Goal: Information Seeking & Learning: Learn about a topic

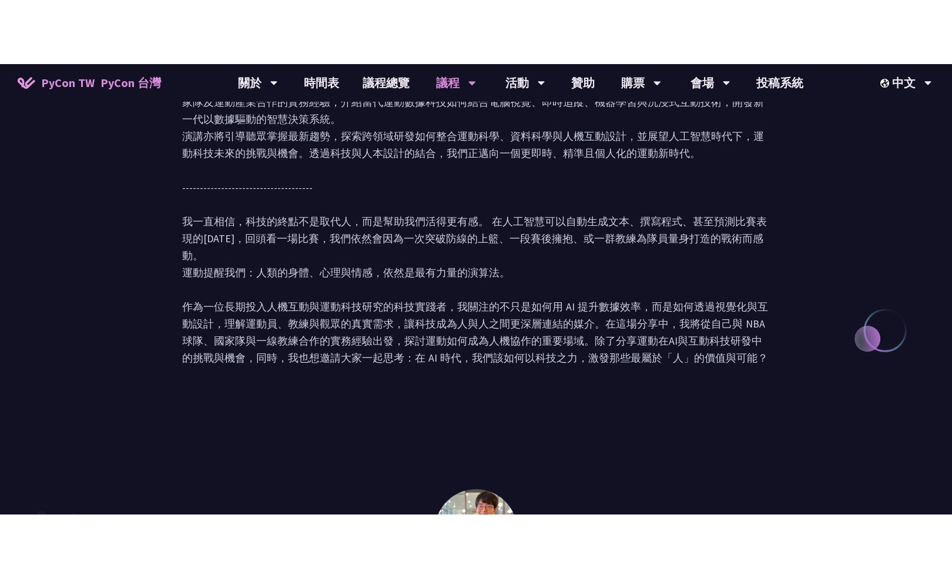
scroll to position [1516, 0]
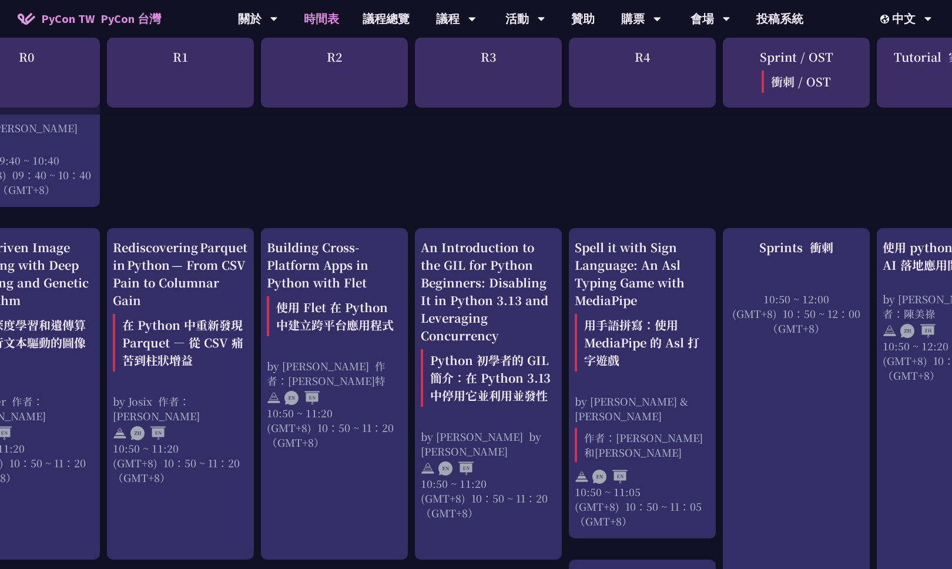
scroll to position [418, 108]
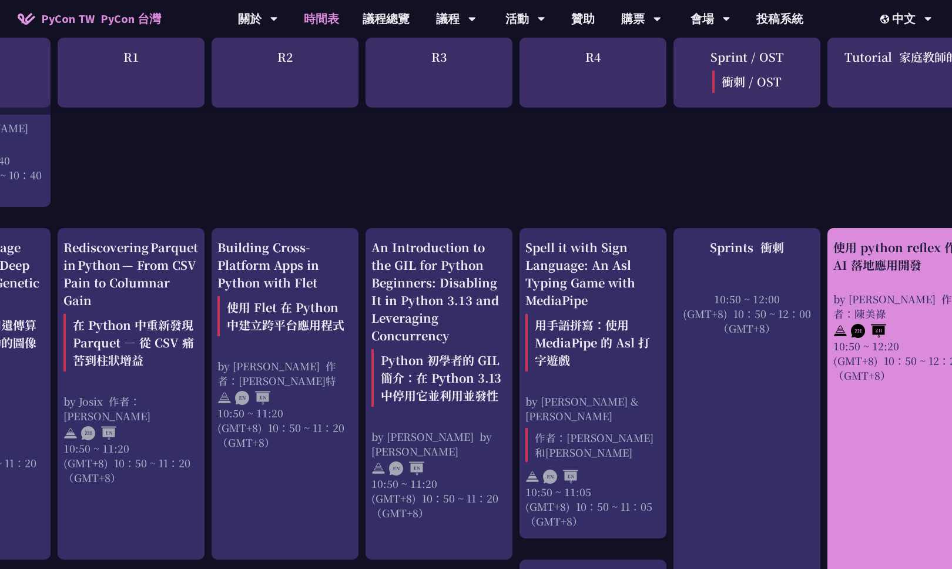
click at [928, 332] on div at bounding box center [900, 330] width 135 height 18
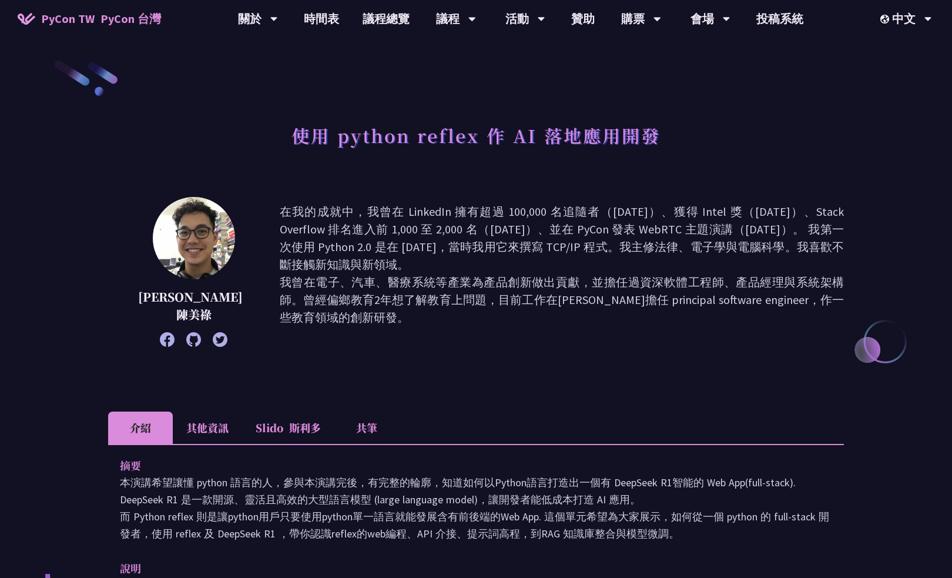
click at [160, 336] on icon at bounding box center [167, 339] width 15 height 15
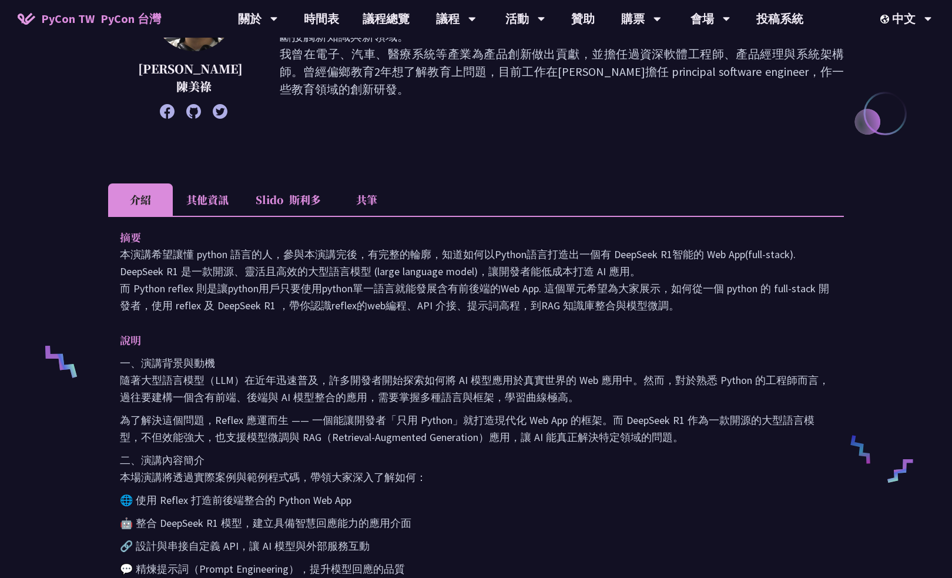
scroll to position [226, 0]
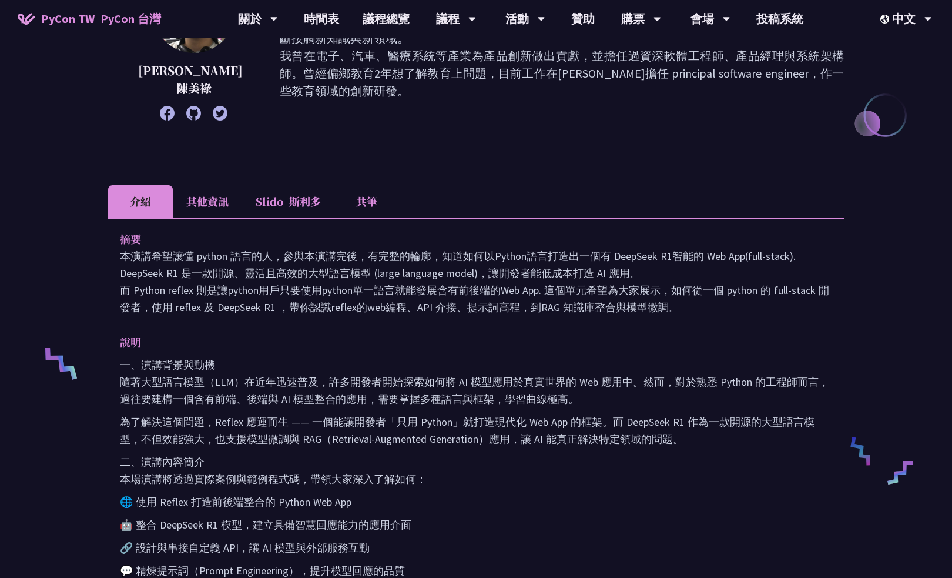
click at [206, 203] on li "其他資訊" at bounding box center [207, 201] width 69 height 32
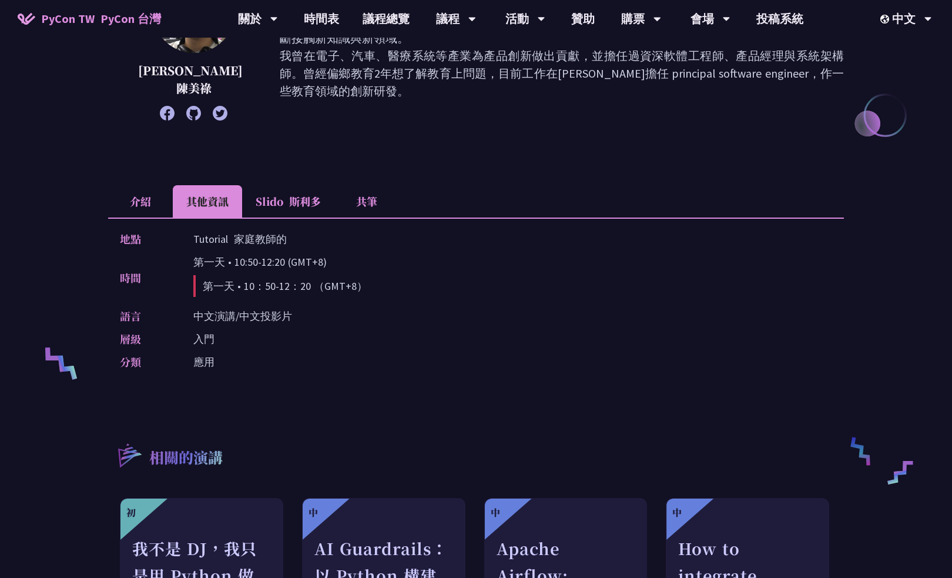
click at [270, 205] on li "Slido 斯利多" at bounding box center [288, 201] width 92 height 32
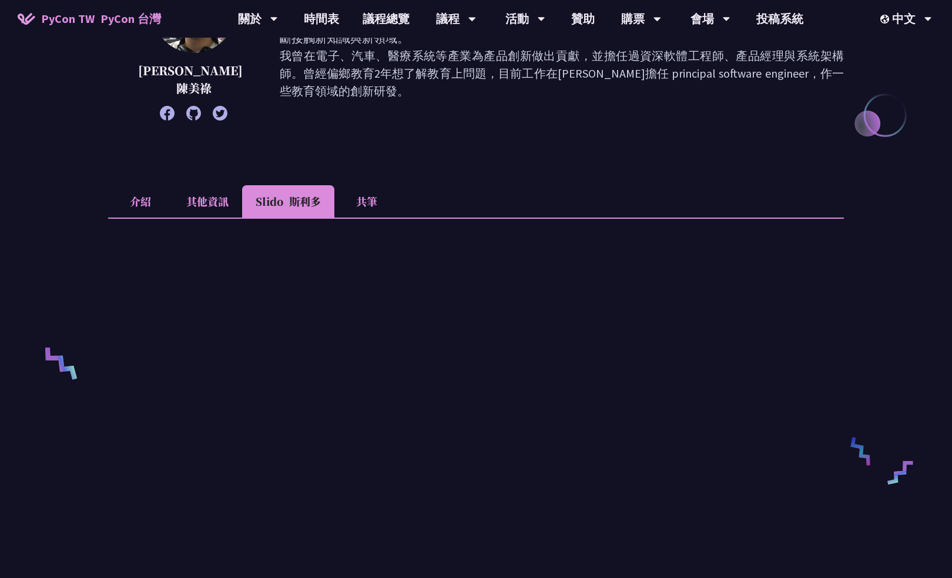
click at [353, 206] on li "共筆" at bounding box center [366, 201] width 65 height 32
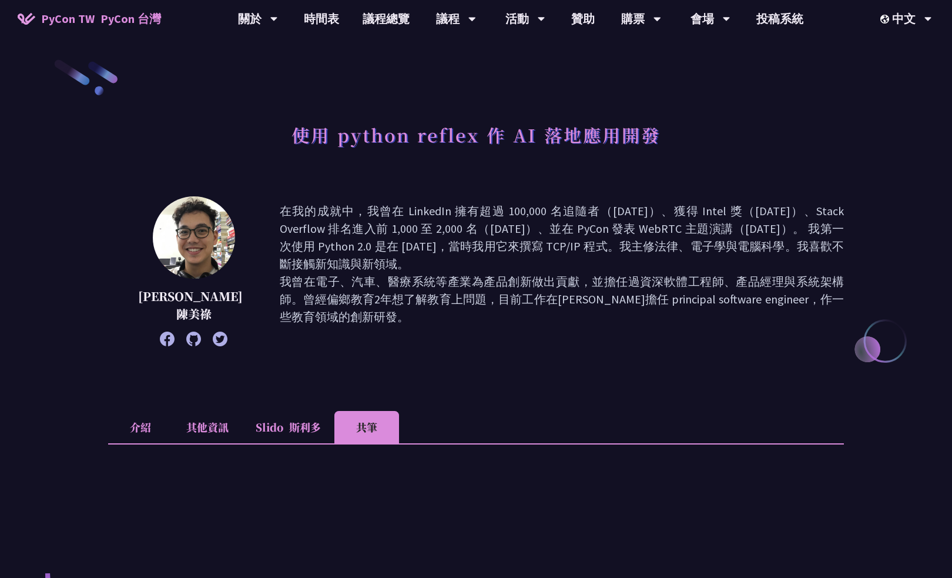
scroll to position [0, 0]
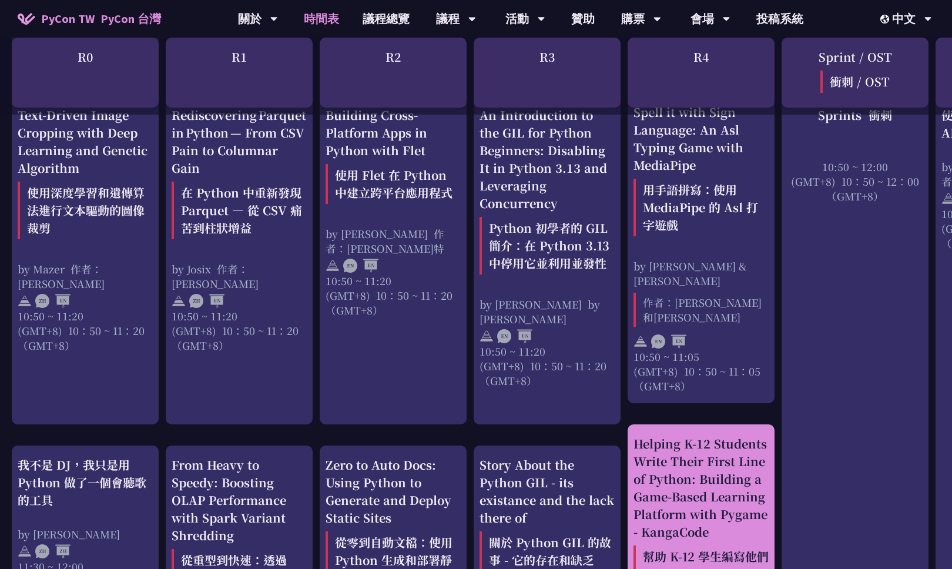
scroll to position [572, 0]
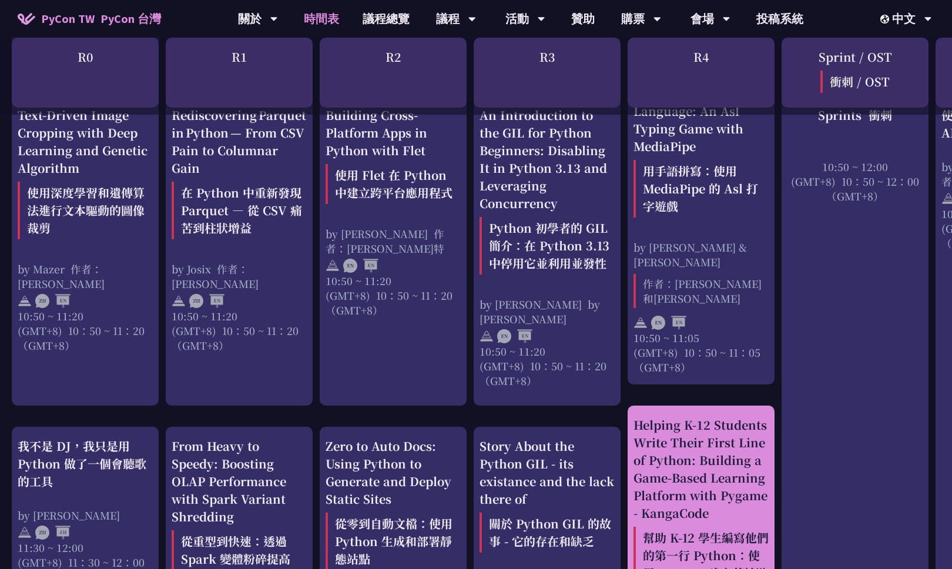
click at [641, 440] on font "幫助 K-12 學生編寫他們的第一行 Python：使用 Pygame 建立基於遊戲的學習平台 - KangaCode" at bounding box center [701, 573] width 135 height 93
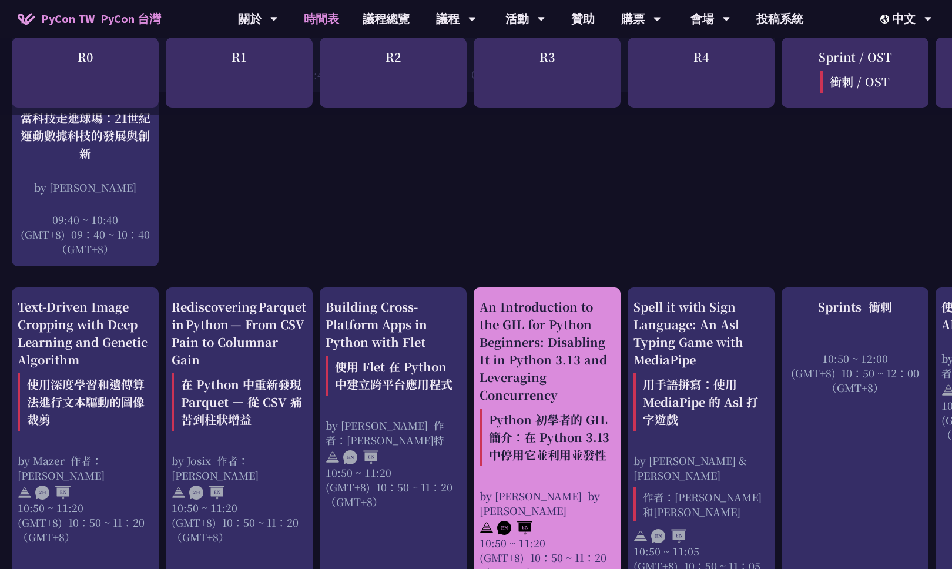
scroll to position [357, 0]
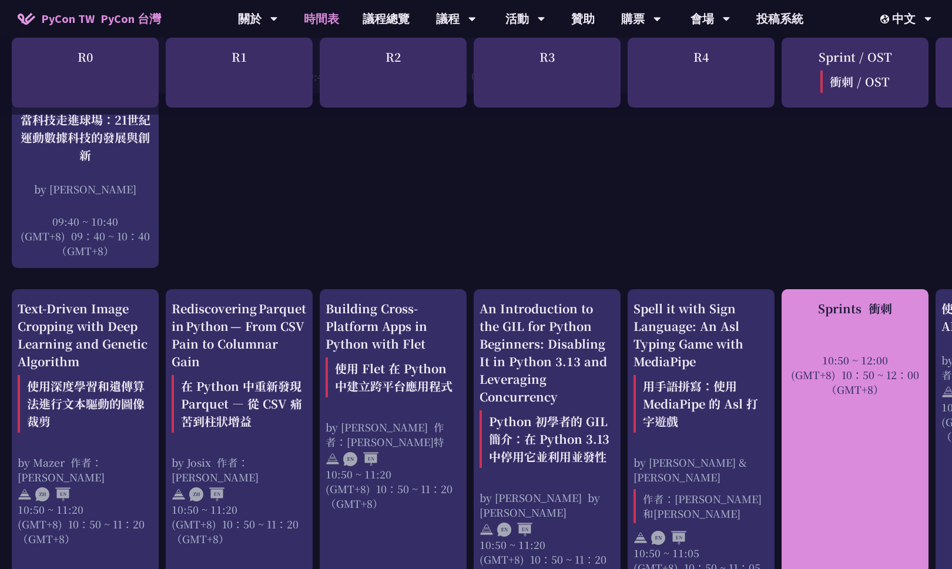
click at [836, 388] on font "10：50 ~ 12：00 （GMT+8）" at bounding box center [872, 381] width 93 height 29
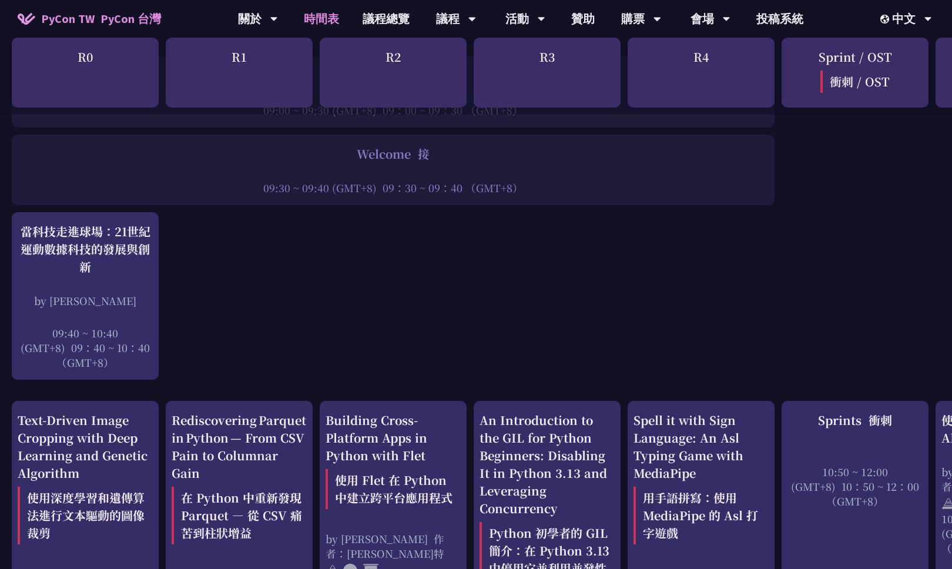
scroll to position [247, 0]
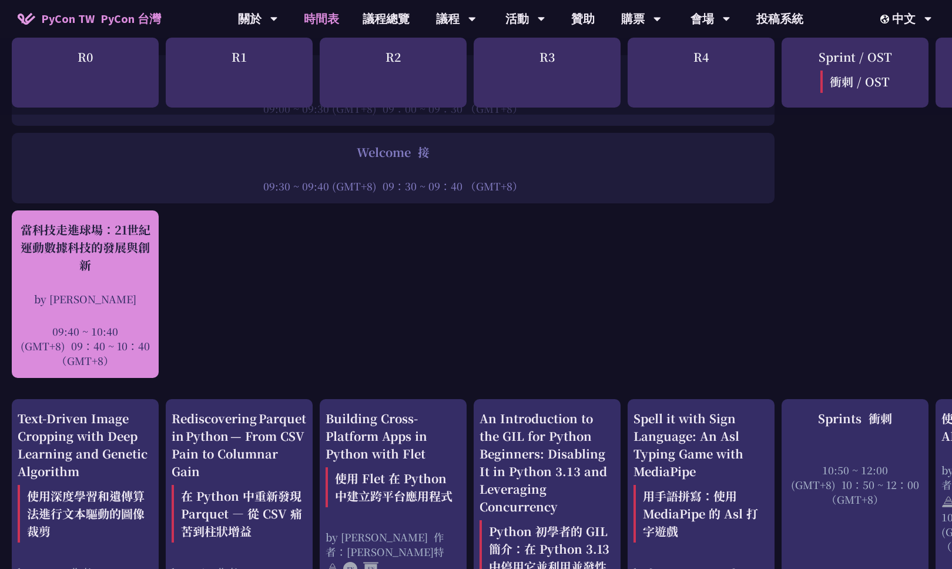
click at [88, 301] on div "by 林滿新" at bounding box center [85, 299] width 135 height 15
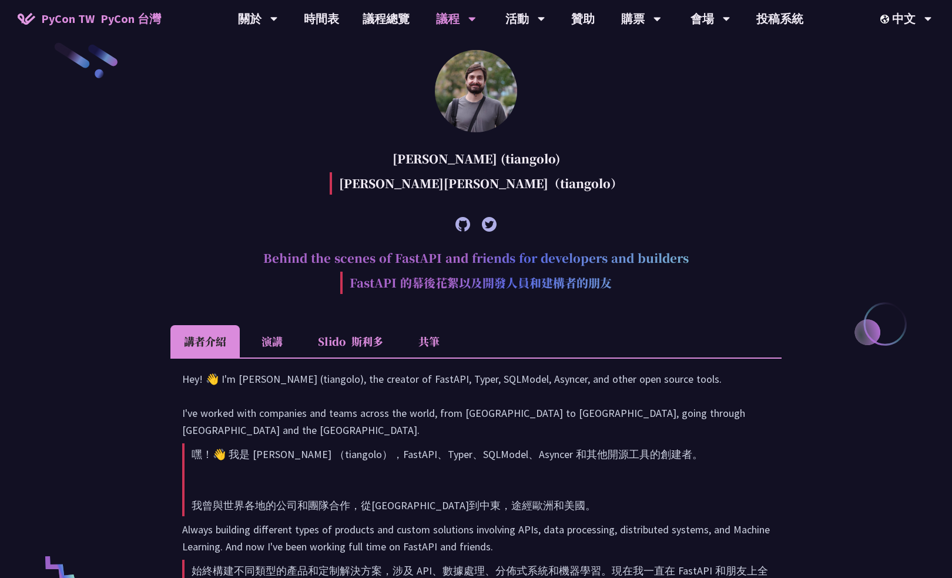
click at [276, 340] on li "演講" at bounding box center [272, 341] width 65 height 32
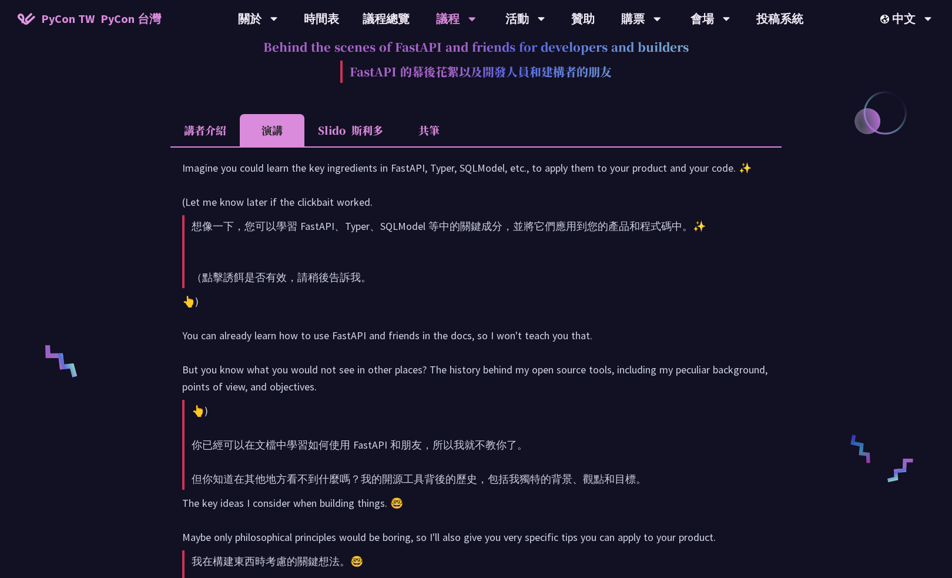
scroll to position [629, 0]
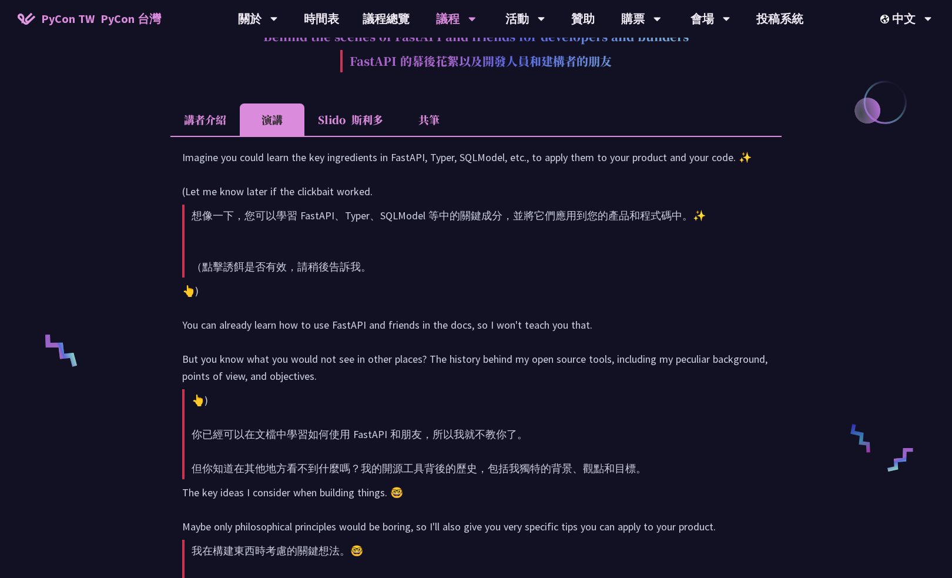
click at [360, 119] on font "斯利多" at bounding box center [367, 119] width 32 height 15
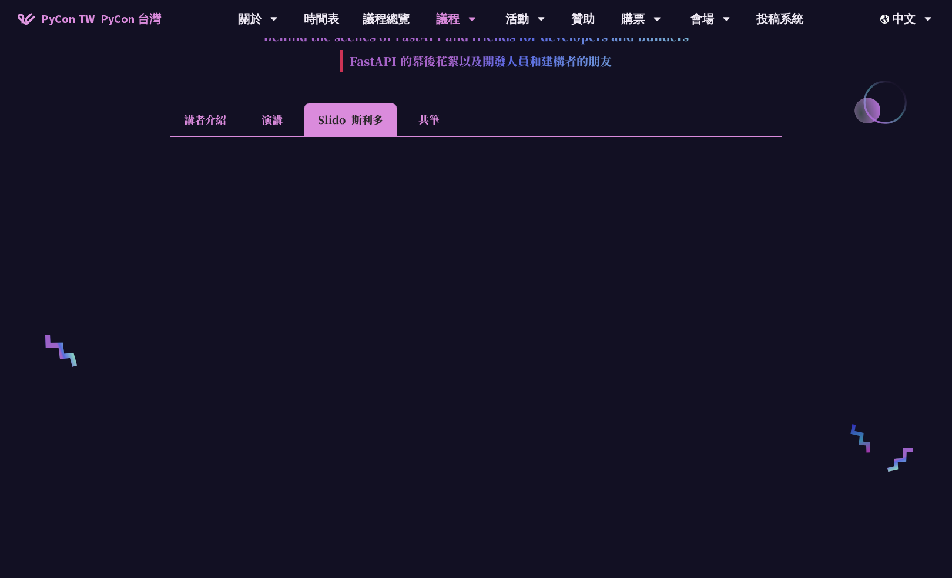
click at [289, 113] on li "演講" at bounding box center [272, 119] width 65 height 32
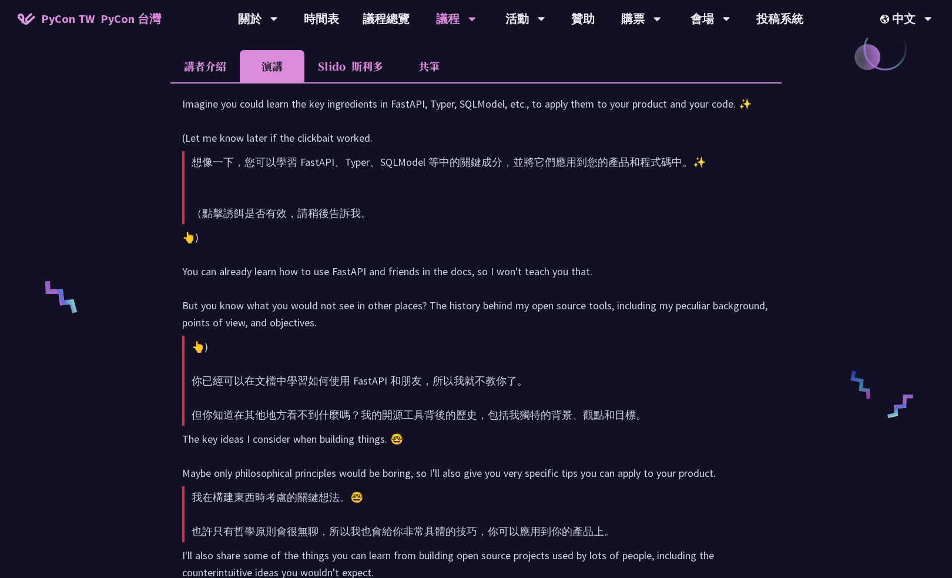
scroll to position [684, 0]
click at [206, 65] on li "講者介紹" at bounding box center [204, 65] width 69 height 32
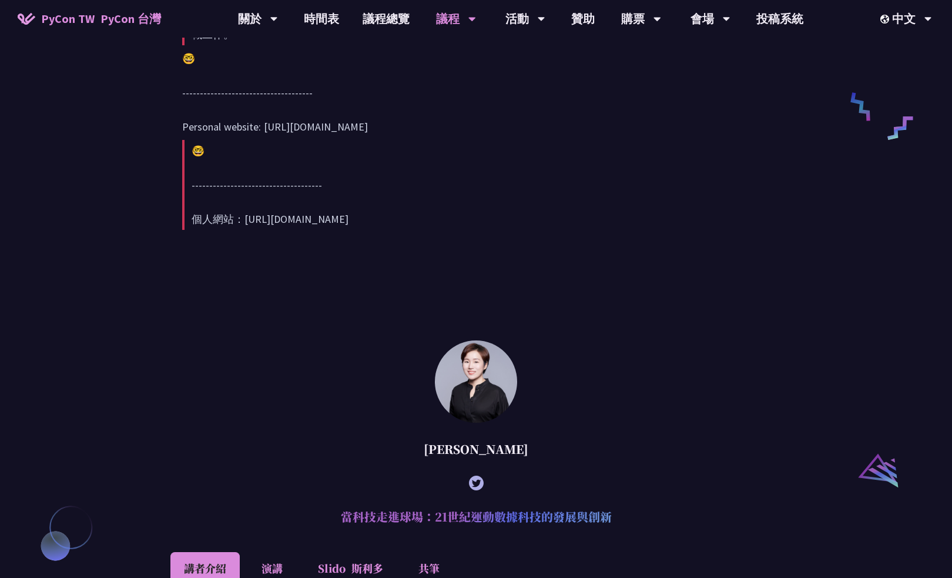
scroll to position [965, 0]
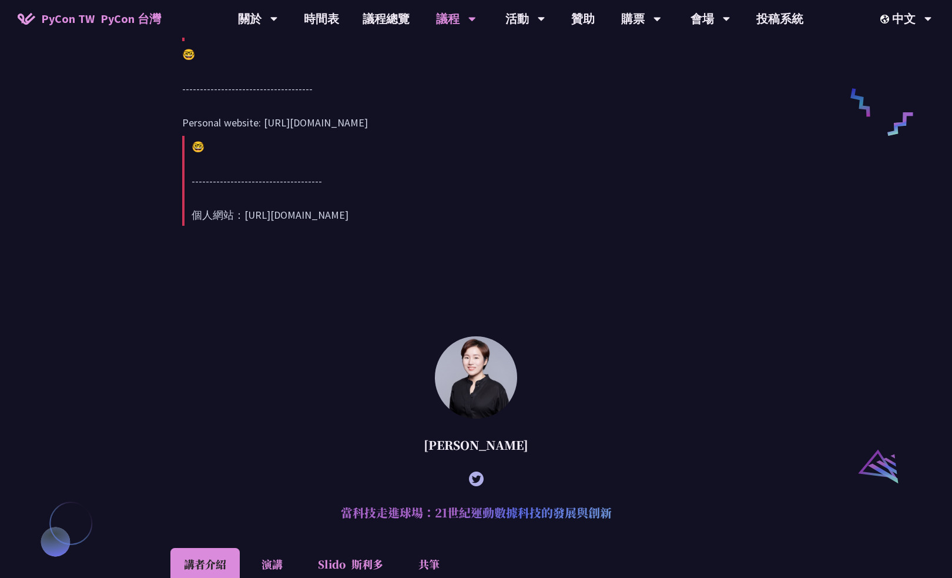
drag, startPoint x: 249, startPoint y: 248, endPoint x: 357, endPoint y: 256, distance: 107.9
click at [357, 242] on div "Hey! 👋 I'm Sebastián Ramírez (tiangolo), the creator of FastAPI, Typer, SQLMode…" at bounding box center [476, 27] width 588 height 429
click at [280, 222] on font "🤓 ------------------------------------- 個人網站：https://tiangolo.com/" at bounding box center [270, 181] width 157 height 82
drag, startPoint x: 239, startPoint y: 249, endPoint x: 365, endPoint y: 252, distance: 125.8
click at [365, 242] on div "Hey! 👋 I'm Sebastián Ramírez (tiangolo), the creator of FastAPI, Typer, SQLMode…" at bounding box center [476, 27] width 588 height 429
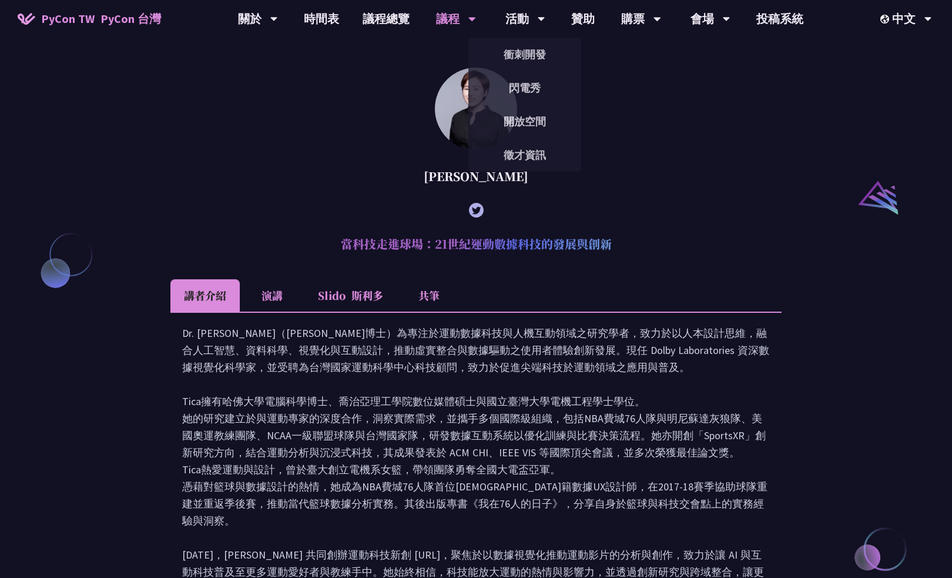
scroll to position [1235, 0]
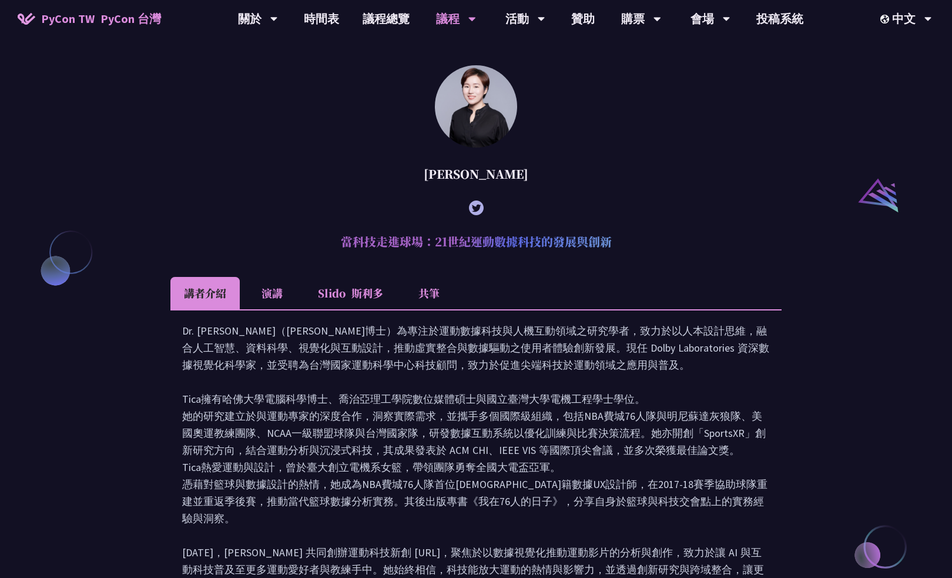
click at [279, 309] on li "演講" at bounding box center [272, 293] width 65 height 32
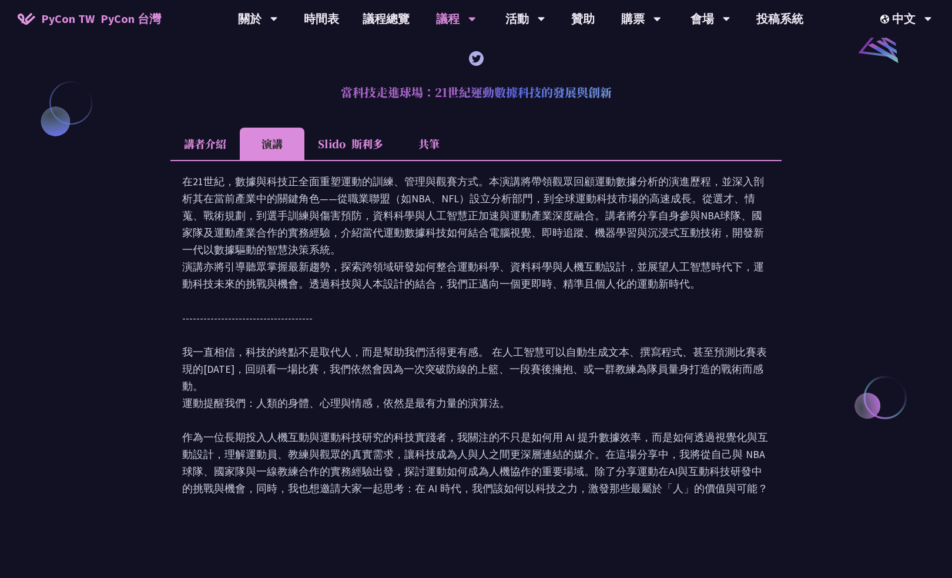
scroll to position [1382, 0]
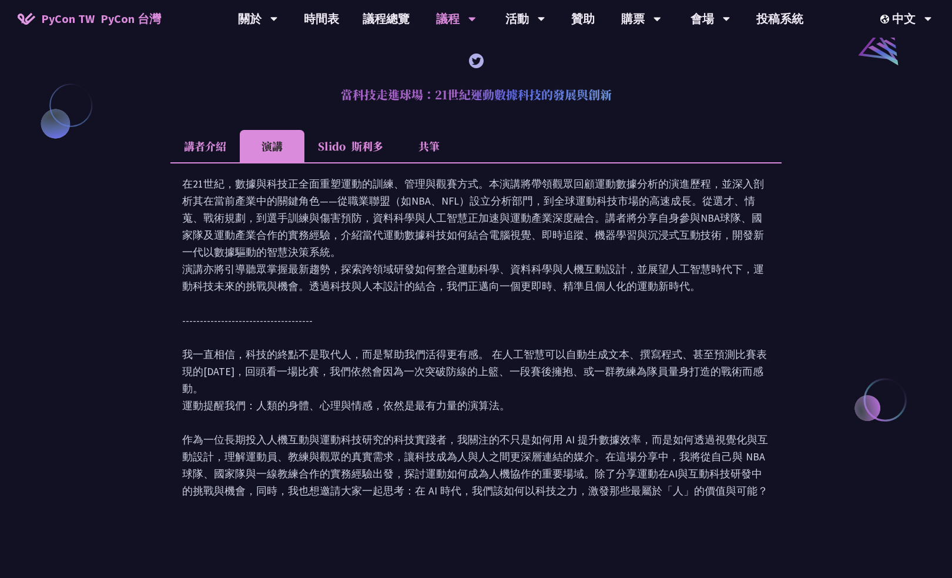
click at [205, 162] on li "講者介紹" at bounding box center [204, 146] width 69 height 32
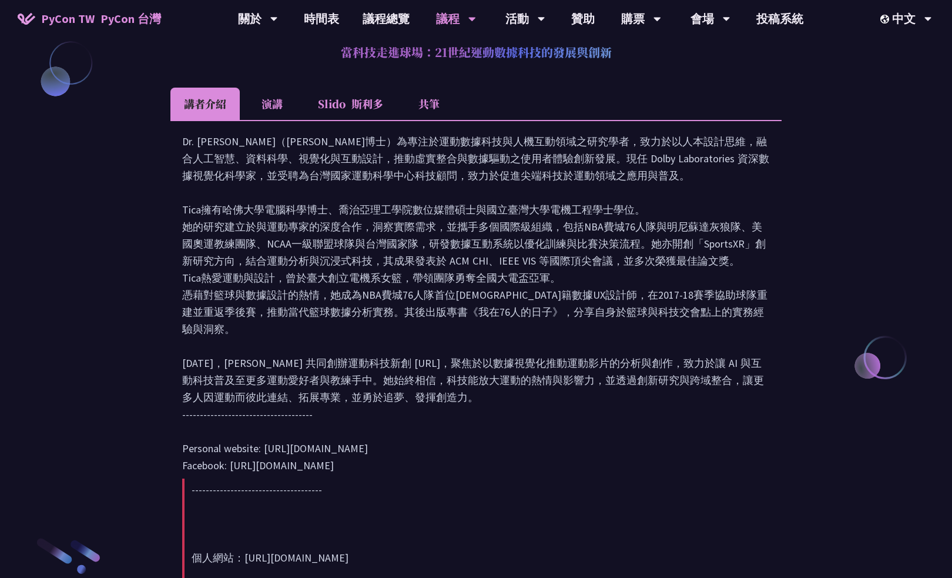
scroll to position [1439, 0]
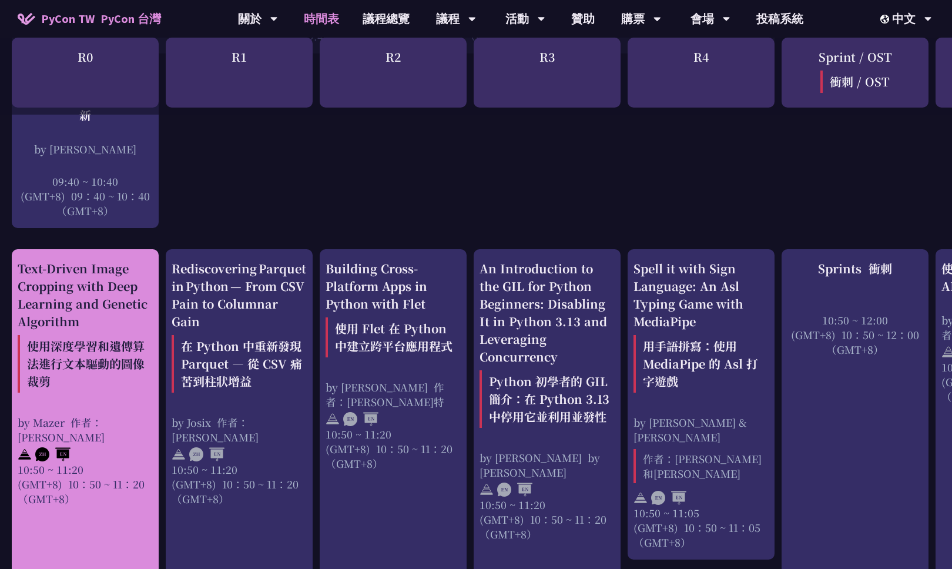
scroll to position [398, 0]
click at [109, 365] on font "使用深度學習和遺傳算法進行文本驅動的圖像裁剪" at bounding box center [86, 363] width 118 height 52
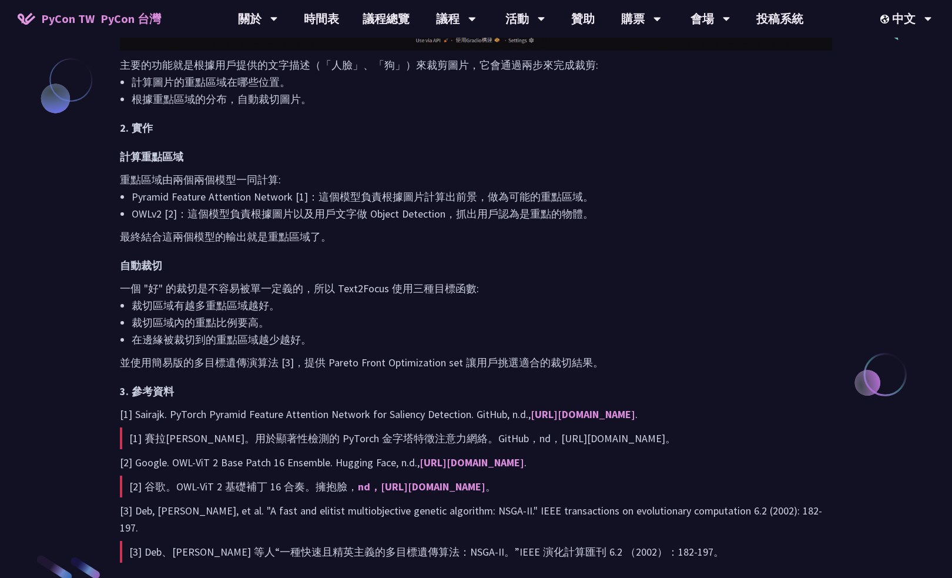
scroll to position [1057, 0]
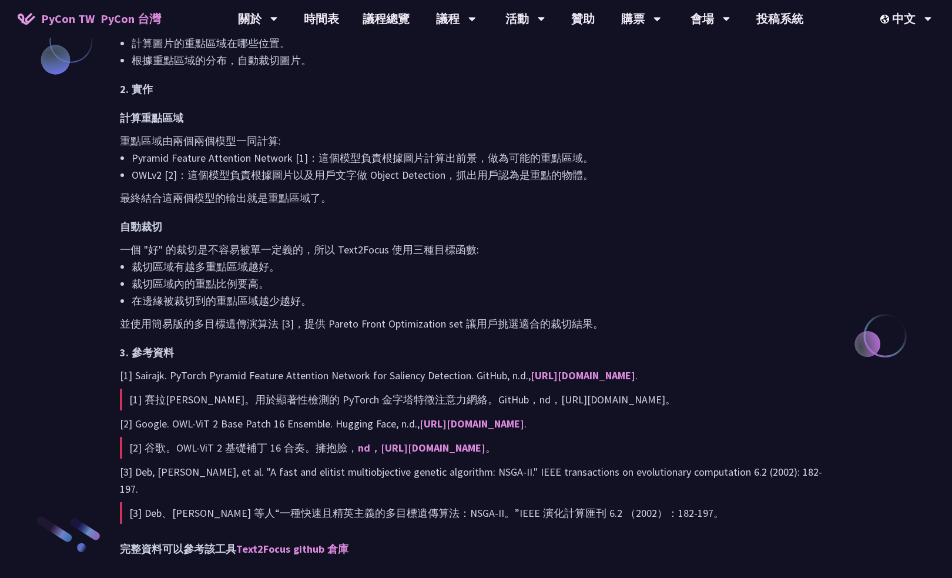
click at [581, 218] on h3 "自動裁切" at bounding box center [476, 226] width 712 height 17
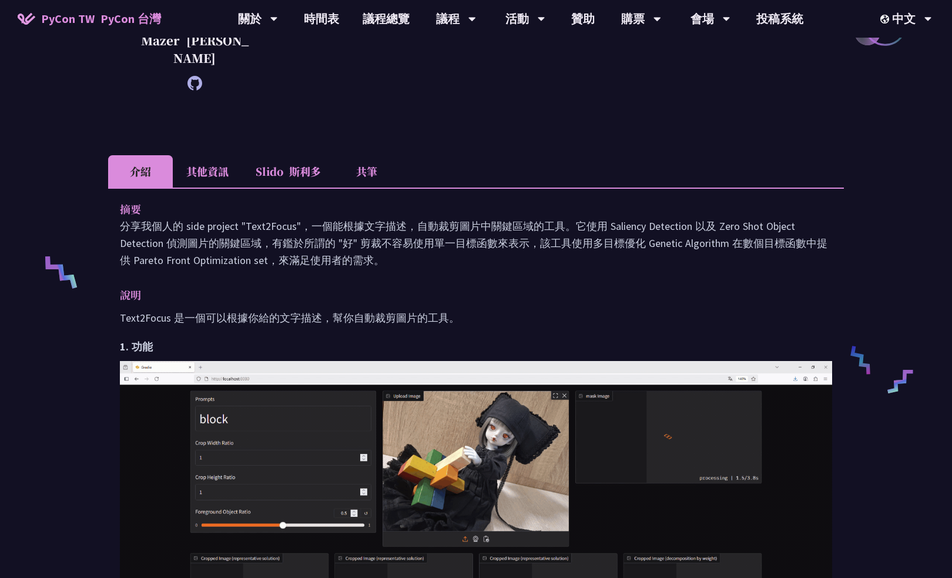
scroll to position [317, 0]
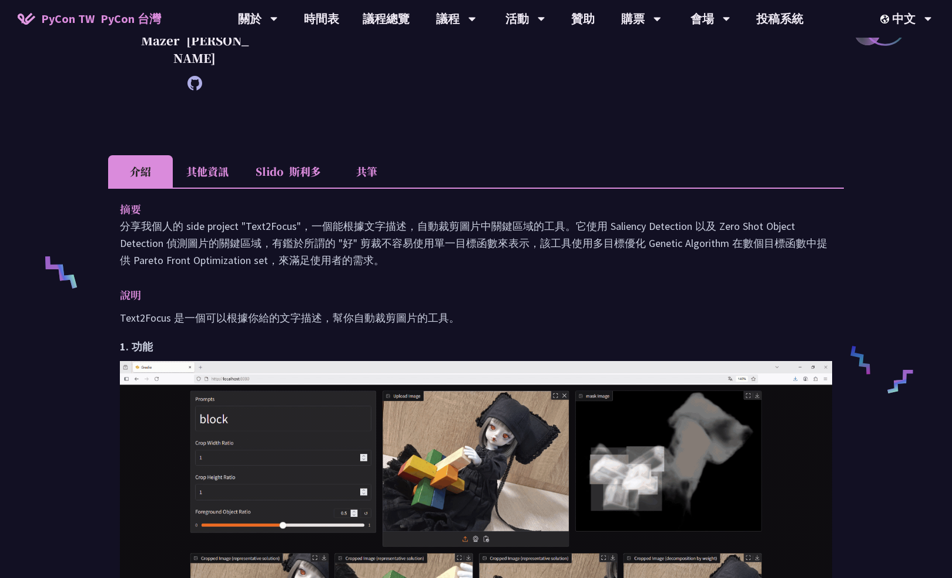
click at [198, 165] on li "其他資訊" at bounding box center [207, 171] width 69 height 32
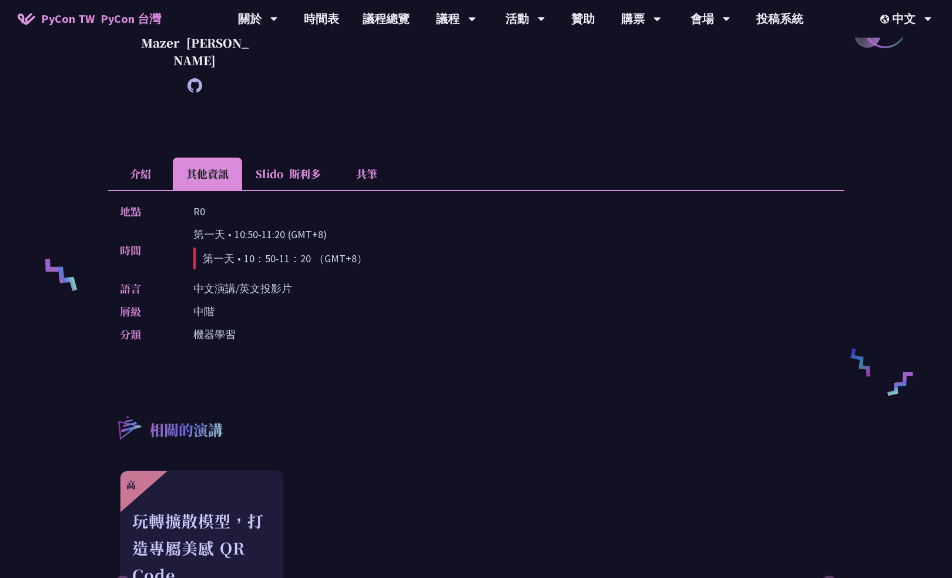
scroll to position [313, 0]
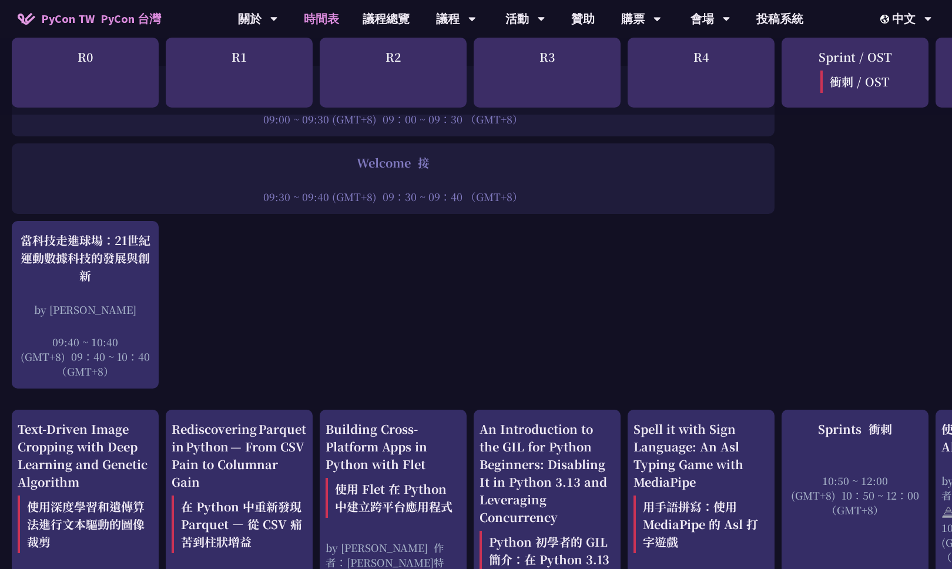
scroll to position [247, 0]
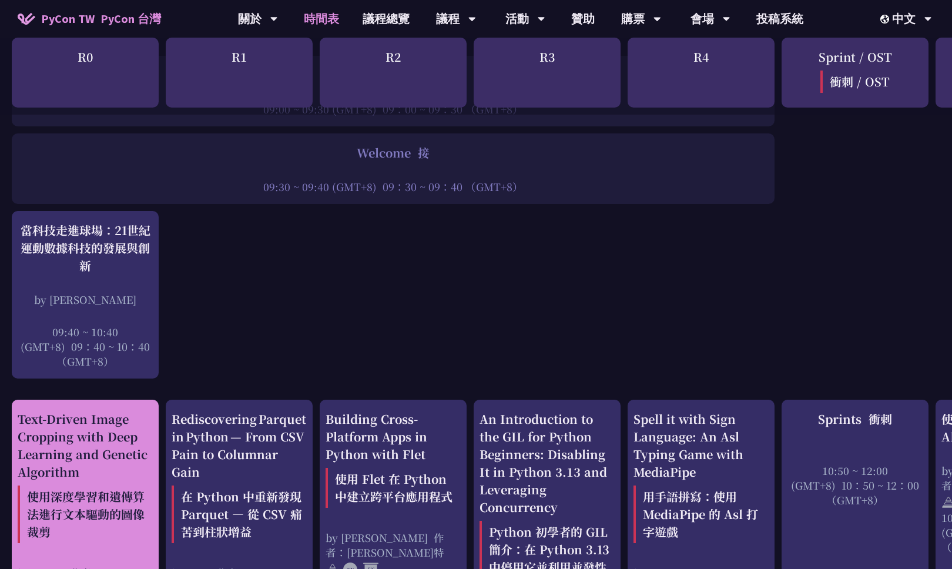
click at [122, 435] on div "Text-Driven Image Cropping with Deep Learning and Genetic Algorithm 使用深度學習和遺傳算法…" at bounding box center [85, 479] width 135 height 138
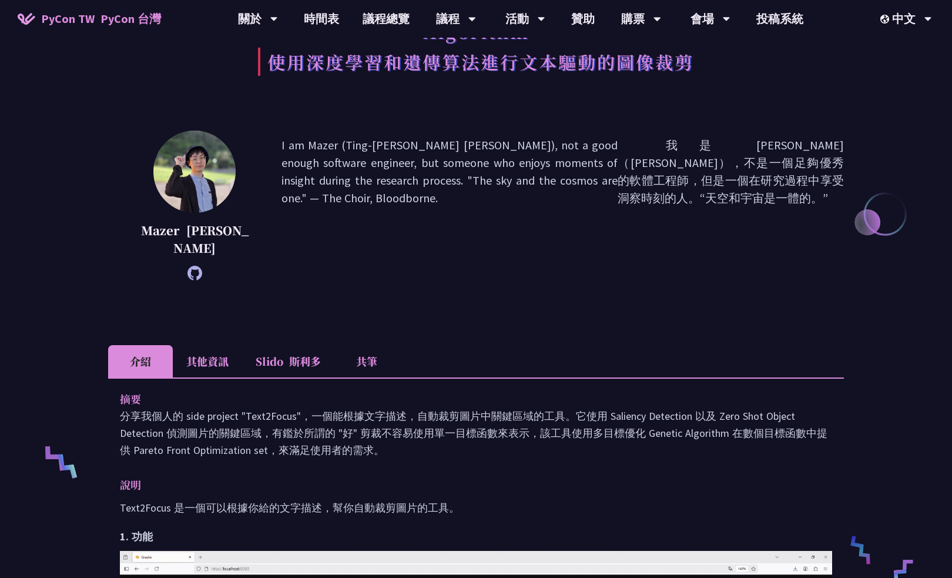
scroll to position [247, 0]
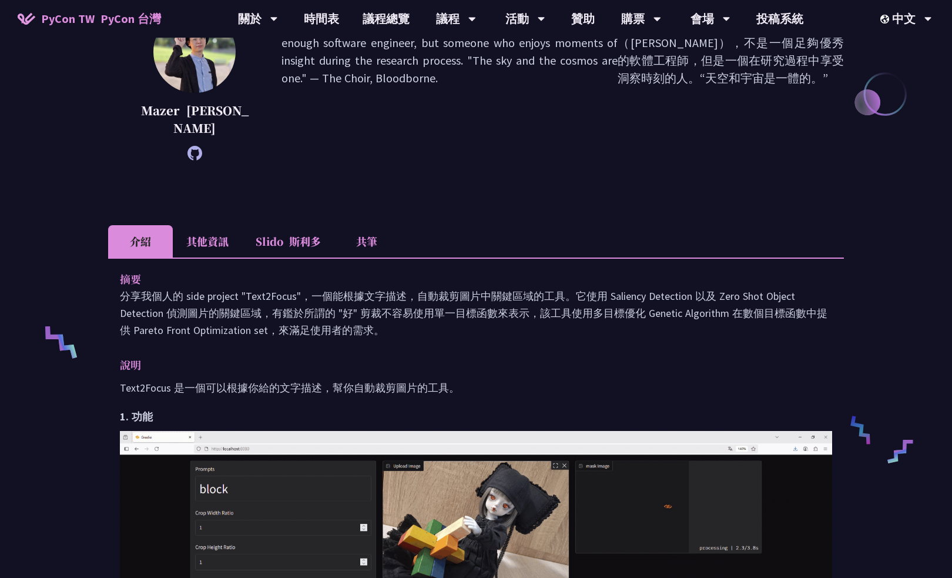
click at [535, 151] on div "Mazer 馬澤爾 I am Mazer (Ting-Yu Chen), not a good enough software engineer, but s…" at bounding box center [476, 103] width 736 height 185
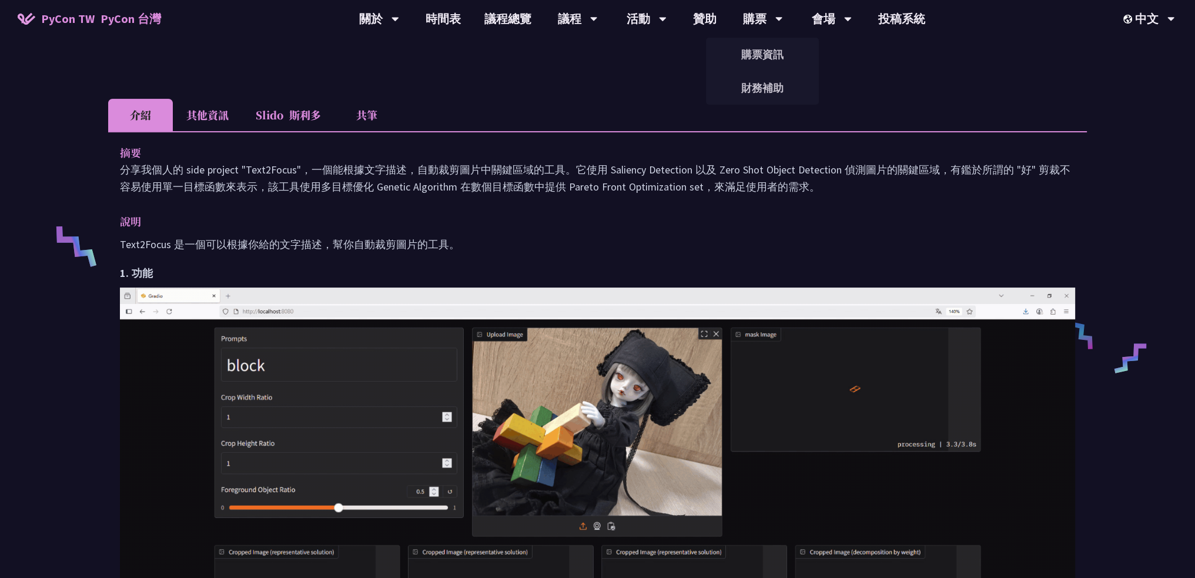
scroll to position [352, 0]
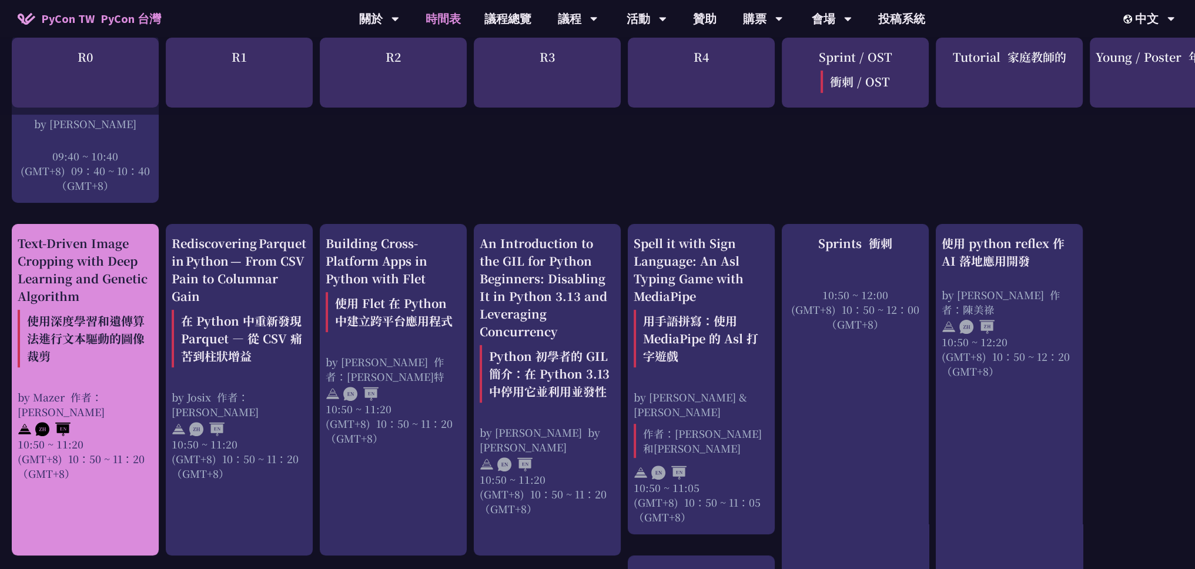
scroll to position [423, 0]
click at [117, 440] on div "Text-Driven Image Cropping with Deep Learning and Genetic Algorithm 使用深度學習和遺傳算法…" at bounding box center [85, 388] width 147 height 331
click at [33, 304] on div "Text-Driven Image Cropping with Deep Learning and Genetic Algorithm 使用深度學習和遺傳算法…" at bounding box center [85, 303] width 135 height 138
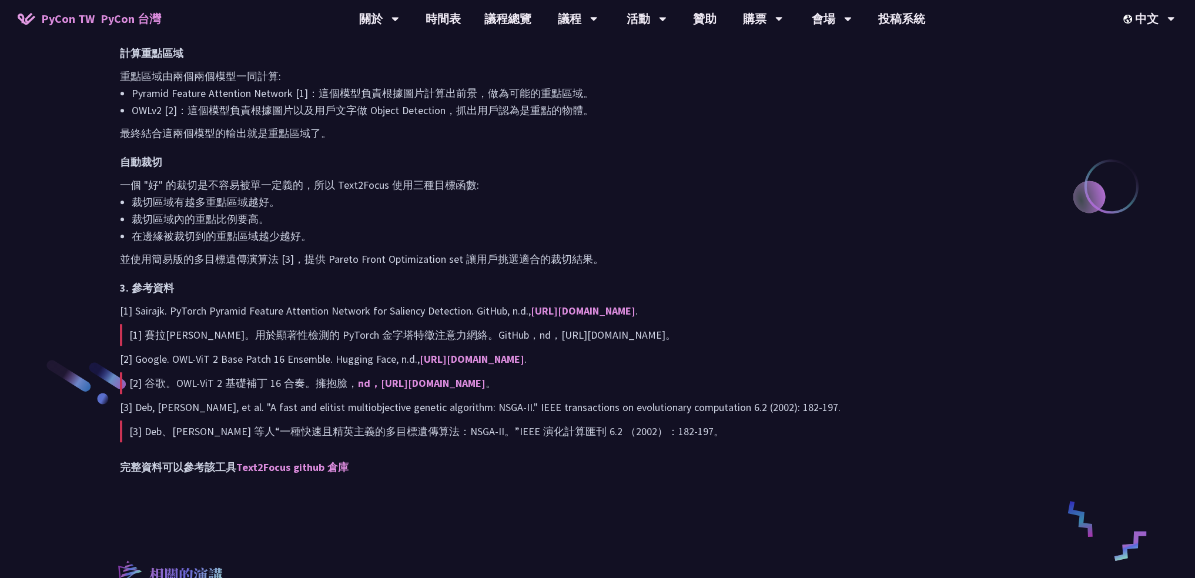
scroll to position [1213, 0]
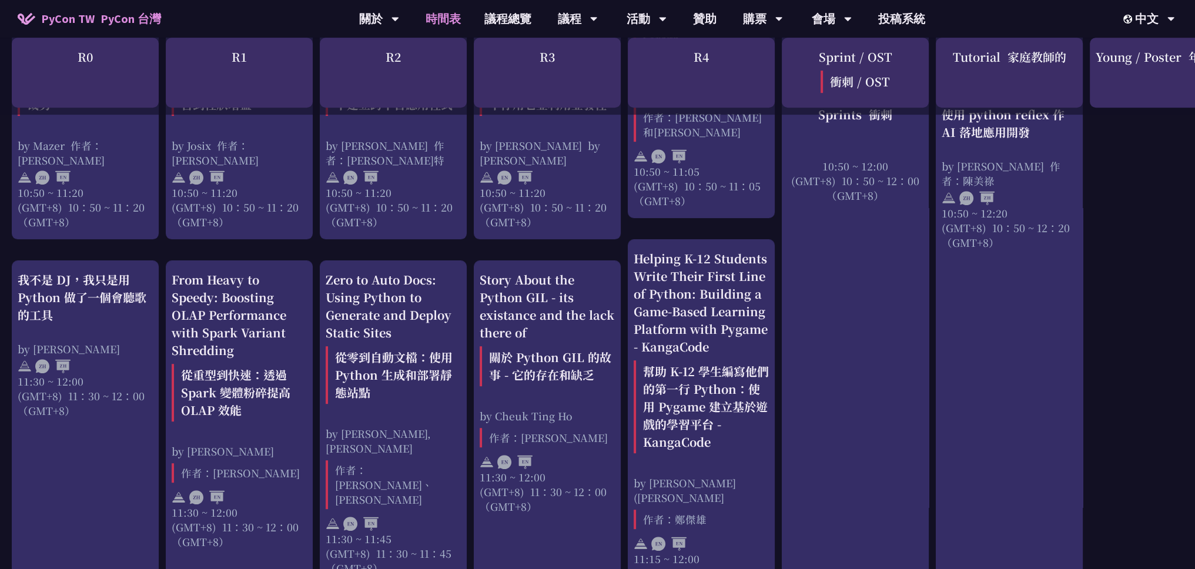
scroll to position [717, 0]
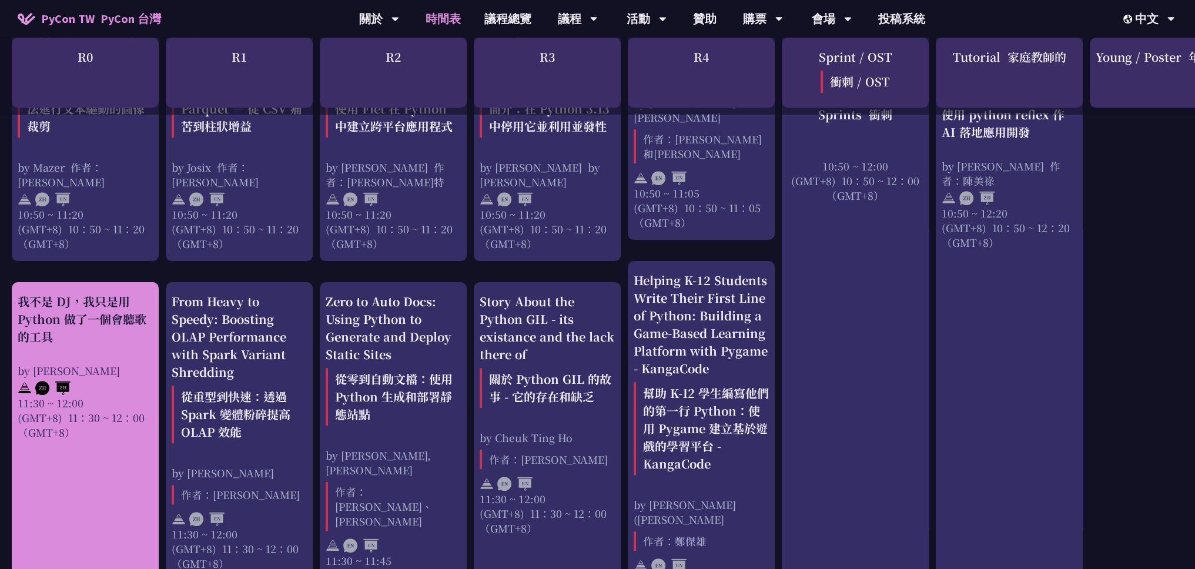
click at [107, 440] on div "我不是 DJ，我只是用 Python 做了一個會聽歌的工具 by 羅經凱 11:30 ~ 12:00 (GMT+8) 11：30 ~ 12：00 （GMT+8）" at bounding box center [85, 455] width 147 height 346
click at [71, 378] on div at bounding box center [85, 387] width 135 height 18
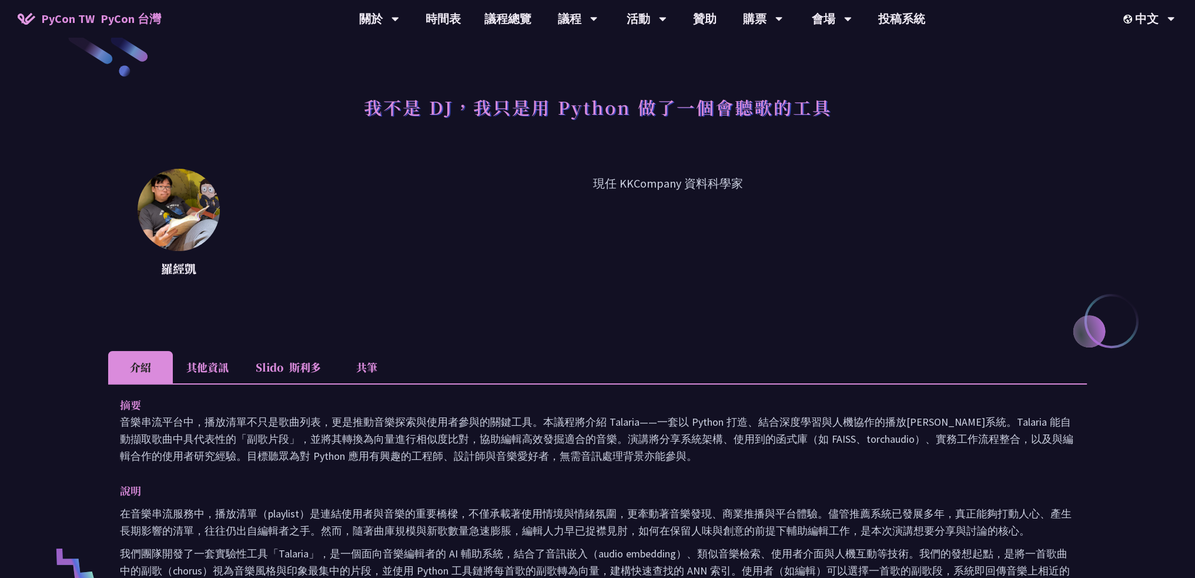
scroll to position [28, 0]
drag, startPoint x: 176, startPoint y: 360, endPoint x: 185, endPoint y: 363, distance: 10.0
click at [178, 360] on li "其他資訊" at bounding box center [207, 367] width 69 height 32
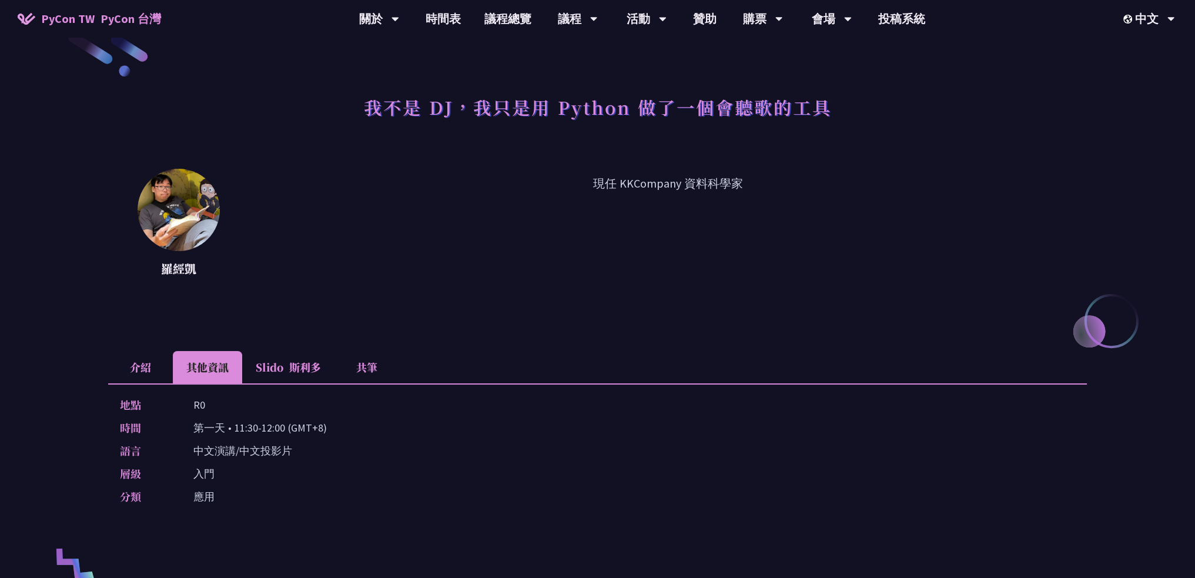
click at [186, 363] on li "其他資訊" at bounding box center [207, 367] width 69 height 32
click at [289, 364] on font at bounding box center [286, 366] width 6 height 15
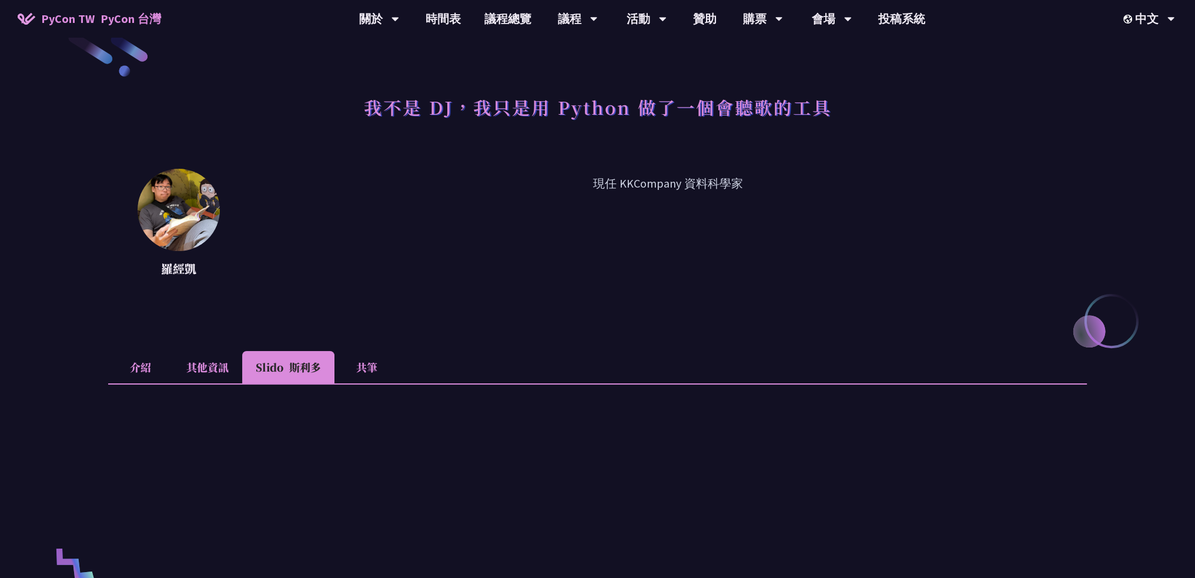
click at [354, 364] on li "共筆" at bounding box center [366, 367] width 65 height 32
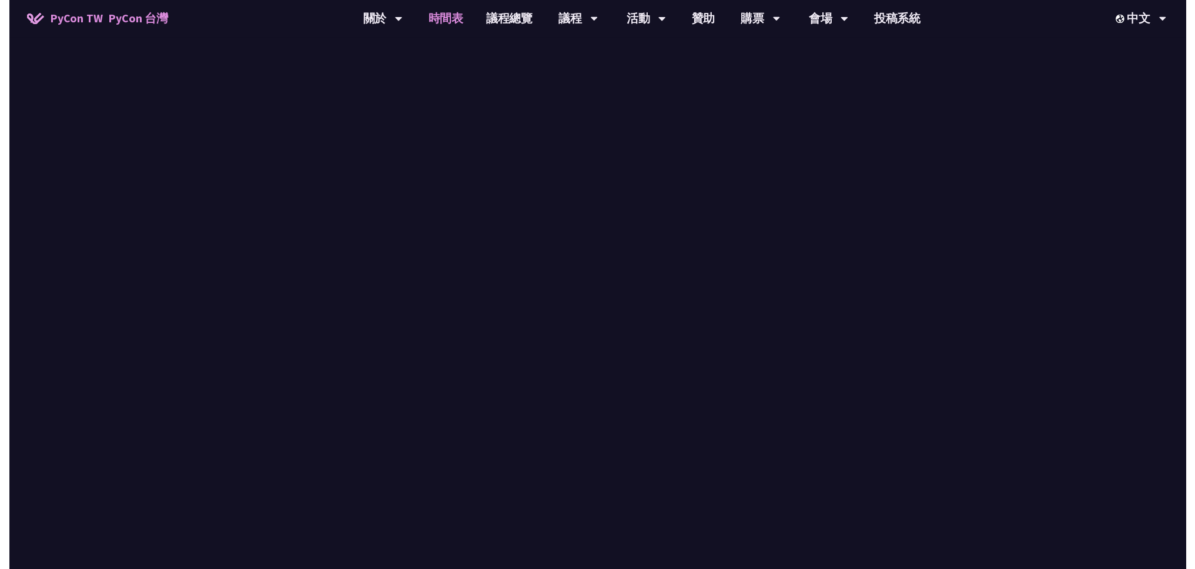
scroll to position [717, 0]
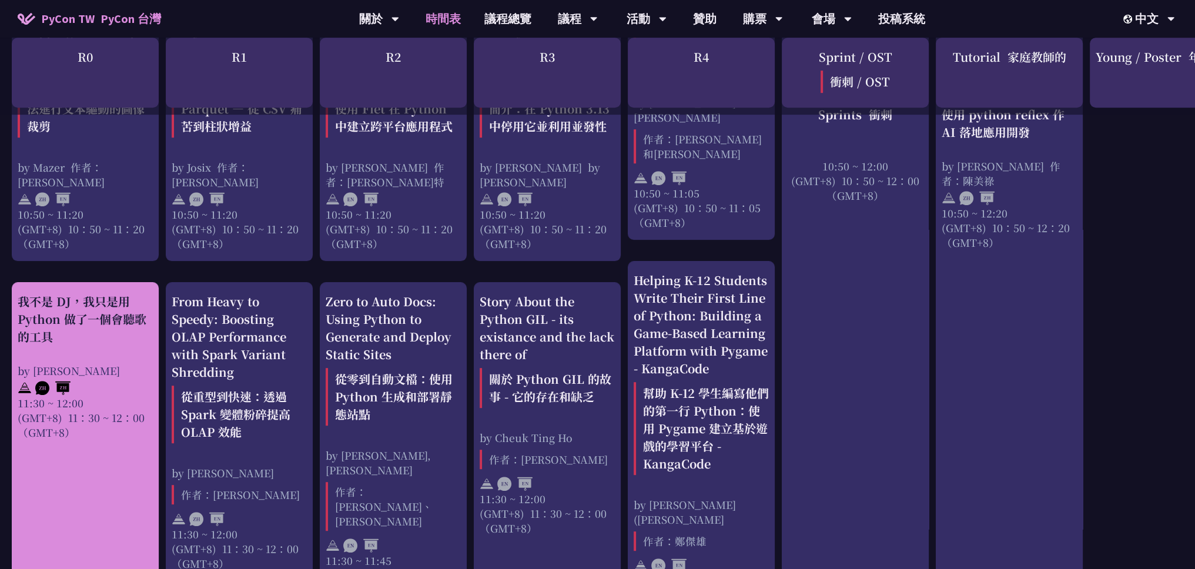
click at [120, 406] on div "11:30 ~ 12:00 (GMT+8) 11：30 ~ 12：00 （GMT+8）" at bounding box center [85, 418] width 135 height 44
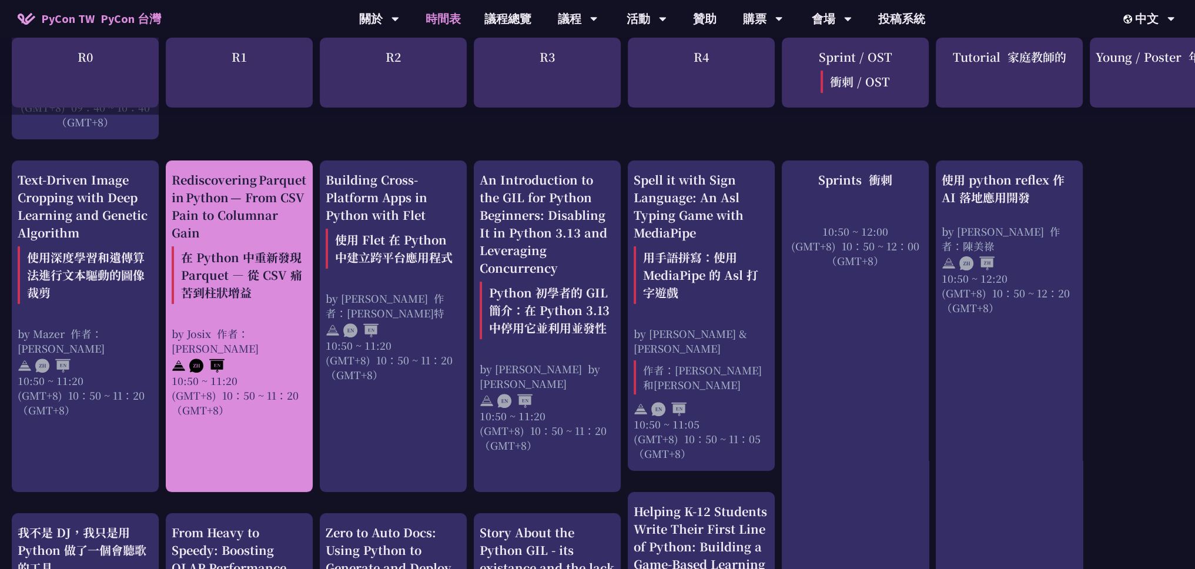
scroll to position [482, 0]
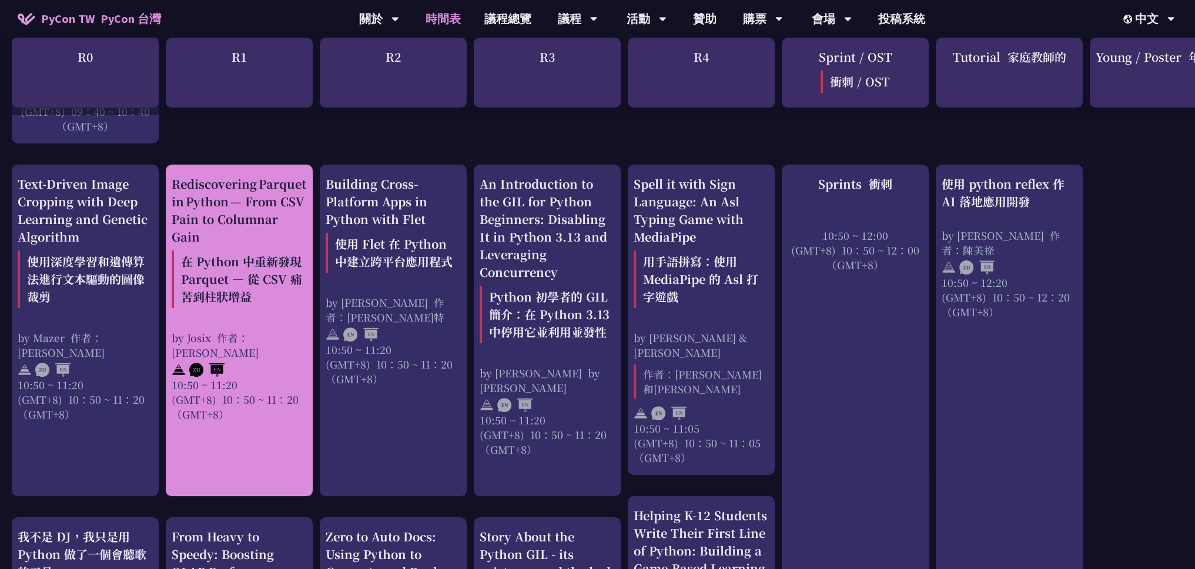
click at [253, 377] on div "10:50 ~ 11:20 (GMT+8) 10：50 ~ 11：20 （GMT+8）" at bounding box center [239, 399] width 135 height 44
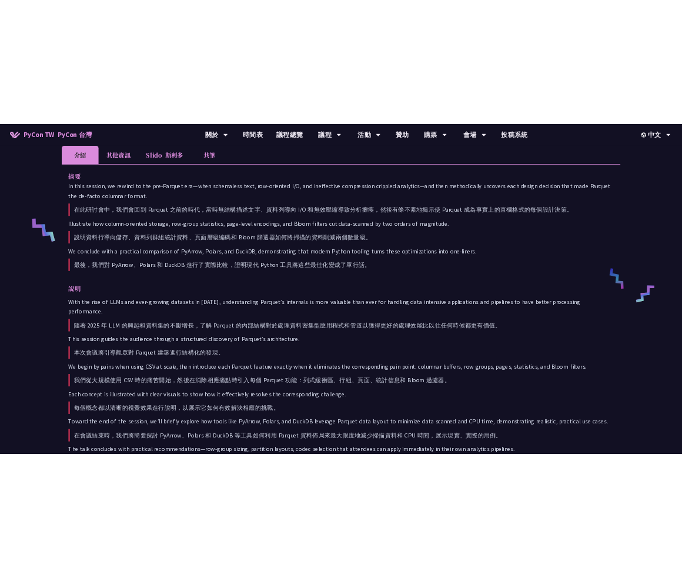
scroll to position [411, 0]
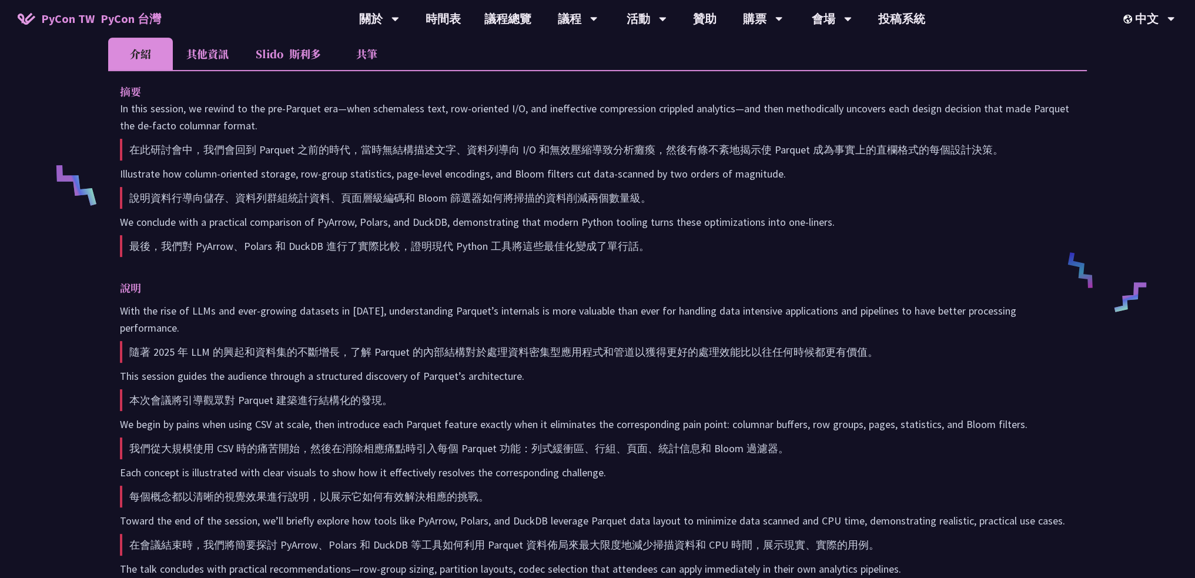
click at [799, 150] on font "在此研討會中，我們會回到 Parquet 之前的時代，當時無結構描述文字、資料列導向 I/O 和無效壓縮導致分析癱瘓，然後有條不紊地揭示使 Parquet 成…" at bounding box center [566, 150] width 874 height 14
copy font "Parquet"
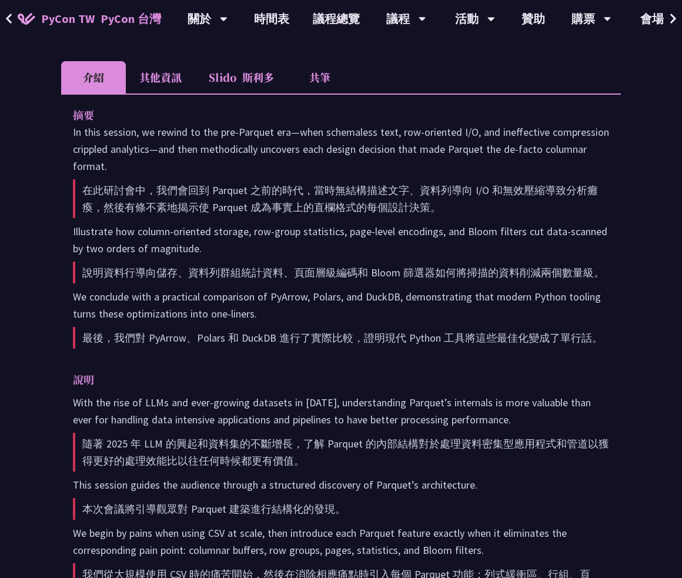
click at [555, 369] on div "摘要 In this session, we rewind to the pre‑Parquet era—when schemaless text, row‑…" at bounding box center [341, 470] width 560 height 755
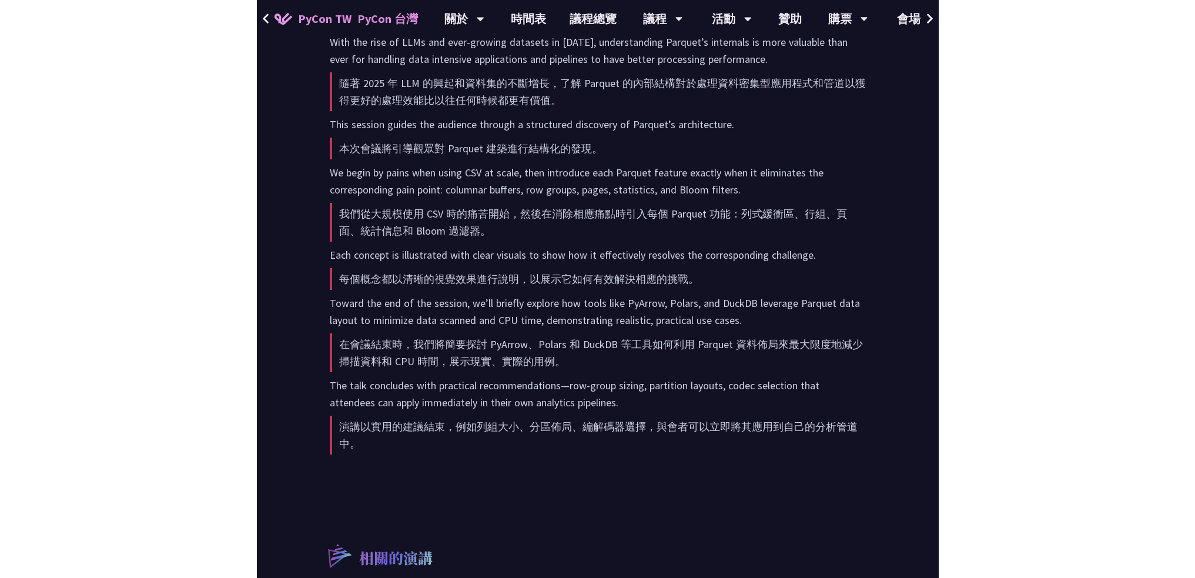
scroll to position [771, 0]
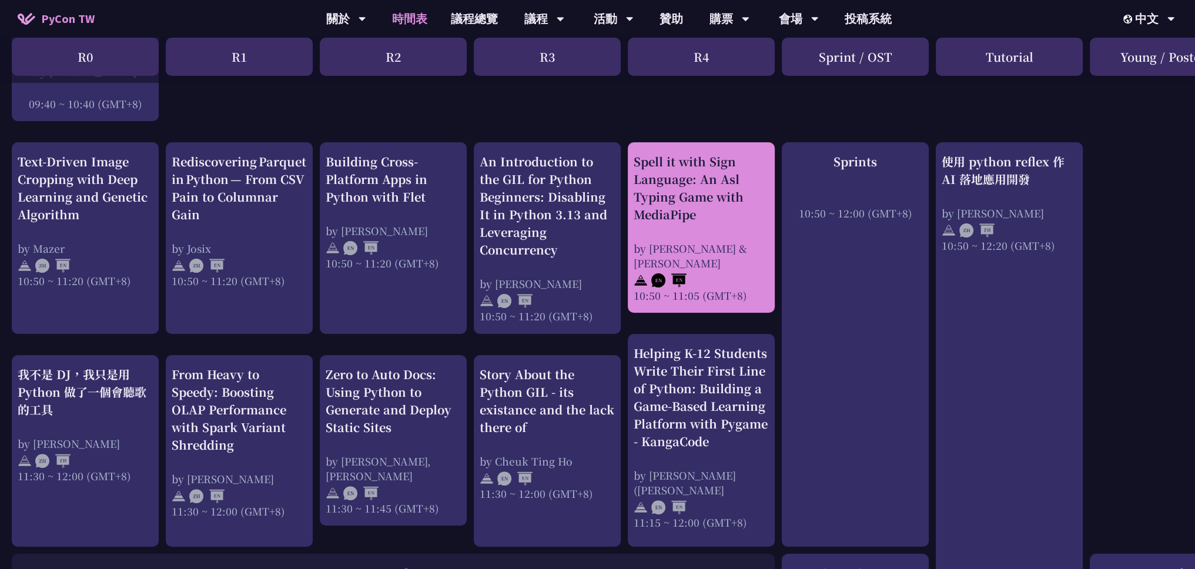
scroll to position [411, 0]
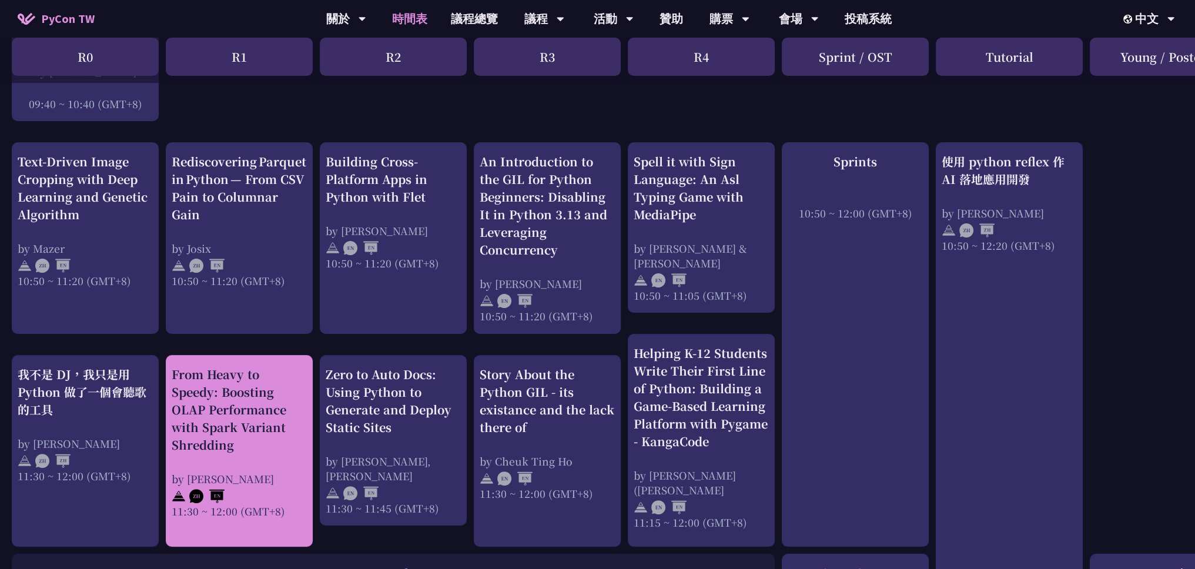
click at [237, 406] on div "From Heavy to Speedy: Boosting OLAP Performance with Spark Variant Shredding" at bounding box center [239, 410] width 135 height 88
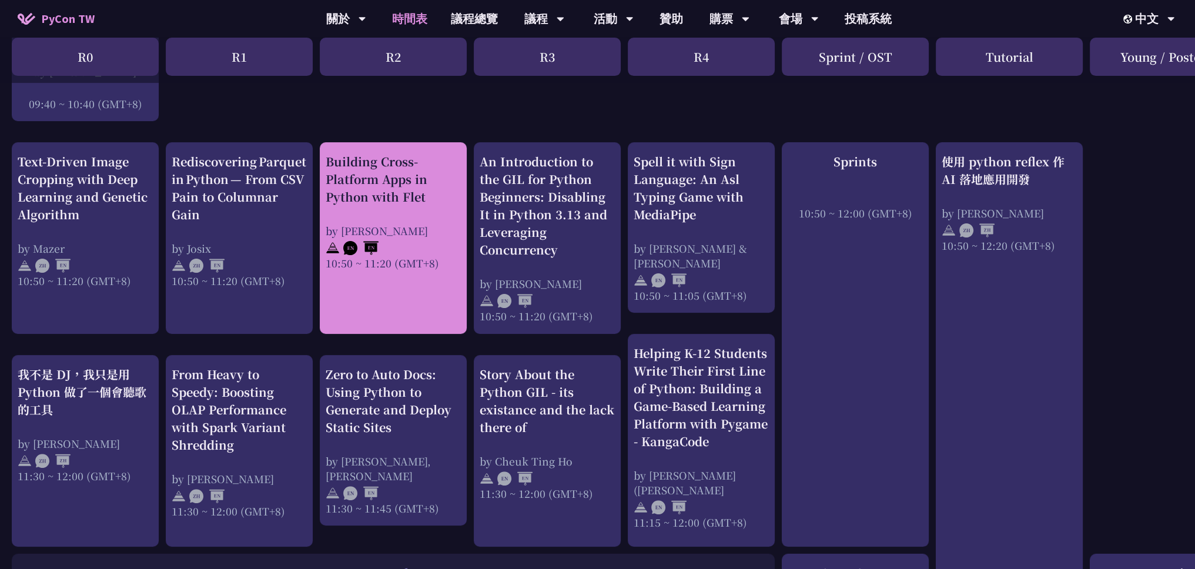
click at [416, 230] on div "by Cyrus Mante" at bounding box center [393, 230] width 135 height 15
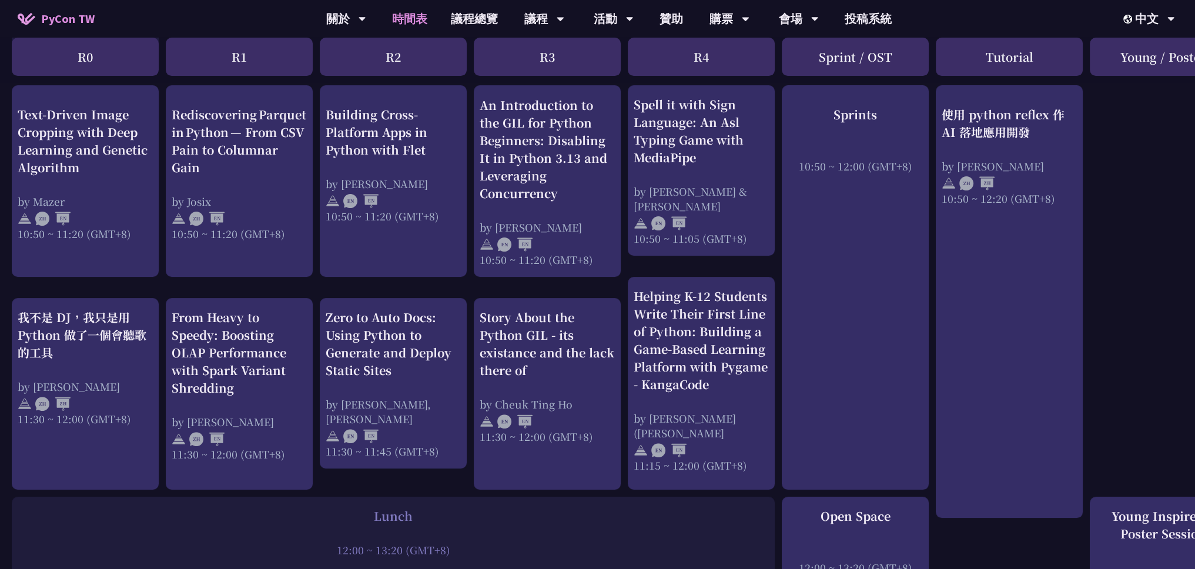
scroll to position [470, 0]
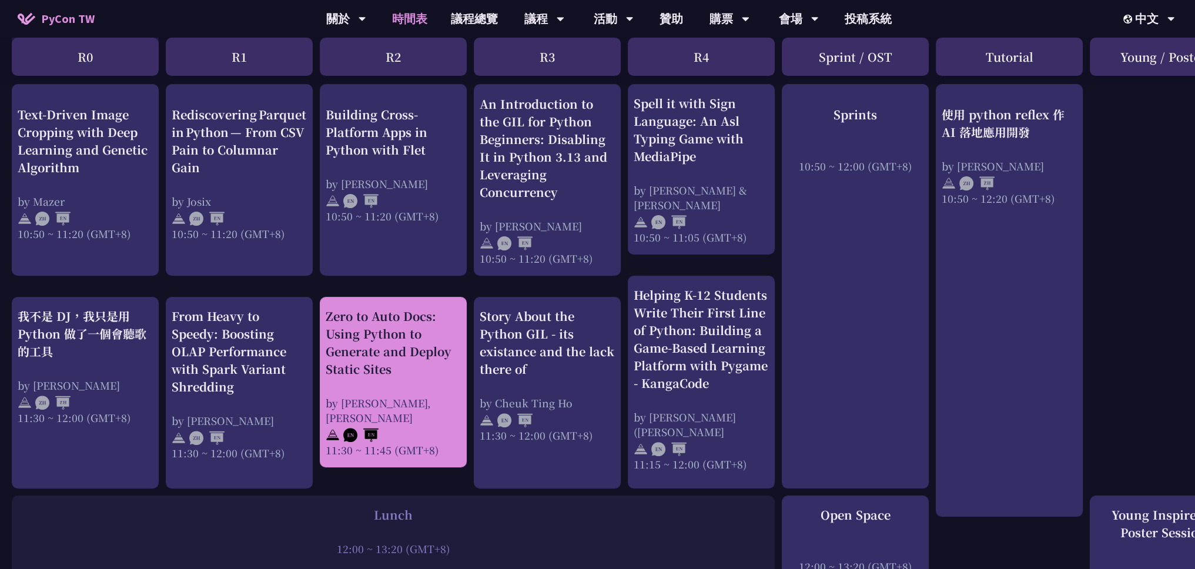
click at [355, 323] on div "Zero to Auto Docs: Using Python to Generate and Deploy Static Sites" at bounding box center [393, 342] width 135 height 71
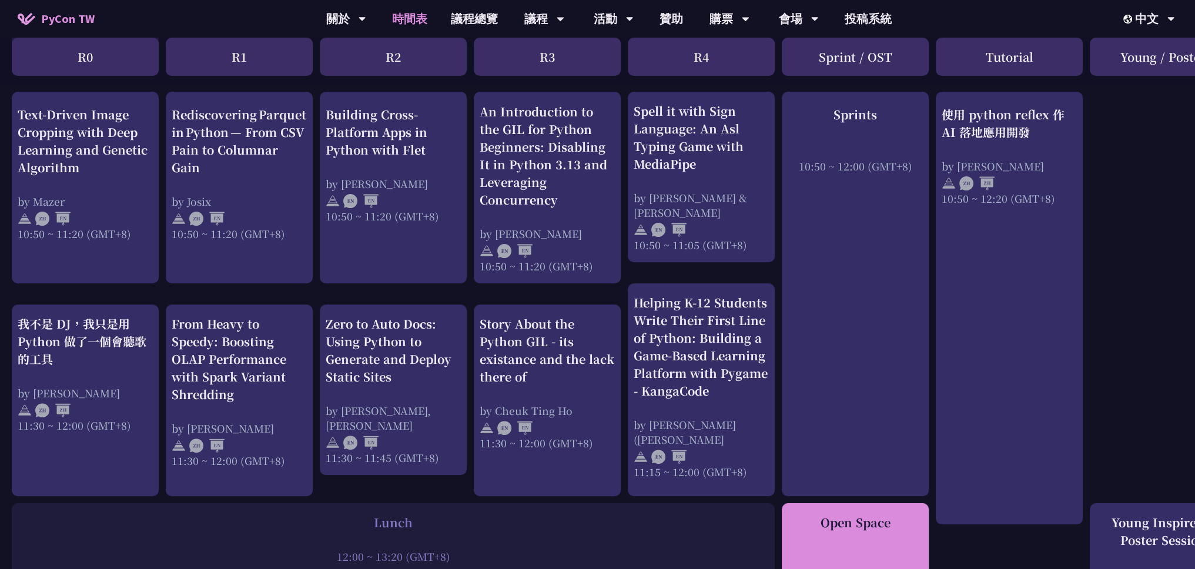
scroll to position [467, 0]
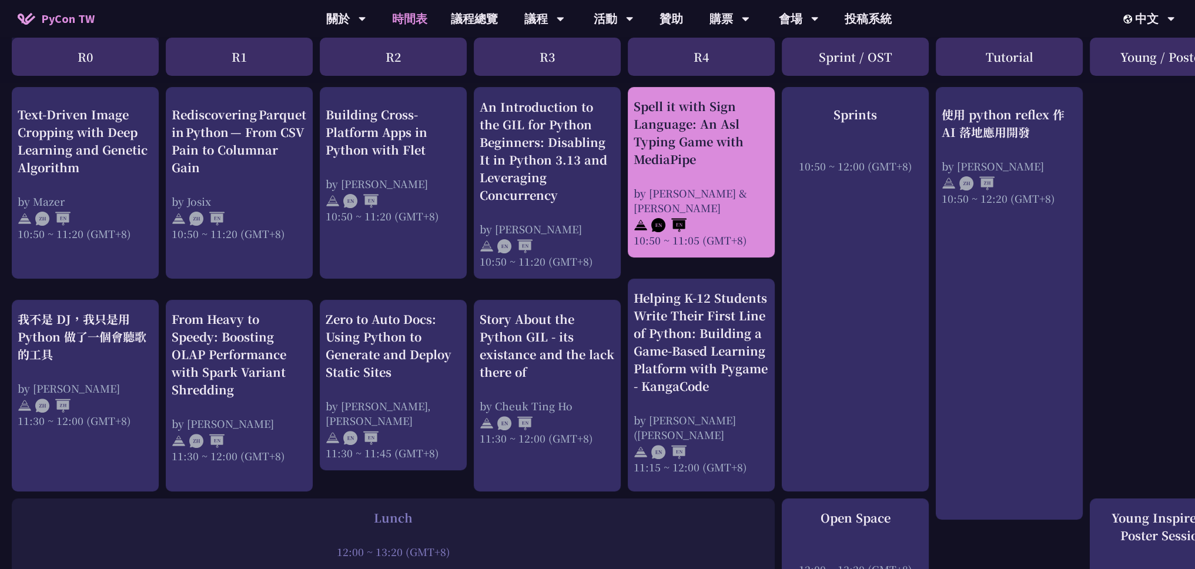
click at [712, 215] on div at bounding box center [701, 224] width 135 height 18
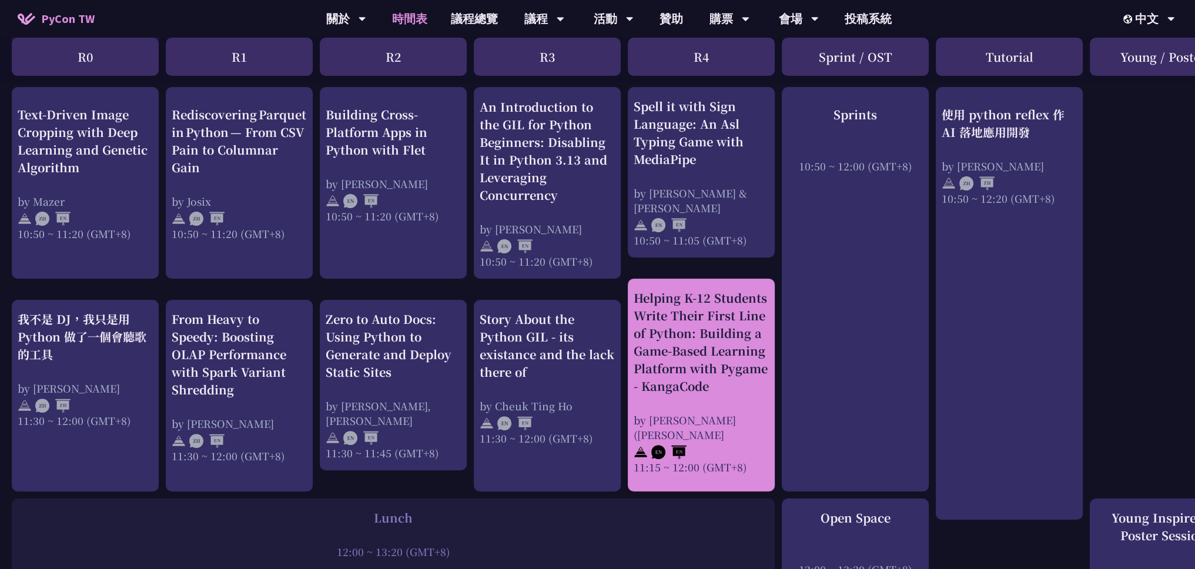
click at [702, 392] on div "Helping K-12 Students Write Their First Line of Python: Building a Game-Based L…" at bounding box center [701, 381] width 135 height 185
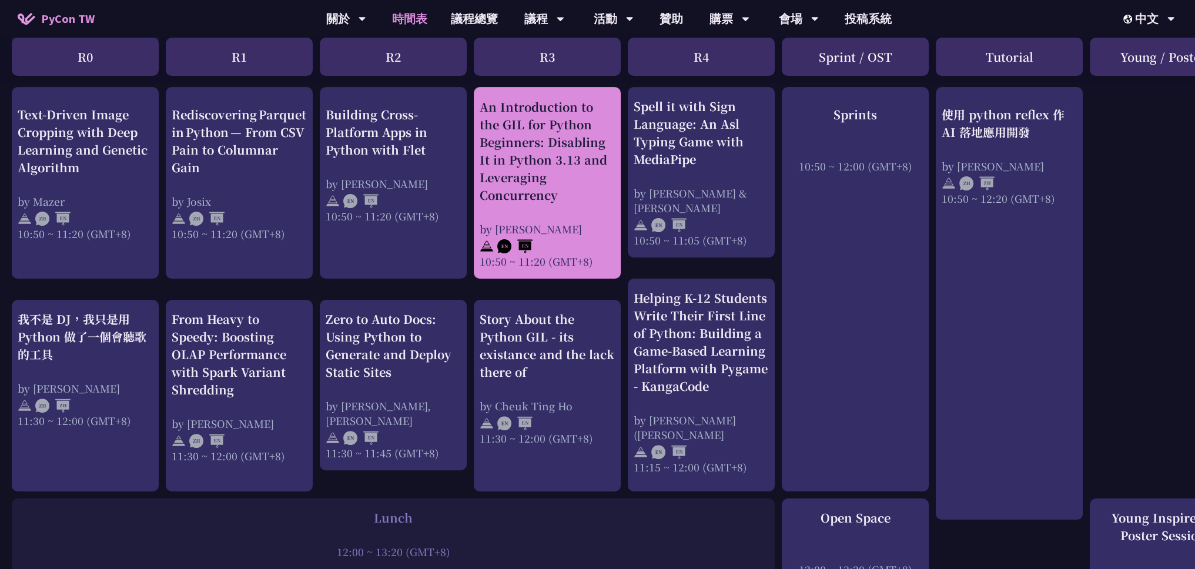
click at [543, 264] on div "10:50 ~ 11:20 (GMT+8)" at bounding box center [547, 261] width 135 height 15
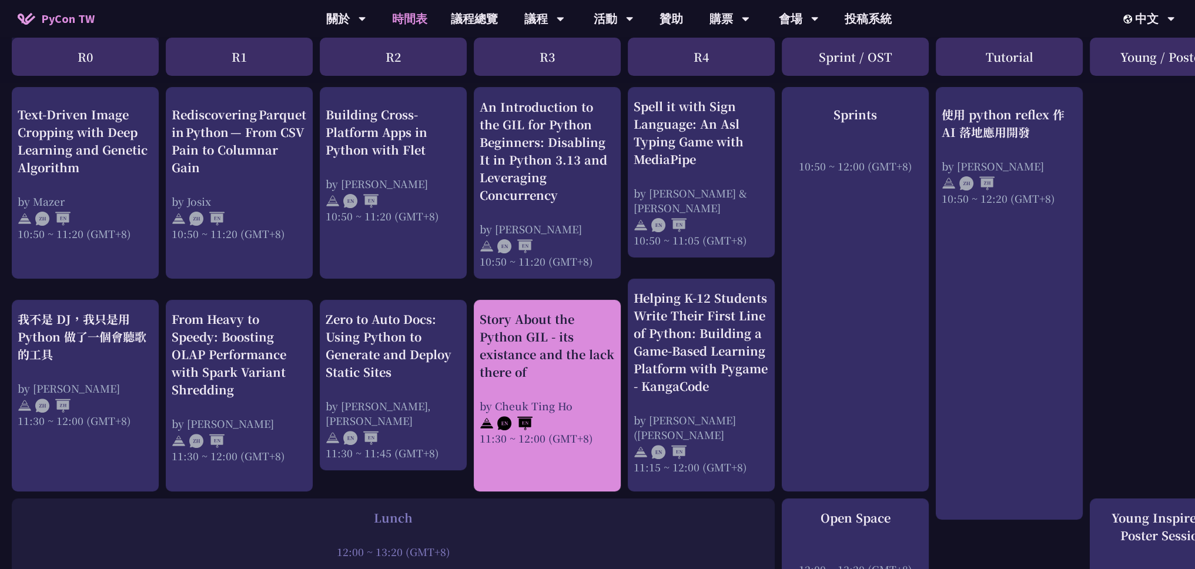
click at [526, 370] on div "Story About the Python GIL - its existance and the lack there of" at bounding box center [547, 345] width 135 height 71
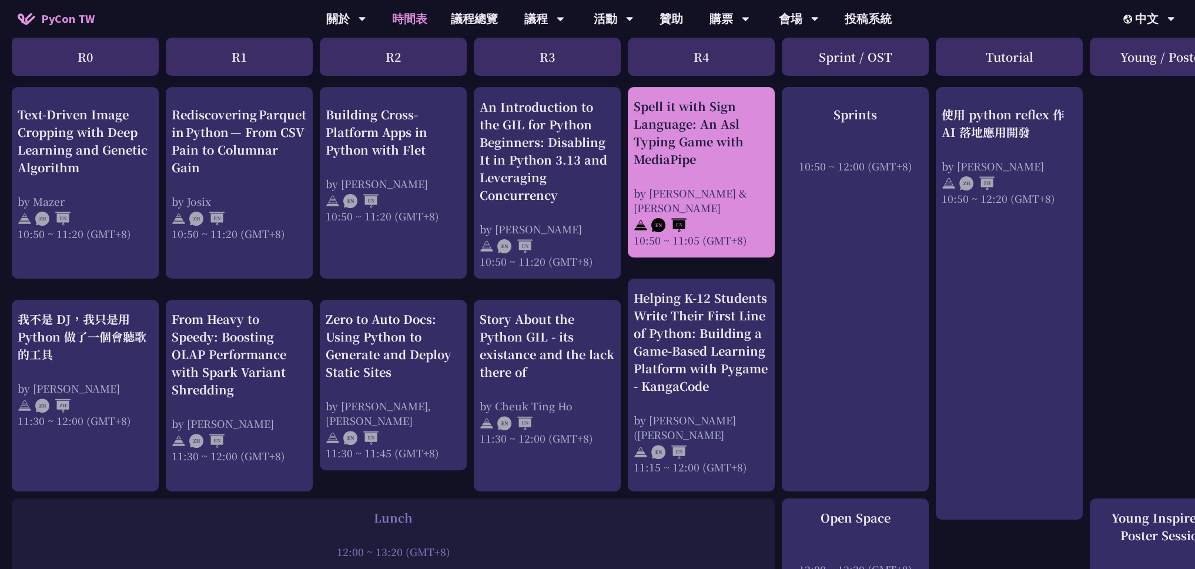
click at [685, 174] on div "Spell it with Sign Language: An Asl Typing Game with MediaPipe by Megan & Ethan…" at bounding box center [701, 173] width 135 height 150
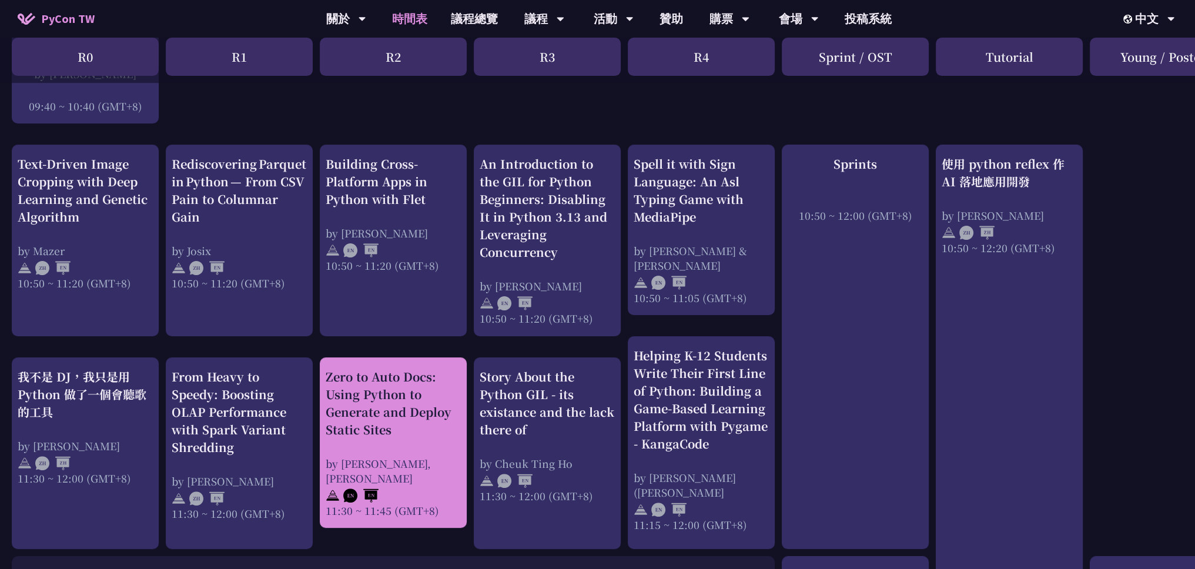
scroll to position [408, 0]
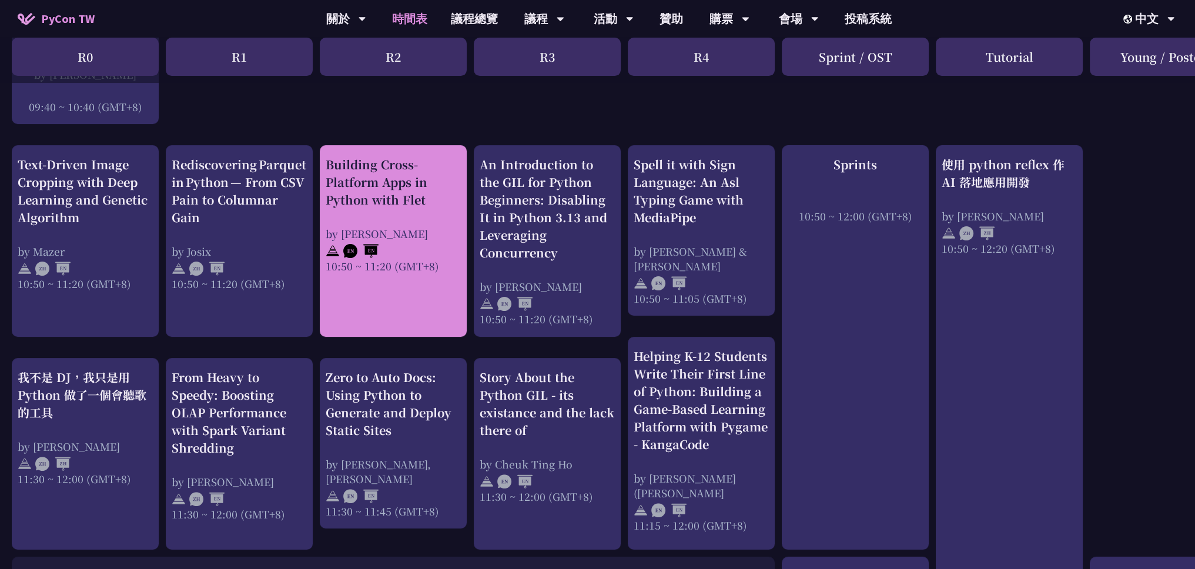
click at [393, 273] on link "Building Cross-Platform Apps in Python with Flet by Cyrus Mante 10:50 ~ 11:20 (…" at bounding box center [393, 241] width 135 height 171
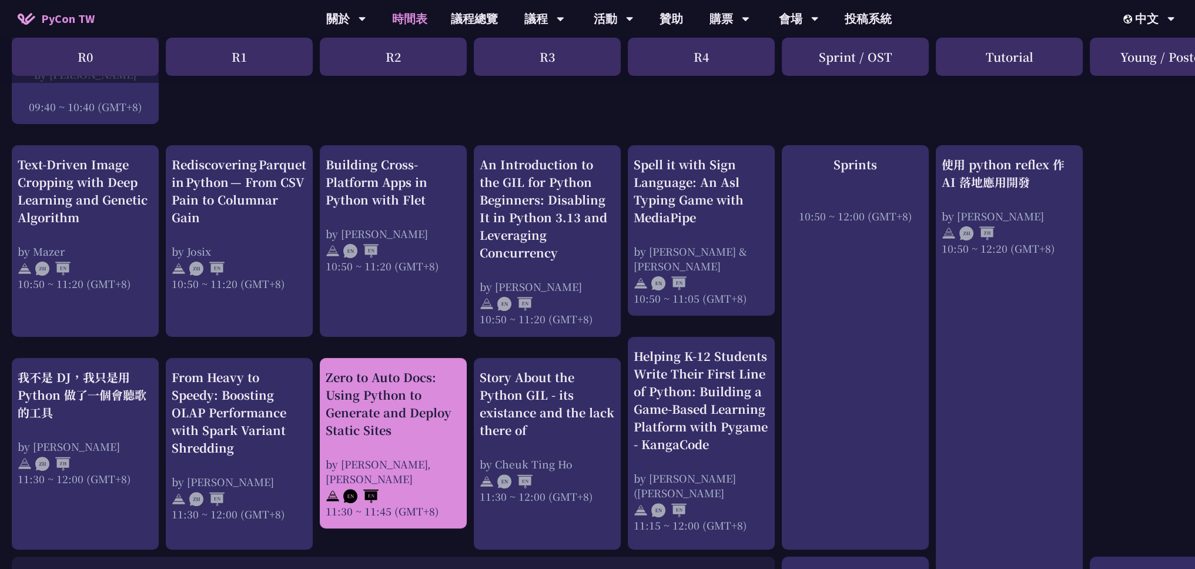
click at [391, 420] on div "Zero to Auto Docs: Using Python to Generate and Deploy Static Sites" at bounding box center [393, 404] width 135 height 71
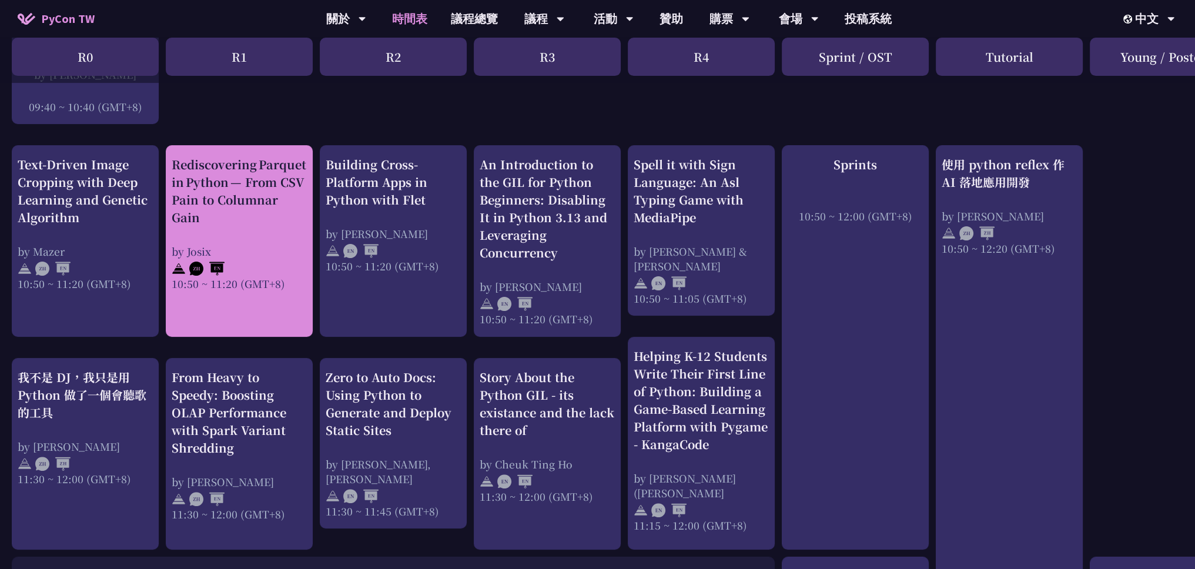
click at [279, 292] on link "Rediscovering Parquet in Python — From CSV Pain to Columnar Gain by Josix 10:50…" at bounding box center [239, 241] width 135 height 171
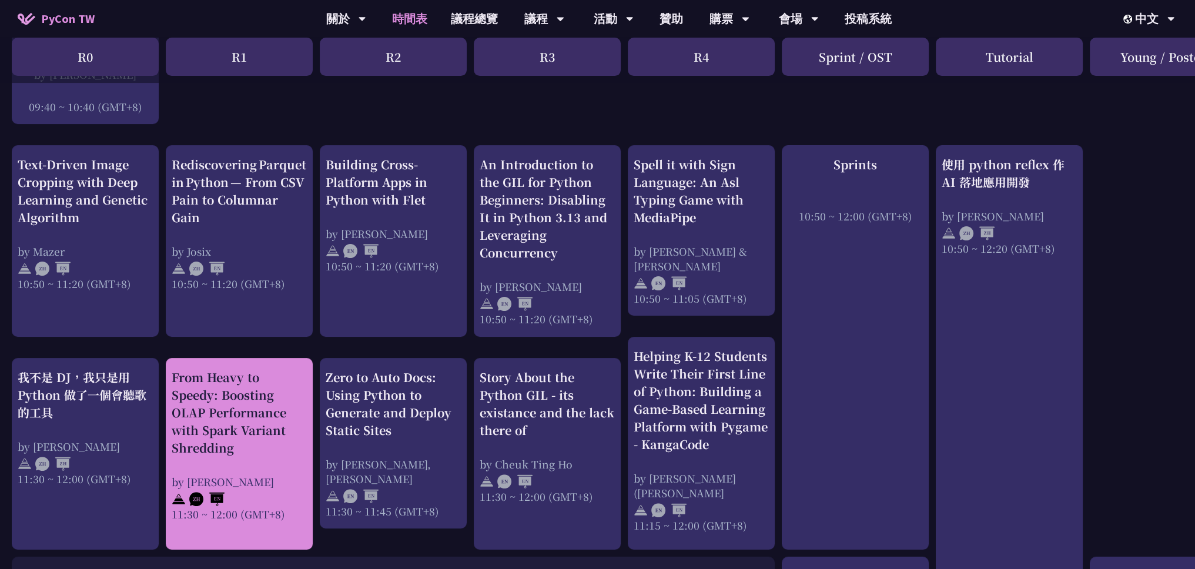
click at [240, 419] on div "From Heavy to Speedy: Boosting OLAP Performance with Spark Variant Shredding" at bounding box center [239, 413] width 135 height 88
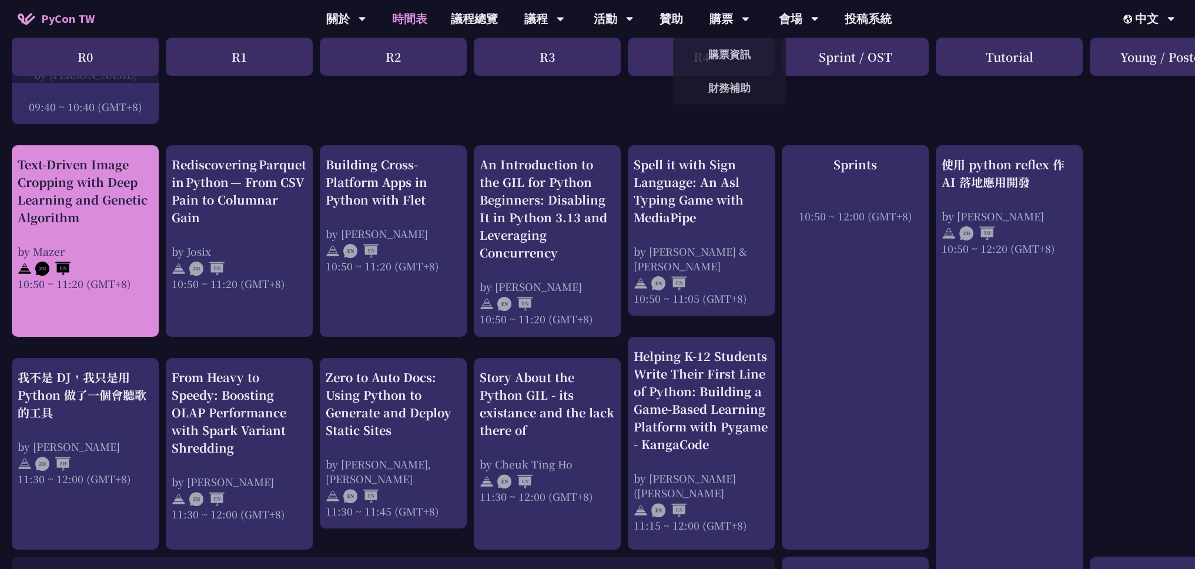
click at [103, 227] on div "Text-Driven Image Cropping with Deep Learning and Genetic Algorithm by Mazer 10…" at bounding box center [85, 223] width 135 height 135
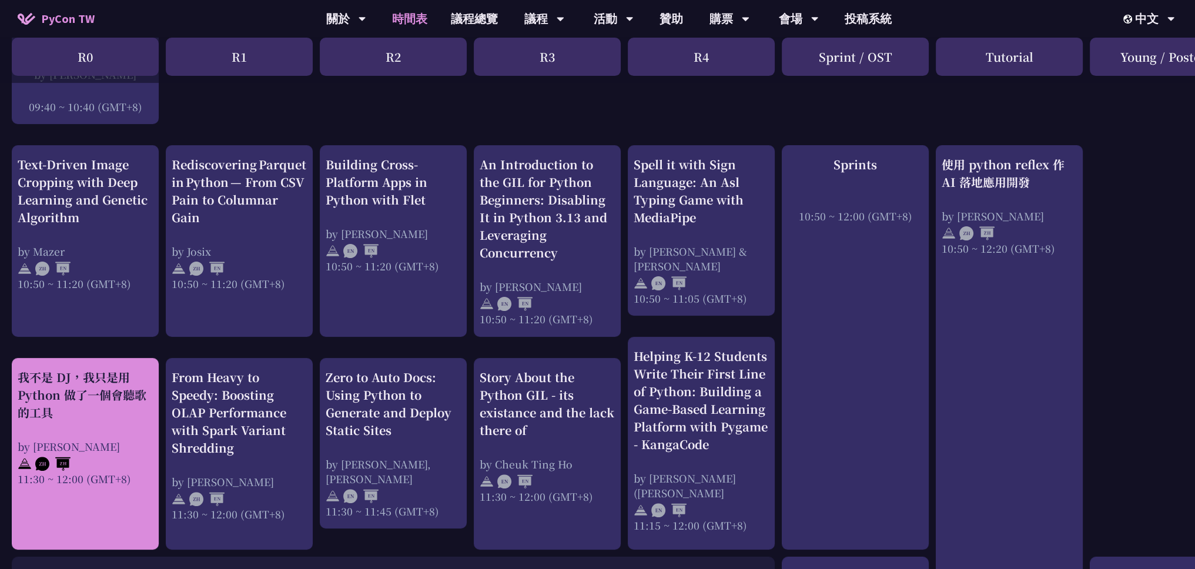
click at [53, 421] on div "我不是 DJ，我只是用 Python 做了一個會聽歌的工具 by 羅經凱 11:30 ~ 12:00 (GMT+8)" at bounding box center [85, 428] width 135 height 118
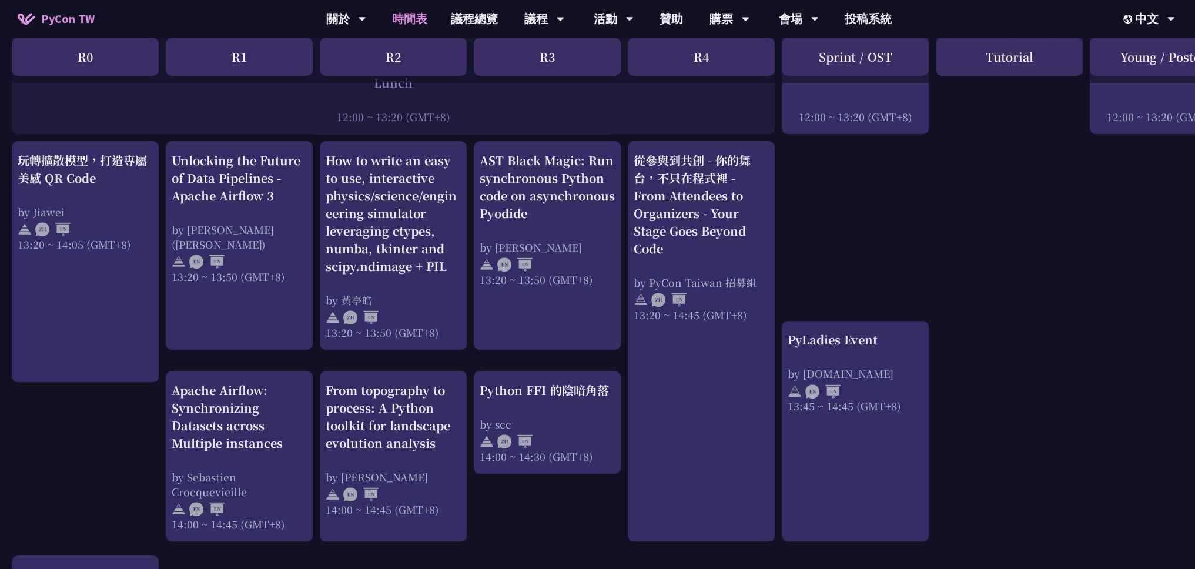
scroll to position [937, 0]
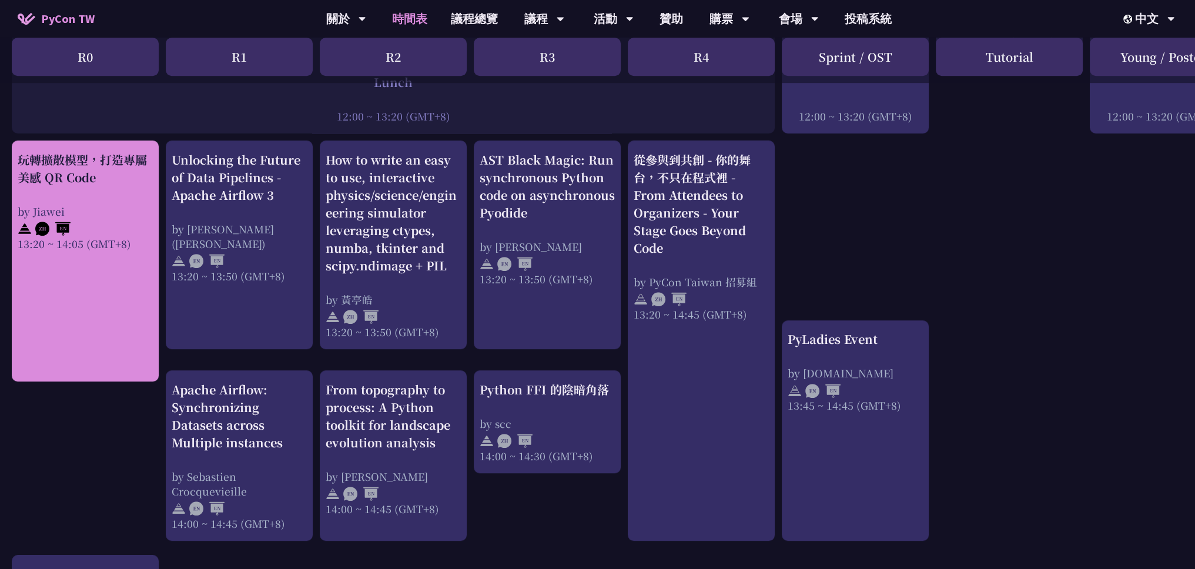
click at [113, 316] on link "玩轉擴散模型，打造專屬美感 QR Code by Jiawei 13:20 ~ 14:05 (GMT+8)" at bounding box center [85, 261] width 135 height 220
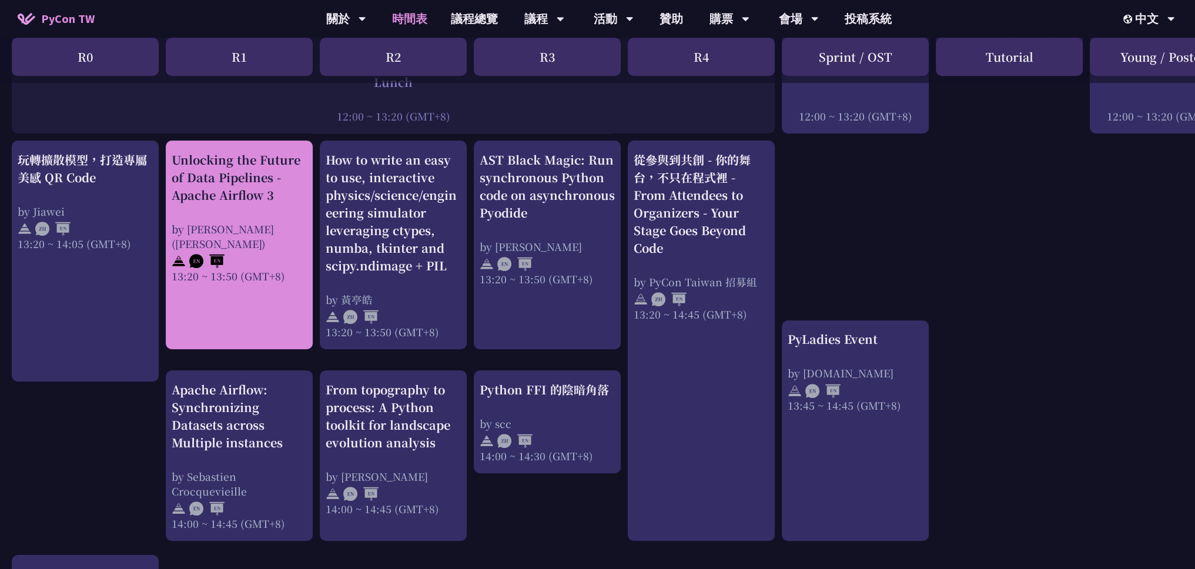
click at [259, 269] on div "13:20 ~ 13:50 (GMT+8)" at bounding box center [239, 276] width 135 height 15
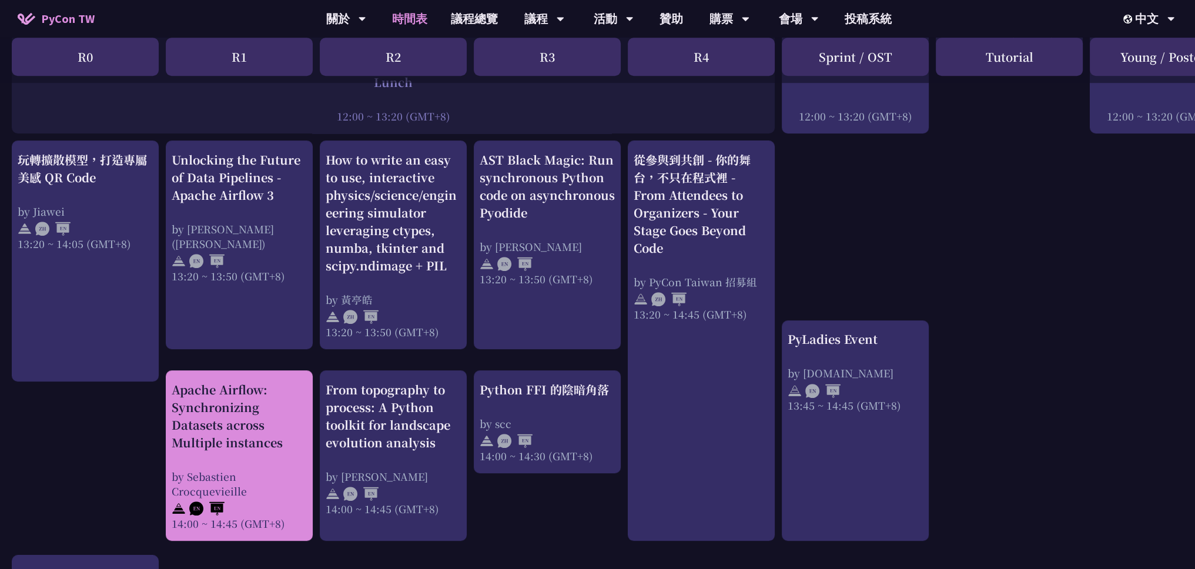
click at [204, 418] on div "Apache Airflow: Synchronizing Datasets across Multiple instances" at bounding box center [239, 416] width 135 height 71
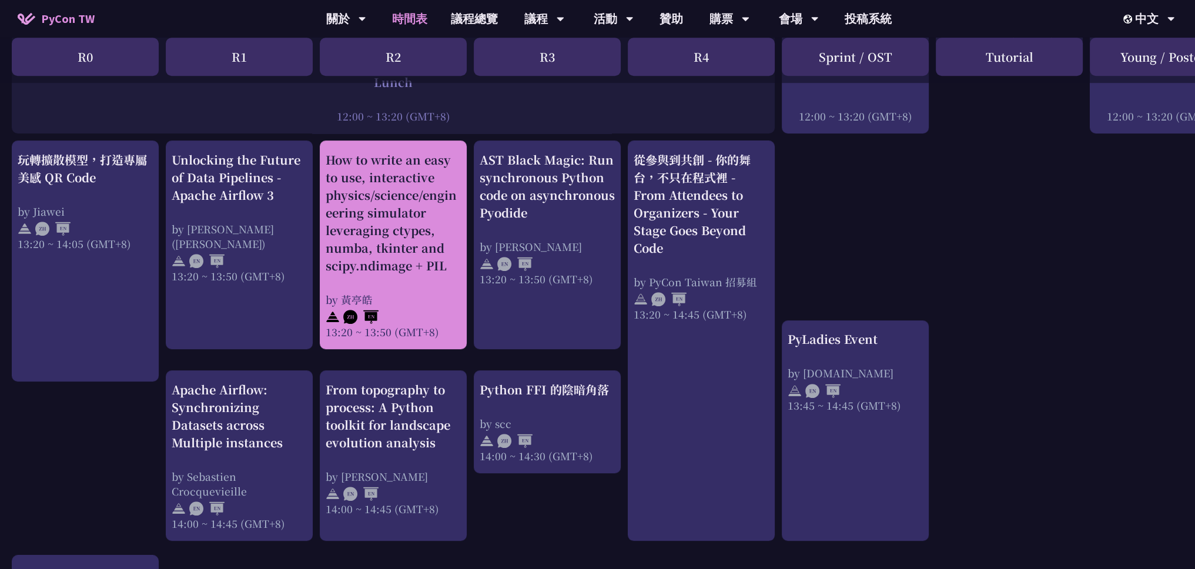
click at [402, 285] on div "How to write an easy to use, interactive physics/science/engineering simulator …" at bounding box center [393, 245] width 135 height 188
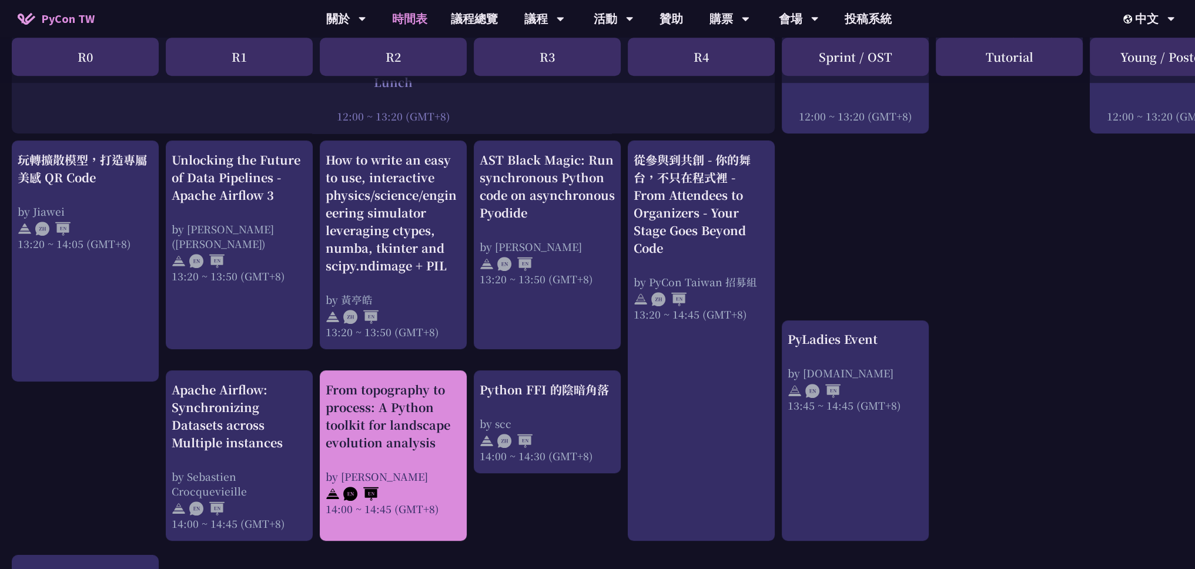
click at [389, 434] on div "From topography to process: A Python toolkit for landscape evolution analysis" at bounding box center [393, 416] width 135 height 71
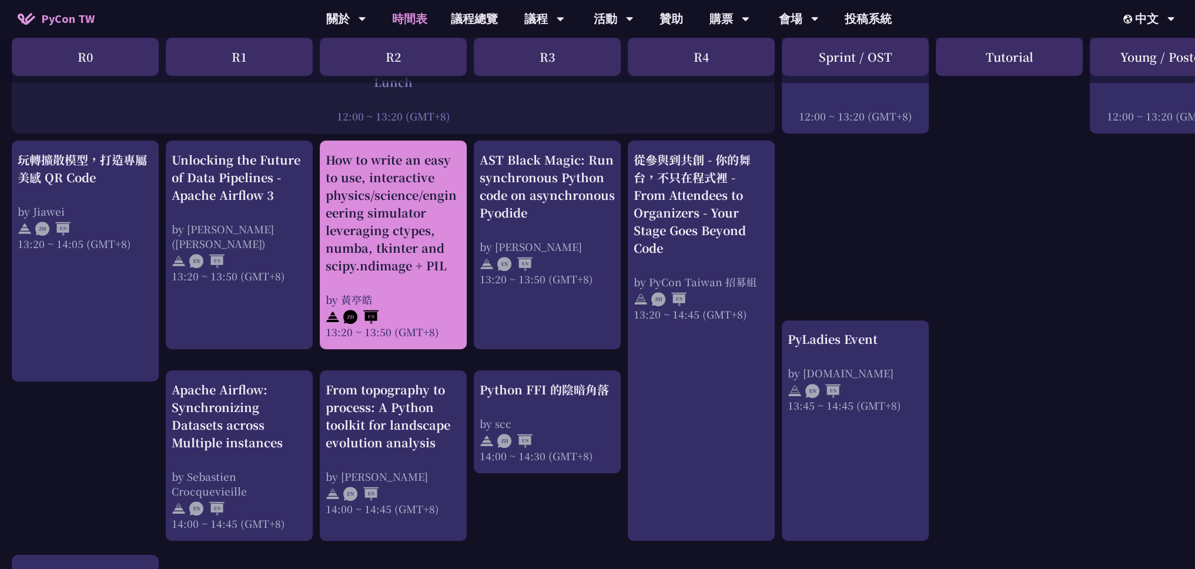
click at [418, 276] on div "How to write an easy to use, interactive physics/science/engineering simulator …" at bounding box center [393, 245] width 135 height 188
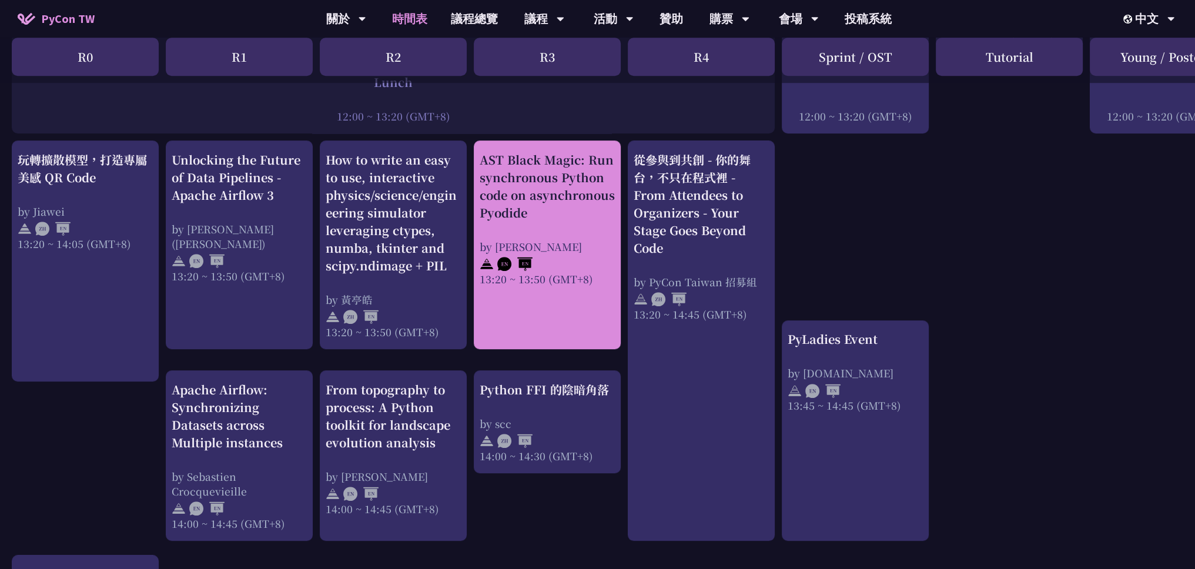
click at [582, 290] on link "AST Black Magic: Run synchronous Python code on asynchronous Pyodide by Yuichir…" at bounding box center [547, 245] width 135 height 188
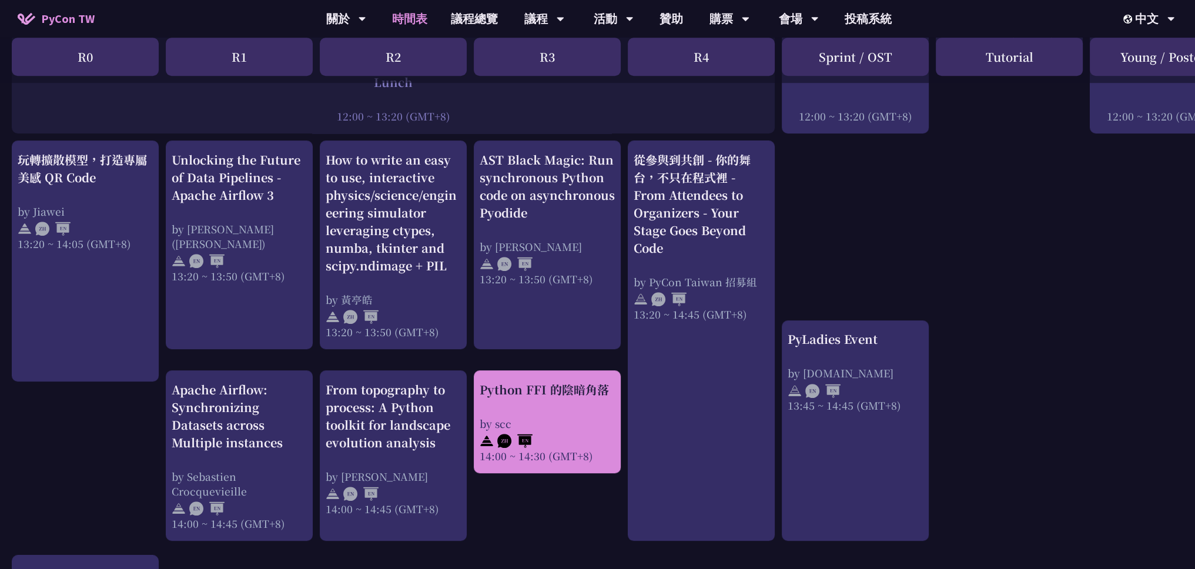
click at [552, 398] on div "Python FFI 的陰暗角落 by scc 14:00 ~ 14:30 (GMT+8)" at bounding box center [547, 422] width 135 height 82
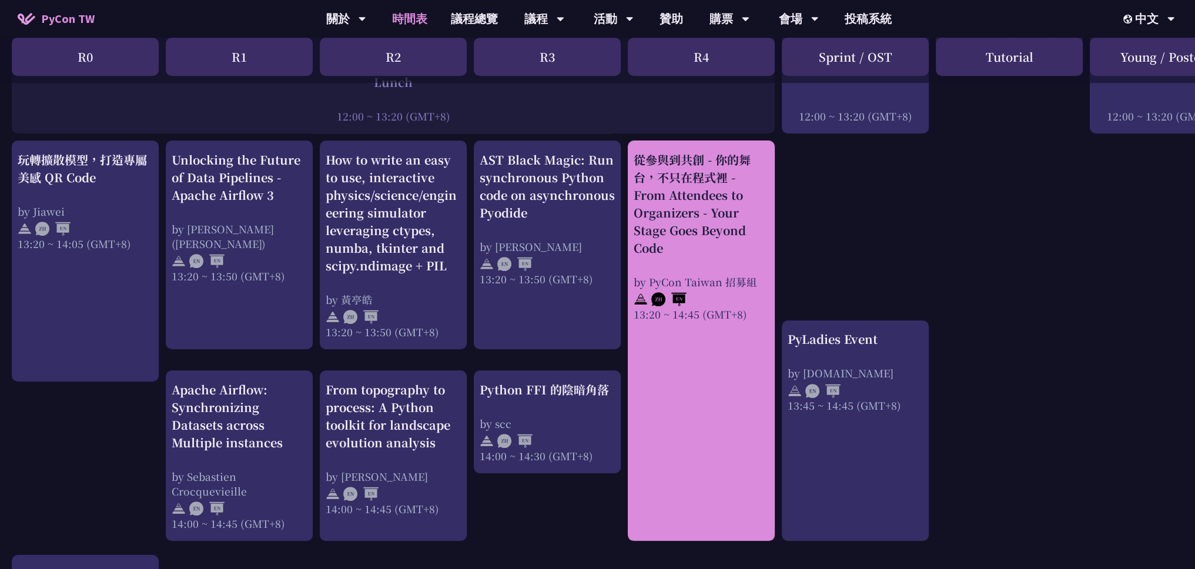
click at [663, 338] on link "從參與到共創 - 你的舞台，不只在程式裡 - From Attendees to Organizers - Your Stage Goes Beyond Co…" at bounding box center [701, 341] width 135 height 380
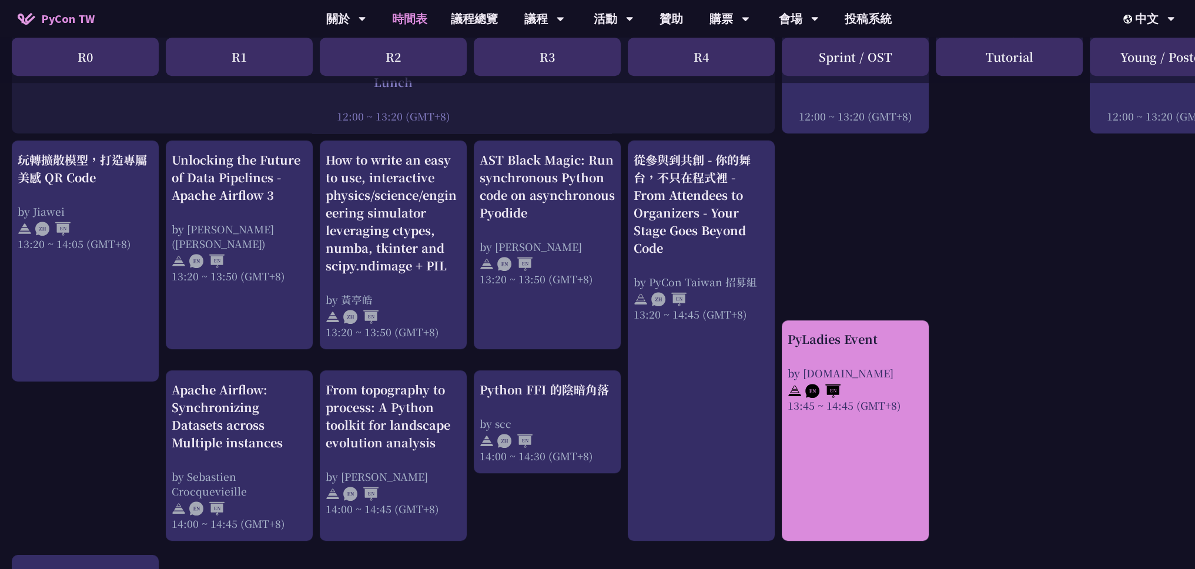
click at [894, 360] on div "PyLadies Event by pyladies.tw 13:45 ~ 14:45 (GMT+8)" at bounding box center [855, 371] width 135 height 82
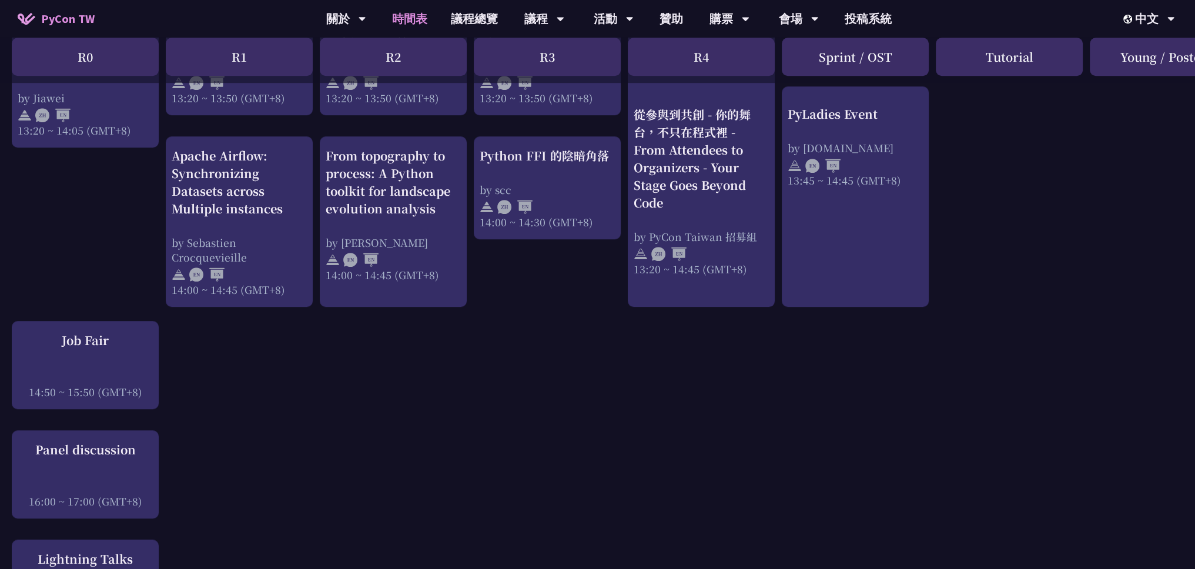
scroll to position [1172, 0]
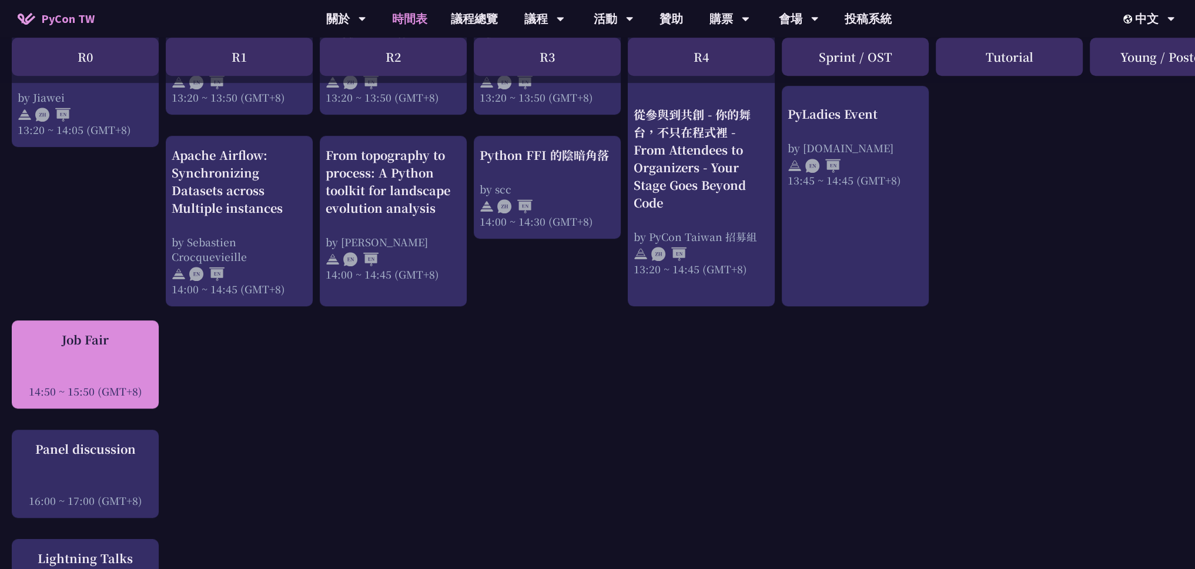
click at [102, 363] on div "Job Fair 14:50 ~ 15:50 (GMT+8)" at bounding box center [85, 365] width 135 height 68
click at [103, 358] on div "Job Fair 14:50 ~ 15:50 (GMT+8)" at bounding box center [85, 365] width 135 height 68
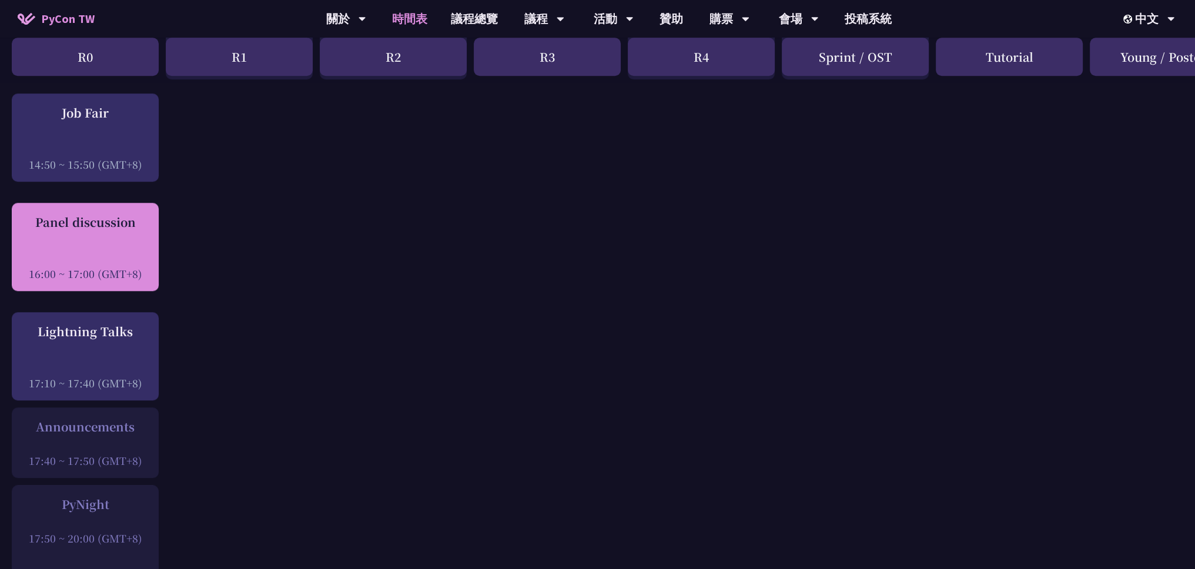
scroll to position [1399, 0]
click at [114, 273] on div "16:00 ~ 17:00 (GMT+8)" at bounding box center [85, 273] width 135 height 15
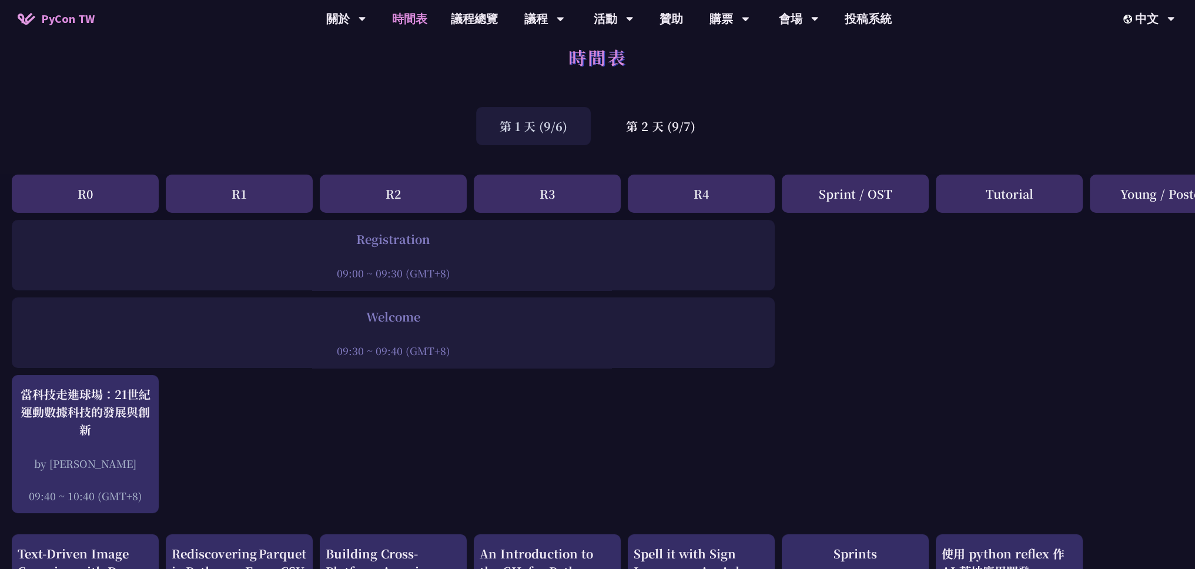
scroll to position [19, 0]
click at [952, 25] on div "中文" at bounding box center [1149, 19] width 52 height 38
click at [801, 51] on link "會場資訊" at bounding box center [798, 55] width 113 height 28
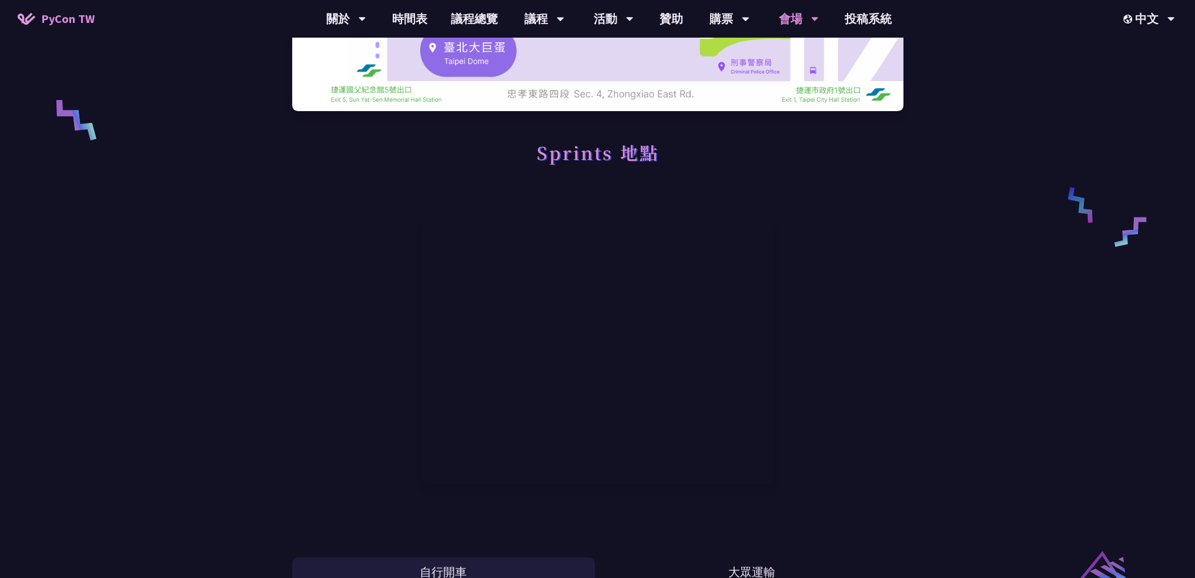
scroll to position [466, 0]
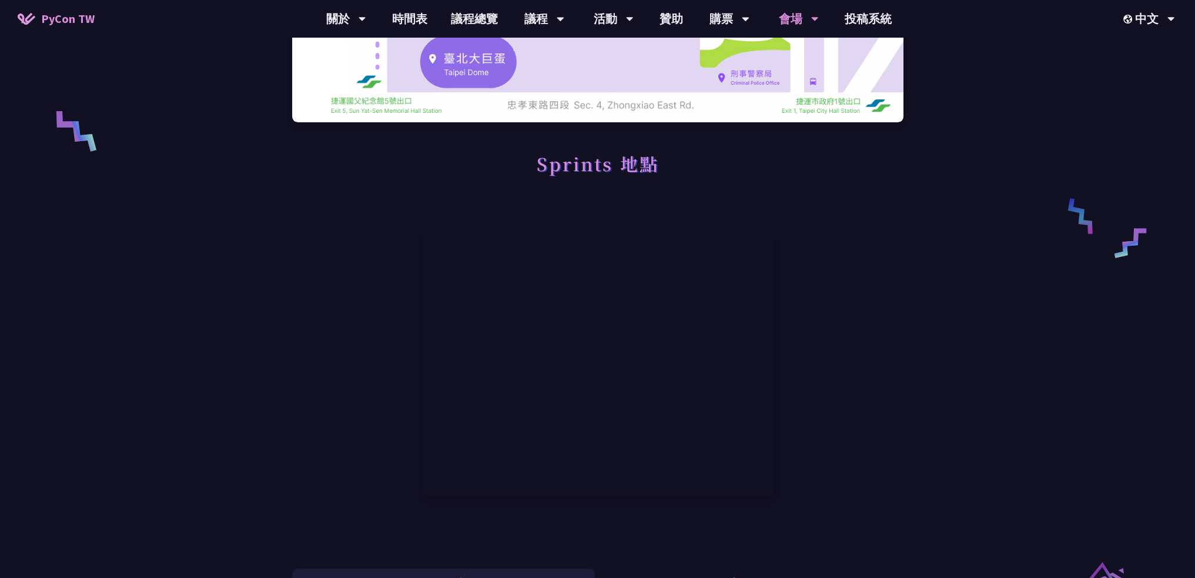
click at [910, 314] on div "台北文創 6F 台北市信義區菸廠路 88 號 6 樓 Sprints 地點 自行開車 大眾運輸 開車 導航至 台北文創 停車 停車資訊 汽車 假日車流多，請多…" at bounding box center [597, 411] width 1195 height 1754
click at [806, 346] on div at bounding box center [597, 363] width 611 height 312
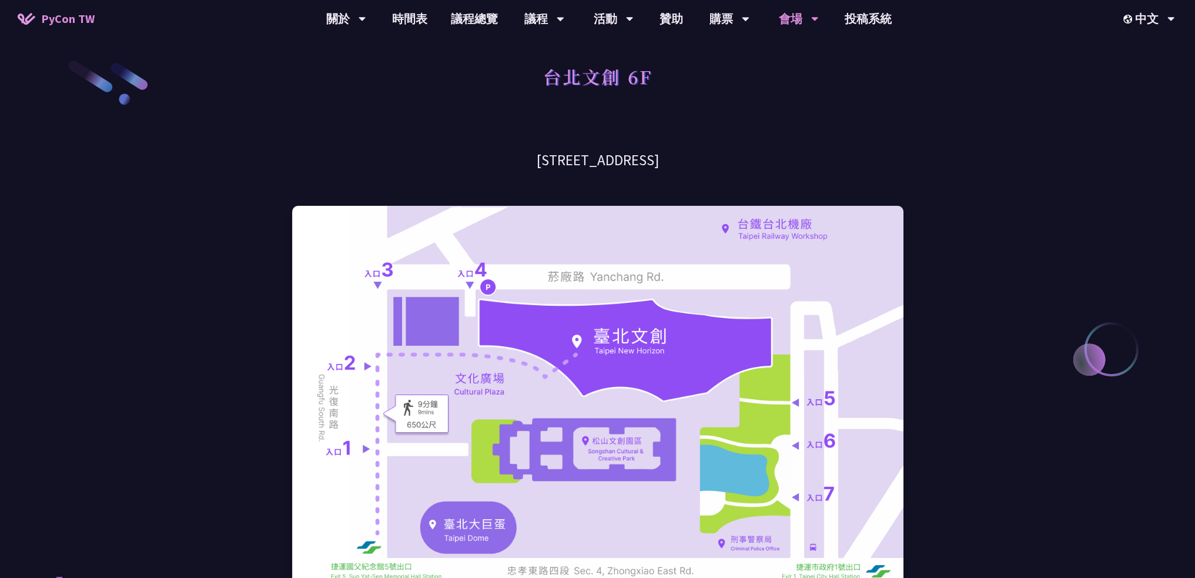
scroll to position [0, 0]
drag, startPoint x: 691, startPoint y: 293, endPoint x: 704, endPoint y: 286, distance: 15.2
drag, startPoint x: 704, startPoint y: 286, endPoint x: 480, endPoint y: 281, distance: 224.6
click at [478, 283] on img at bounding box center [597, 397] width 611 height 382
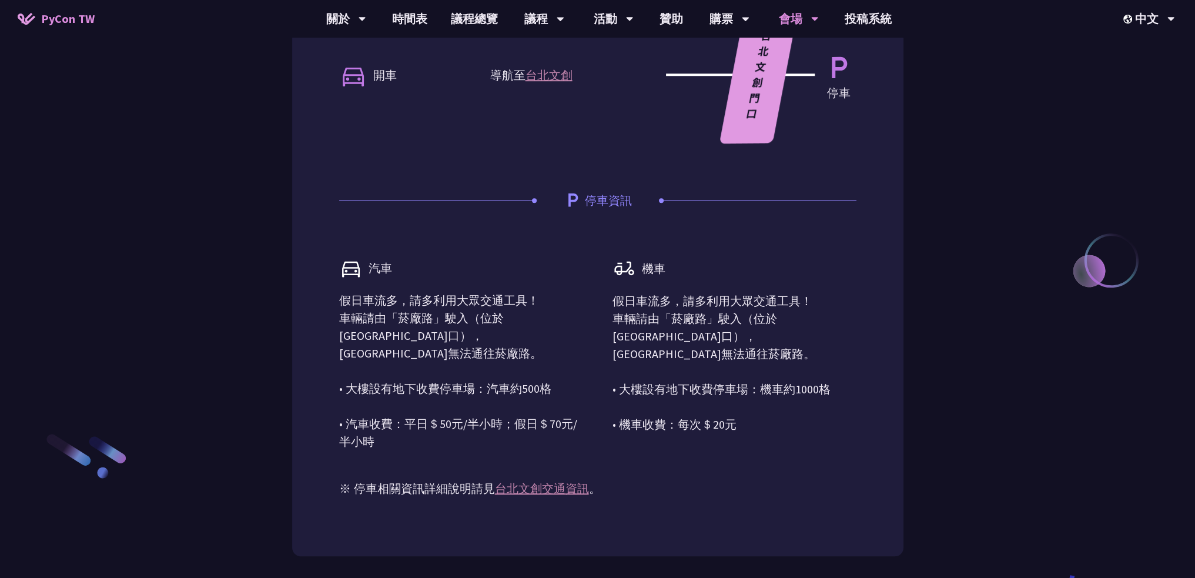
scroll to position [1058, 0]
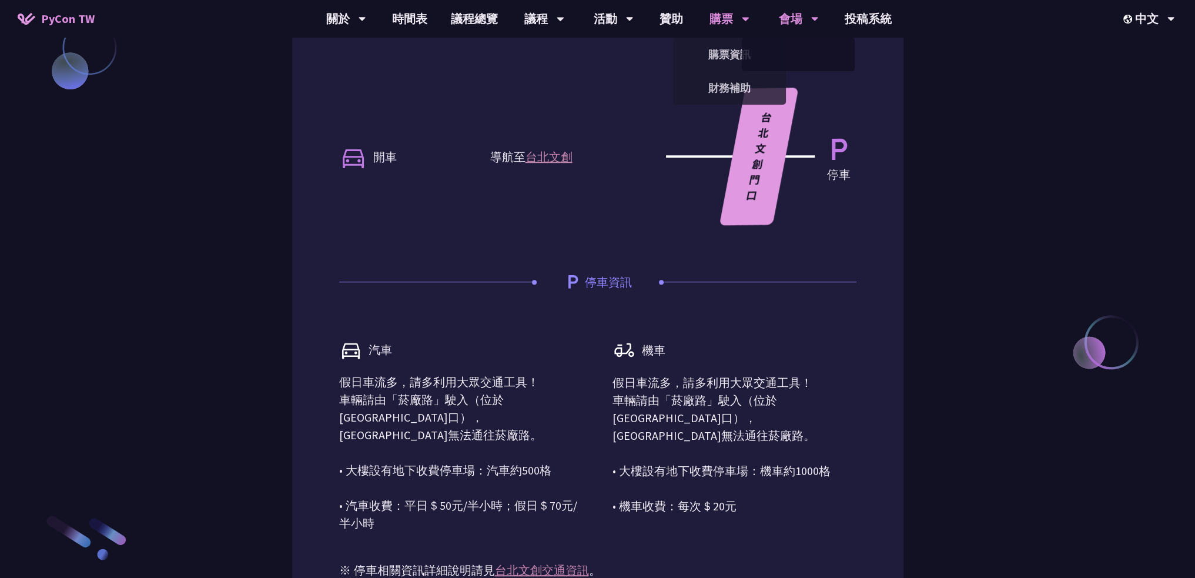
click at [718, 24] on div "購票" at bounding box center [729, 19] width 40 height 38
click at [734, 49] on link "購票資訊" at bounding box center [729, 55] width 113 height 28
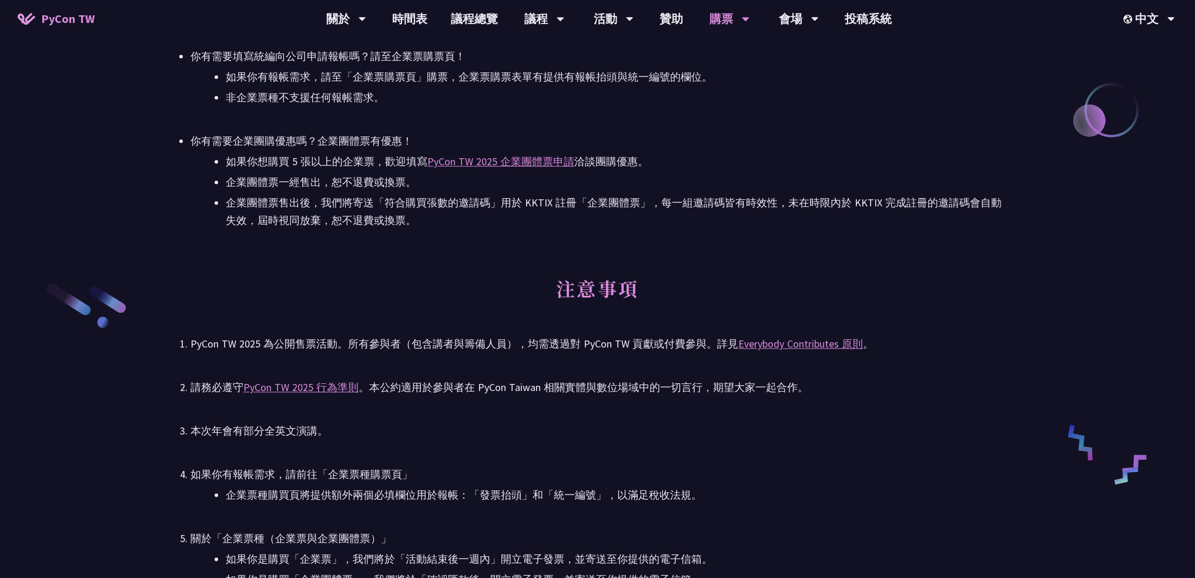
scroll to position [1679, 0]
click at [681, 209] on li "企業團體票售出後，我們將寄送「符合購買張數的邀請碼」用於 KKTIX 註冊「企業團體票」，每一組邀請碼皆有時效性，未在時限內於 KKTIX 完成註冊的邀請碼會…" at bounding box center [615, 212] width 779 height 35
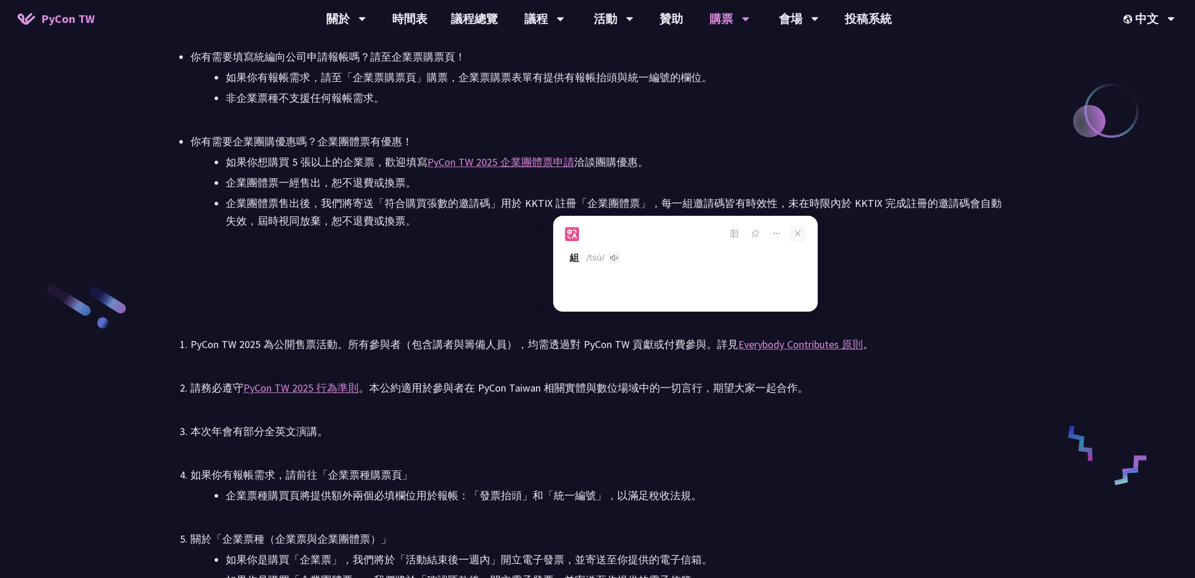
click at [799, 239] on icon at bounding box center [797, 233] width 16 height 16
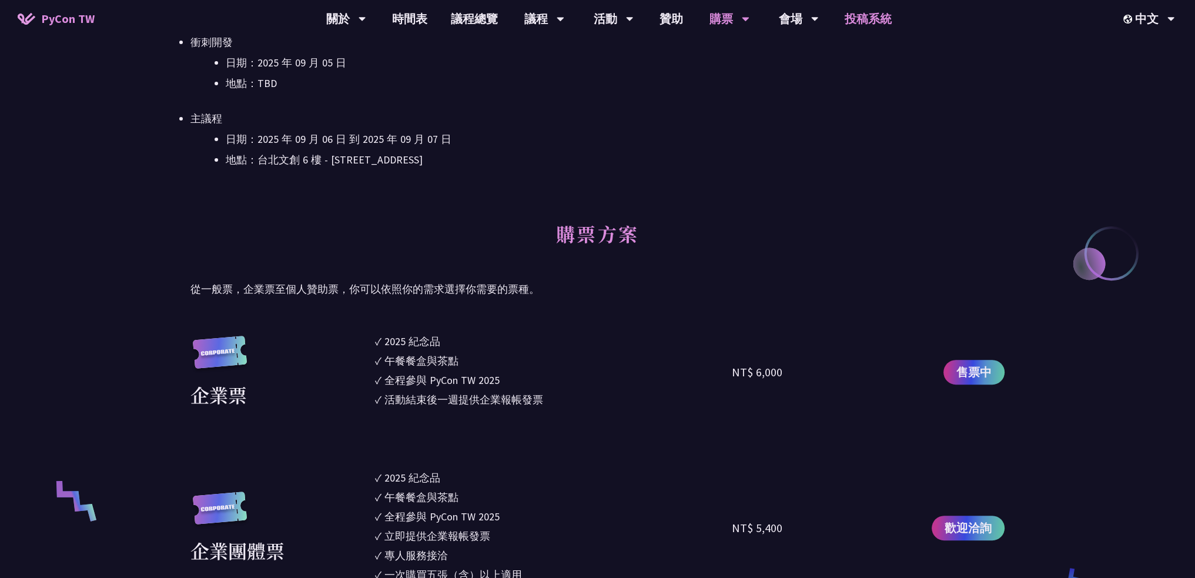
scroll to position [1950, 0]
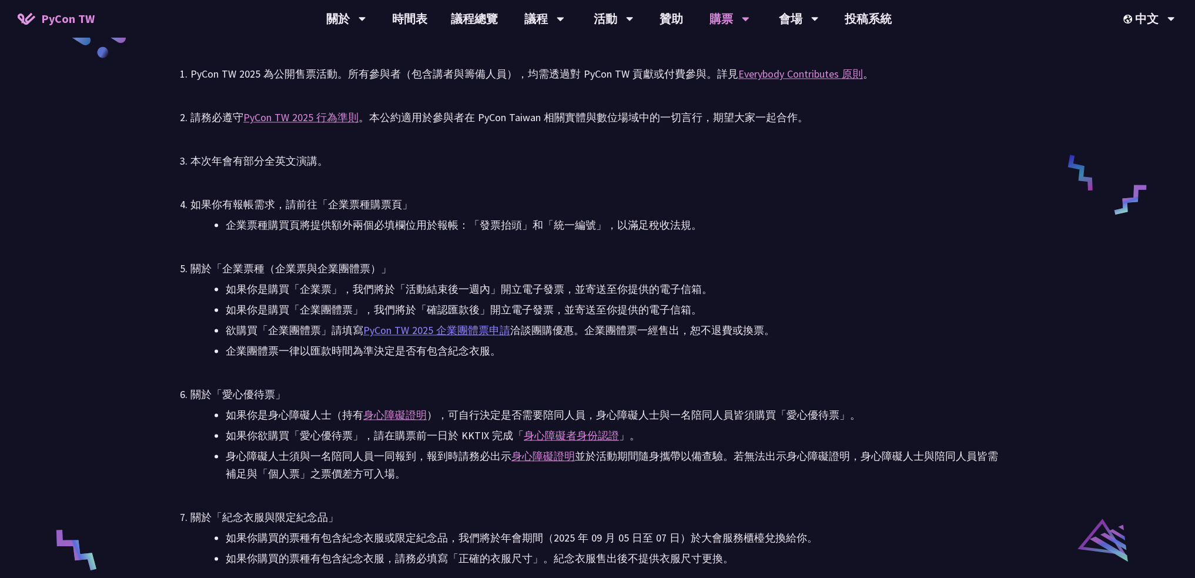
click at [444, 333] on link "PyCon TW 2025 企業團體票申請" at bounding box center [436, 330] width 147 height 14
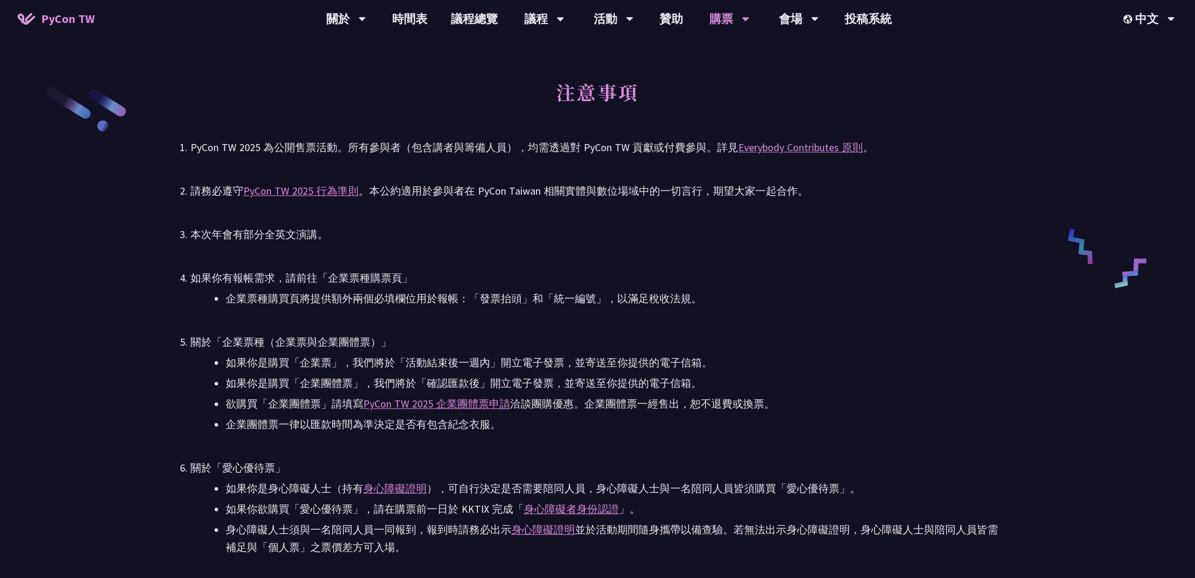
scroll to position [1720, 0]
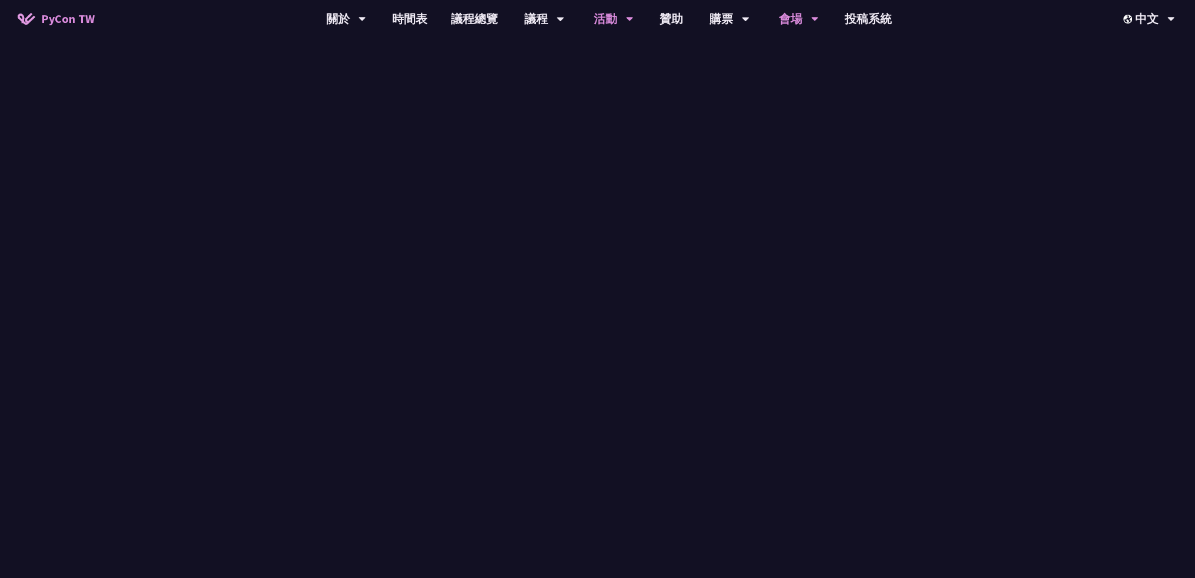
scroll to position [1058, 0]
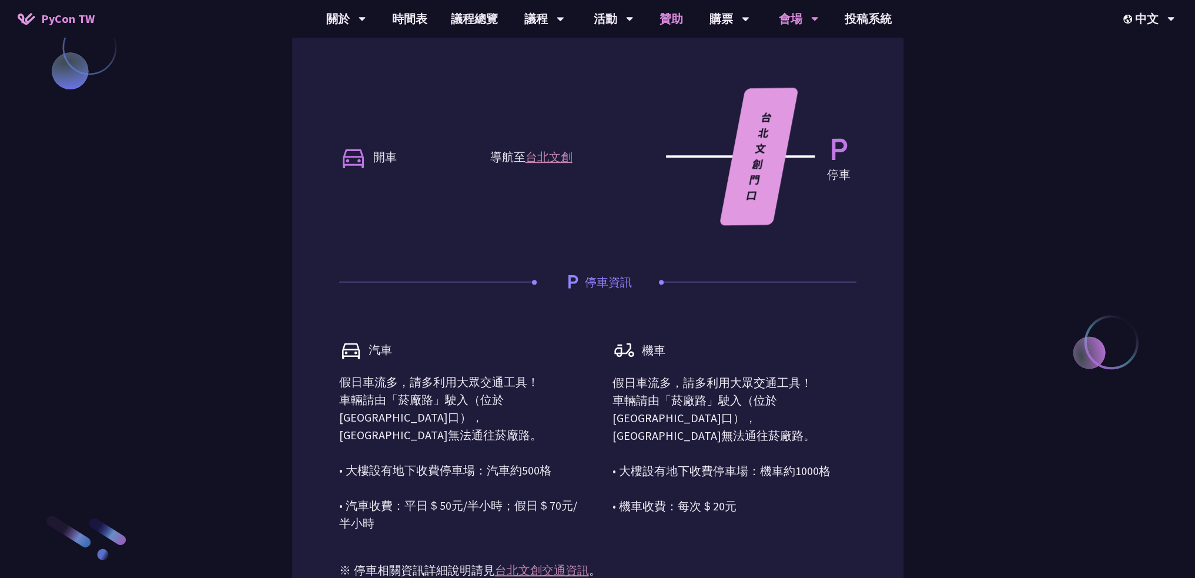
click at [649, 18] on link "贊助" at bounding box center [671, 19] width 47 height 38
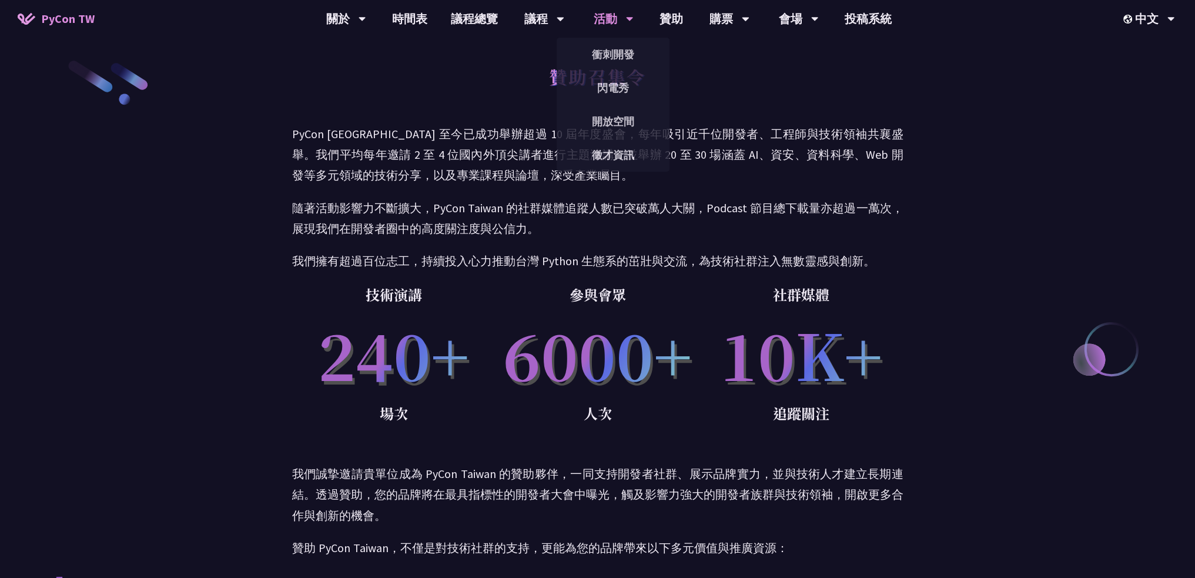
click at [622, 16] on div "活動" at bounding box center [614, 19] width 40 height 38
click at [622, 162] on link "徵才資訊" at bounding box center [613, 155] width 113 height 28
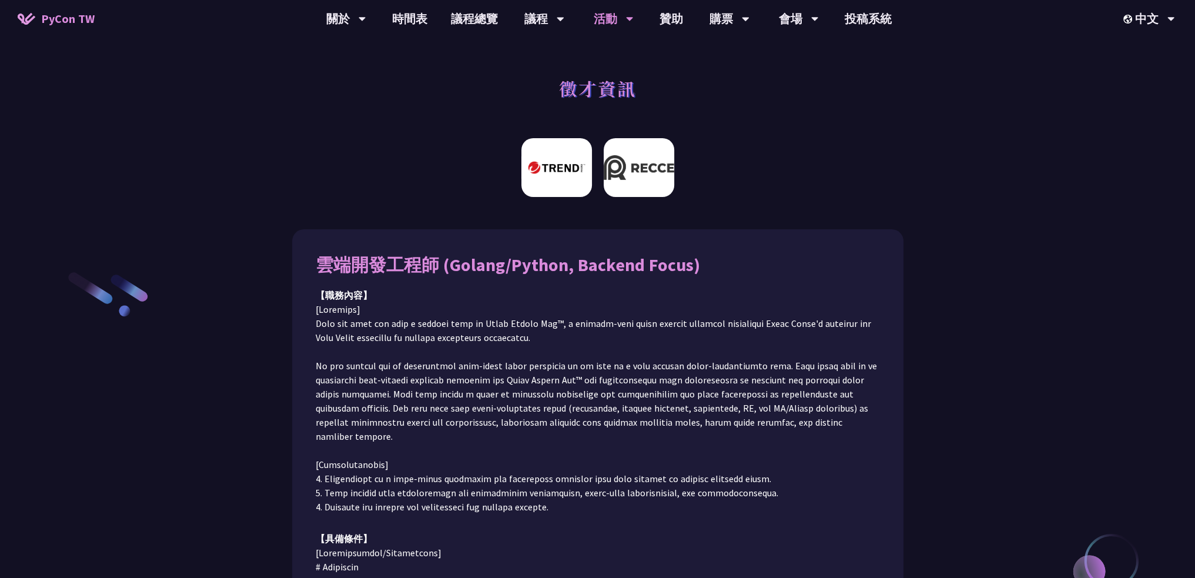
click at [635, 155] on img at bounding box center [639, 167] width 71 height 59
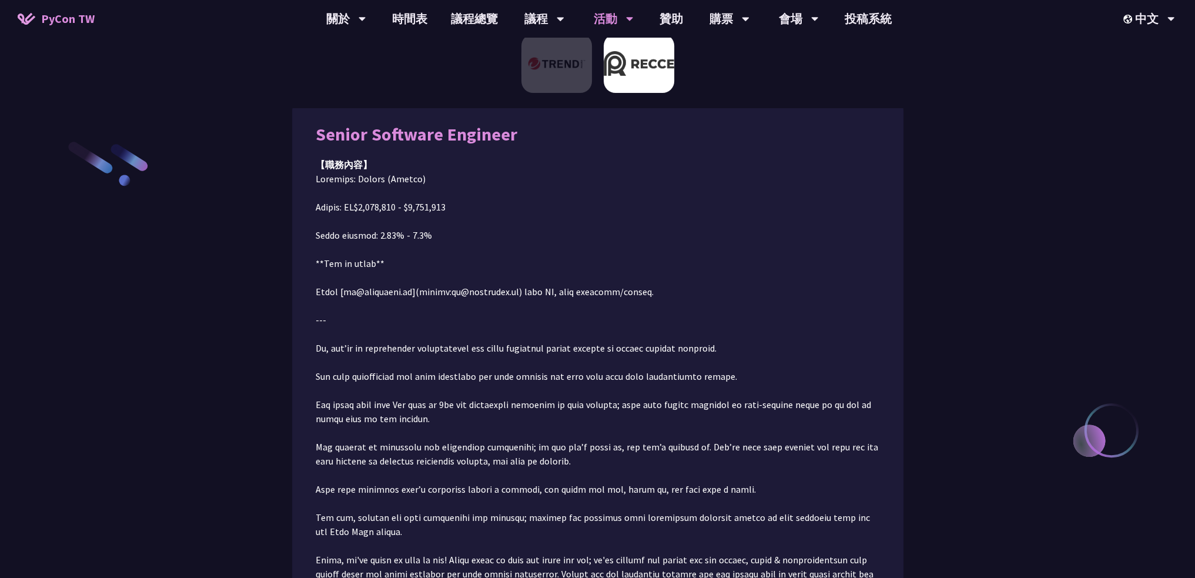
scroll to position [132, 0]
click at [552, 77] on img at bounding box center [556, 63] width 71 height 59
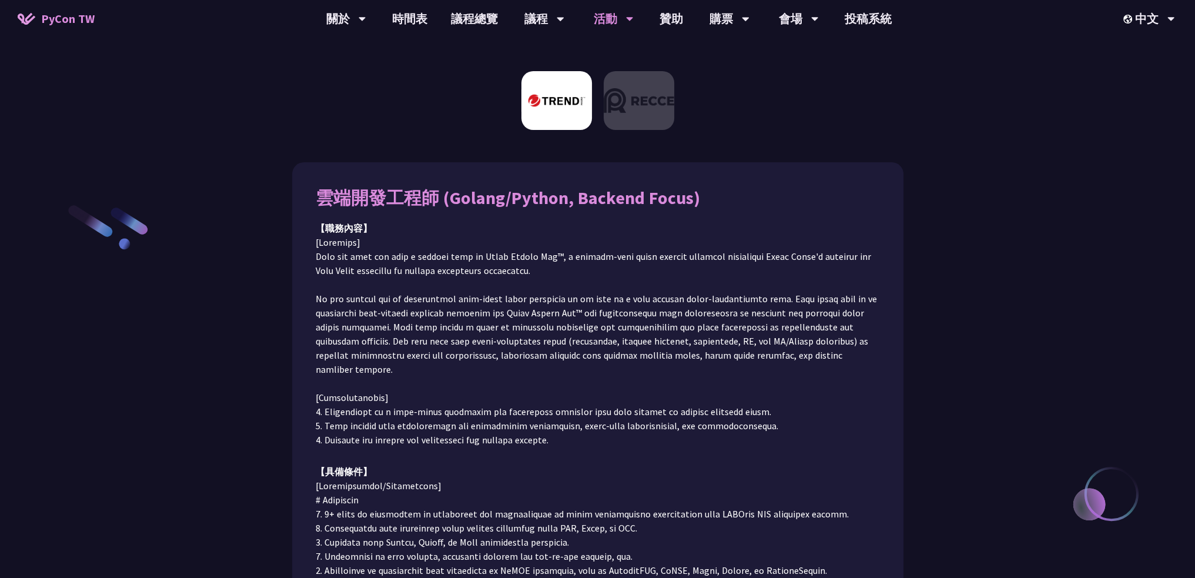
scroll to position [0, 0]
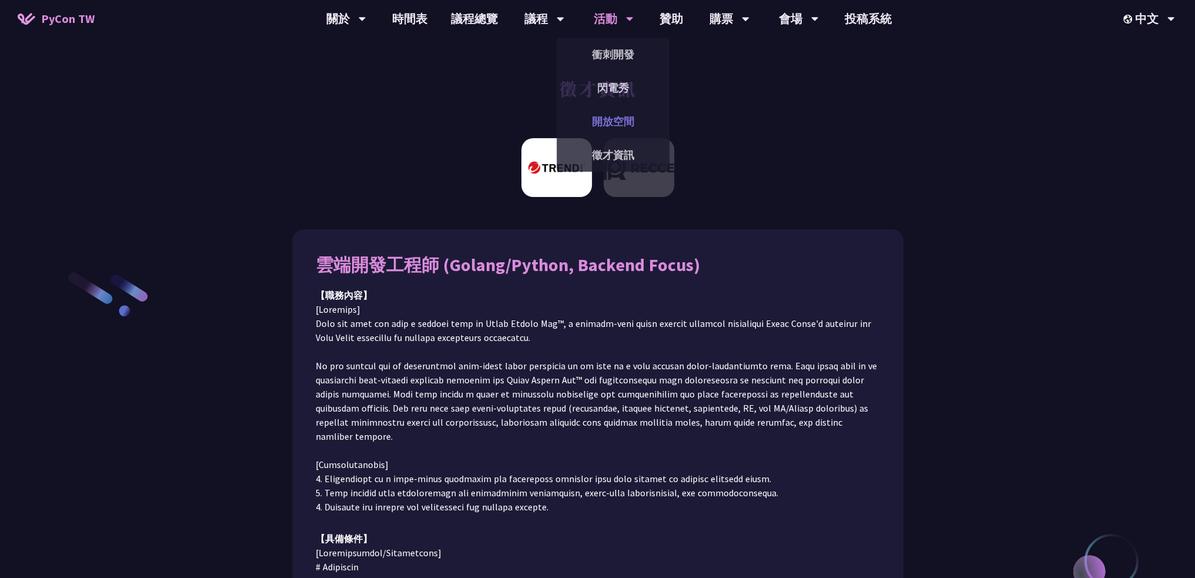
click at [635, 122] on link "開放空間" at bounding box center [613, 122] width 113 height 28
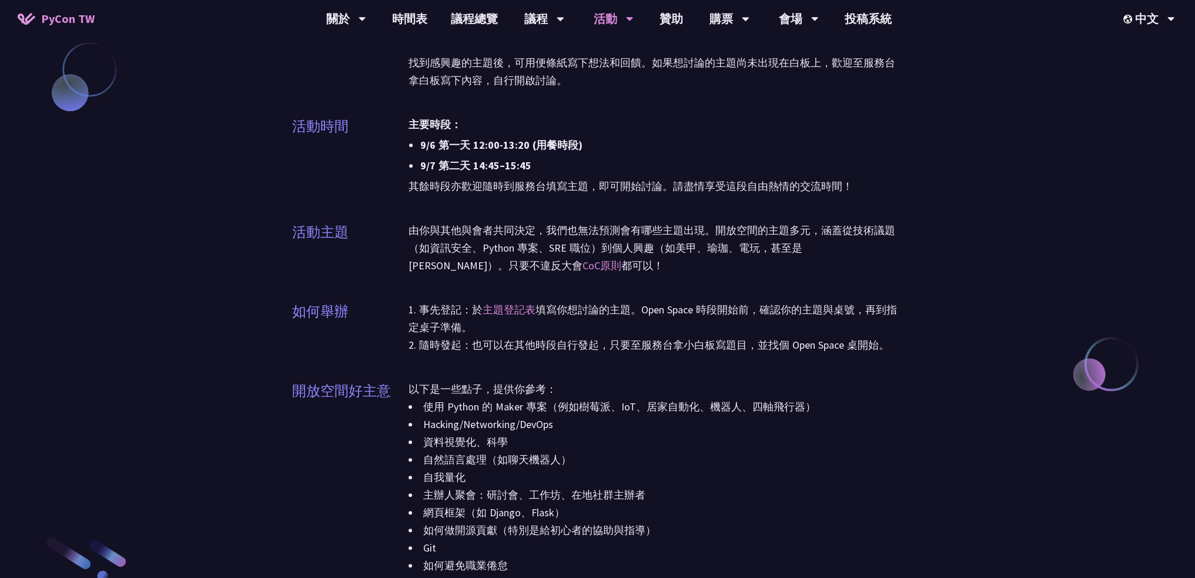
scroll to position [1044, 0]
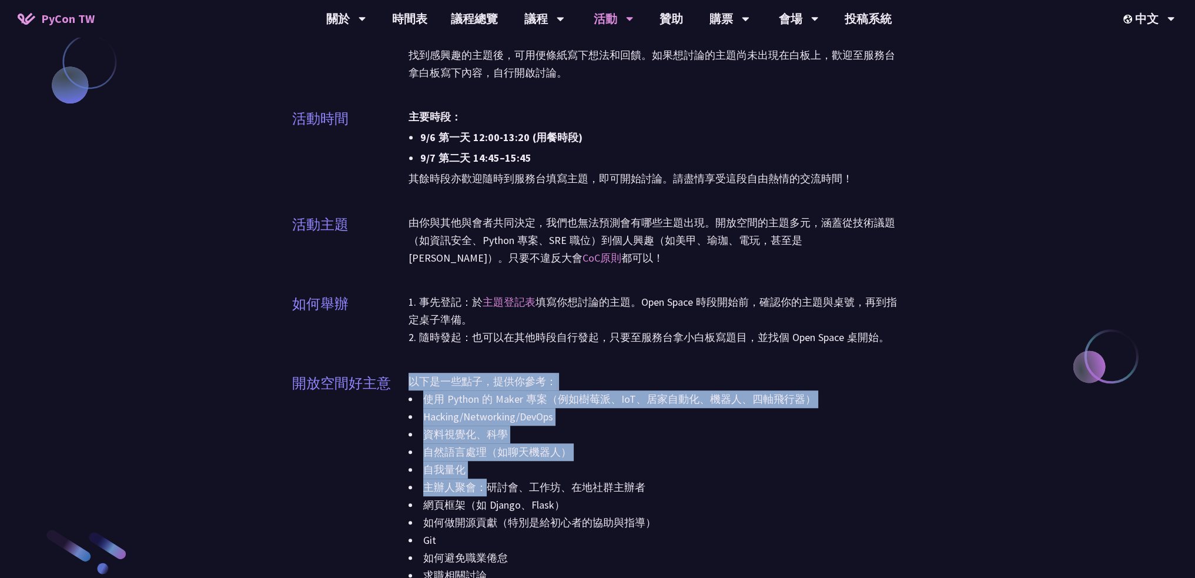
drag, startPoint x: 408, startPoint y: 381, endPoint x: 491, endPoint y: 488, distance: 136.1
click at [490, 487] on div "以下是一些點子，提供你參考： 使用 Python 的 Maker 專案（例如樹莓派、IoT、居家自動化、機器人、四軸飛行器） Hacking/Networki…" at bounding box center [655, 512] width 495 height 279
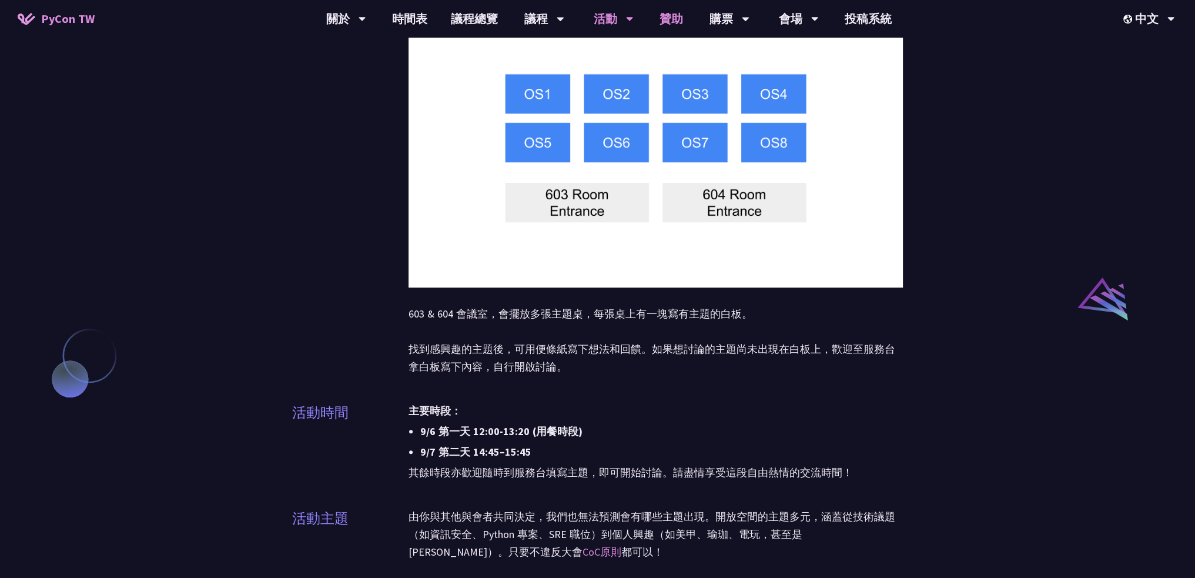
scroll to position [749, 0]
click at [799, 59] on link "會場資訊" at bounding box center [798, 55] width 113 height 28
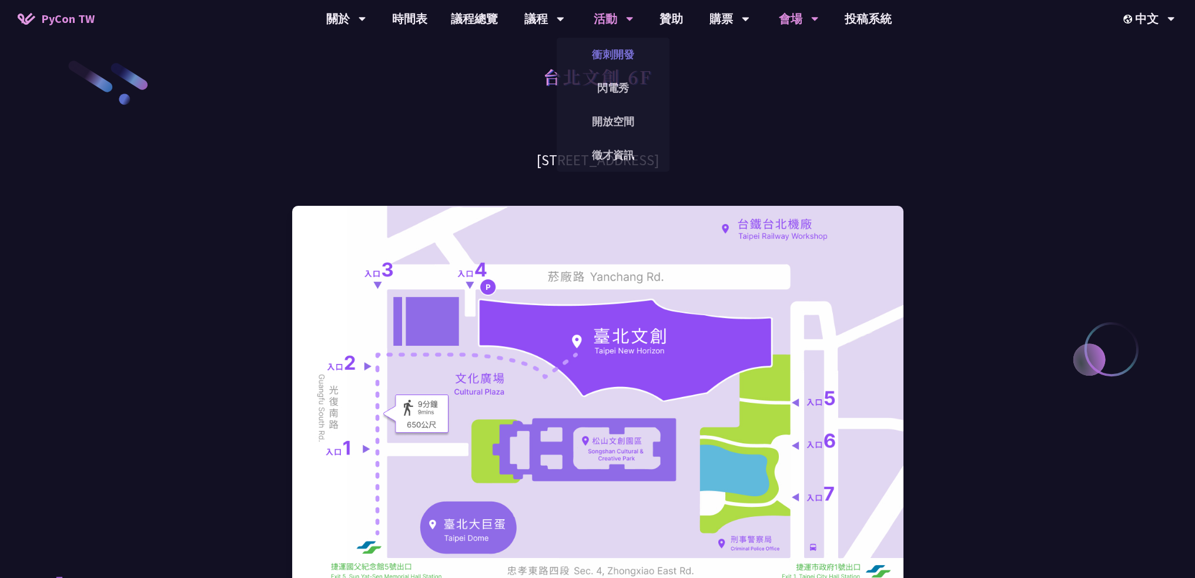
click at [618, 49] on link "衝刺開發" at bounding box center [613, 55] width 113 height 28
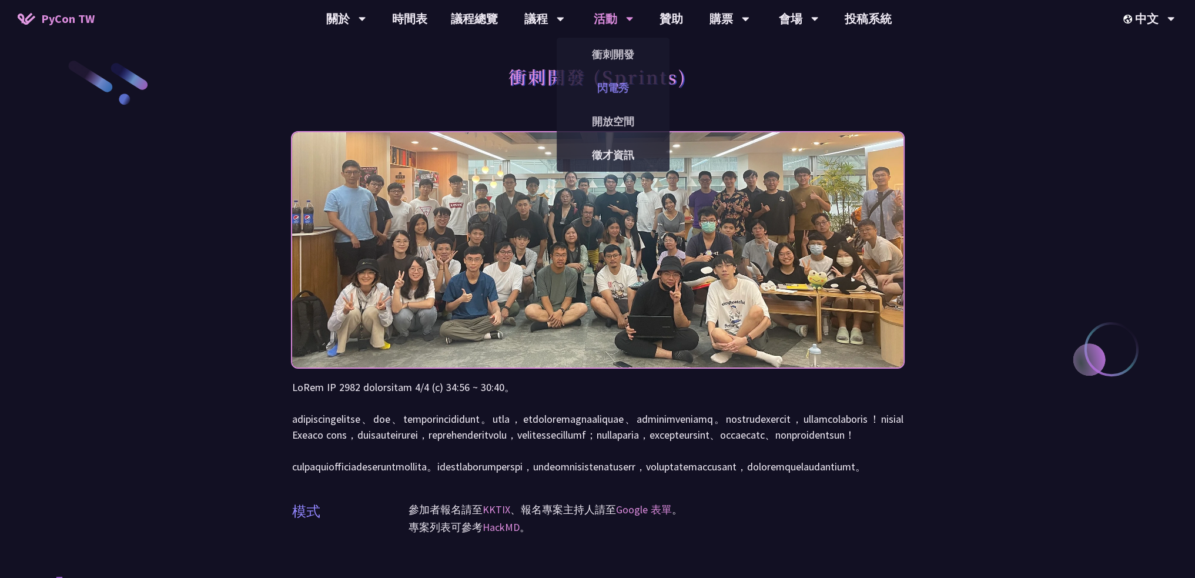
click at [619, 92] on link "閃電秀" at bounding box center [613, 88] width 113 height 28
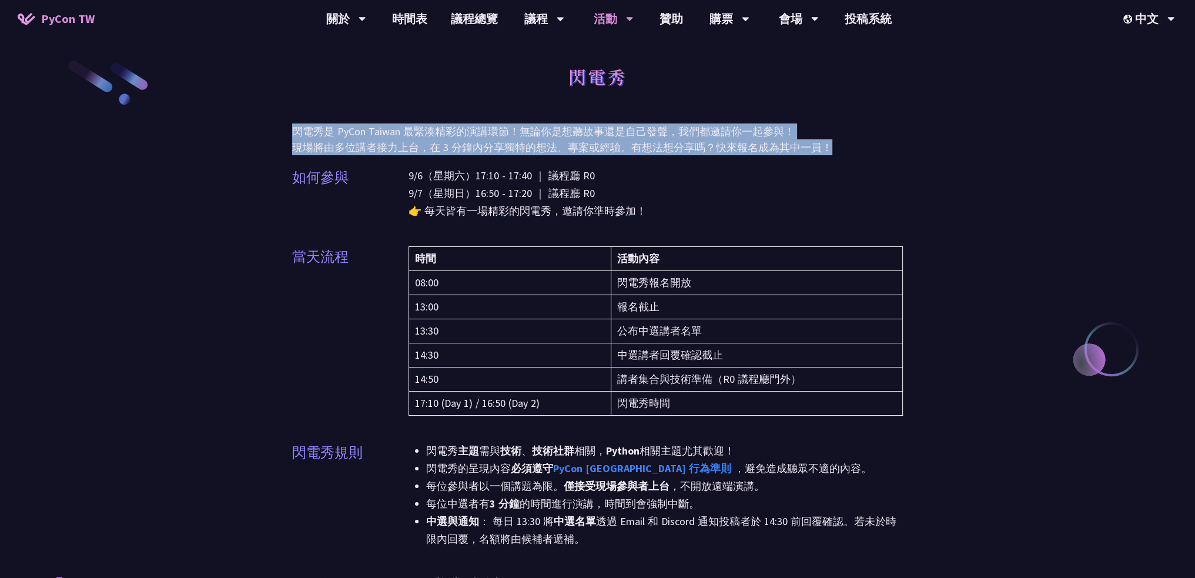
drag, startPoint x: 278, startPoint y: 129, endPoint x: 844, endPoint y: 150, distance: 566.4
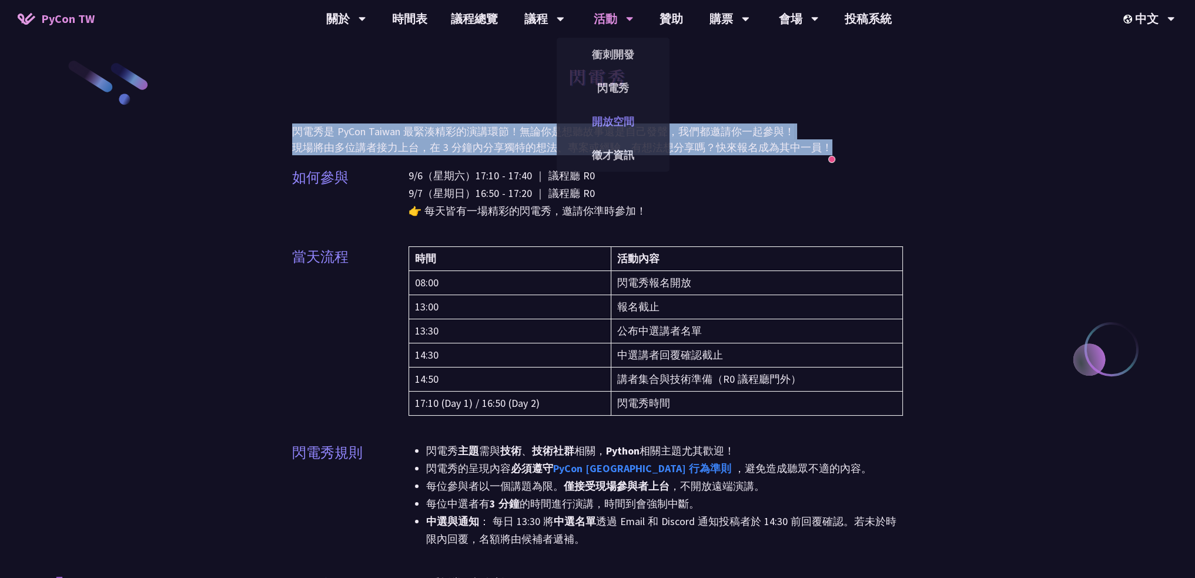
click at [621, 115] on link "開放空間" at bounding box center [613, 122] width 113 height 28
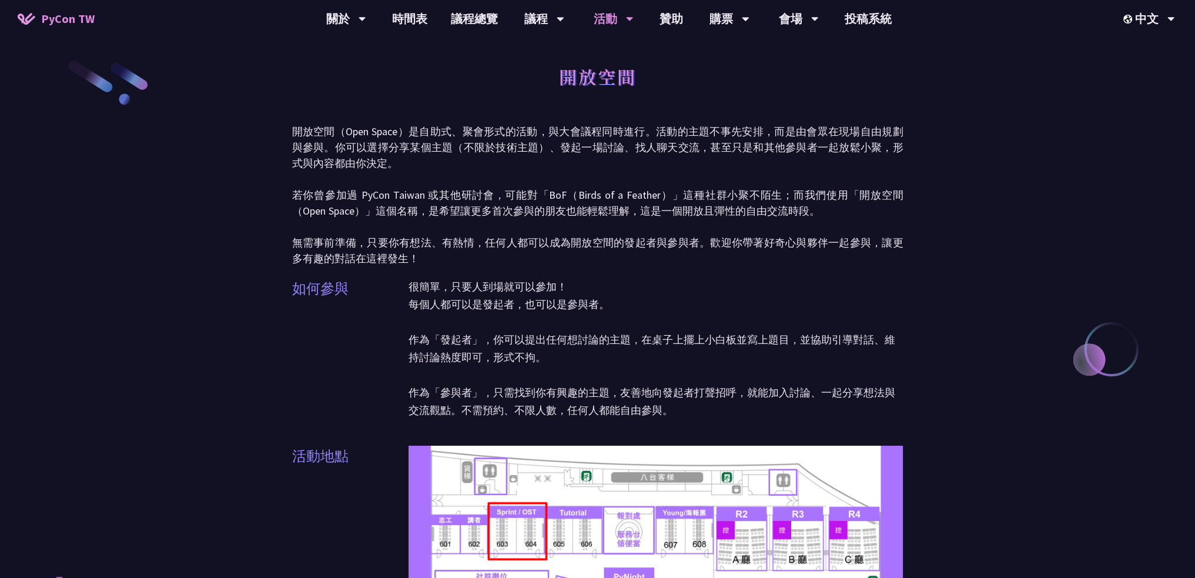
click at [612, 16] on div "活動" at bounding box center [614, 19] width 40 height 38
click at [611, 148] on link "徵才資訊" at bounding box center [613, 155] width 113 height 28
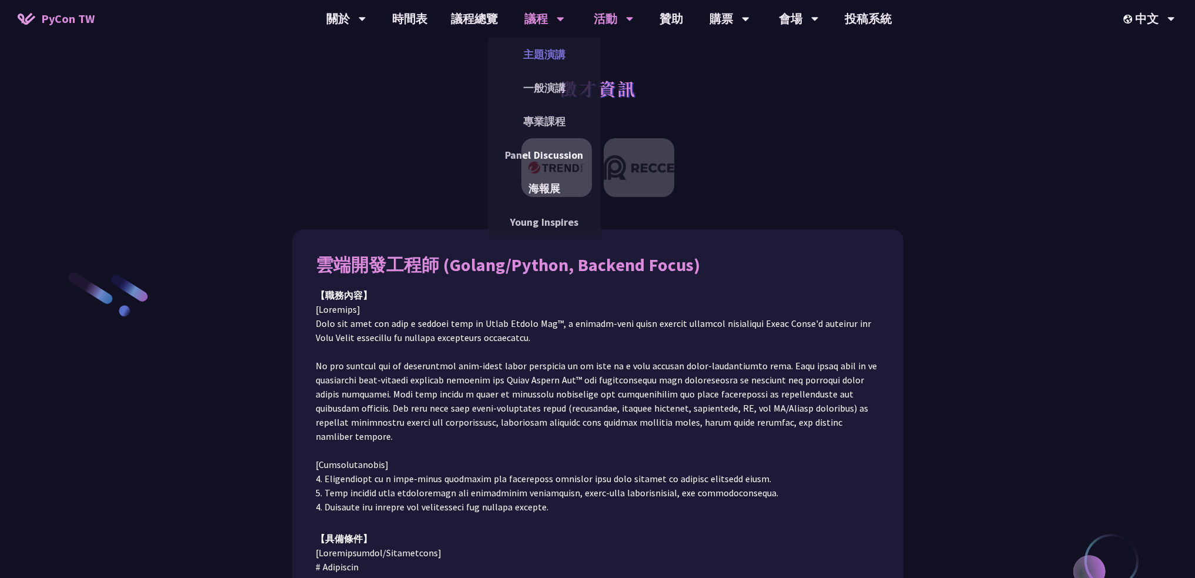
click at [538, 58] on link "主題演講" at bounding box center [544, 55] width 113 height 28
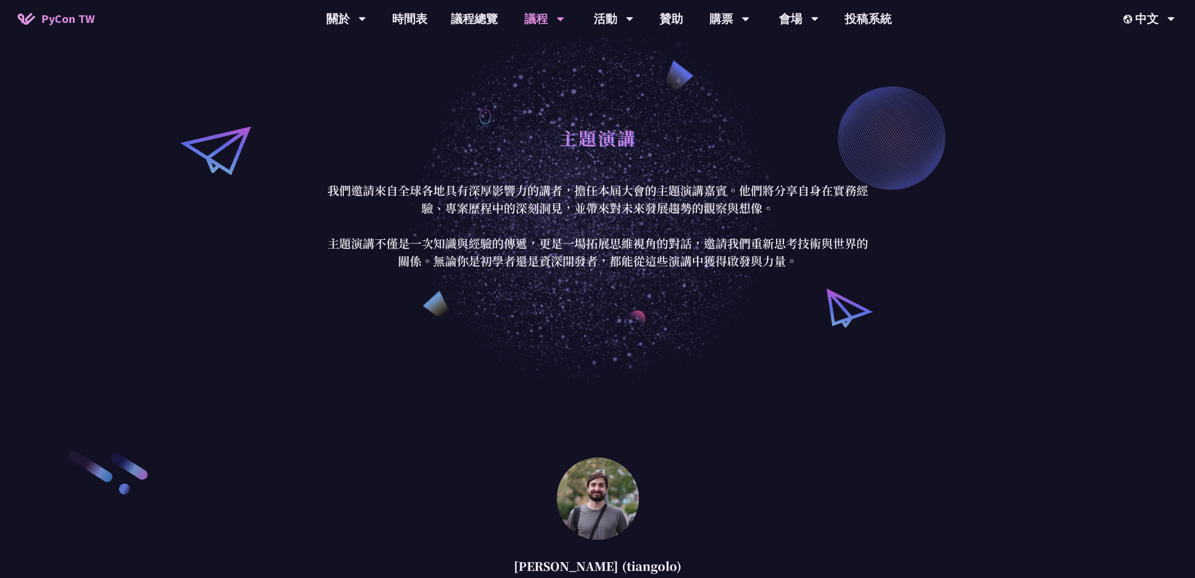
click at [543, 14] on div "議程" at bounding box center [544, 19] width 40 height 38
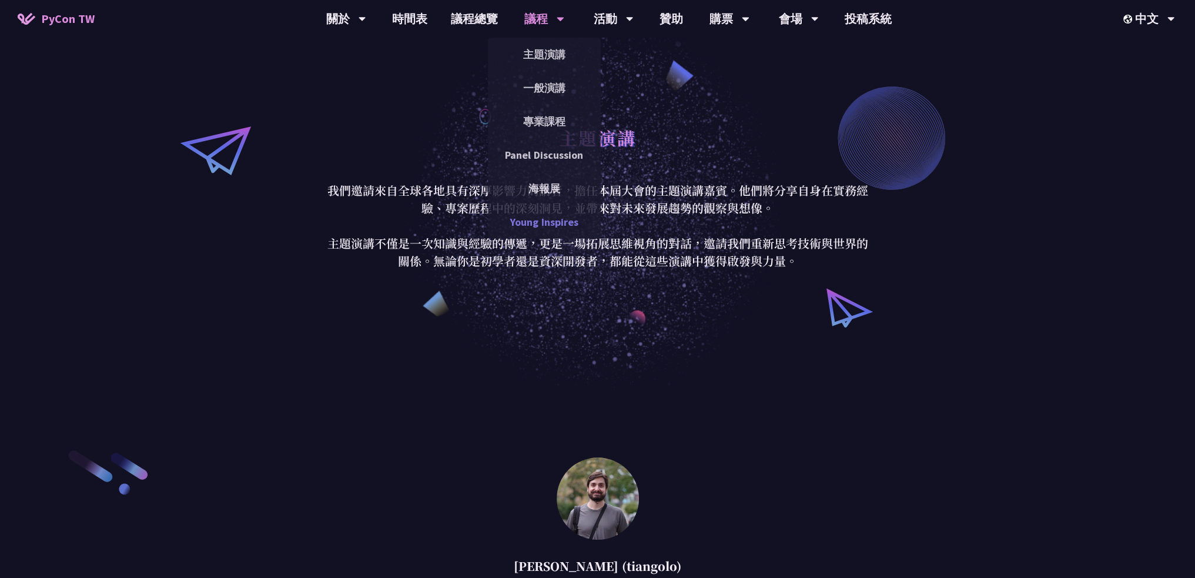
click at [557, 217] on link "Young Inspires" at bounding box center [544, 222] width 113 height 28
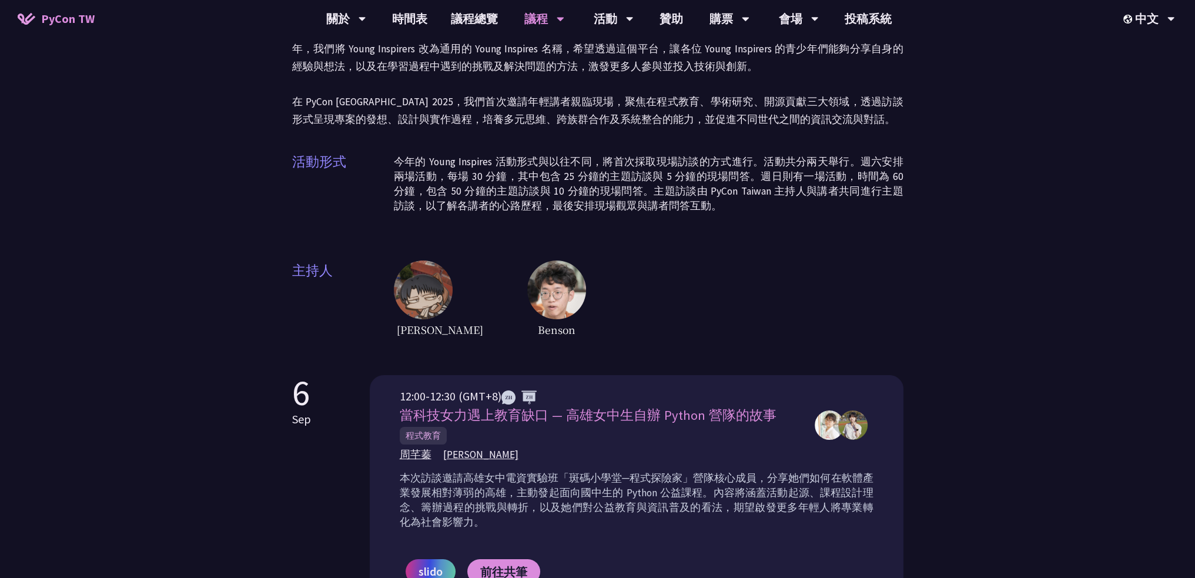
scroll to position [117, 0]
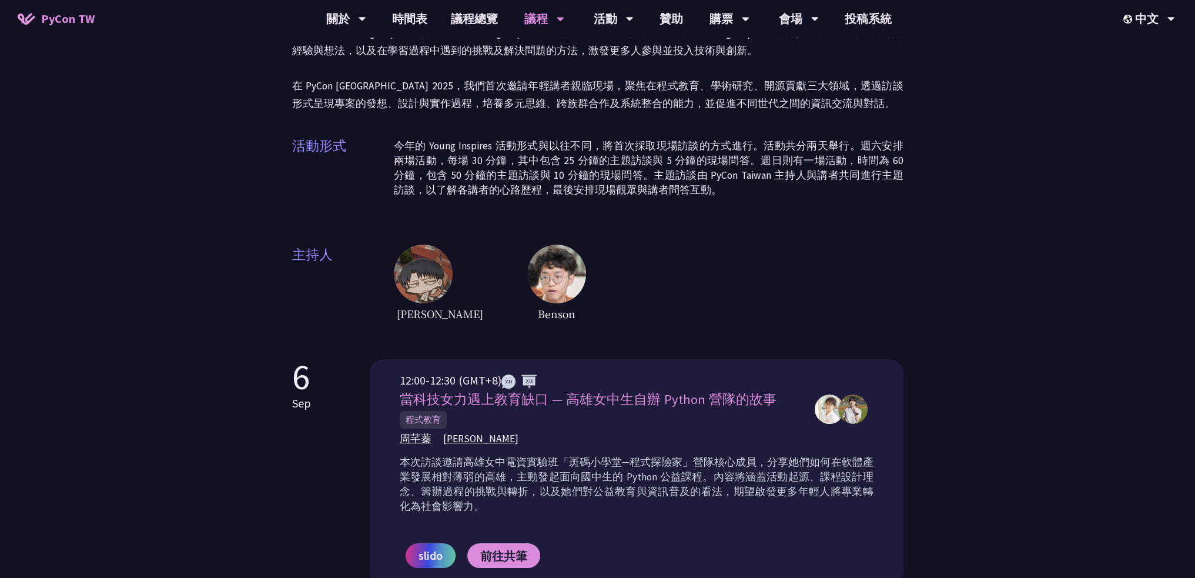
click at [855, 411] on img at bounding box center [852, 408] width 29 height 29
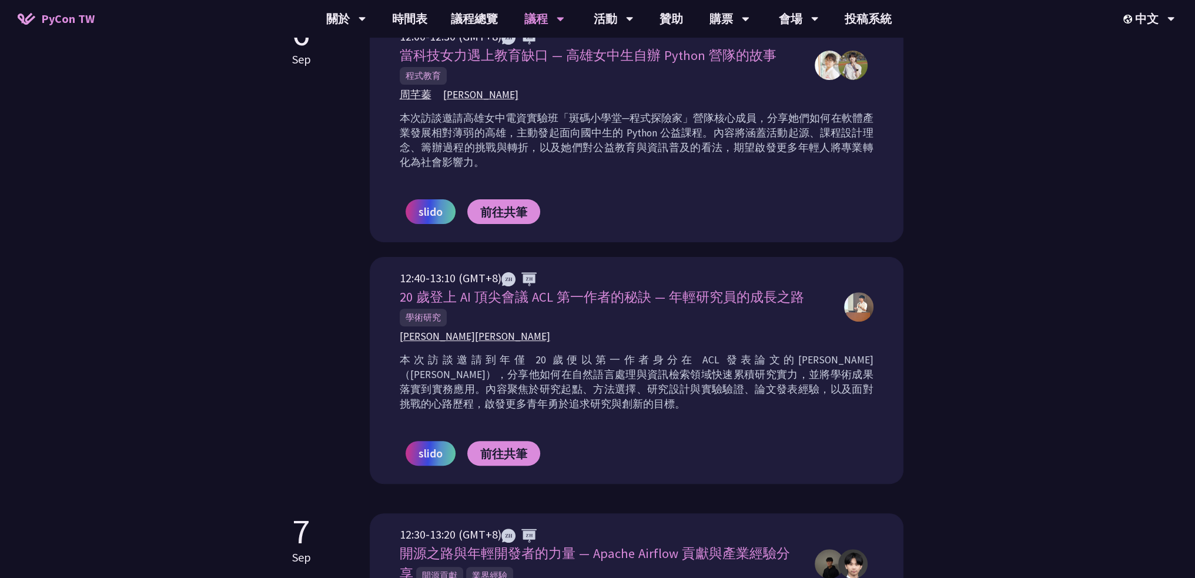
scroll to position [461, 0]
click at [446, 337] on span "許新翎 Justin Hsu" at bounding box center [475, 336] width 150 height 15
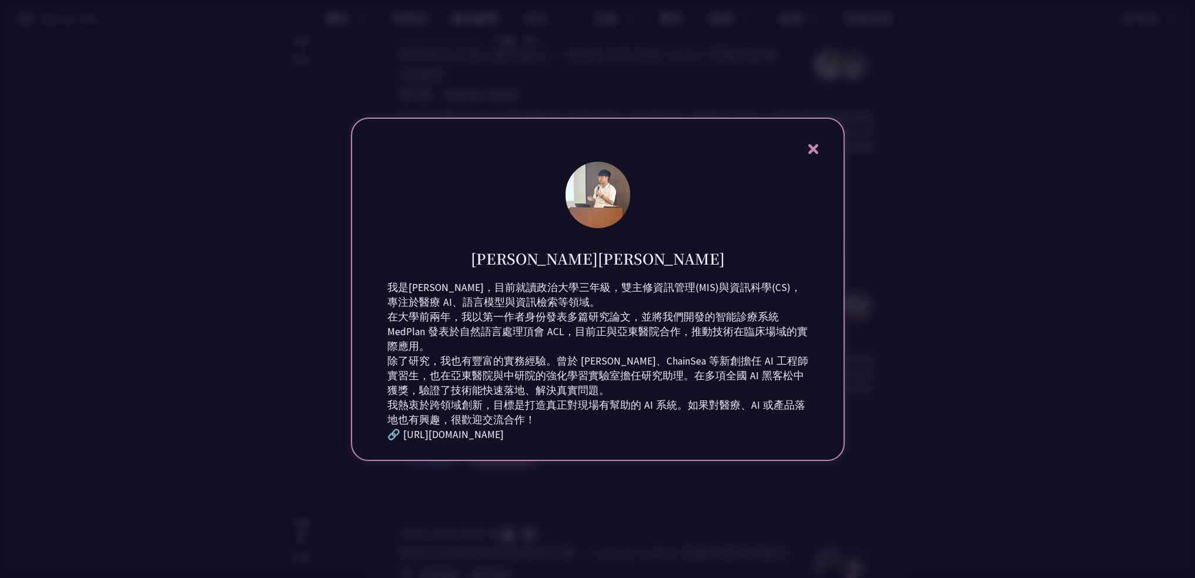
click at [815, 142] on icon at bounding box center [813, 149] width 15 height 15
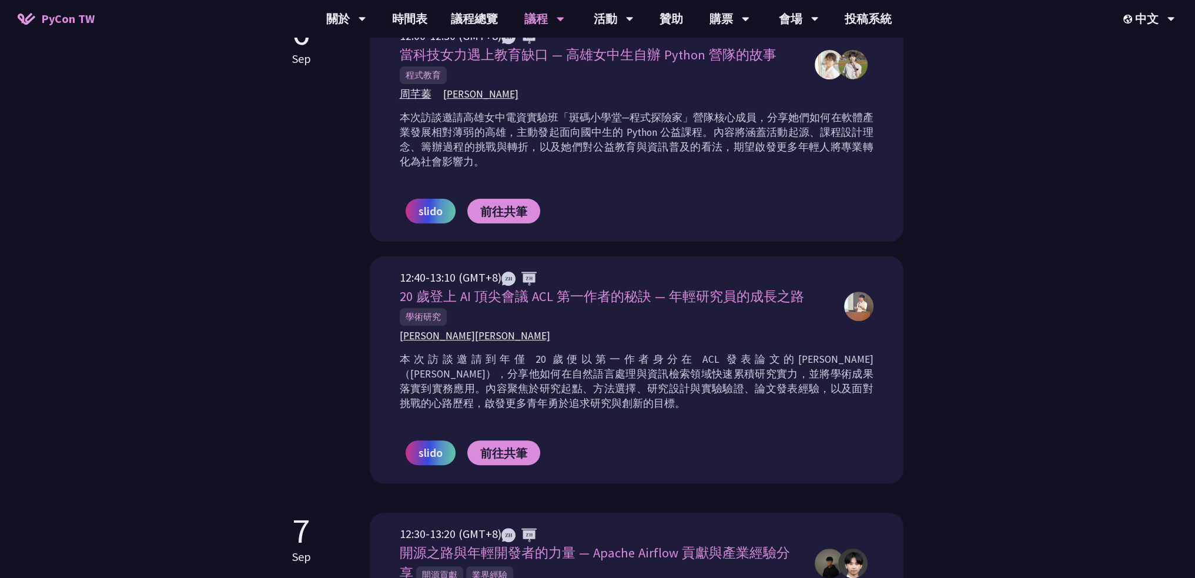
click at [489, 377] on p "本次訪談邀請到年僅 20 歲便以第一作者身分在 ACL 發表論文的許新翎（Justin Hsu），分享他如何在自然語言處理與資訊檢索領域快速累積研究實力，並將…" at bounding box center [637, 381] width 474 height 59
click at [444, 329] on span "許新翎 Justin Hsu" at bounding box center [475, 336] width 150 height 15
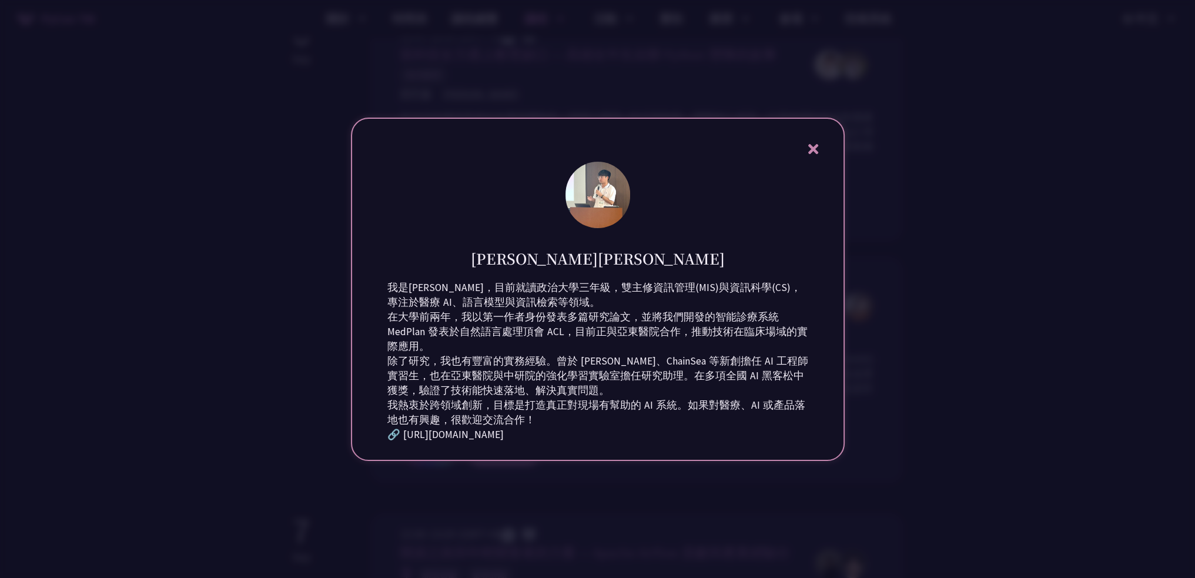
click at [441, 442] on div "🔗 https://linkedin.com/in/justinhsu101999" at bounding box center [597, 434] width 421 height 15
click at [442, 442] on div "🔗 https://linkedin.com/in/justinhsu101999" at bounding box center [597, 434] width 421 height 15
click at [431, 442] on div "🔗 https://linkedin.com/in/justinhsu101999" at bounding box center [597, 434] width 421 height 15
click at [392, 442] on div "🔗 https://linkedin.com/in/justinhsu101999" at bounding box center [597, 434] width 421 height 15
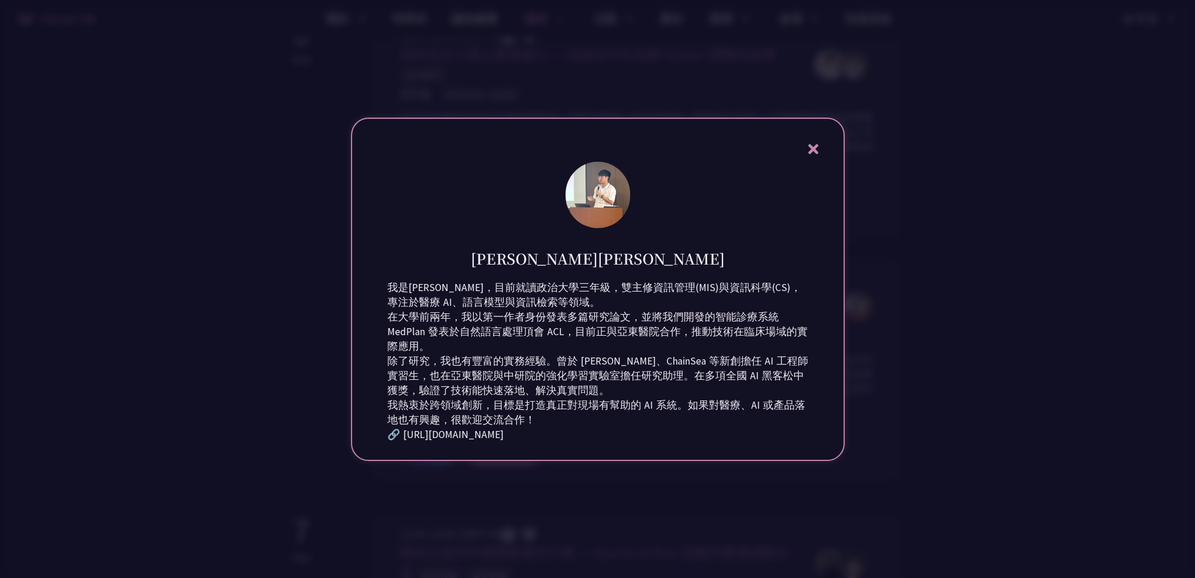
drag, startPoint x: 403, startPoint y: 466, endPoint x: 597, endPoint y: 461, distance: 194.0
click at [597, 442] on div "🔗 https://linkedin.com/in/justinhsu101999" at bounding box center [597, 434] width 421 height 15
click at [869, 80] on div at bounding box center [597, 289] width 1195 height 578
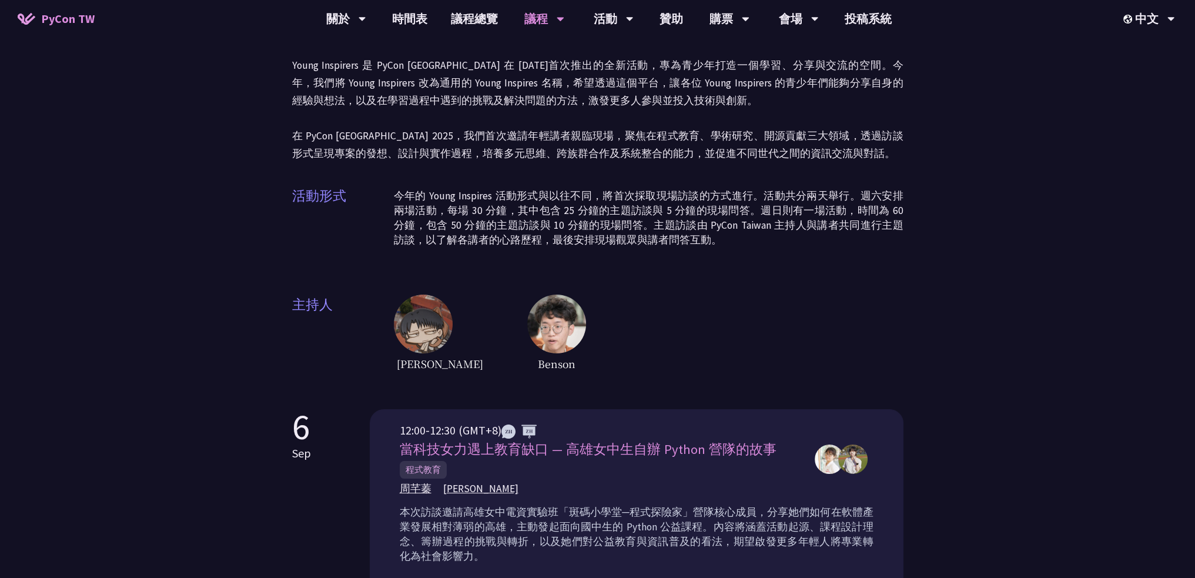
scroll to position [0, 0]
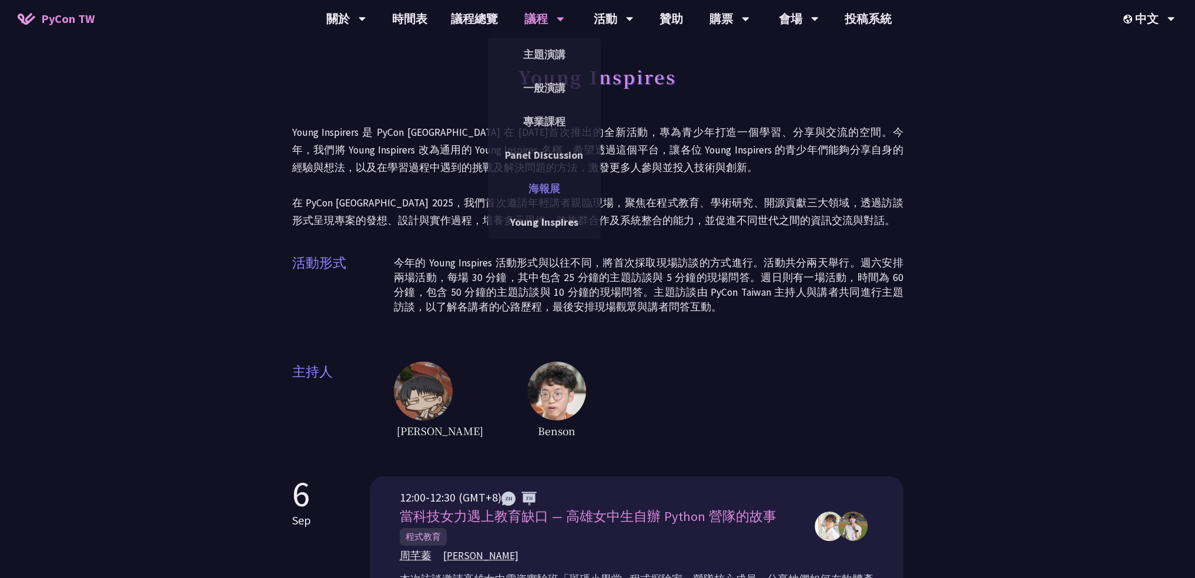
click at [550, 192] on link "海報展" at bounding box center [544, 189] width 113 height 28
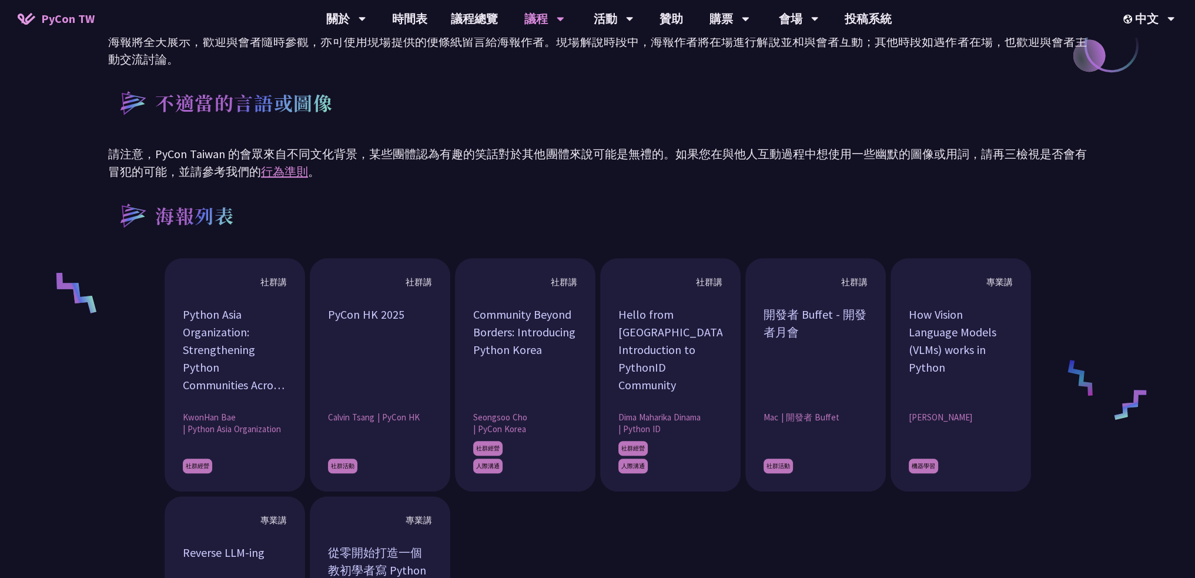
scroll to position [764, 0]
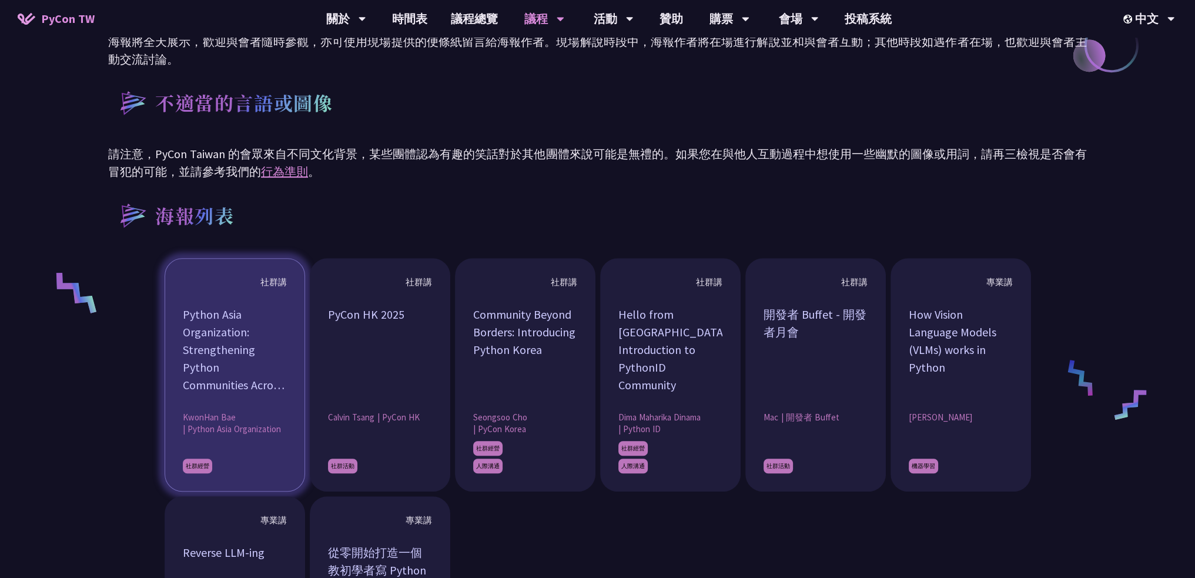
click at [232, 337] on div "Python Asia Organization: Strengthening Python Communities Across Asia" at bounding box center [235, 350] width 104 height 88
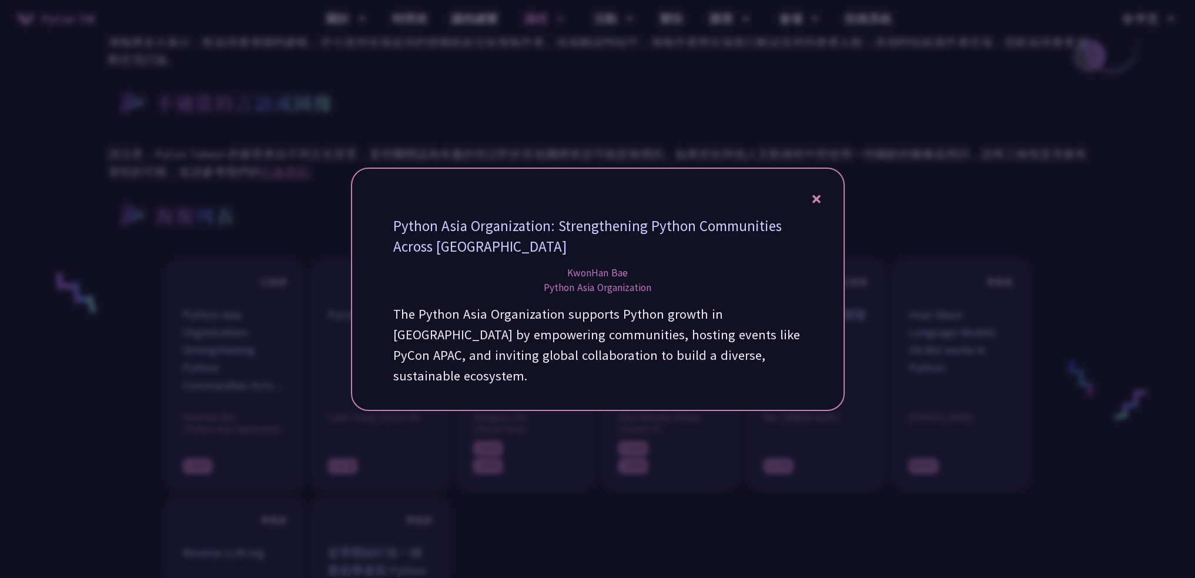
click at [235, 334] on div at bounding box center [597, 289] width 1195 height 578
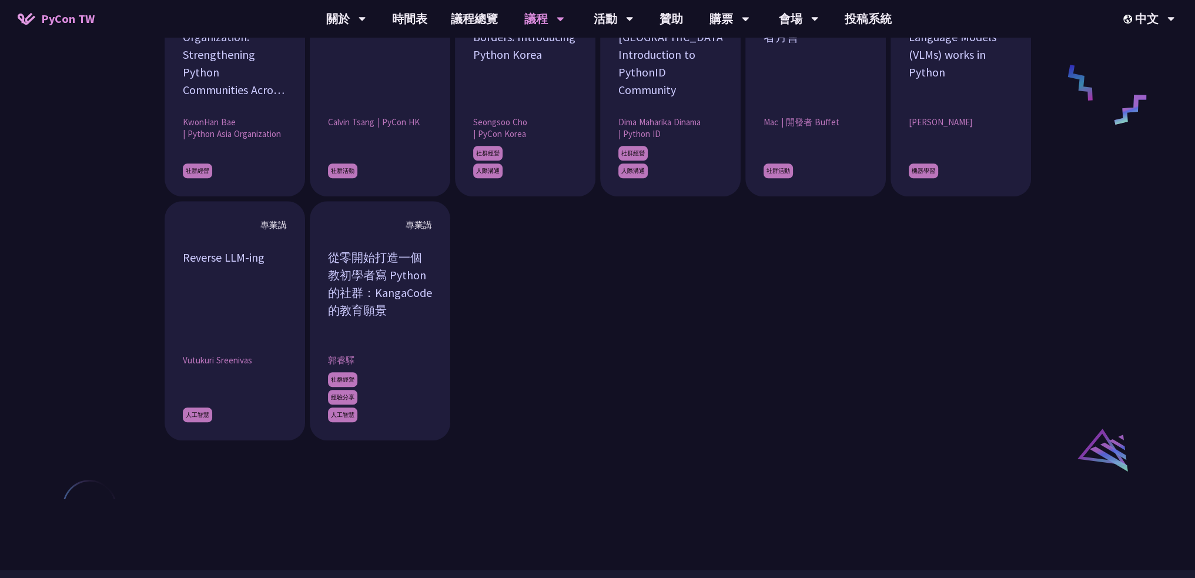
scroll to position [1058, 0]
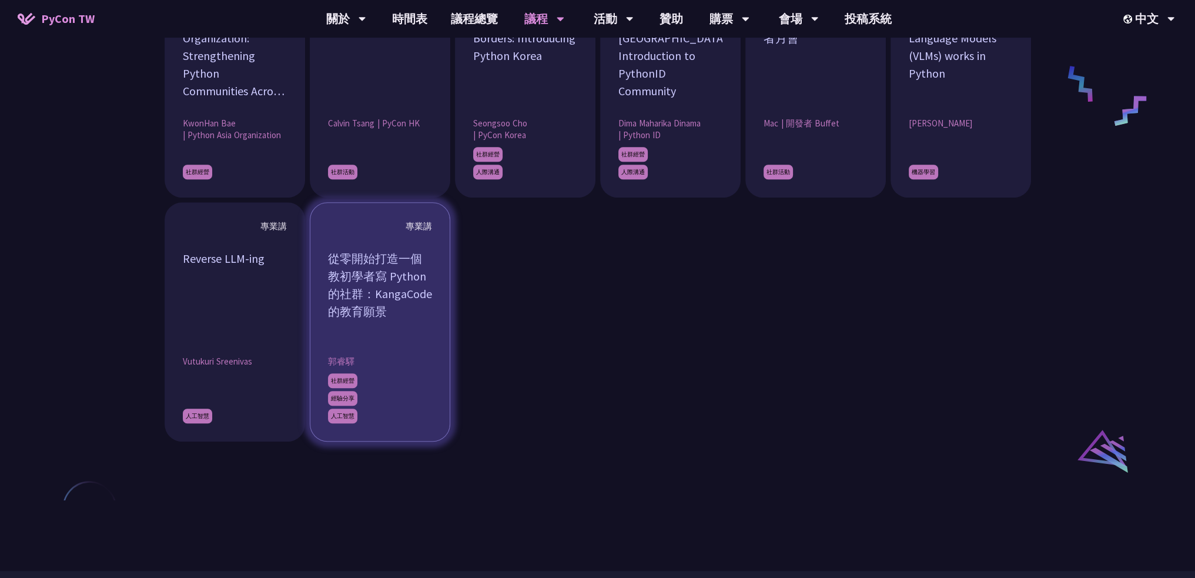
click at [410, 316] on div "從零開始打造一個教初學者寫 Python 的社群：KangaCode 的教育願景" at bounding box center [380, 294] width 104 height 88
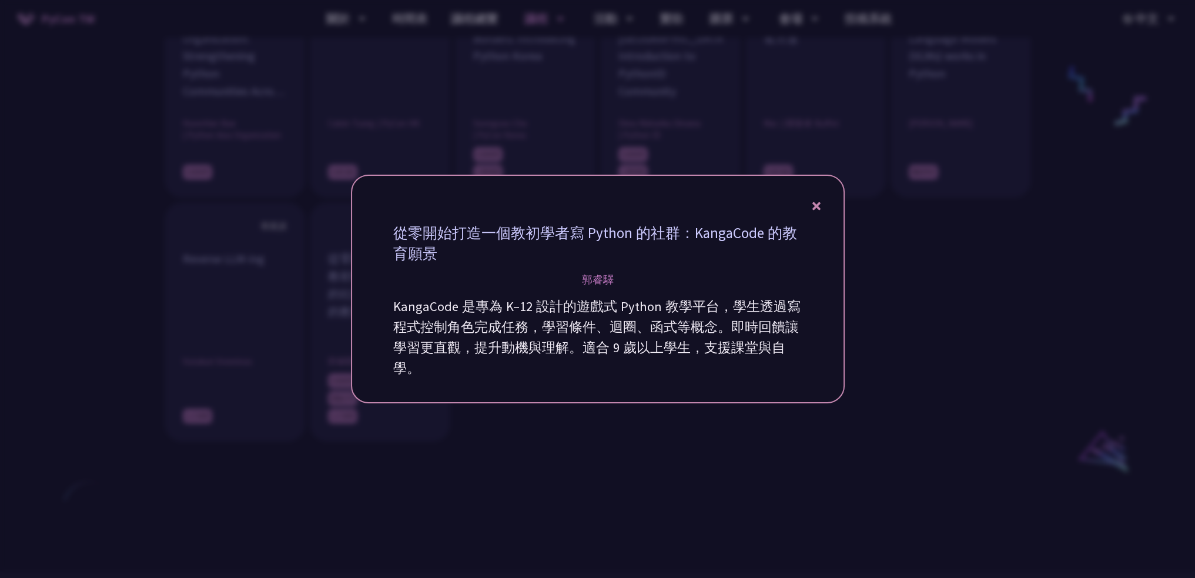
click at [952, 339] on div at bounding box center [597, 289] width 1195 height 578
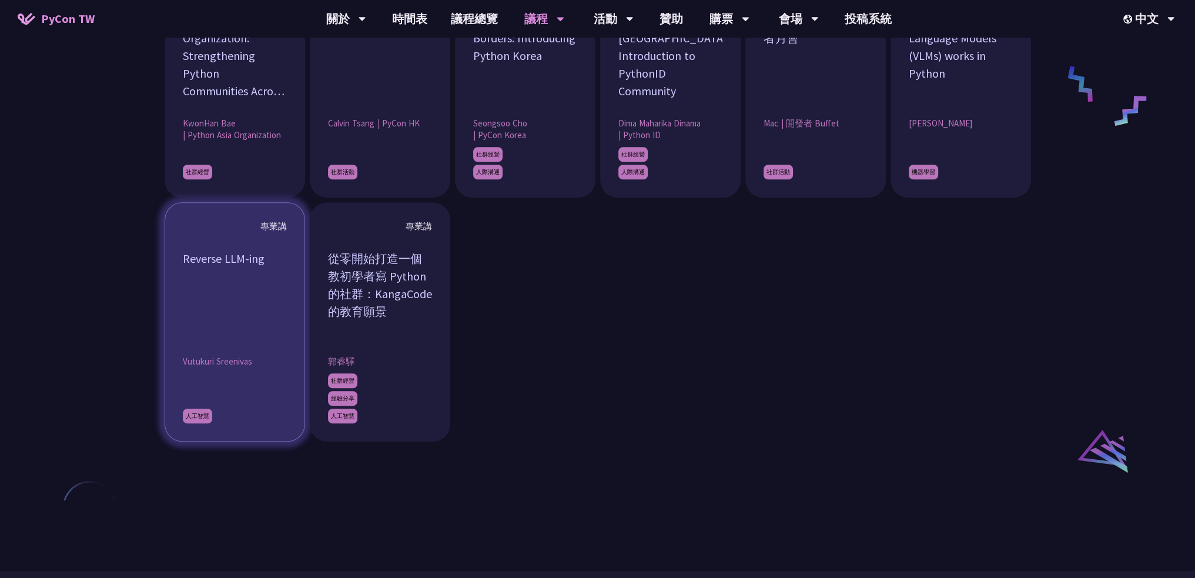
click at [296, 334] on article "專業講 Reverse LLM-ing Vutukuri Sreenivas 人工智慧" at bounding box center [235, 321] width 140 height 239
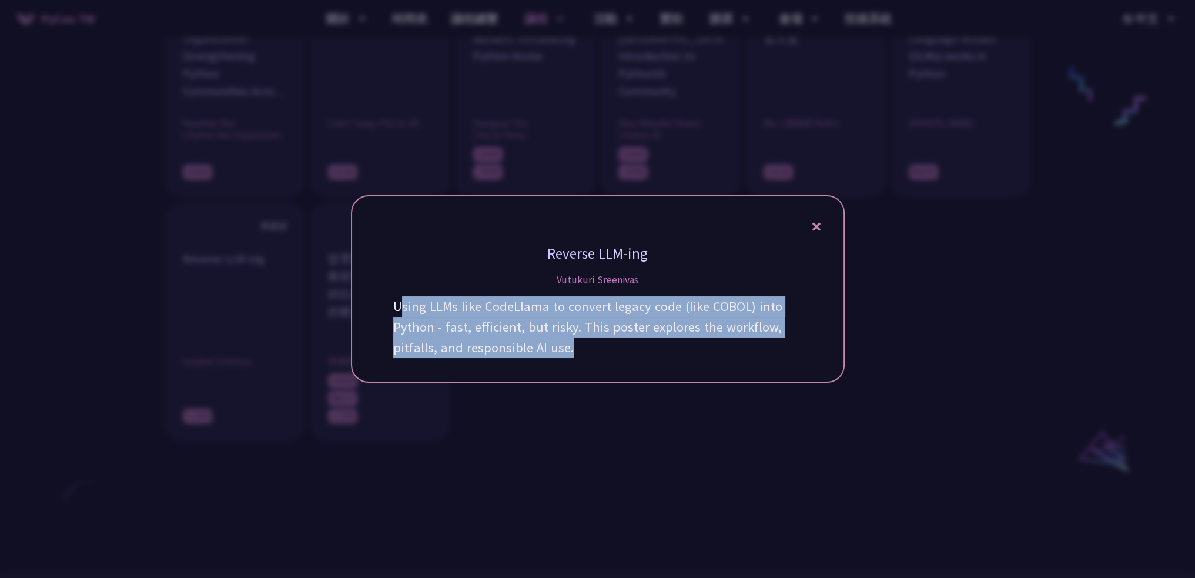
drag, startPoint x: 431, startPoint y: 309, endPoint x: 610, endPoint y: 354, distance: 184.5
click at [610, 354] on p "Using LLMs like CodeLlama to convert legacy code (like COBOL) into Python - fas…" at bounding box center [597, 327] width 409 height 62
click at [525, 339] on p "Using LLMs like CodeLlama to convert legacy code (like COBOL) into Python - fas…" at bounding box center [597, 327] width 409 height 62
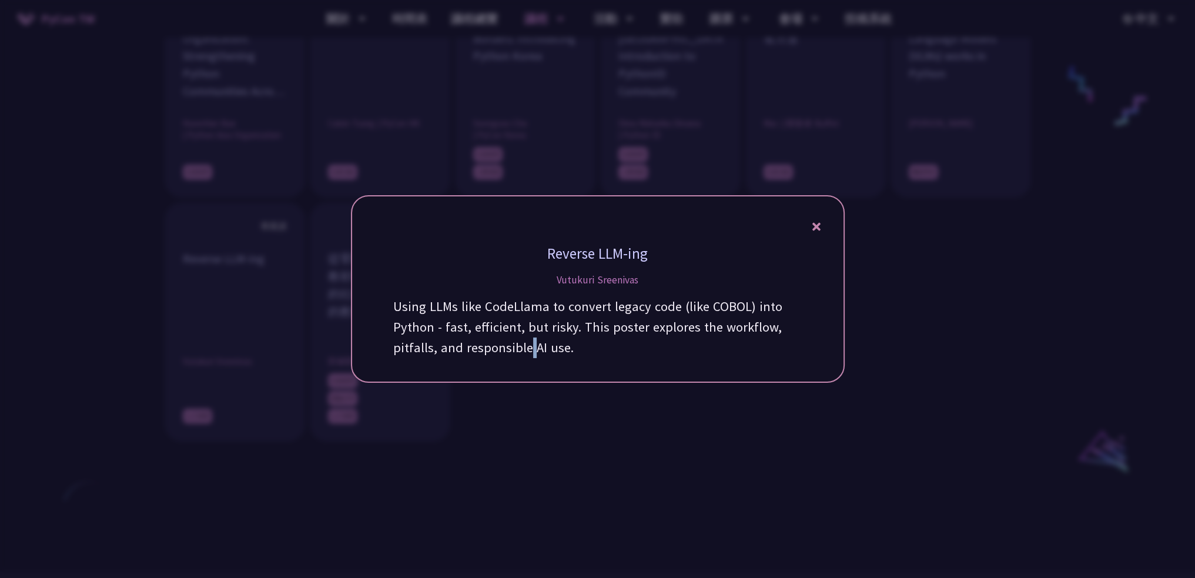
click at [525, 339] on p "Using LLMs like CodeLlama to convert legacy code (like COBOL) into Python - fas…" at bounding box center [597, 327] width 409 height 62
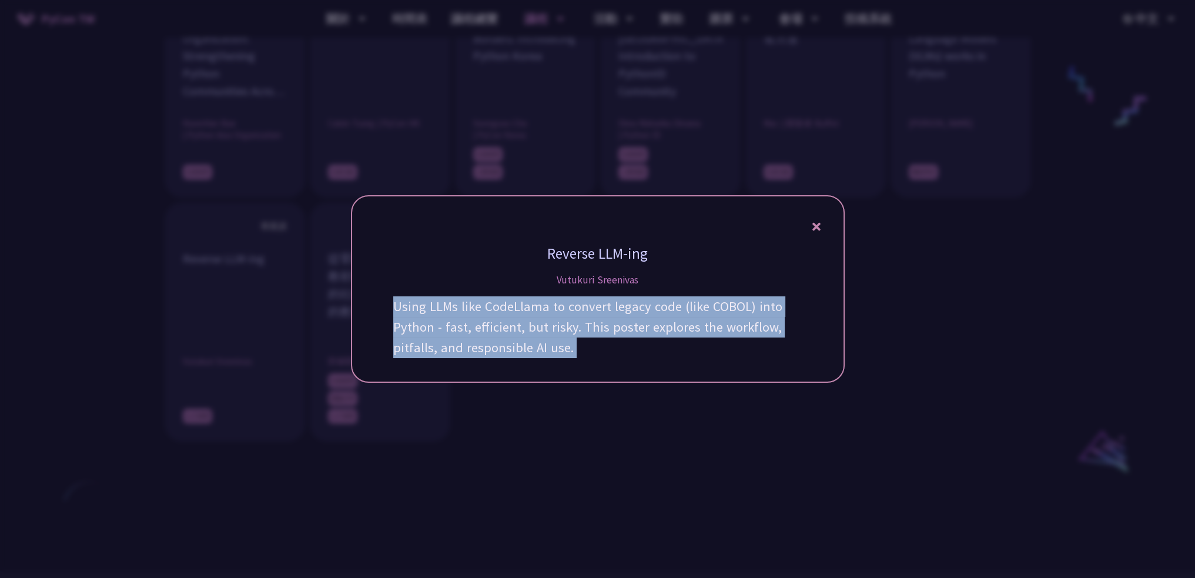
click at [525, 339] on p "Using LLMs like CodeLlama to convert legacy code (like COBOL) into Python - fas…" at bounding box center [597, 327] width 409 height 62
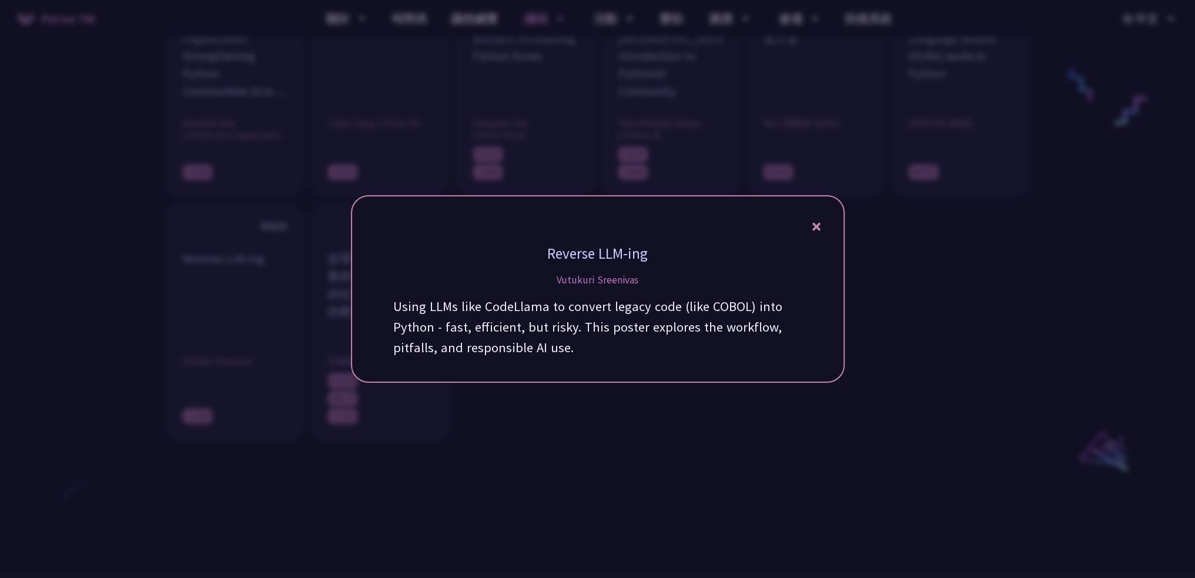
click at [510, 428] on div at bounding box center [597, 289] width 1195 height 578
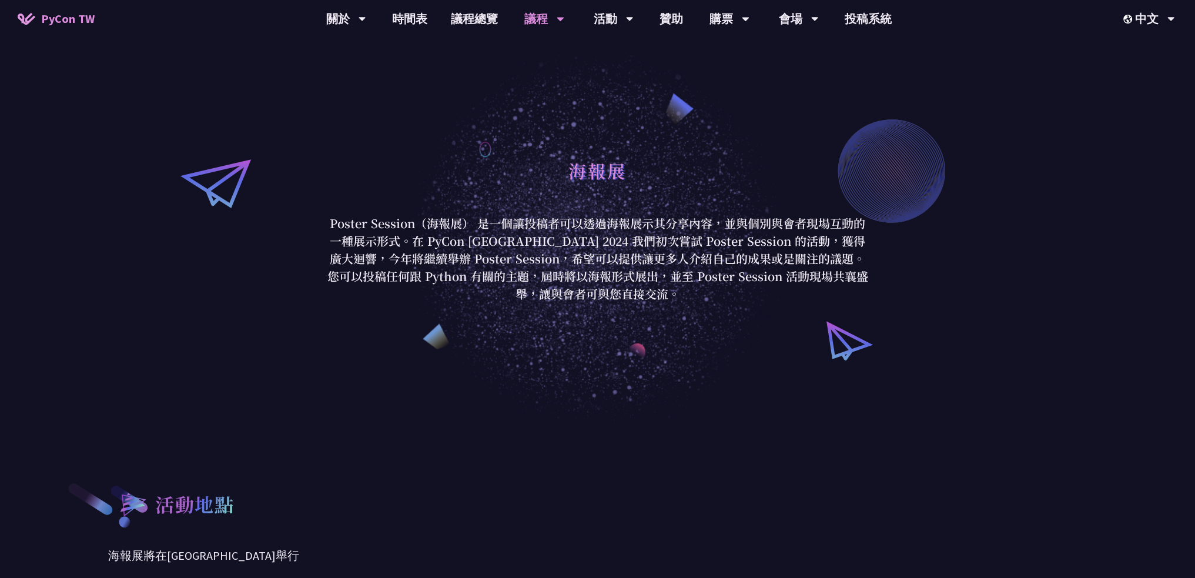
scroll to position [0, 0]
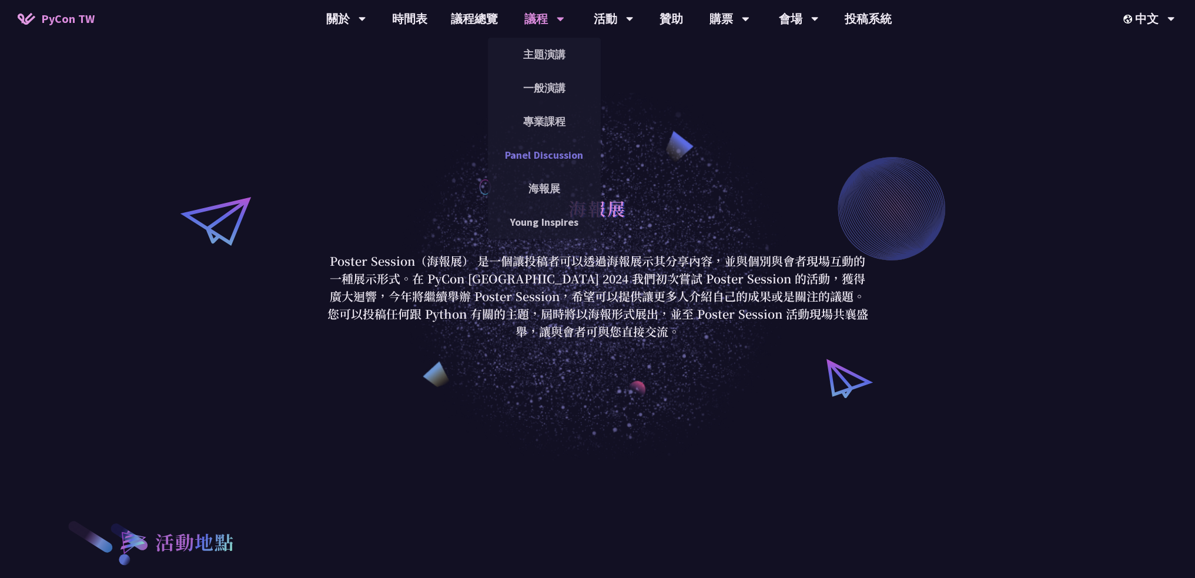
click at [557, 156] on link "Panel Discussion" at bounding box center [544, 155] width 113 height 28
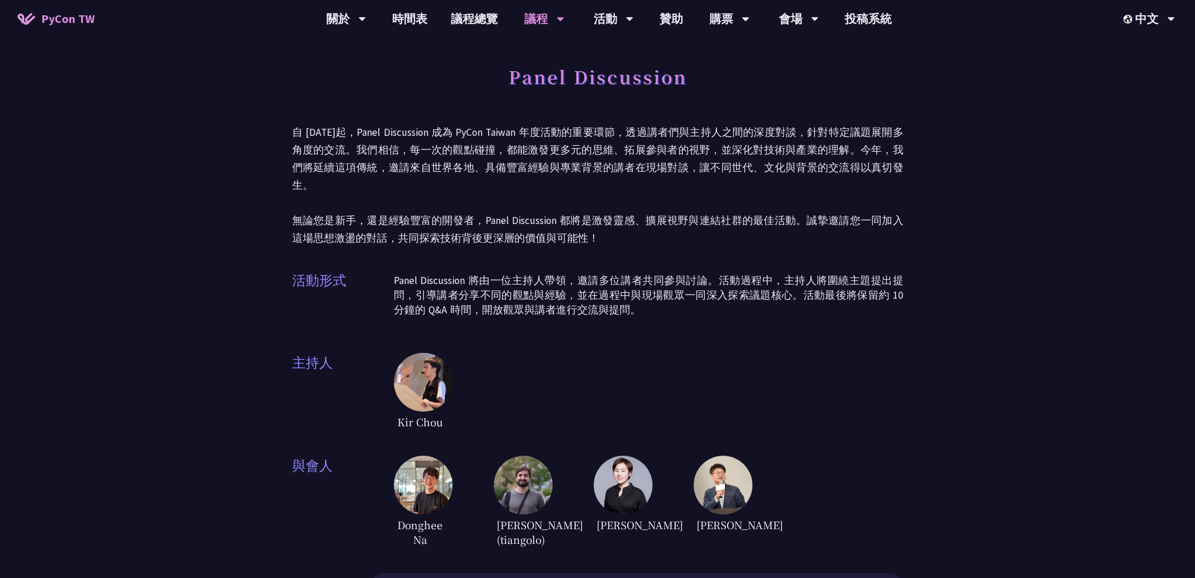
click at [937, 324] on div "Panel Discussion 自 2023 年起，Panel Discussion 成為 PyCon Taiwan 年度活動的重要環節，透過講者們與主持人…" at bounding box center [597, 478] width 1195 height 957
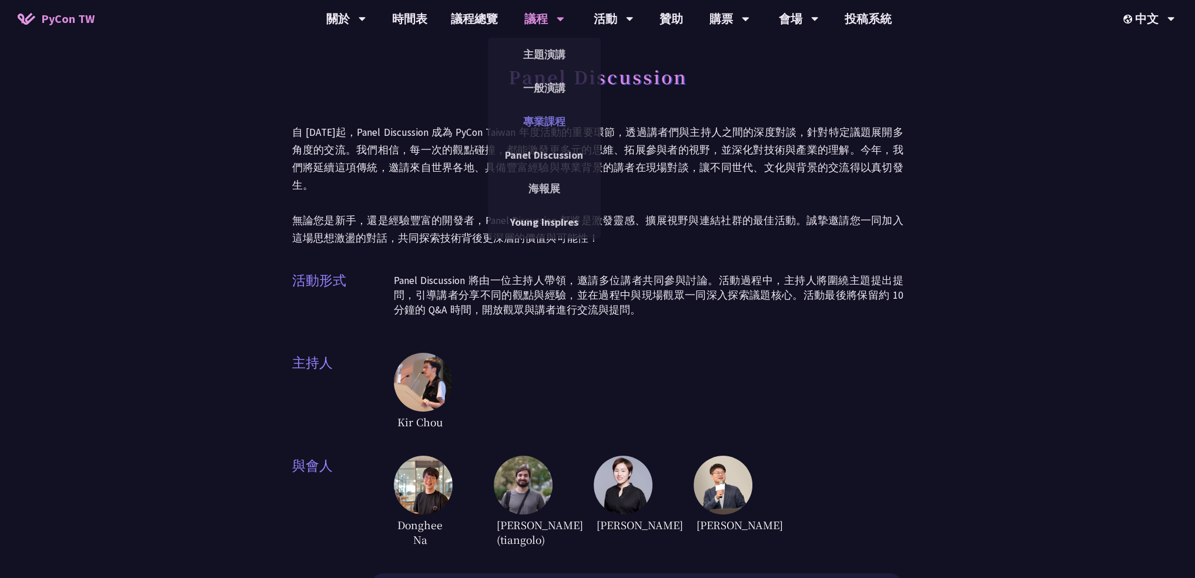
click at [552, 121] on link "專業課程" at bounding box center [544, 122] width 113 height 28
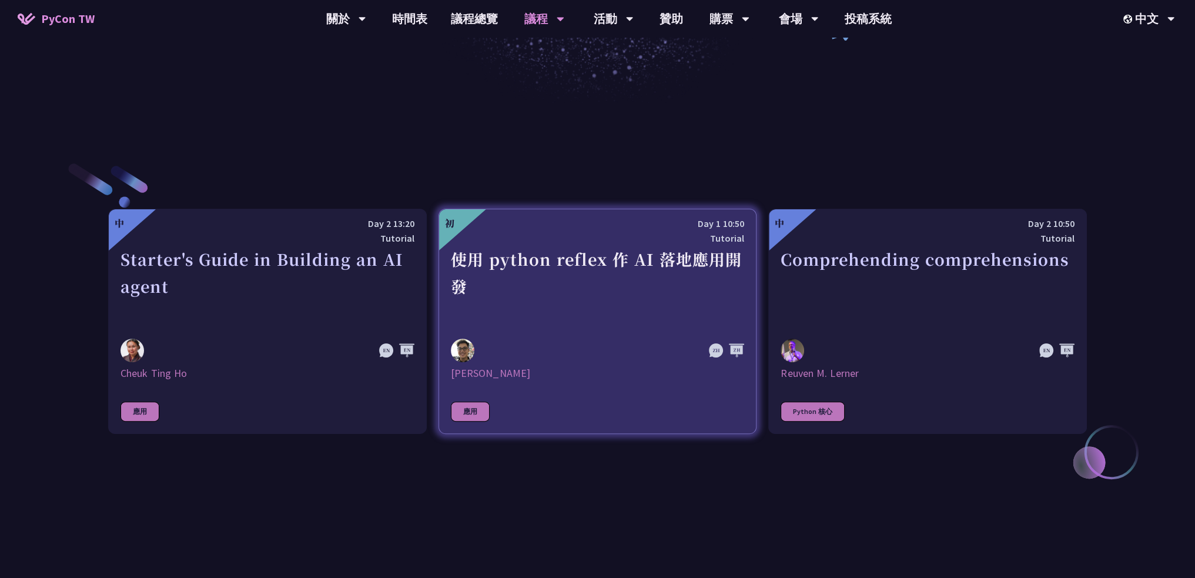
scroll to position [357, 0]
click at [596, 328] on link "初 Day 1 10:50 Tutorial 使用 python reflex 作 AI 落地應用開發 Milo Chen 應用" at bounding box center [597, 321] width 319 height 225
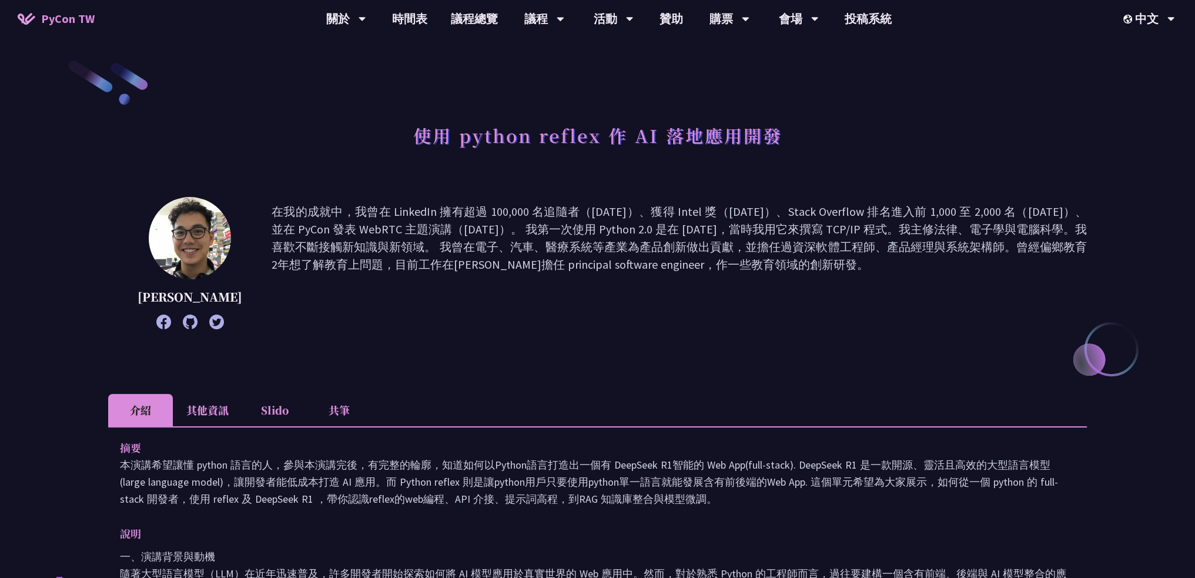
click at [195, 408] on li "其他資訊" at bounding box center [207, 410] width 69 height 32
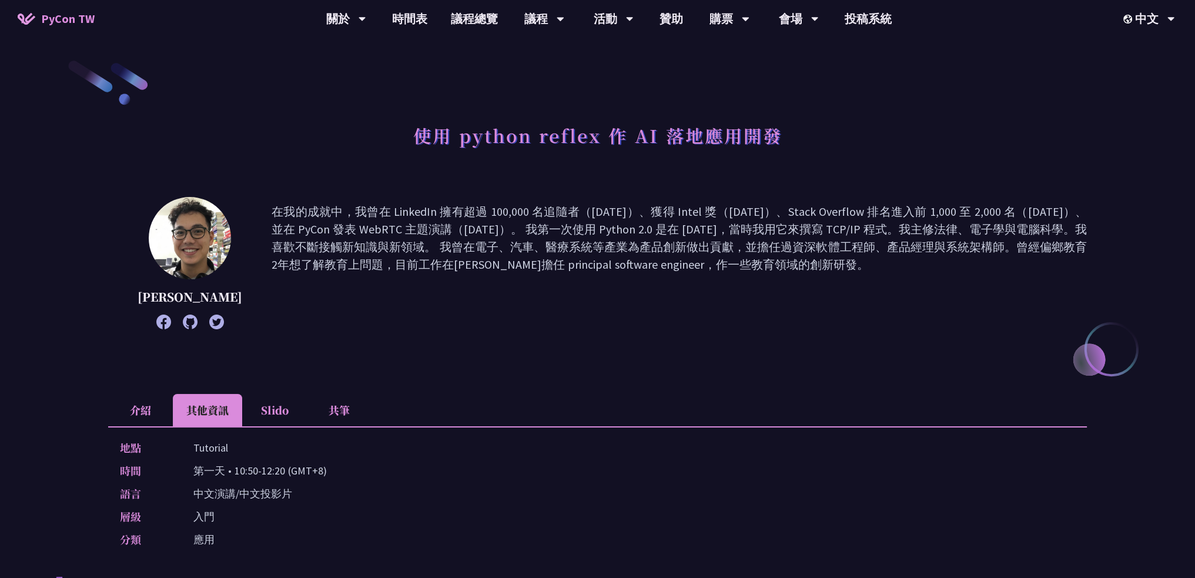
click at [136, 414] on li "介紹" at bounding box center [140, 410] width 65 height 32
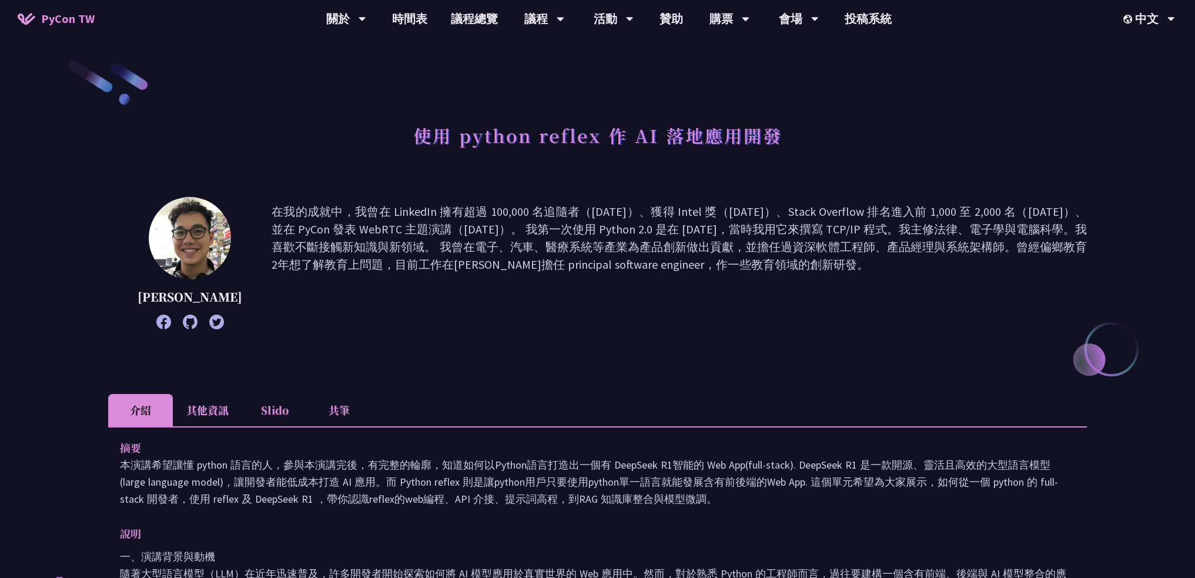
click at [193, 407] on li "其他資訊" at bounding box center [207, 410] width 69 height 32
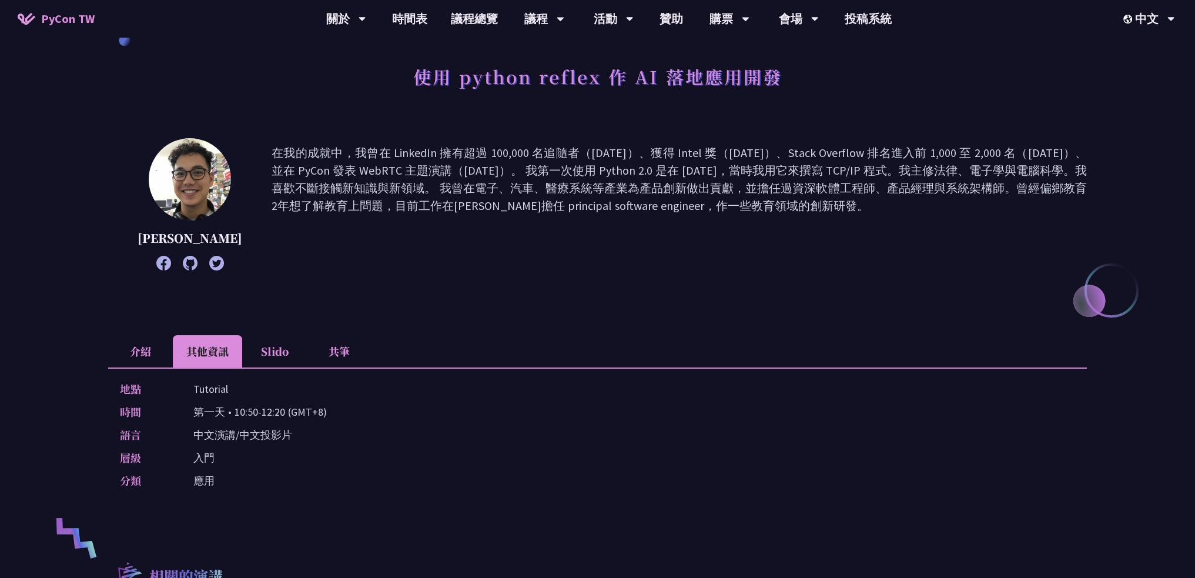
click at [118, 357] on li "介紹" at bounding box center [140, 351] width 65 height 32
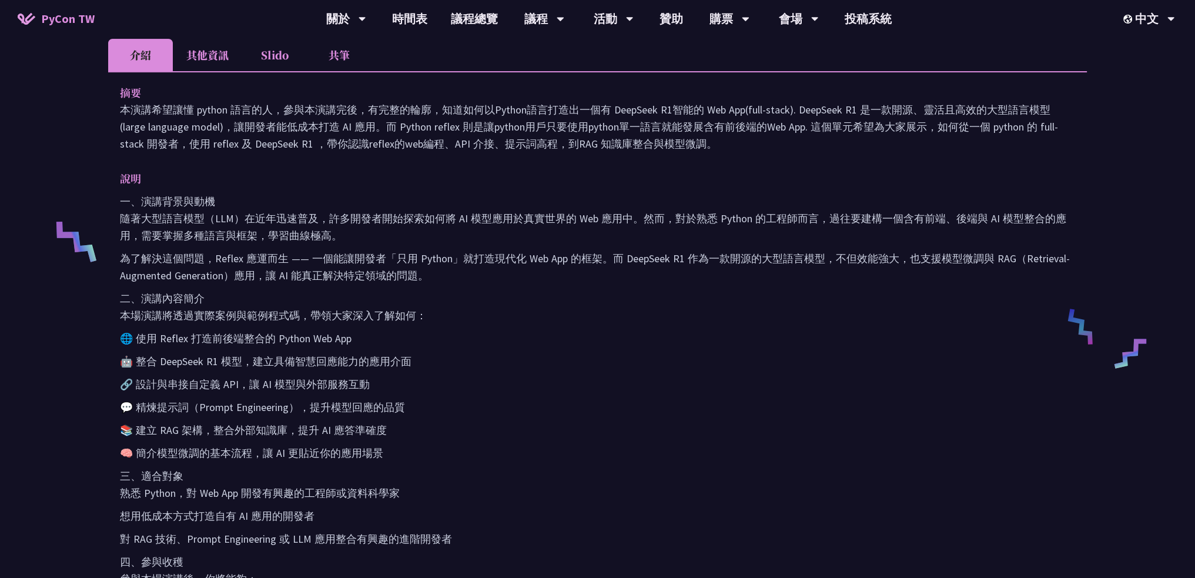
scroll to position [353, 0]
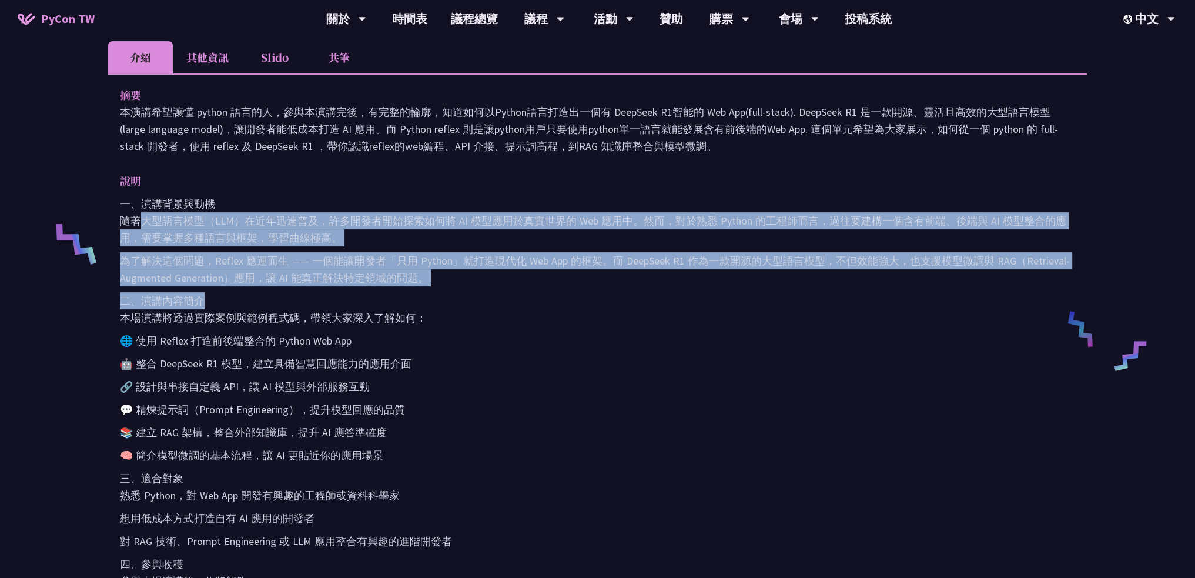
drag, startPoint x: 128, startPoint y: 220, endPoint x: 446, endPoint y: 299, distance: 327.0
click at [442, 298] on div "一、演講背景與動機 隨著大型語言模型（LLM）在近年迅速普及，許多開發者開始探索如何將 AI 模型應用於真實世界的 Web 應用中。然而，對於熟悉 Pytho…" at bounding box center [597, 438] width 955 height 486
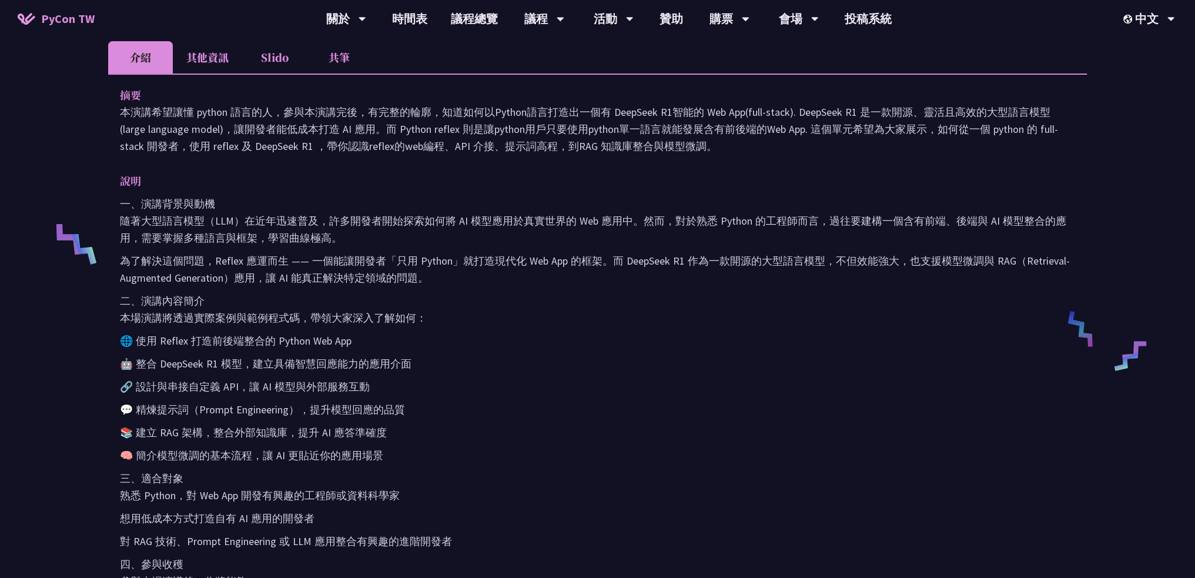
click at [578, 322] on p "二、演講內容簡介 本場演講將透過實際案例與範例程式碼，帶領大家深入了解如何：" at bounding box center [597, 309] width 955 height 34
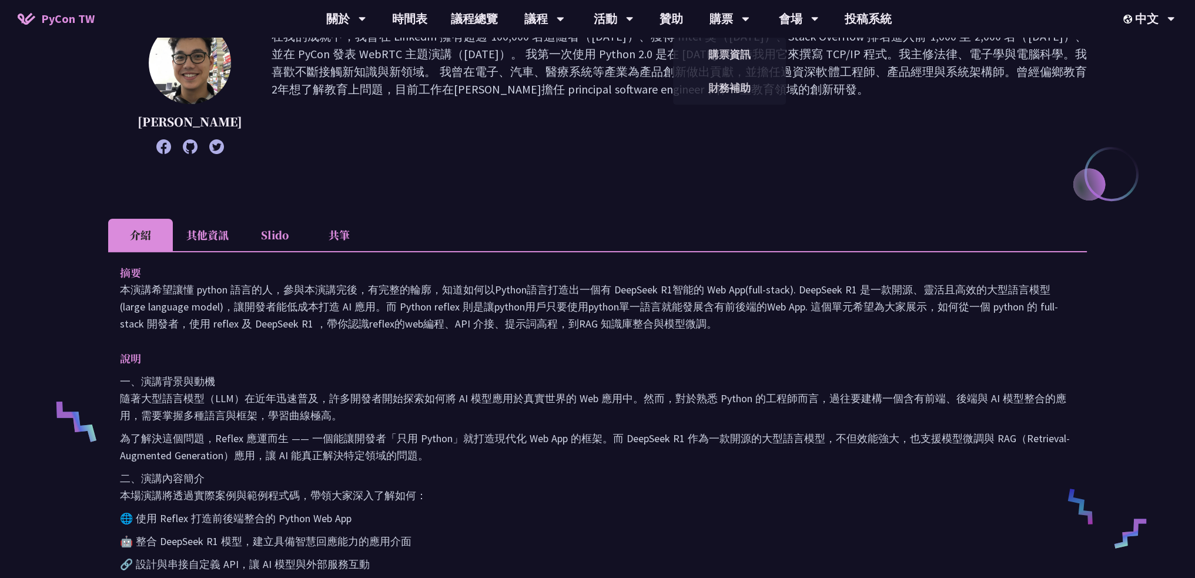
scroll to position [176, 0]
click at [207, 235] on li "其他資訊" at bounding box center [207, 234] width 69 height 32
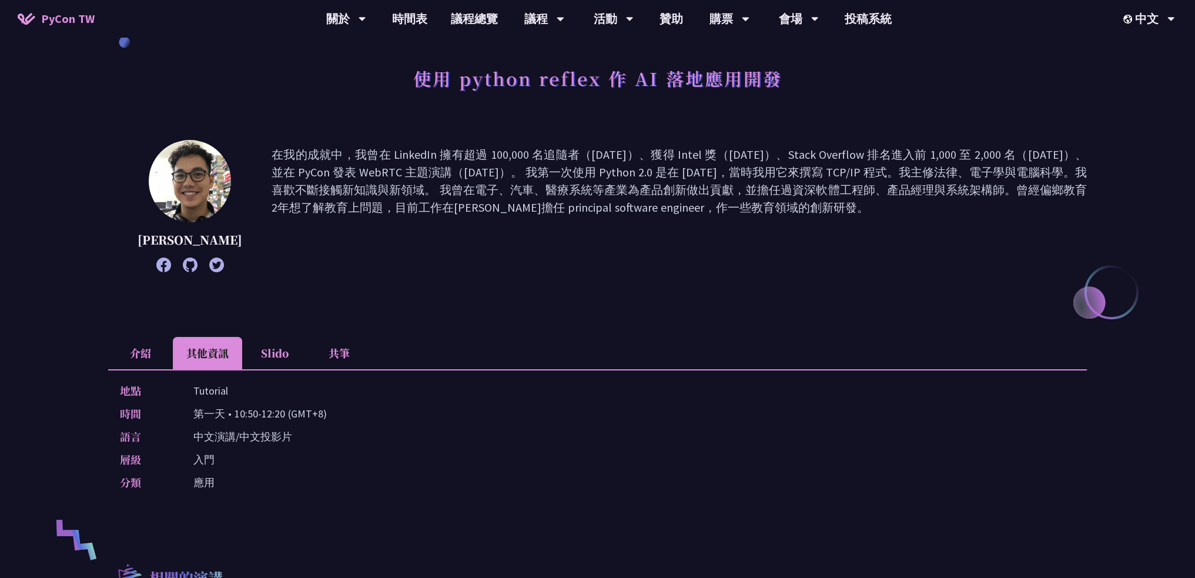
scroll to position [58, 0]
click at [279, 344] on li "Slido" at bounding box center [274, 352] width 65 height 32
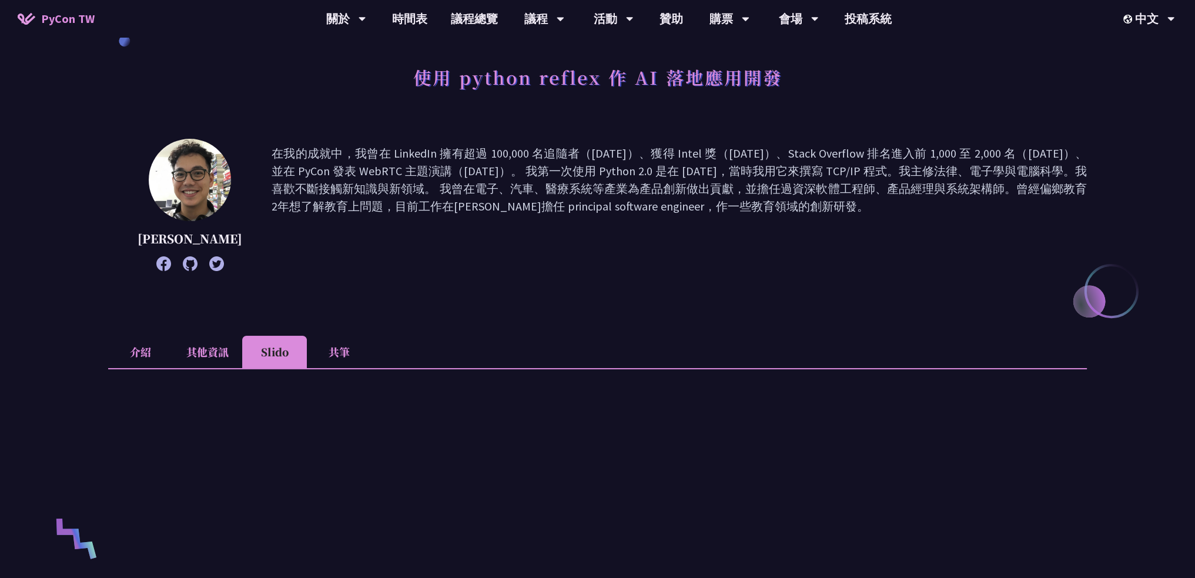
click at [118, 350] on li "介紹" at bounding box center [140, 352] width 65 height 32
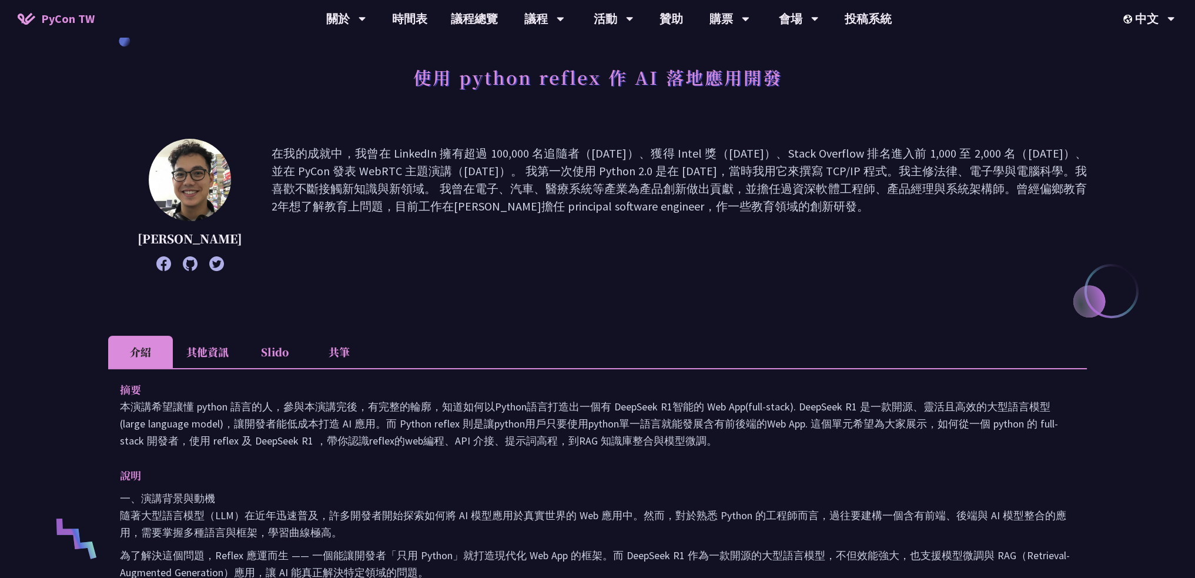
click at [139, 352] on li "介紹" at bounding box center [140, 352] width 65 height 32
click at [186, 342] on li "其他資訊" at bounding box center [207, 352] width 69 height 32
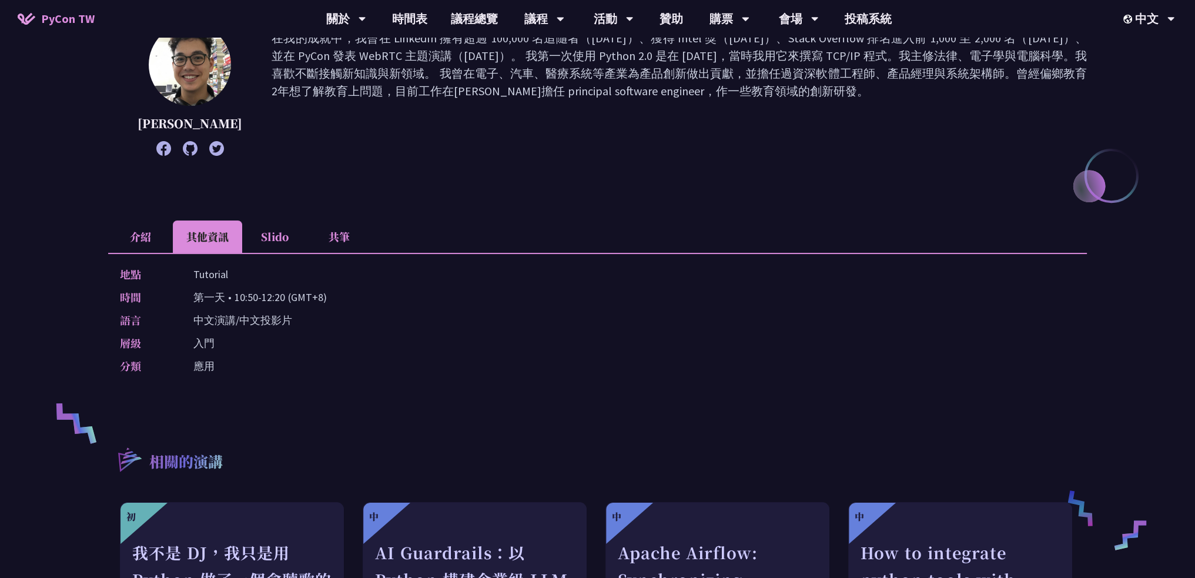
scroll to position [0, 0]
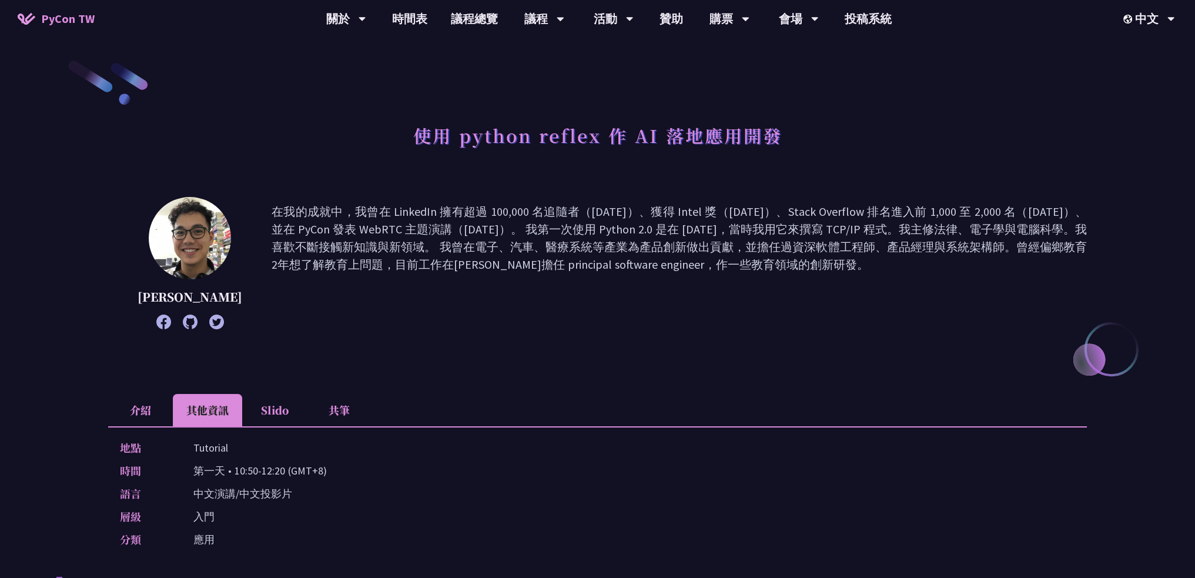
click at [156, 420] on li "介紹" at bounding box center [140, 410] width 65 height 32
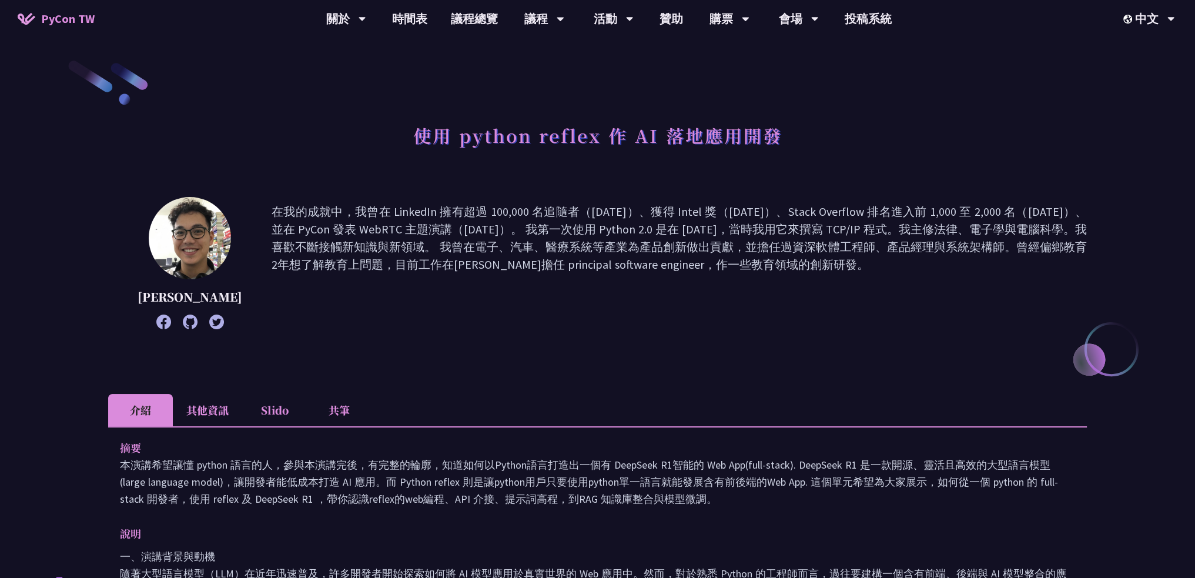
click at [514, 143] on h1 "使用 python reflex 作 AI 落地應用開發" at bounding box center [597, 135] width 369 height 35
click at [416, 128] on h1 "使用 python reflex 作 AI 落地應用開發" at bounding box center [597, 135] width 369 height 35
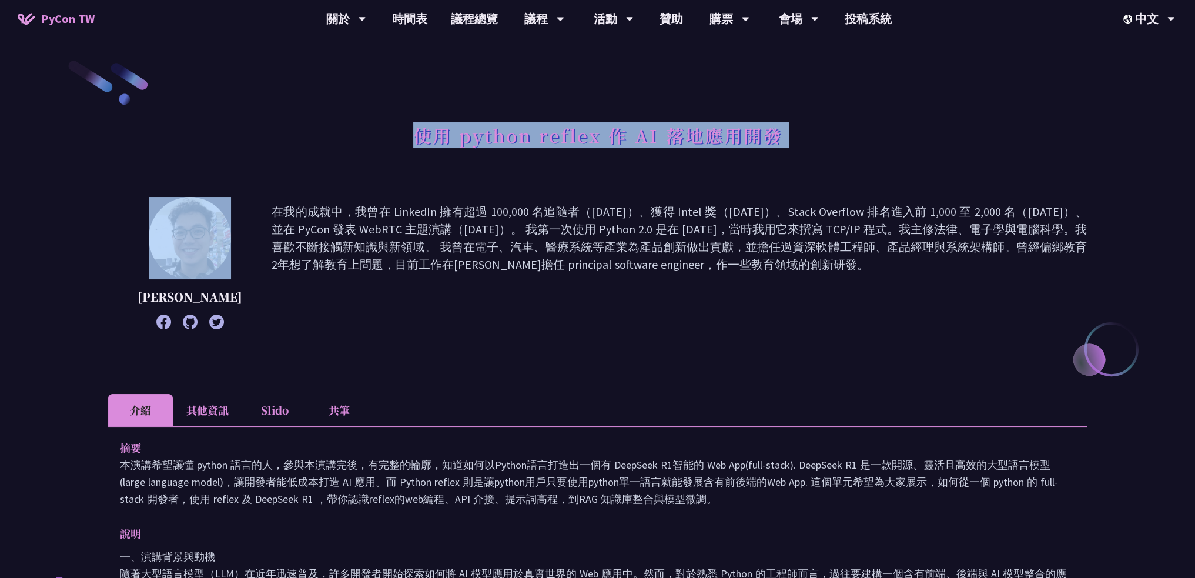
click at [416, 128] on h1 "使用 python reflex 作 AI 落地應用開發" at bounding box center [597, 135] width 369 height 35
copy div "使用 python reflex 作 AI 落地應用開發"
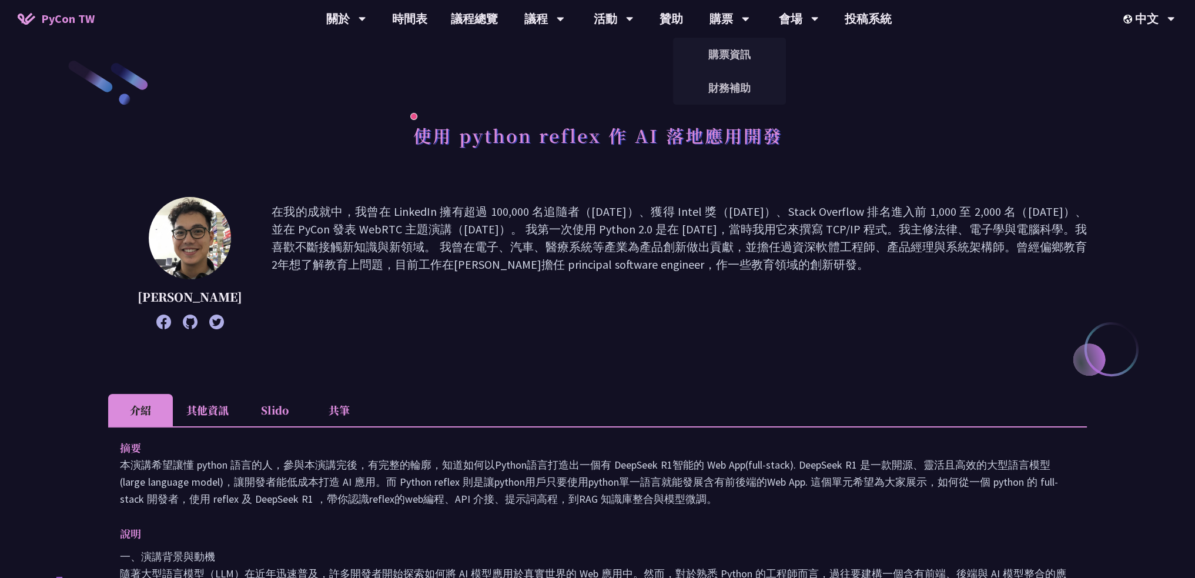
drag, startPoint x: 725, startPoint y: 277, endPoint x: 717, endPoint y: 279, distance: 8.0
click at [725, 277] on p "在我的成就中，我曾在 LinkedIn 擁有超過 100,000 名追隨者（2017 年）、獲得 Intel 獎（2018 年）、Stack Overflow…" at bounding box center [679, 263] width 815 height 120
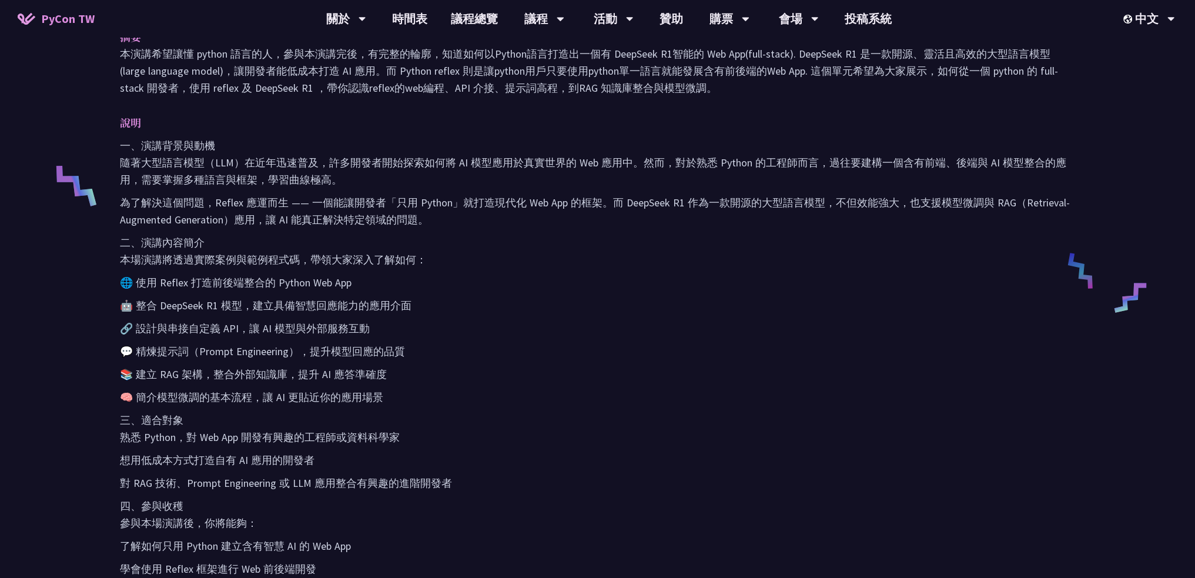
scroll to position [411, 0]
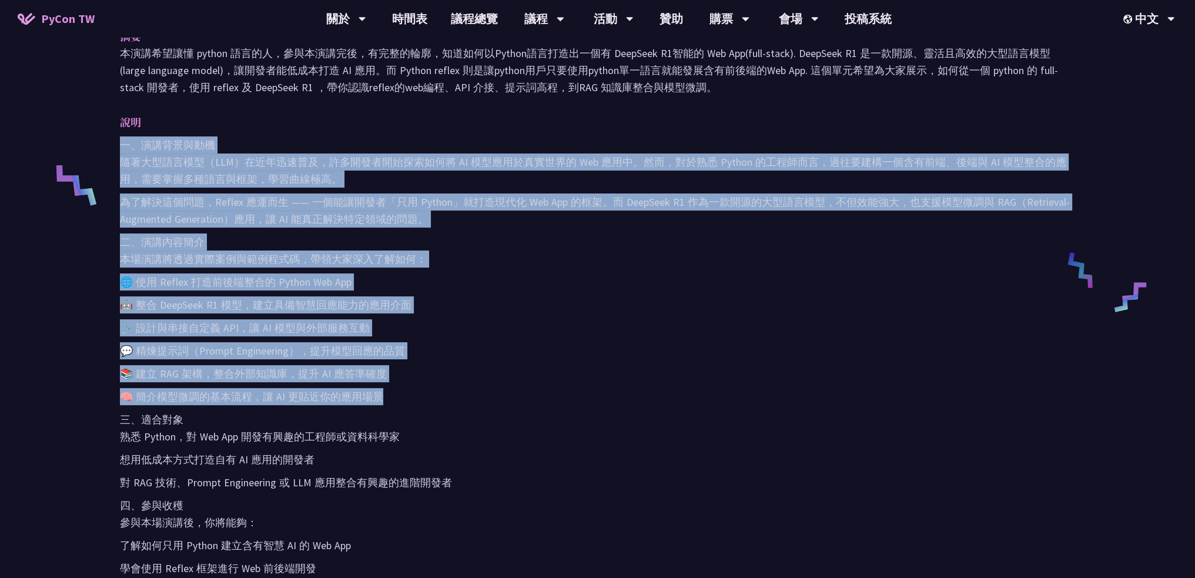
drag, startPoint x: 120, startPoint y: 144, endPoint x: 412, endPoint y: 394, distance: 384.3
click at [412, 394] on div "一、演講背景與動機 隨著大型語言模型（LLM）在近年迅速普及，許多開發者開始探索如何將 AI 模型應用於真實世界的 Web 應用中。然而，對於熟悉 Pytho…" at bounding box center [597, 379] width 955 height 486
click at [564, 307] on p "🤖 整合 DeepSeek R1 模型，建立具備智慧回應能力的應用介面" at bounding box center [597, 304] width 955 height 17
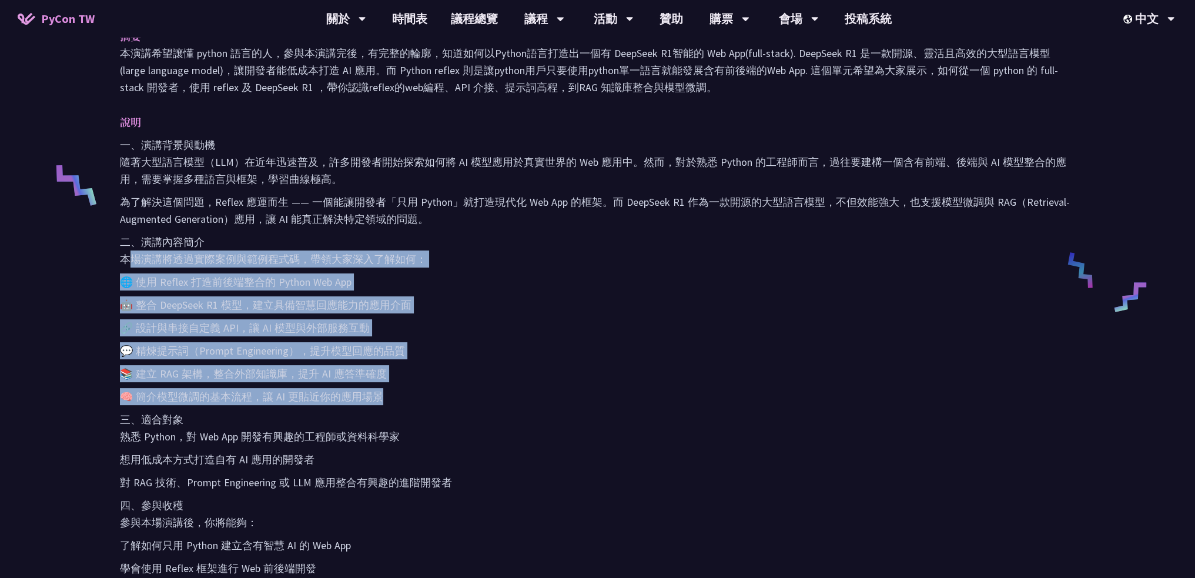
drag, startPoint x: 122, startPoint y: 253, endPoint x: 396, endPoint y: 393, distance: 307.6
click at [396, 393] on div "一、演講背景與動機 隨著大型語言模型（LLM）在近年迅速普及，許多開發者開始探索如何將 AI 模型應用於真實世界的 Web 應用中。然而，對於熟悉 Pytho…" at bounding box center [597, 379] width 955 height 486
copy div "本場演講將透過實際案例與範例程式碼，帶領大家深入了解如何： 🌐 使用 Reflex 打造前後端整合的 Python Web App 🤖 整合 DeepSeek…"
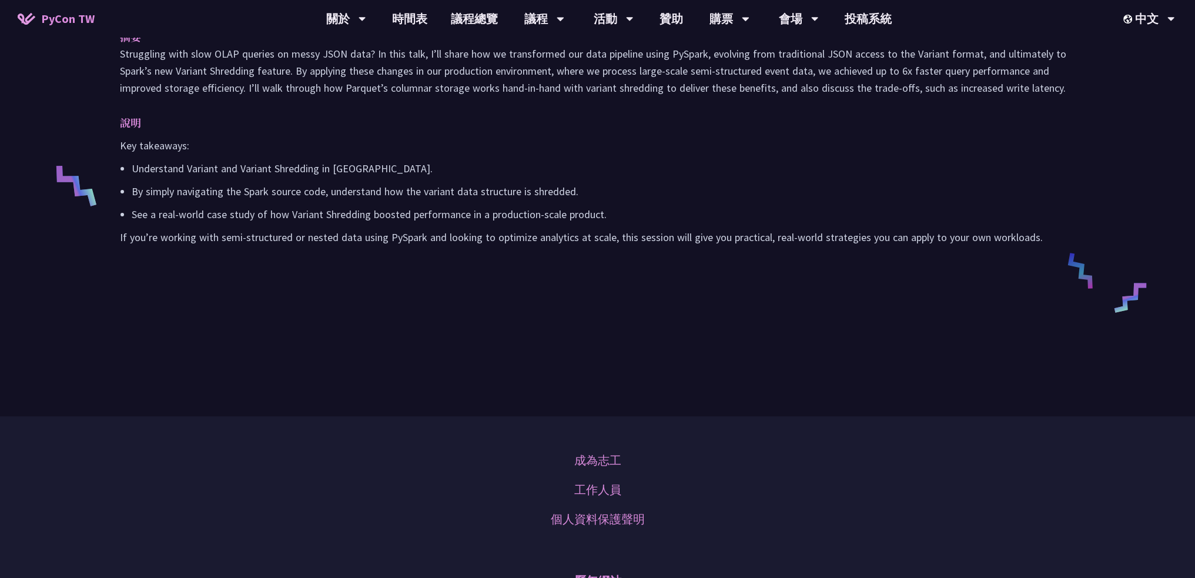
scroll to position [703, 0]
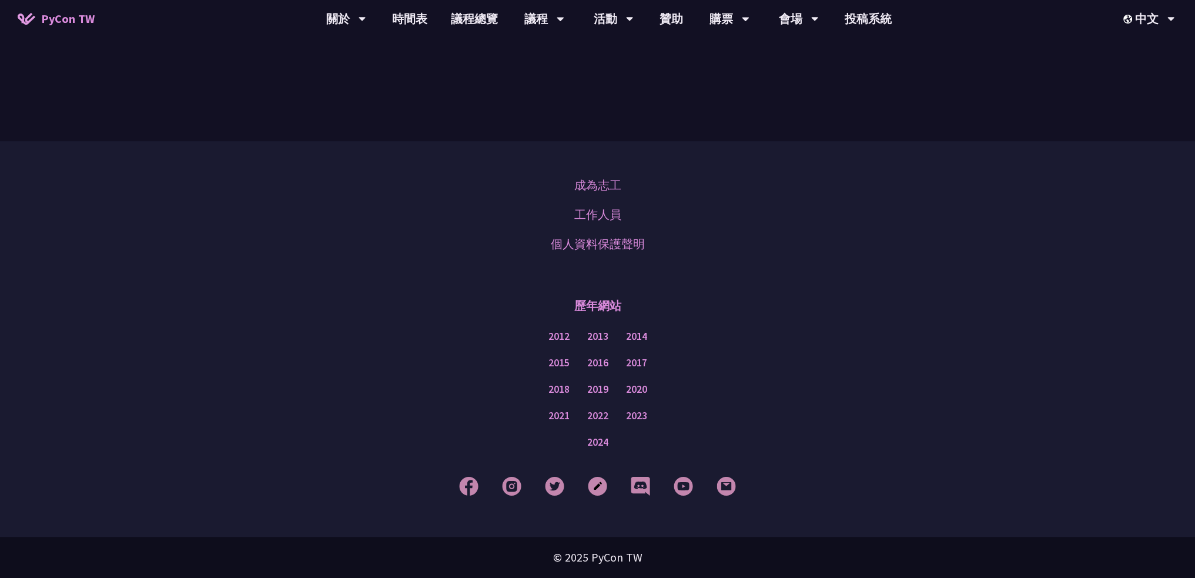
drag, startPoint x: 369, startPoint y: 212, endPoint x: 381, endPoint y: 182, distance: 32.4
click at [331, 193] on div "成為志工 工作人員 個人資料保護聲明" at bounding box center [597, 214] width 1136 height 88
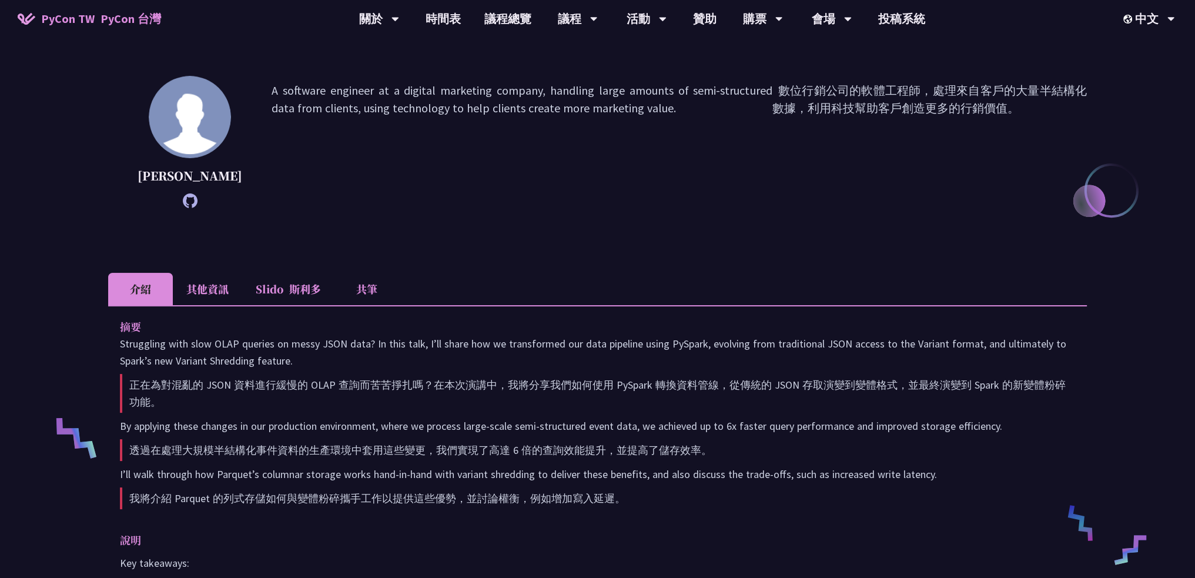
scroll to position [0, 0]
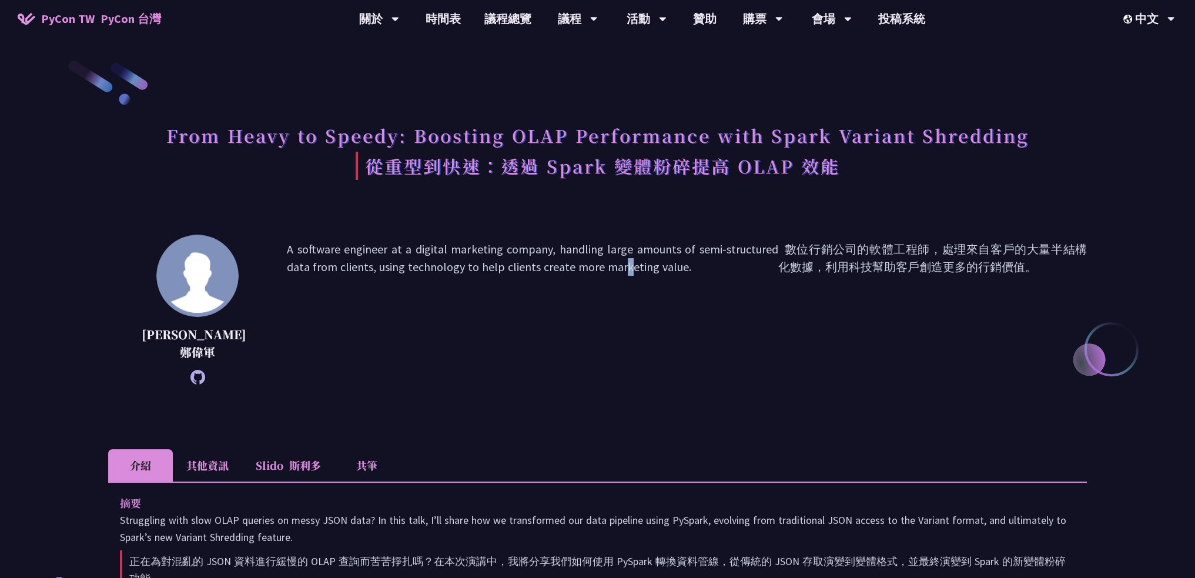
drag, startPoint x: 290, startPoint y: 20, endPoint x: 522, endPoint y: 299, distance: 362.3
click at [522, 299] on p "A software engineer at a digital marketing company, handling large amounts of s…" at bounding box center [687, 309] width 800 height 138
click at [503, 352] on p "A software engineer at a digital marketing company, handling large amounts of s…" at bounding box center [687, 309] width 800 height 138
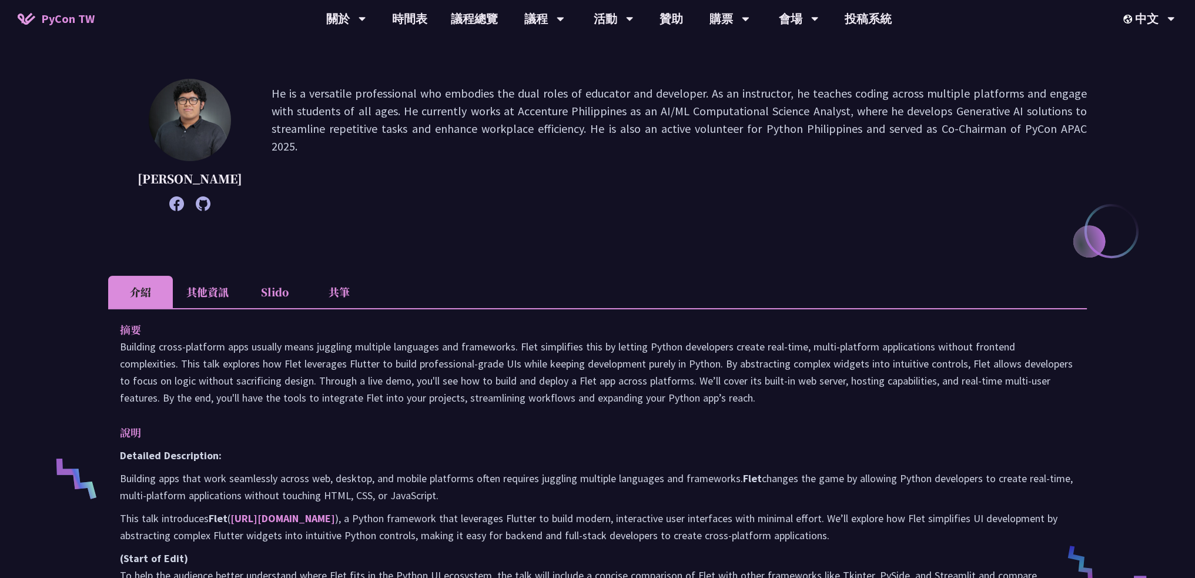
scroll to position [118, 0]
click at [130, 302] on li "介紹" at bounding box center [140, 292] width 65 height 32
click at [192, 274] on div "Building Cross-Platform Apps in Python with Flet [PERSON_NAME] He is a versatil…" at bounding box center [597, 522] width 979 height 1162
click at [197, 296] on li "其他資訊" at bounding box center [207, 292] width 69 height 32
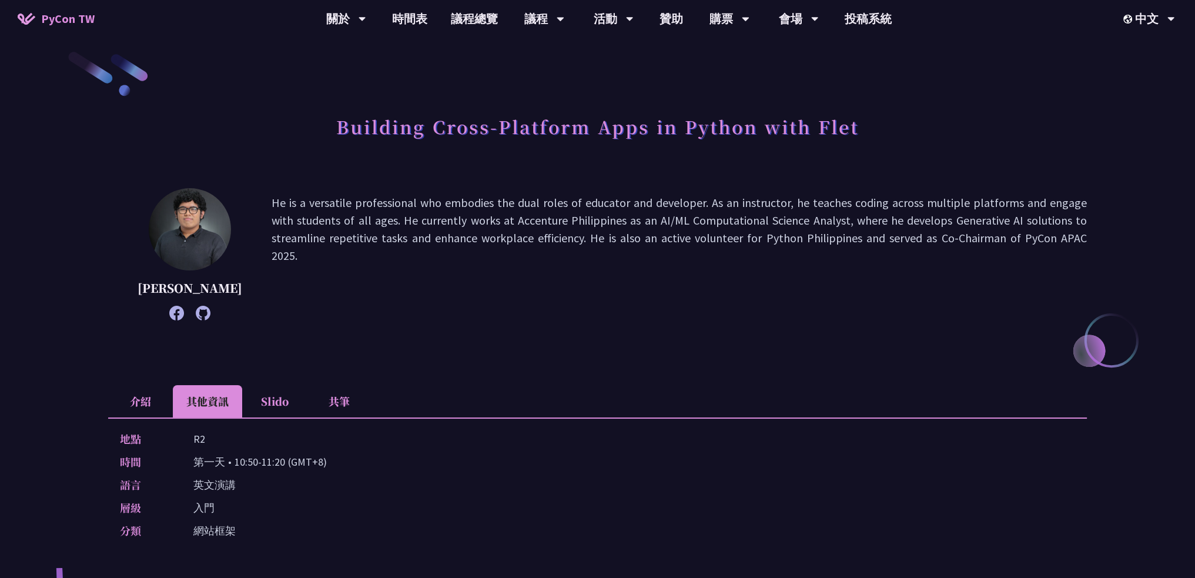
scroll to position [0, 0]
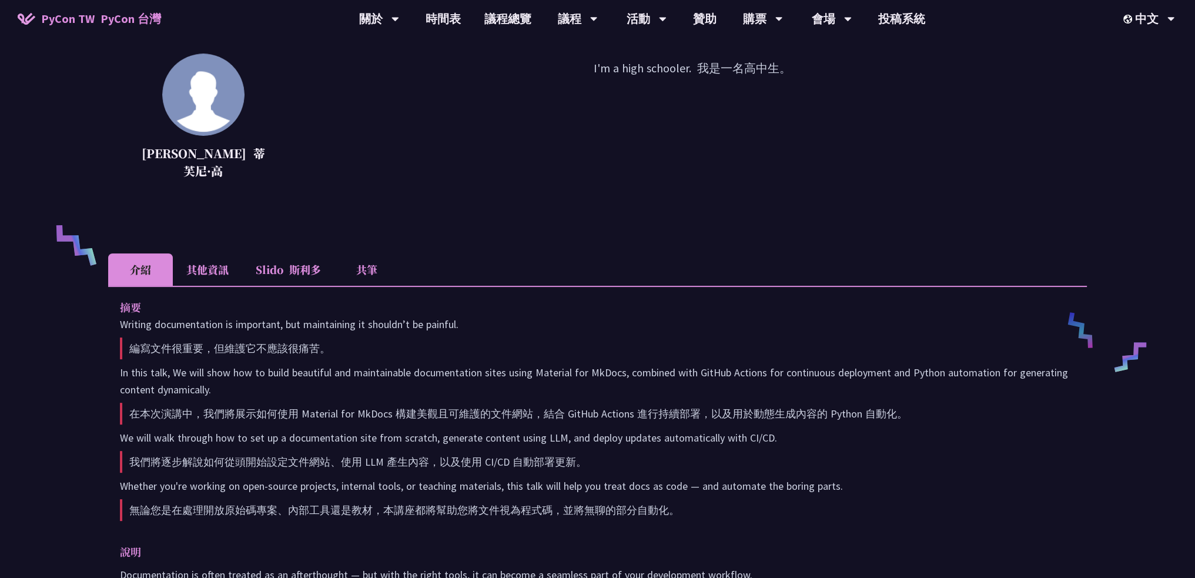
scroll to position [352, 0]
click at [260, 270] on li "Slido 斯利多" at bounding box center [288, 269] width 92 height 32
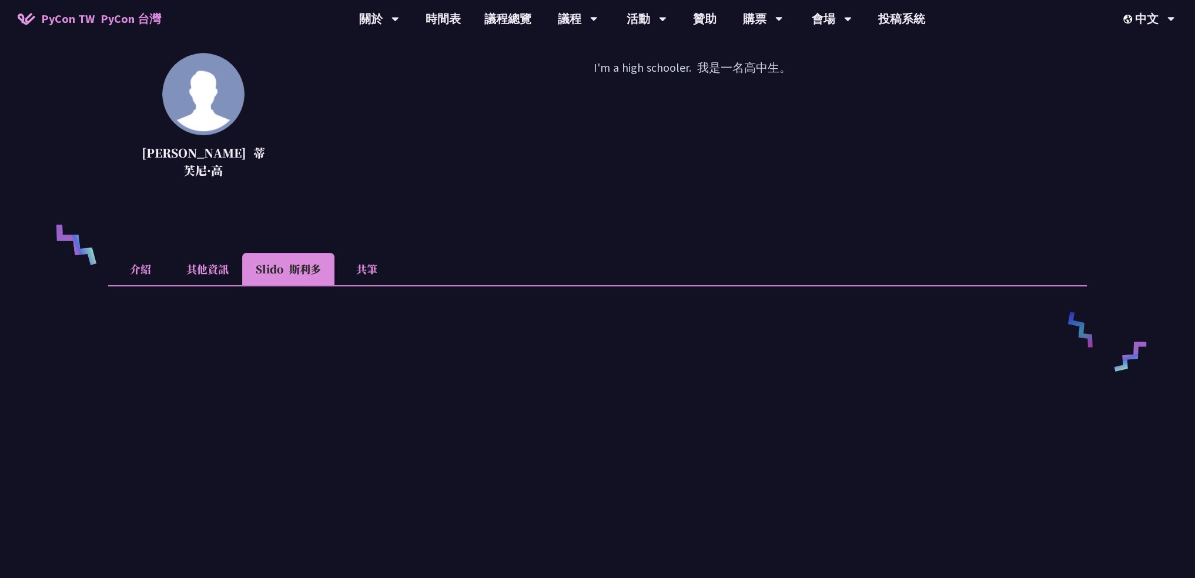
click at [223, 271] on li "其他資訊" at bounding box center [207, 269] width 69 height 32
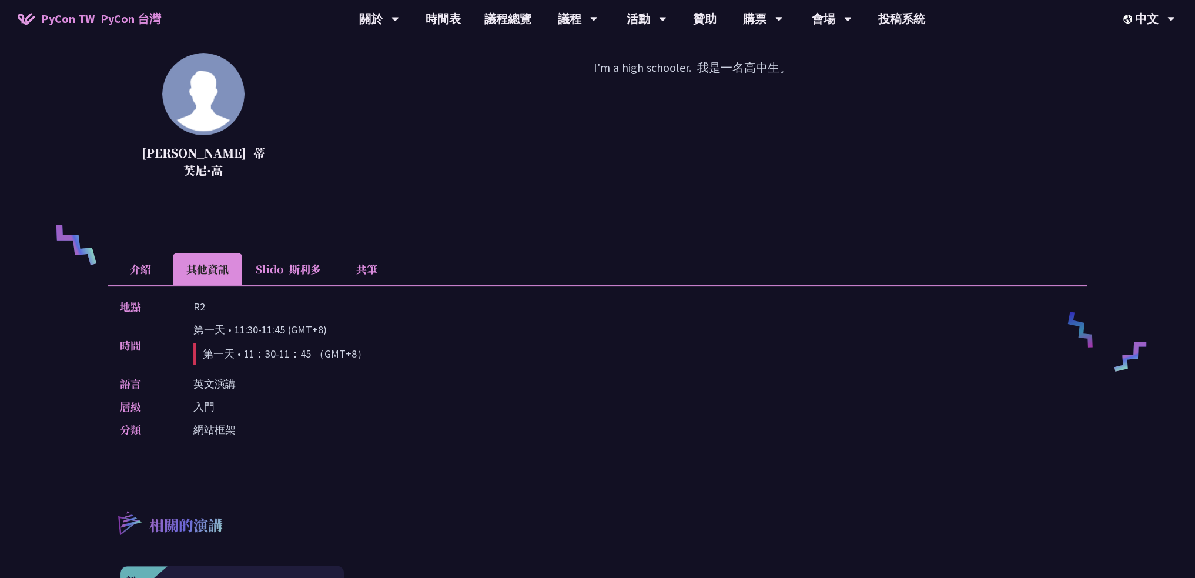
drag, startPoint x: 236, startPoint y: 258, endPoint x: 726, endPoint y: 328, distance: 495.7
click at [726, 328] on div "時間 第一天 • 11:30-11:45 (GMT+8) 第一天 • 11：30-11：45 （GMT+8）" at bounding box center [594, 345] width 949 height 48
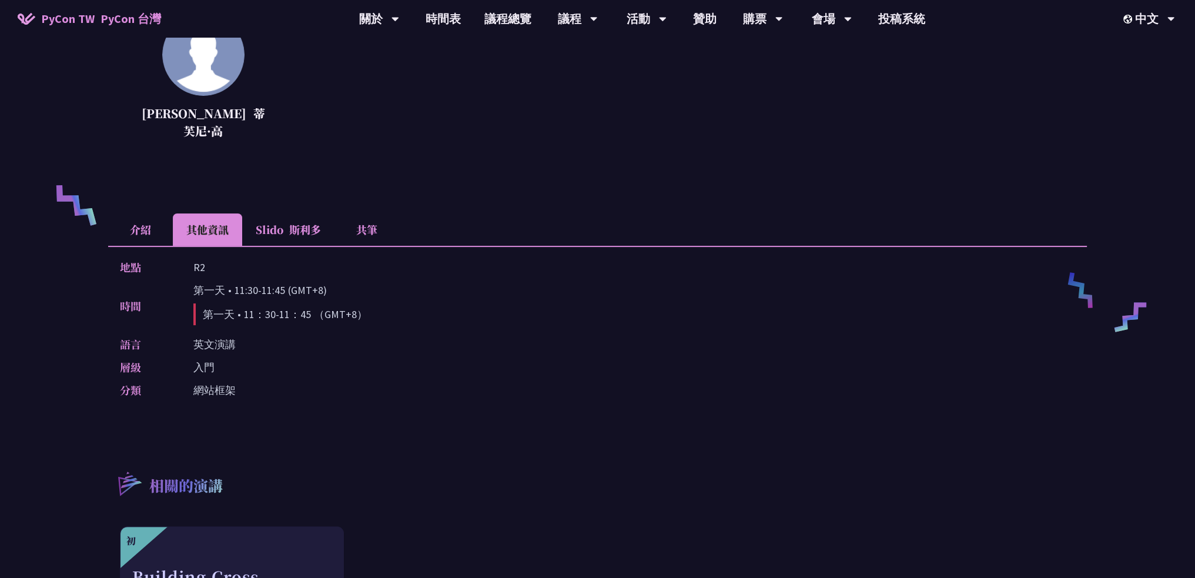
scroll to position [410, 0]
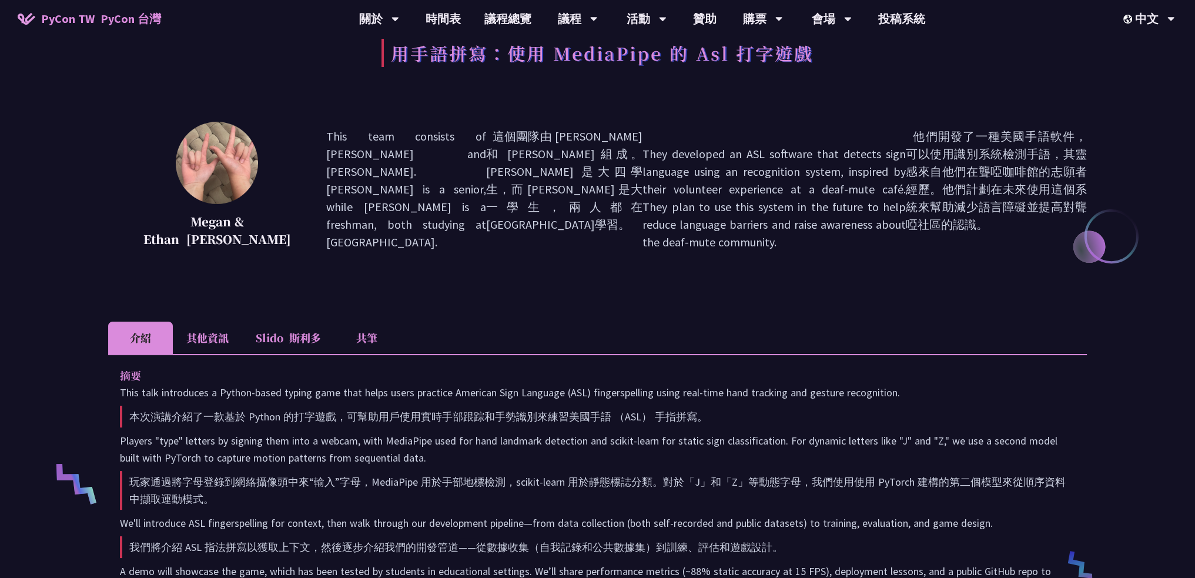
scroll to position [118, 0]
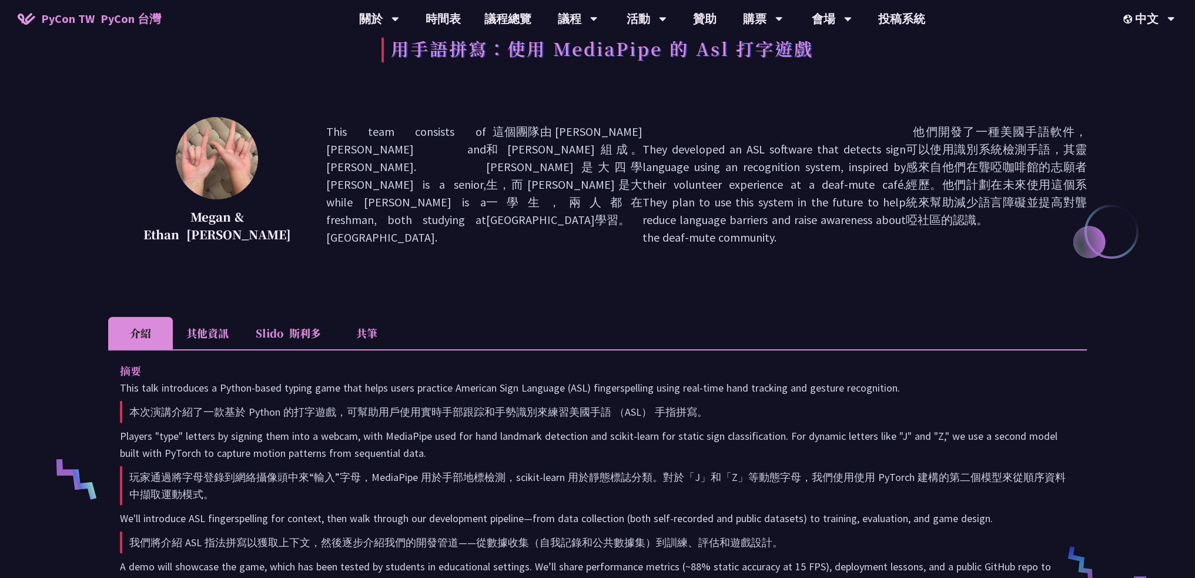
click at [189, 336] on li "其他資訊" at bounding box center [207, 333] width 69 height 32
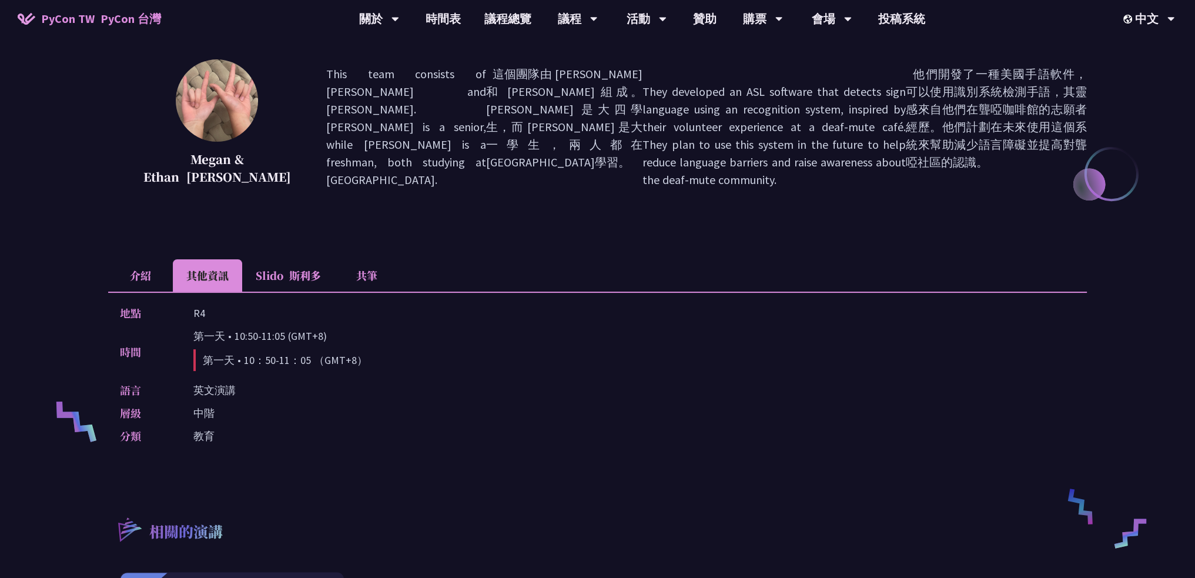
scroll to position [176, 0]
click at [151, 271] on li "介紹" at bounding box center [140, 275] width 65 height 32
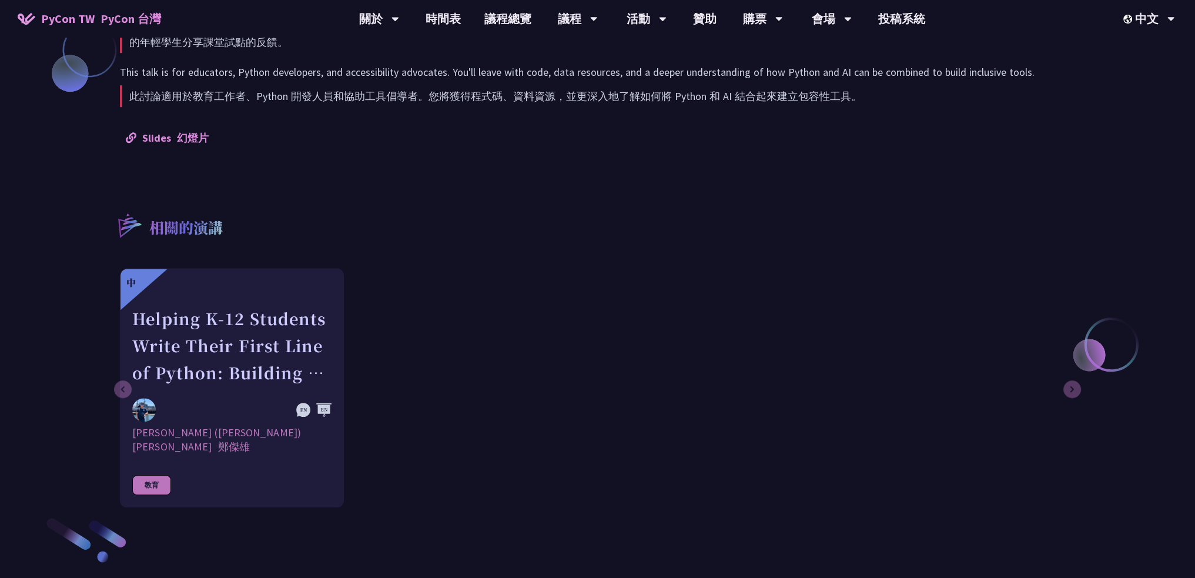
scroll to position [1056, 0]
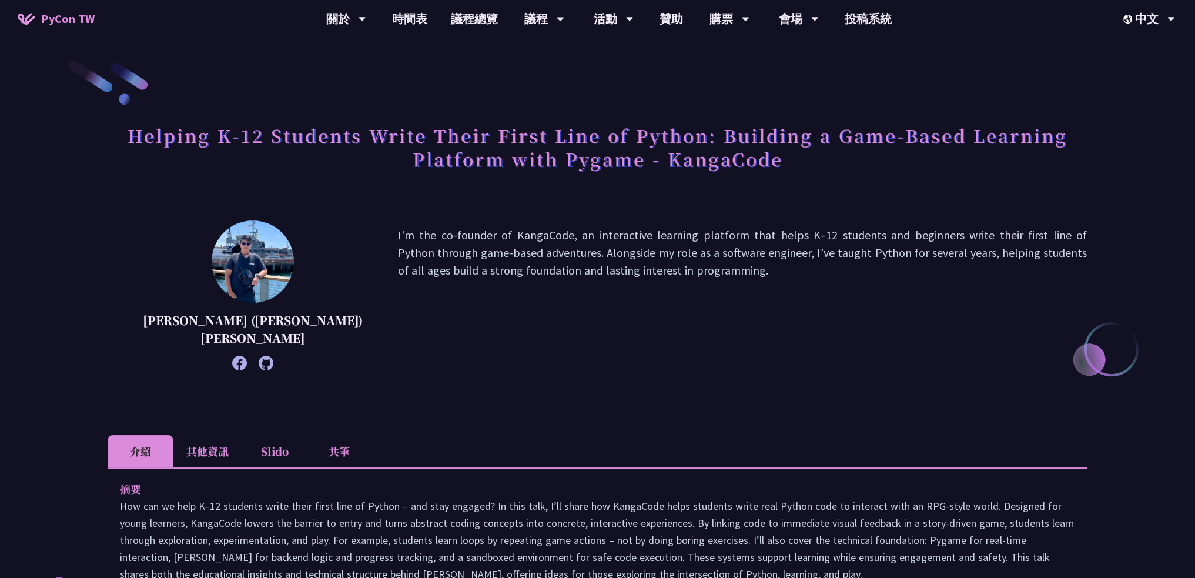
click at [230, 451] on li "其他資訊" at bounding box center [207, 451] width 69 height 32
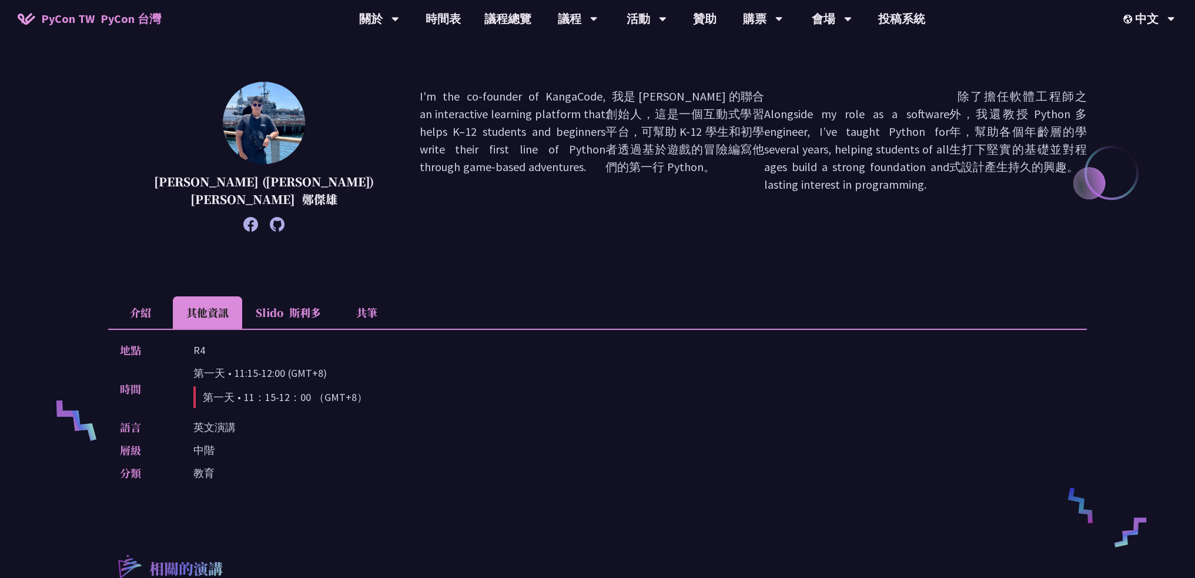
scroll to position [176, 0]
click at [159, 319] on li "介紹" at bounding box center [140, 312] width 65 height 32
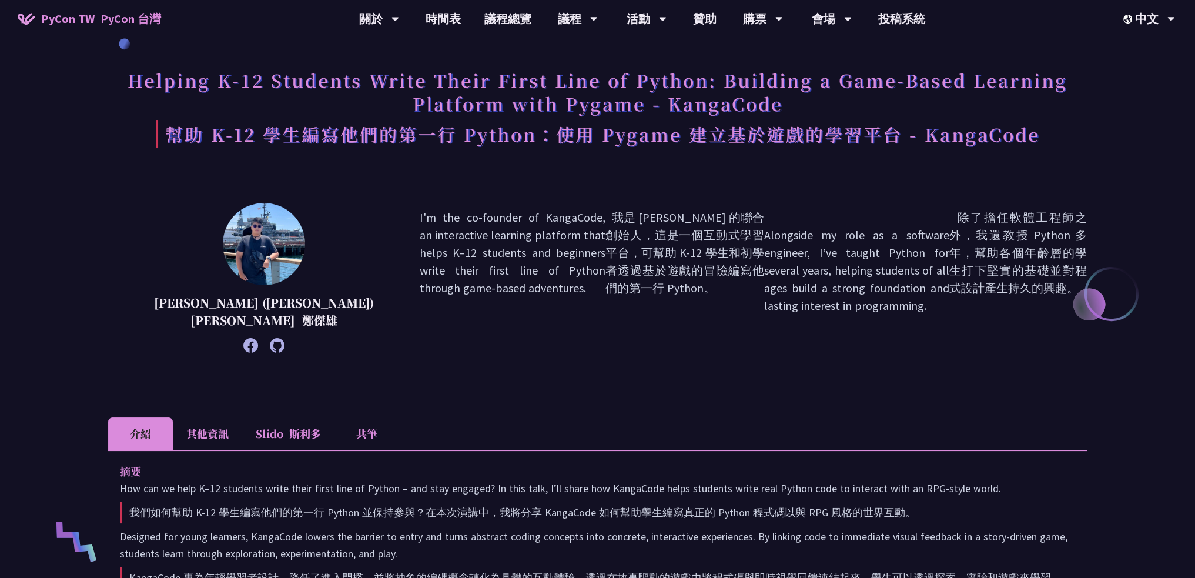
scroll to position [0, 0]
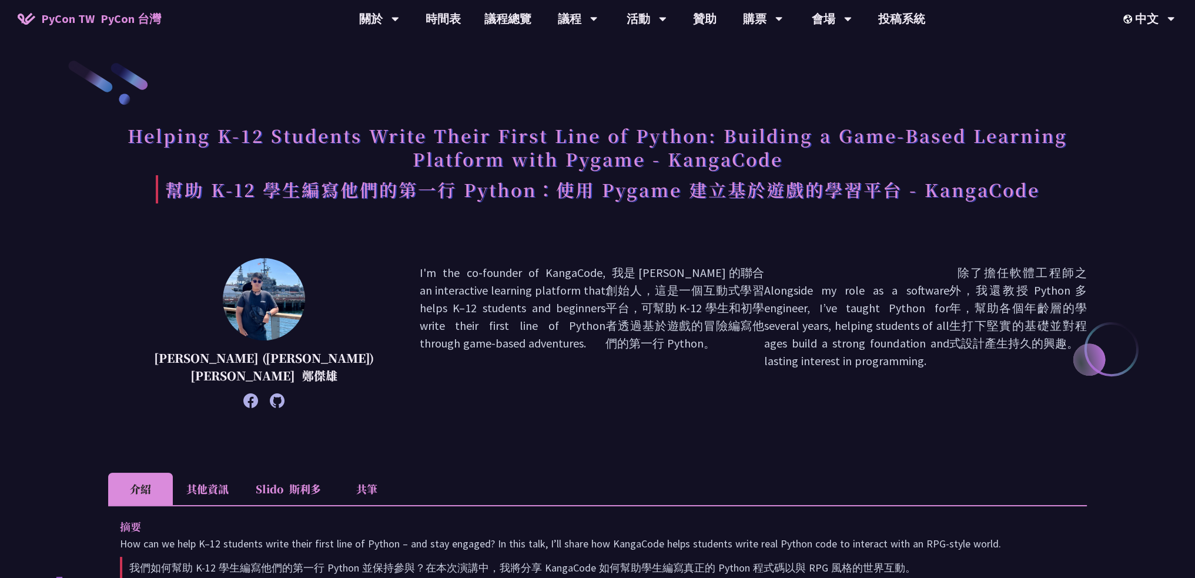
click at [226, 503] on li "其他資訊" at bounding box center [207, 489] width 69 height 32
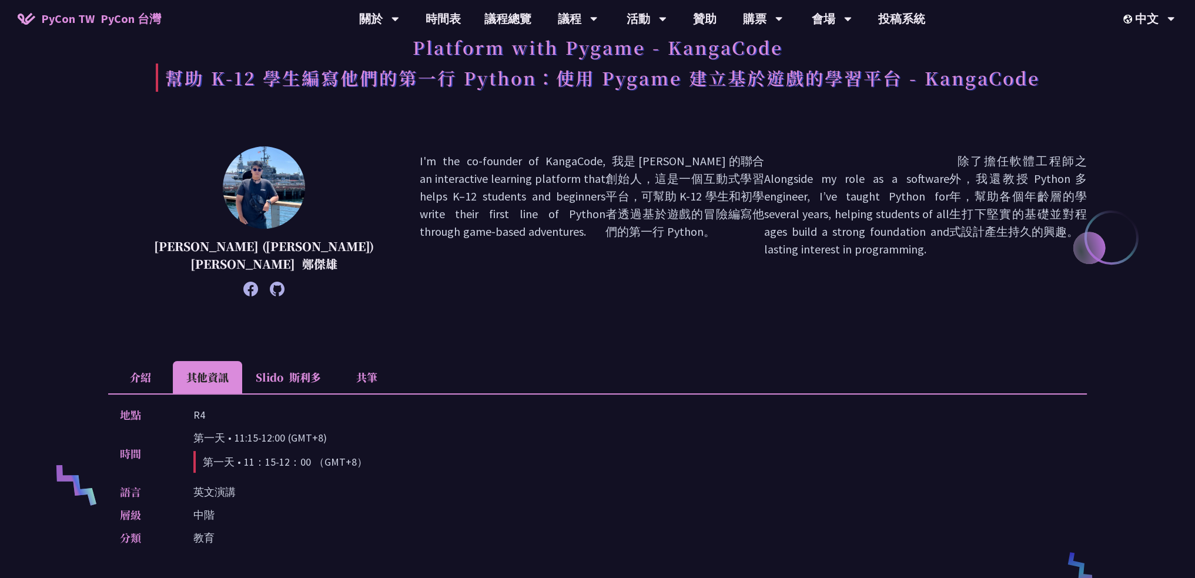
scroll to position [176, 0]
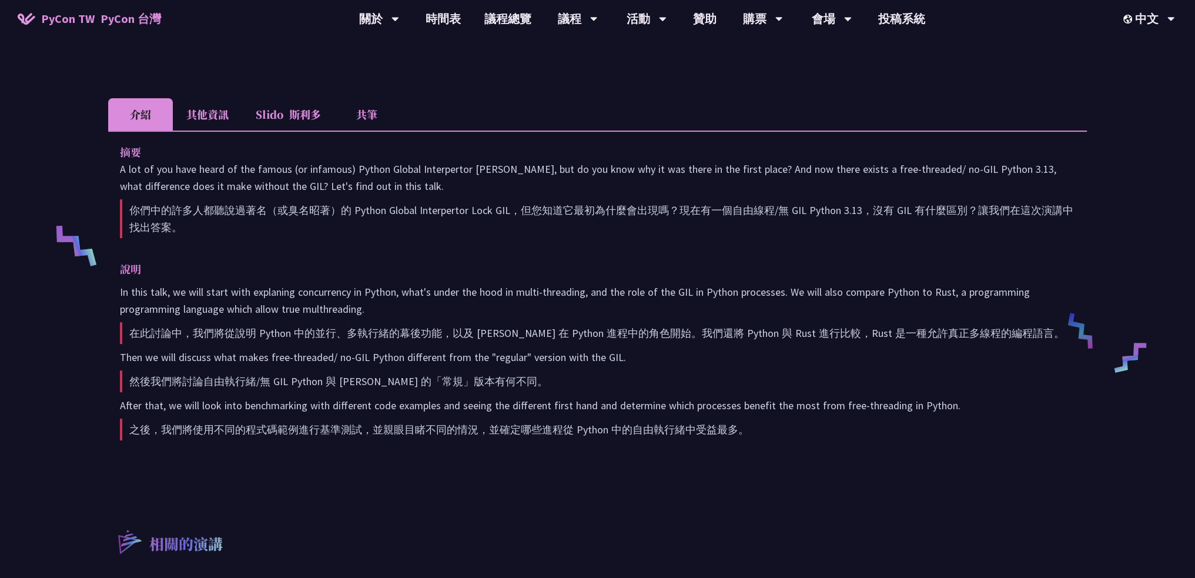
scroll to position [352, 0]
click at [321, 113] on font "斯利多" at bounding box center [305, 112] width 32 height 15
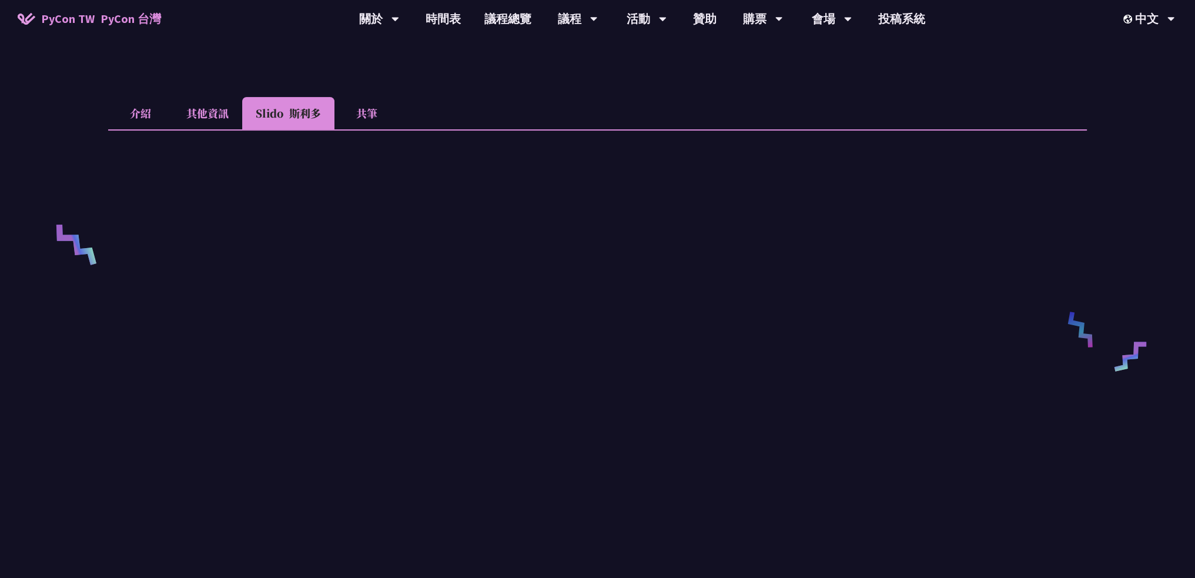
click at [220, 118] on li "其他資訊" at bounding box center [207, 113] width 69 height 32
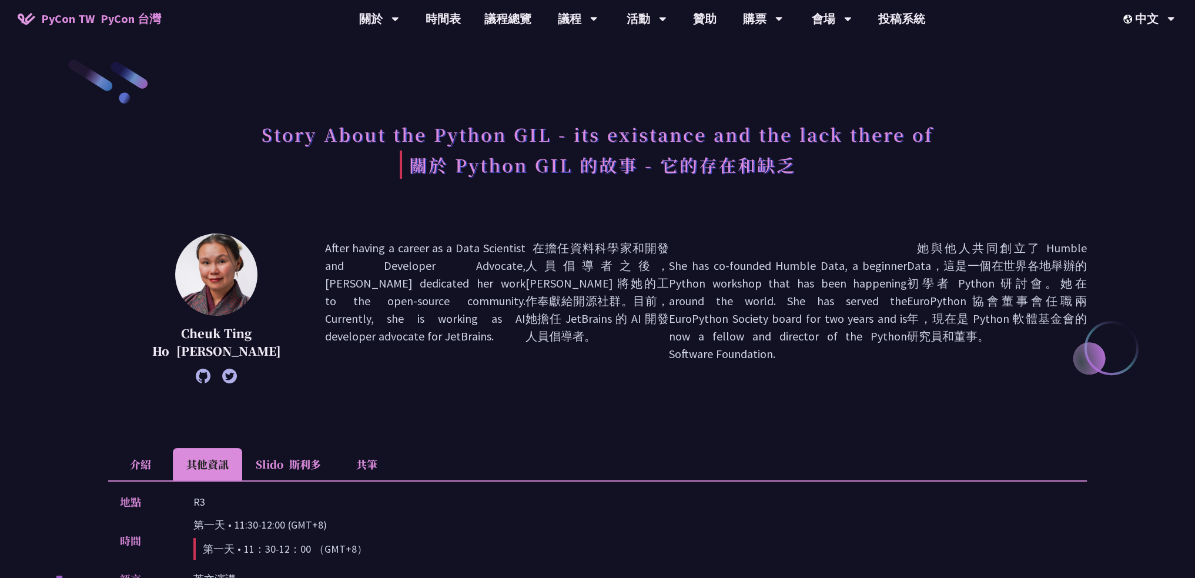
scroll to position [0, 0]
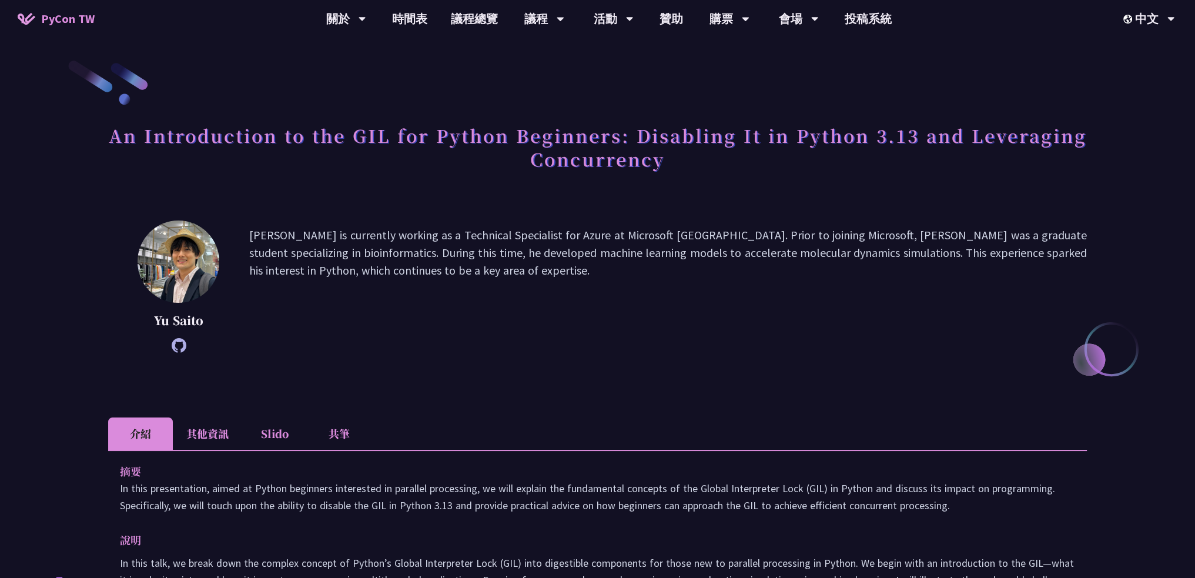
click at [212, 423] on li "其他資訊" at bounding box center [207, 433] width 69 height 32
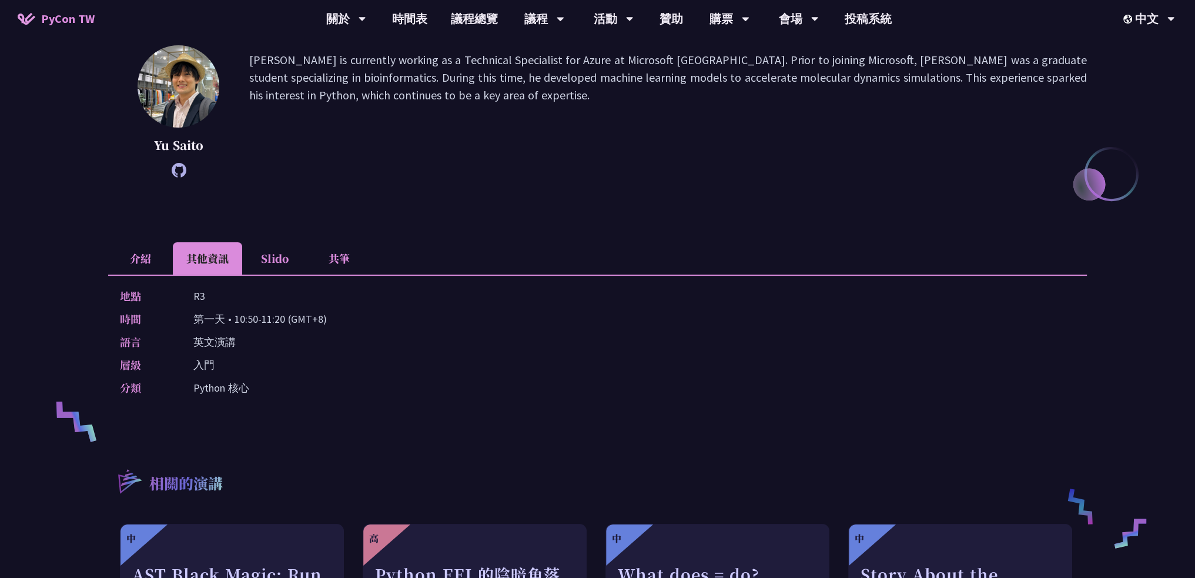
scroll to position [176, 0]
click at [136, 255] on li "介紹" at bounding box center [140, 258] width 65 height 32
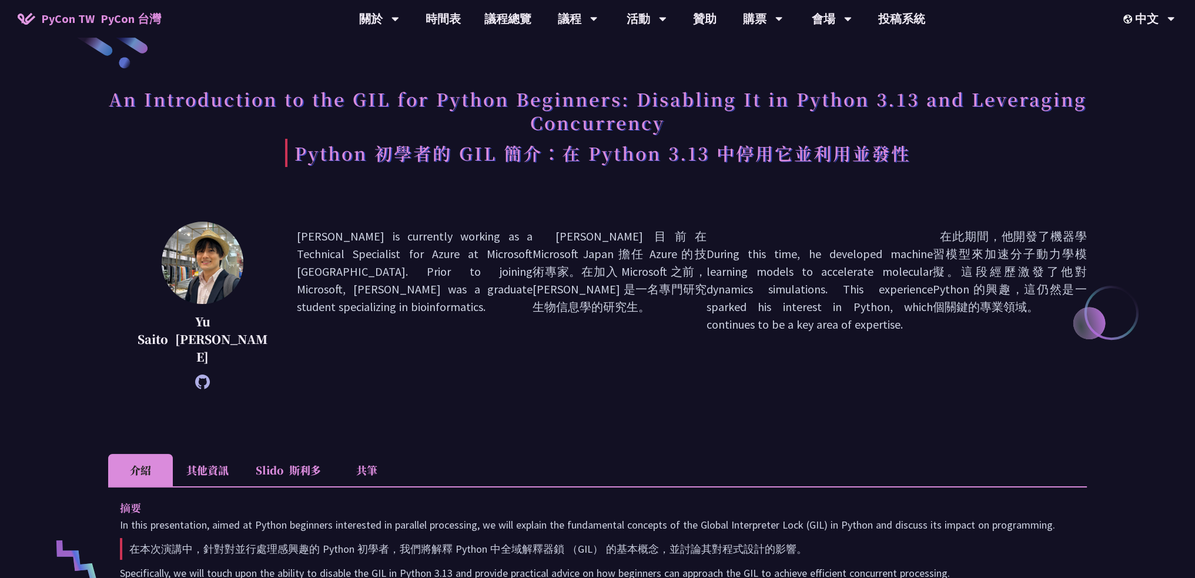
scroll to position [0, 0]
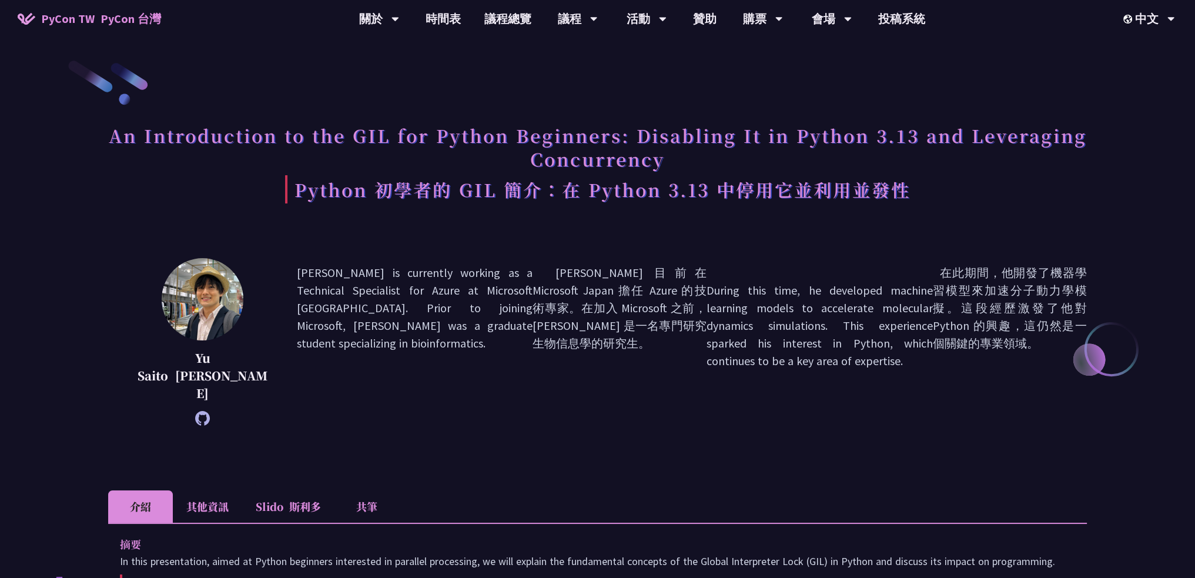
click at [262, 490] on li "Slido 斯利多" at bounding box center [288, 506] width 92 height 32
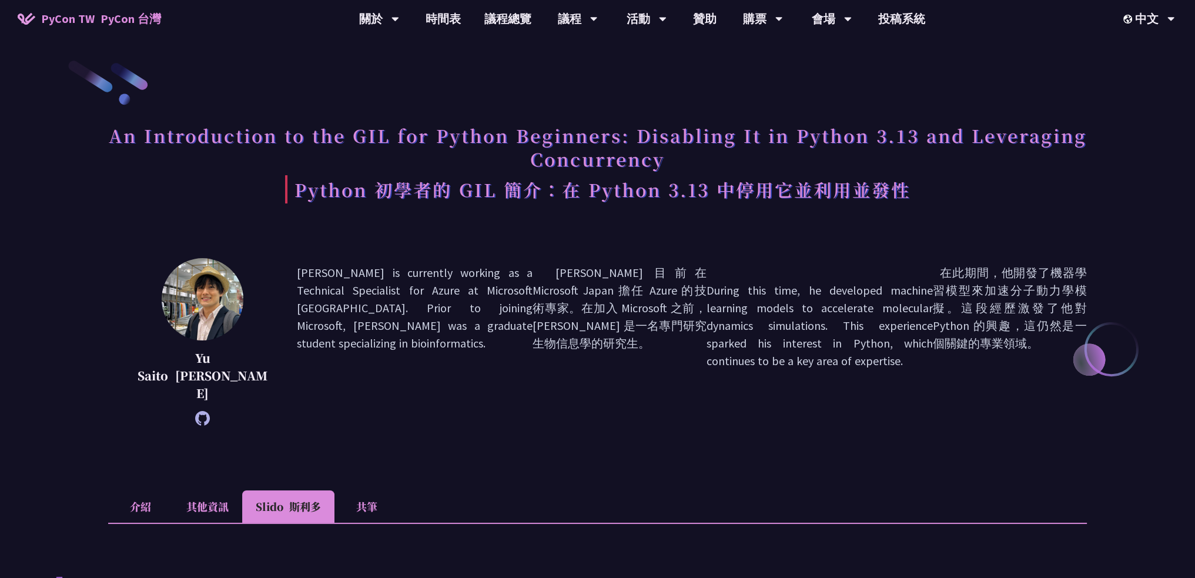
click at [230, 490] on li "其他資訊" at bounding box center [207, 506] width 69 height 32
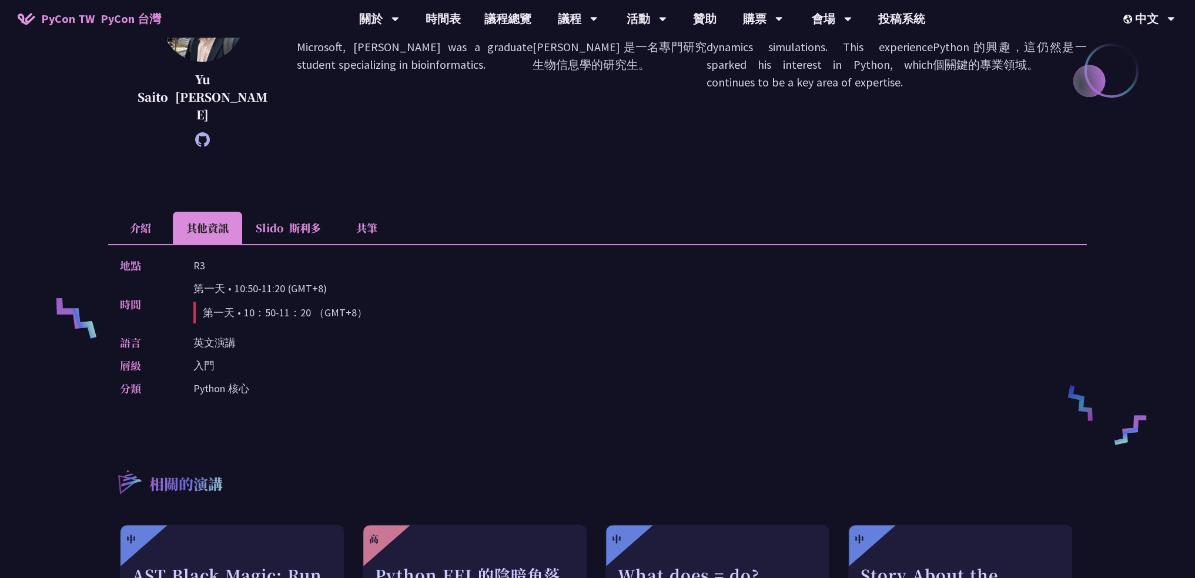
scroll to position [293, 0]
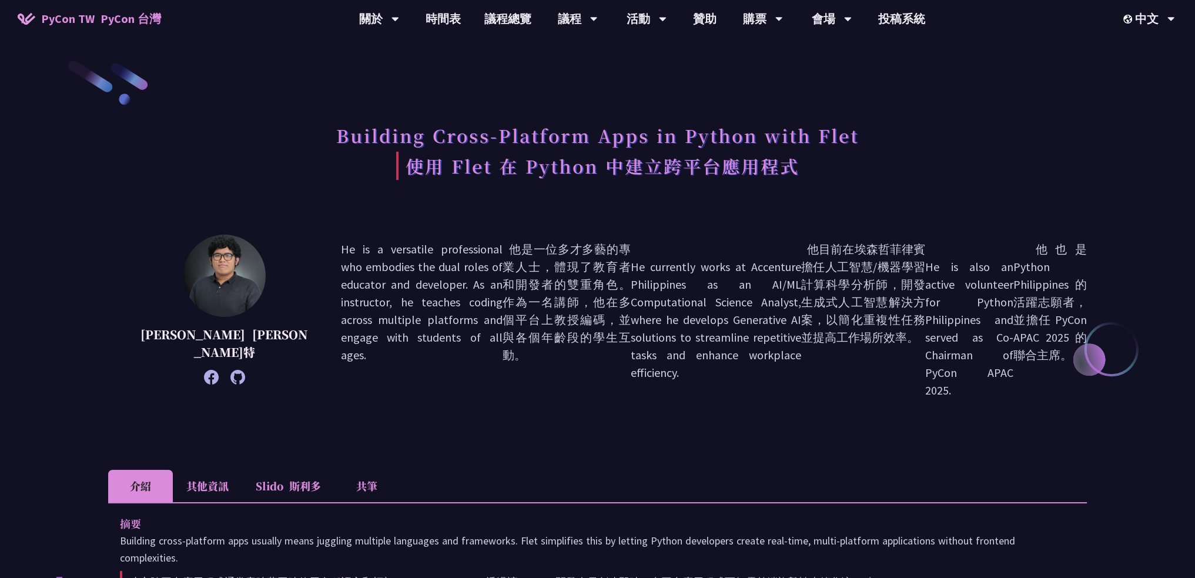
click at [286, 477] on li "Slido 斯利多" at bounding box center [288, 486] width 92 height 32
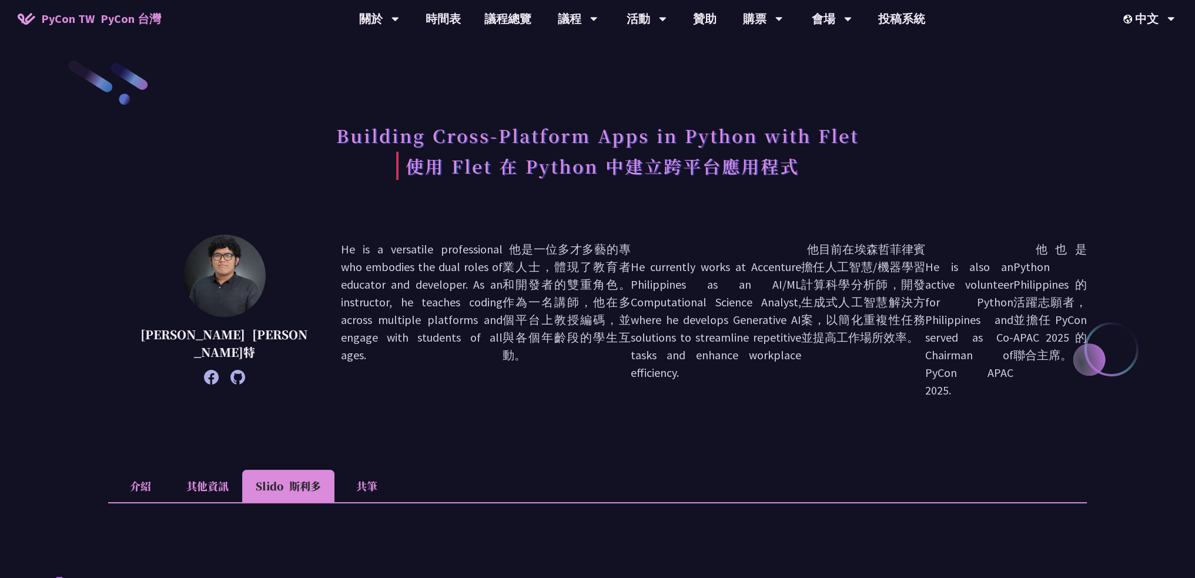
click at [223, 474] on li "其他資訊" at bounding box center [207, 486] width 69 height 32
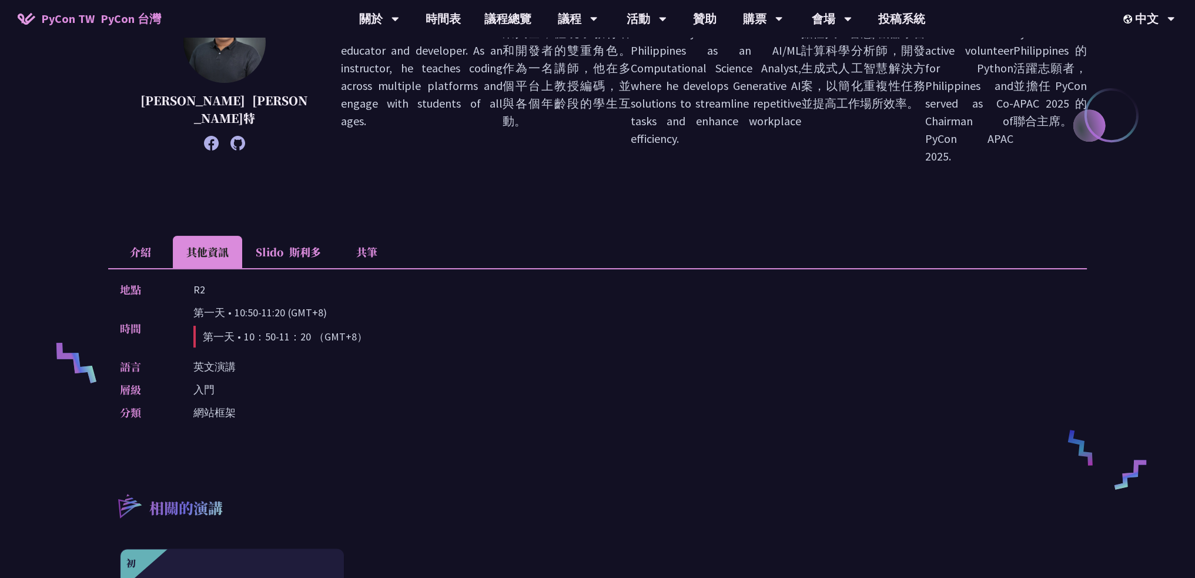
scroll to position [235, 0]
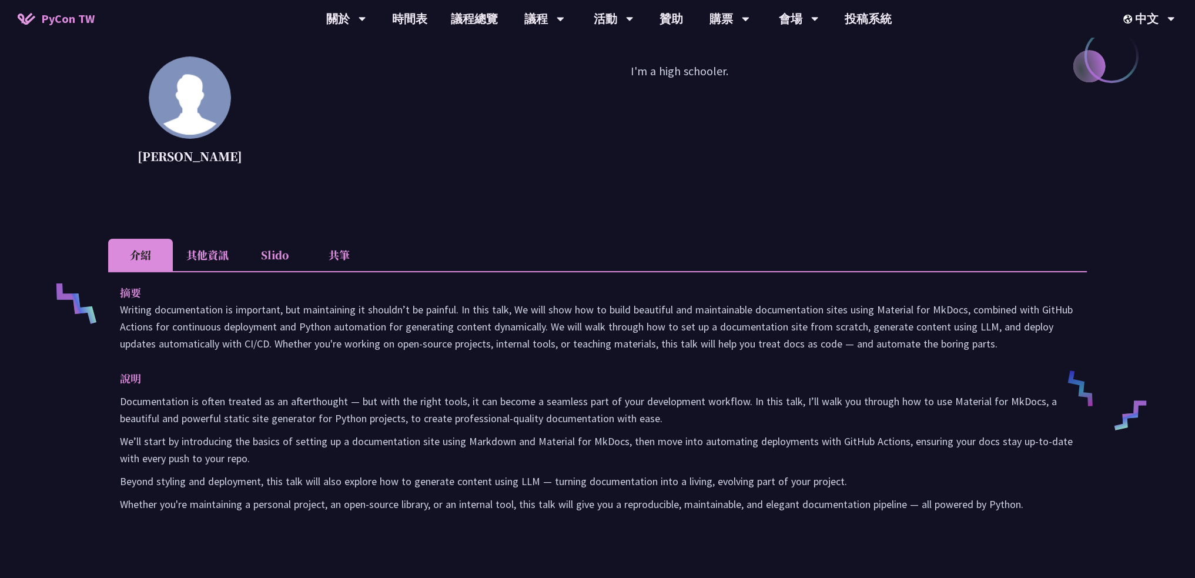
scroll to position [294, 0]
click at [212, 263] on li "其他資訊" at bounding box center [207, 254] width 69 height 32
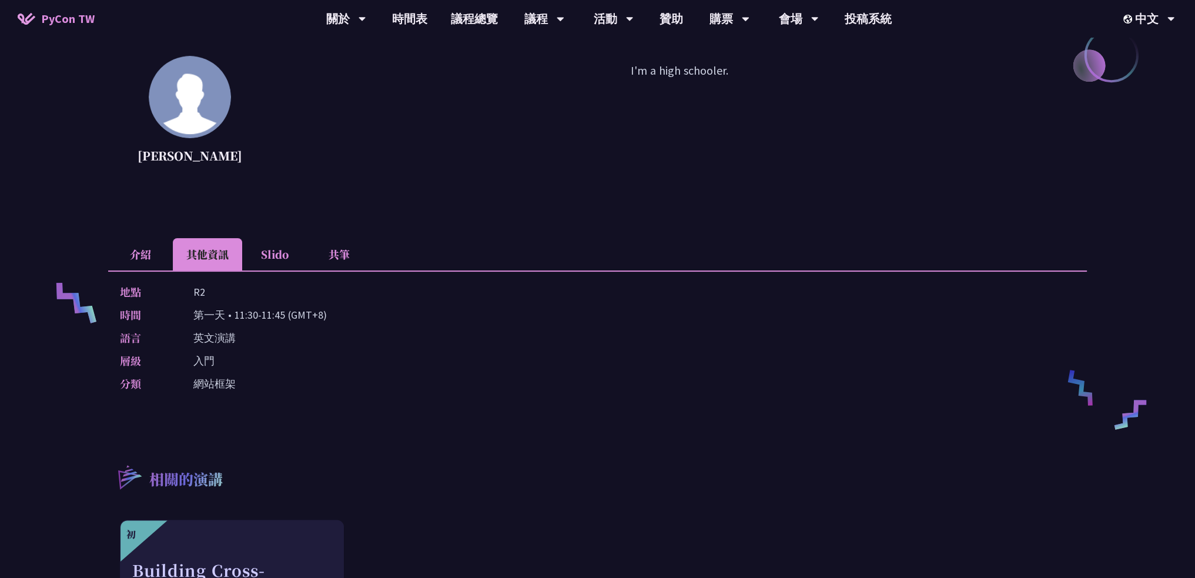
click at [263, 252] on li "Slido" at bounding box center [274, 254] width 65 height 32
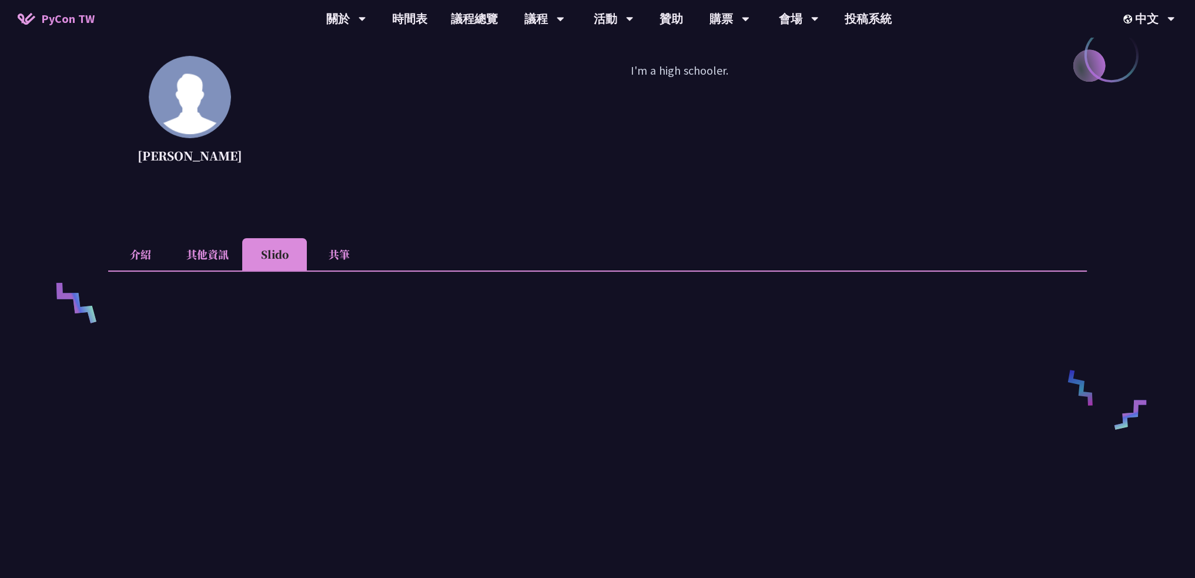
click at [212, 252] on li "其他資訊" at bounding box center [207, 254] width 69 height 32
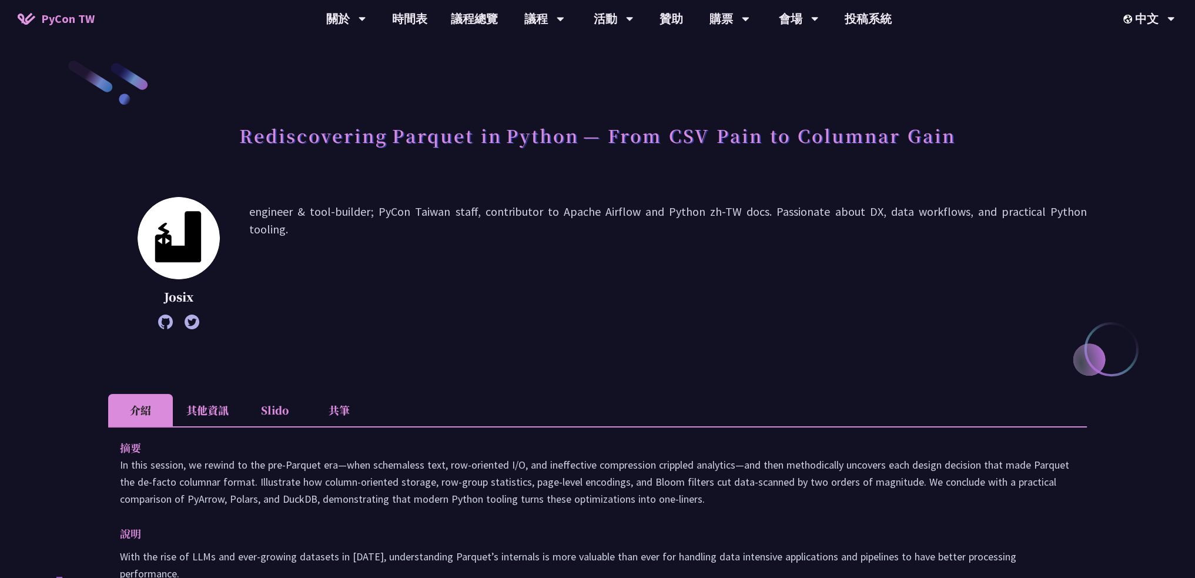
click at [198, 401] on li "其他資訊" at bounding box center [207, 410] width 69 height 32
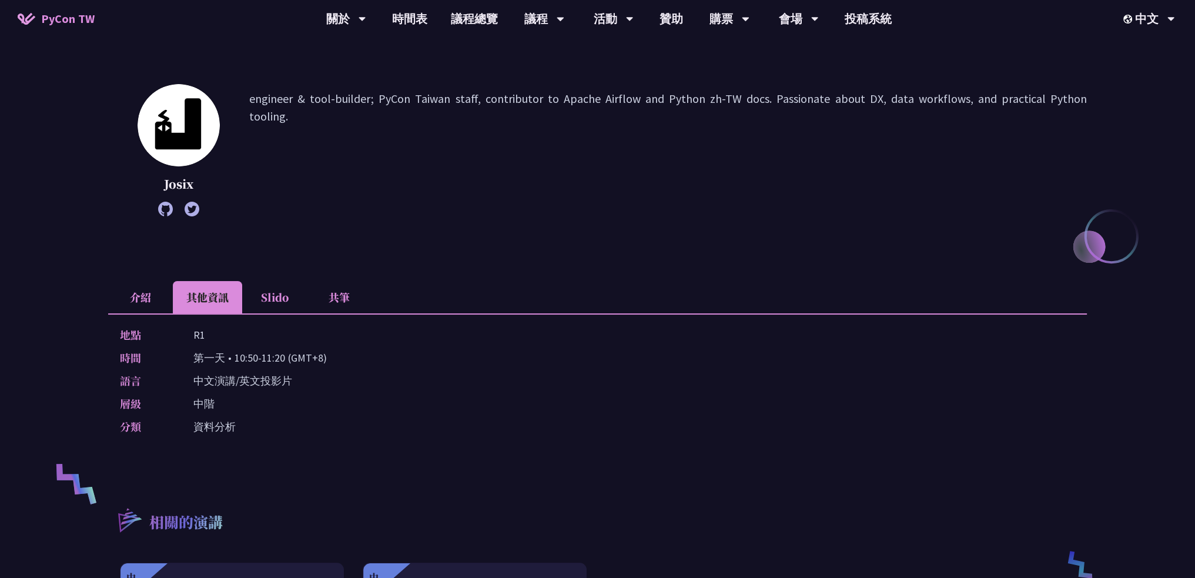
scroll to position [118, 0]
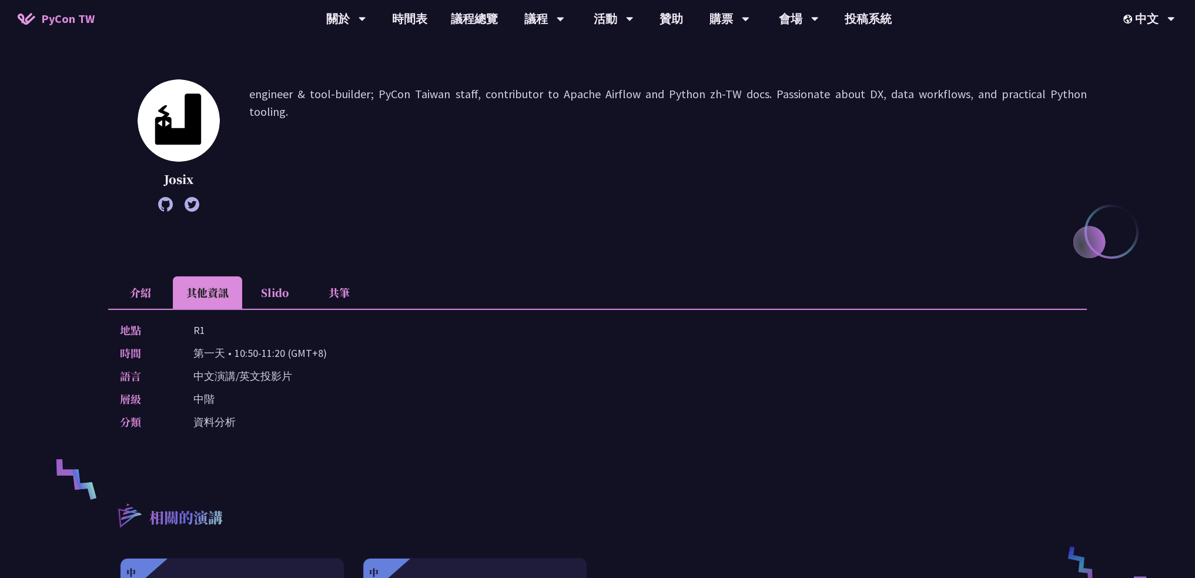
click at [133, 296] on li "介紹" at bounding box center [140, 292] width 65 height 32
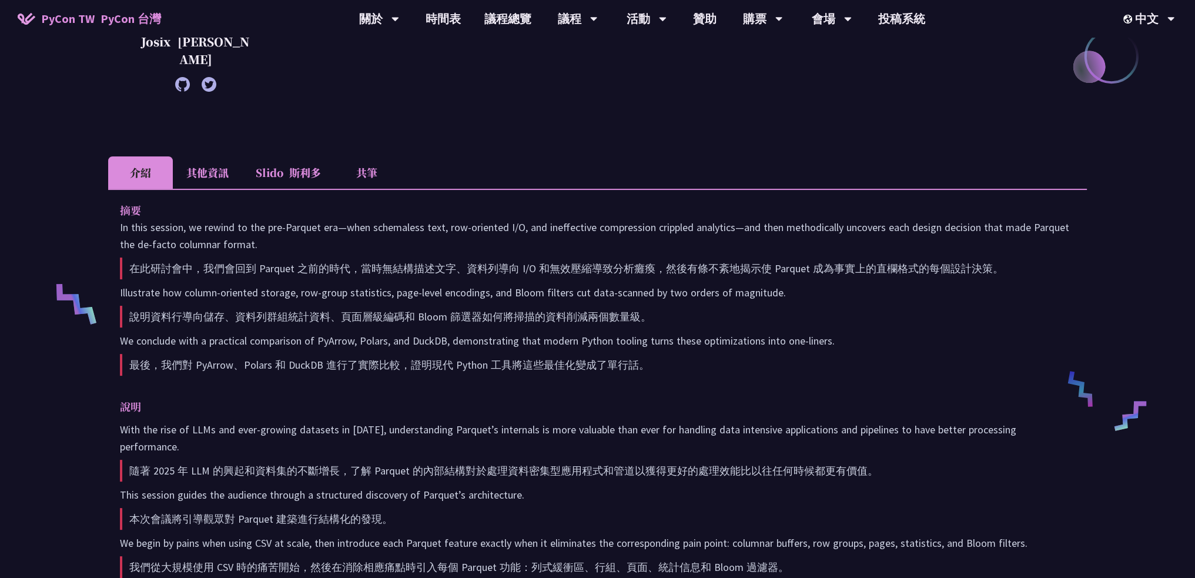
scroll to position [293, 0]
click at [215, 194] on div "摘要 In this session, we rewind to the pre‑Parquet era—when schemaless text, row‑…" at bounding box center [597, 472] width 979 height 568
click at [215, 183] on li "其他資訊" at bounding box center [207, 172] width 69 height 32
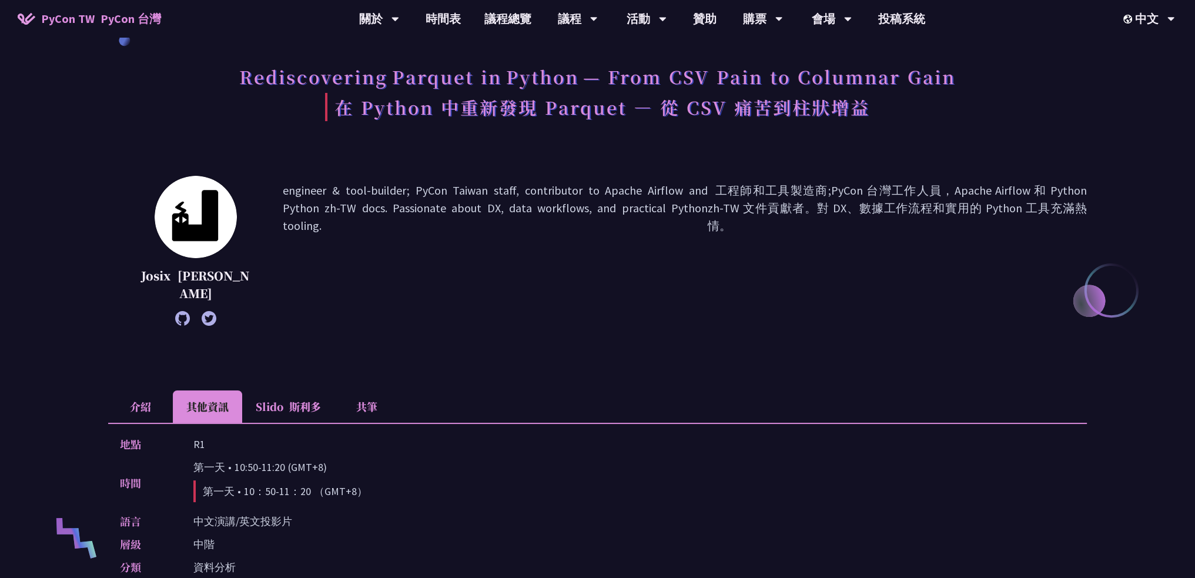
scroll to position [59, 0]
click at [116, 395] on li "介紹" at bounding box center [140, 406] width 65 height 32
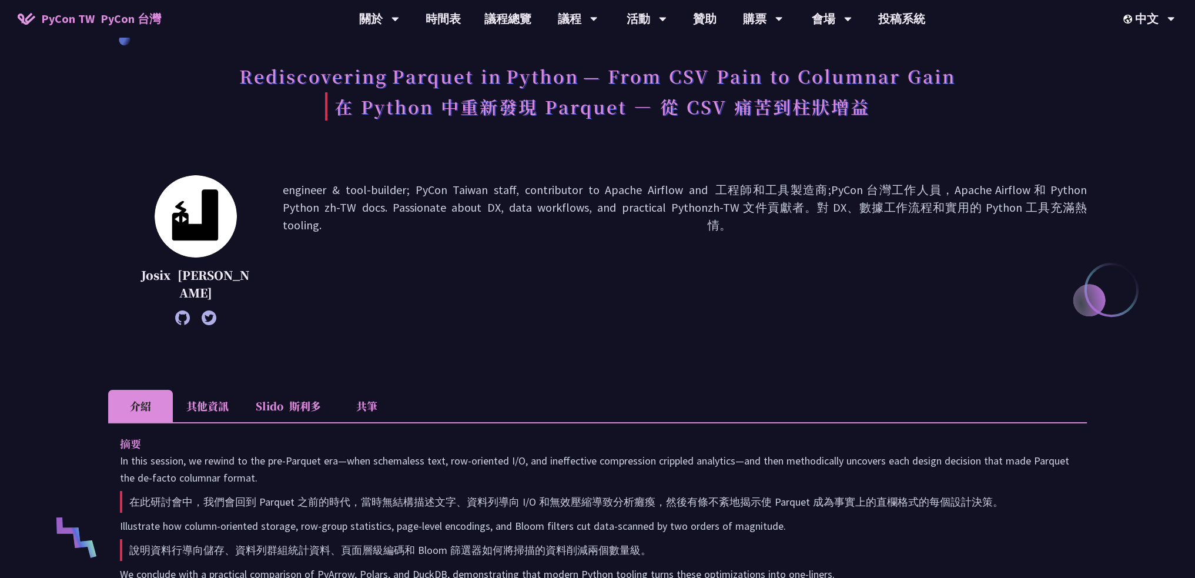
scroll to position [58, 0]
click at [221, 395] on li "其他資訊" at bounding box center [207, 407] width 69 height 32
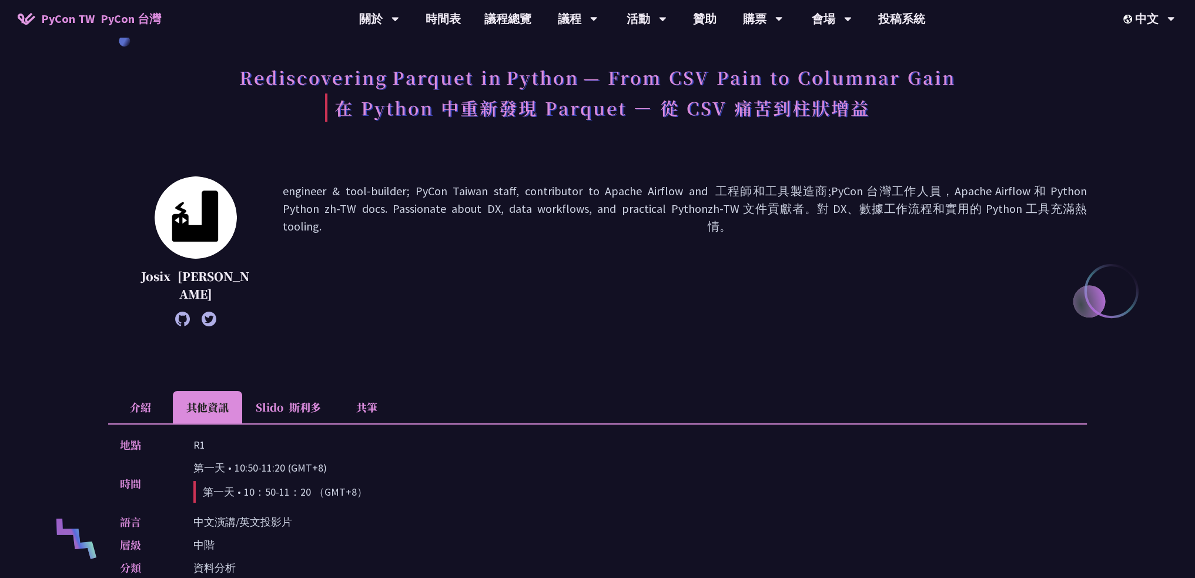
click at [156, 403] on li "介紹" at bounding box center [140, 407] width 65 height 32
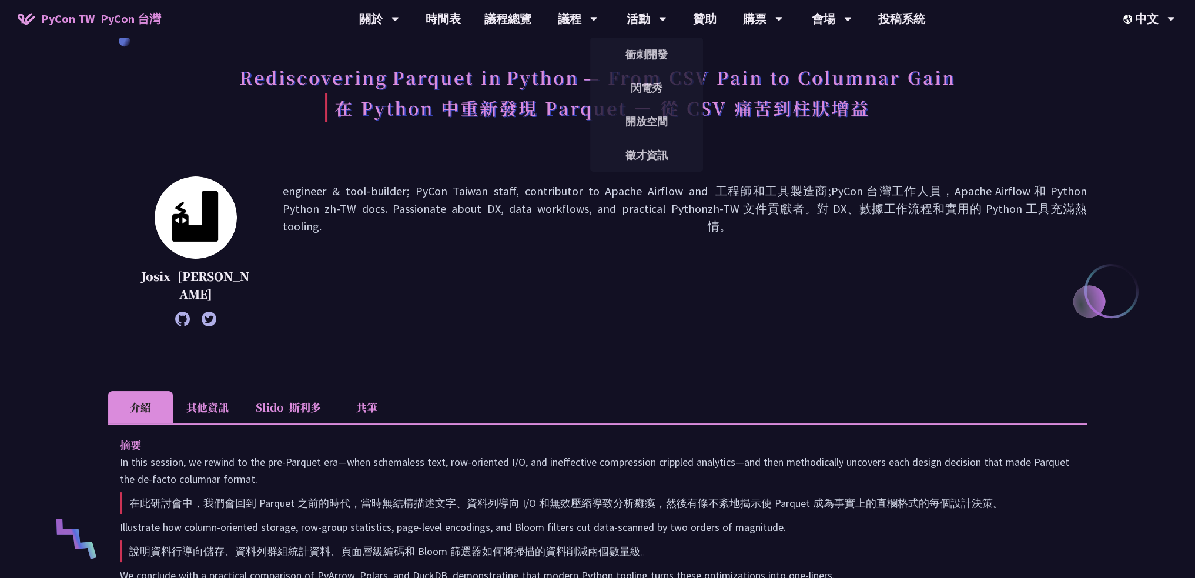
click at [219, 410] on li "其他資訊" at bounding box center [207, 407] width 69 height 32
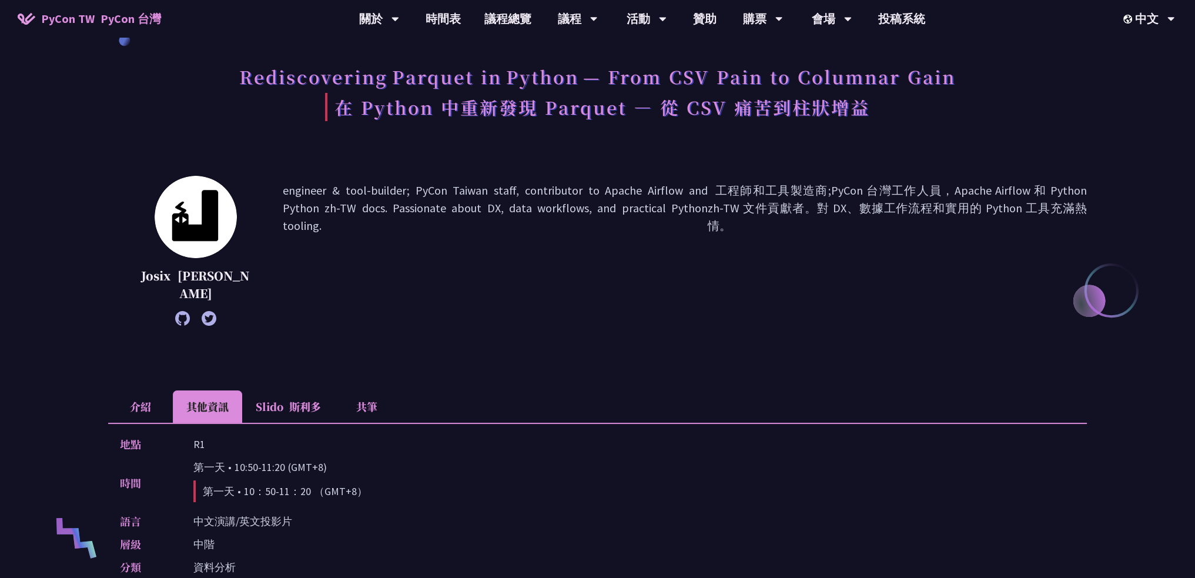
scroll to position [59, 0]
click at [277, 400] on li "Slido 斯利多" at bounding box center [288, 406] width 92 height 32
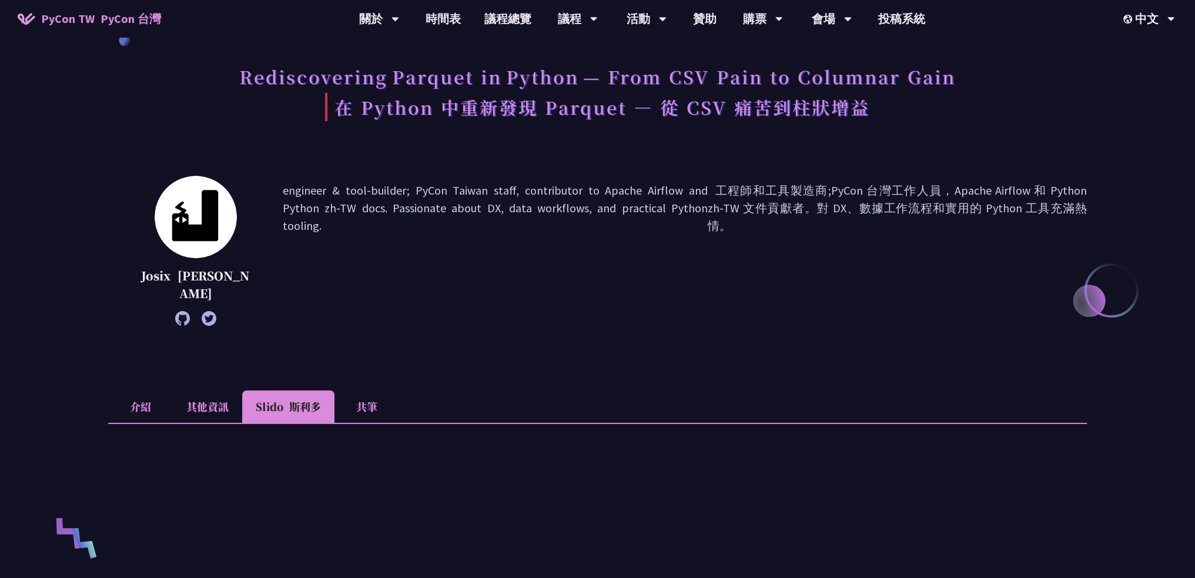
click at [223, 403] on li "其他資訊" at bounding box center [207, 406] width 69 height 32
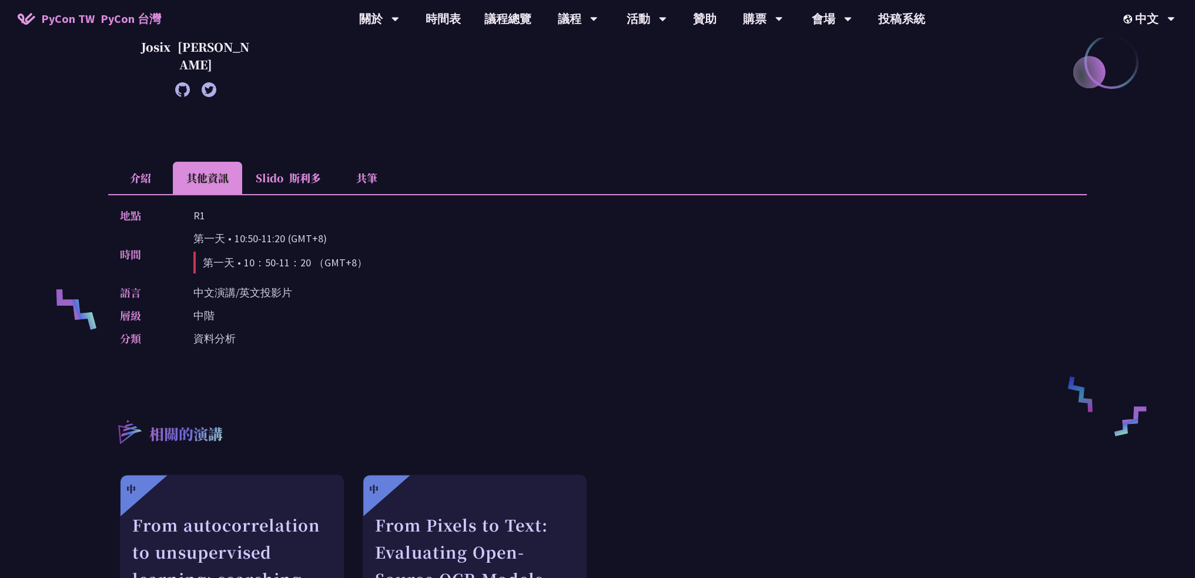
scroll to position [287, 0]
click at [157, 183] on li "介紹" at bounding box center [140, 178] width 65 height 32
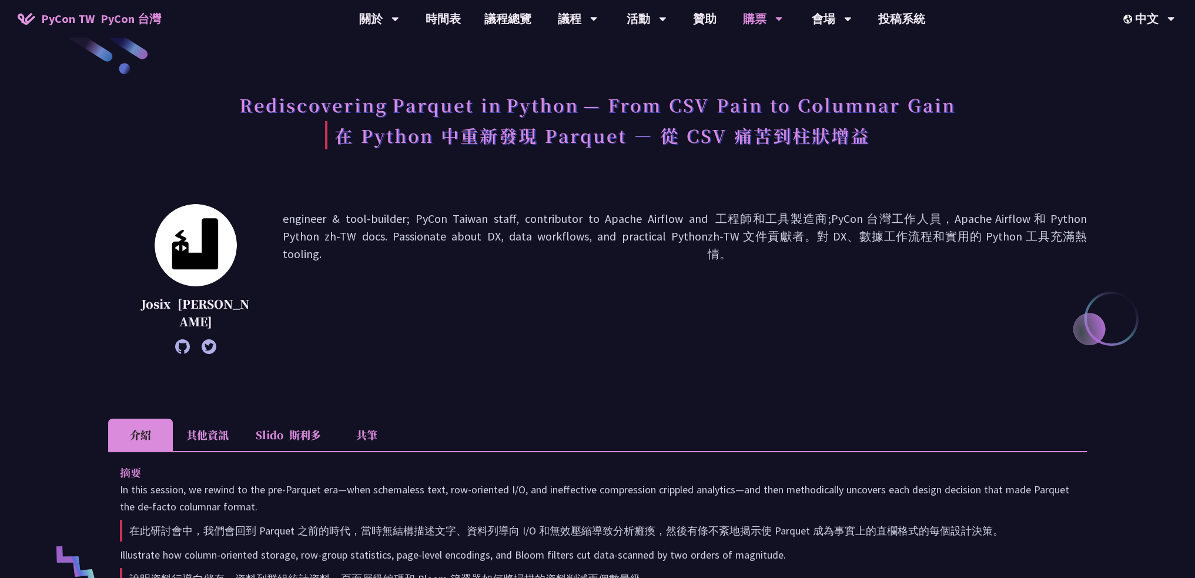
scroll to position [0, 0]
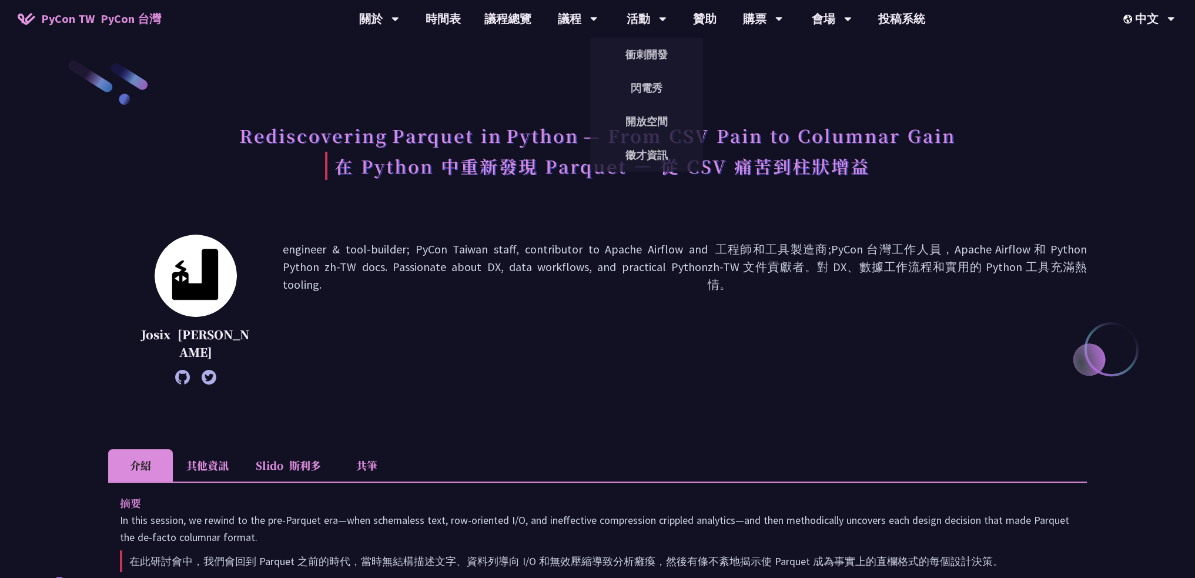
click at [233, 463] on li "其他資訊" at bounding box center [207, 465] width 69 height 32
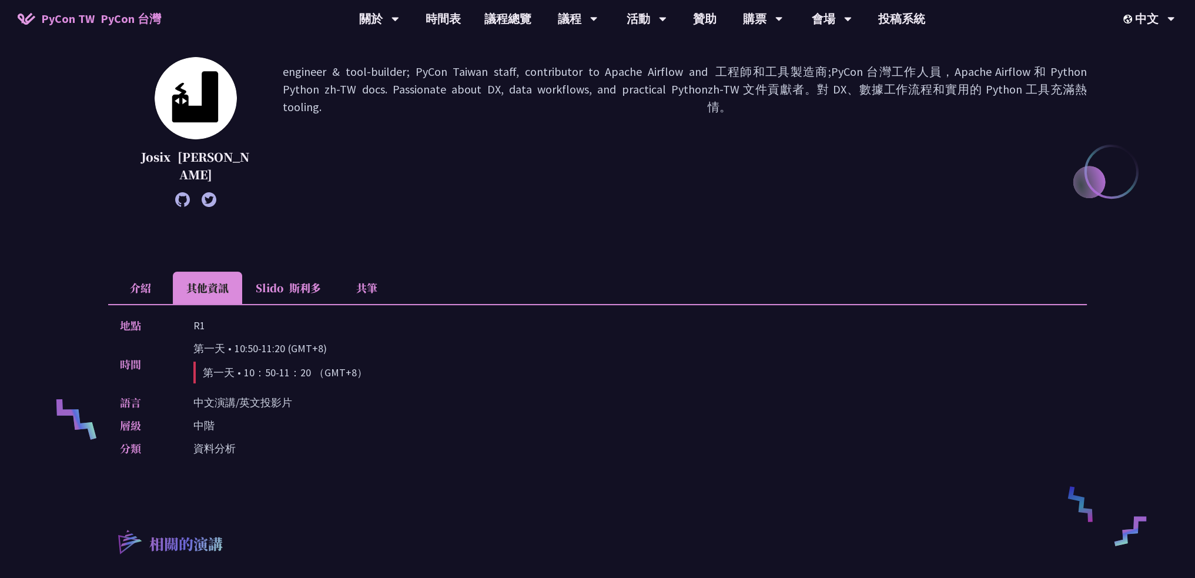
scroll to position [176, 0]
click at [143, 280] on li "介紹" at bounding box center [140, 289] width 65 height 32
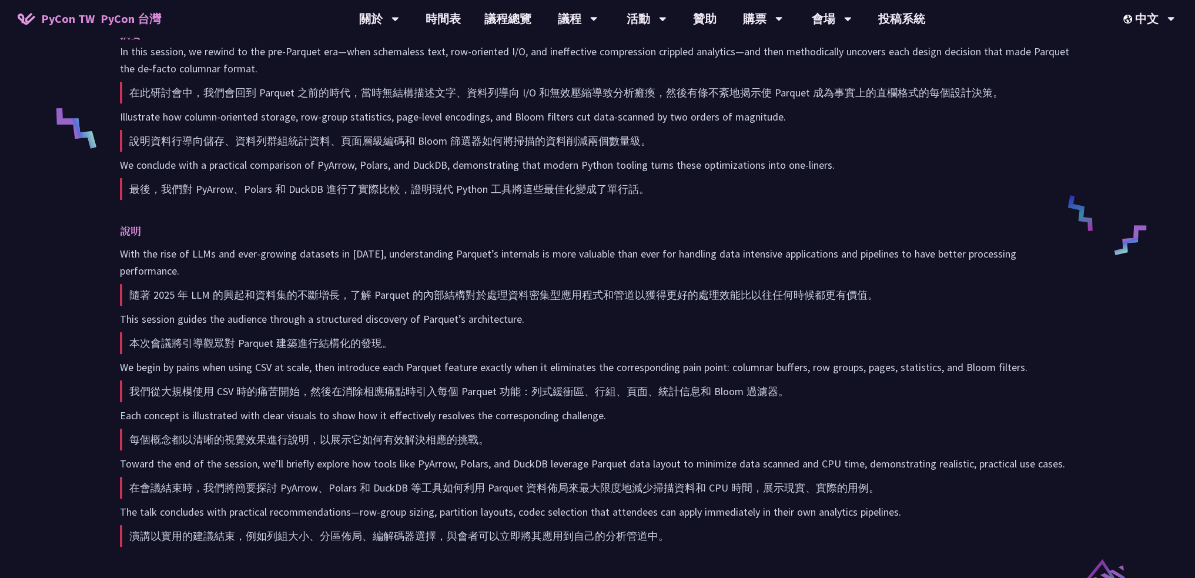
scroll to position [469, 0]
click at [223, 146] on font "說明資料行導向儲存、資料列群組統計資料、頁面層級編碼和 Bloom 篩選器如何將掃描的資料削減兩個數量級。" at bounding box center [385, 140] width 531 height 22
click at [220, 146] on div at bounding box center [220, 146] width 0 height 0
click at [474, 127] on p "In this session, we rewind to the pre‑Parquet era—when schemaless text, row‑ori…" at bounding box center [597, 123] width 955 height 162
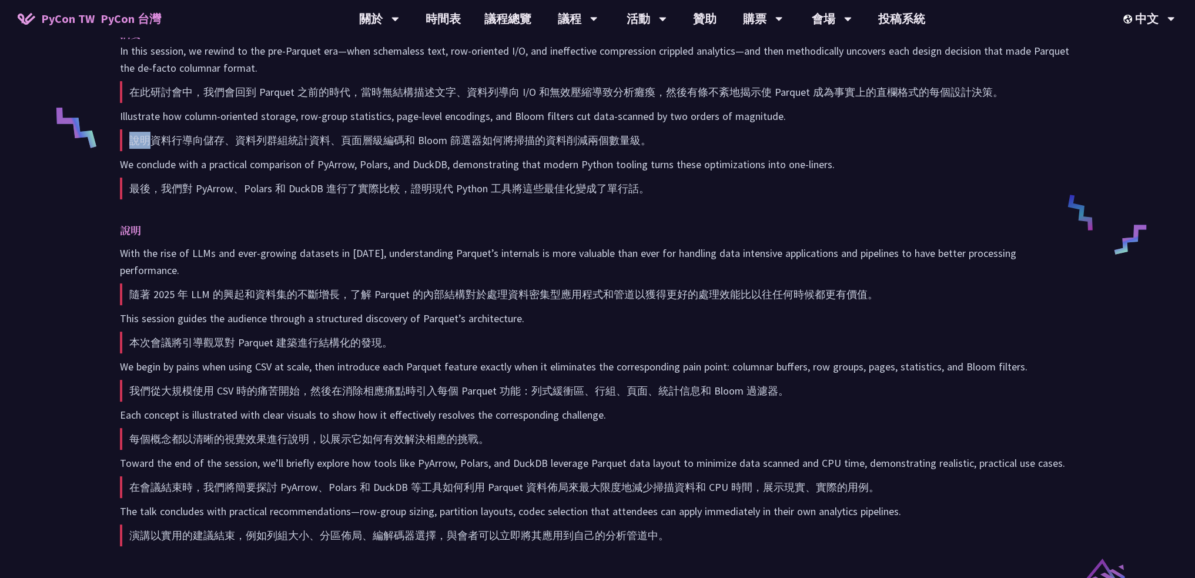
click at [474, 127] on p "In this session, we rewind to the pre‑Parquet era—when schemaless text, row‑ori…" at bounding box center [597, 123] width 955 height 162
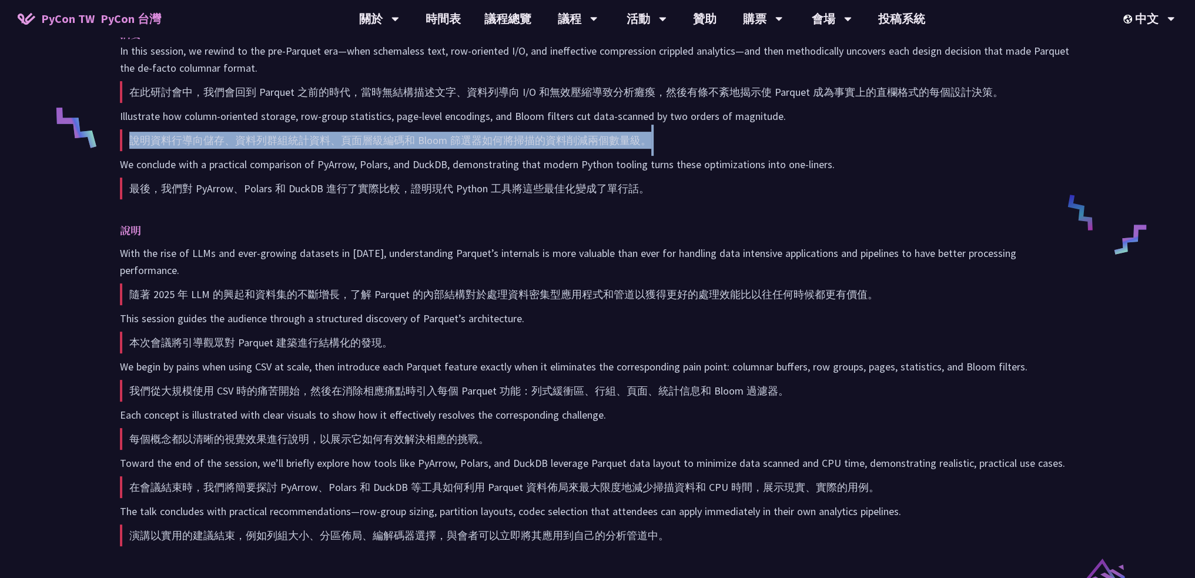
click at [474, 127] on p "In this session, we rewind to the pre‑Parquet era—when schemaless text, row‑ori…" at bounding box center [597, 123] width 955 height 162
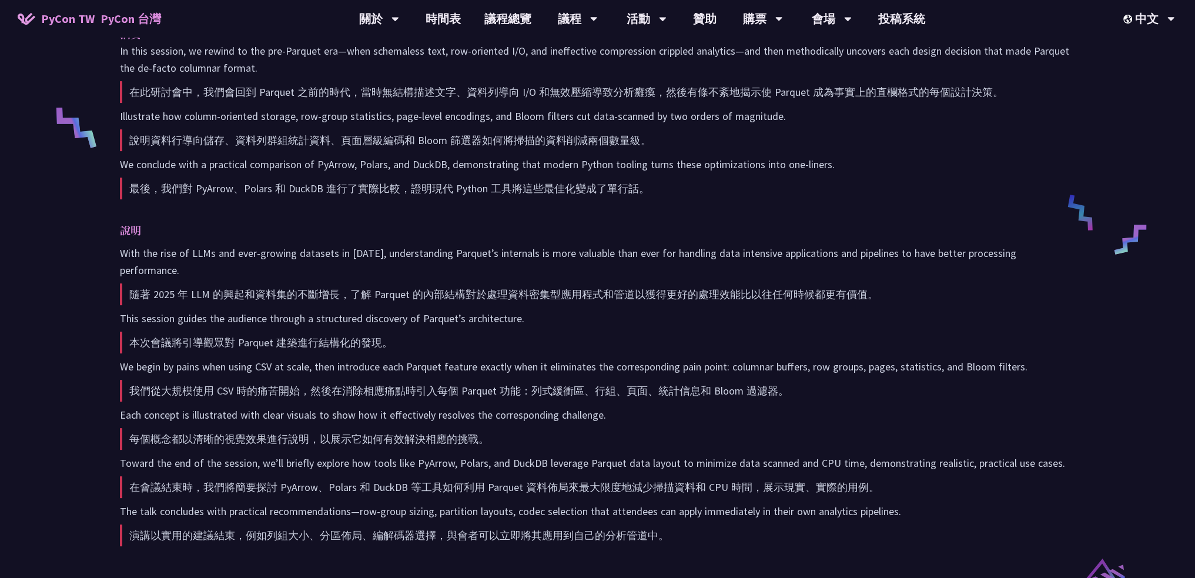
click at [503, 283] on font "隨著 2025 年 LLM 的興起和資料集的不斷增長，了解 Parquet 的內部結構對於處理資料密集型應用程式和管道以獲得更好的處理效能比以往任何時候都更有…" at bounding box center [499, 294] width 758 height 22
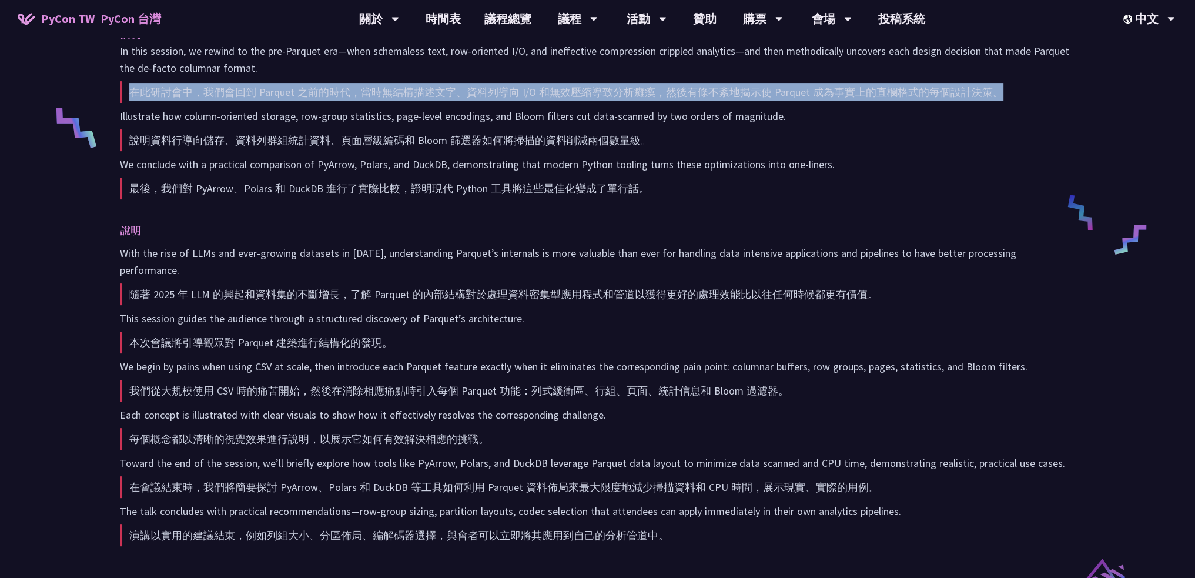
drag, startPoint x: 126, startPoint y: 92, endPoint x: 1017, endPoint y: 93, distance: 891.0
click at [1017, 93] on p "In this session, we rewind to the pre‑Parquet era—when schemaless text, row‑ori…" at bounding box center [597, 123] width 955 height 162
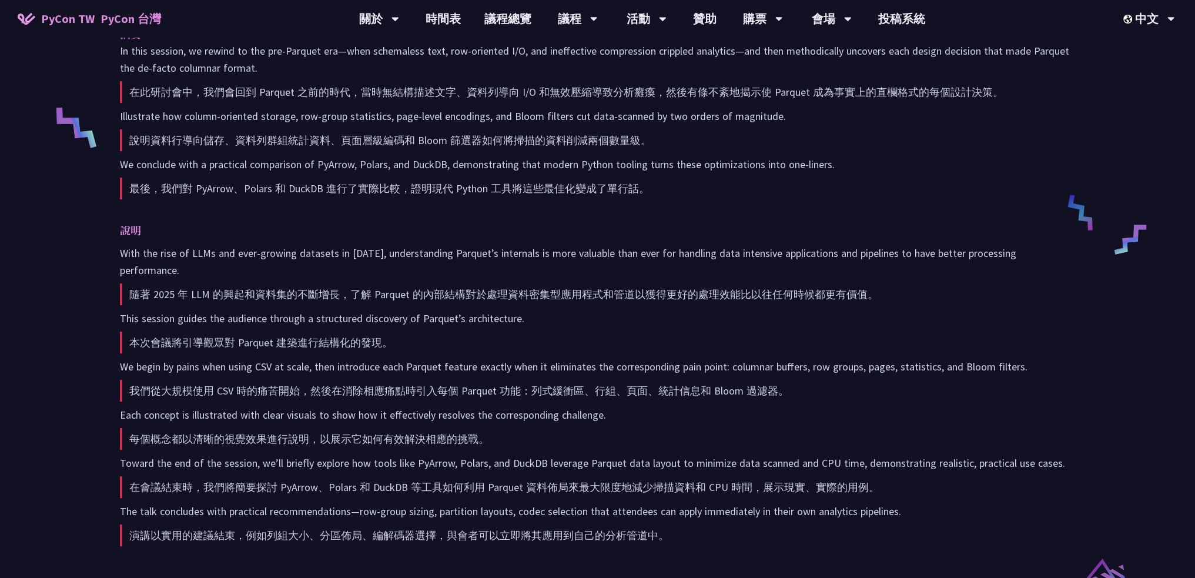
click at [997, 119] on p "In this session, we rewind to the pre‑Parquet era—when schemaless text, row‑ori…" at bounding box center [597, 123] width 955 height 162
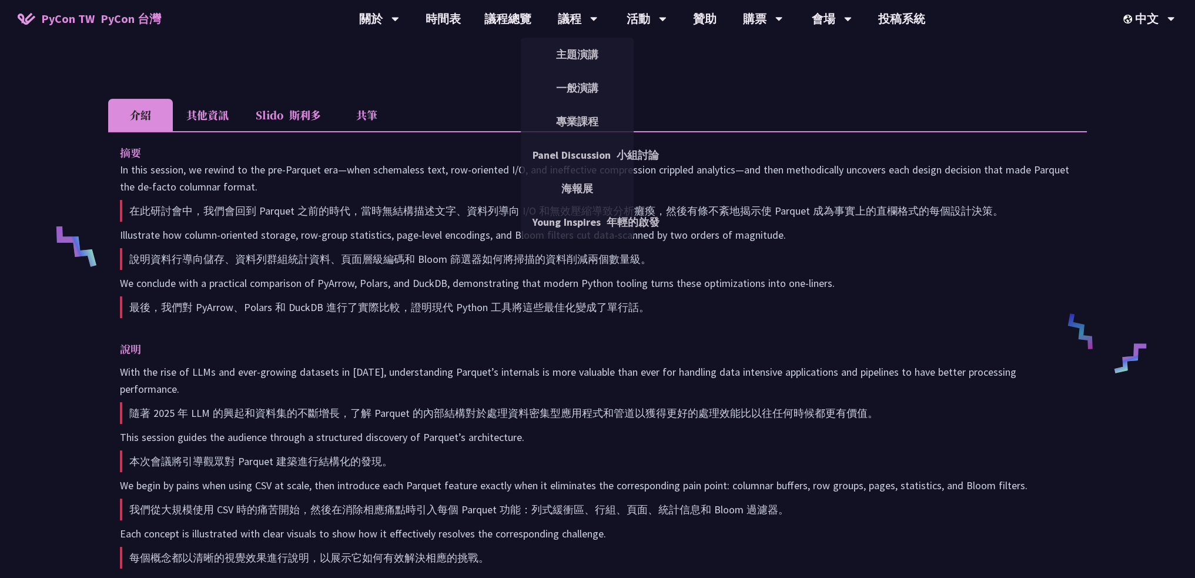
scroll to position [0, 0]
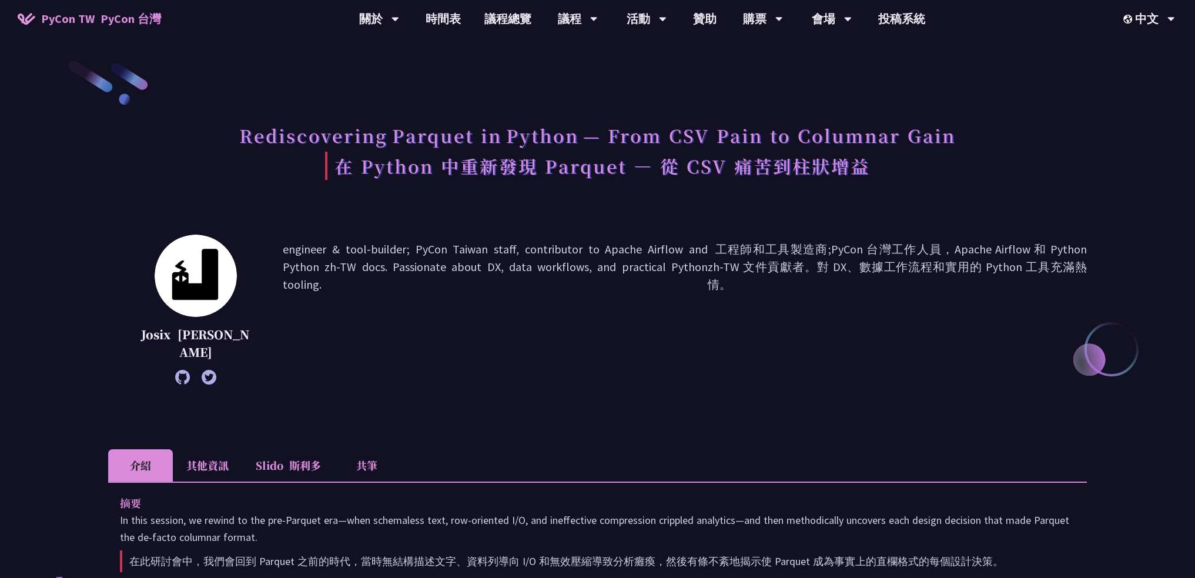
click at [207, 474] on li "其他資訊" at bounding box center [207, 465] width 69 height 32
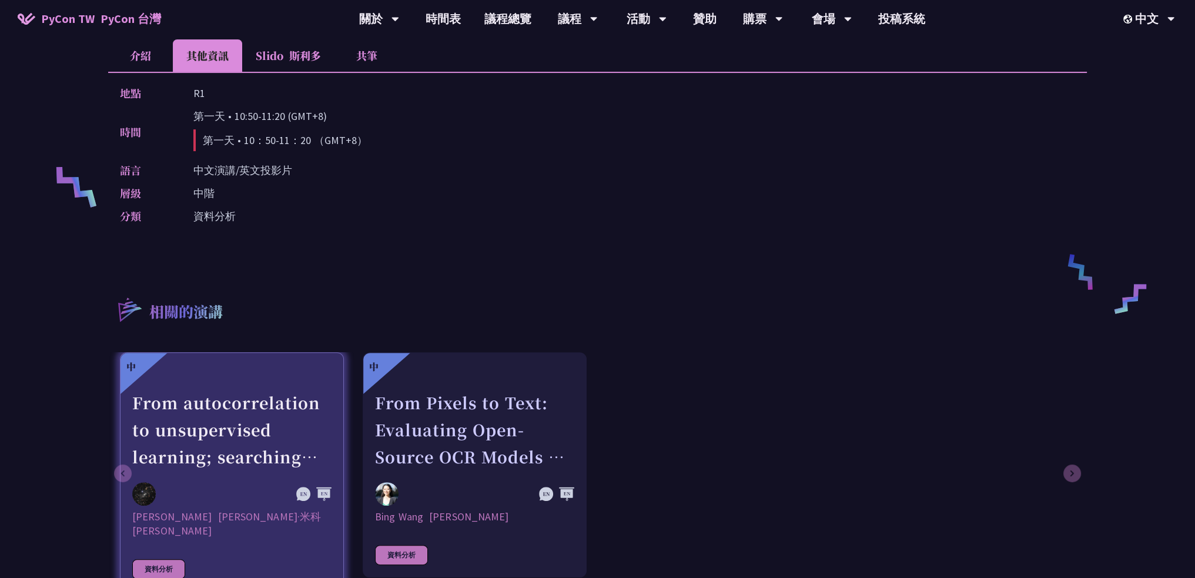
scroll to position [411, 0]
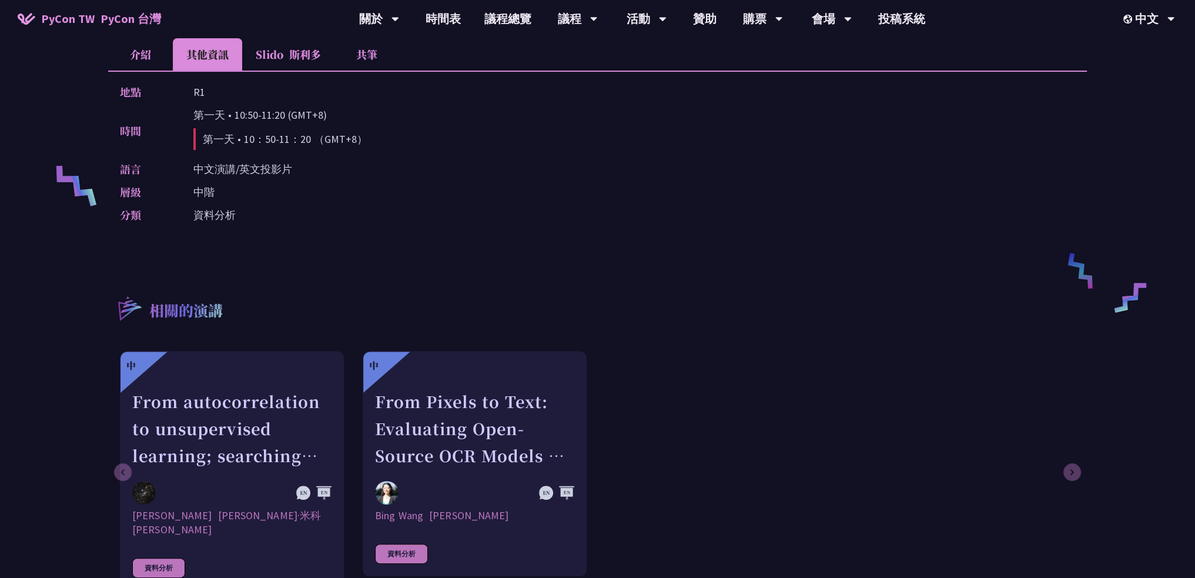
click at [150, 61] on li "介紹" at bounding box center [140, 54] width 65 height 32
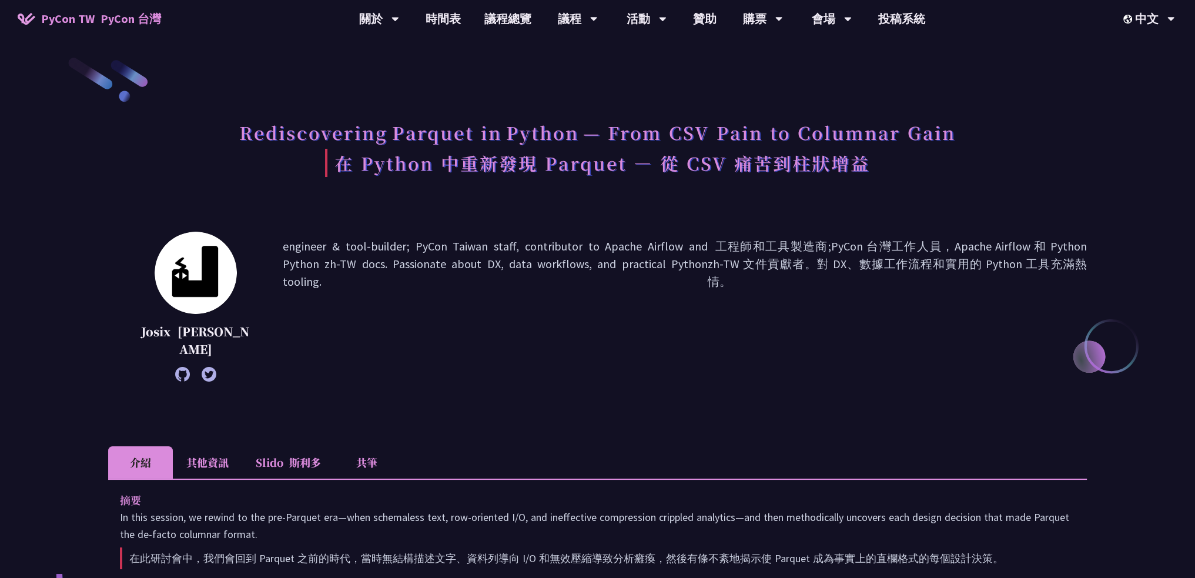
scroll to position [0, 0]
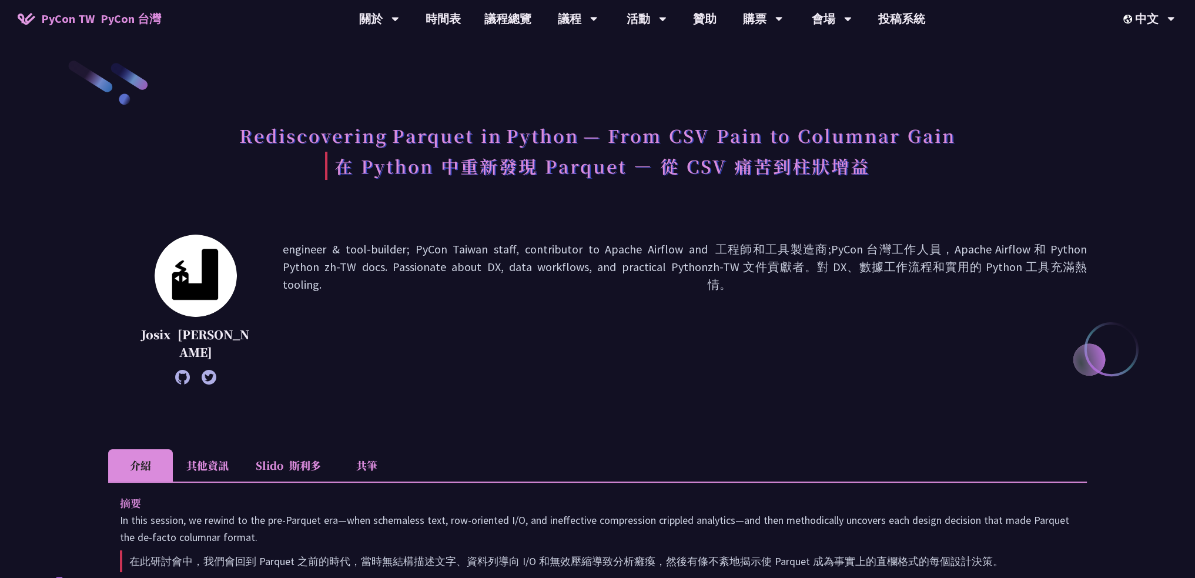
drag, startPoint x: 163, startPoint y: 367, endPoint x: 531, endPoint y: 431, distance: 374.1
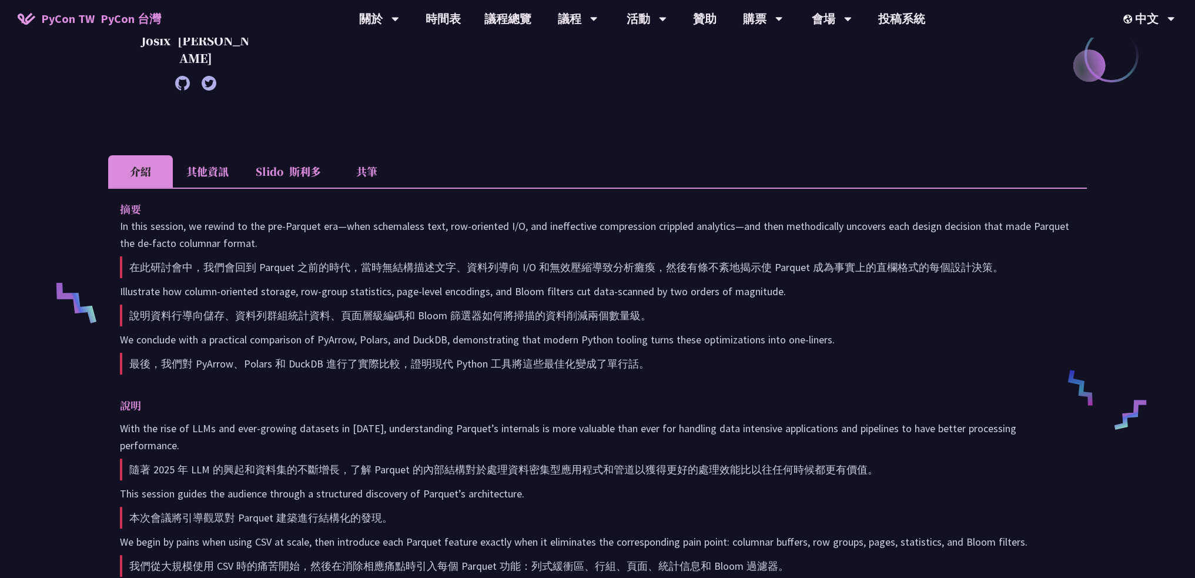
scroll to position [294, 0]
click at [190, 161] on li "其他資訊" at bounding box center [207, 171] width 69 height 32
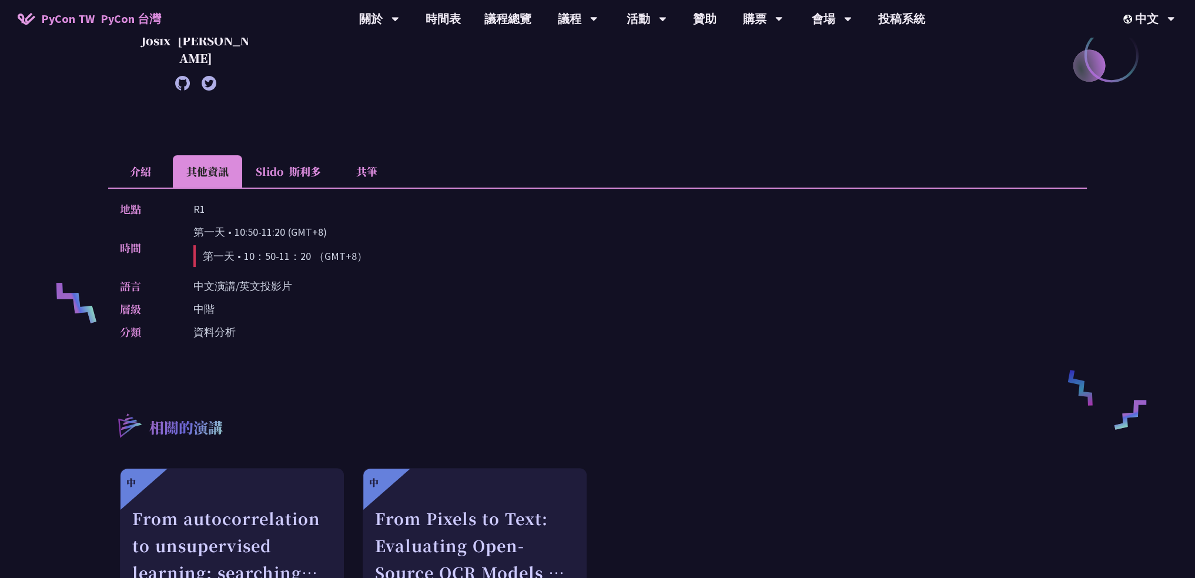
click at [127, 168] on li "介紹" at bounding box center [140, 171] width 65 height 32
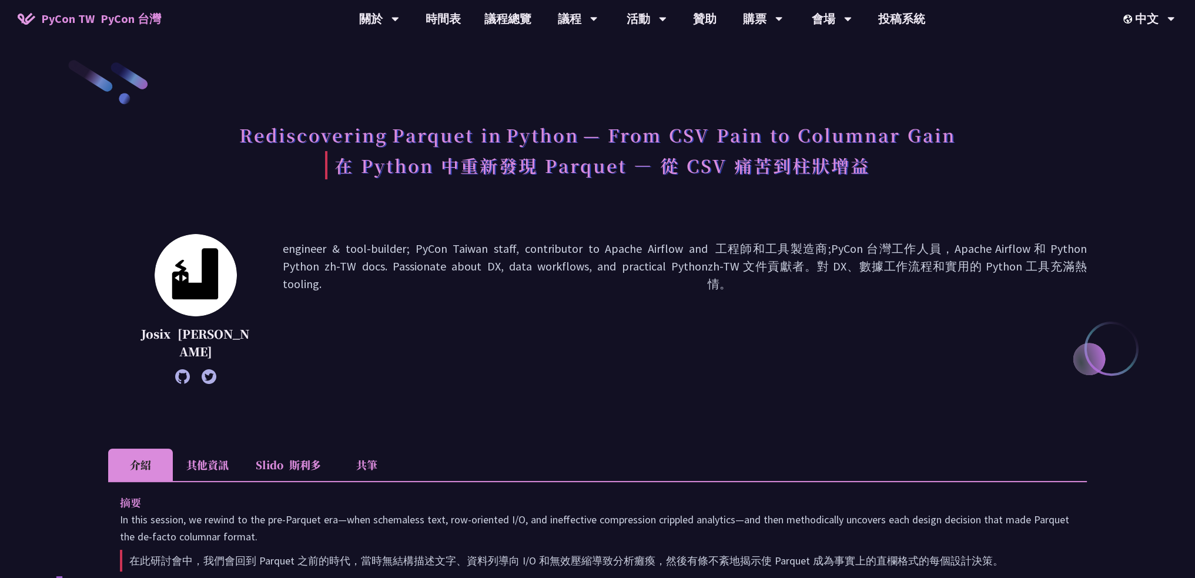
scroll to position [0, 0]
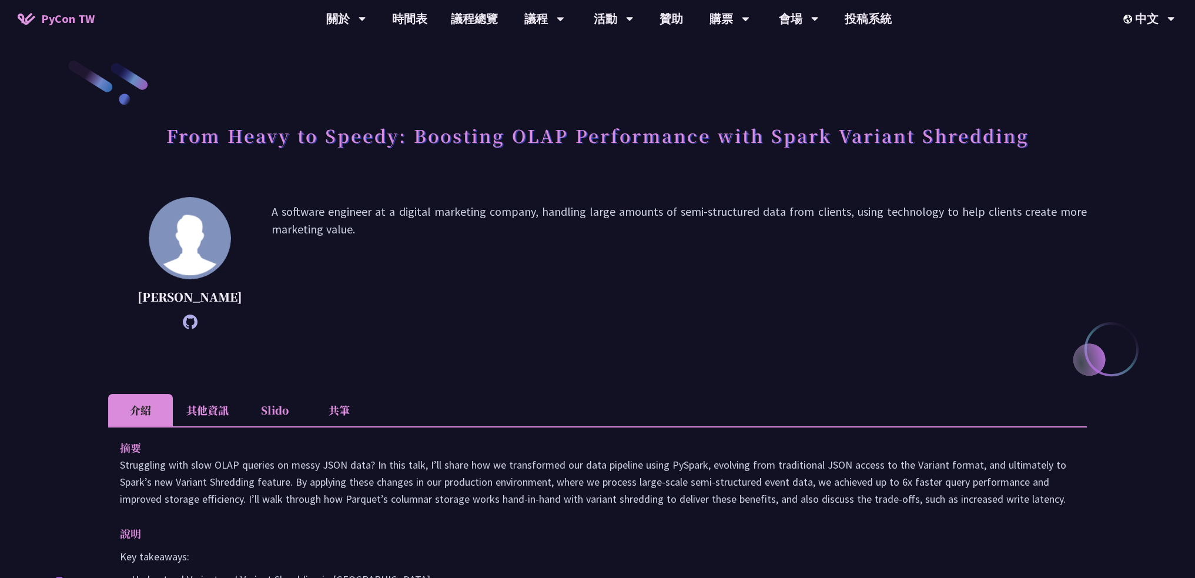
click at [188, 426] on li "其他資訊" at bounding box center [207, 410] width 69 height 32
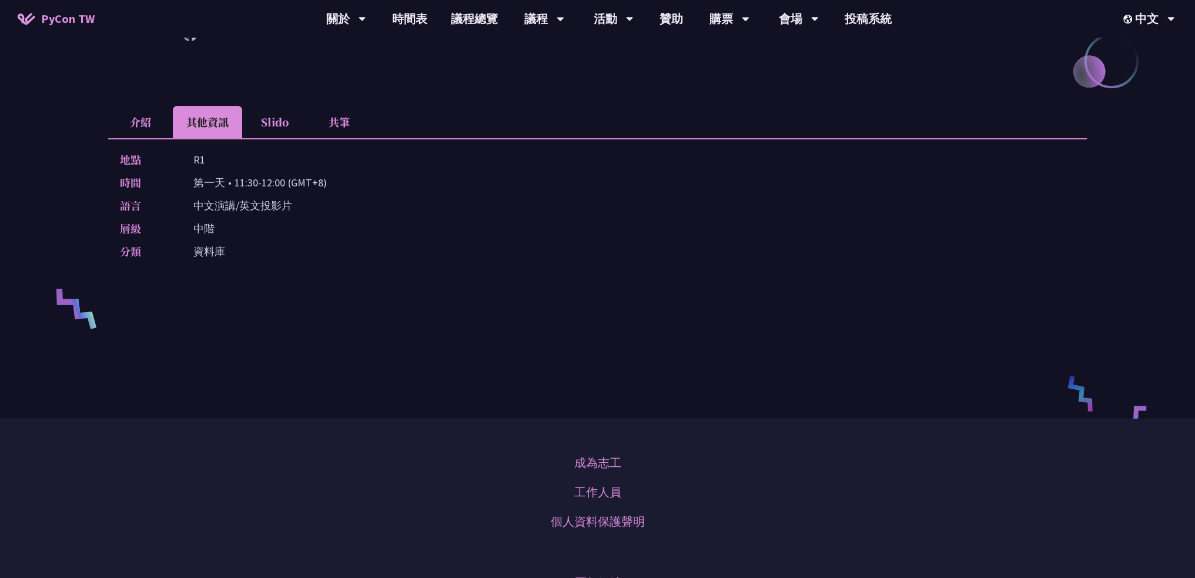
scroll to position [293, 0]
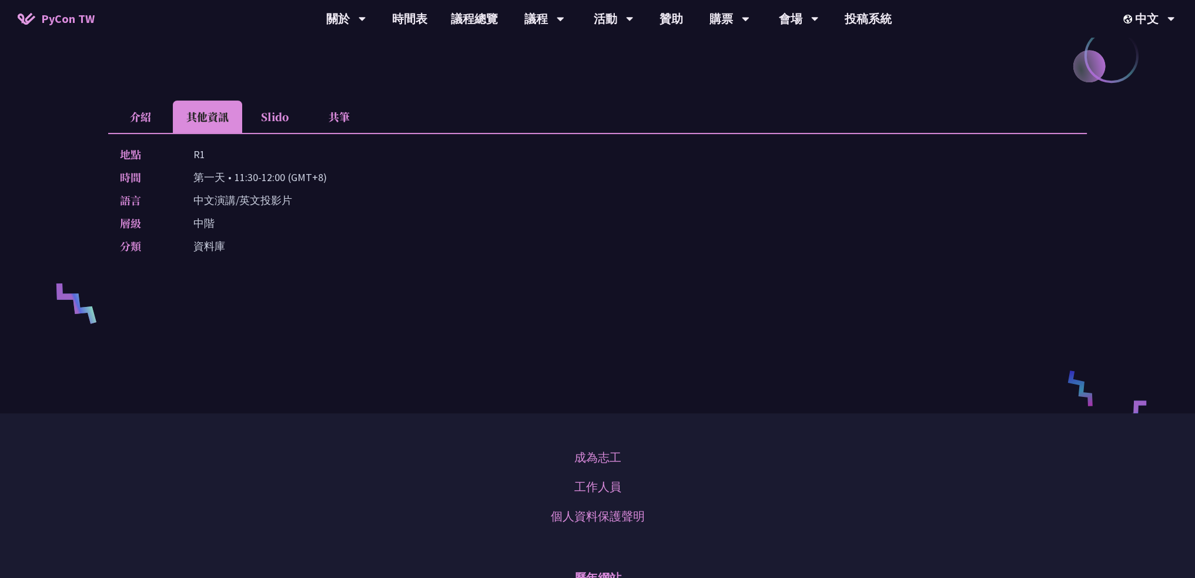
click at [153, 133] on li "介紹" at bounding box center [140, 117] width 65 height 32
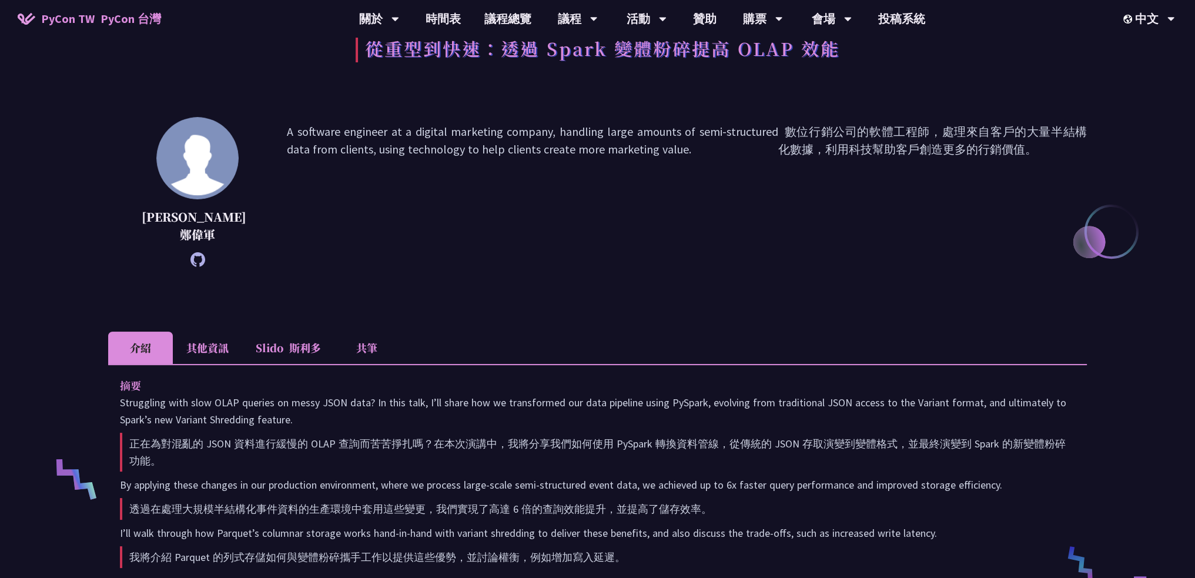
scroll to position [115, 0]
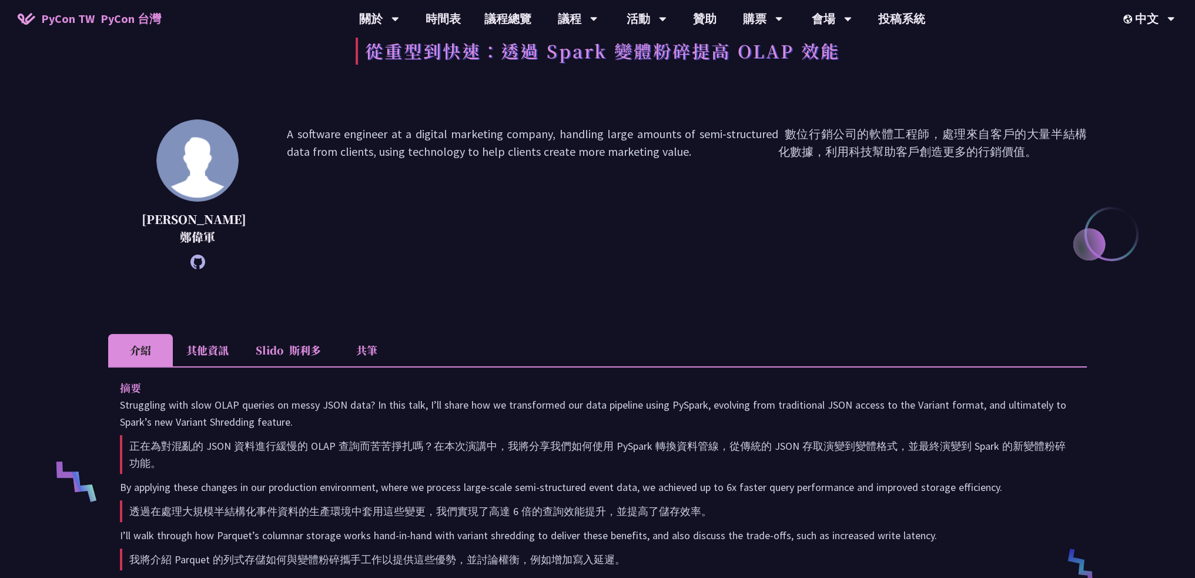
click at [208, 363] on li "其他資訊" at bounding box center [207, 350] width 69 height 32
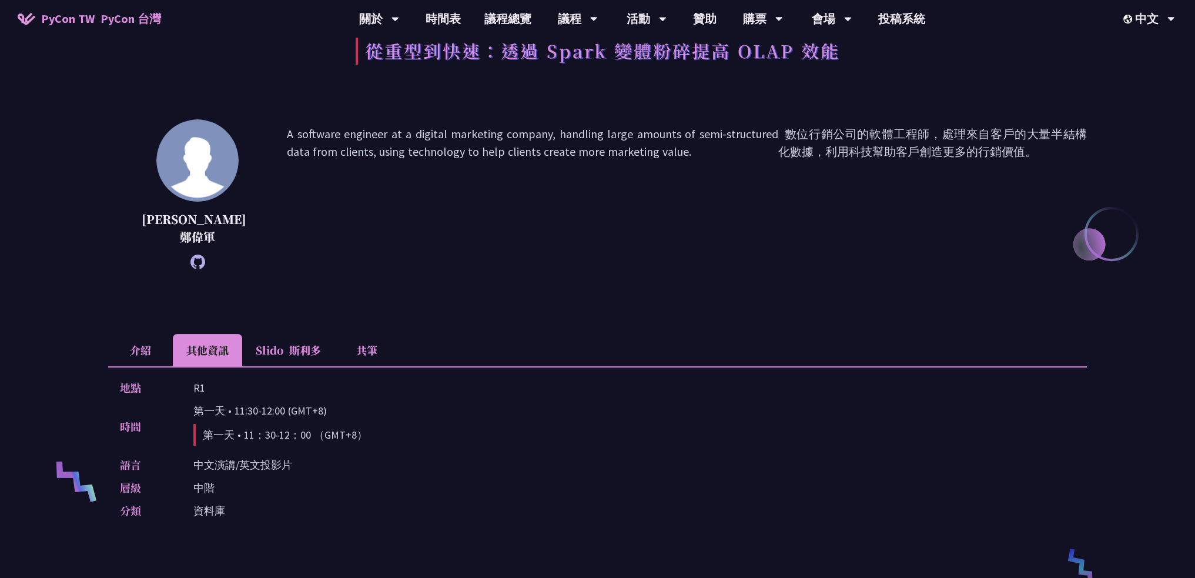
click at [142, 367] on div "地點 R1 時間 第一天 • 11:30-12:00 (GMT+8) 第一天 • 11：30-12：00 （GMT+8） 語言 中文演講/英文投影片 層級 中…" at bounding box center [597, 451] width 979 height 170
click at [142, 358] on li "介紹" at bounding box center [140, 350] width 65 height 32
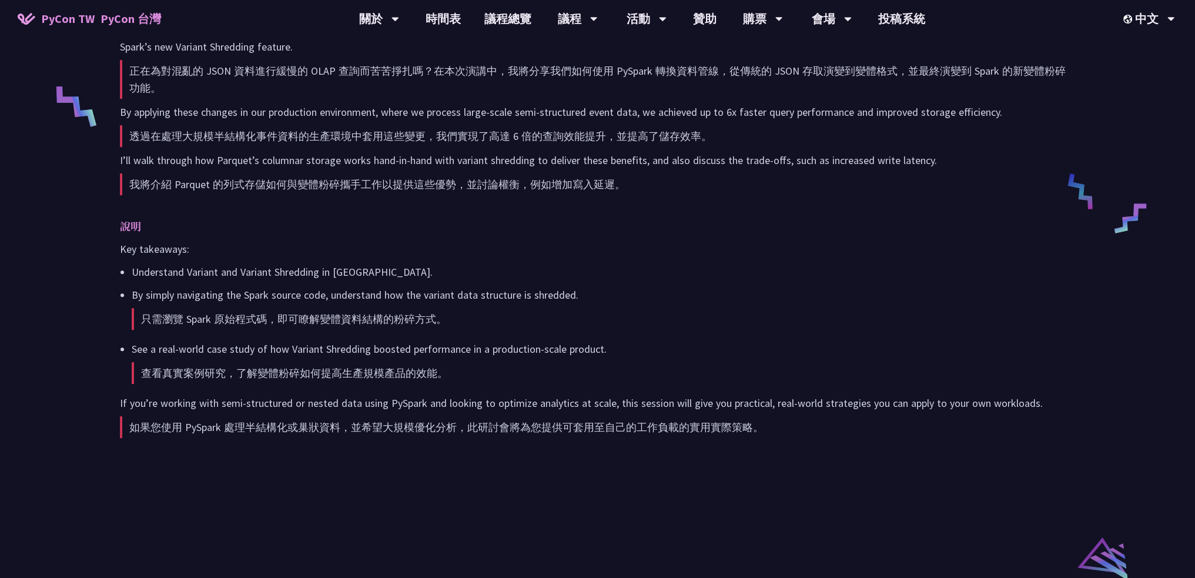
scroll to position [491, 0]
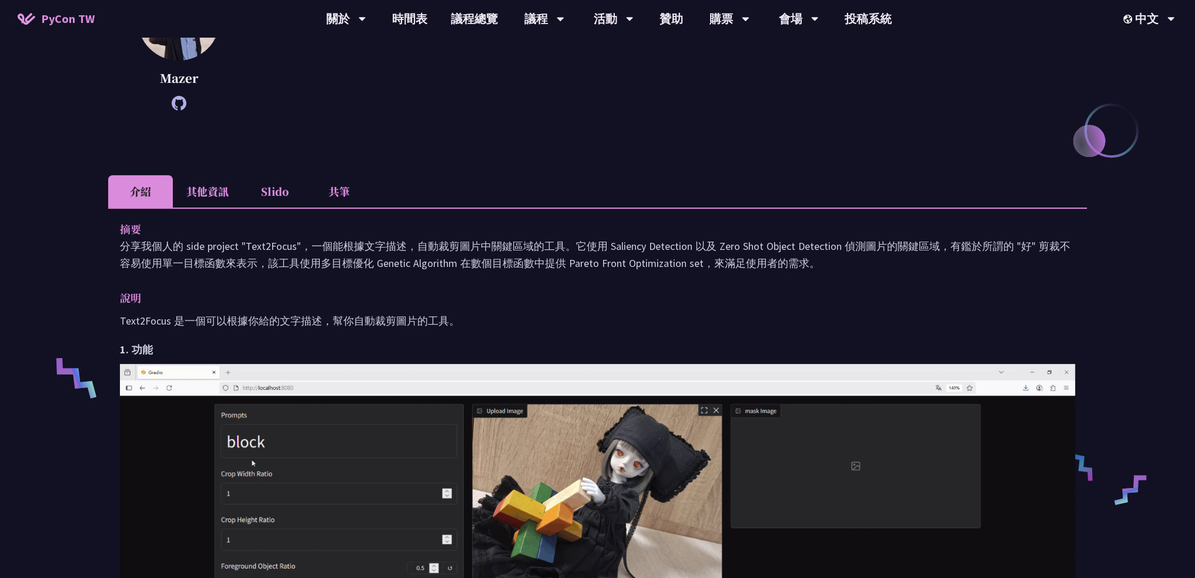
scroll to position [218, 0]
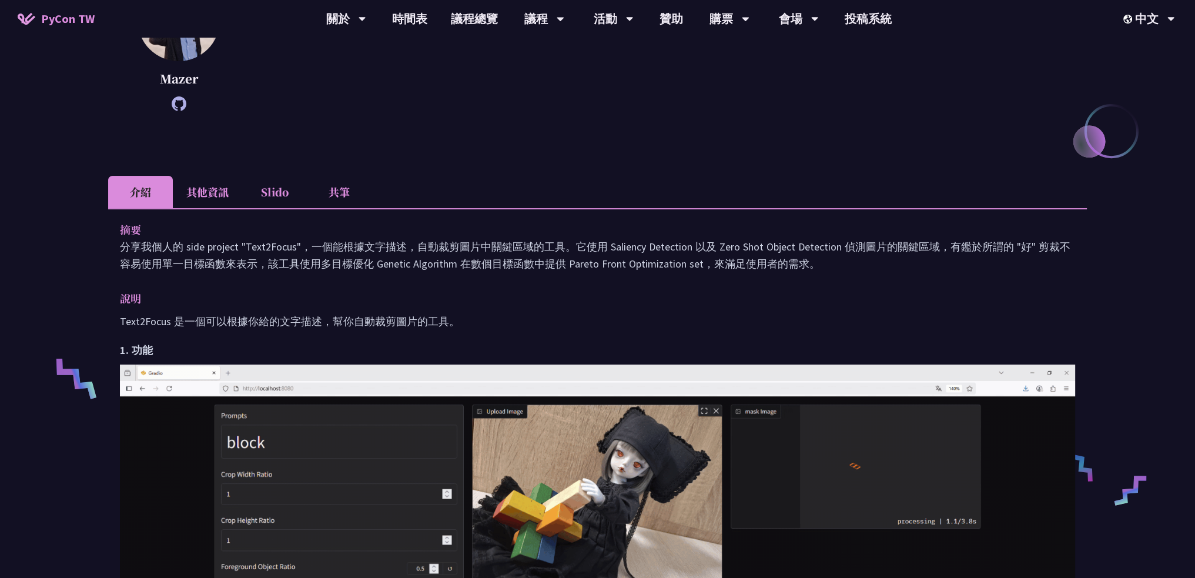
click at [188, 199] on li "其他資訊" at bounding box center [207, 192] width 69 height 32
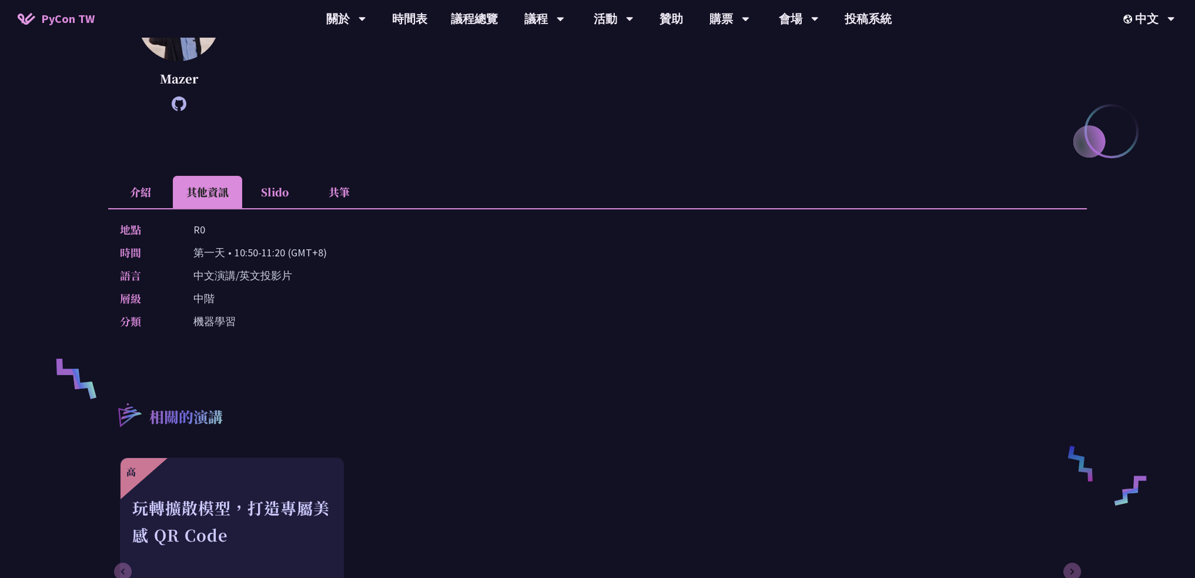
drag, startPoint x: 189, startPoint y: 197, endPoint x: 243, endPoint y: 221, distance: 59.5
drag, startPoint x: 243, startPoint y: 221, endPoint x: 684, endPoint y: 322, distance: 452.1
click at [684, 322] on div "分類 機器學習" at bounding box center [594, 321] width 949 height 17
drag, startPoint x: 684, startPoint y: 319, endPoint x: 612, endPoint y: 366, distance: 85.7
click at [612, 366] on div "Text-Driven Image Cropping with Deep Learning and Genetic Algorithm Mazer I am …" at bounding box center [597, 273] width 979 height 865
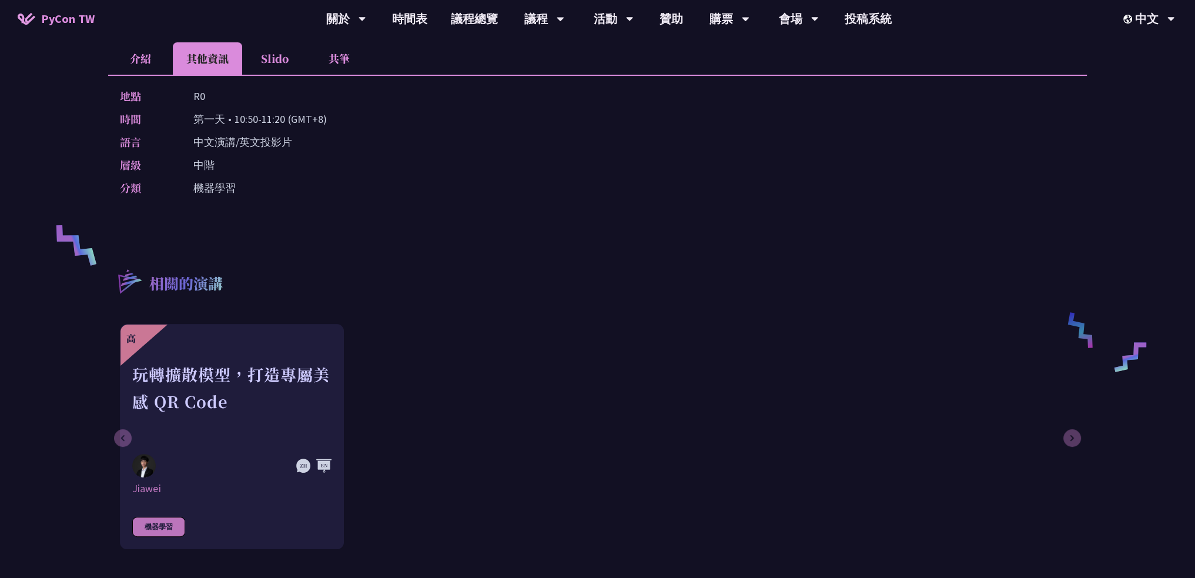
scroll to position [352, 0]
click at [161, 56] on li "介紹" at bounding box center [140, 58] width 65 height 32
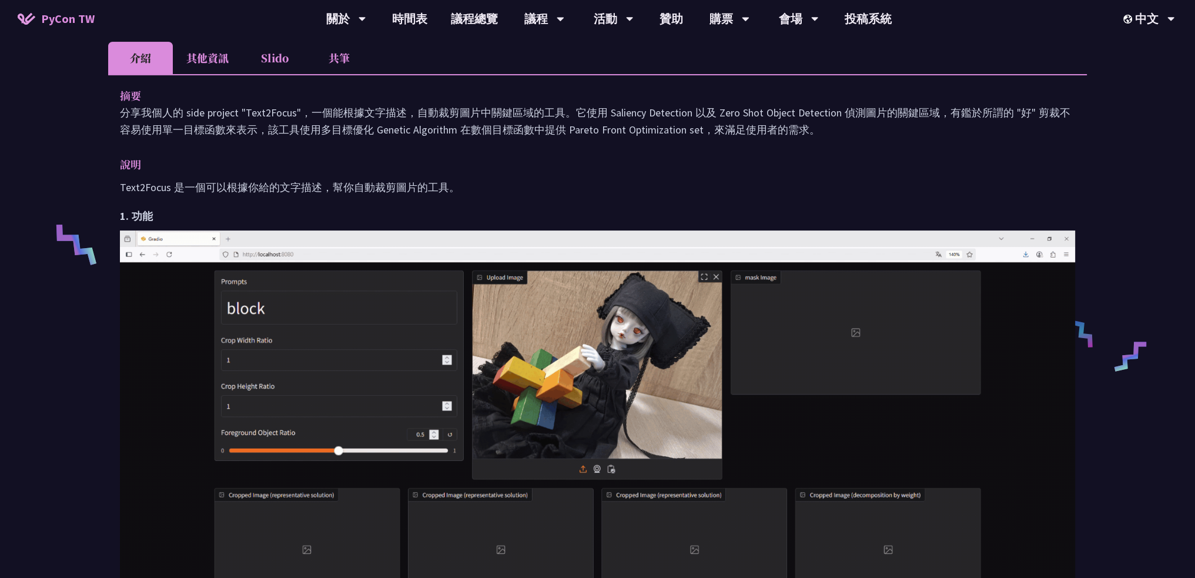
drag, startPoint x: 186, startPoint y: 55, endPoint x: 193, endPoint y: 55, distance: 6.5
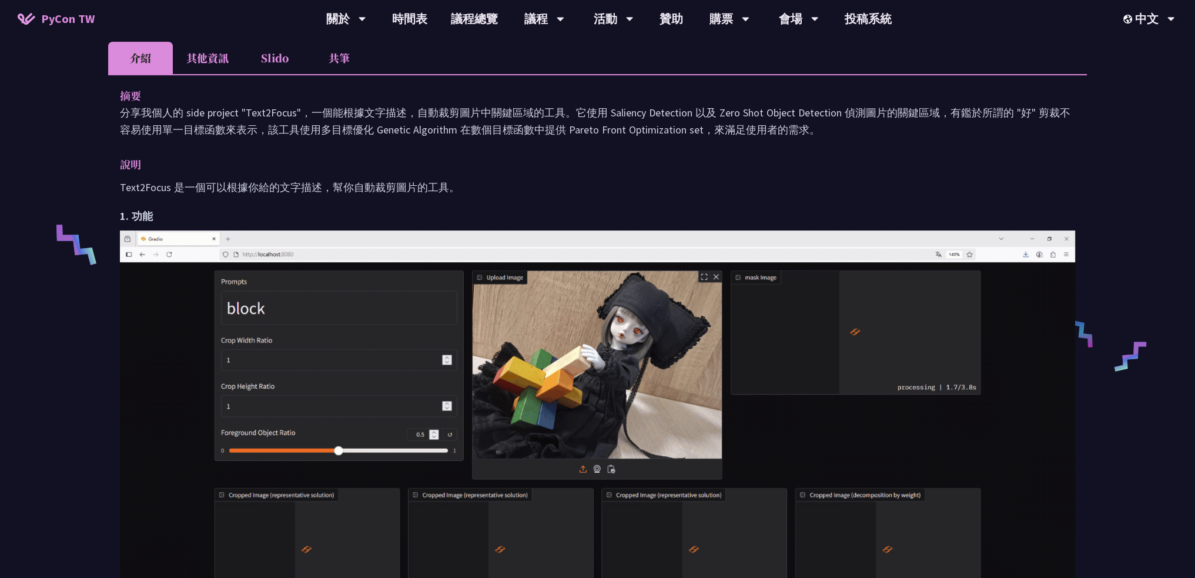
click at [193, 55] on li "其他資訊" at bounding box center [207, 58] width 69 height 32
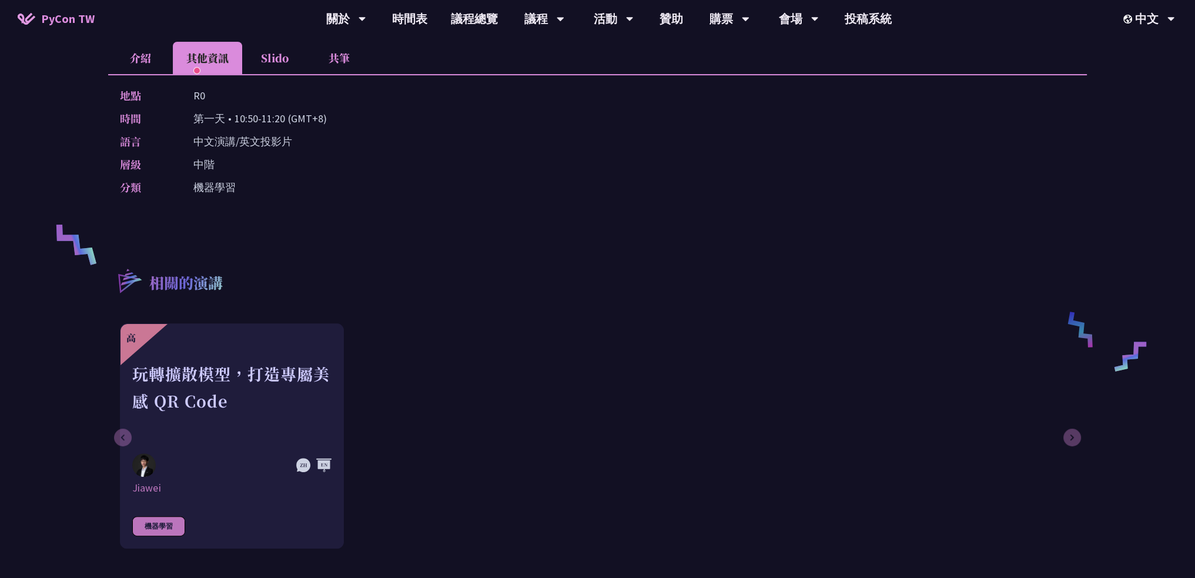
click at [138, 49] on li "介紹" at bounding box center [140, 58] width 65 height 32
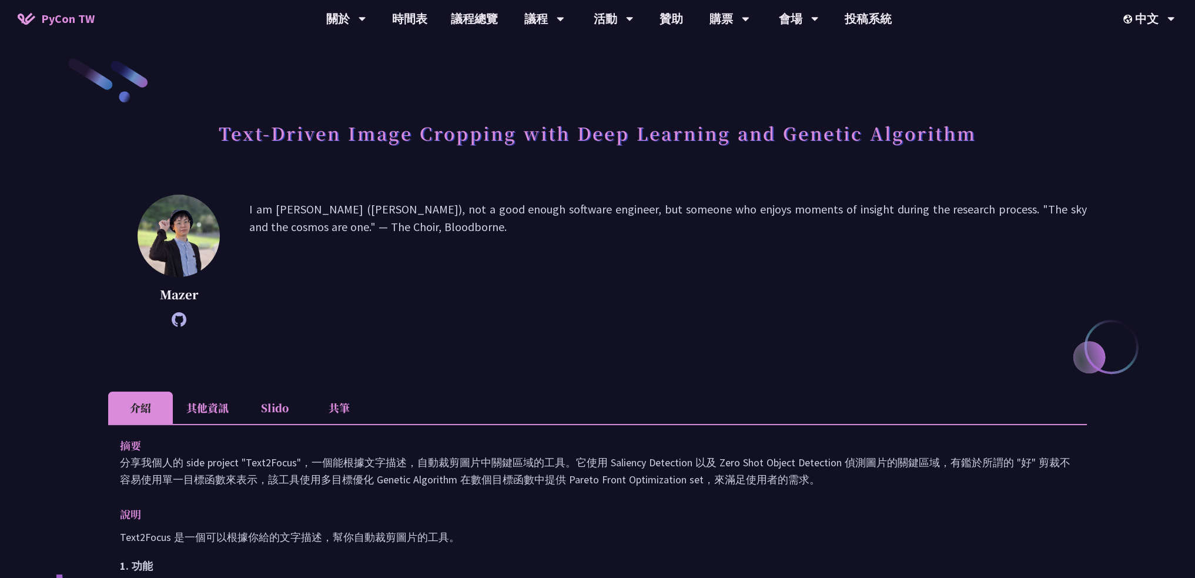
scroll to position [0, 0]
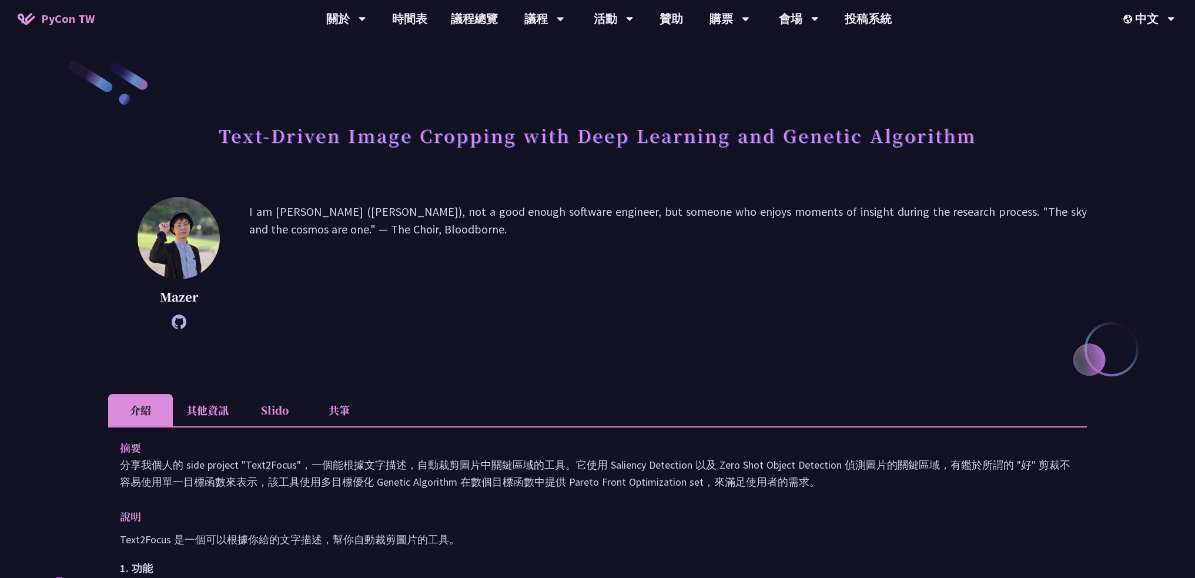
click at [194, 417] on li "其他資訊" at bounding box center [207, 410] width 69 height 32
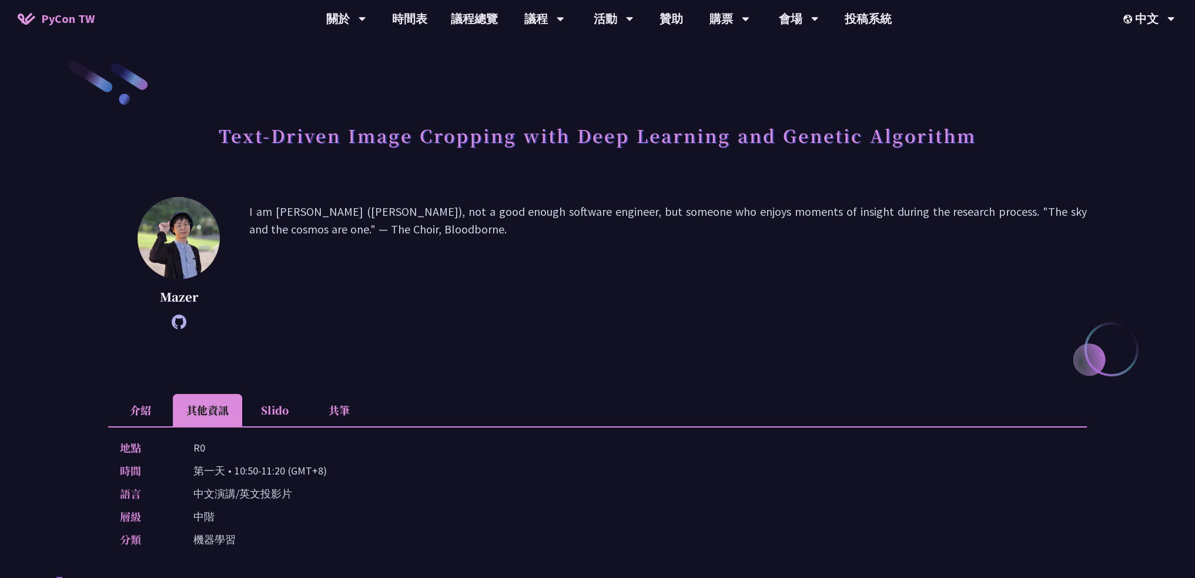
click at [279, 425] on li "Slido" at bounding box center [274, 410] width 65 height 32
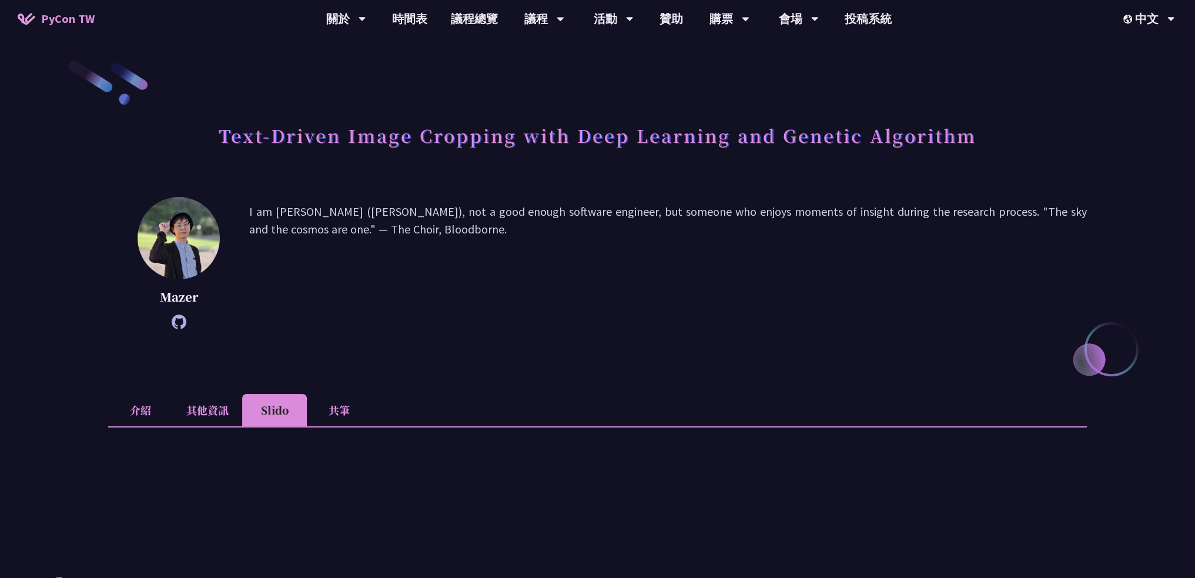
click at [204, 410] on li "其他資訊" at bounding box center [207, 410] width 69 height 32
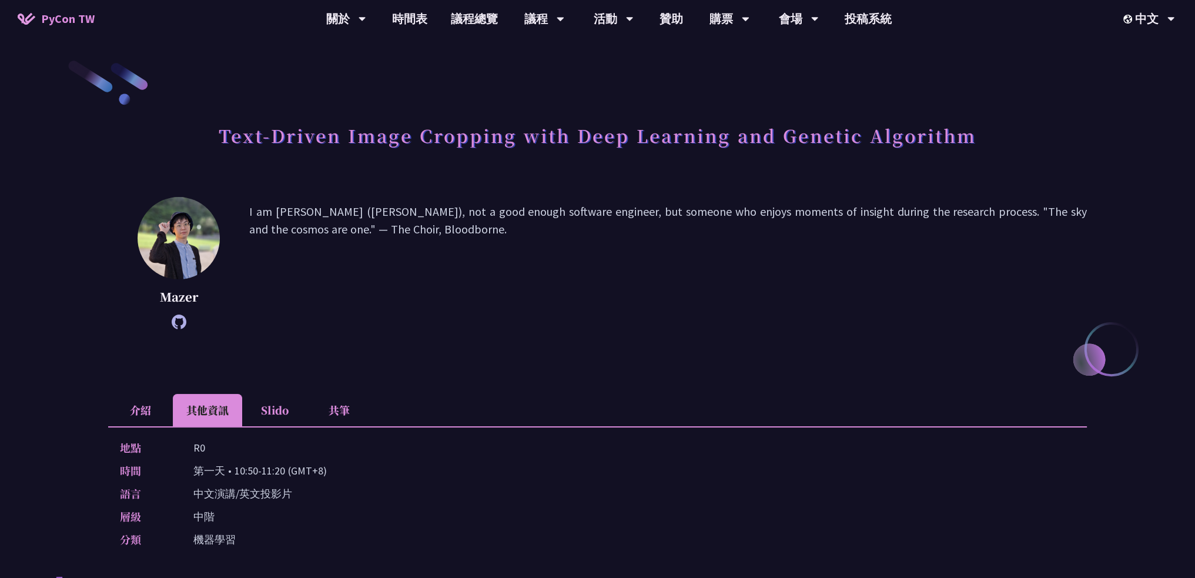
click at [145, 406] on li "介紹" at bounding box center [140, 410] width 65 height 32
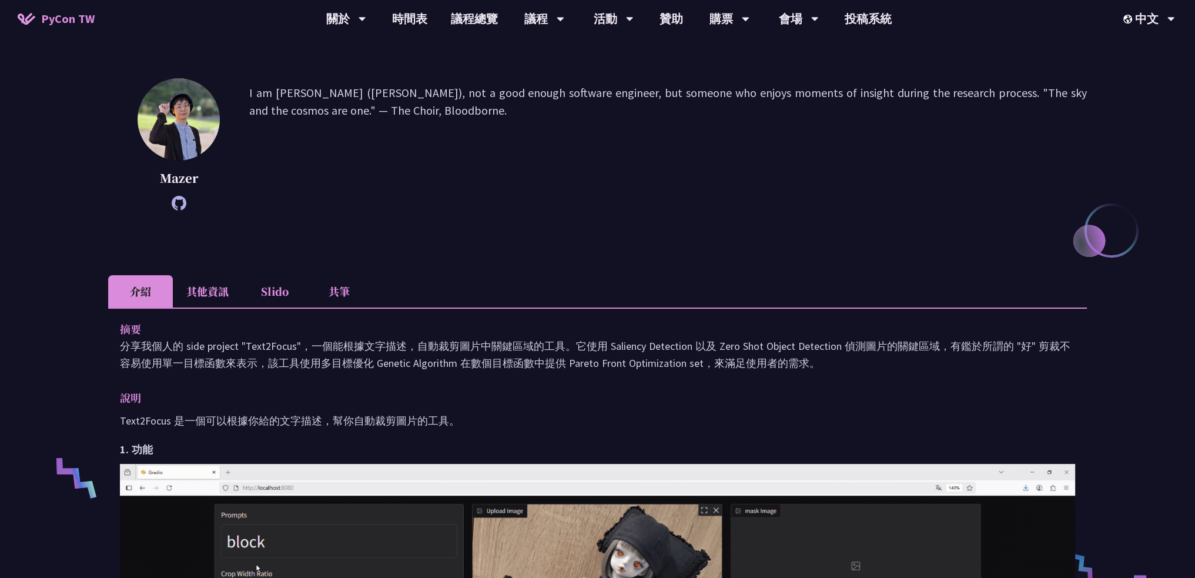
scroll to position [59, 0]
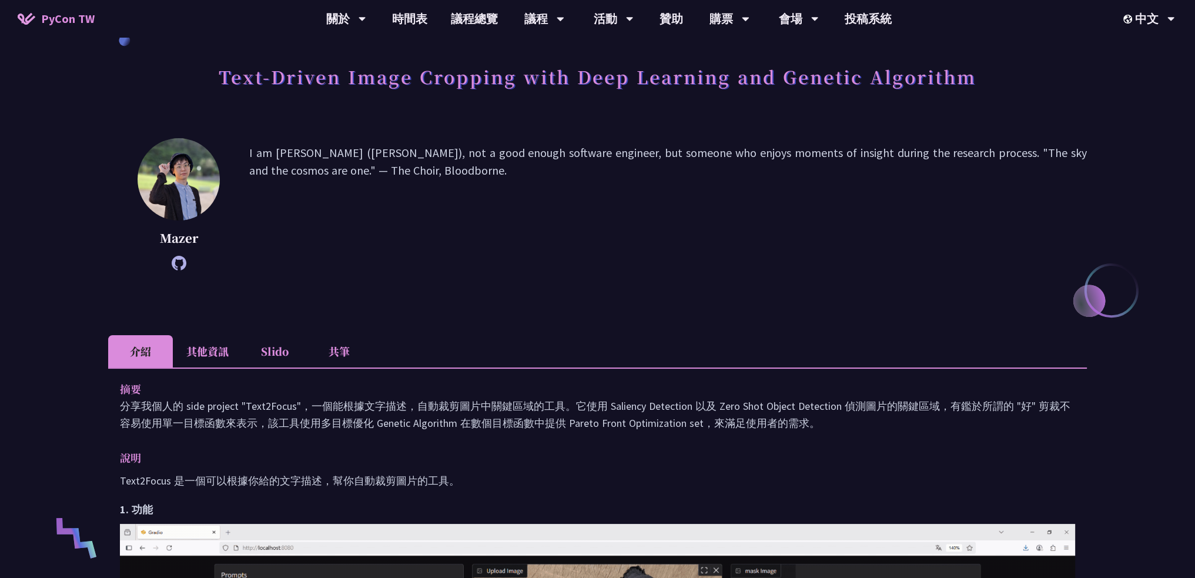
click at [190, 351] on li "其他資訊" at bounding box center [207, 351] width 69 height 32
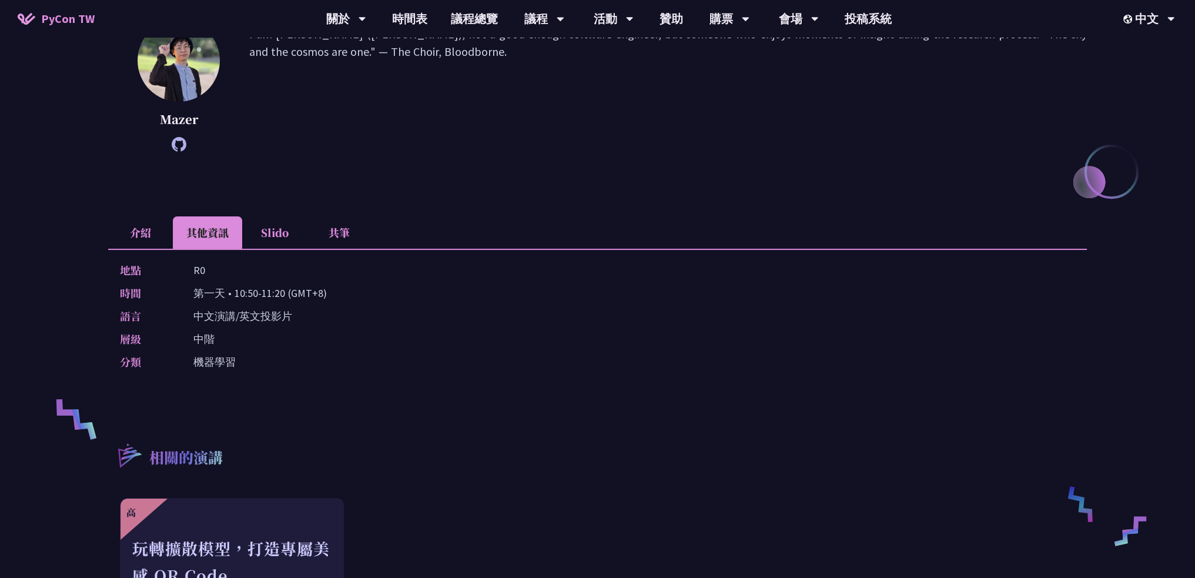
scroll to position [176, 0]
click at [142, 226] on li "介紹" at bounding box center [140, 233] width 65 height 32
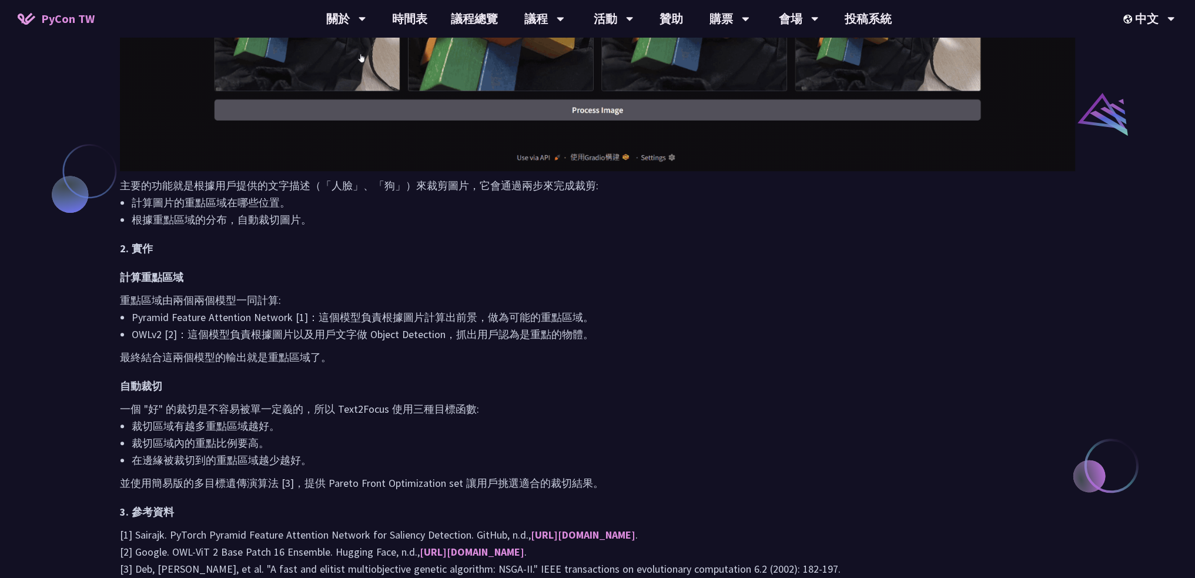
scroll to position [936, 0]
click at [797, 357] on p "最終結合這兩個模型的輸出就是重點區域了。" at bounding box center [597, 355] width 955 height 17
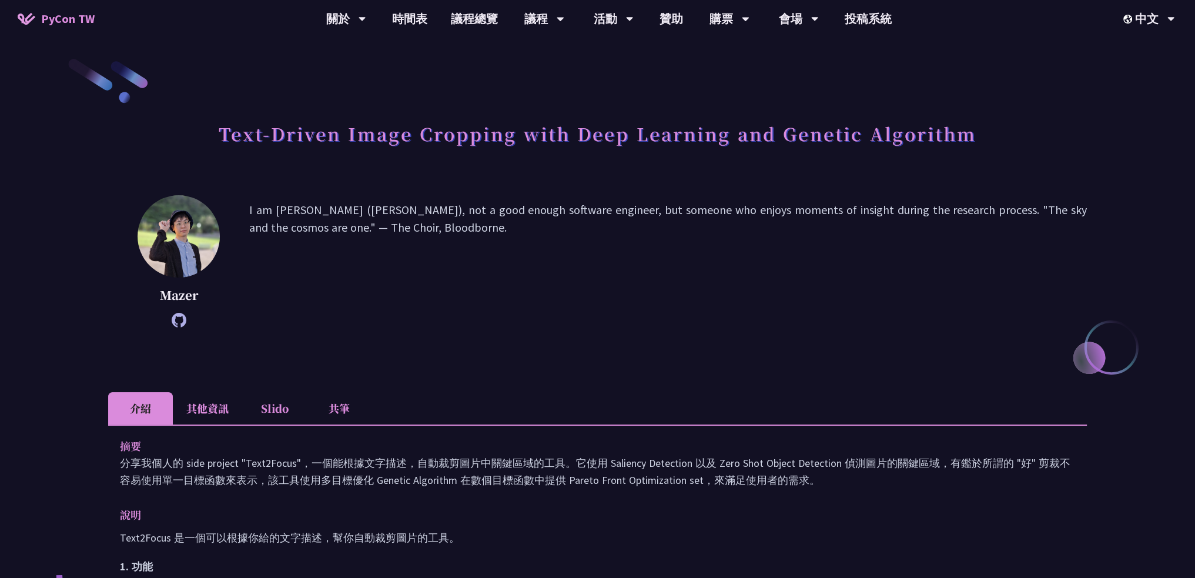
scroll to position [1, 0]
click at [206, 411] on li "其他資訊" at bounding box center [207, 409] width 69 height 32
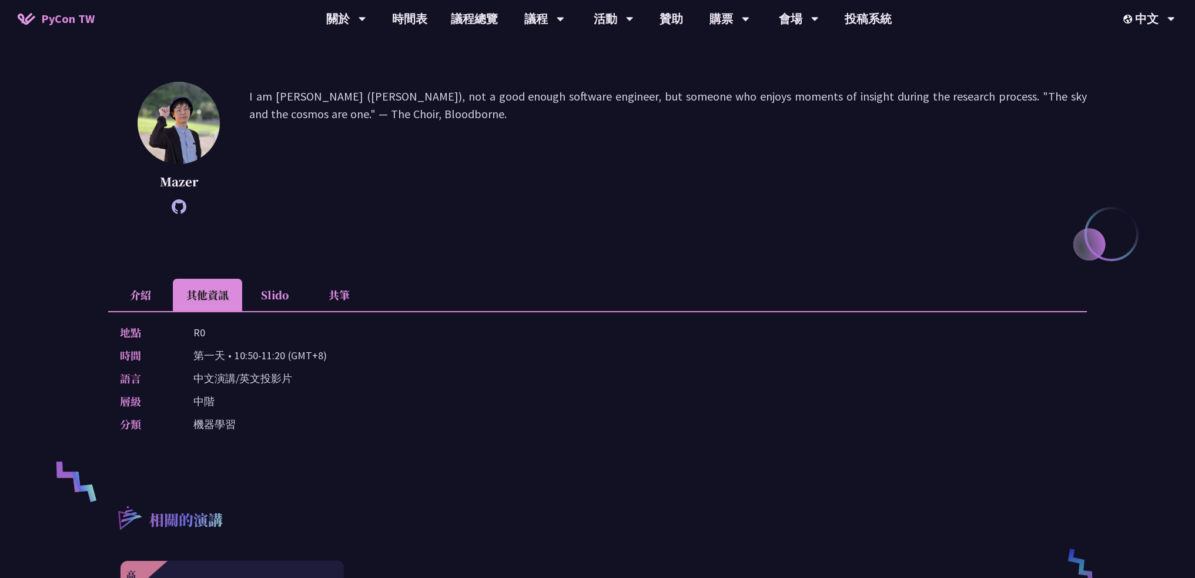
scroll to position [118, 0]
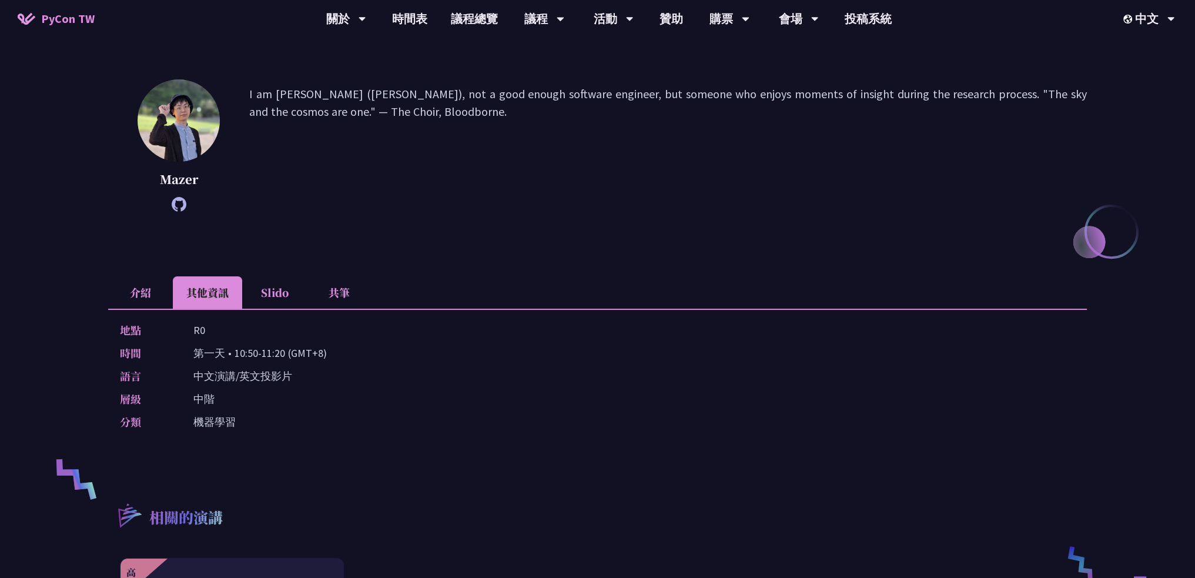
drag, startPoint x: 236, startPoint y: 354, endPoint x: 281, endPoint y: 351, distance: 45.4
click at [281, 351] on p "第一天 • 10:50-11:20 (GMT+8)" at bounding box center [259, 352] width 133 height 17
drag, startPoint x: 285, startPoint y: 352, endPoint x: 235, endPoint y: 354, distance: 50.6
click at [235, 354] on p "第一天 • 10:50-11:20 (GMT+8)" at bounding box center [259, 352] width 133 height 17
copy p "10:50-11:20"
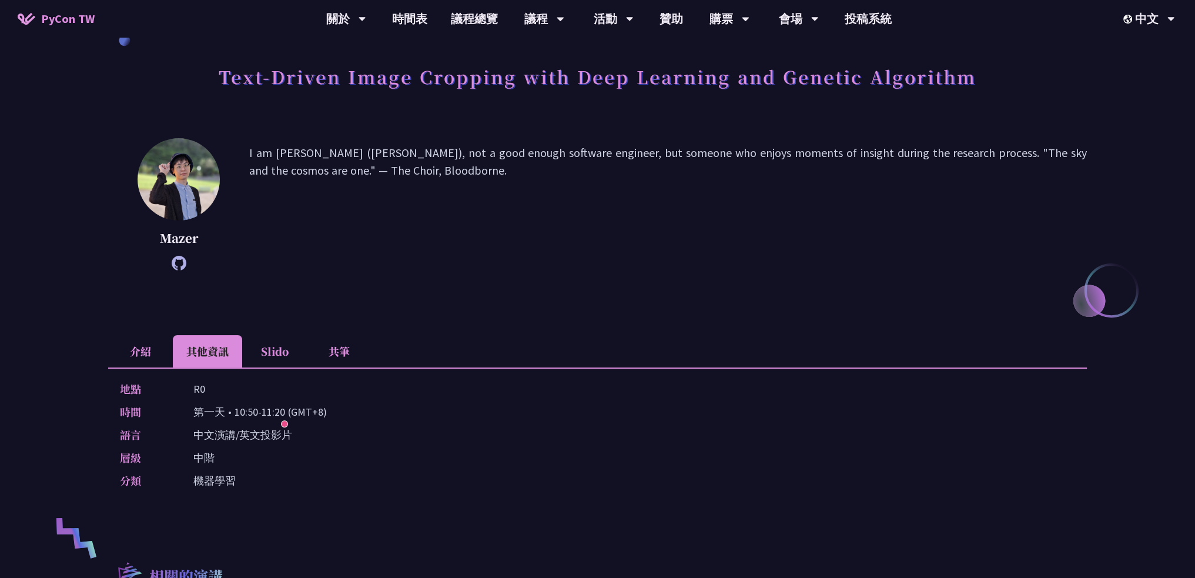
scroll to position [59, 0]
click at [541, 262] on p "I am Mazer (Ting-Yu Chen), not a good enough software engineer, but someone who…" at bounding box center [668, 204] width 838 height 120
click at [165, 357] on li "介紹" at bounding box center [140, 351] width 65 height 32
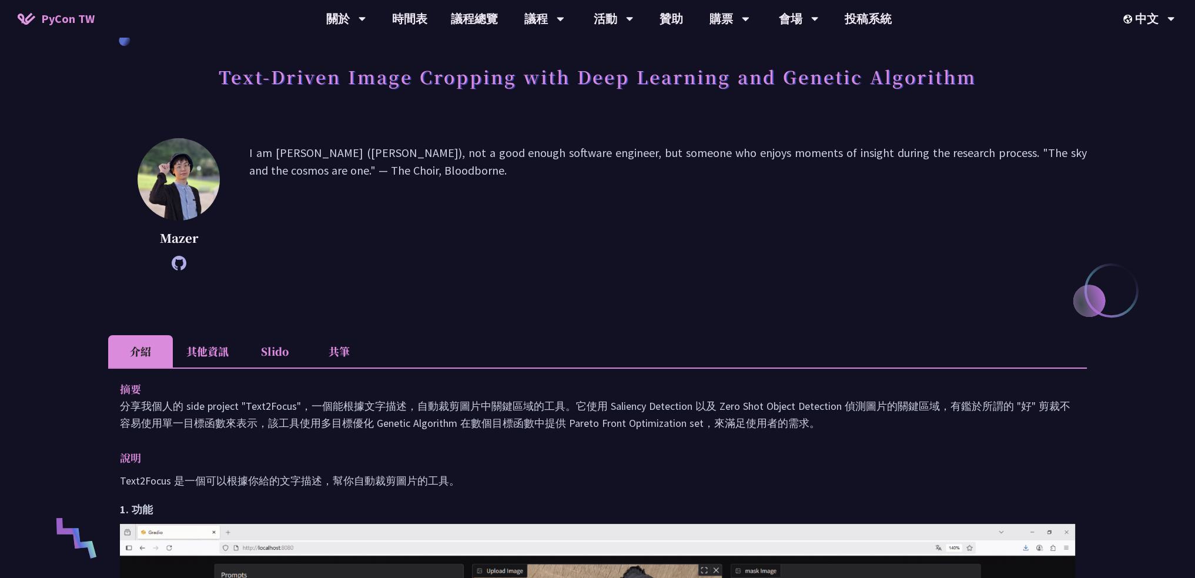
click at [317, 78] on h1 "Text-Driven Image Cropping with Deep Learning and Genetic Algorithm" at bounding box center [598, 76] width 758 height 35
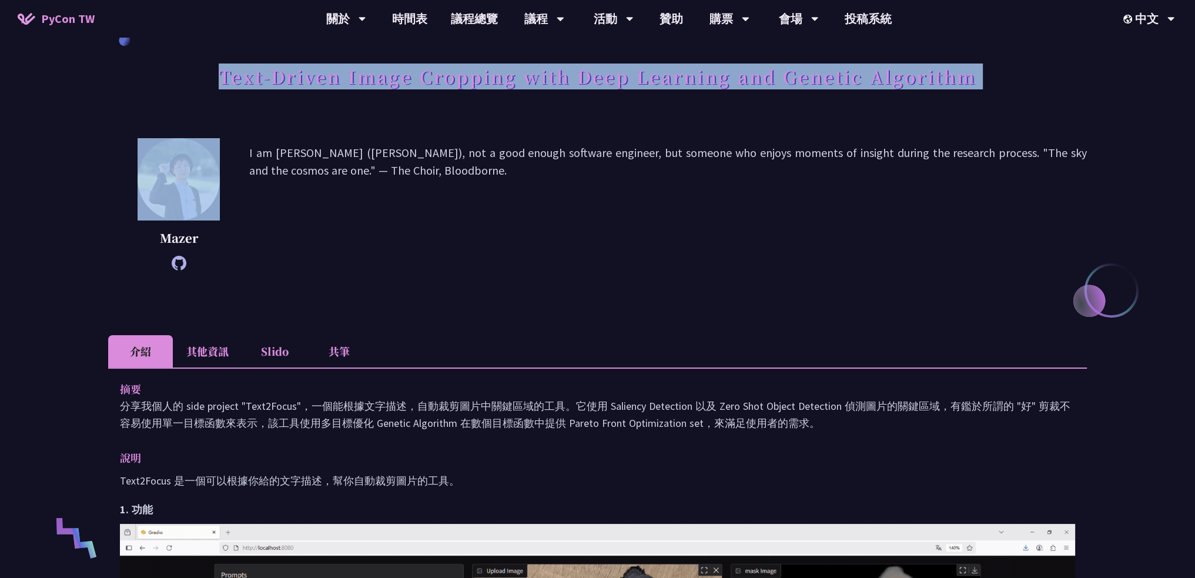
click at [317, 78] on h1 "Text-Driven Image Cropping with Deep Learning and Genetic Algorithm" at bounding box center [598, 76] width 758 height 35
copy div "Text-Driven Image Cropping with Deep Learning and Genetic Algorithm"
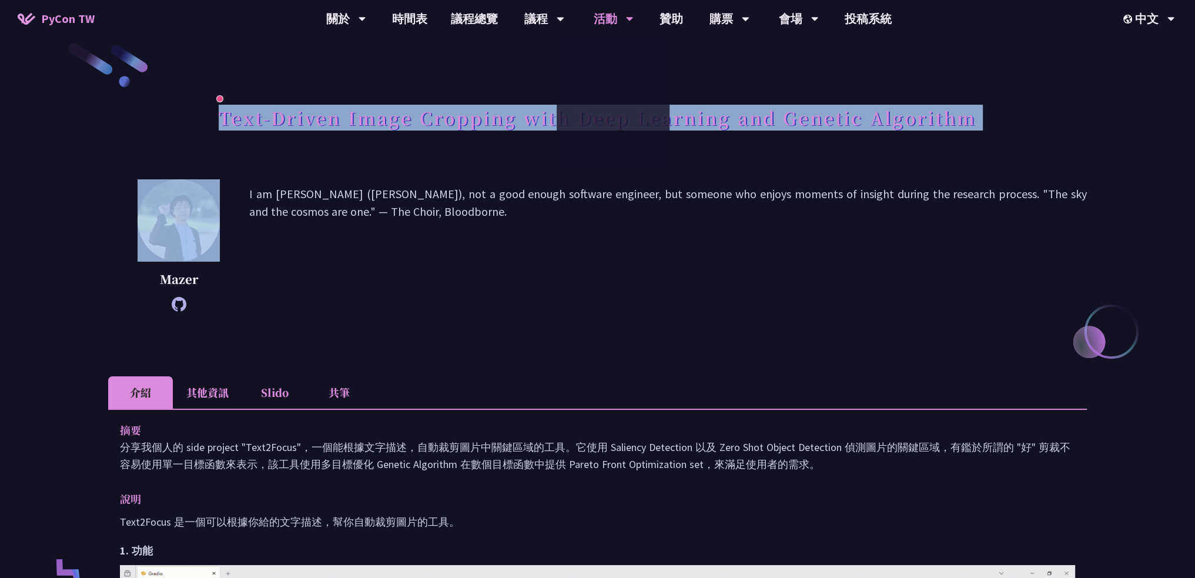
scroll to position [0, 0]
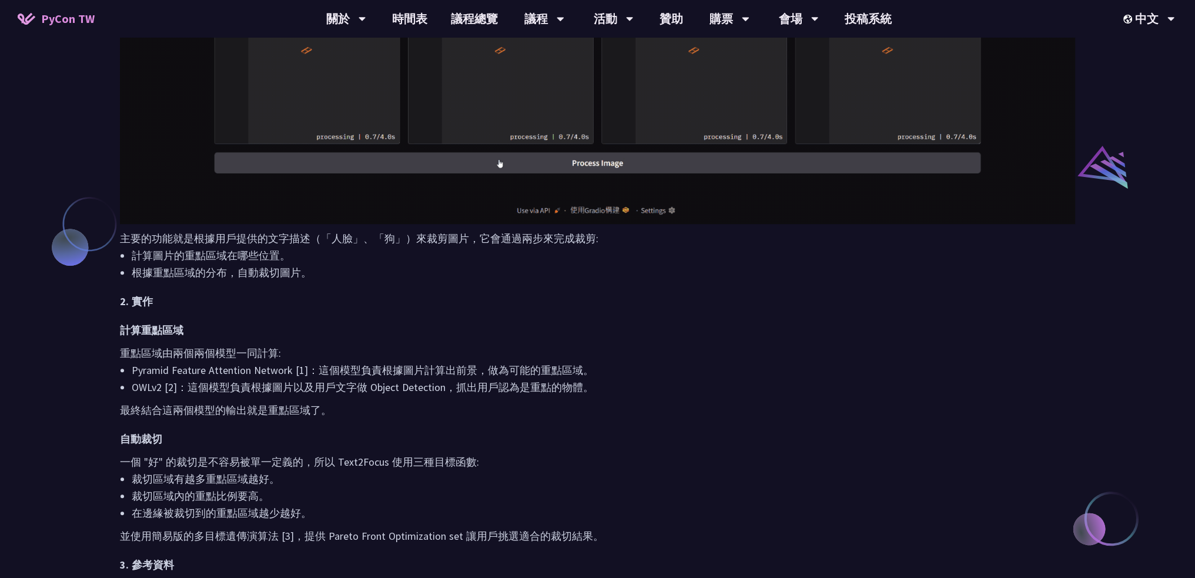
click at [577, 245] on p "主要的功能就是根據用戶提供的文字描述（「人臉」、「狗」）來裁剪圖片，它會通過兩步來完成裁剪:" at bounding box center [597, 238] width 955 height 17
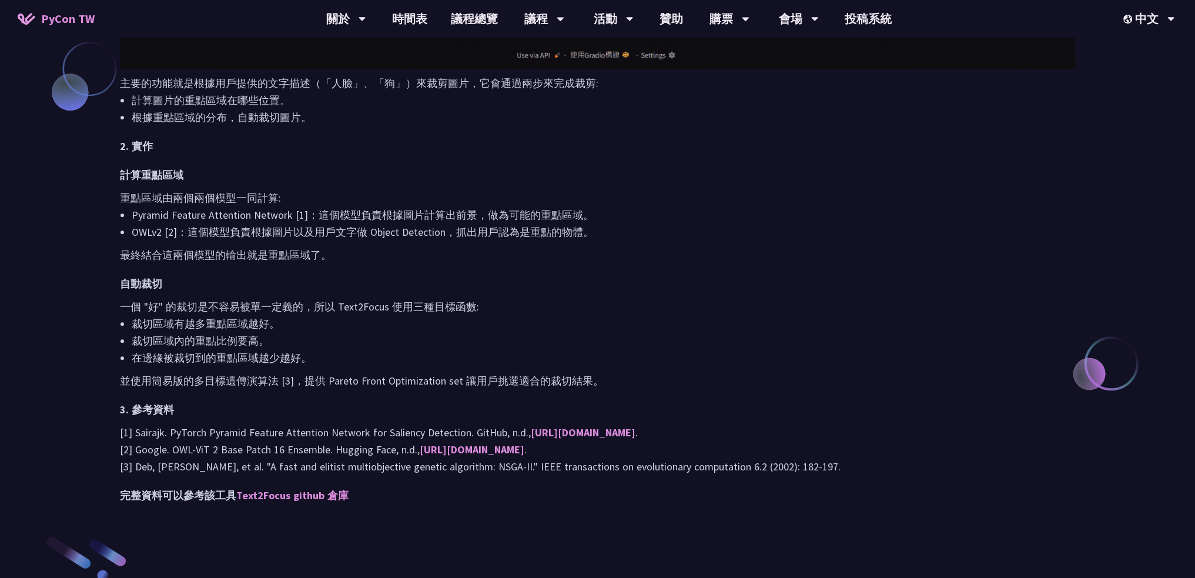
scroll to position [1037, 0]
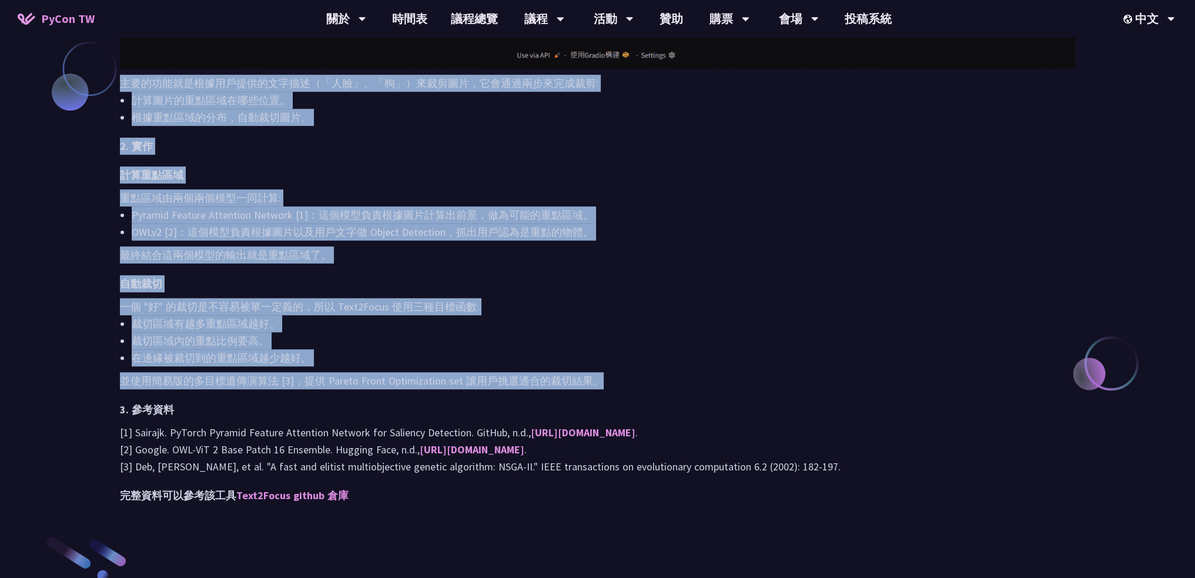
drag, startPoint x: 624, startPoint y: 373, endPoint x: 124, endPoint y: 82, distance: 578.9
copy div "主要的功能就是根據用戶提供的文字描述（「人臉」、「狗」）來裁剪圖片，它會通過兩步來完成裁剪: 計算圖片的重點區域在哪些位置。 根據重點區域的分布，自動裁切圖片…"
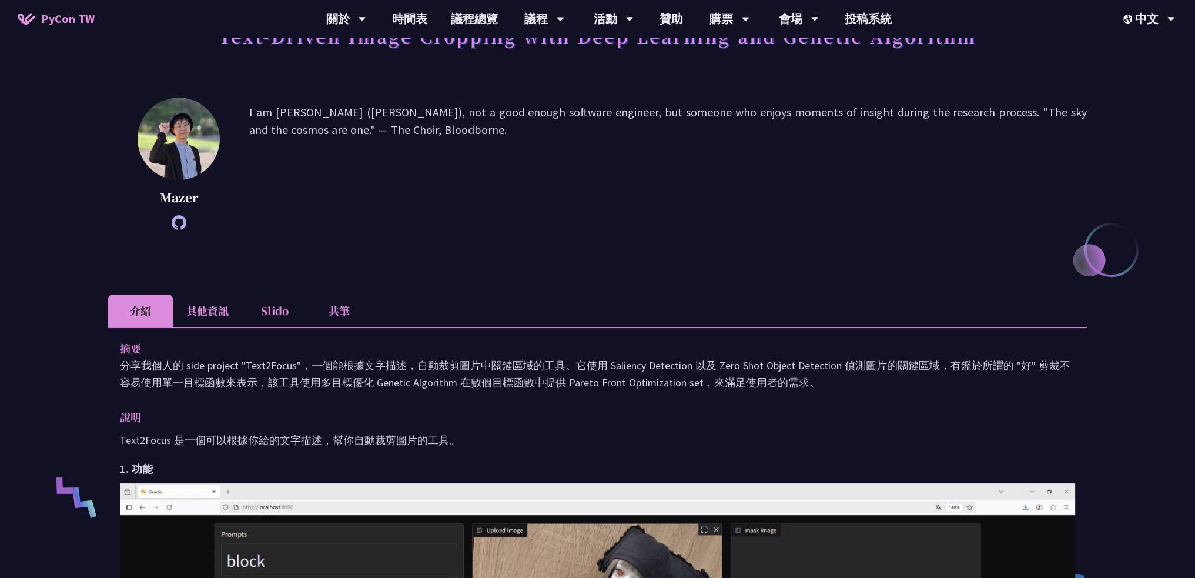
scroll to position [96, 0]
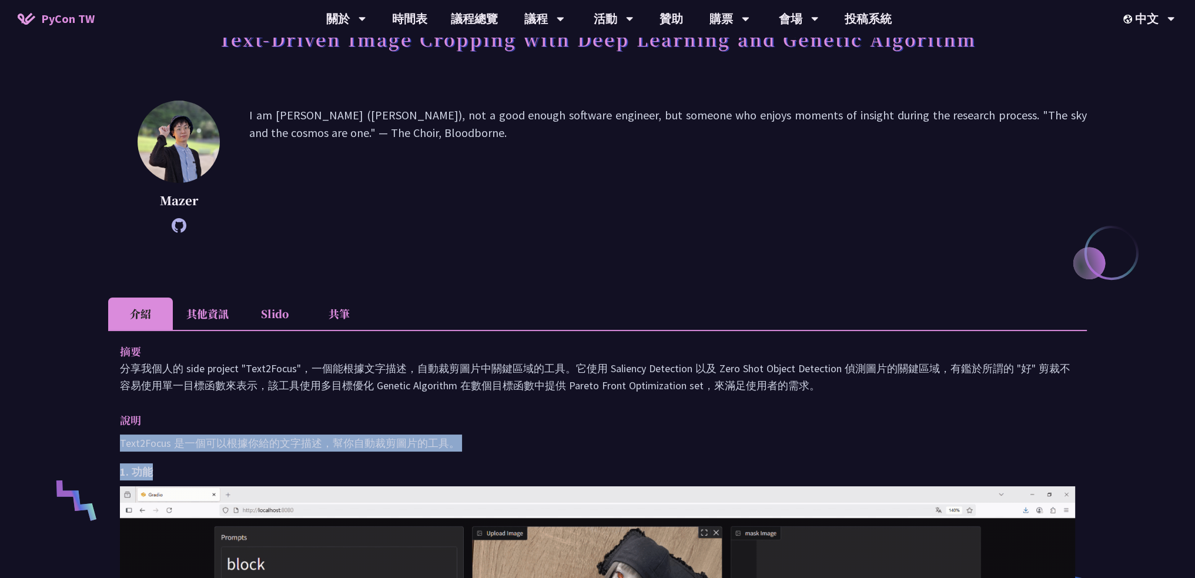
drag, startPoint x: 119, startPoint y: 442, endPoint x: 296, endPoint y: 466, distance: 179.1
copy div "Text2Focus 是一個可以根據你給的文字描述，幫你自動裁剪圖片的工具。 1. 功能"
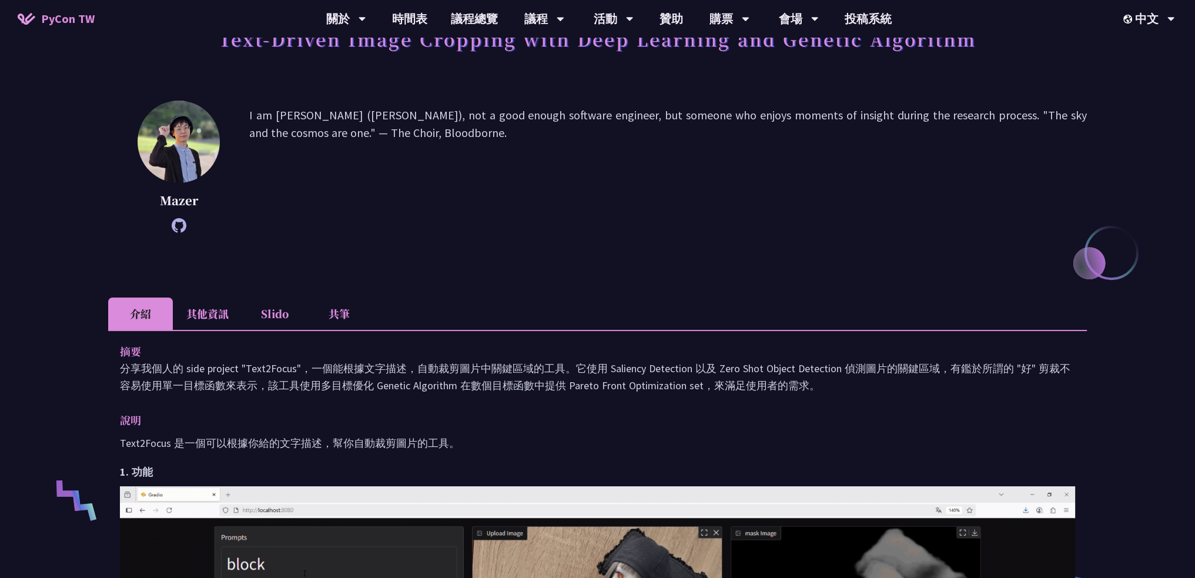
click at [598, 249] on div "Mazer I am Mazer (Ting-Yu Chen), not a good enough software engineer, but someo…" at bounding box center [597, 185] width 979 height 168
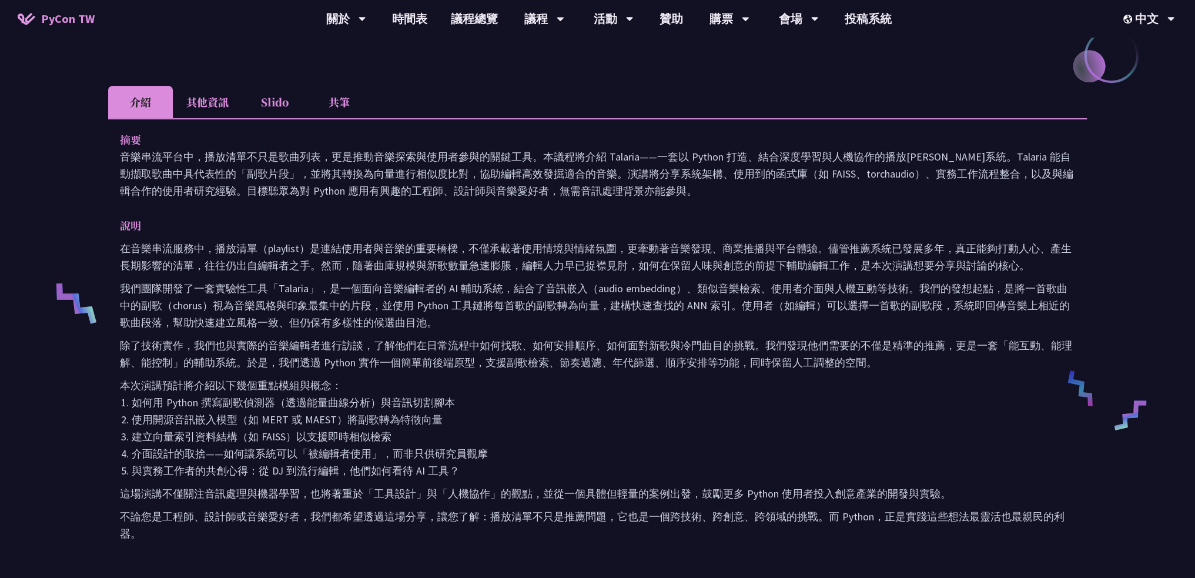
scroll to position [294, 0]
click at [272, 136] on p "摘要" at bounding box center [586, 138] width 932 height 17
click at [270, 112] on li "Slido" at bounding box center [274, 101] width 65 height 32
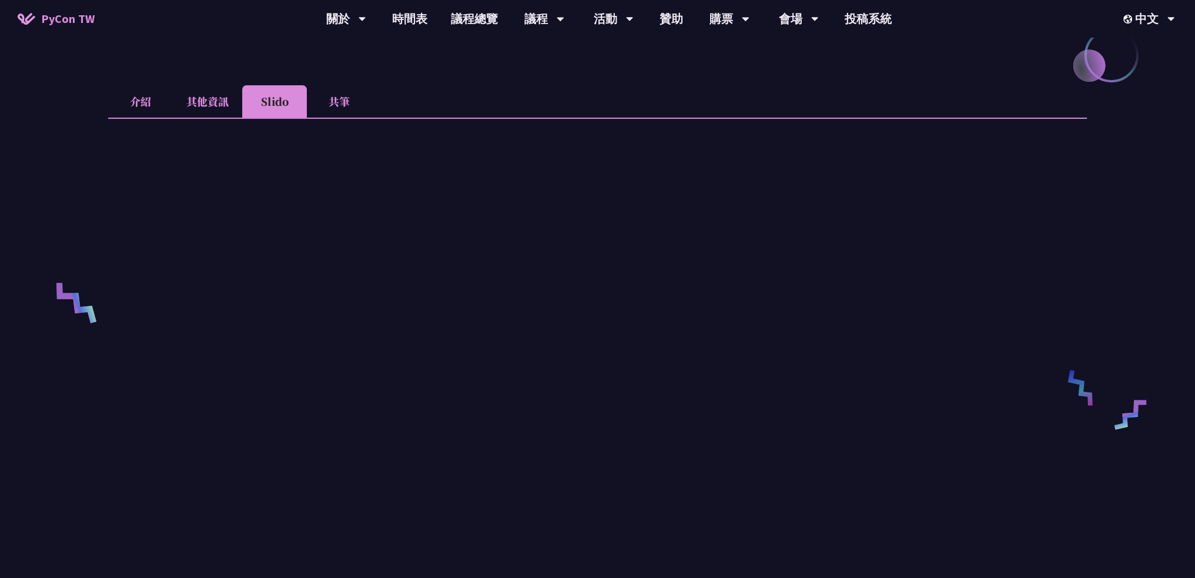
click at [228, 105] on li "其他資訊" at bounding box center [207, 101] width 69 height 32
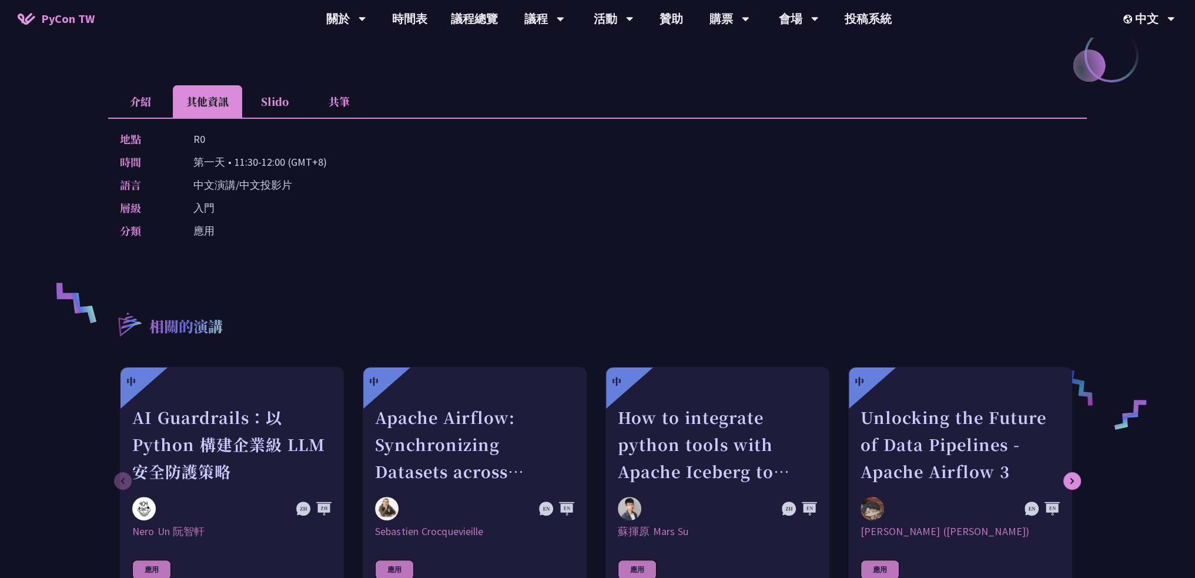
click at [148, 107] on li "介紹" at bounding box center [140, 101] width 65 height 32
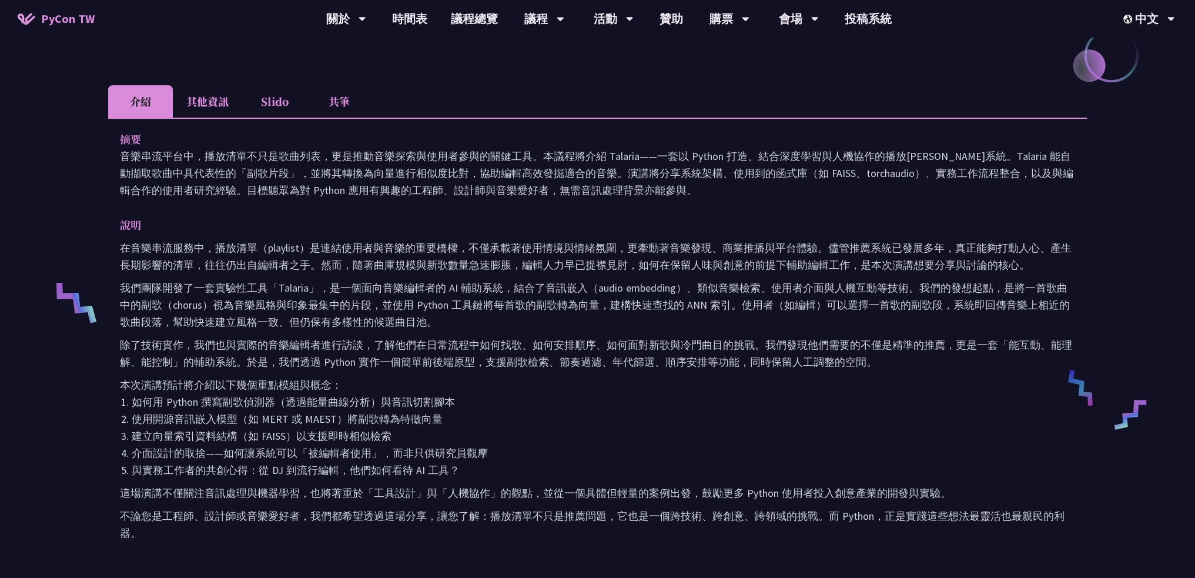
drag, startPoint x: 151, startPoint y: 106, endPoint x: 316, endPoint y: 202, distance: 190.1
drag, startPoint x: 316, startPoint y: 202, endPoint x: 18, endPoint y: 426, distance: 372.3
click at [18, 426] on div "我不是 DJ，我只是用 Python 做了一個會聽歌的工具 羅經凱 現任 KKCompany 資料科學家 介紹 其他資訊 Slido 共筆 摘要 說明 在音樂…" at bounding box center [597, 347] width 1195 height 1282
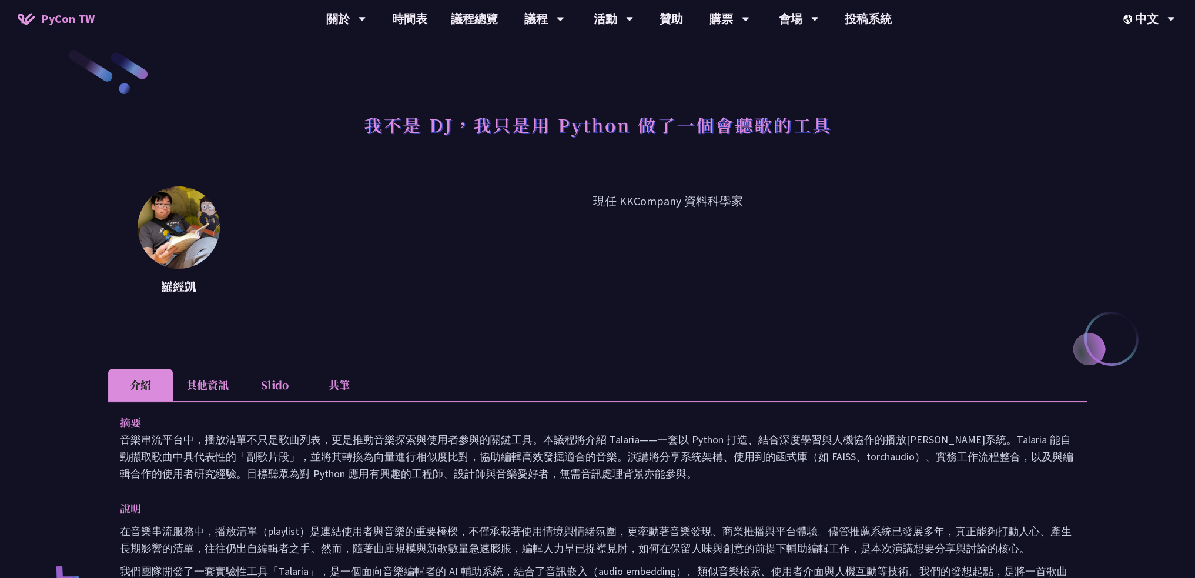
scroll to position [0, 0]
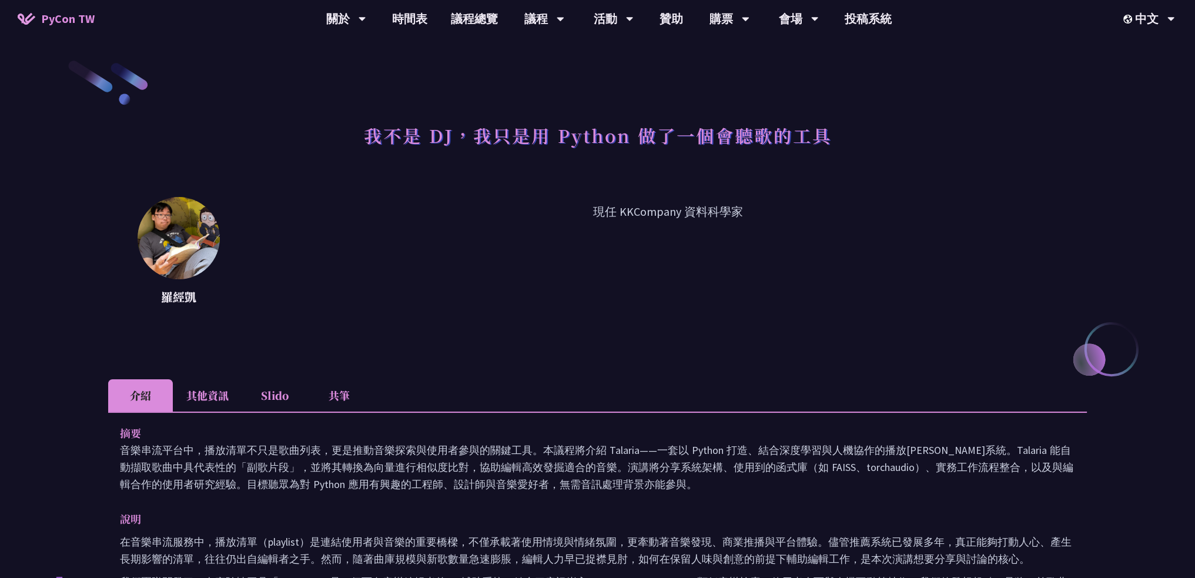
click at [204, 405] on li "其他資訊" at bounding box center [207, 395] width 69 height 32
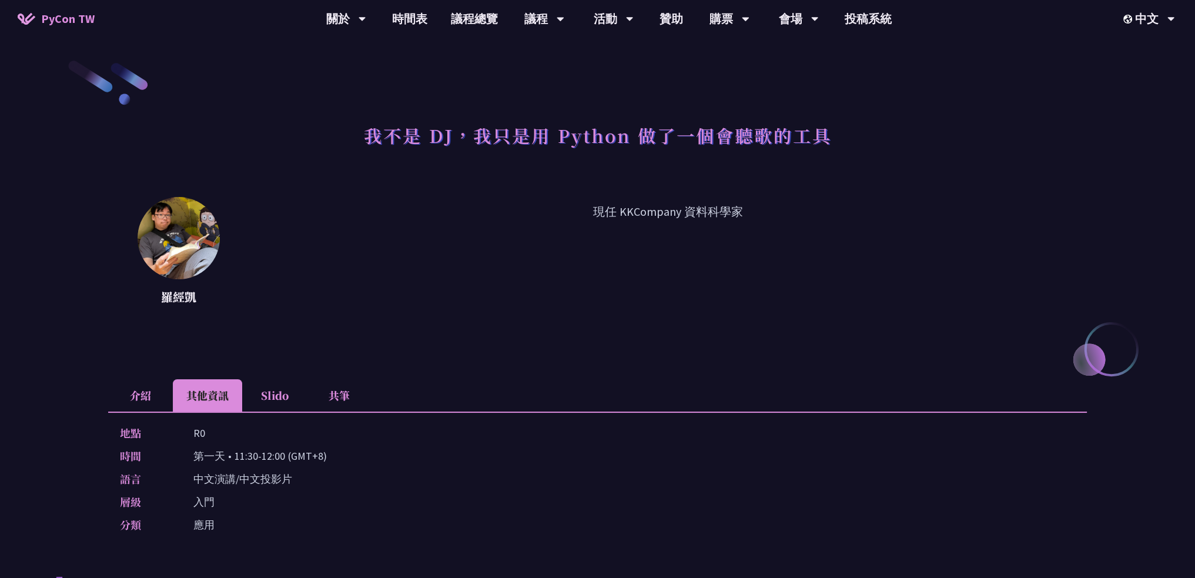
click at [113, 391] on li "介紹" at bounding box center [140, 395] width 65 height 32
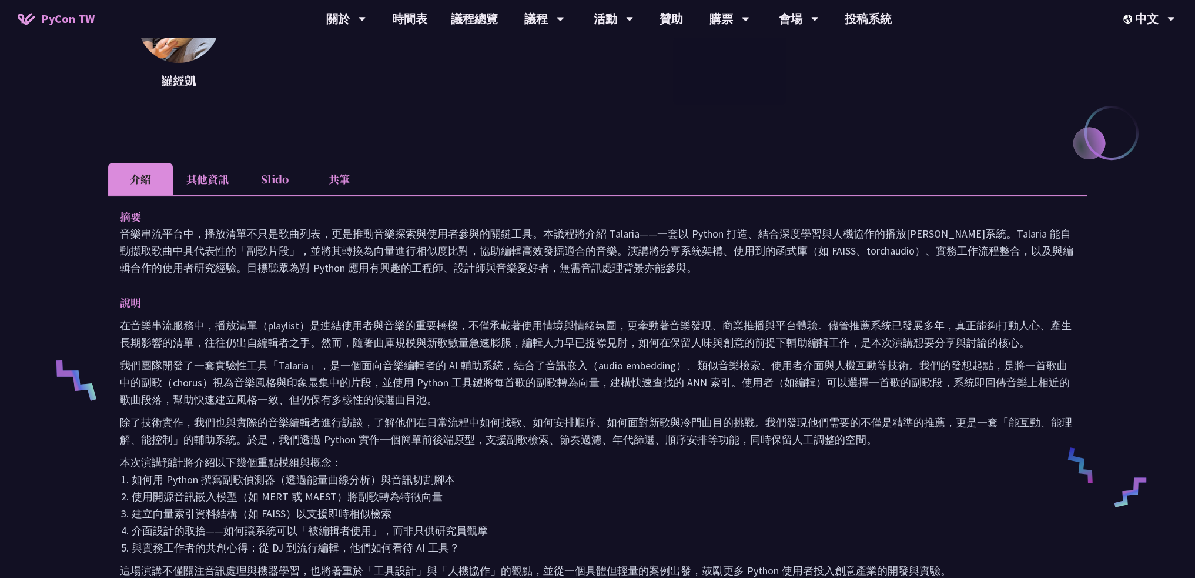
scroll to position [293, 0]
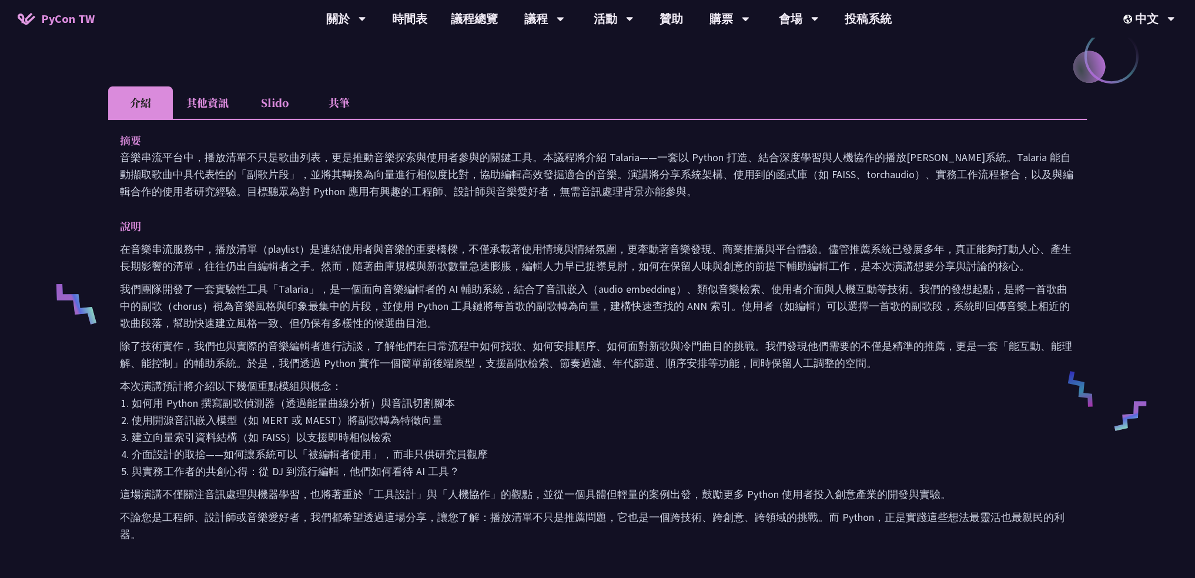
click at [219, 95] on li "其他資訊" at bounding box center [207, 102] width 69 height 32
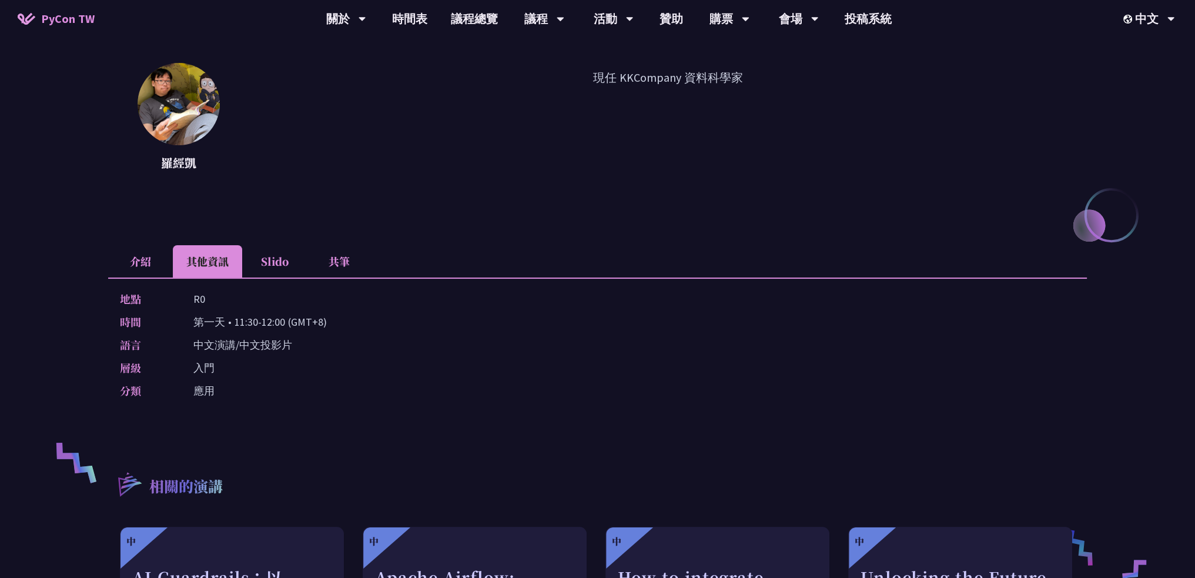
scroll to position [122, 0]
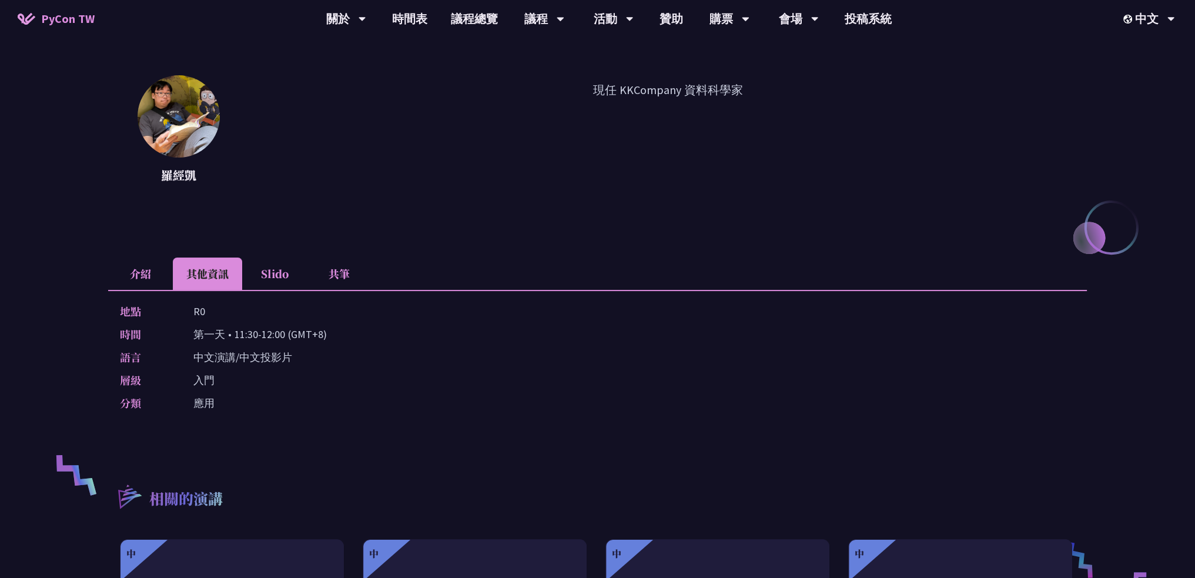
click at [146, 274] on li "介紹" at bounding box center [140, 273] width 65 height 32
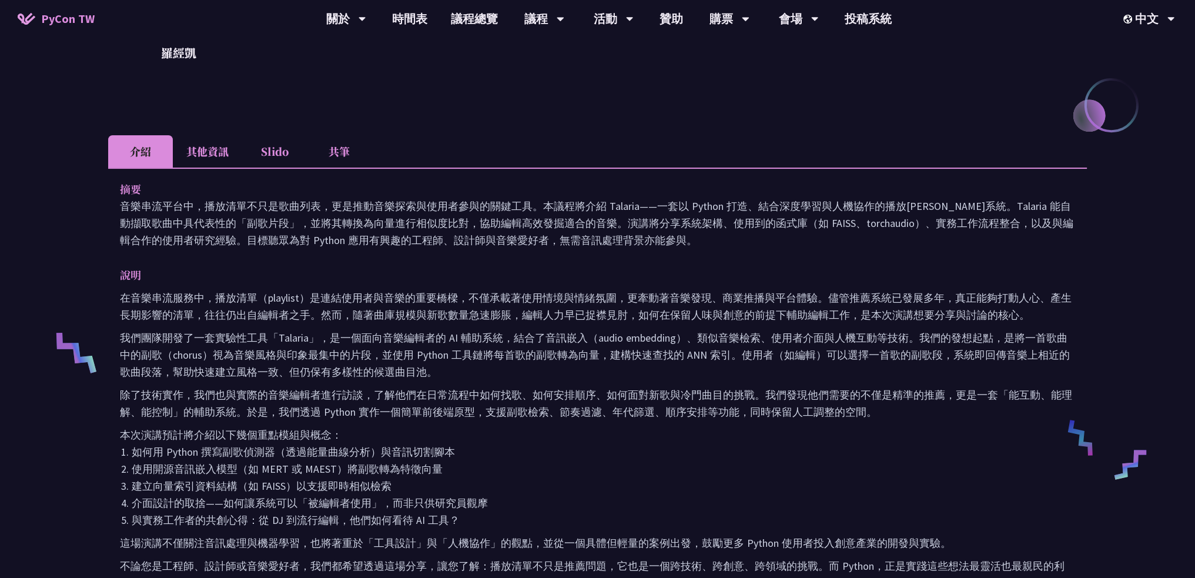
scroll to position [243, 0]
click at [192, 158] on li "其他資訊" at bounding box center [207, 152] width 69 height 32
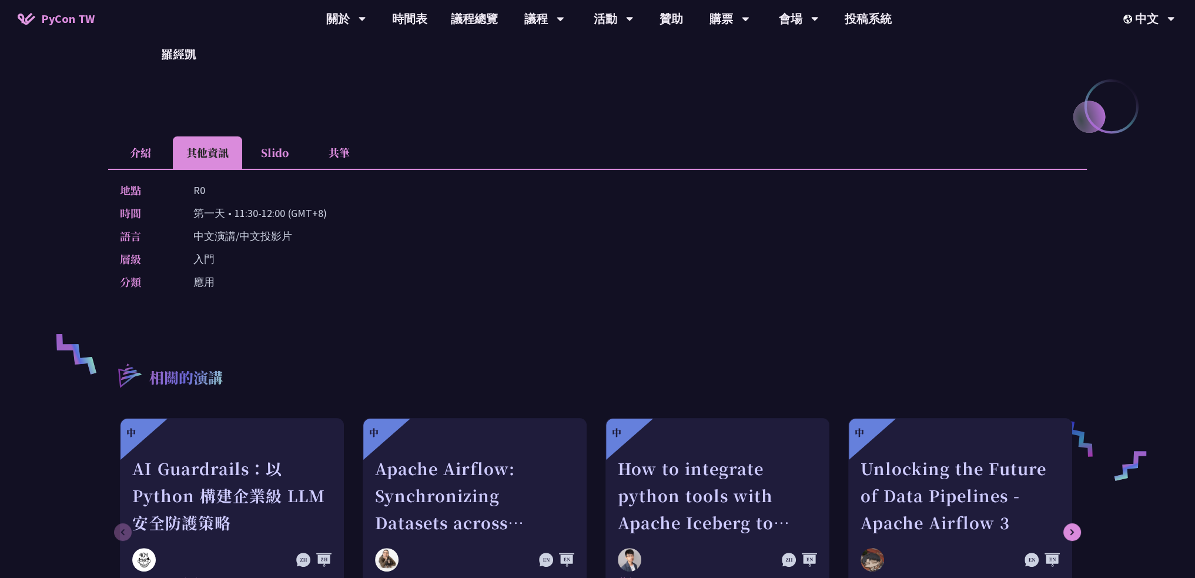
click at [270, 153] on li "Slido" at bounding box center [274, 152] width 65 height 32
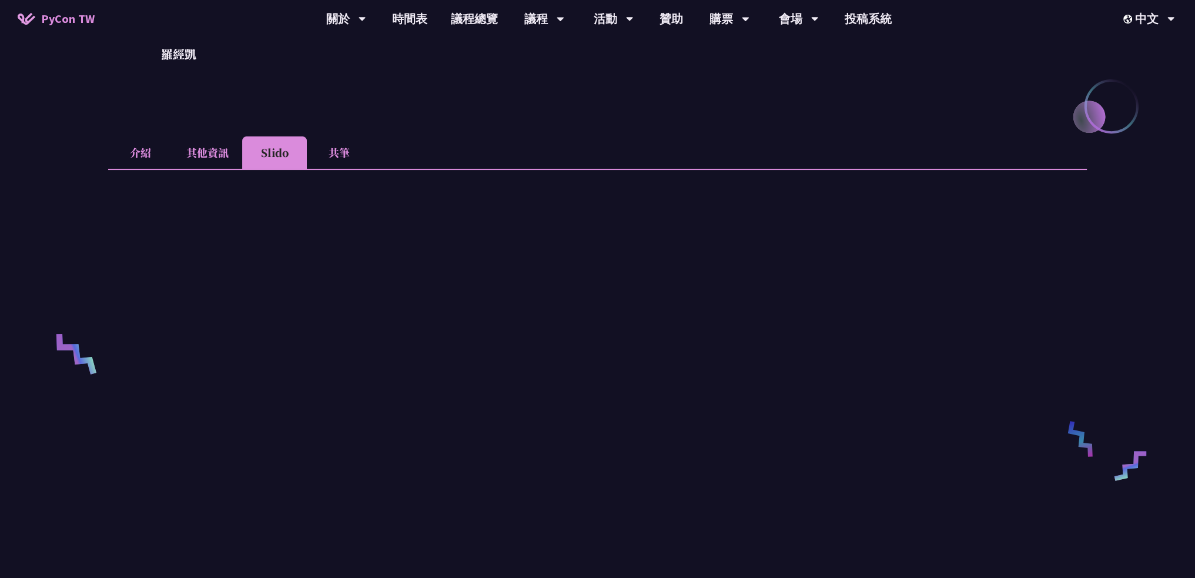
click at [216, 152] on li "其他資訊" at bounding box center [207, 152] width 69 height 32
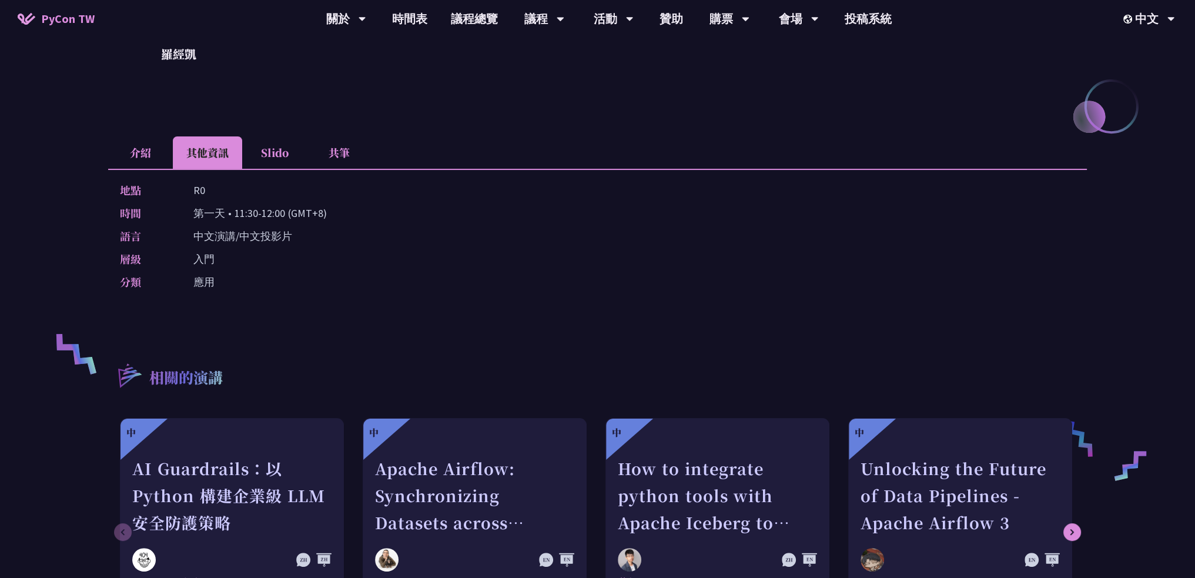
click at [302, 146] on li "Slido" at bounding box center [274, 152] width 65 height 32
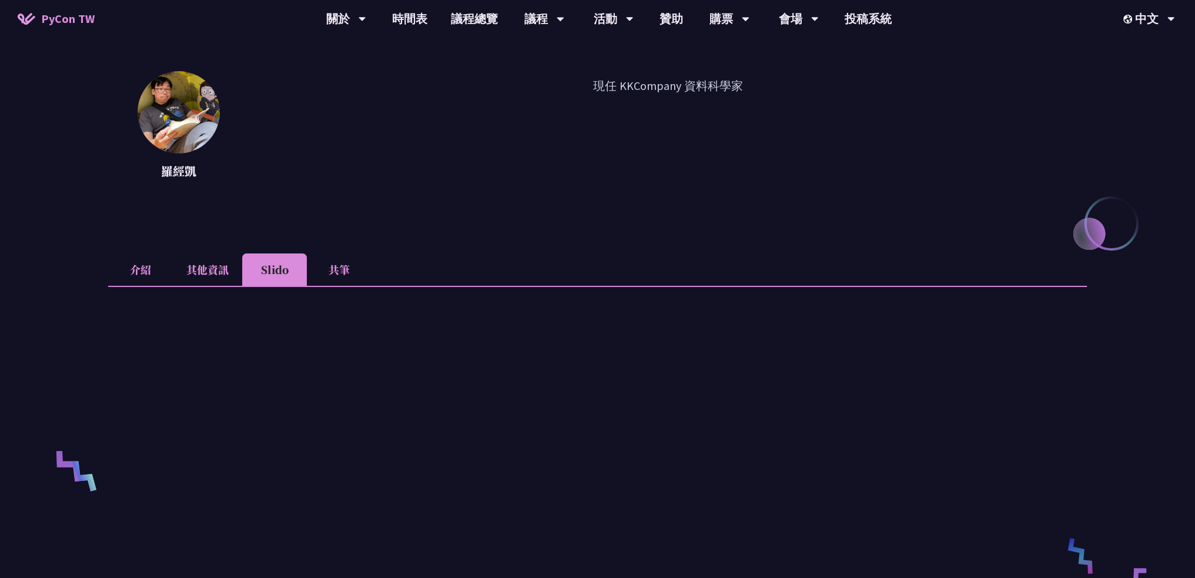
scroll to position [125, 0]
click at [345, 259] on li "共筆" at bounding box center [339, 270] width 65 height 32
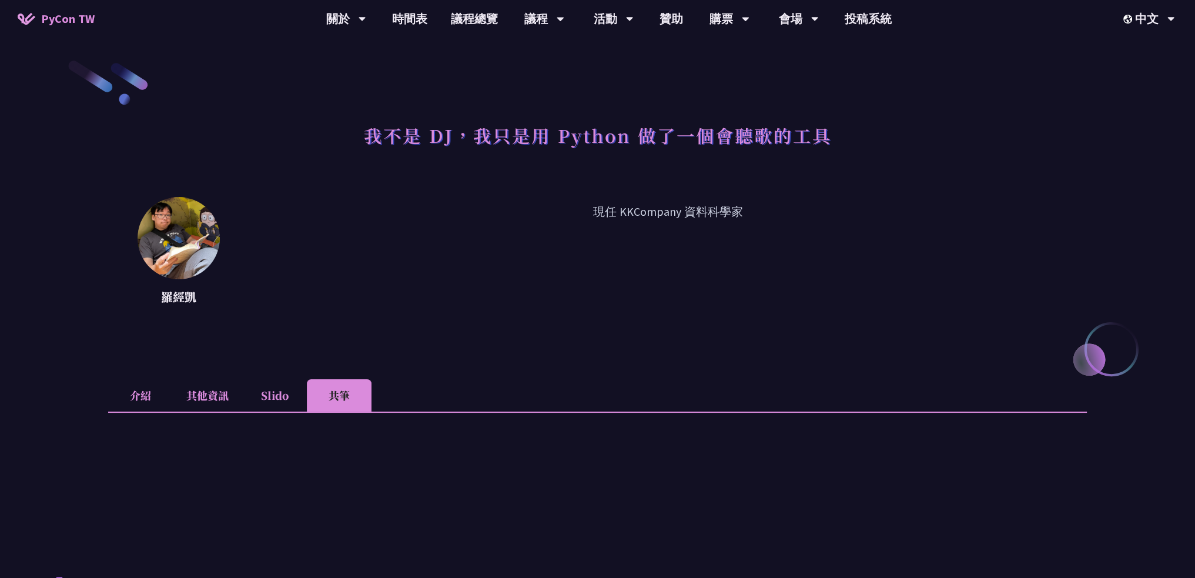
scroll to position [0, 0]
drag, startPoint x: 234, startPoint y: 366, endPoint x: 224, endPoint y: 376, distance: 14.1
click at [219, 384] on li "其他資訊" at bounding box center [207, 395] width 69 height 32
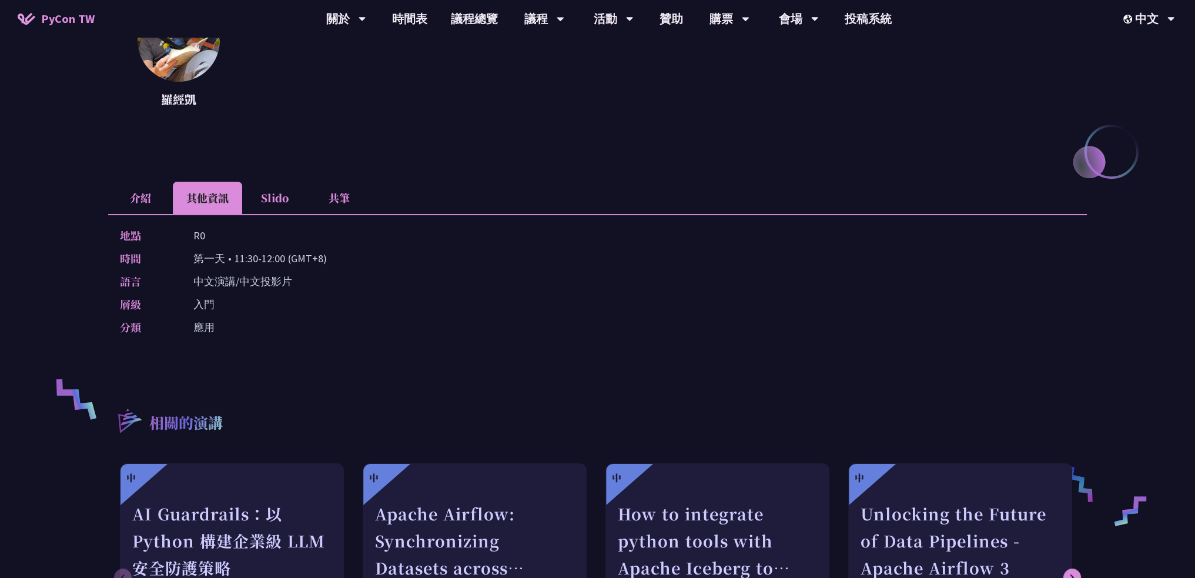
scroll to position [293, 0]
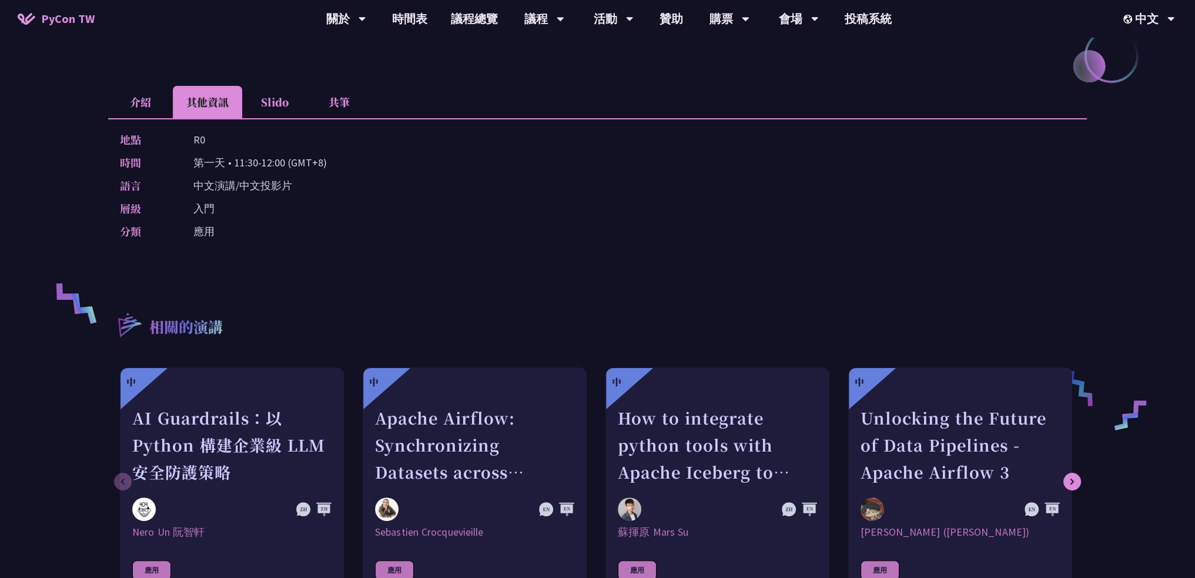
click at [147, 122] on div "地點 R0 時間 第一天 • 11:30-12:00 (GMT+8) 語言 中文演講/中文投影片 層級 入門 分類 應用" at bounding box center [597, 187] width 979 height 139
click at [147, 101] on li "介紹" at bounding box center [140, 102] width 65 height 32
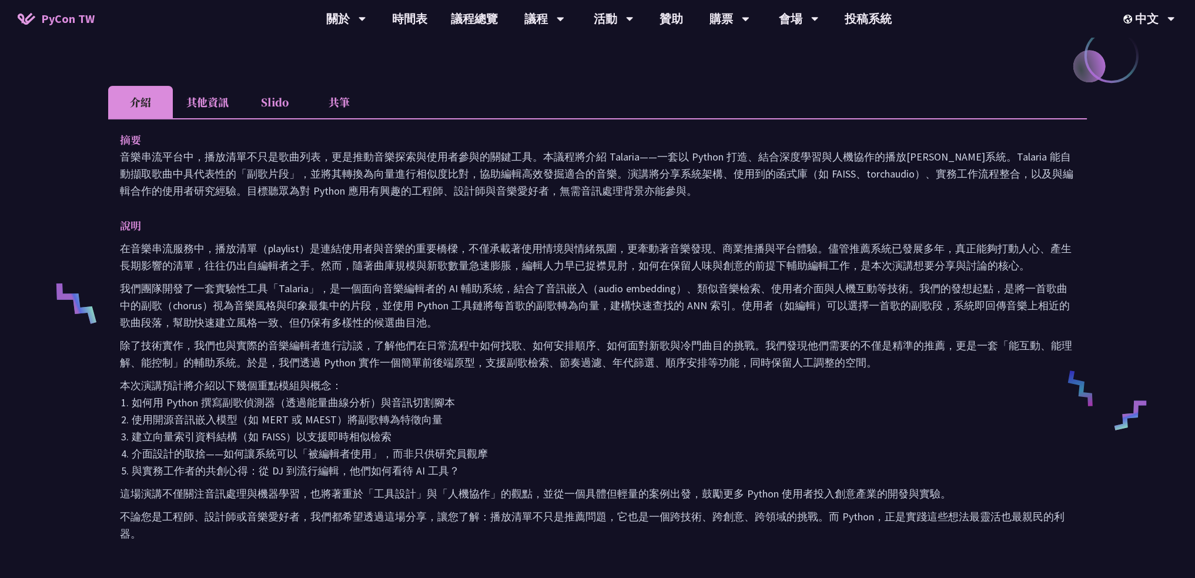
click at [367, 304] on p "我們團隊開發了一套實驗性工具「Talaria」，是一個面向音樂編輯者的 AI 輔助系統，結合了音訊嵌入（audio embedding）、類似音樂檢索、使用者…" at bounding box center [597, 305] width 955 height 51
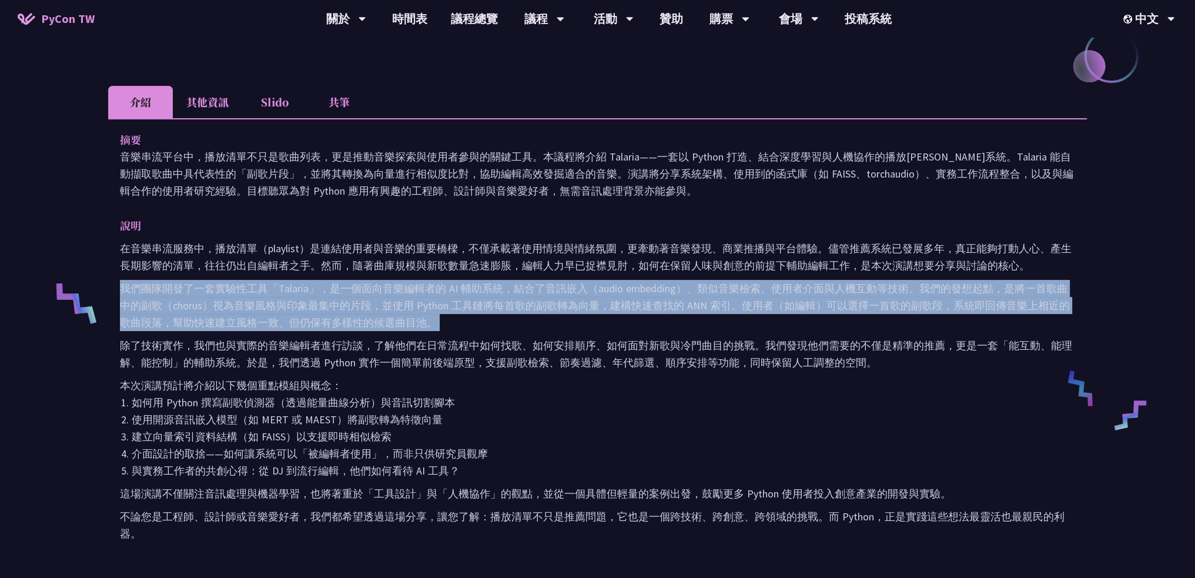
click at [367, 304] on p "我們團隊開發了一套實驗性工具「Talaria」，是一個面向音樂編輯者的 AI 輔助系統，結合了音訊嵌入（audio embedding）、類似音樂檢索、使用者…" at bounding box center [597, 305] width 955 height 51
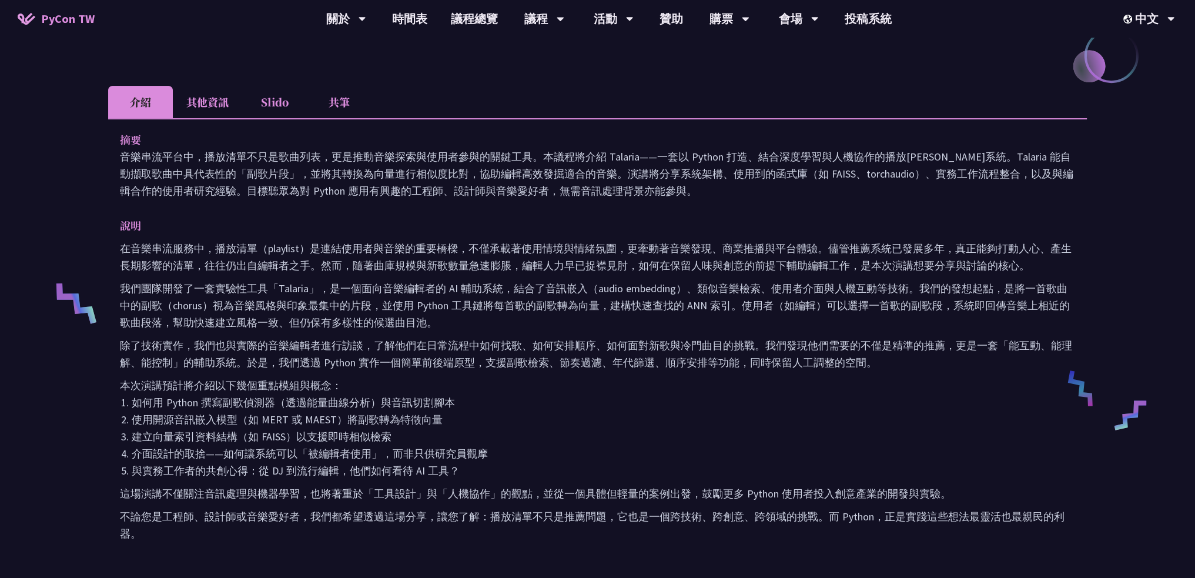
click at [588, 272] on p "在音樂串流服務中，播放清單（playlist）是連結使用者與音樂的重要橋樑，不僅承載著使用情境與情緒氛圍，更牽動著音樂發現、商業推播與平台體驗。儘管推薦系統已…" at bounding box center [597, 257] width 955 height 34
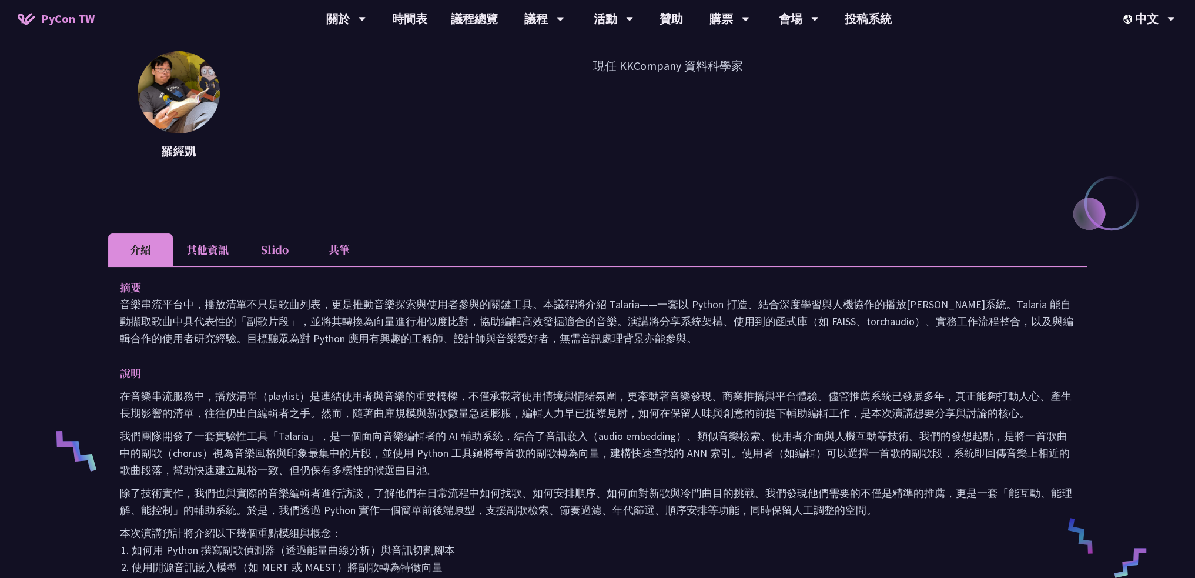
scroll to position [176, 0]
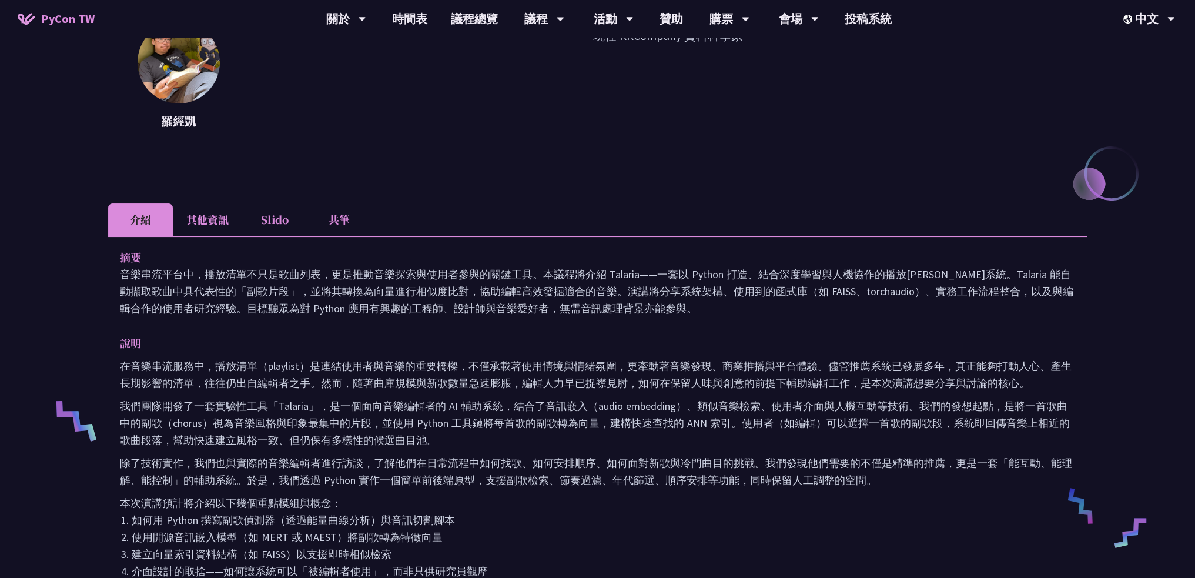
click at [190, 225] on li "其他資訊" at bounding box center [207, 219] width 69 height 32
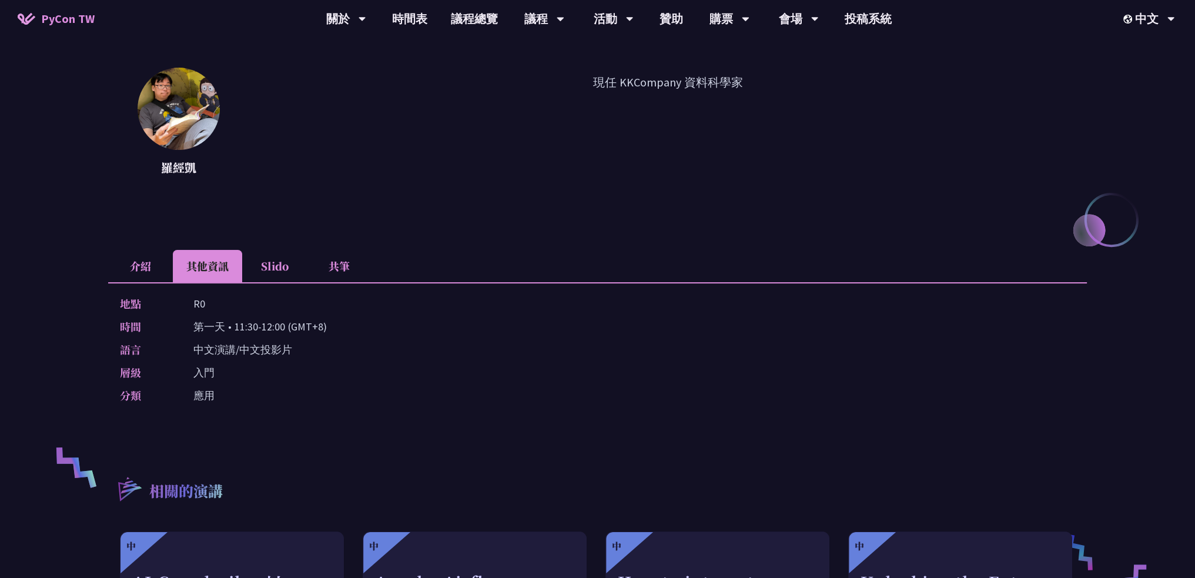
scroll to position [0, 0]
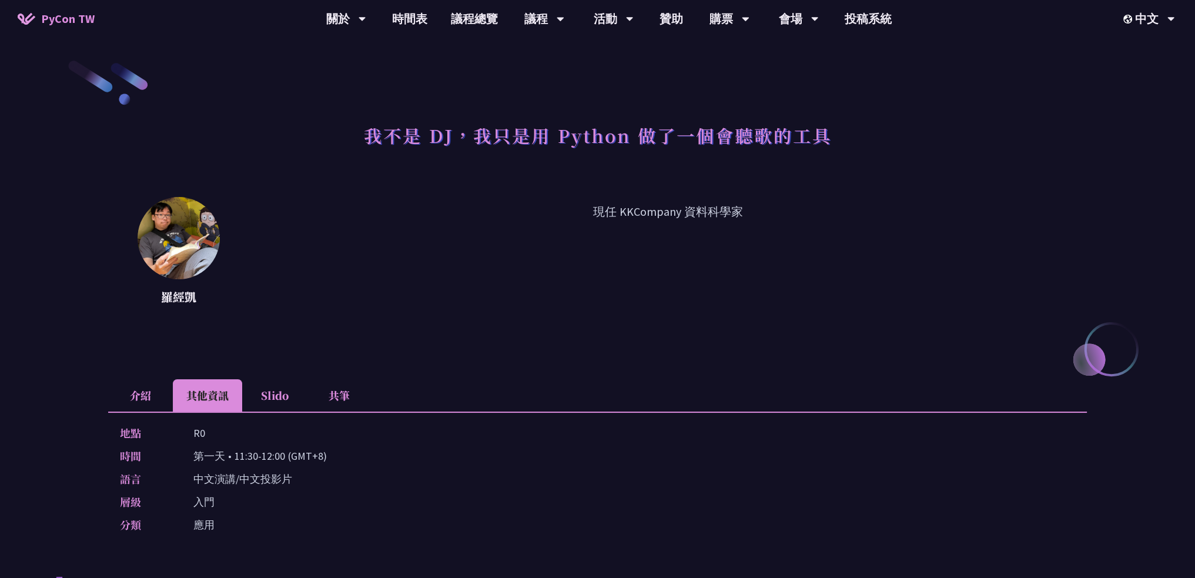
click at [147, 386] on li "介紹" at bounding box center [140, 395] width 65 height 32
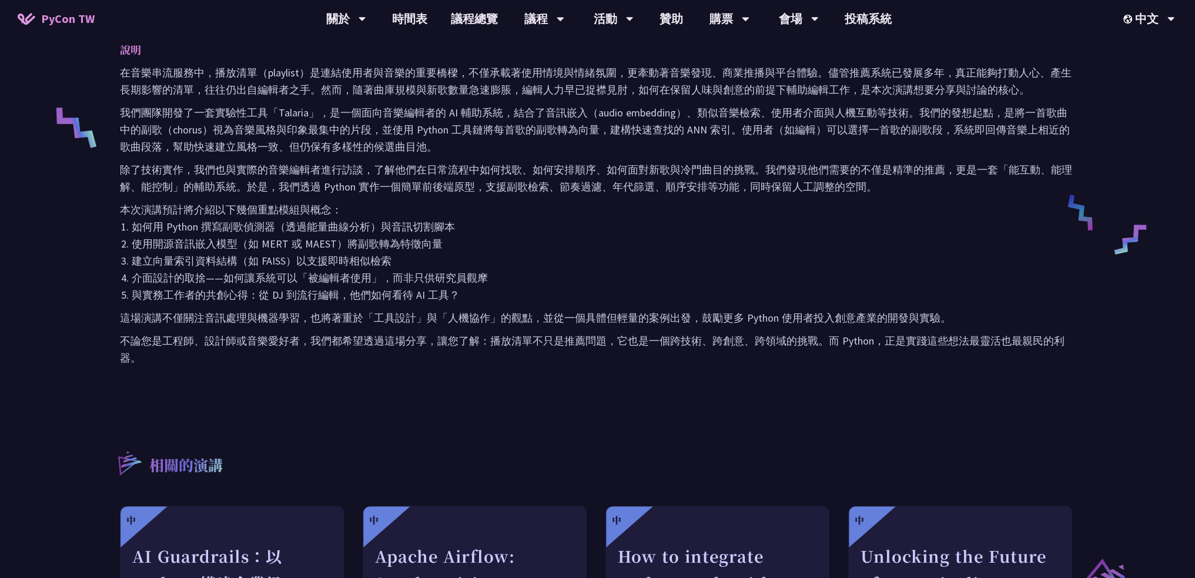
scroll to position [470, 0]
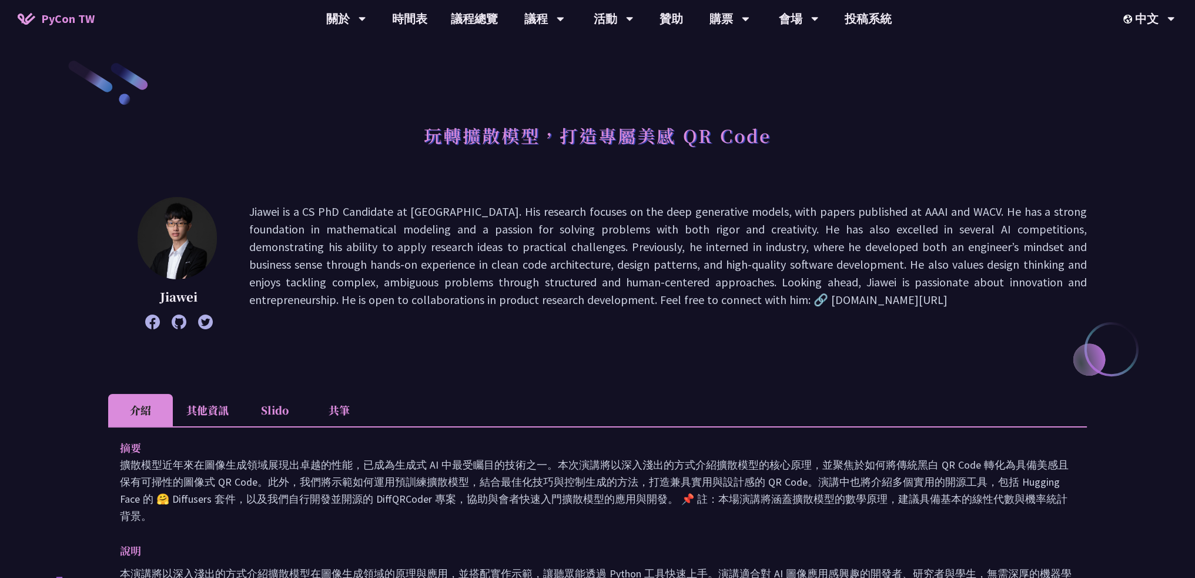
click at [210, 405] on li "其他資訊" at bounding box center [207, 410] width 69 height 32
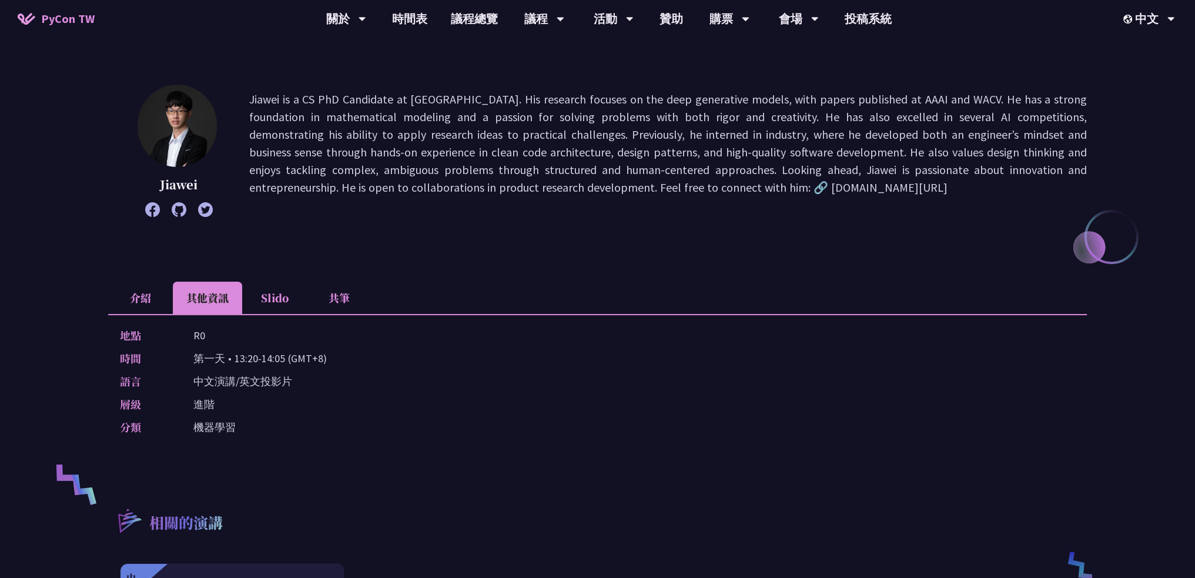
scroll to position [176, 0]
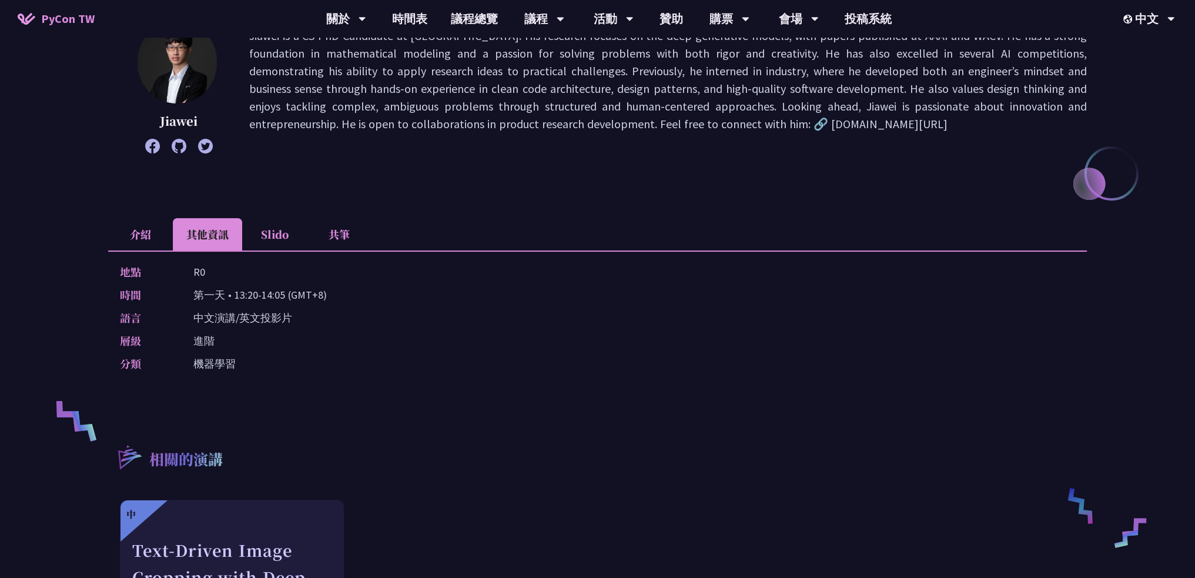
click at [296, 245] on li "Slido" at bounding box center [274, 234] width 65 height 32
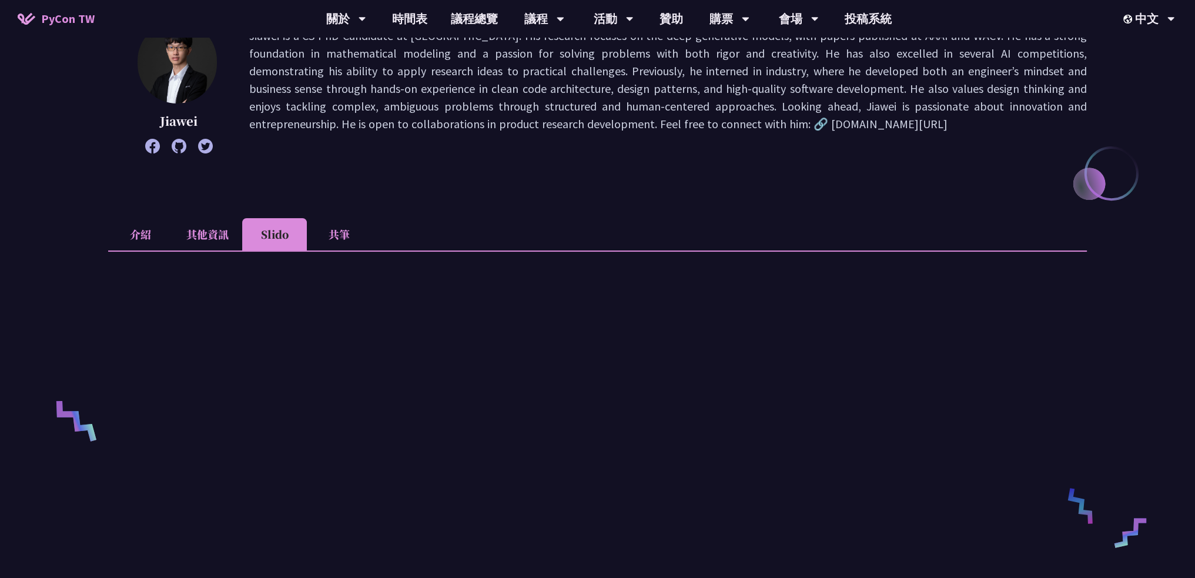
click at [222, 243] on li "其他資訊" at bounding box center [207, 234] width 69 height 32
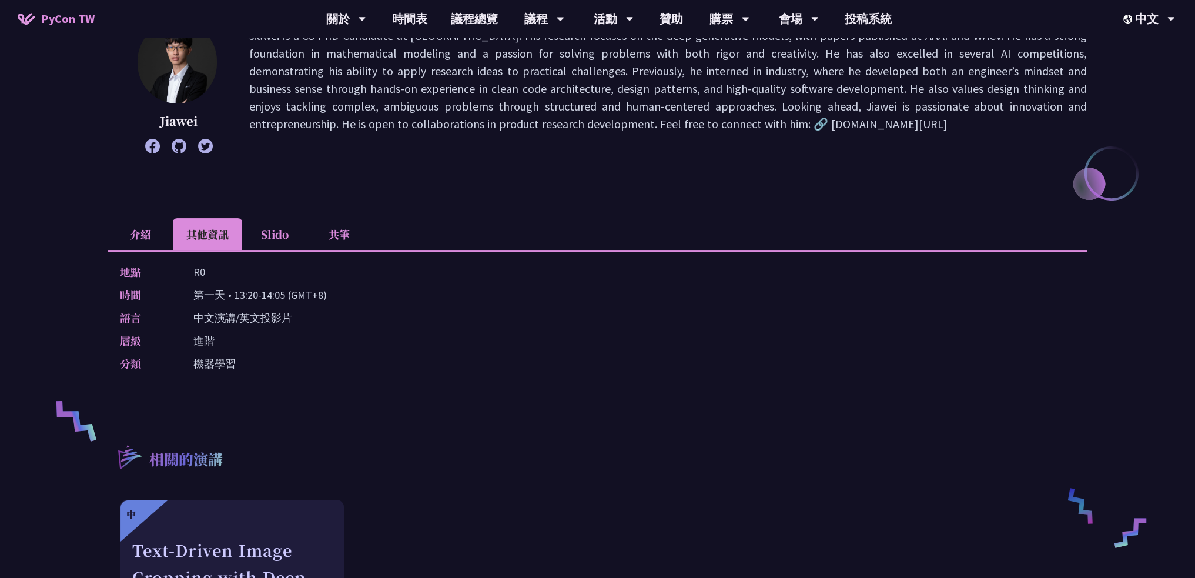
click at [190, 239] on li "其他資訊" at bounding box center [207, 234] width 69 height 32
click at [167, 239] on li "介紹" at bounding box center [140, 234] width 65 height 32
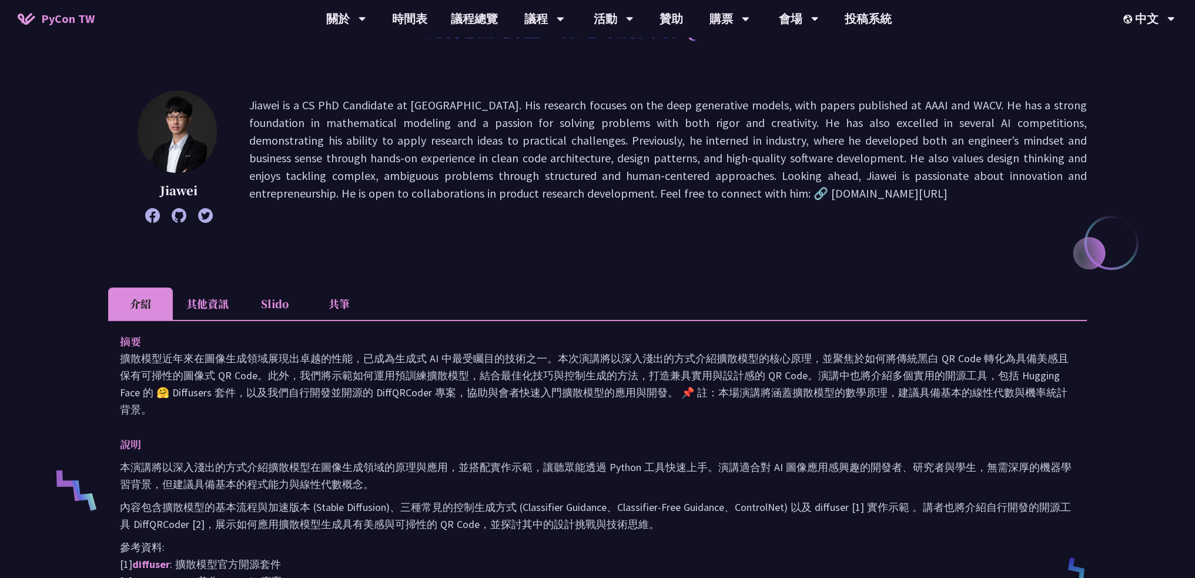
scroll to position [59, 0]
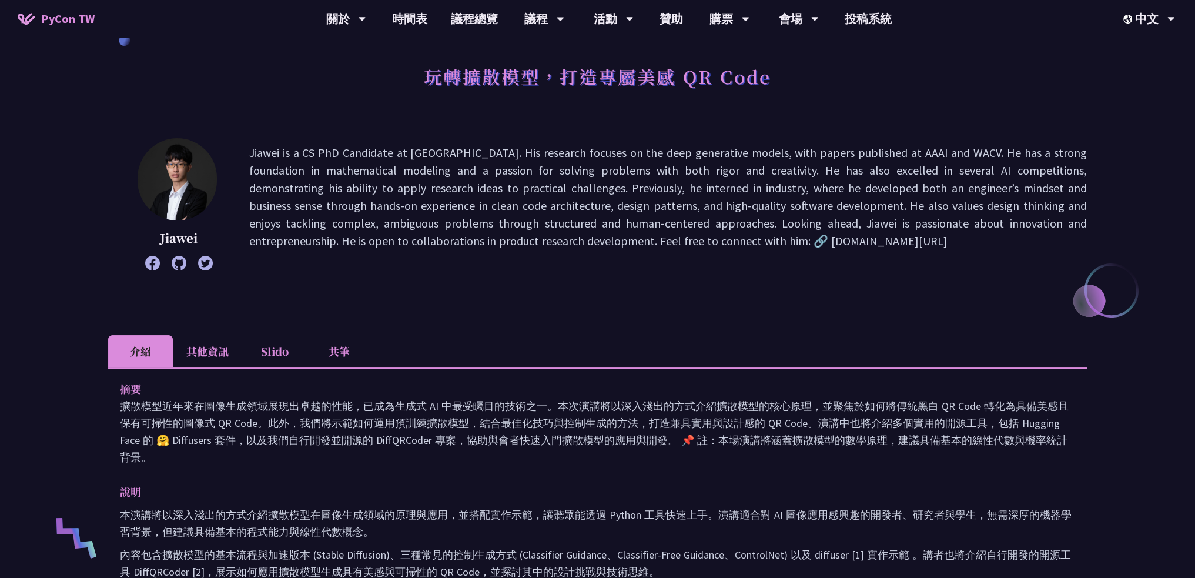
click at [189, 351] on li "其他資訊" at bounding box center [207, 351] width 69 height 32
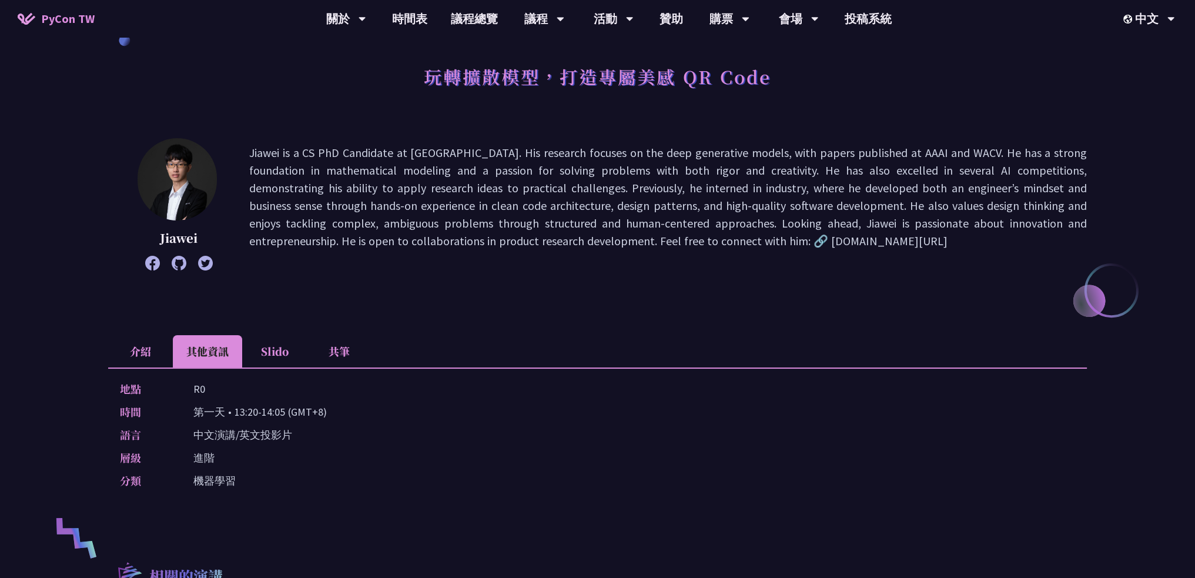
click at [139, 353] on li "介紹" at bounding box center [140, 351] width 65 height 32
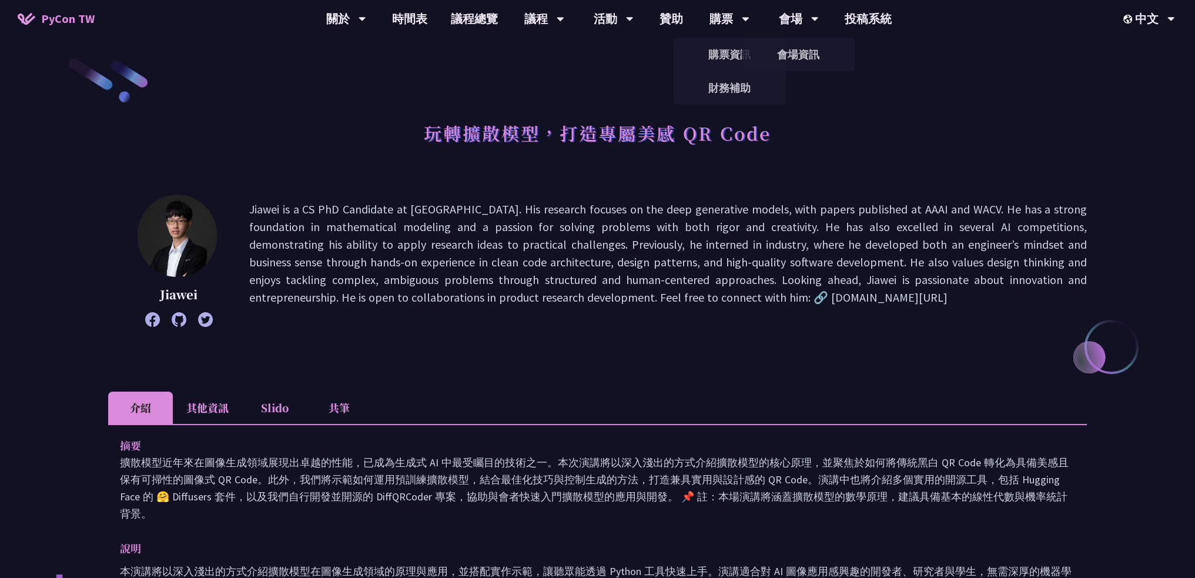
scroll to position [0, 0]
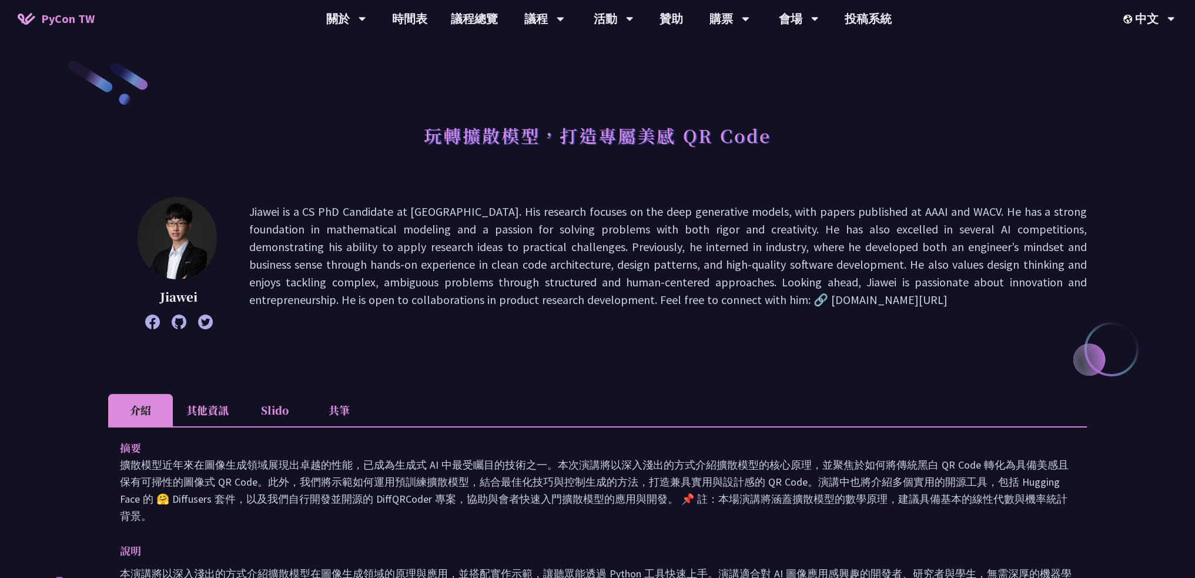
click at [219, 425] on li "其他資訊" at bounding box center [207, 410] width 69 height 32
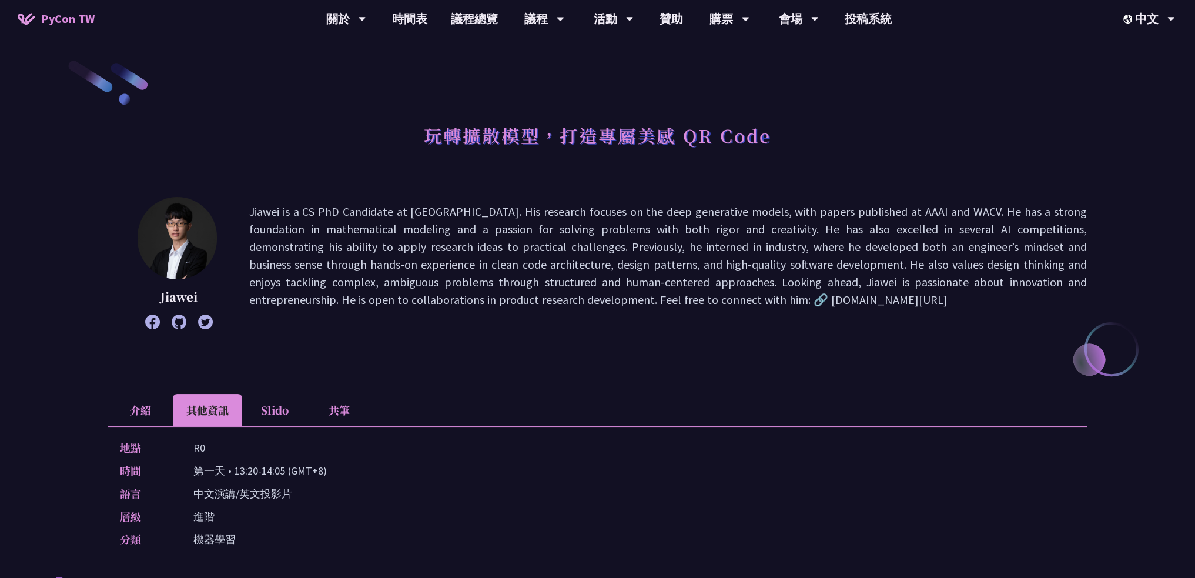
click at [628, 302] on p "Jiawei is a CS PhD Candidate at [GEOGRAPHIC_DATA]. His research focuses on the …" at bounding box center [668, 263] width 838 height 120
drag, startPoint x: 592, startPoint y: 301, endPoint x: 714, endPoint y: 296, distance: 121.8
click at [715, 296] on p "Jiawei is a CS PhD Candidate at [GEOGRAPHIC_DATA]. His research focuses on the …" at bounding box center [668, 263] width 838 height 120
click at [658, 306] on p "Jiawei is a CS PhD Candidate at NTU. His research focuses on the deep generativ…" at bounding box center [668, 263] width 838 height 120
drag, startPoint x: 589, startPoint y: 297, endPoint x: 723, endPoint y: 294, distance: 134.1
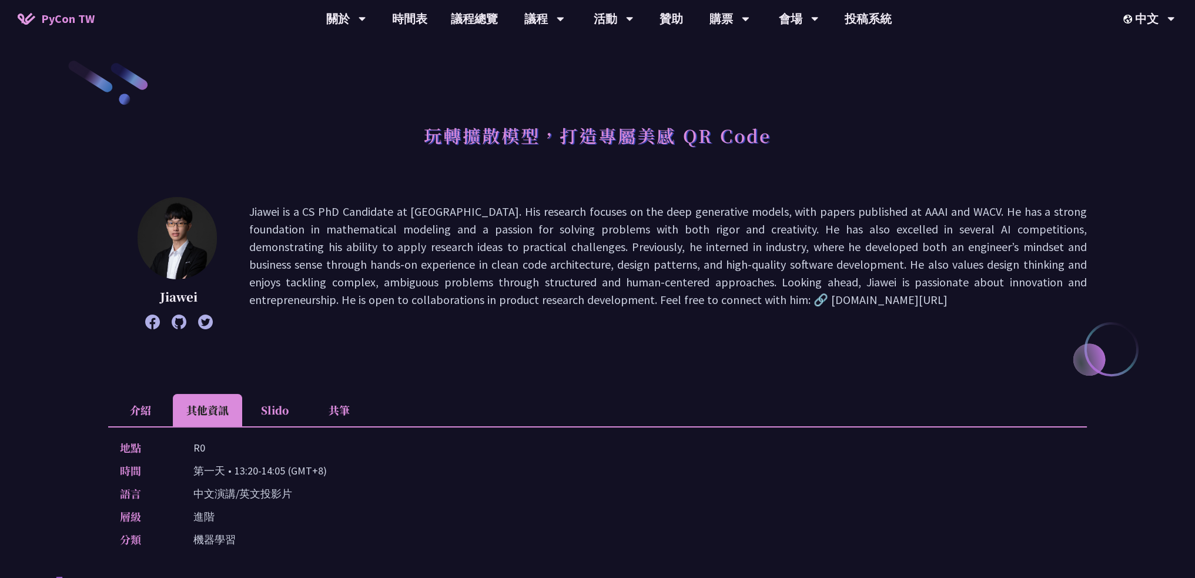
click at [723, 294] on p "Jiawei is a CS PhD Candidate at NTU. His research focuses on the deep generativ…" at bounding box center [668, 263] width 838 height 120
click at [872, 282] on p "Jiawei is a CS PhD Candidate at NTU. His research focuses on the deep generativ…" at bounding box center [668, 263] width 838 height 120
drag, startPoint x: 236, startPoint y: 468, endPoint x: 283, endPoint y: 471, distance: 47.1
click at [283, 471] on p "第一天 • 13:20-14:05 (GMT+8)" at bounding box center [259, 470] width 133 height 17
copy p "13:20-14:05"
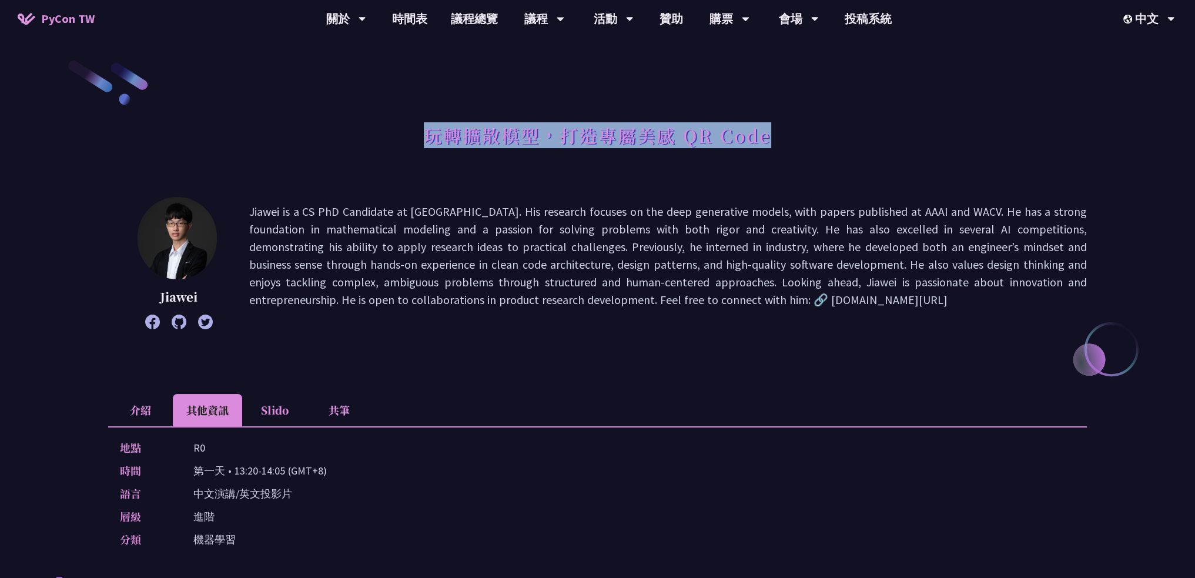
drag, startPoint x: 425, startPoint y: 136, endPoint x: 768, endPoint y: 127, distance: 342.8
click at [768, 127] on h1 "玩轉擴散模型，打造專屬美感 QR Code" at bounding box center [597, 135] width 347 height 35
copy h1 "玩轉擴散模型，打造專屬美感 QR Code"
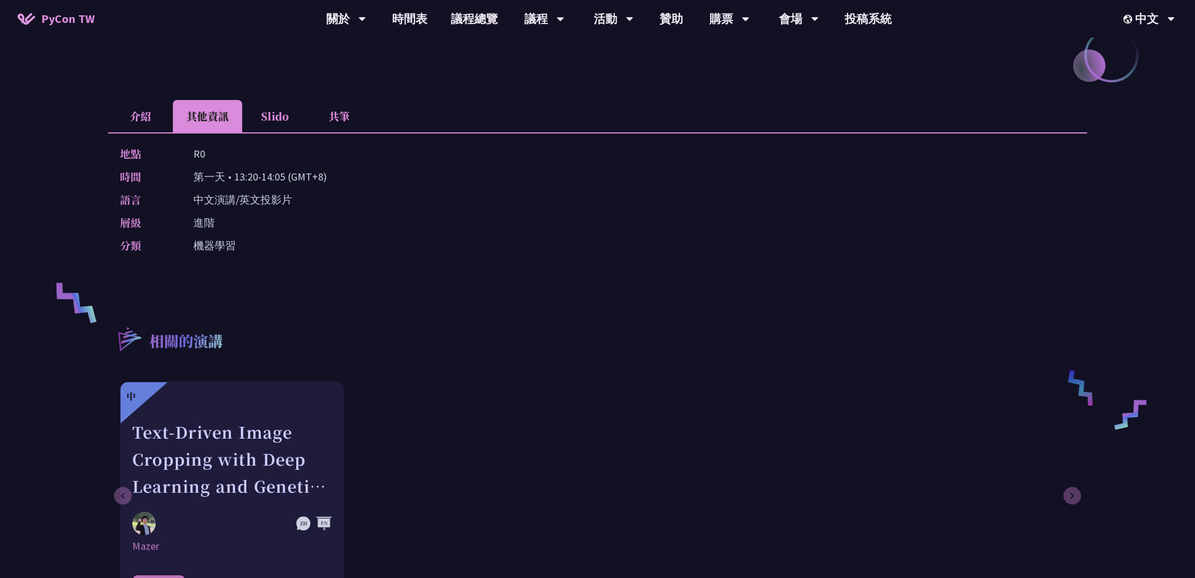
scroll to position [294, 0]
click at [156, 122] on li "介紹" at bounding box center [140, 116] width 65 height 32
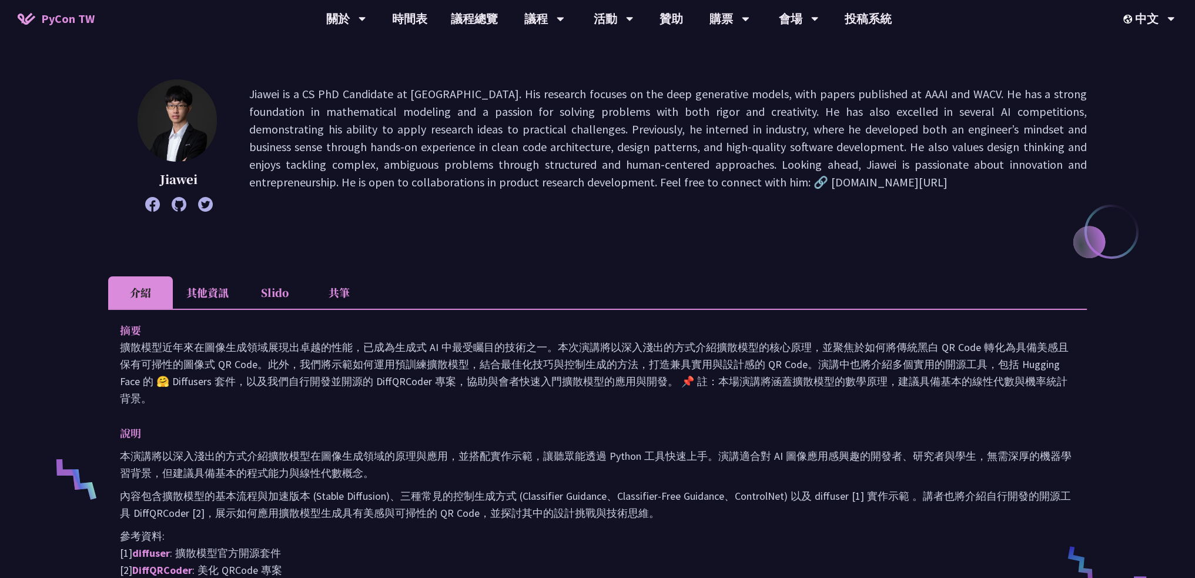
scroll to position [118, 0]
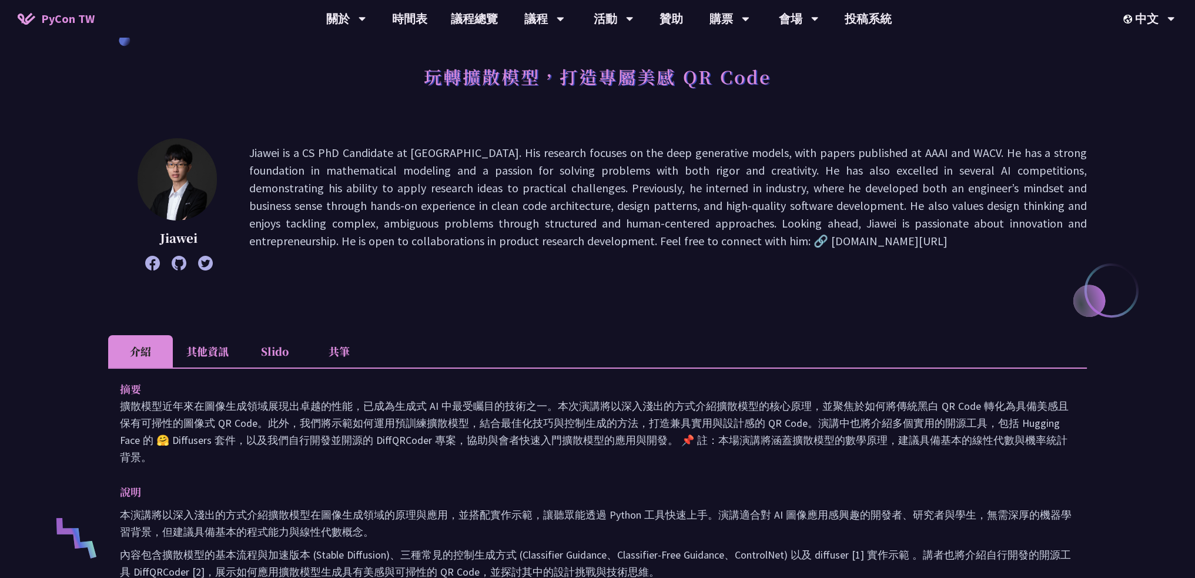
click at [531, 325] on div "玩轉擴散模型，打造專屬美感 QR Code Jiawei Jiawei is a CS PhD Candidate at NTU. His research …" at bounding box center [597, 512] width 979 height 1025
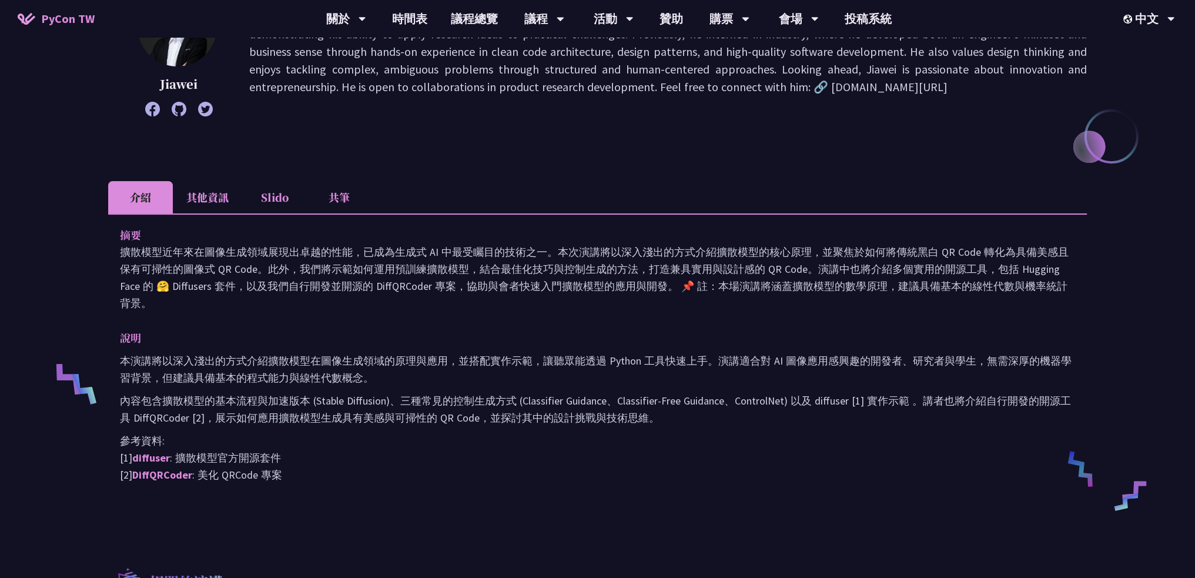
scroll to position [176, 0]
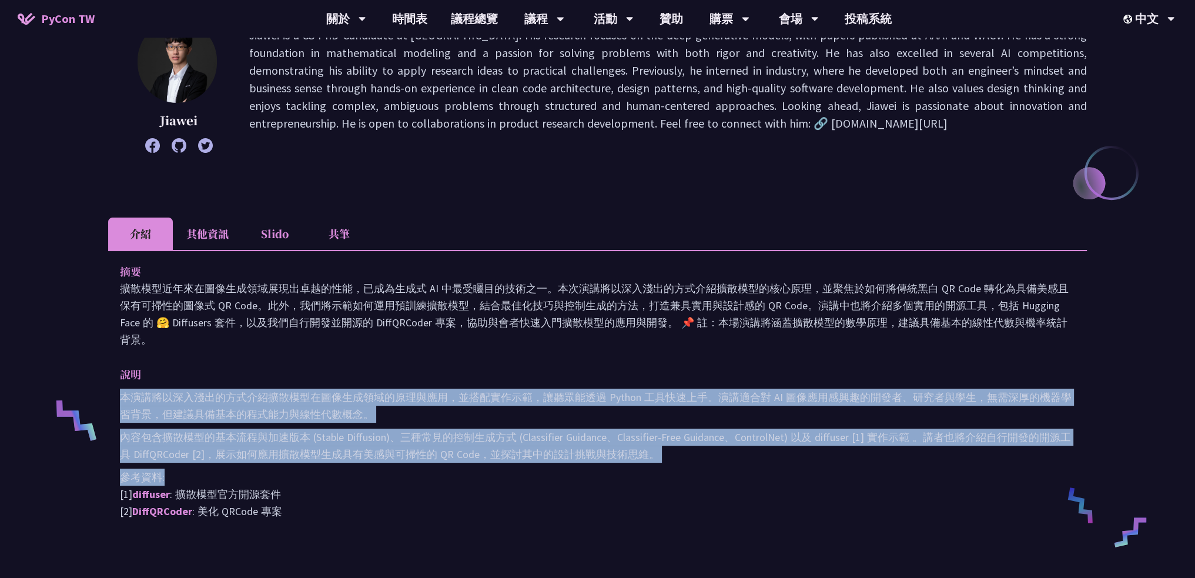
drag, startPoint x: 126, startPoint y: 396, endPoint x: 726, endPoint y: 468, distance: 605.0
click at [726, 468] on div "本演講將以深入淺出的方式介紹擴散模型在圖像生成領域的原理與應用，並搭配實作示範，讓聽眾能透過 Python 工具快速上手。演講適合對 AI 圖像應用感興趣的開…" at bounding box center [597, 454] width 955 height 131
click at [731, 465] on div "本演講將以深入淺出的方式介紹擴散模型在圖像生成領域的原理與應用，並搭配實作示範，讓聽眾能透過 Python 工具快速上手。演講適合對 AI 圖像應用感興趣的開…" at bounding box center [597, 454] width 955 height 131
drag, startPoint x: 729, startPoint y: 467, endPoint x: 120, endPoint y: 395, distance: 612.6
click at [120, 395] on div "本演講將以深入淺出的方式介紹擴散模型在圖像生成領域的原理與應用，並搭配實作示範，讓聽眾能透過 Python 工具快速上手。演講適合對 AI 圖像應用感興趣的開…" at bounding box center [597, 454] width 955 height 131
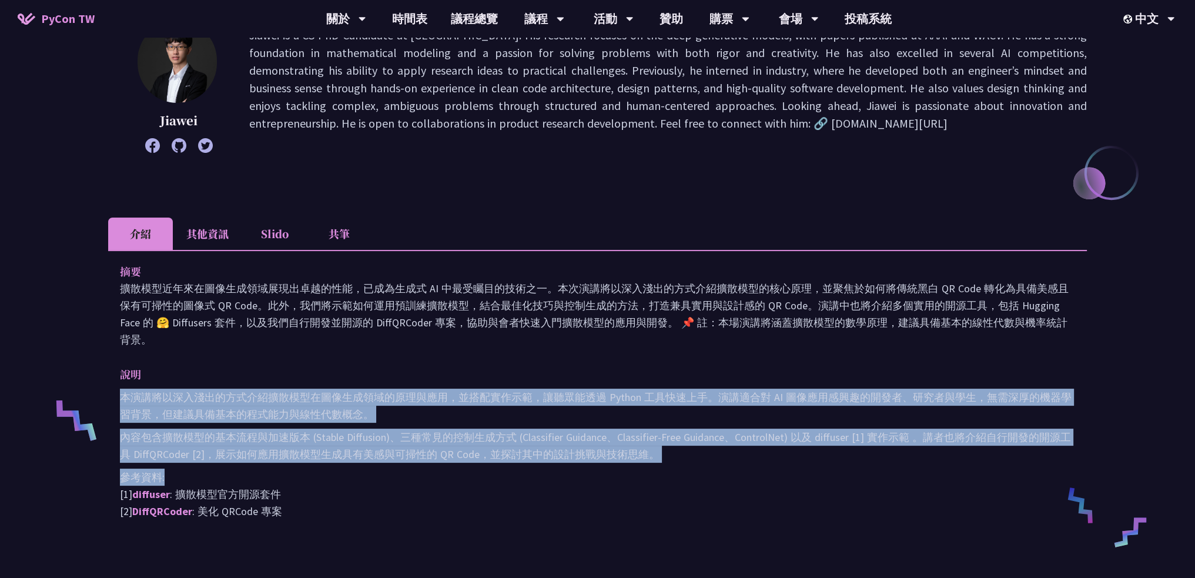
click at [125, 394] on p "本演講將以深入淺出的方式介紹擴散模型在圖像生成領域的原理與應用，並搭配實作示範，讓聽眾能透過 Python 工具快速上手。演講適合對 AI 圖像應用感興趣的開…" at bounding box center [597, 406] width 955 height 34
drag, startPoint x: 690, startPoint y: 459, endPoint x: 122, endPoint y: 400, distance: 571.4
click at [122, 400] on div "本演講將以深入淺出的方式介紹擴散模型在圖像生成領域的原理與應用，並搭配實作示範，讓聽眾能透過 Python 工具快速上手。演講適合對 AI 圖像應用感興趣的開…" at bounding box center [597, 454] width 955 height 131
copy div "本演講將以深入淺出的方式介紹擴散模型在圖像生成領域的原理與應用，並搭配實作示範，讓聽眾能透過 Python 工具快速上手。演講適合對 AI 圖像應用感興趣的開…"
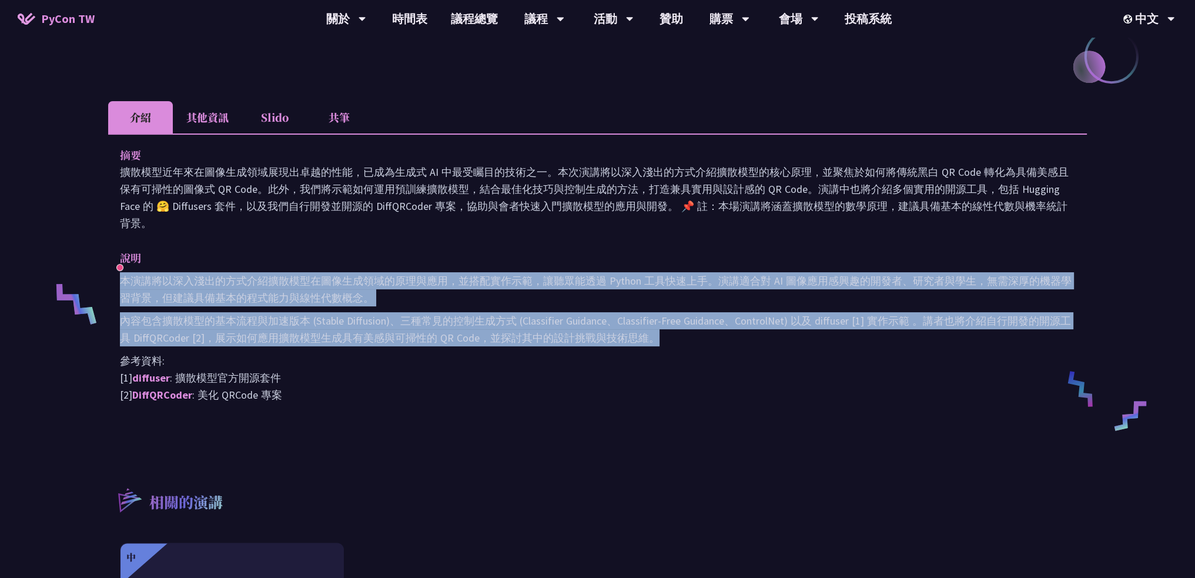
scroll to position [293, 0]
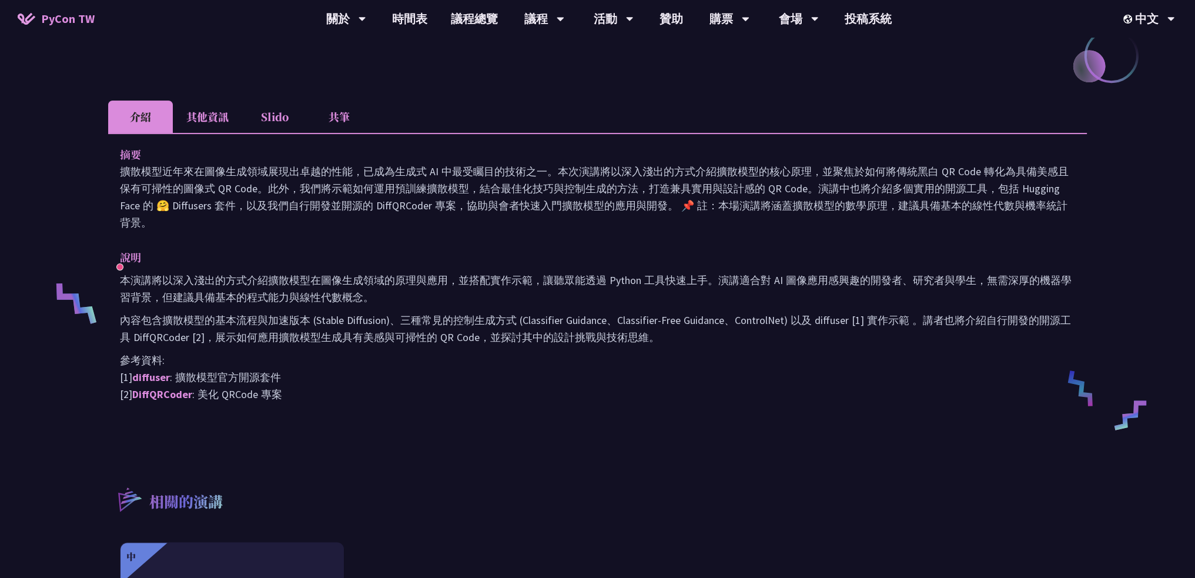
click at [231, 132] on li "其他資訊" at bounding box center [207, 117] width 69 height 32
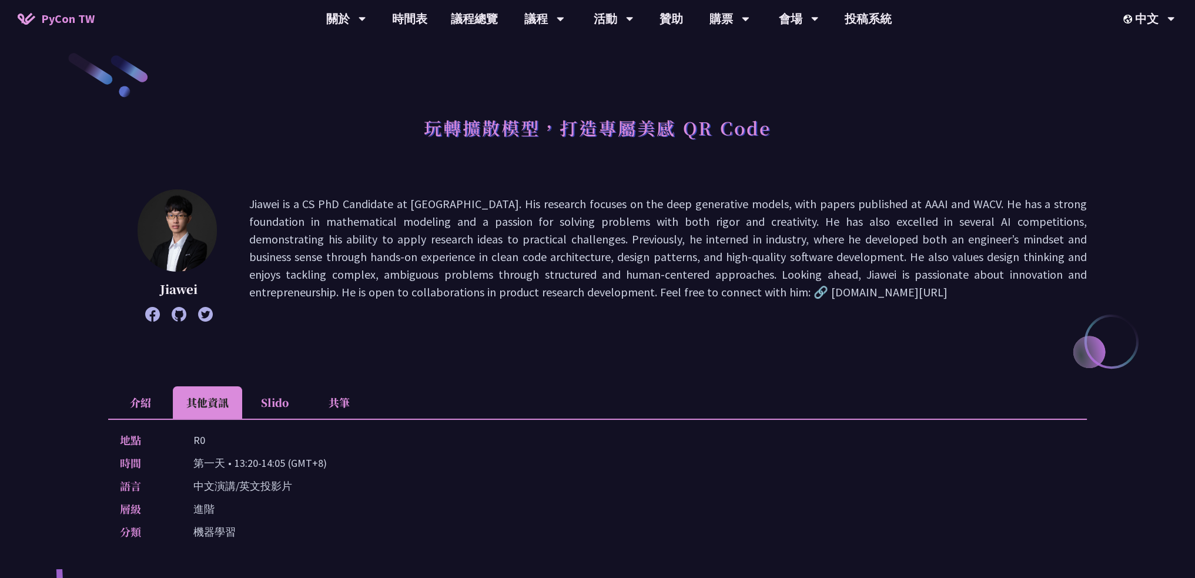
scroll to position [0, 0]
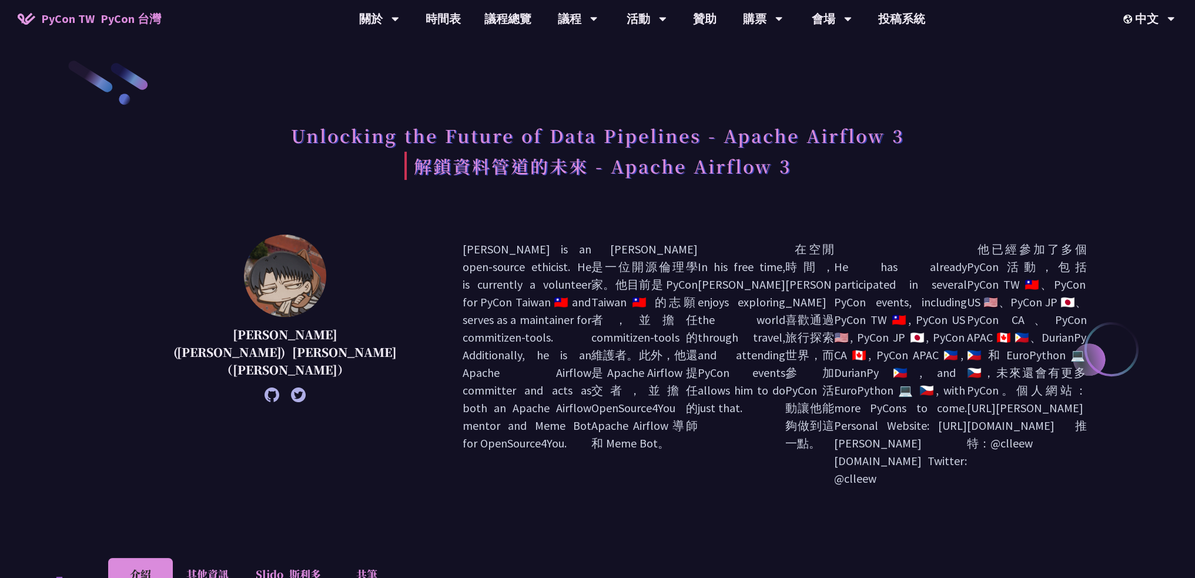
click at [193, 429] on div "[PERSON_NAME] ([PERSON_NAME]) [PERSON_NAME] （[PERSON_NAME]） [PERSON_NAME] is an…" at bounding box center [597, 382] width 979 height 294
click at [200, 558] on li "其他資訊" at bounding box center [207, 574] width 69 height 32
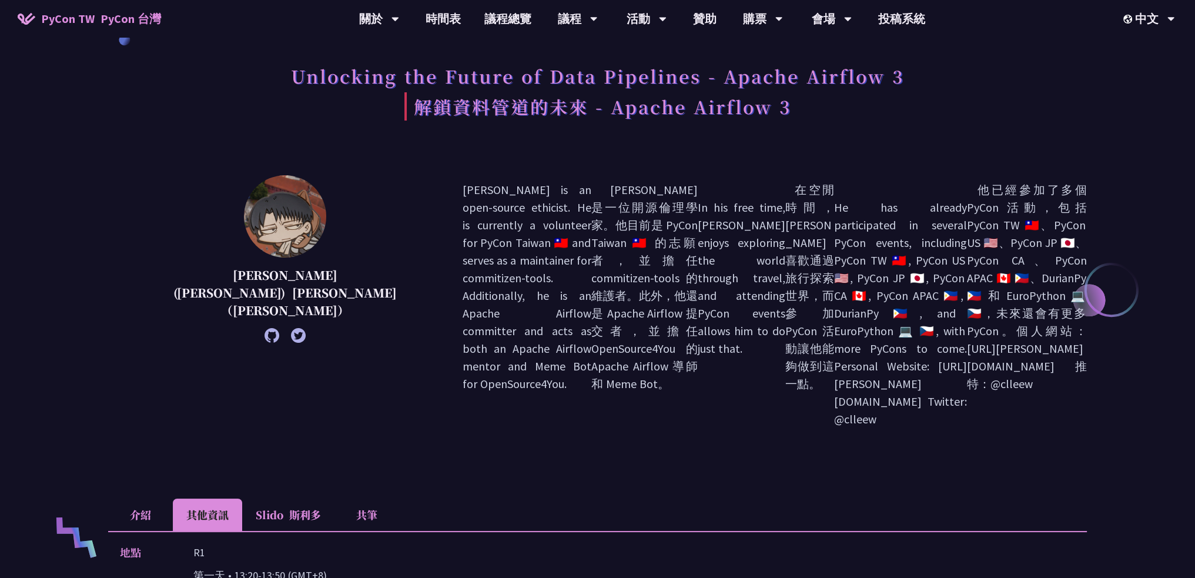
scroll to position [59, 0]
click at [175, 499] on li "其他資訊" at bounding box center [207, 515] width 69 height 32
click at [155, 499] on li "介紹" at bounding box center [140, 515] width 65 height 32
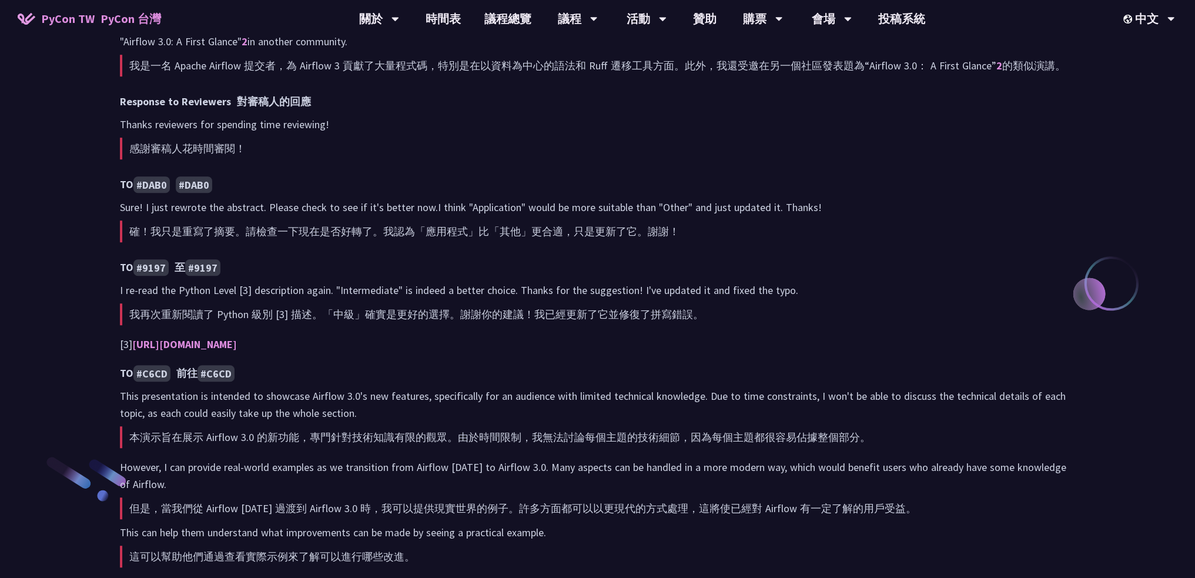
scroll to position [1117, 0]
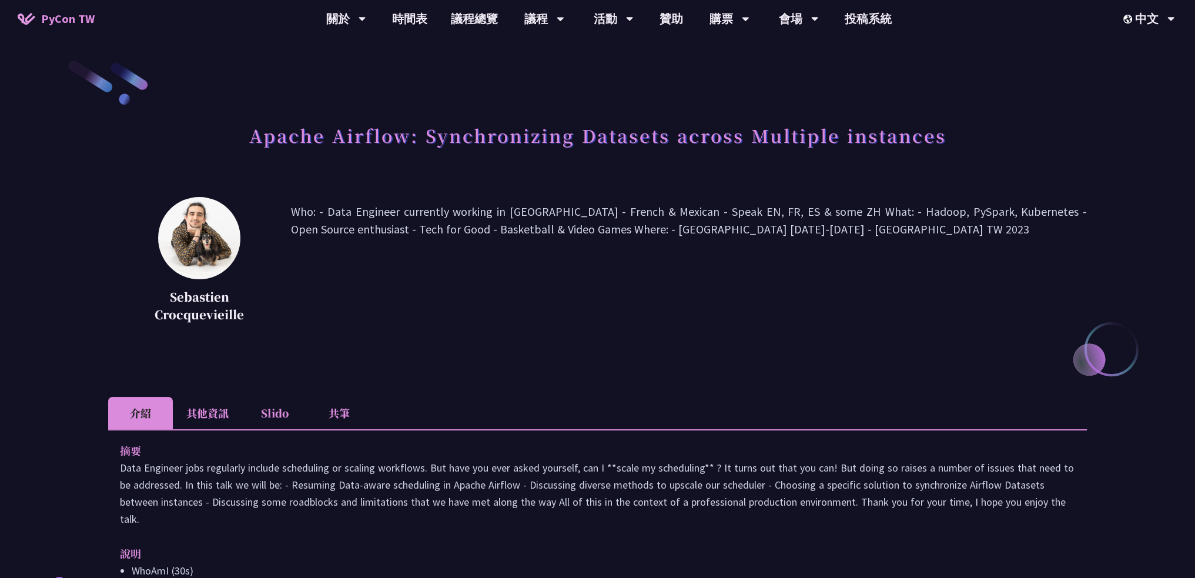
click at [202, 420] on li "其他資訊" at bounding box center [207, 413] width 69 height 32
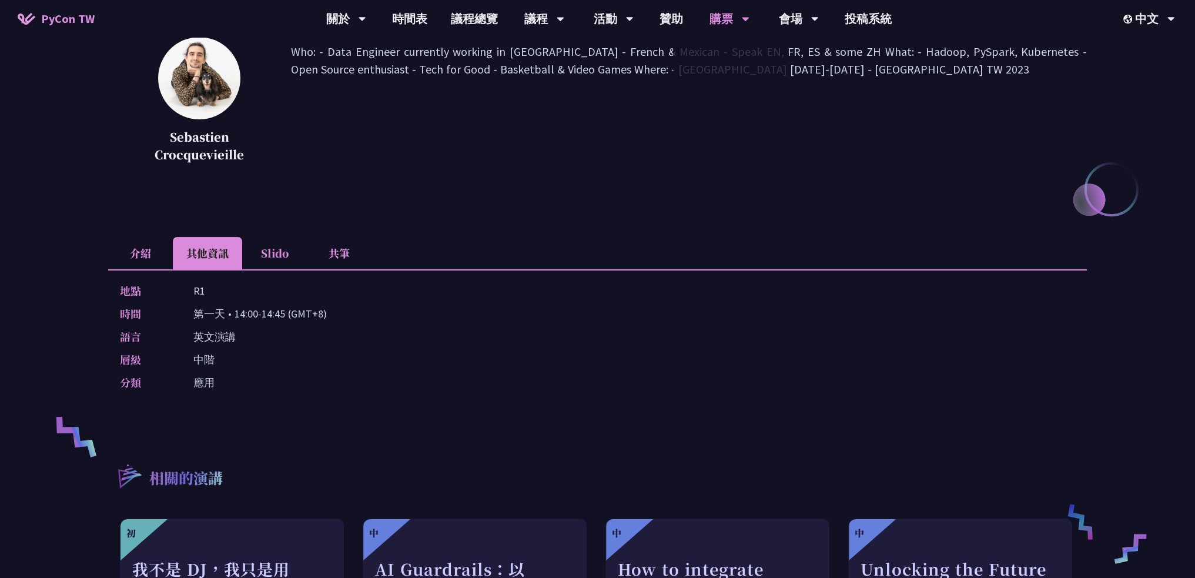
scroll to position [173, 0]
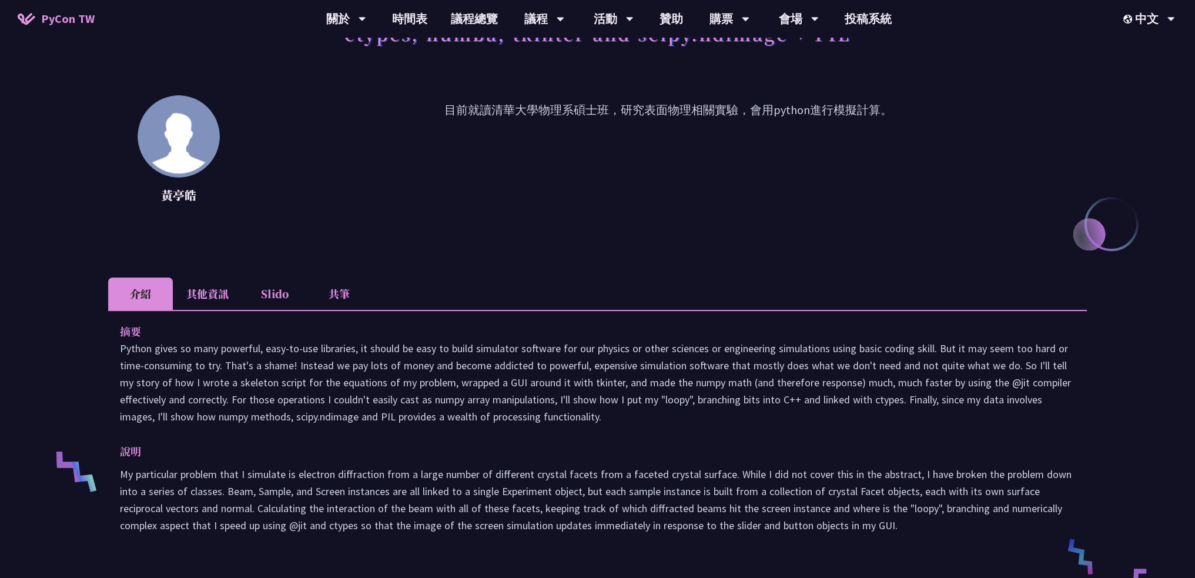
scroll to position [118, 0]
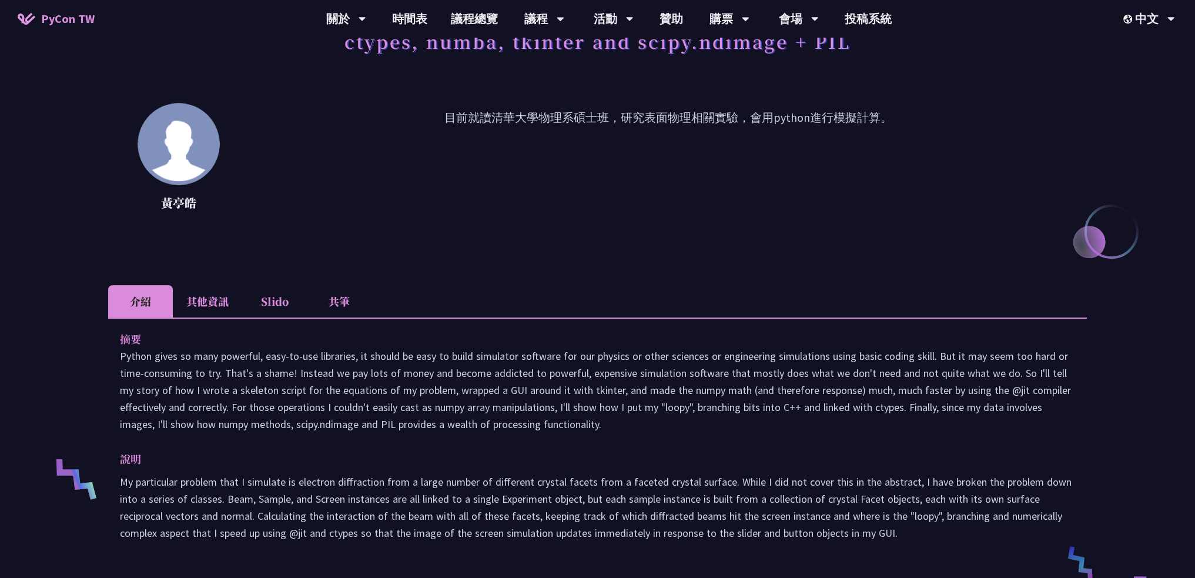
click at [188, 303] on li "其他資訊" at bounding box center [207, 301] width 69 height 32
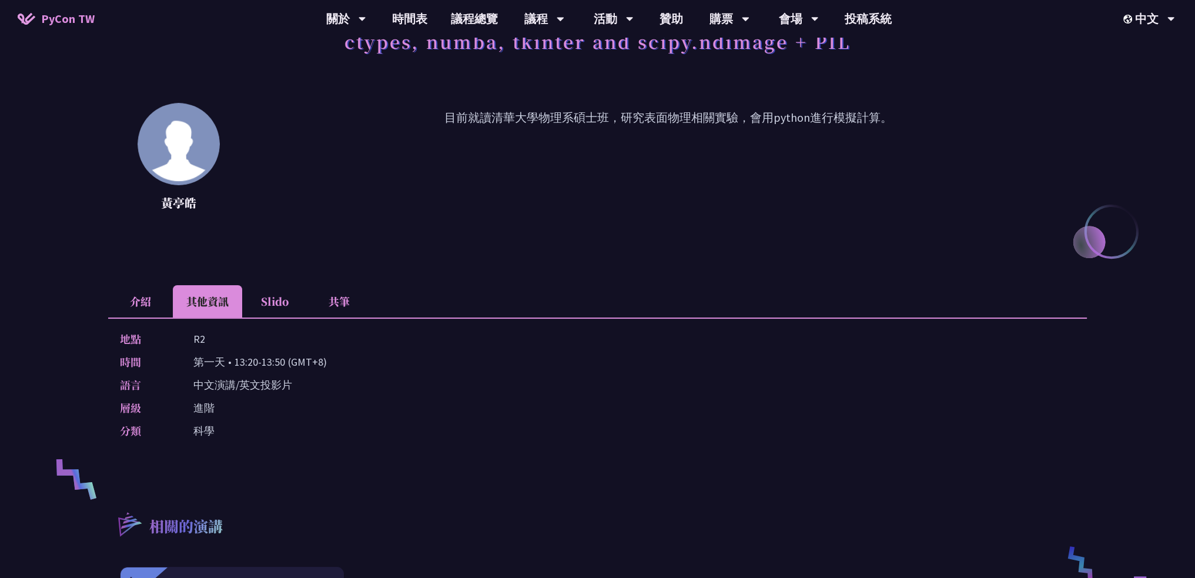
click at [136, 302] on li "介紹" at bounding box center [140, 301] width 65 height 32
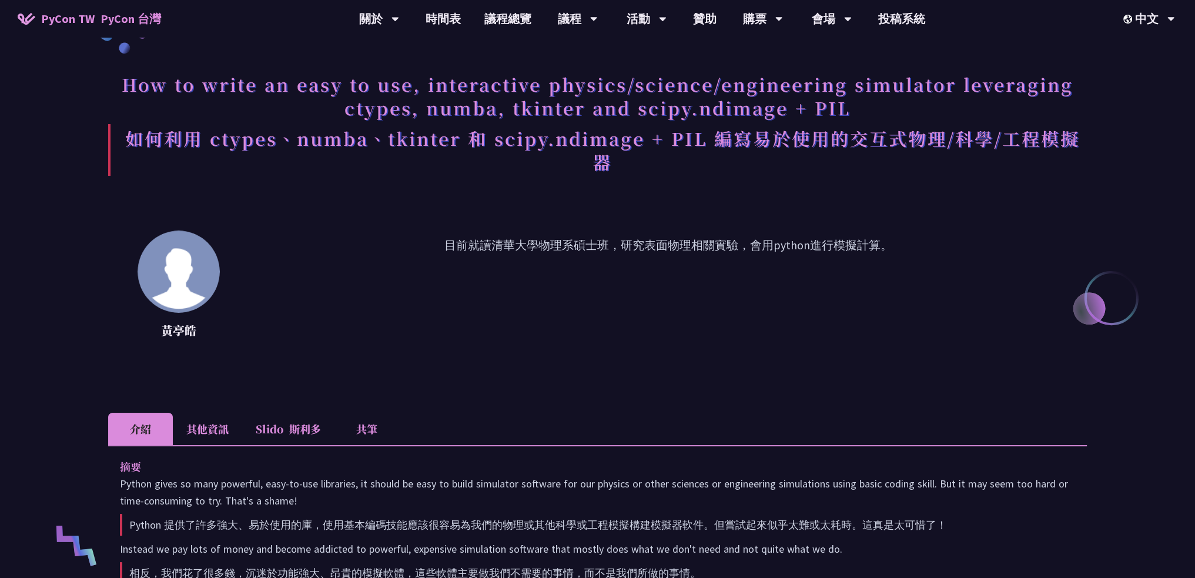
scroll to position [0, 0]
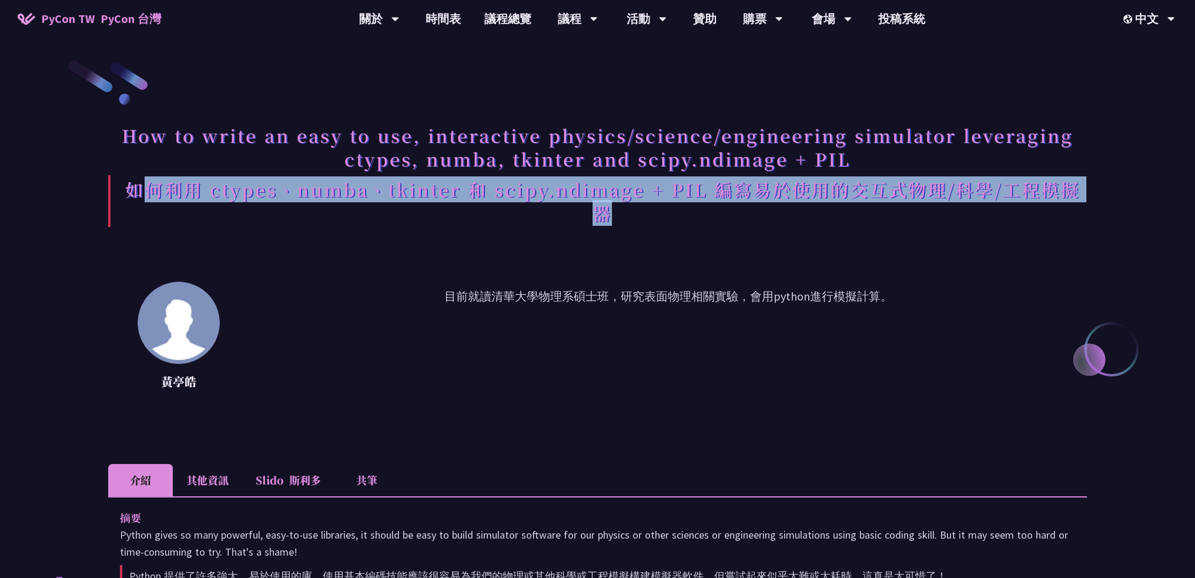
drag, startPoint x: 140, startPoint y: 190, endPoint x: 747, endPoint y: 236, distance: 608.3
click at [747, 236] on h1 "How to write an easy to use, interactive physics/science/engineering simulator …" at bounding box center [597, 178] width 979 height 120
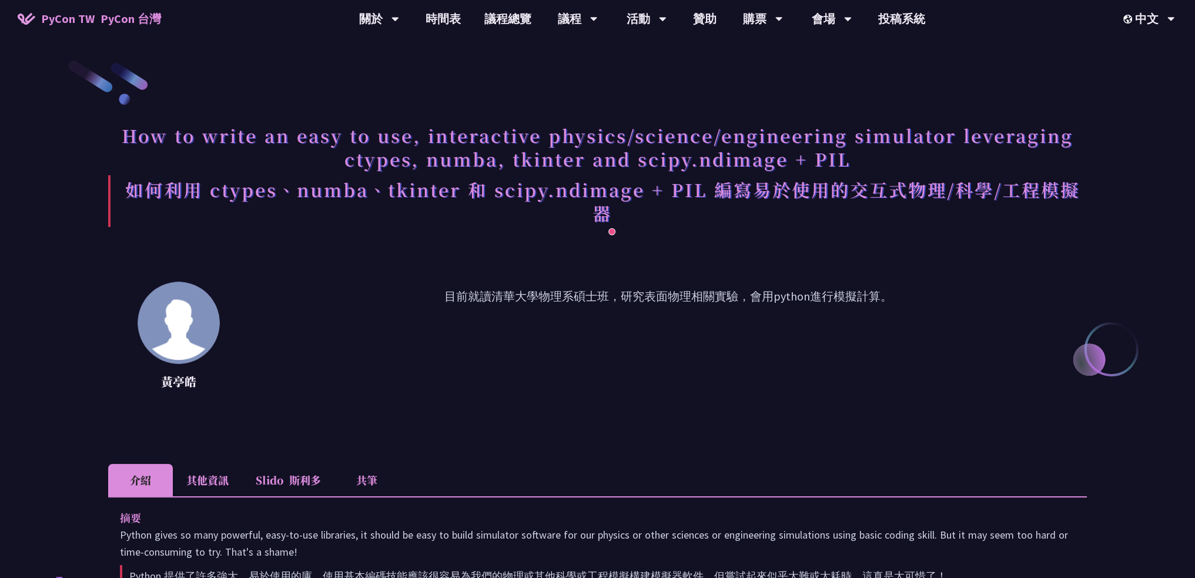
click at [747, 237] on h1 "How to write an easy to use, interactive physics/science/engineering simulator …" at bounding box center [597, 178] width 979 height 120
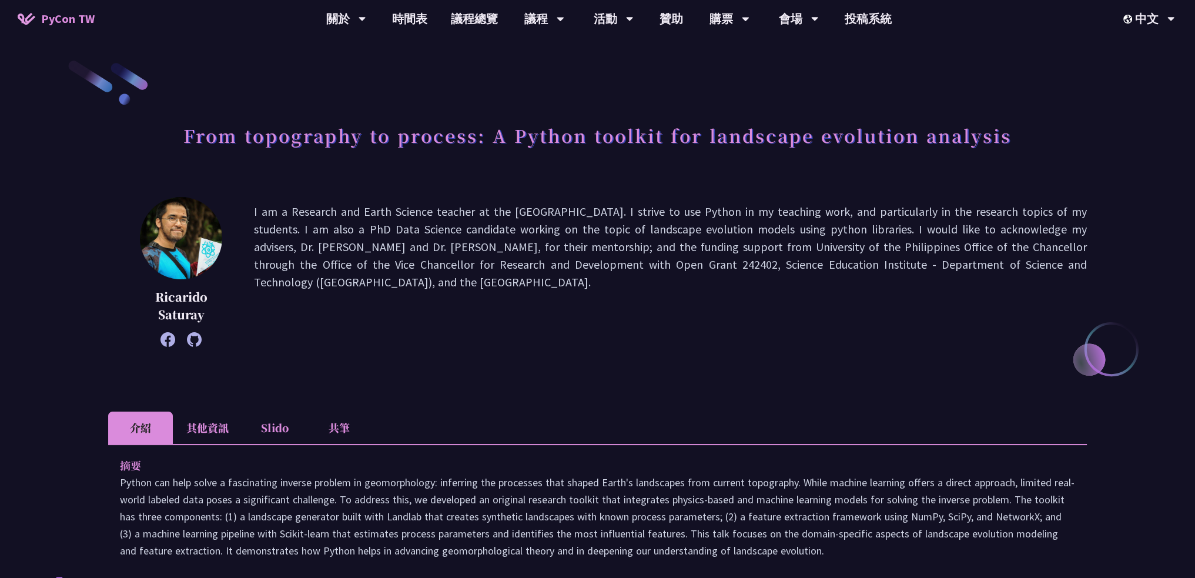
click at [200, 420] on li "其他資訊" at bounding box center [207, 427] width 69 height 32
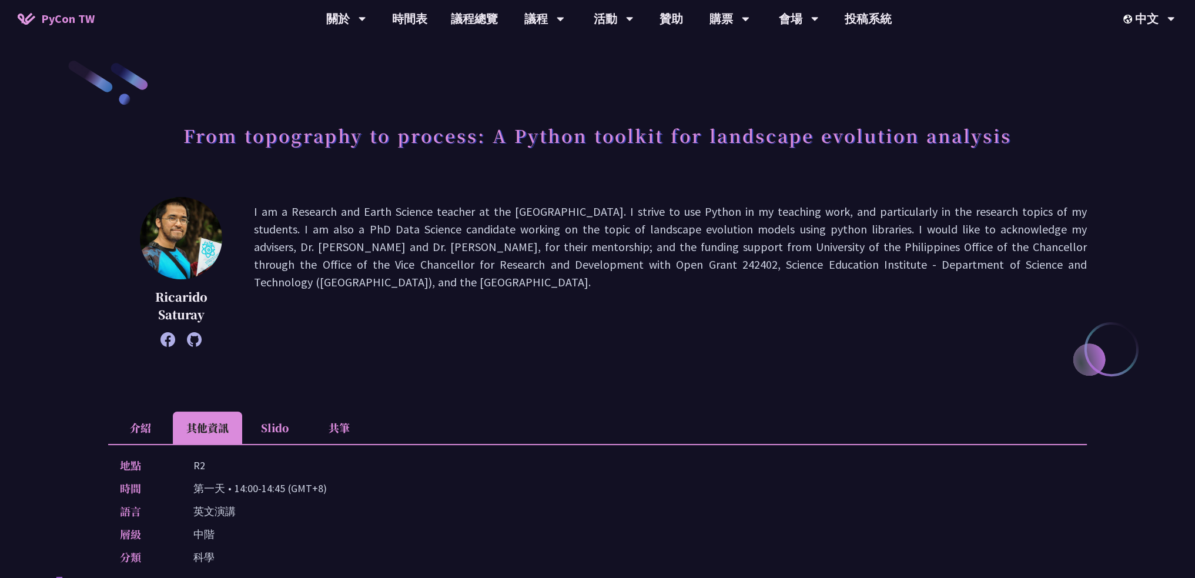
drag, startPoint x: 226, startPoint y: 397, endPoint x: 555, endPoint y: 339, distance: 334.1
click at [555, 339] on p "I am a Research and Earth Science teacher at the Philippine Science High School…" at bounding box center [670, 272] width 833 height 138
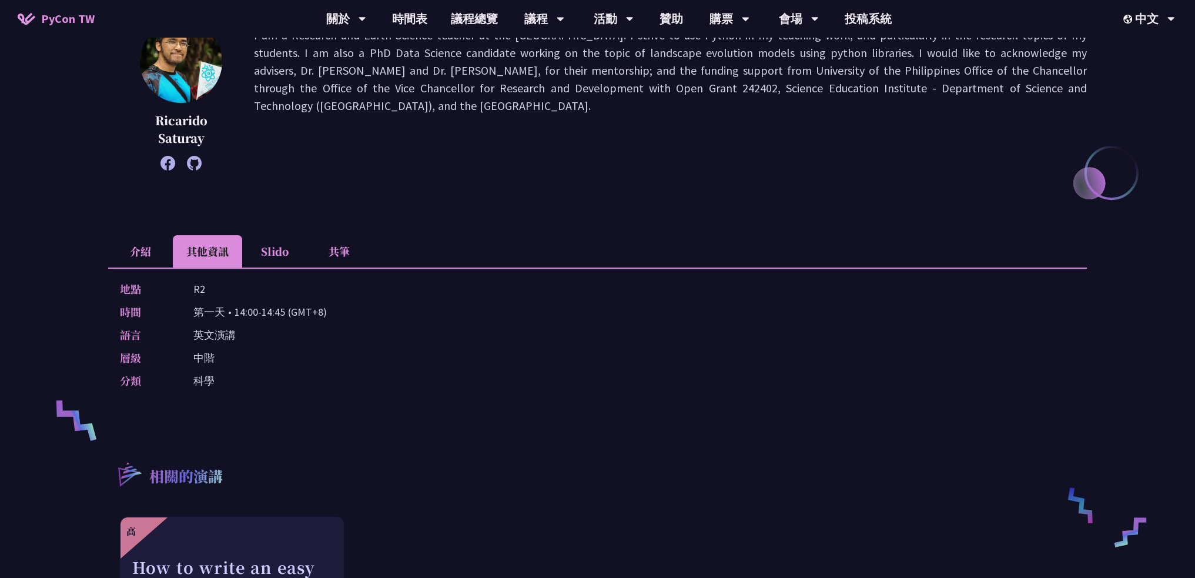
scroll to position [176, 0]
click at [132, 245] on li "介紹" at bounding box center [140, 251] width 65 height 32
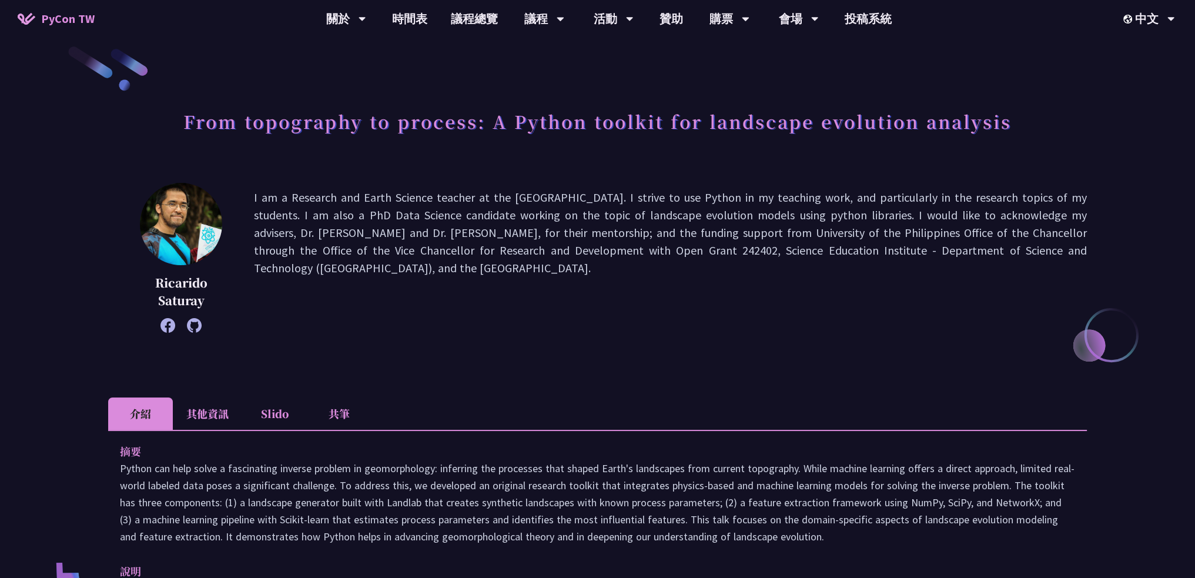
scroll to position [0, 0]
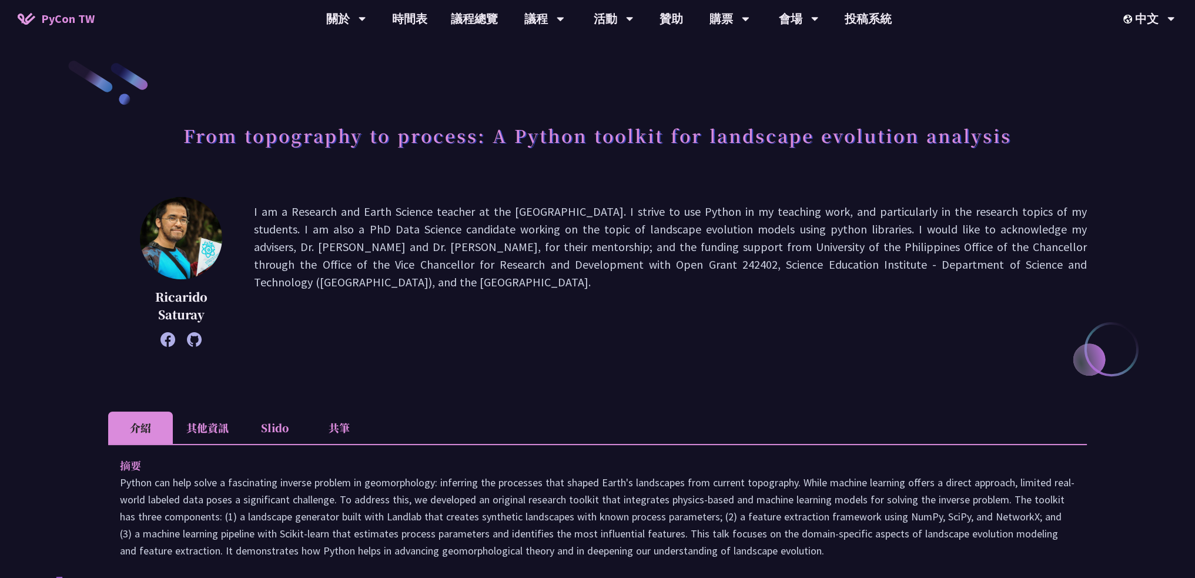
click at [188, 416] on li "其他資訊" at bounding box center [207, 427] width 69 height 32
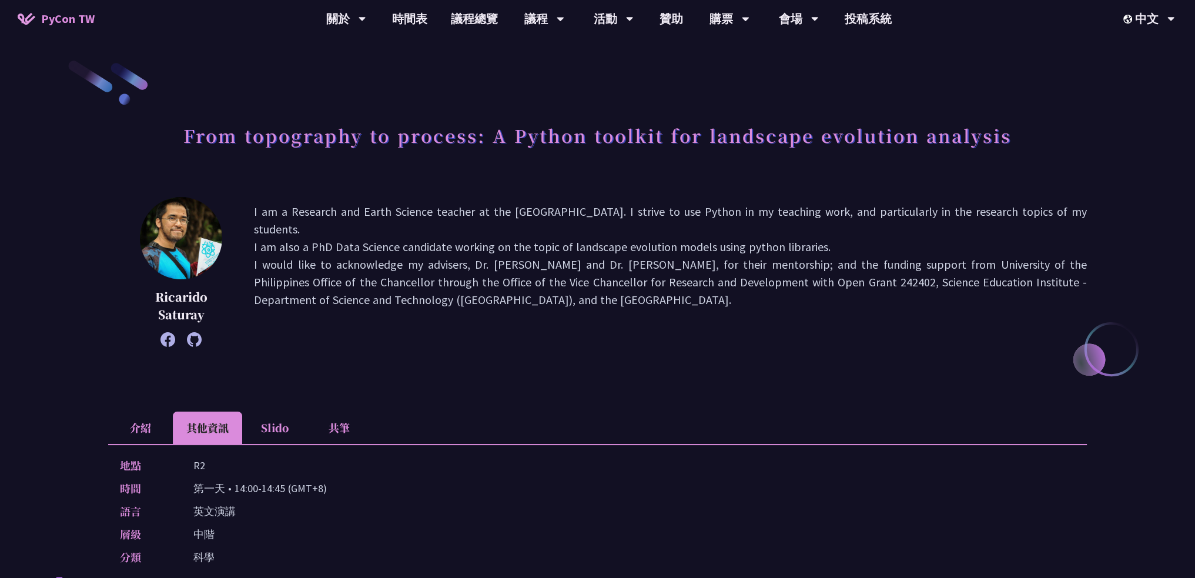
click at [146, 417] on li "介紹" at bounding box center [140, 427] width 65 height 32
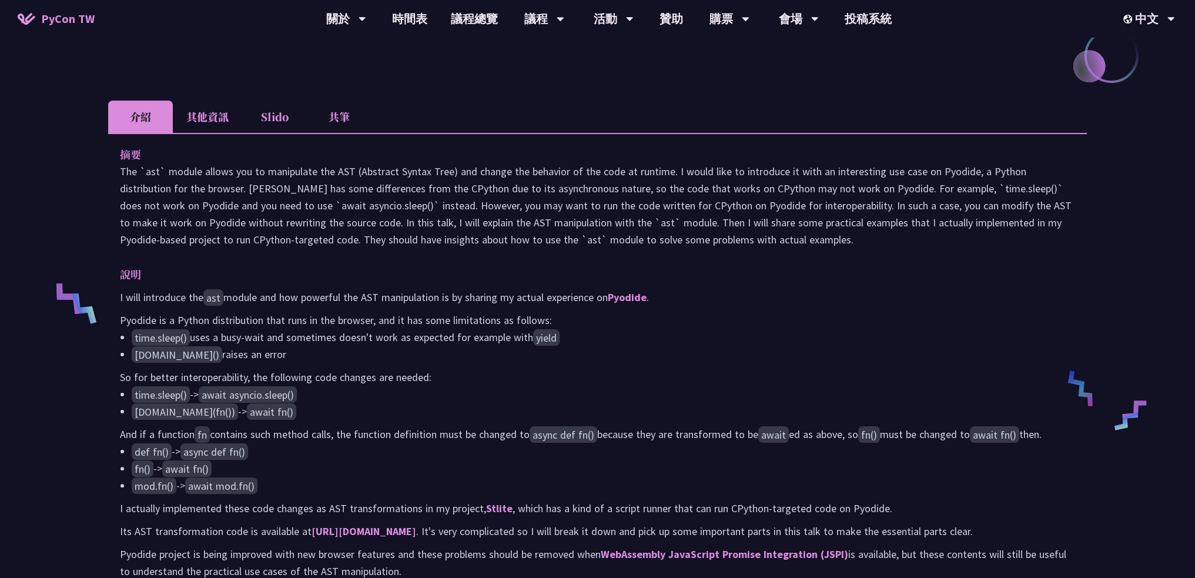
scroll to position [294, 0]
click at [208, 129] on li "其他資訊" at bounding box center [207, 116] width 69 height 32
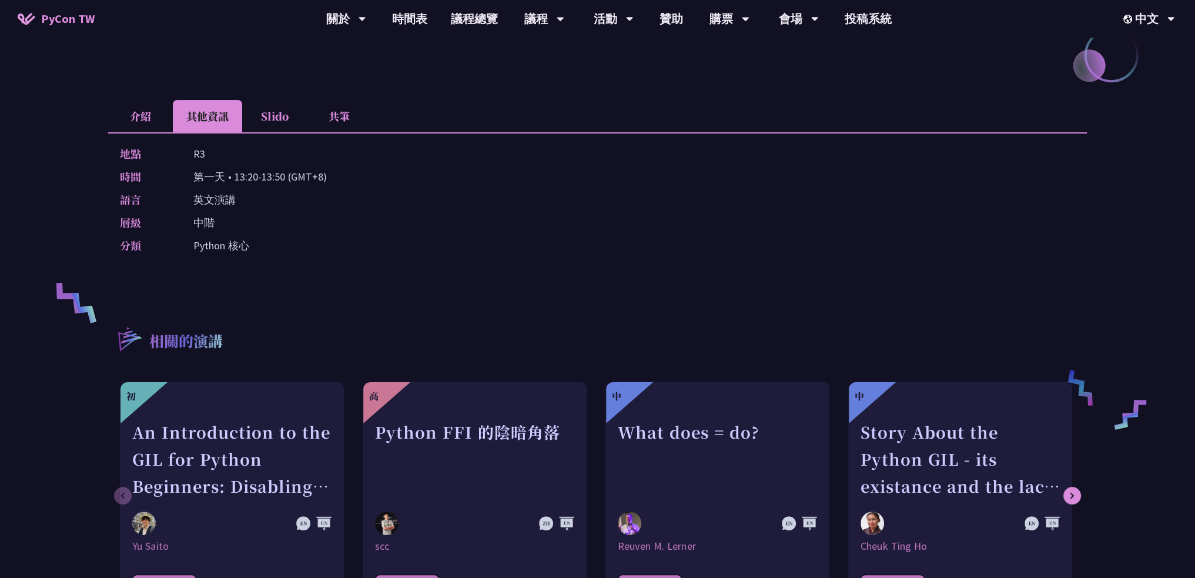
click at [133, 132] on li "介紹" at bounding box center [140, 116] width 65 height 32
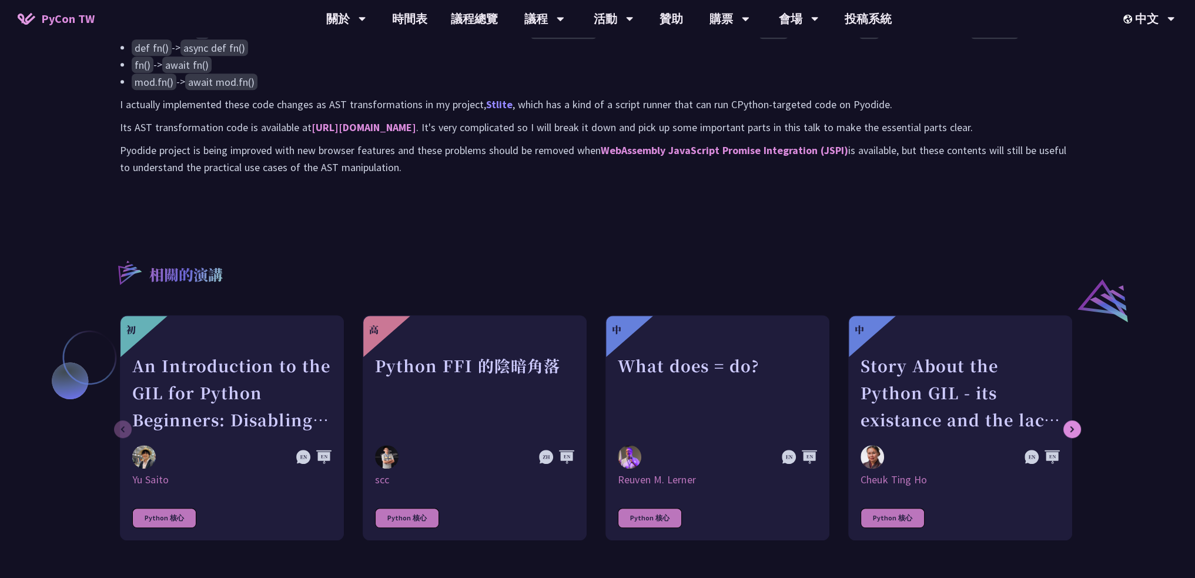
scroll to position [763, 0]
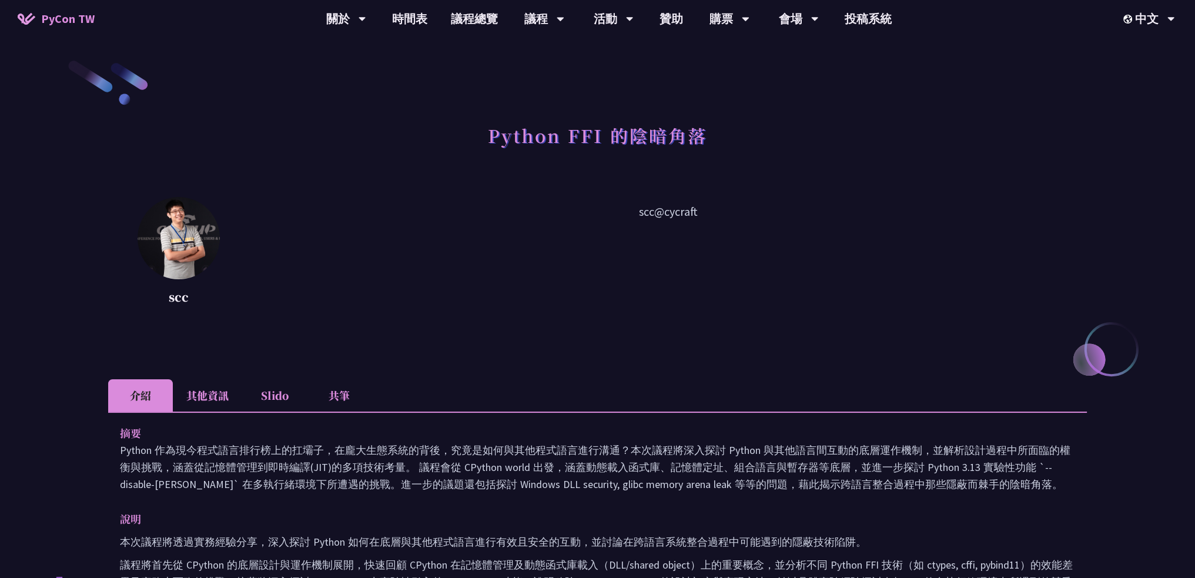
click at [198, 401] on li "其他資訊" at bounding box center [207, 395] width 69 height 32
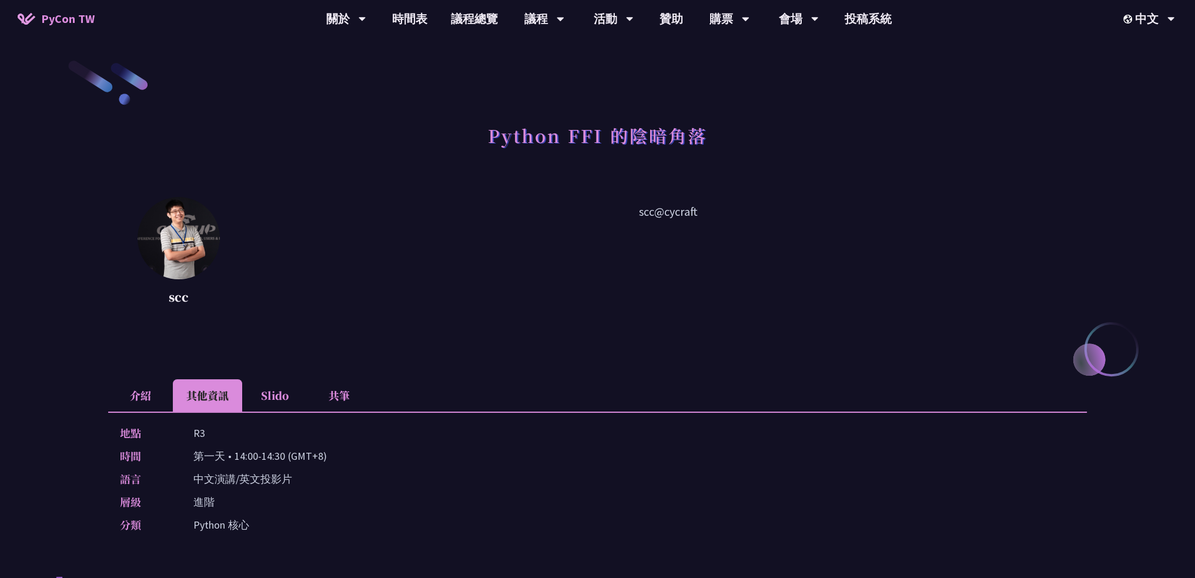
click at [139, 398] on li "介紹" at bounding box center [140, 395] width 65 height 32
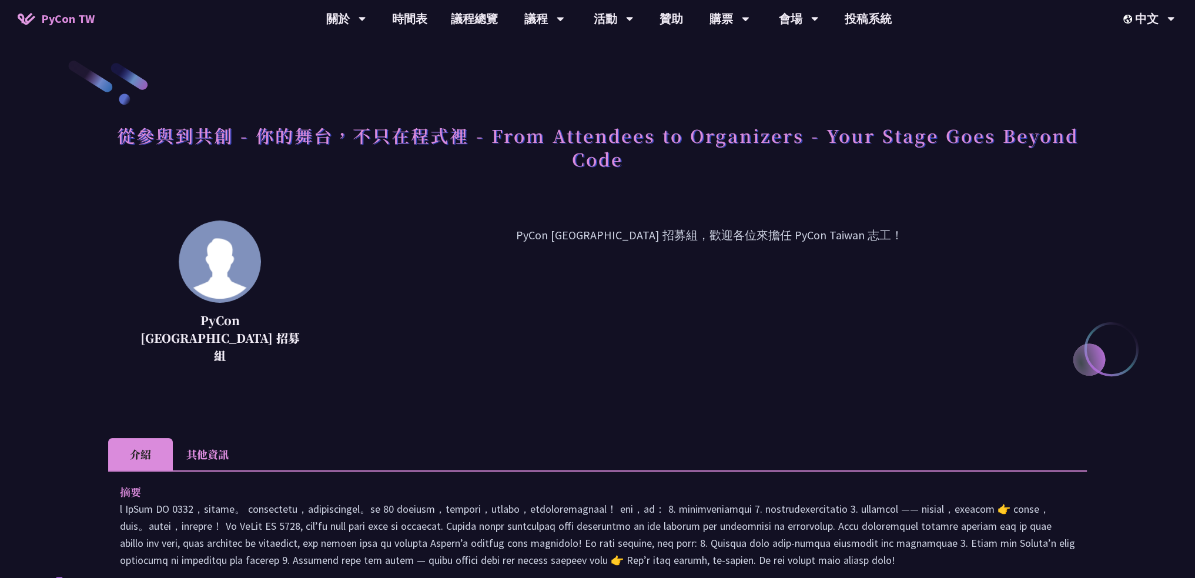
click at [215, 438] on li "其他資訊" at bounding box center [207, 454] width 69 height 32
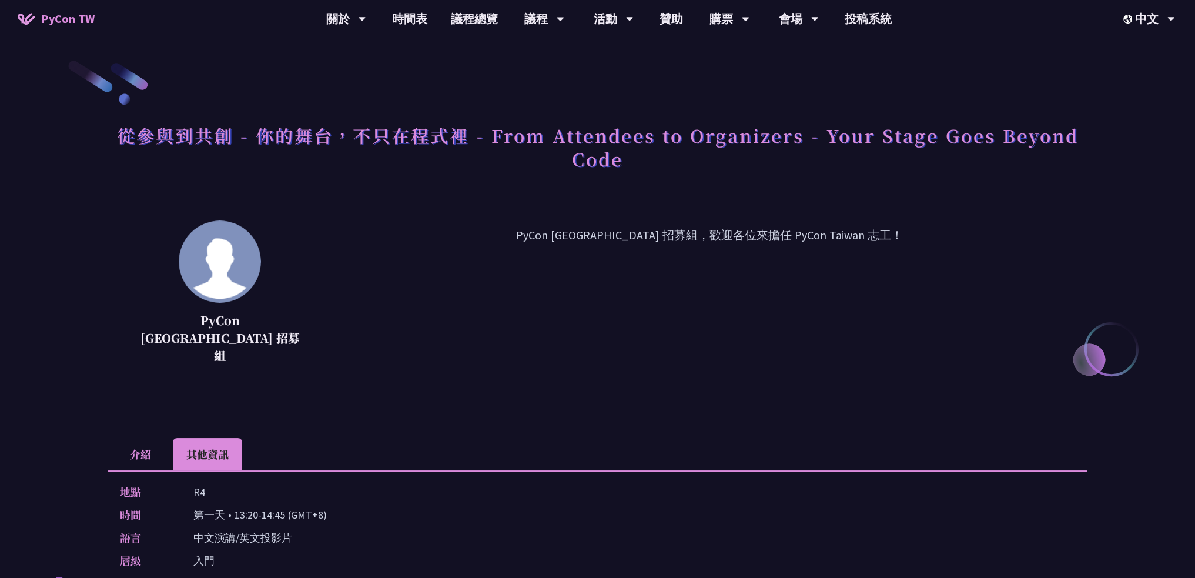
click at [153, 413] on div "從參與到共創 - 你的舞台，不只在程式裡 - From Attendees to Organizers - Your Stage Goes Beyond Co…" at bounding box center [597, 375] width 979 height 633
click at [139, 438] on li "介紹" at bounding box center [140, 454] width 65 height 32
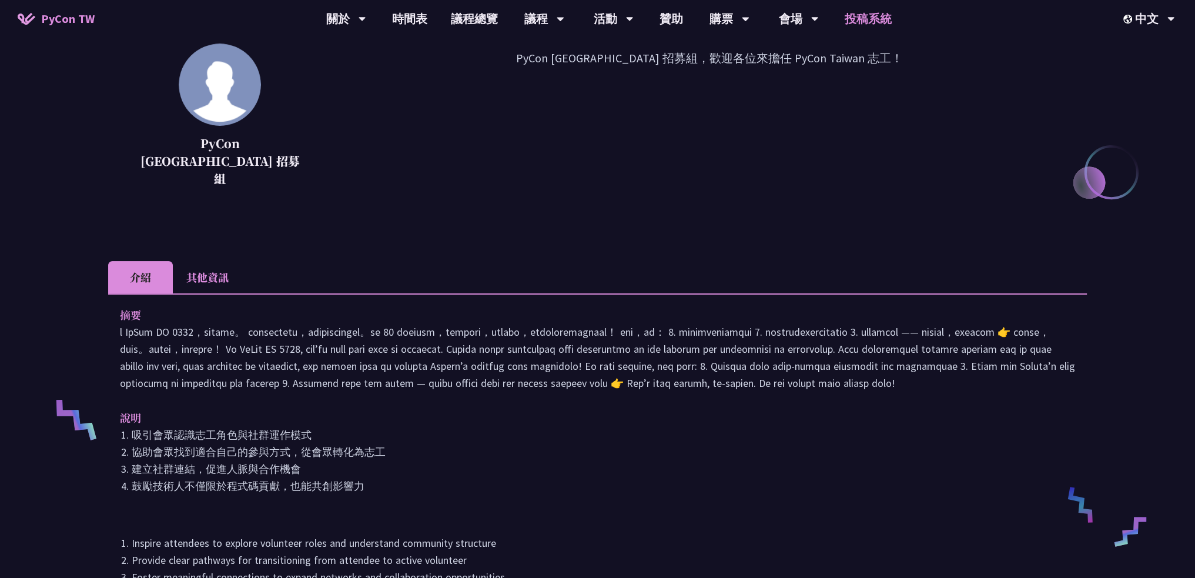
scroll to position [176, 0]
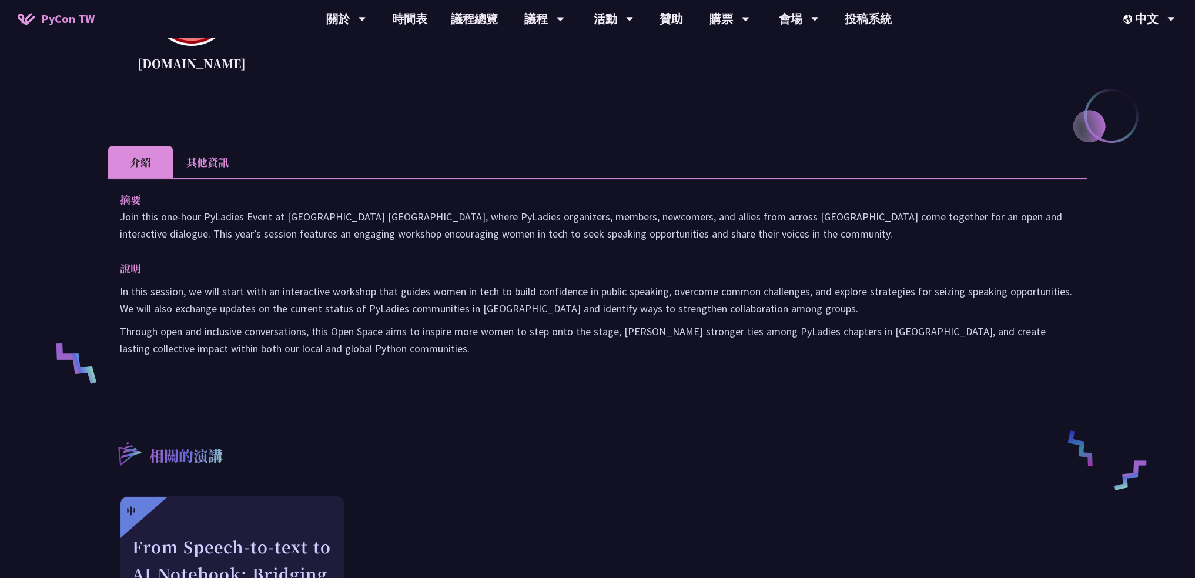
scroll to position [234, 0]
click at [174, 159] on li "其他資訊" at bounding box center [207, 161] width 69 height 32
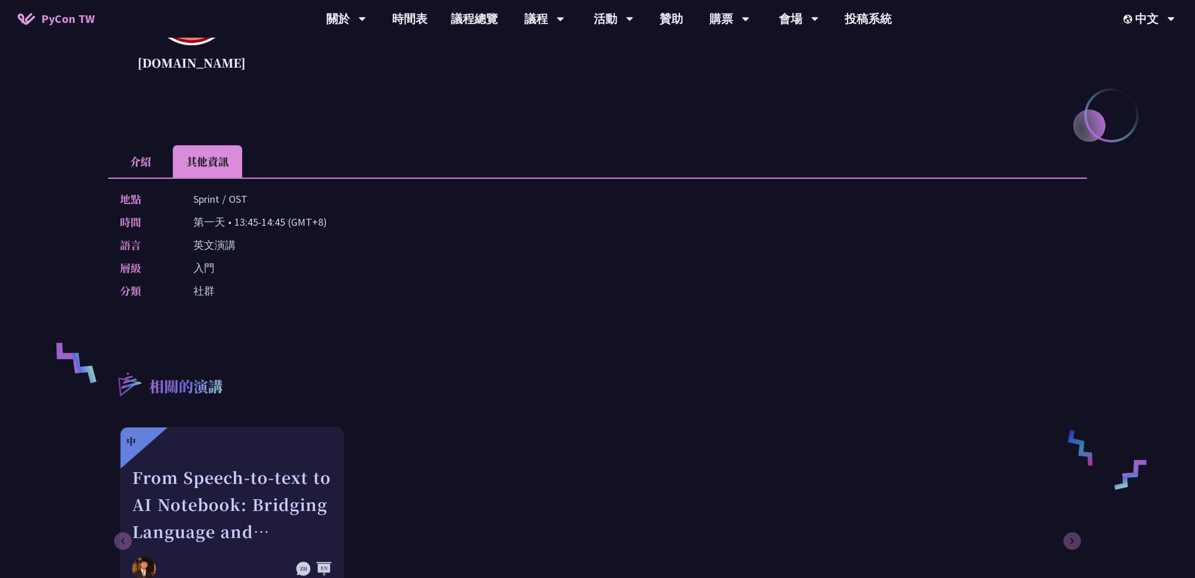
click at [206, 158] on li "其他資訊" at bounding box center [207, 161] width 69 height 32
click at [131, 168] on li "介紹" at bounding box center [140, 161] width 65 height 32
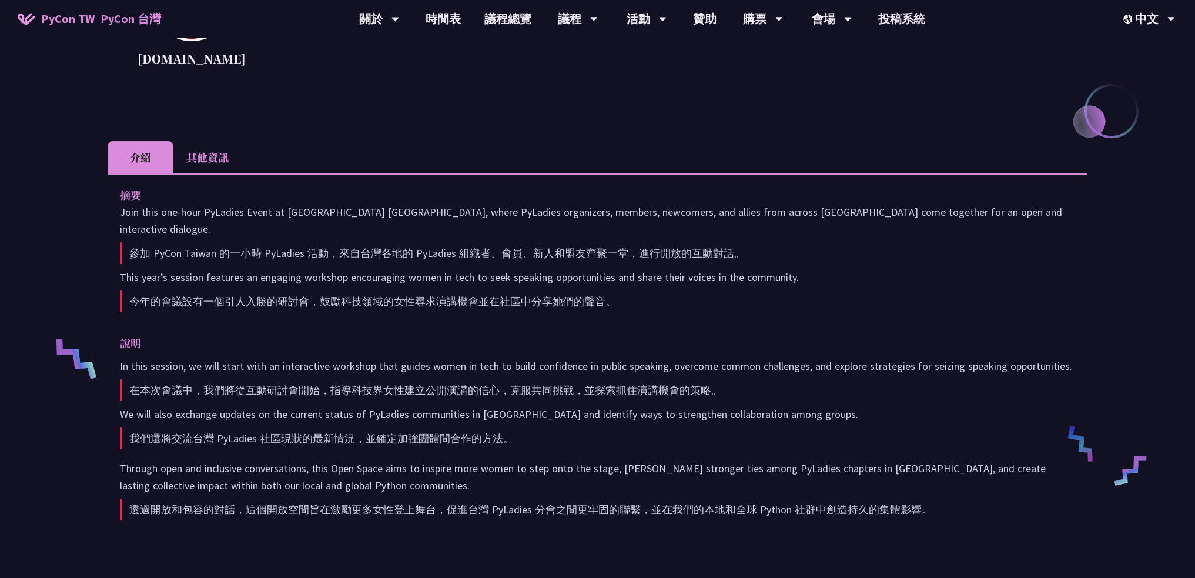
scroll to position [240, 0]
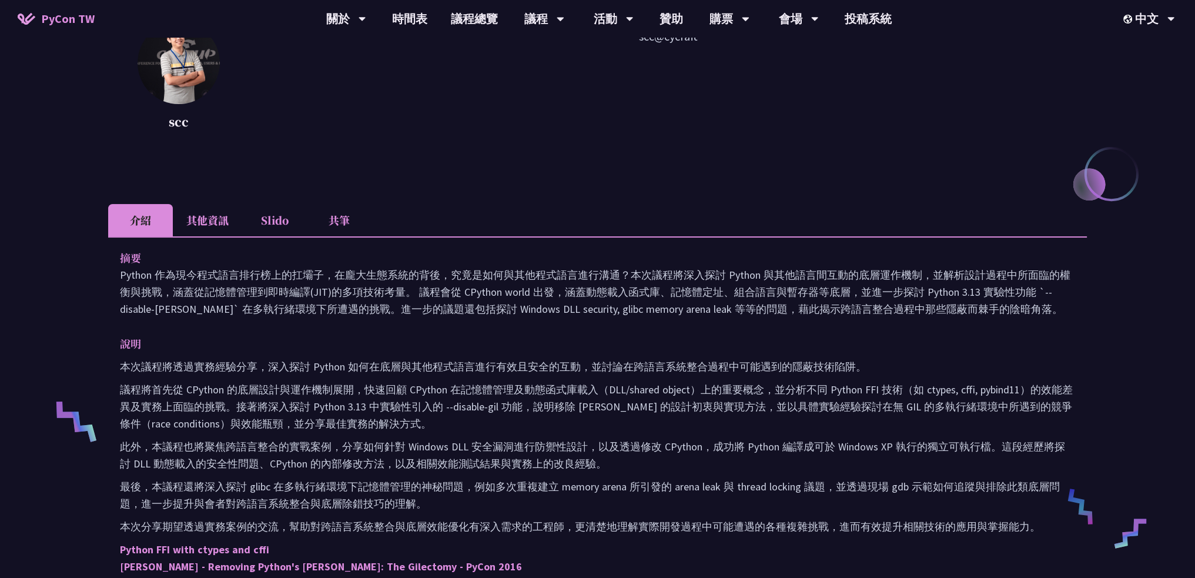
scroll to position [176, 0]
drag, startPoint x: 123, startPoint y: 276, endPoint x: 931, endPoint y: 324, distance: 809.1
click at [931, 324] on div "摘要 Python 作為現今程式語言排行榜上的扛壩子，在龐大生態系統的背後，究竟是如何與其他程式語言進行溝通？本次議程將深入探討 Python 與其他語言間互…" at bounding box center [597, 488] width 979 height 504
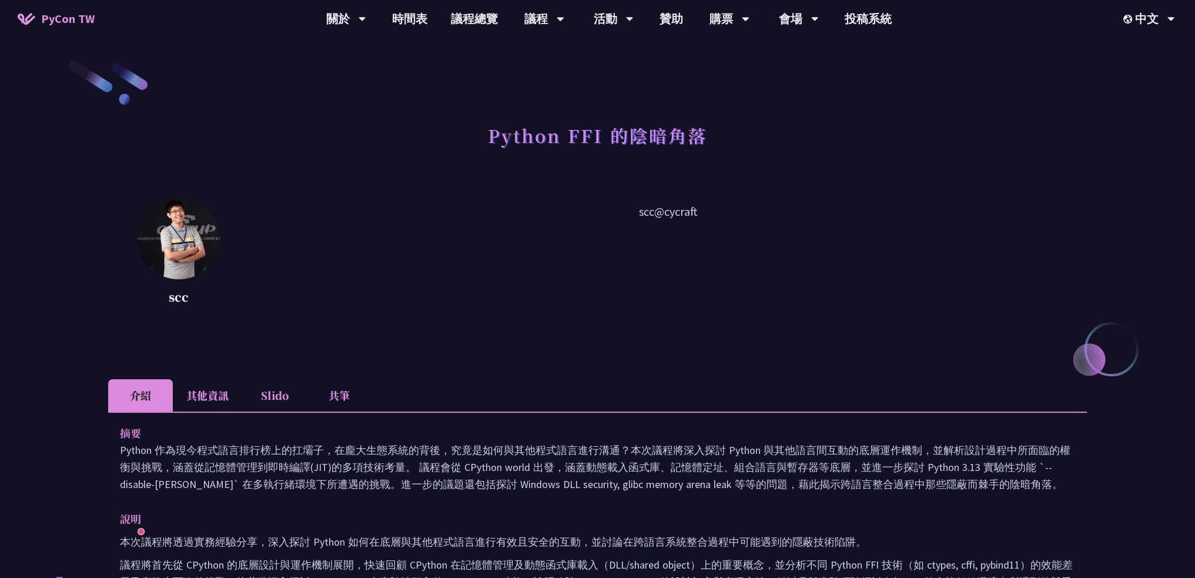
scroll to position [0, 0]
click at [685, 344] on div "scc scc@cycraft" at bounding box center [597, 273] width 979 height 153
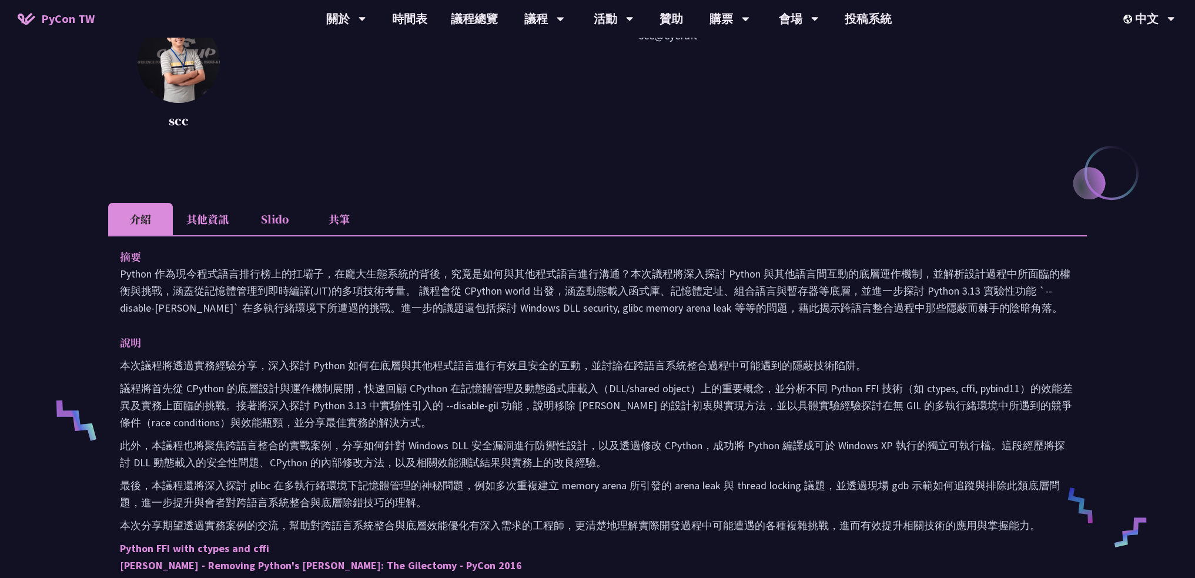
scroll to position [176, 0]
click at [212, 228] on li "其他資訊" at bounding box center [207, 219] width 69 height 32
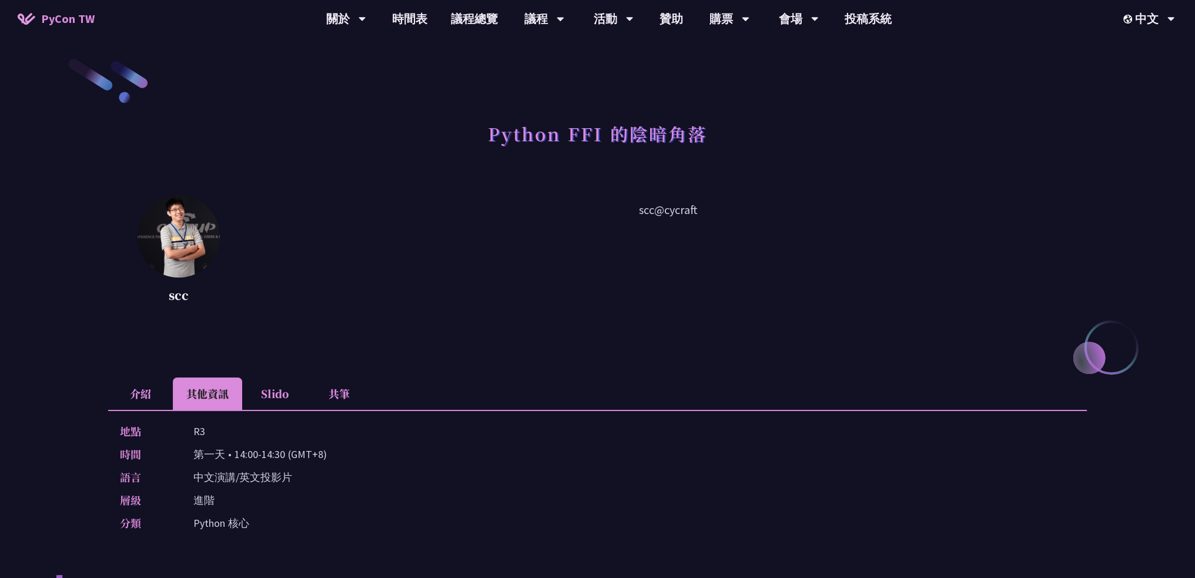
scroll to position [1, 0]
click at [524, 132] on h1 "Python FFI 的陰暗角落" at bounding box center [597, 134] width 219 height 35
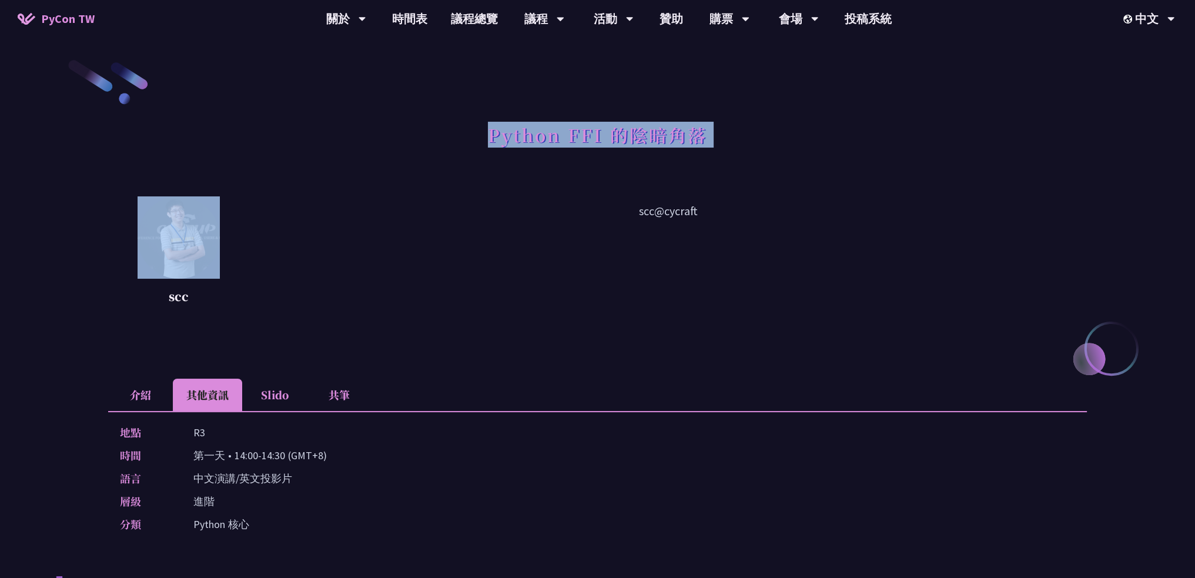
click at [525, 132] on h1 "Python FFI 的陰暗角落" at bounding box center [597, 134] width 219 height 35
copy div "Python FFI 的陰暗角落"
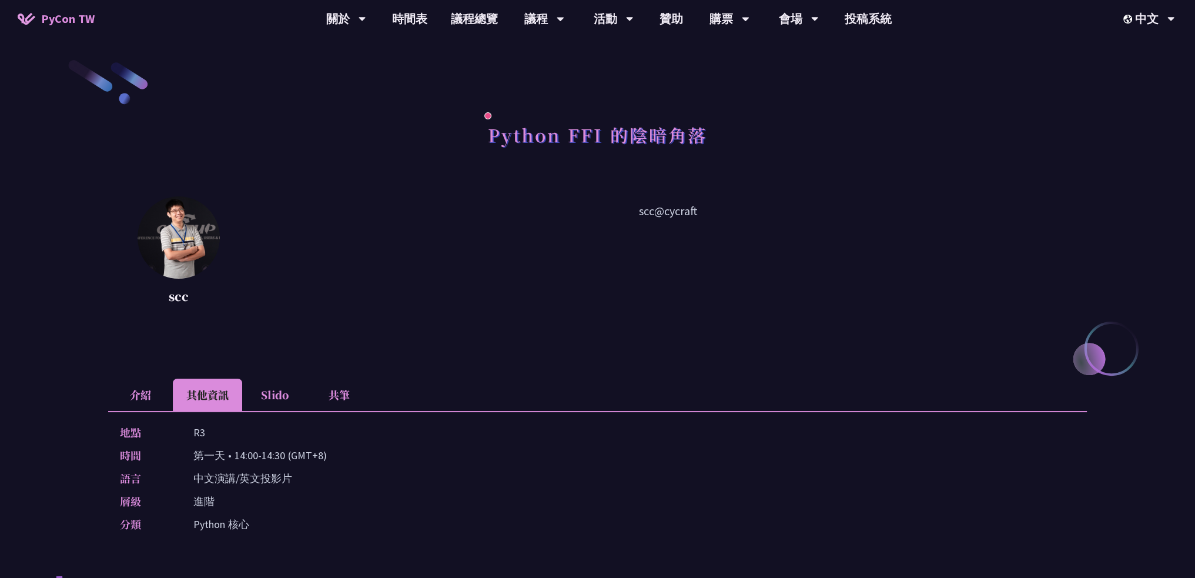
click at [125, 399] on li "介紹" at bounding box center [140, 395] width 65 height 32
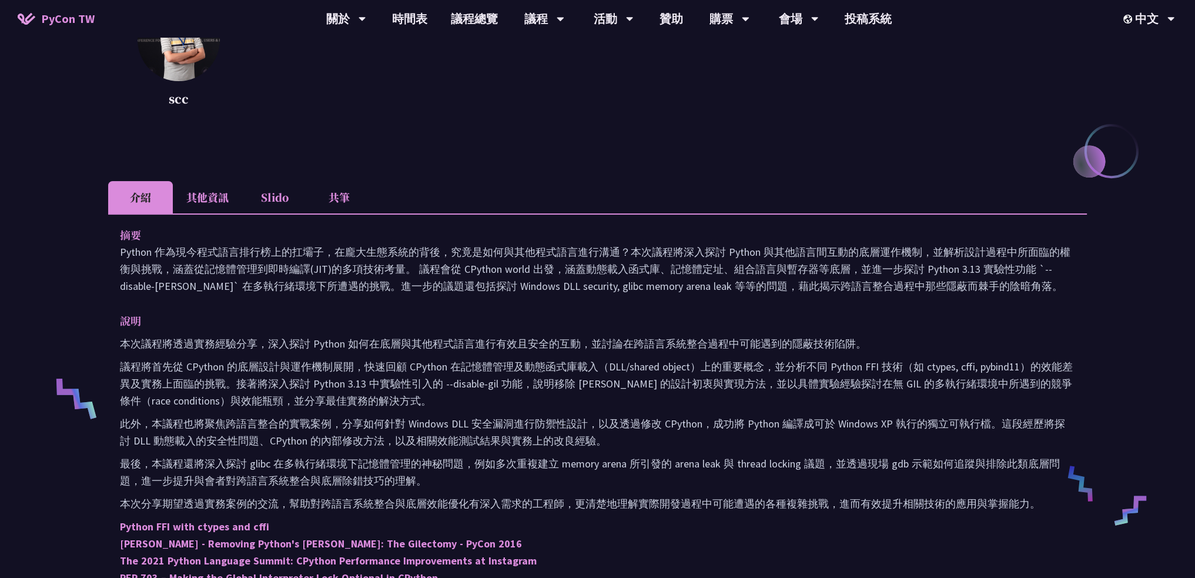
scroll to position [0, 0]
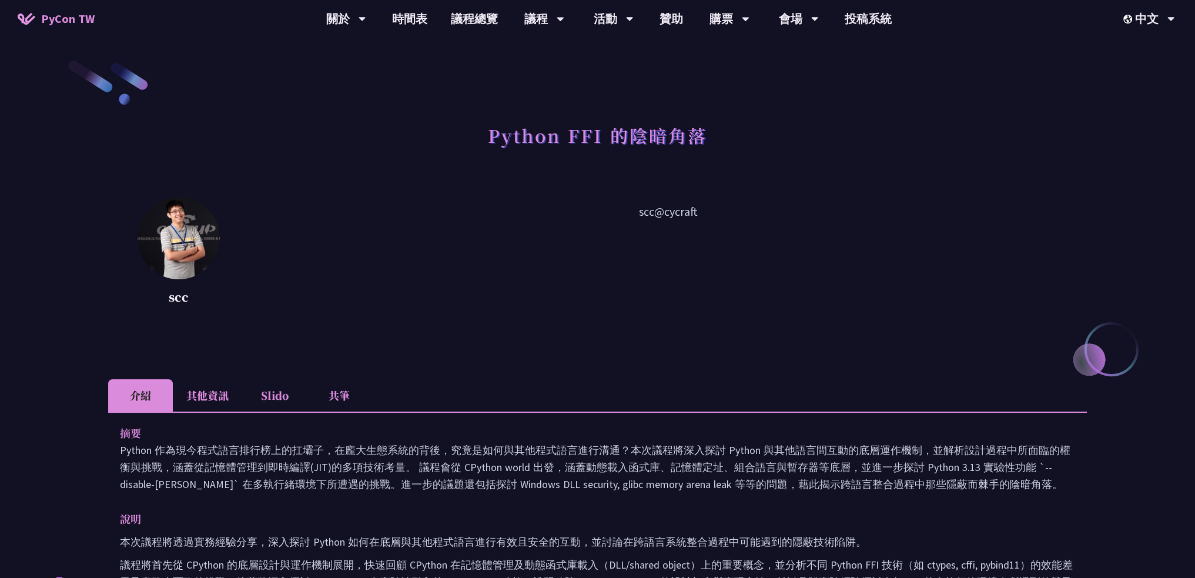
click at [649, 212] on p "scc@cycraft" at bounding box center [668, 256] width 838 height 106
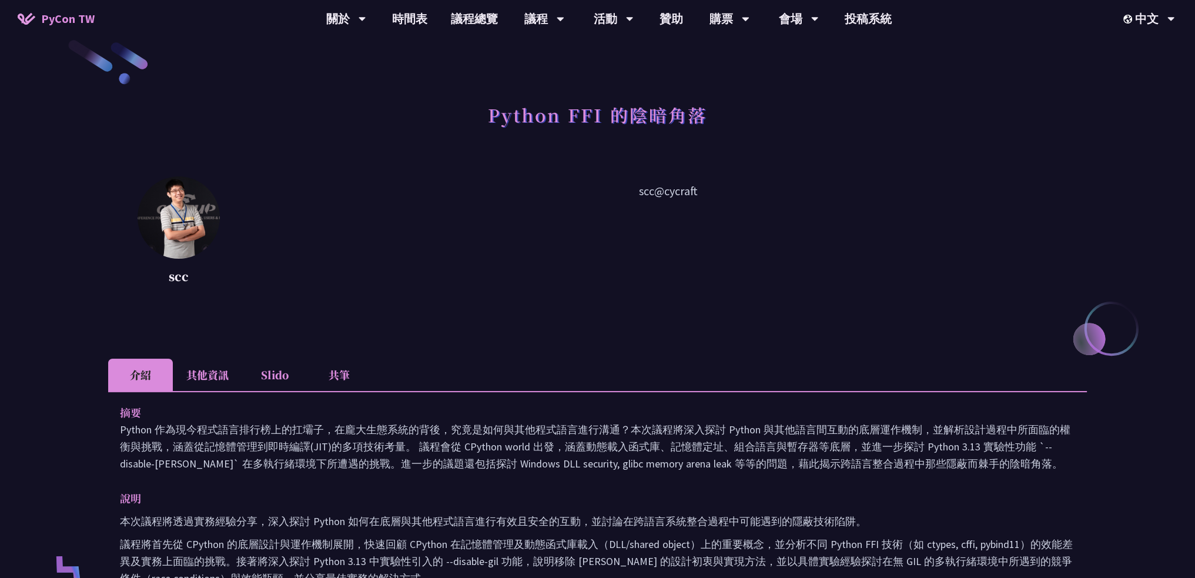
scroll to position [21, 0]
click at [587, 113] on h1 "Python FFI 的陰暗角落" at bounding box center [597, 113] width 219 height 35
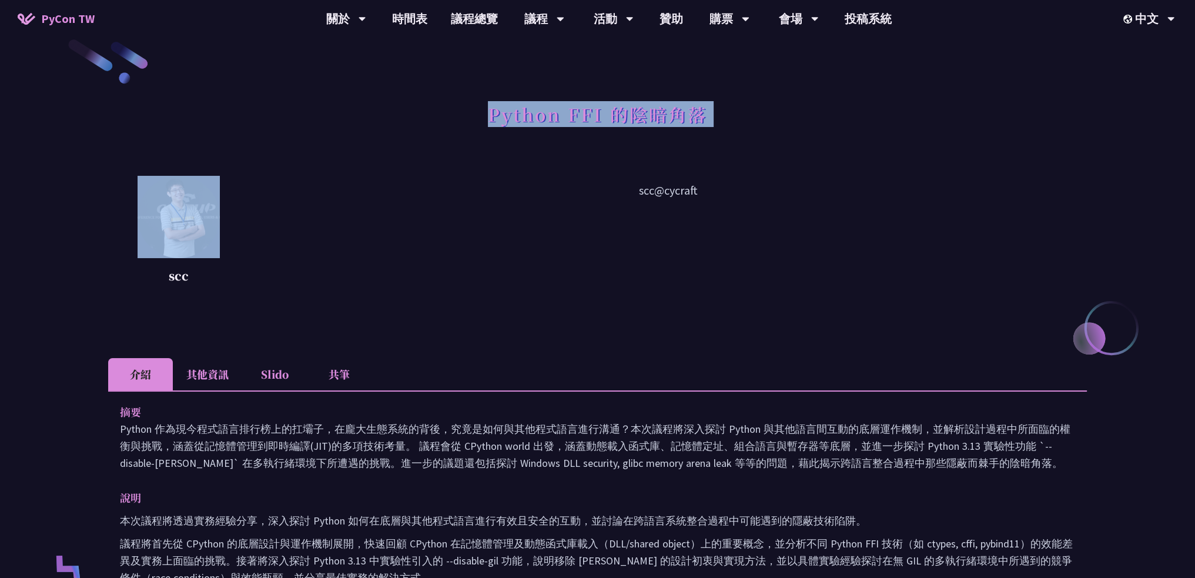
click at [587, 113] on h1 "Python FFI 的陰暗角落" at bounding box center [597, 113] width 219 height 35
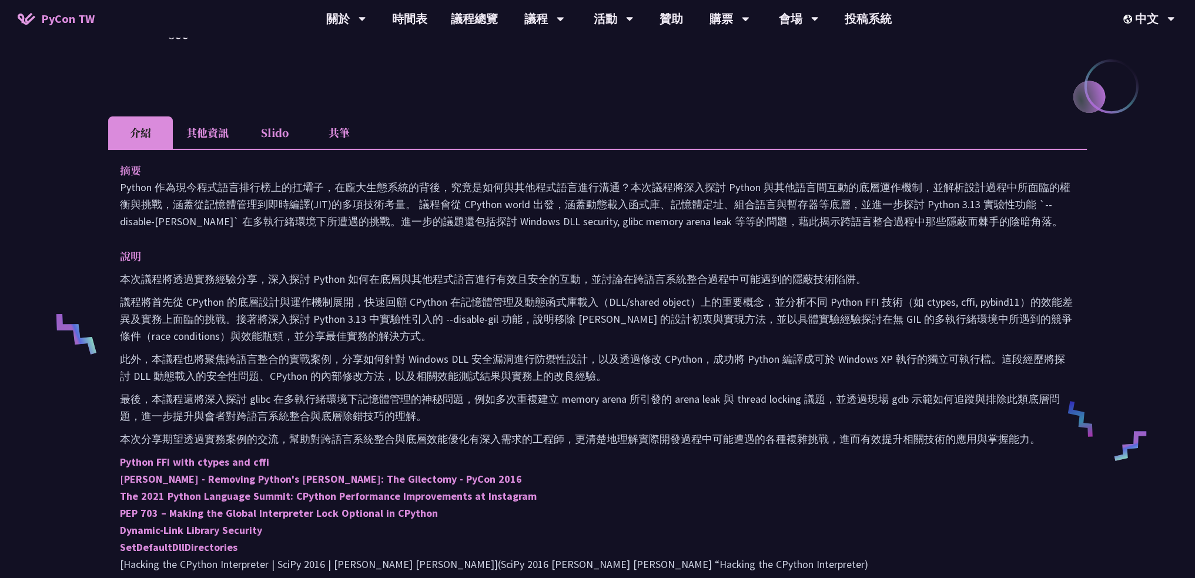
scroll to position [257, 0]
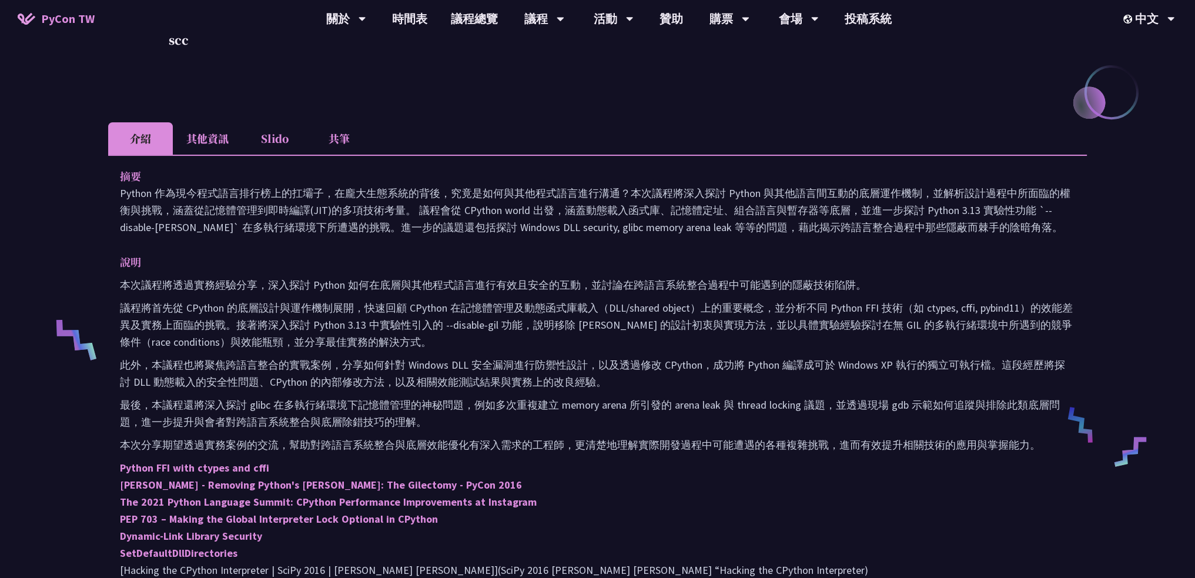
drag, startPoint x: 120, startPoint y: 190, endPoint x: 1013, endPoint y: 223, distance: 892.8
click at [1013, 223] on p "Python 作為現今程式語言排行榜上的扛壩子，在龐大生態系統的背後，究竟是如何與其他程式語言進行溝通？本次議程將深入探討 Python 與其他語言間互動的底…" at bounding box center [597, 210] width 955 height 51
click at [935, 250] on div "摘要 Python 作為現今程式語言排行榜上的扛壩子，在龐大生態系統的背後，究竟是如何與其他程式語言進行溝通？本次議程將深入探討 Python 與其他語言間互…" at bounding box center [597, 407] width 979 height 504
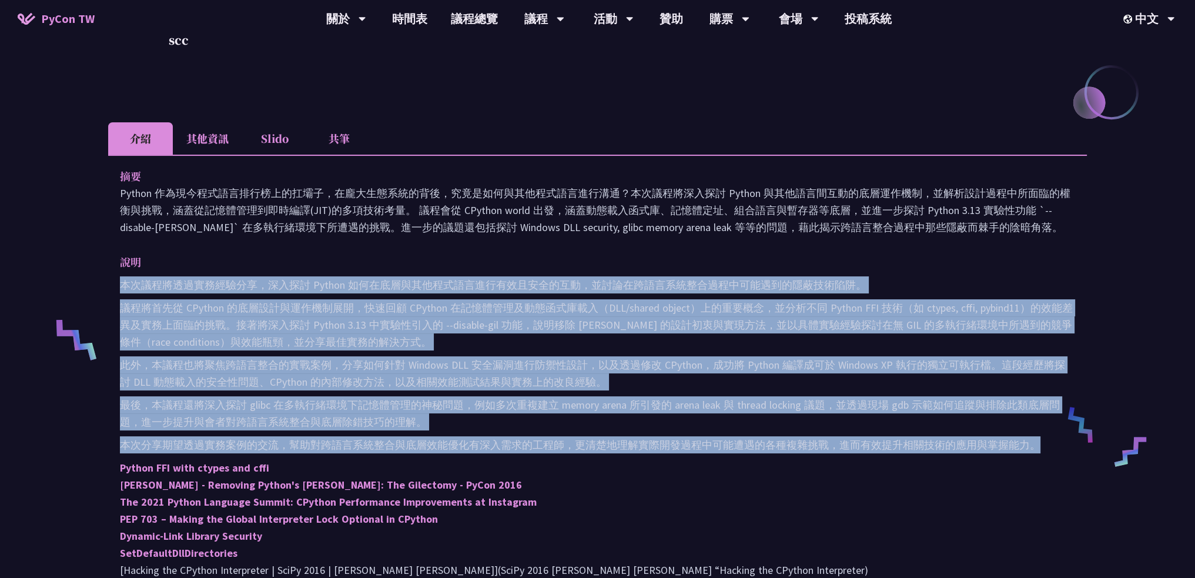
drag, startPoint x: 116, startPoint y: 279, endPoint x: 1041, endPoint y: 447, distance: 940.2
click at [1041, 447] on div "摘要 Python 作為現今程式語言排行榜上的扛壩子，在龐大生態系統的背後，究竟是如何與其他程式語言進行溝通？本次議程將深入探討 Python 與其他語言間互…" at bounding box center [597, 407] width 979 height 504
copy div "loremipsumdol，sita Consec adipiscingelitseddoeiu，temporincididuntutlaboree。 dol…"
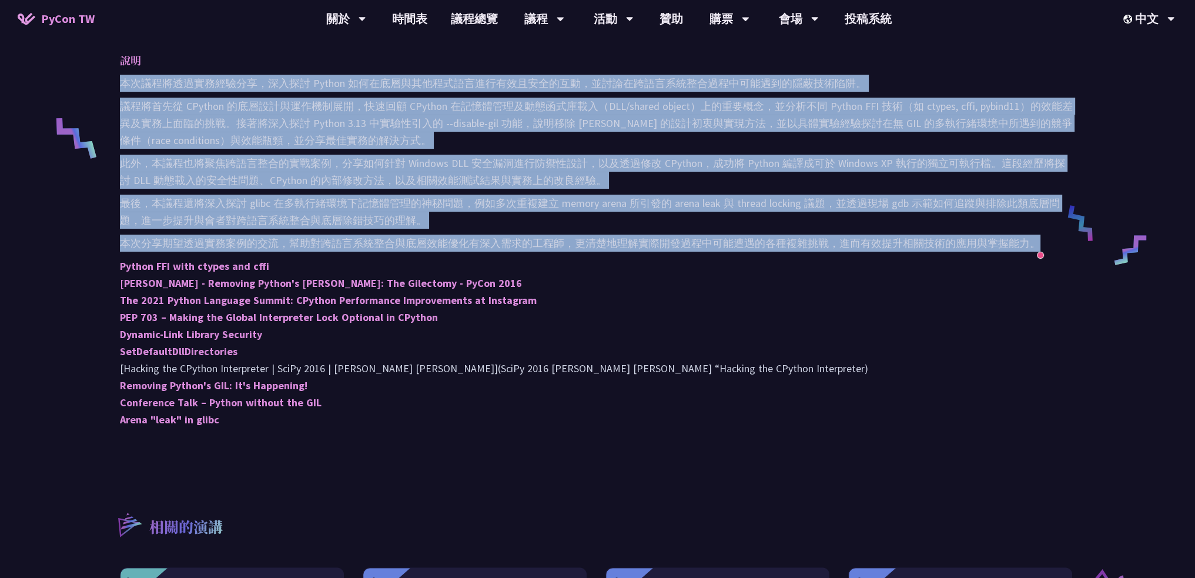
scroll to position [411, 0]
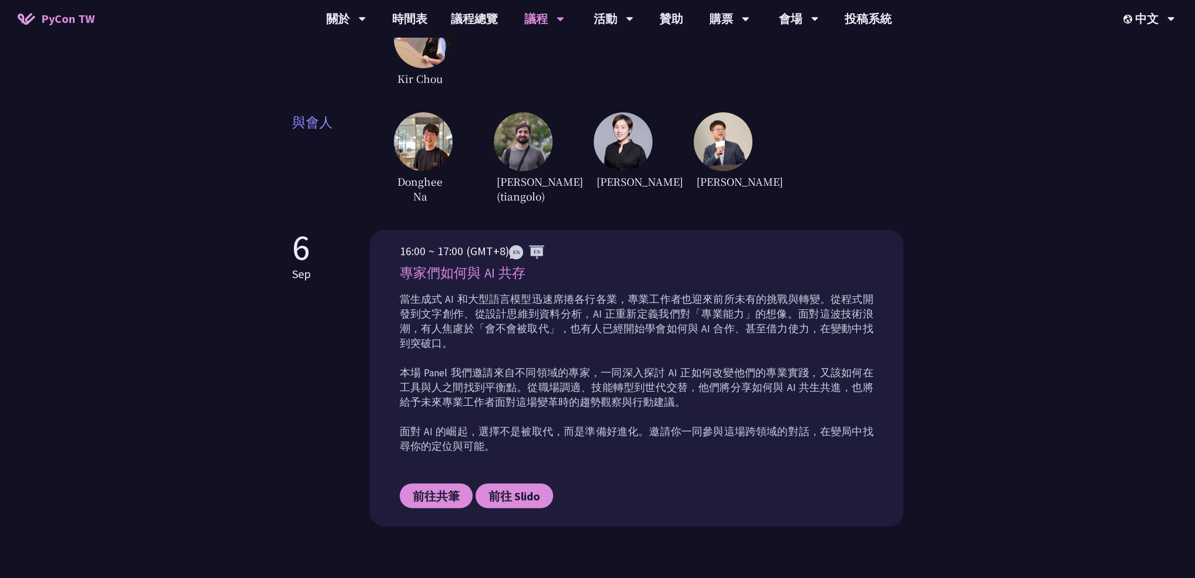
scroll to position [349, 0]
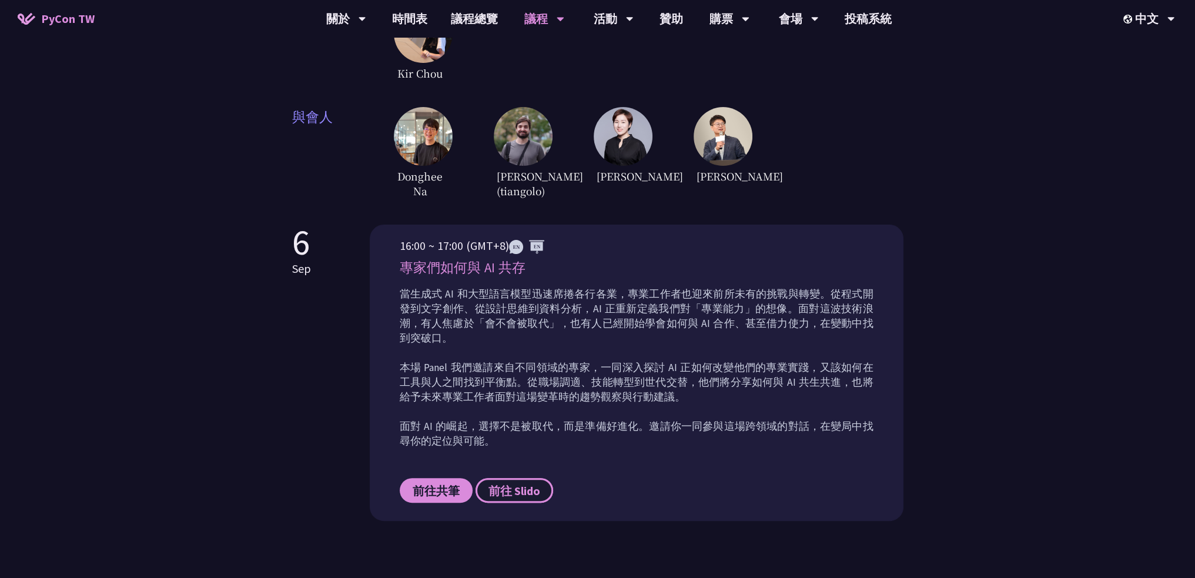
click at [514, 483] on span "前往 Slido" at bounding box center [514, 490] width 52 height 15
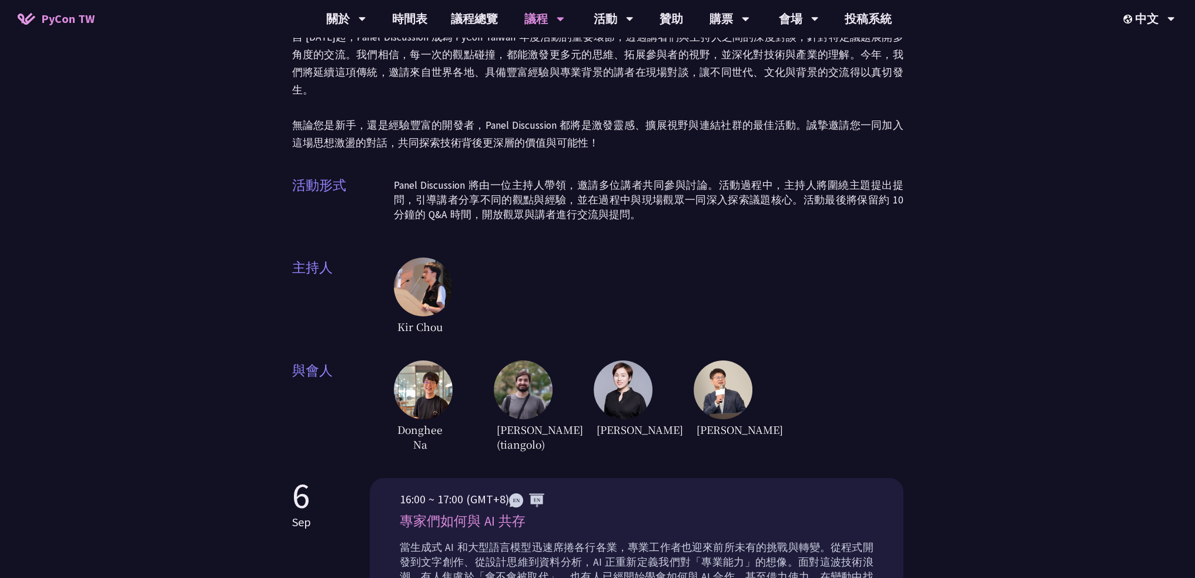
scroll to position [0, 0]
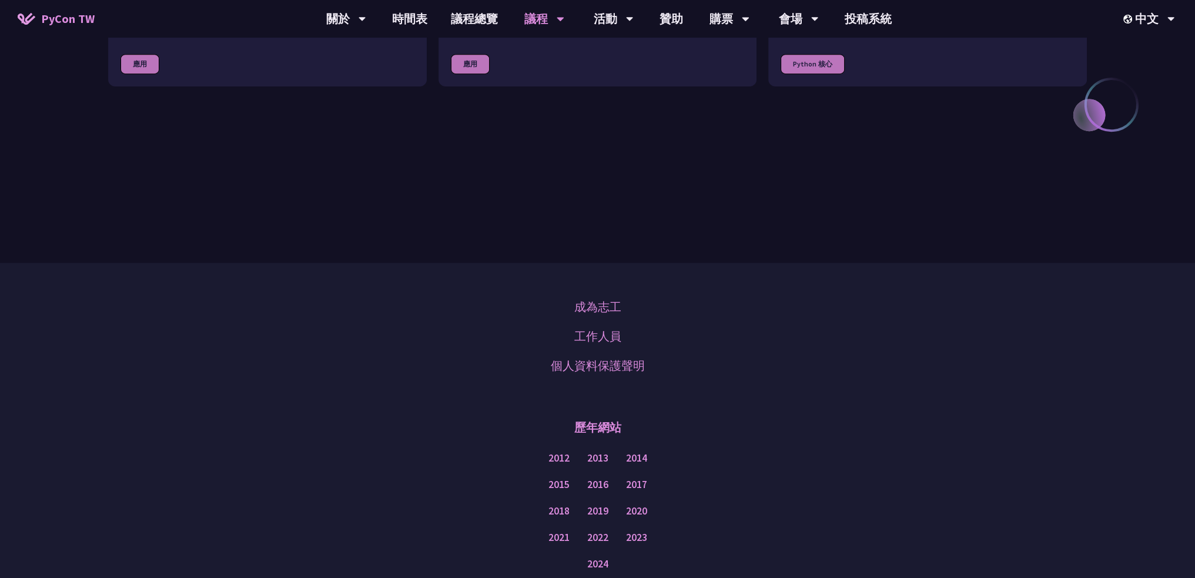
click at [853, 288] on div "成為志工 工作人員 個人資料保護聲明 歷年網站 2012 2013 2014 2015 2016 2017 2018 2019 2020 2021 2022 …" at bounding box center [597, 461] width 1195 height 396
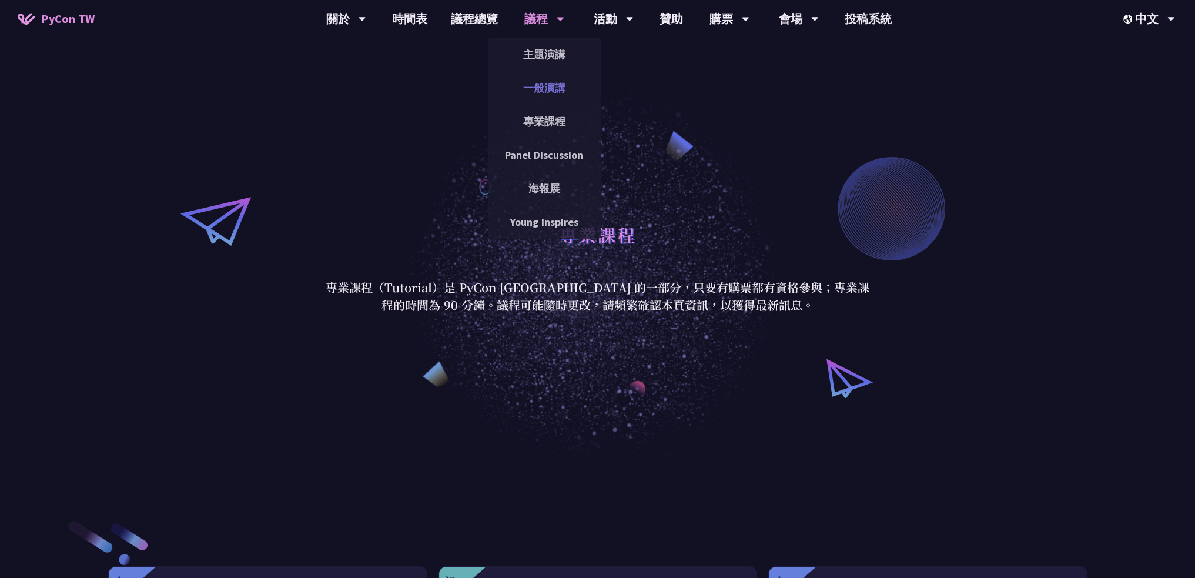
click at [535, 90] on link "一般演講" at bounding box center [544, 88] width 113 height 28
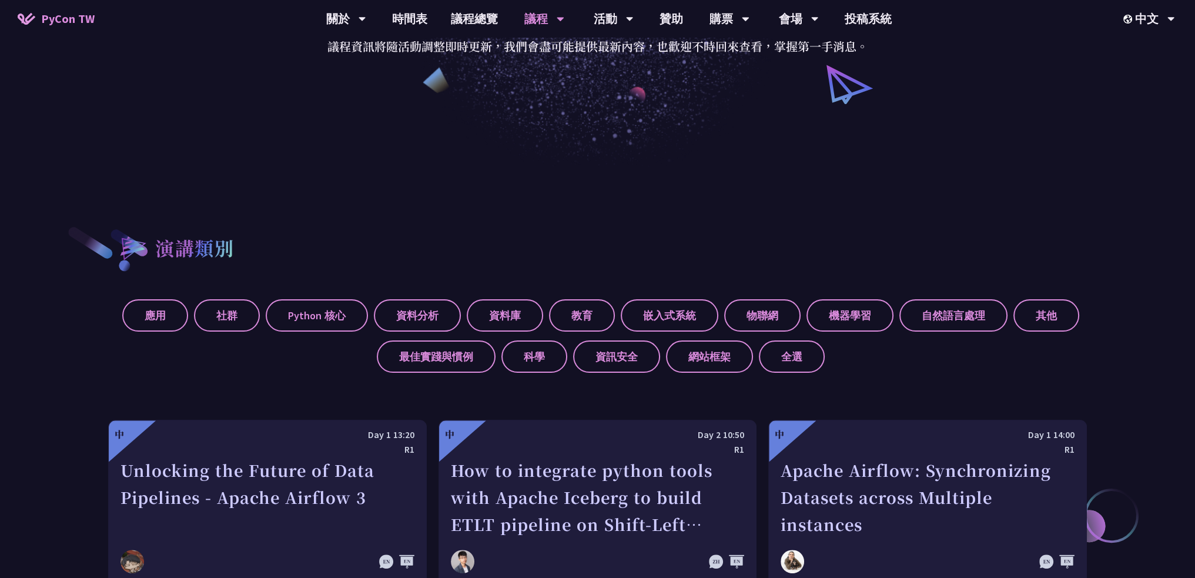
scroll to position [294, 0]
click at [932, 305] on label "自然語言處理" at bounding box center [953, 315] width 108 height 32
click at [0, 0] on input "自然語言處理" at bounding box center [0, 0] width 0 height 0
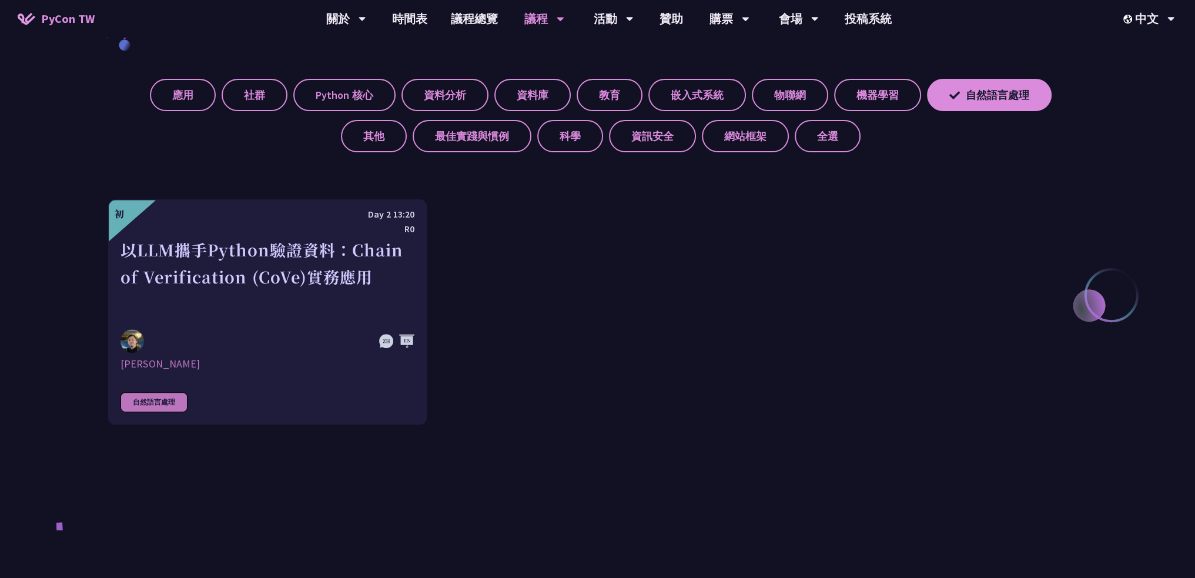
scroll to position [528, 0]
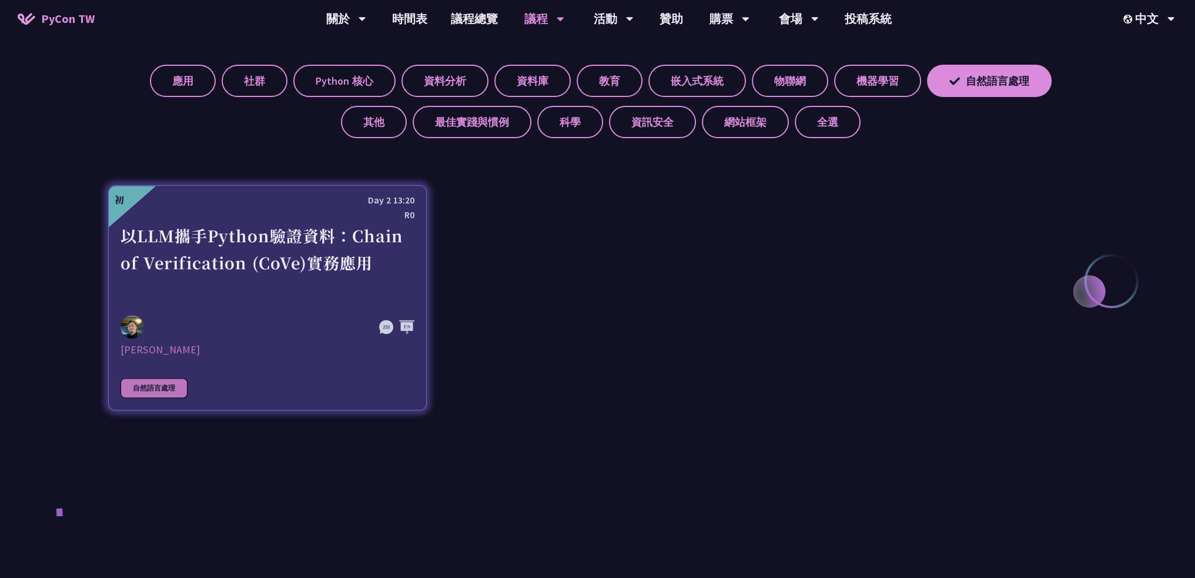
click at [291, 265] on div "以LLM攜手Python驗證資料：Chain of Verification (CoVe)實務應用" at bounding box center [267, 262] width 294 height 81
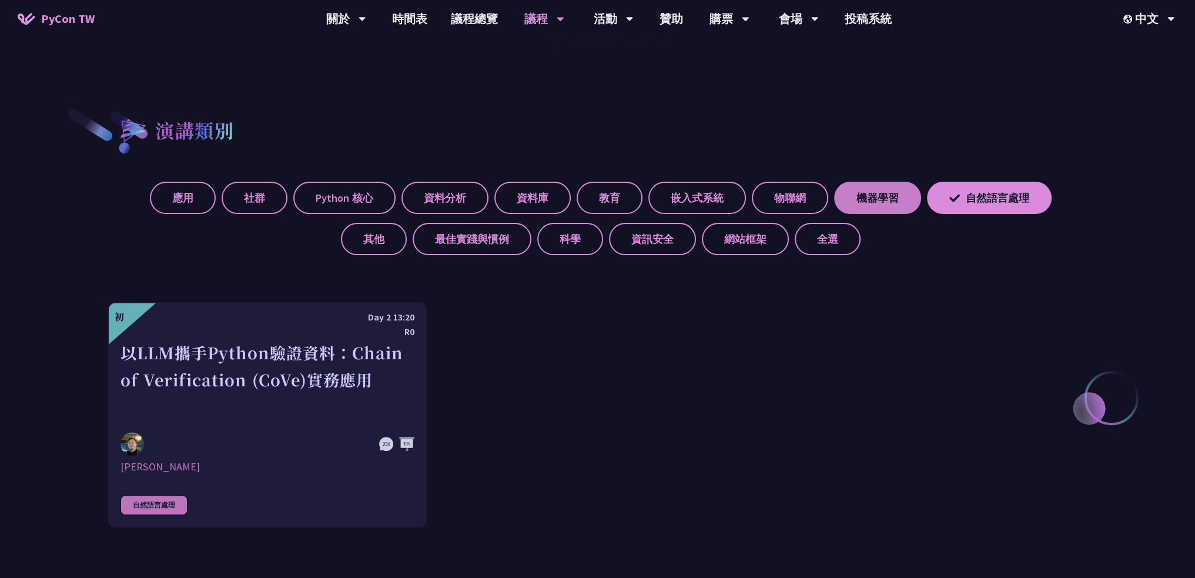
scroll to position [411, 0]
click at [834, 207] on label "機器學習" at bounding box center [877, 198] width 87 height 32
click at [0, 0] on input "機器學習" at bounding box center [0, 0] width 0 height 0
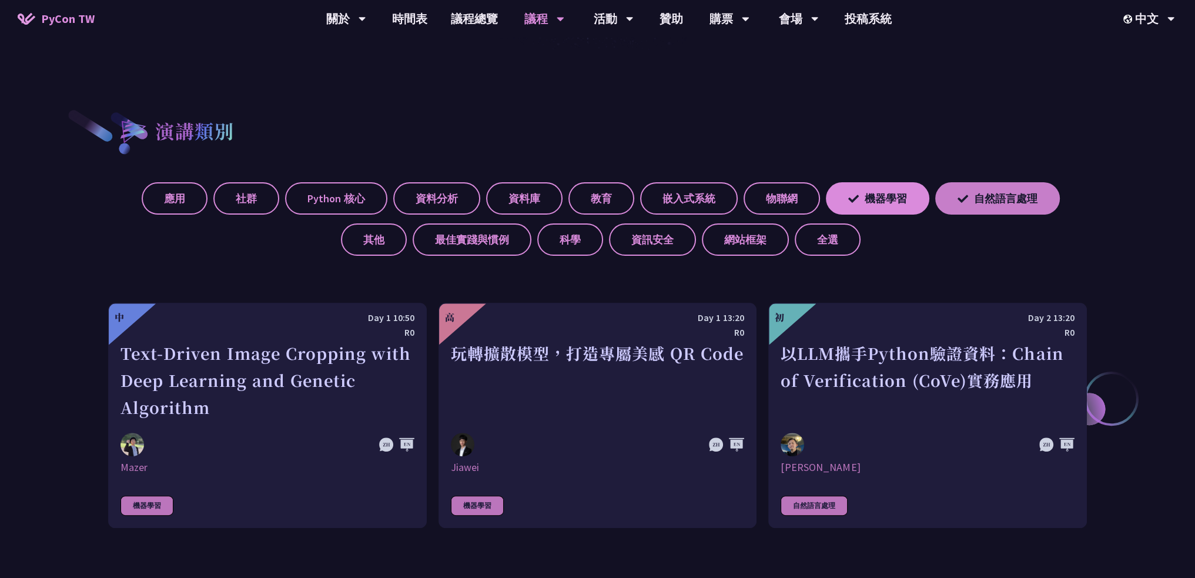
click at [966, 193] on label "自然語言處理" at bounding box center [997, 198] width 125 height 32
click at [0, 0] on input "自然語言處理" at bounding box center [0, 0] width 0 height 0
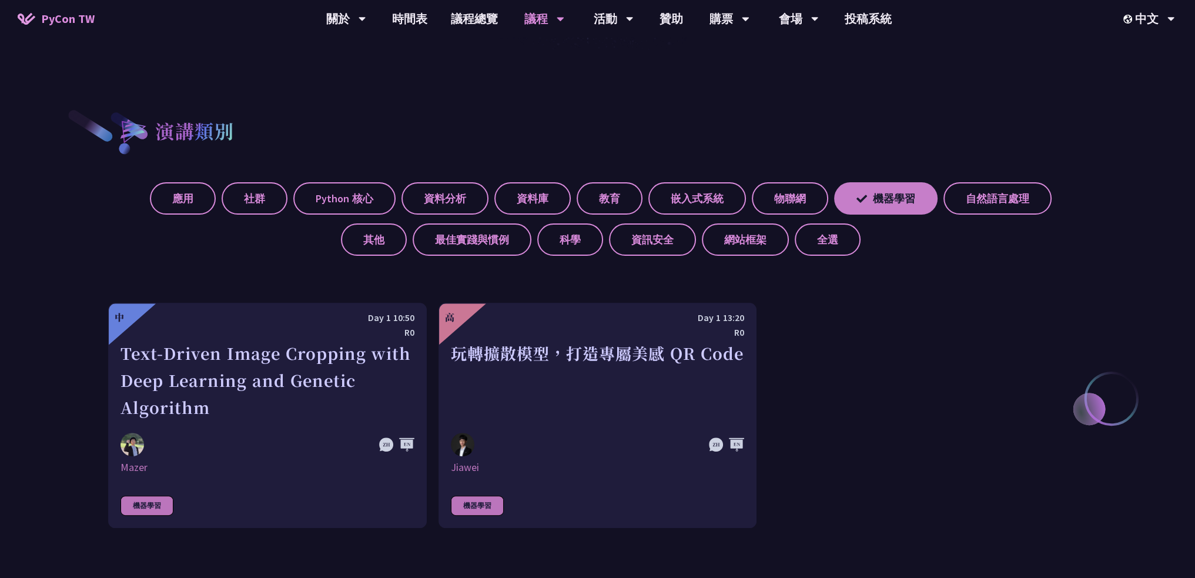
click at [864, 202] on label "機器學習" at bounding box center [885, 198] width 103 height 32
click at [0, 0] on input "機器學習" at bounding box center [0, 0] width 0 height 0
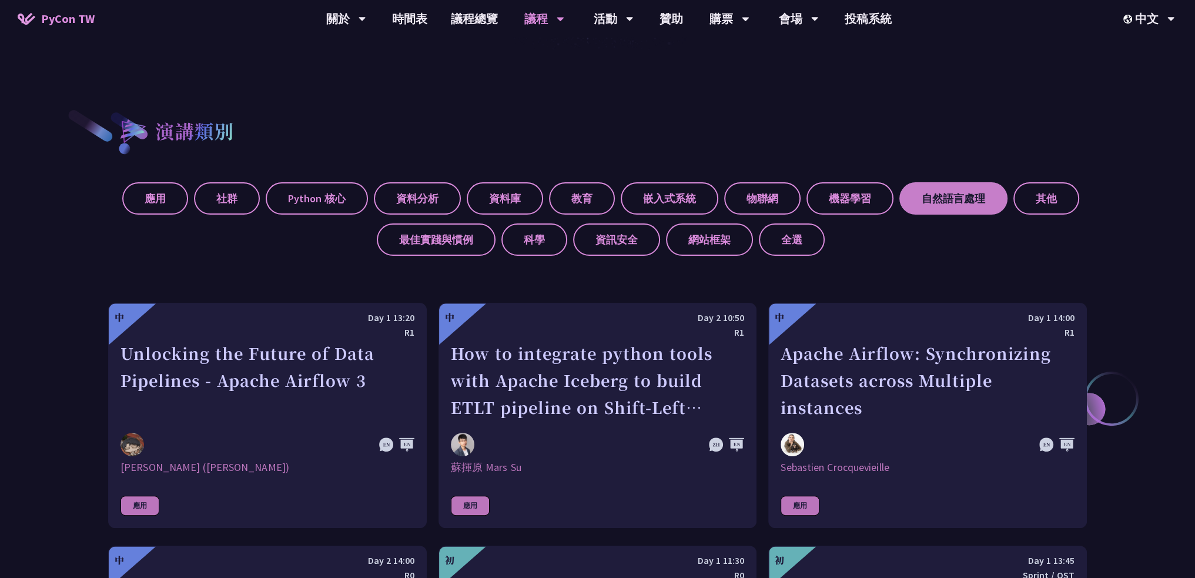
click at [964, 184] on label "自然語言處理" at bounding box center [953, 198] width 108 height 32
click at [0, 0] on input "自然語言處理" at bounding box center [0, 0] width 0 height 0
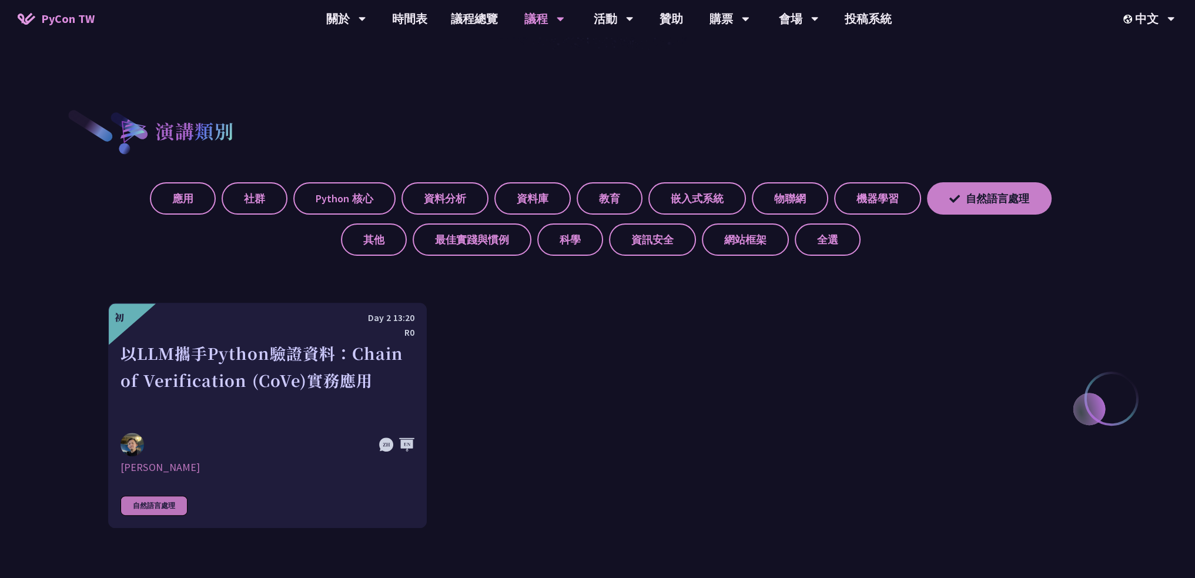
click at [966, 195] on label "自然語言處理" at bounding box center [989, 198] width 125 height 32
click at [0, 0] on input "自然語言處理" at bounding box center [0, 0] width 0 height 0
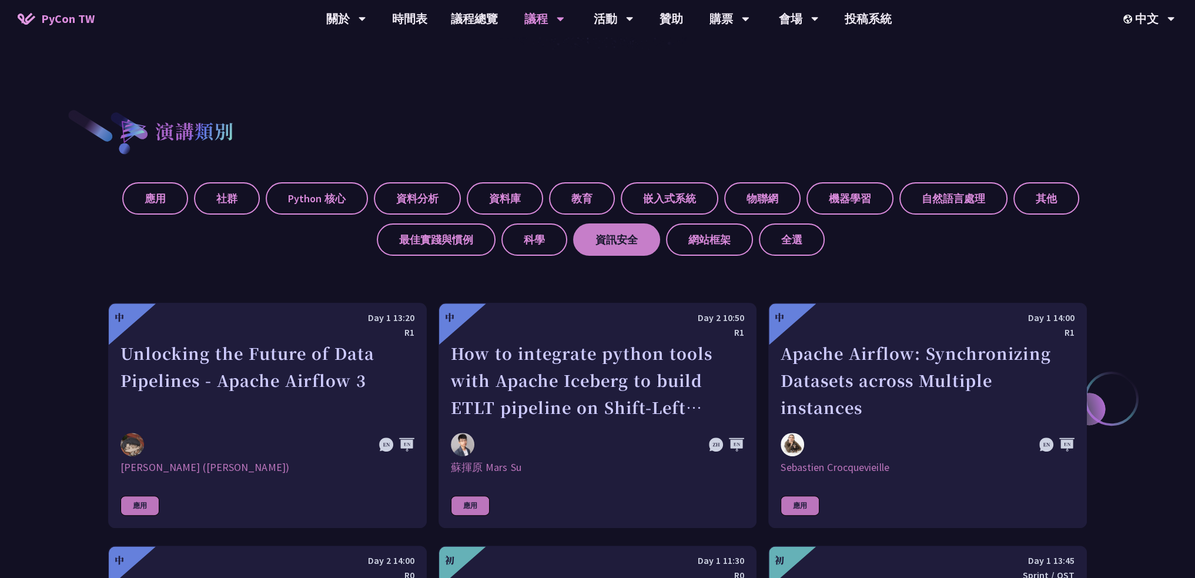
click at [610, 248] on label "資訊安全" at bounding box center [616, 239] width 87 height 32
click at [0, 0] on input "資訊安全" at bounding box center [0, 0] width 0 height 0
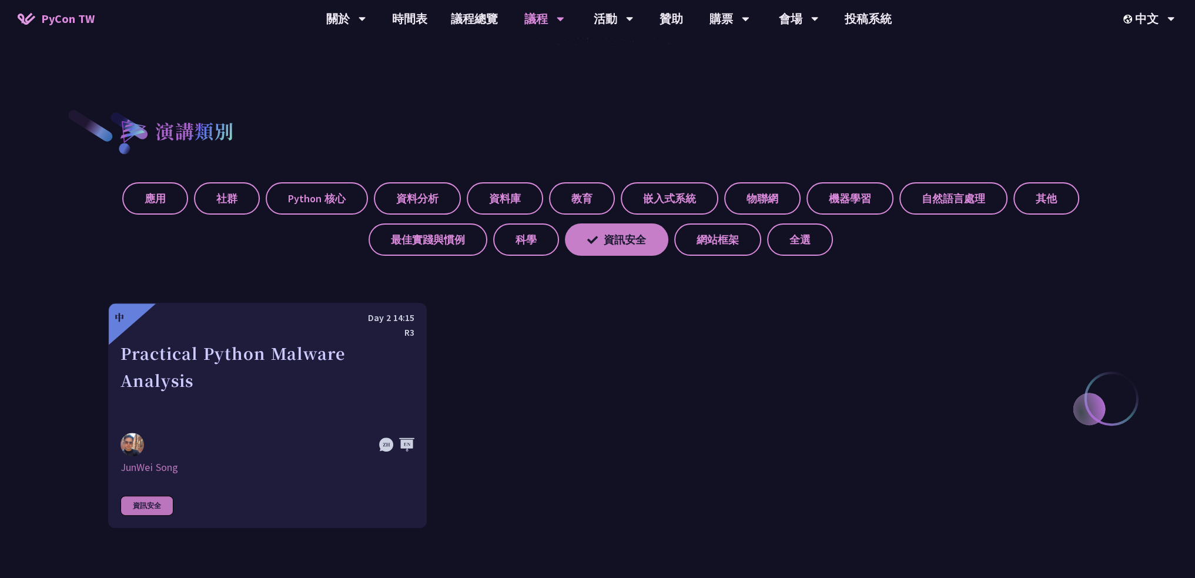
click at [610, 248] on label "資訊安全" at bounding box center [616, 239] width 103 height 32
click at [0, 0] on input "資訊安全" at bounding box center [0, 0] width 0 height 0
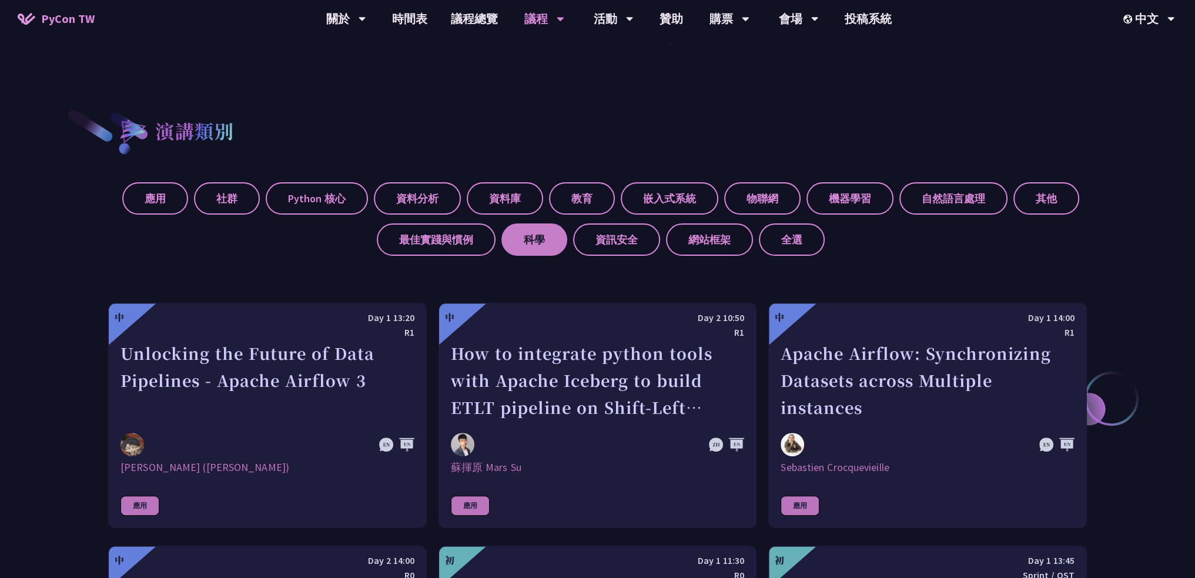
click at [529, 250] on label "科學" at bounding box center [534, 239] width 66 height 32
click at [0, 0] on input "科學" at bounding box center [0, 0] width 0 height 0
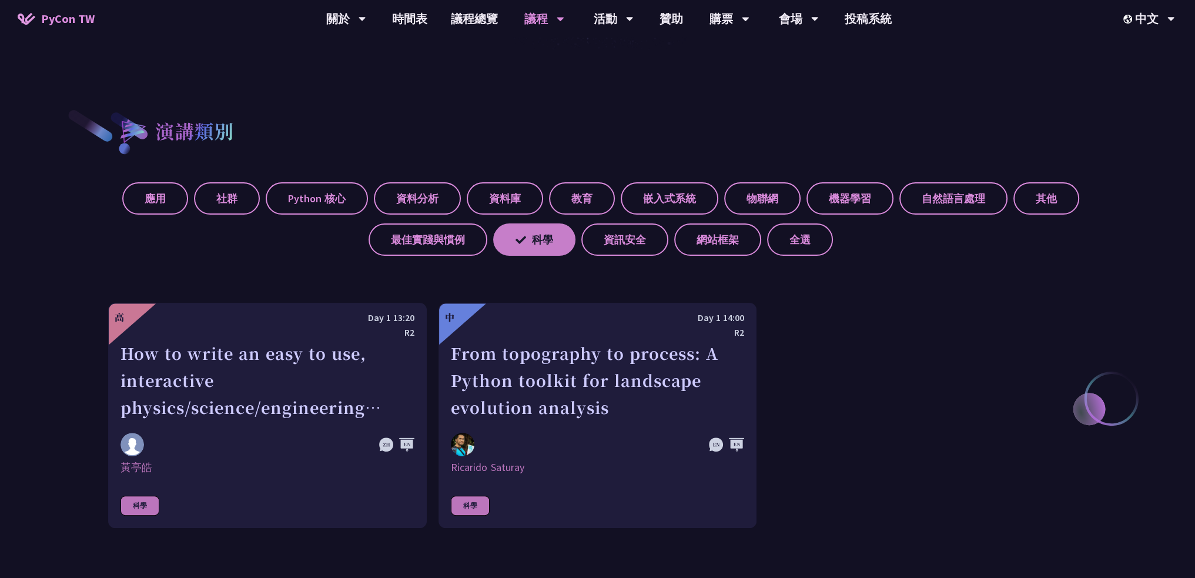
click at [531, 248] on label "科學" at bounding box center [534, 239] width 82 height 32
click at [0, 0] on input "科學" at bounding box center [0, 0] width 0 height 0
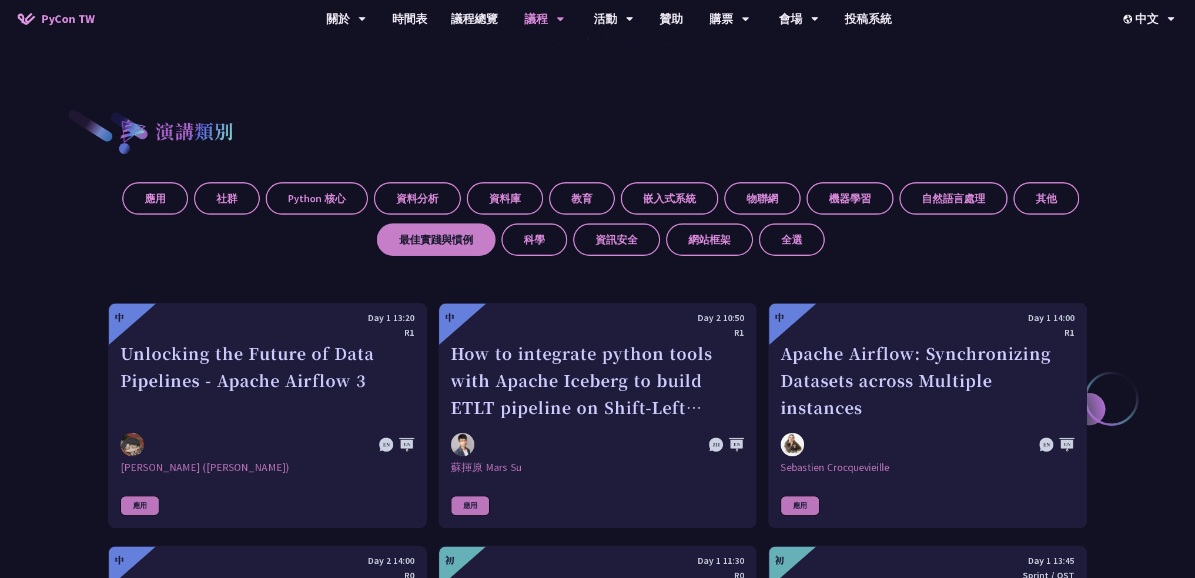
click at [453, 250] on label "最佳實踐與慣例" at bounding box center [436, 239] width 119 height 32
click at [0, 0] on input "最佳實踐與慣例" at bounding box center [0, 0] width 0 height 0
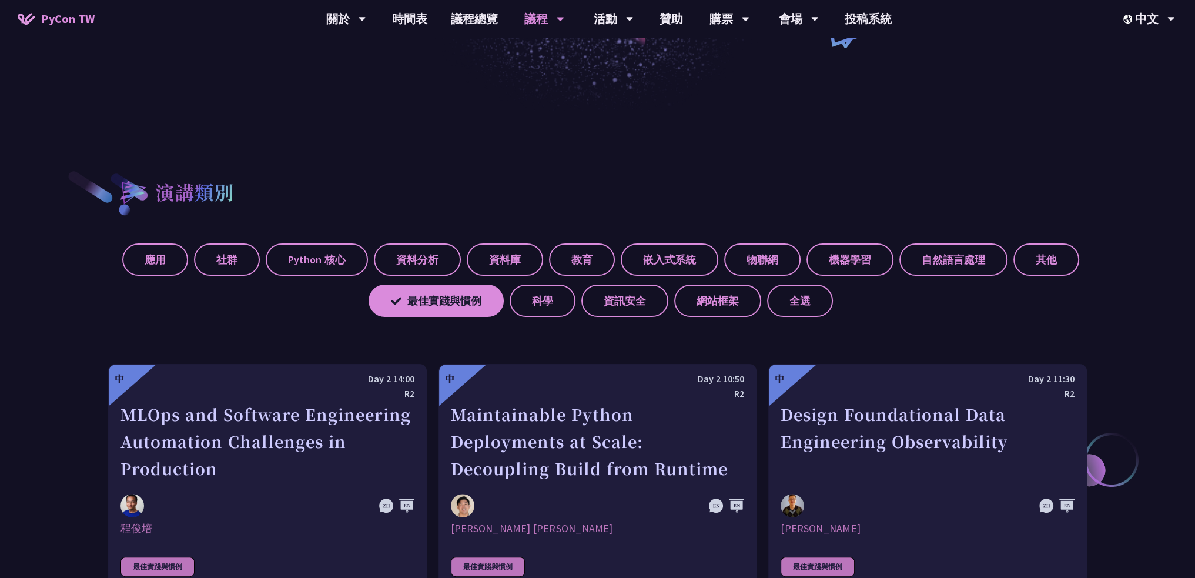
scroll to position [349, 0]
click at [453, 307] on label "最佳實踐與慣例" at bounding box center [436, 301] width 135 height 32
click at [0, 0] on input "最佳實踐與慣例" at bounding box center [0, 0] width 0 height 0
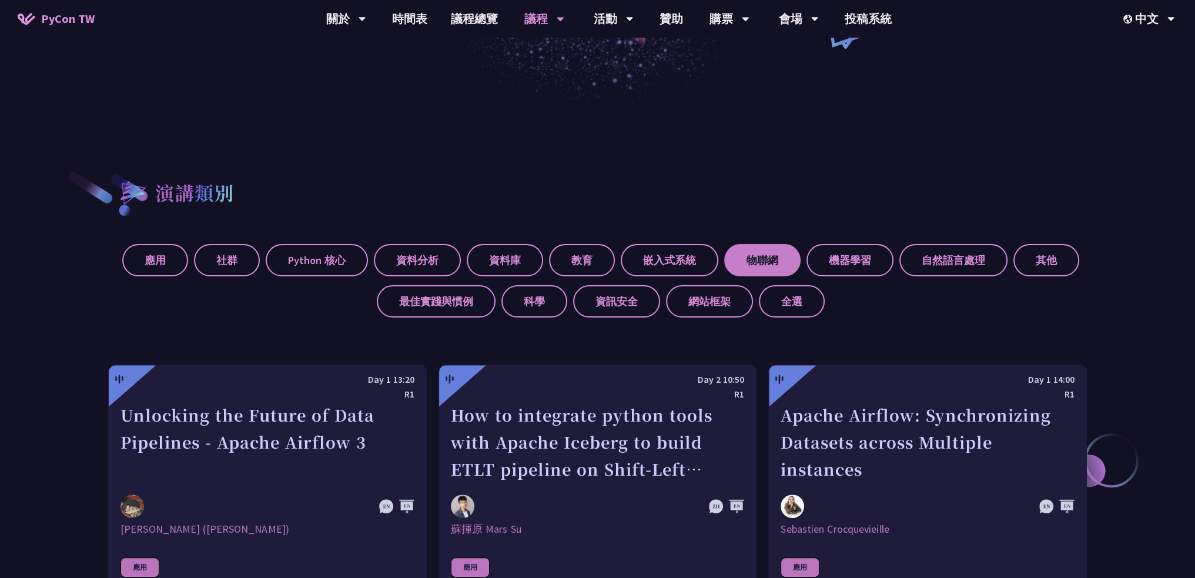
click at [765, 260] on label "物聯網" at bounding box center [762, 260] width 76 height 32
click at [0, 0] on input "物聯網" at bounding box center [0, 0] width 0 height 0
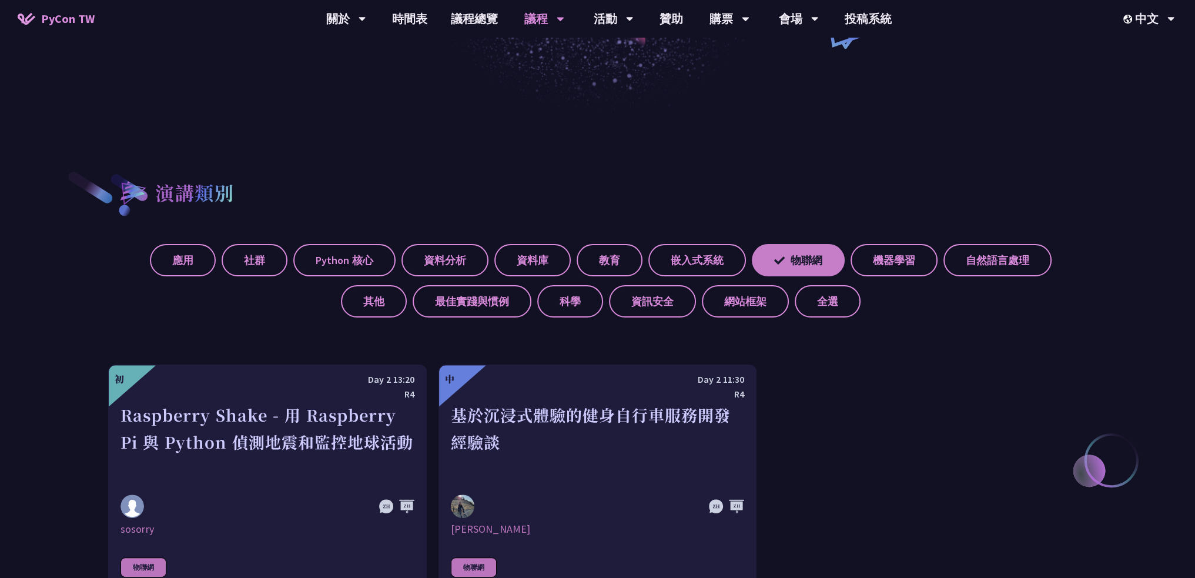
click at [765, 260] on label "物聯網" at bounding box center [798, 260] width 93 height 32
click at [0, 0] on input "物聯網" at bounding box center [0, 0] width 0 height 0
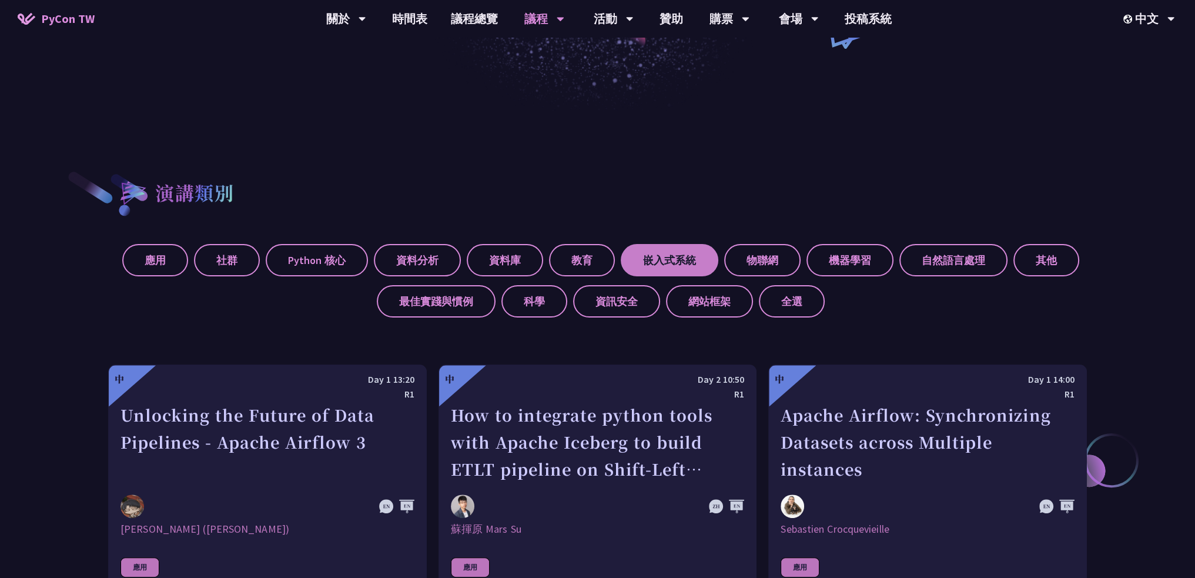
click at [664, 256] on label "嵌入式系統" at bounding box center [670, 260] width 98 height 32
click at [0, 0] on input "嵌入式系統" at bounding box center [0, 0] width 0 height 0
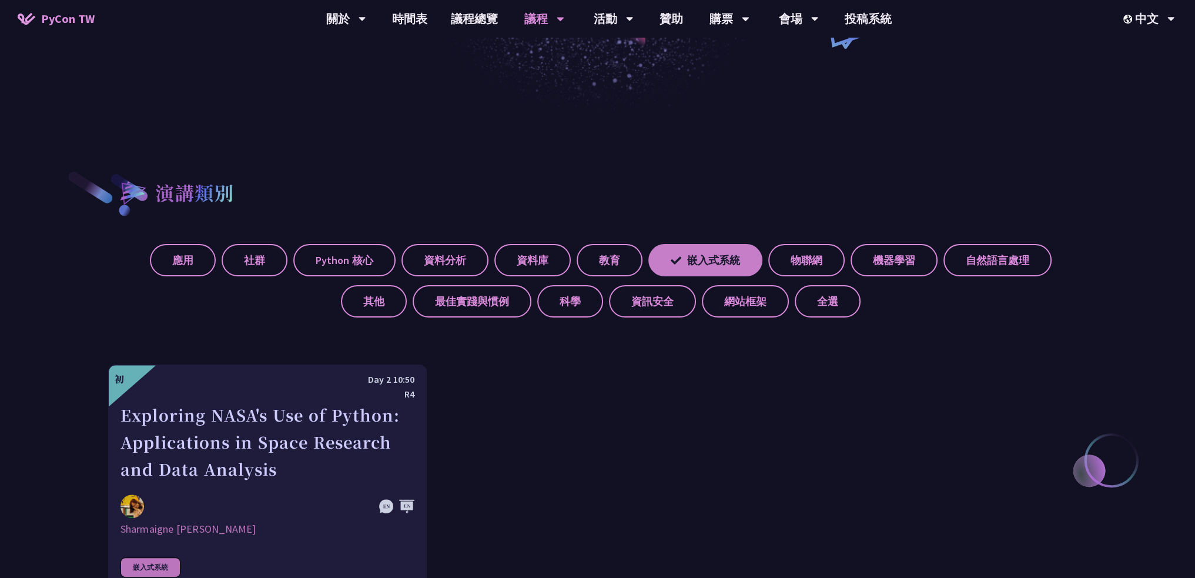
click at [664, 256] on label "嵌入式系統" at bounding box center [705, 260] width 114 height 32
click at [0, 0] on input "嵌入式系統" at bounding box center [0, 0] width 0 height 0
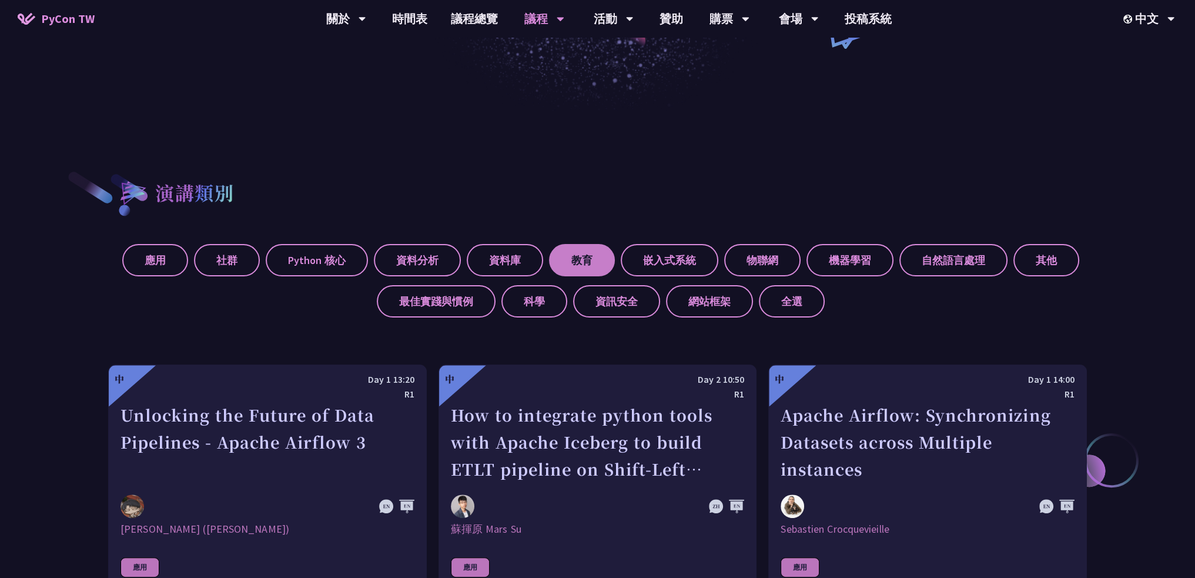
click at [601, 259] on label "教育" at bounding box center [582, 260] width 66 height 32
click at [0, 0] on input "教育" at bounding box center [0, 0] width 0 height 0
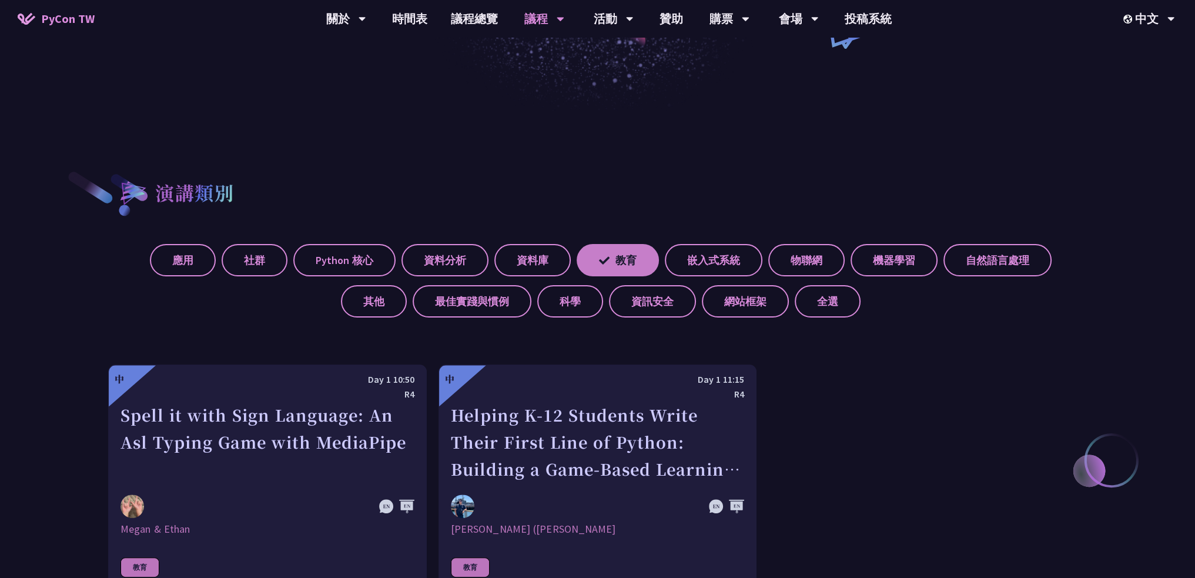
click at [601, 259] on label "教育" at bounding box center [618, 260] width 82 height 32
click at [0, 0] on input "教育" at bounding box center [0, 0] width 0 height 0
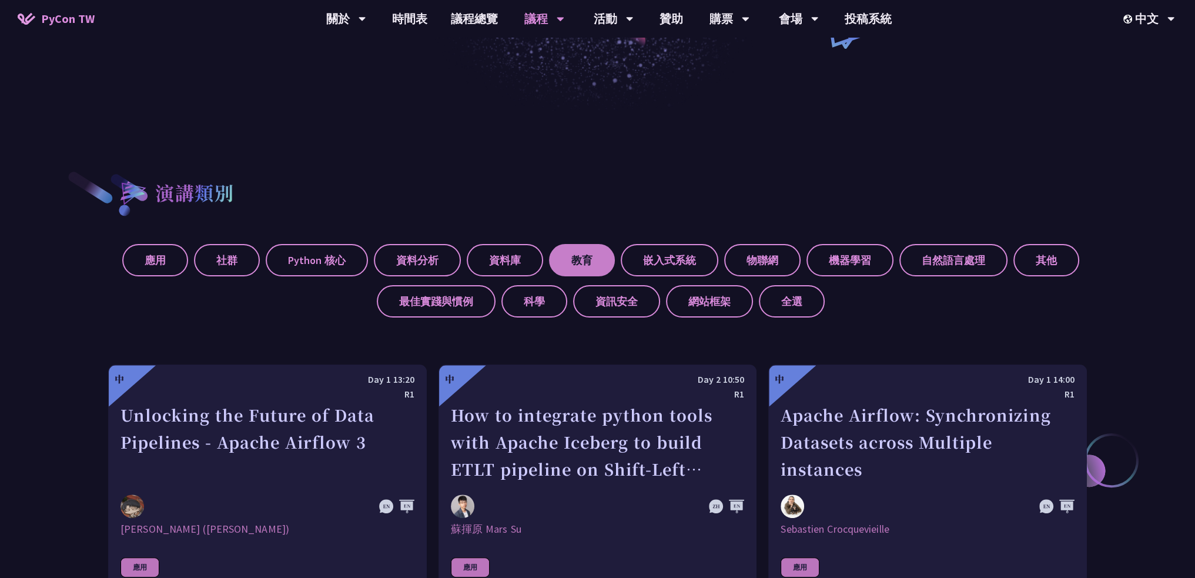
click at [601, 259] on label "教育" at bounding box center [582, 260] width 66 height 32
click at [0, 0] on input "教育" at bounding box center [0, 0] width 0 height 0
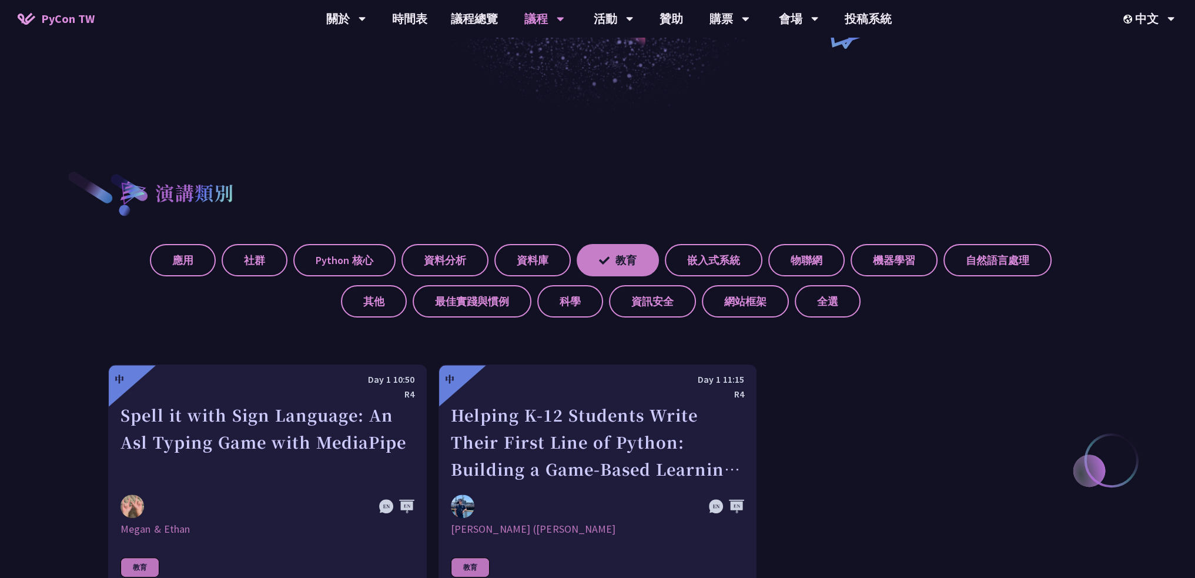
click at [601, 259] on label "教育" at bounding box center [618, 260] width 82 height 32
click at [0, 0] on input "教育" at bounding box center [0, 0] width 0 height 0
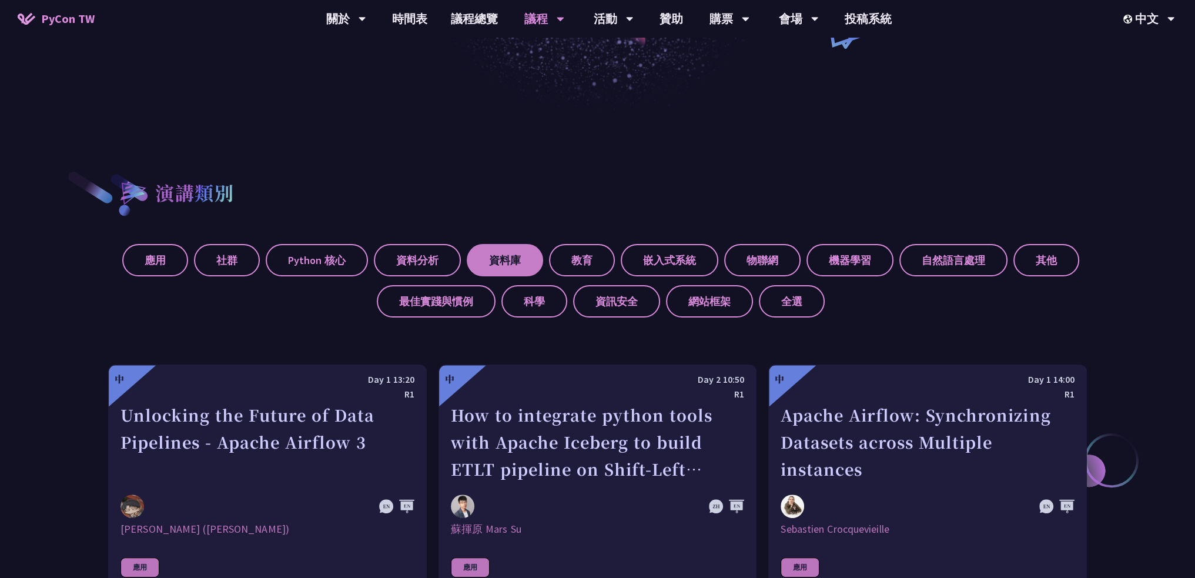
click at [508, 262] on label "資料庫" at bounding box center [505, 260] width 76 height 32
click at [0, 0] on input "資料庫" at bounding box center [0, 0] width 0 height 0
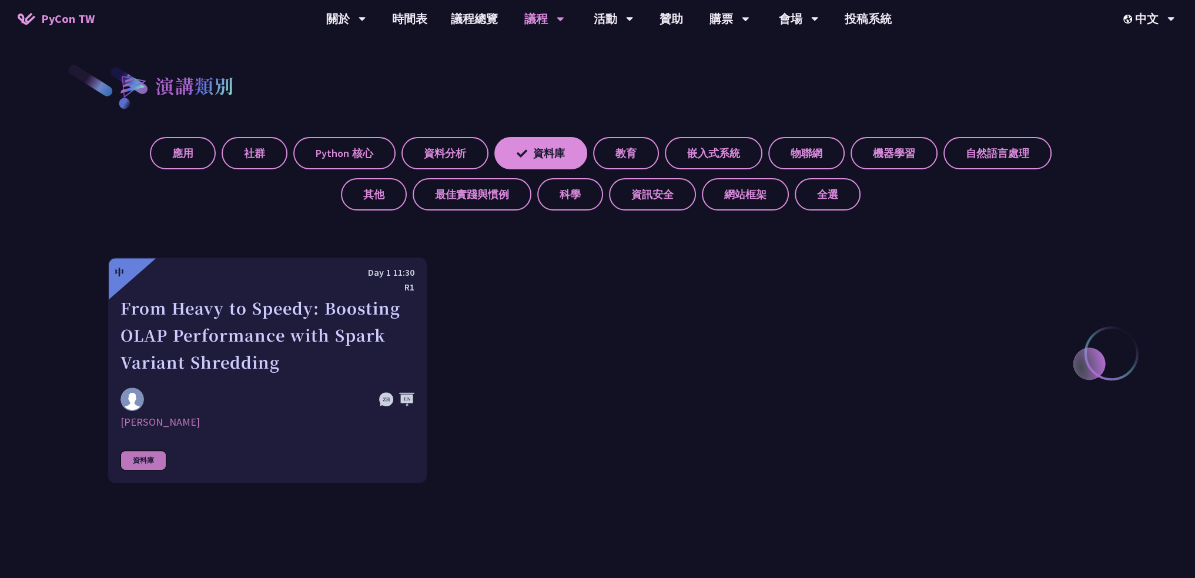
scroll to position [466, 0]
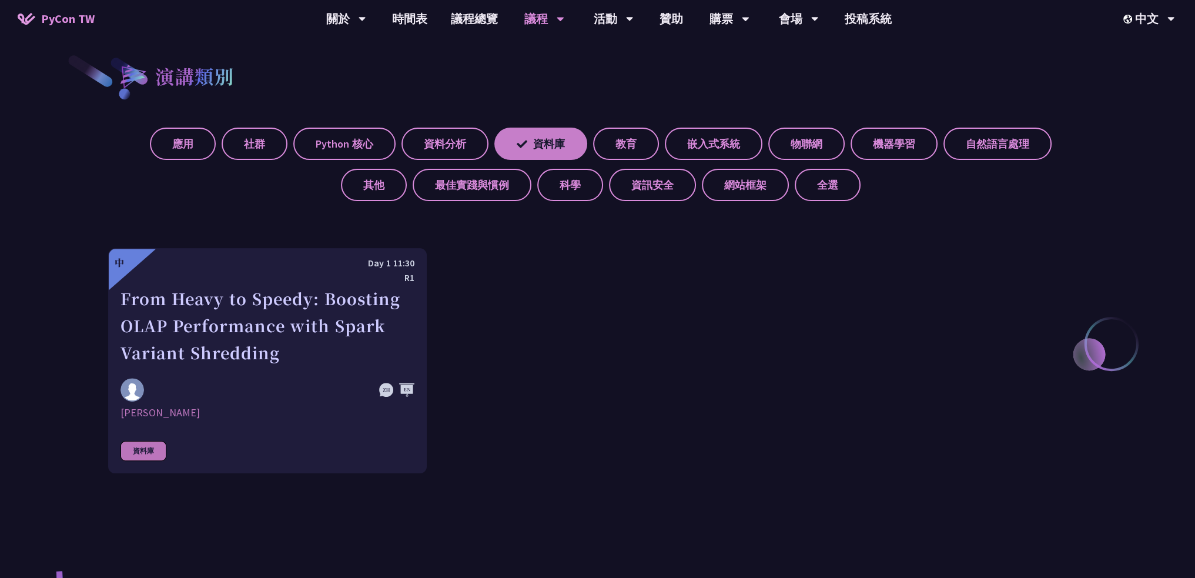
click at [494, 130] on label "資料庫" at bounding box center [540, 144] width 93 height 32
click at [0, 0] on input "資料庫" at bounding box center [0, 0] width 0 height 0
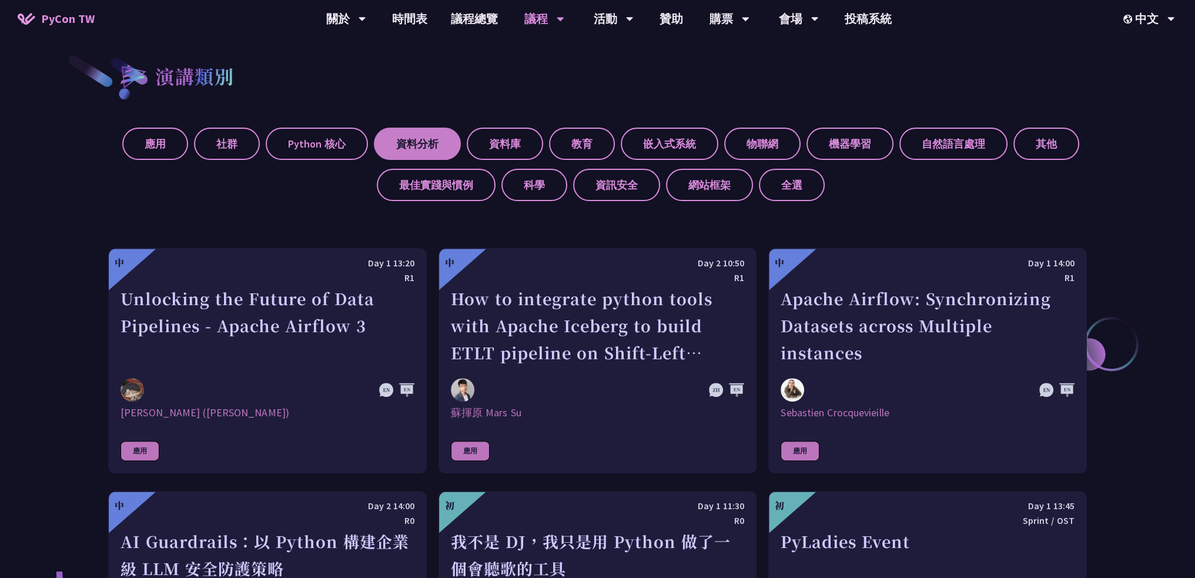
click at [427, 148] on label "資料分析" at bounding box center [417, 144] width 87 height 32
click at [0, 0] on input "資料分析" at bounding box center [0, 0] width 0 height 0
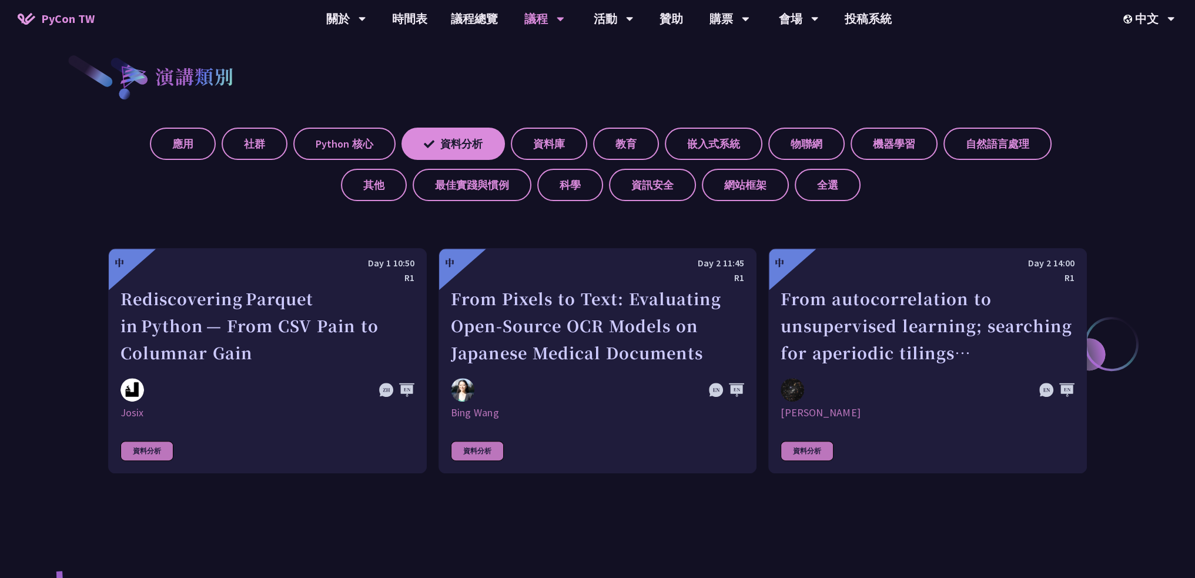
click at [280, 200] on div "演講類別 應用 社群 Python 核心 資料分析 資料庫 教育 嵌入式系統 物聯網 機器學習 自然語言處理 其他 最佳實踐與慣例 科學 資訊安全 網站框架 …" at bounding box center [597, 287] width 979 height 584
click at [407, 125] on div "應用 社群 Python 核心 資料分析 資料庫 教育 嵌入式系統 物聯網 機器學習 自然語言處理 其他 最佳實踐與慣例 科學 資訊安全 網站框架 全選" at bounding box center [597, 160] width 979 height 82
click at [418, 134] on label "資料分析" at bounding box center [452, 144] width 103 height 32
click at [0, 0] on input "資料分析" at bounding box center [0, 0] width 0 height 0
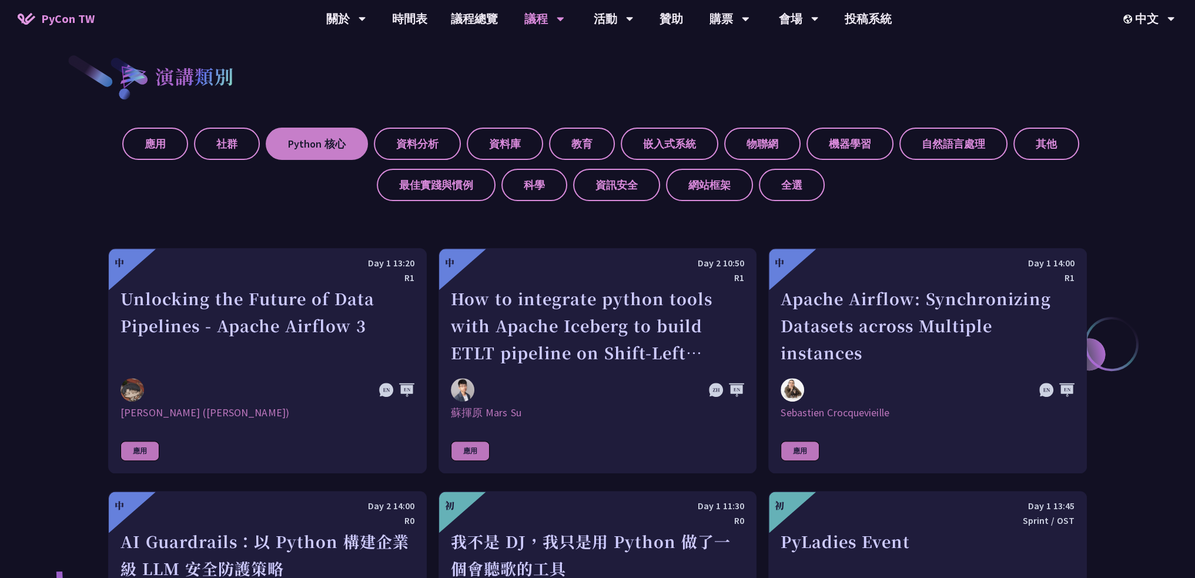
click at [331, 142] on label "Python 核心" at bounding box center [317, 144] width 102 height 32
click at [0, 0] on input "Python 核心" at bounding box center [0, 0] width 0 height 0
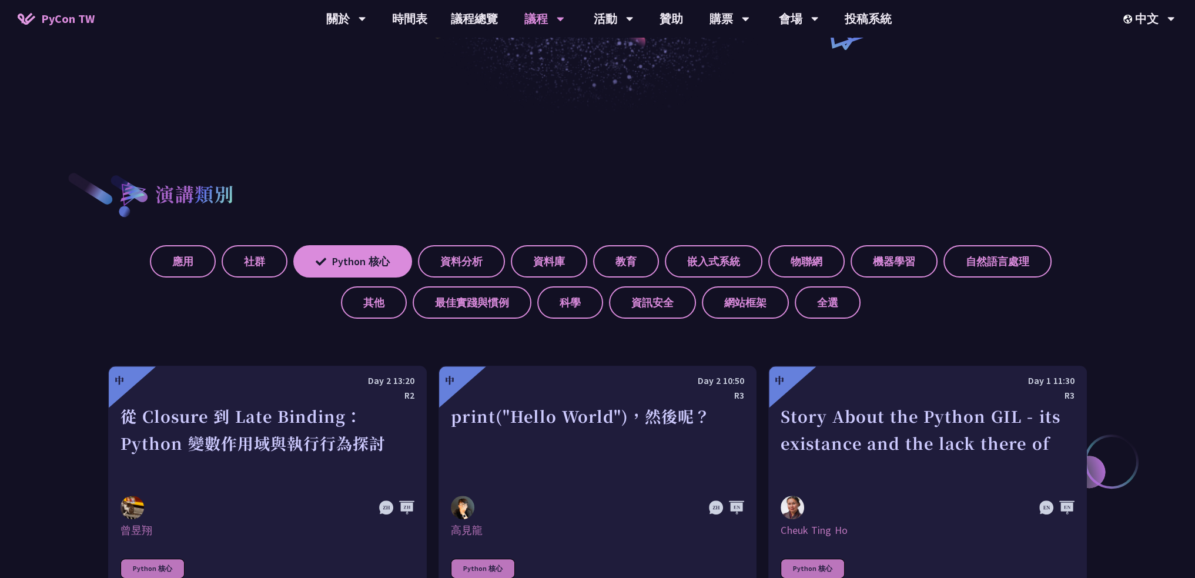
scroll to position [348, 0]
click at [222, 275] on label "社群" at bounding box center [255, 261] width 66 height 32
click at [0, 0] on input "社群" at bounding box center [0, 0] width 0 height 0
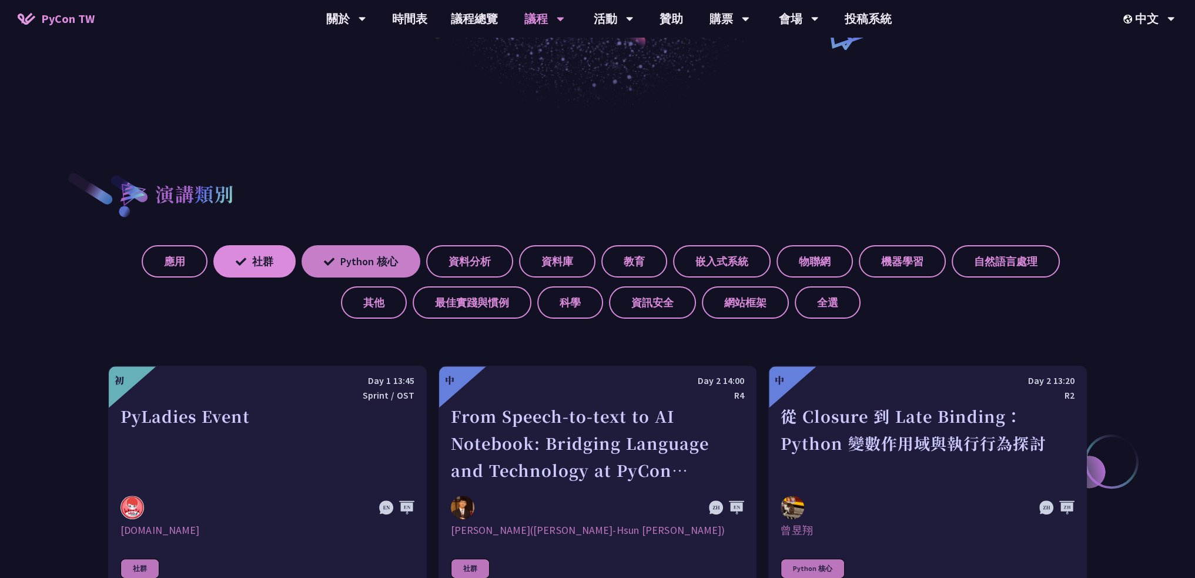
click at [340, 257] on label "Python 核心" at bounding box center [361, 261] width 119 height 32
click at [0, 0] on input "Python 核心" at bounding box center [0, 0] width 0 height 0
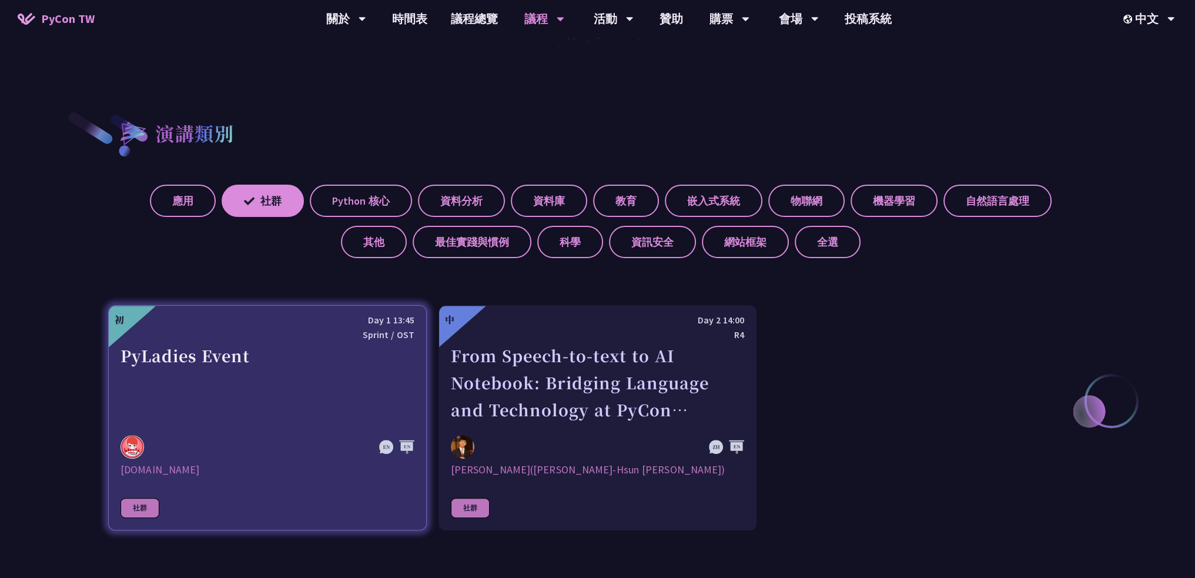
scroll to position [407, 0]
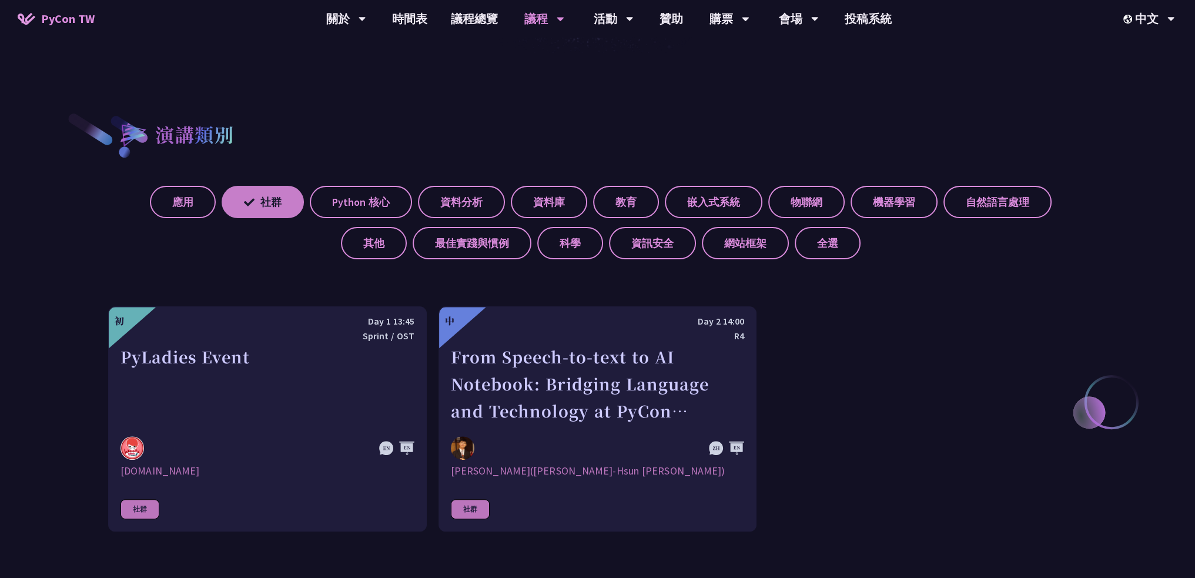
click at [256, 199] on label "社群" at bounding box center [263, 202] width 82 height 32
click at [0, 0] on input "社群" at bounding box center [0, 0] width 0 height 0
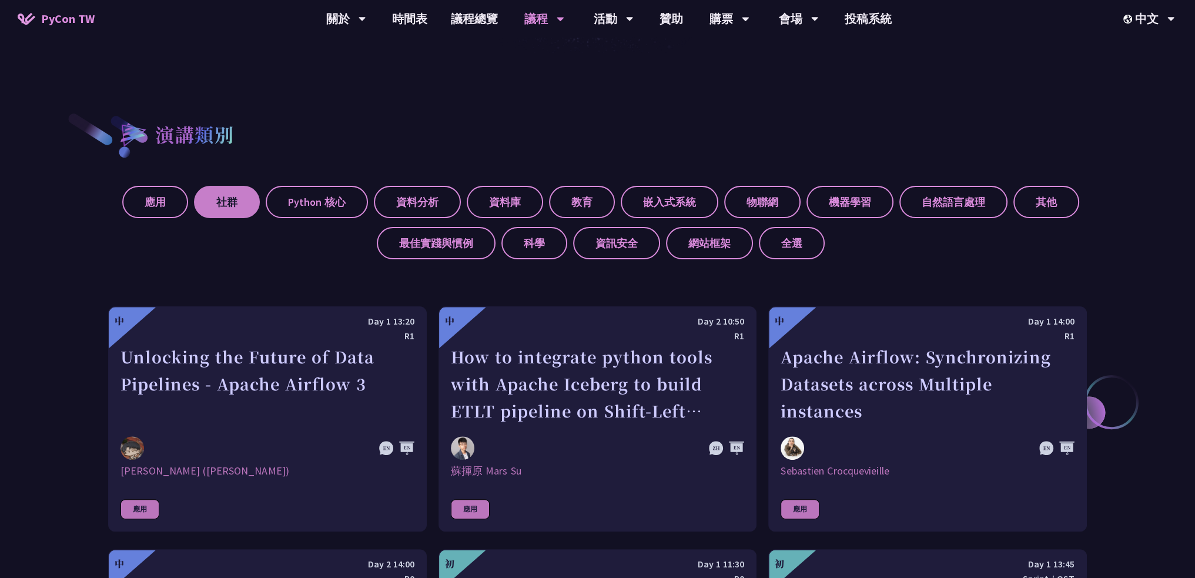
click at [256, 199] on label "社群" at bounding box center [227, 202] width 66 height 32
click at [0, 0] on input "社群" at bounding box center [0, 0] width 0 height 0
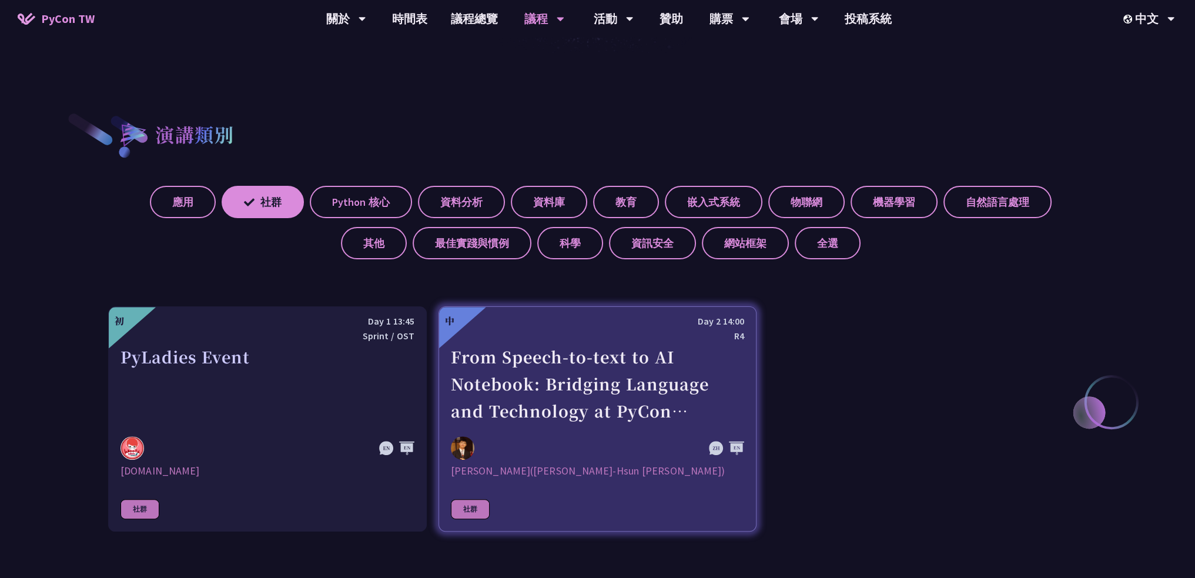
click at [527, 408] on div "From Speech-to-text to AI Notebook: Bridging Language and Technology at PyCon T…" at bounding box center [598, 383] width 294 height 81
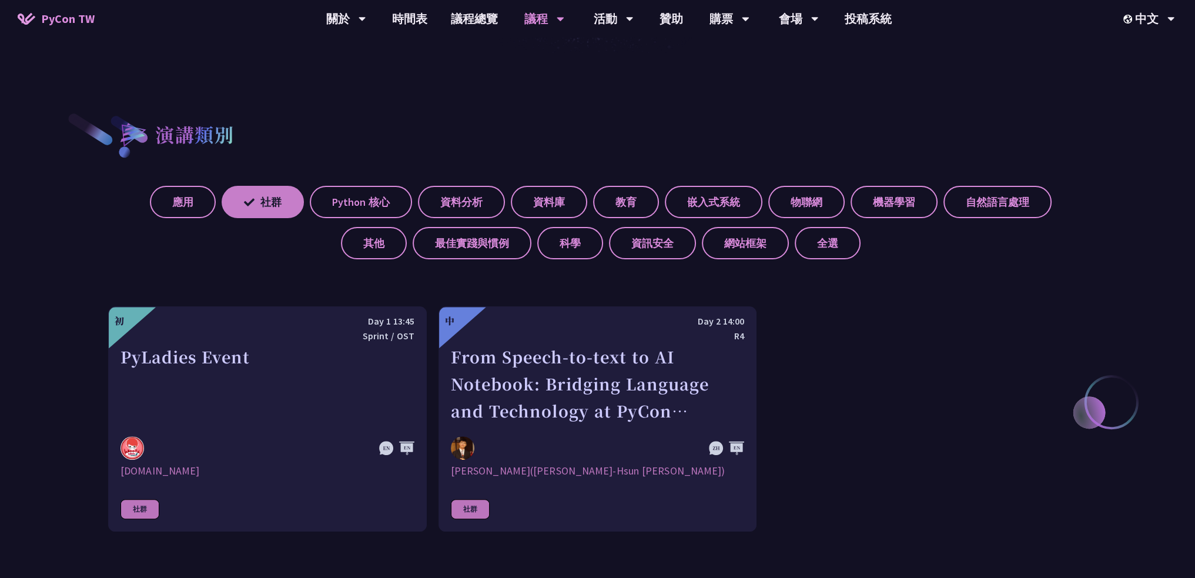
click at [222, 193] on label "社群" at bounding box center [263, 202] width 82 height 32
click at [0, 0] on input "社群" at bounding box center [0, 0] width 0 height 0
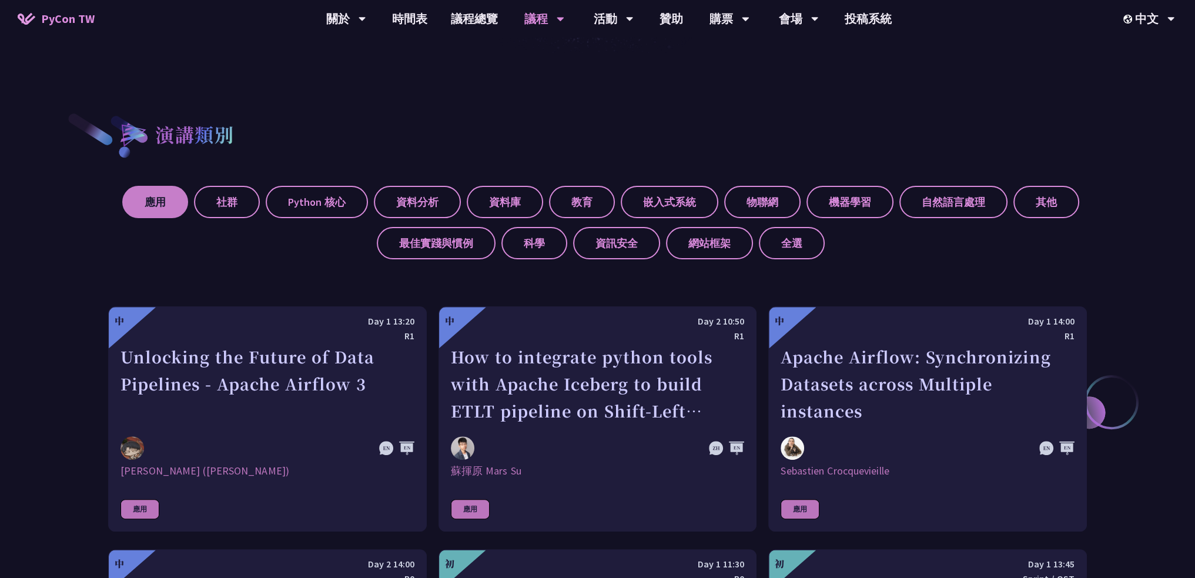
click at [158, 199] on label "應用" at bounding box center [155, 202] width 66 height 32
click at [0, 0] on input "應用" at bounding box center [0, 0] width 0 height 0
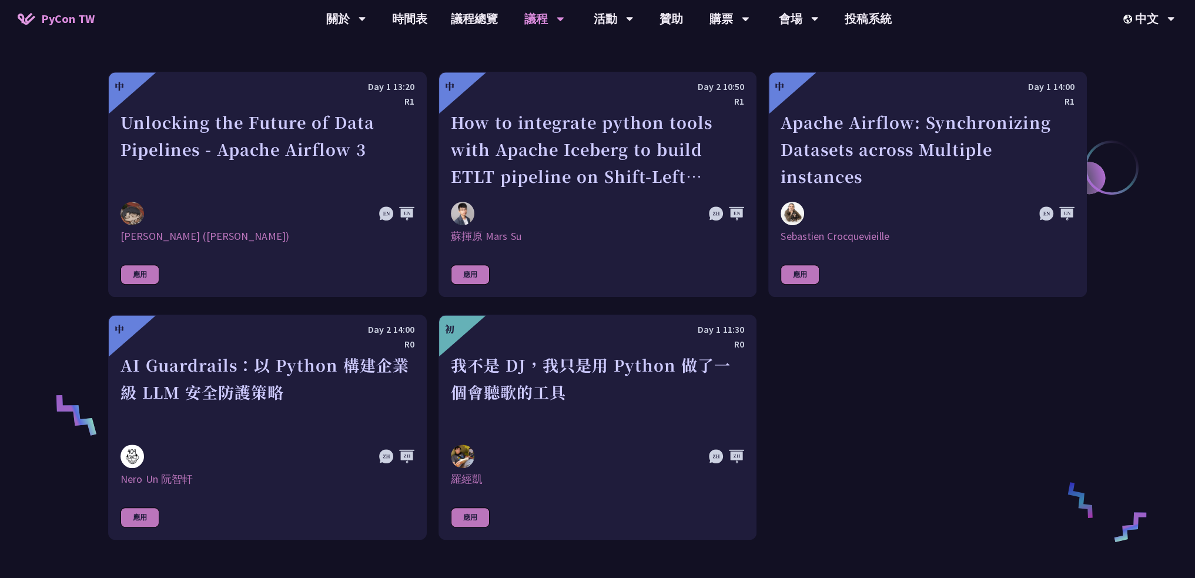
scroll to position [642, 0]
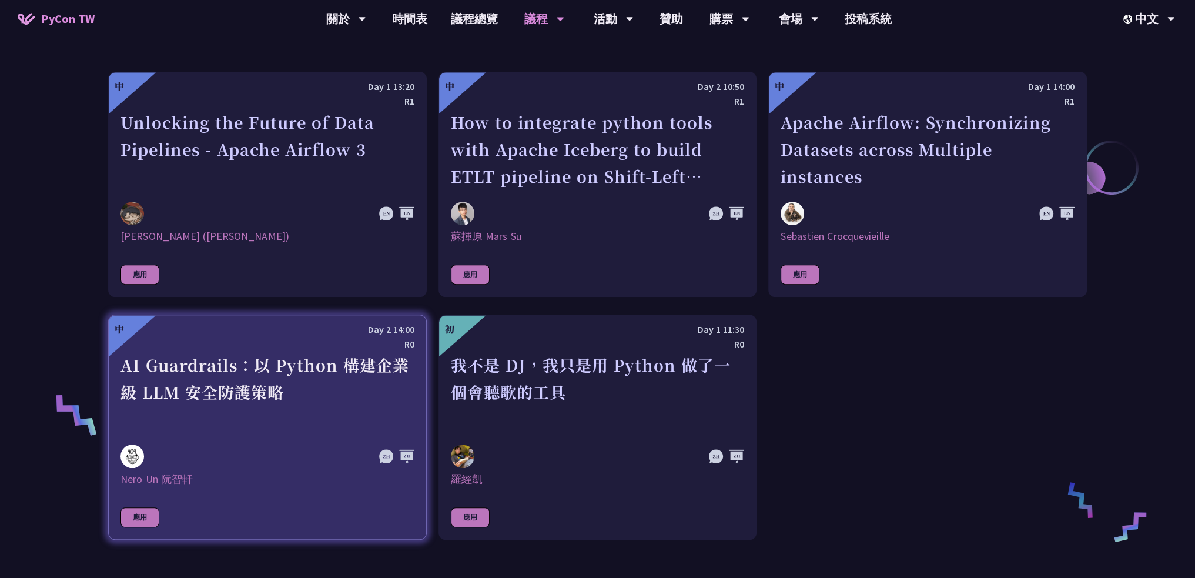
click at [255, 390] on div "AI Guardrails：以 Python 構建企業級 LLM 安全防護策略" at bounding box center [267, 391] width 294 height 81
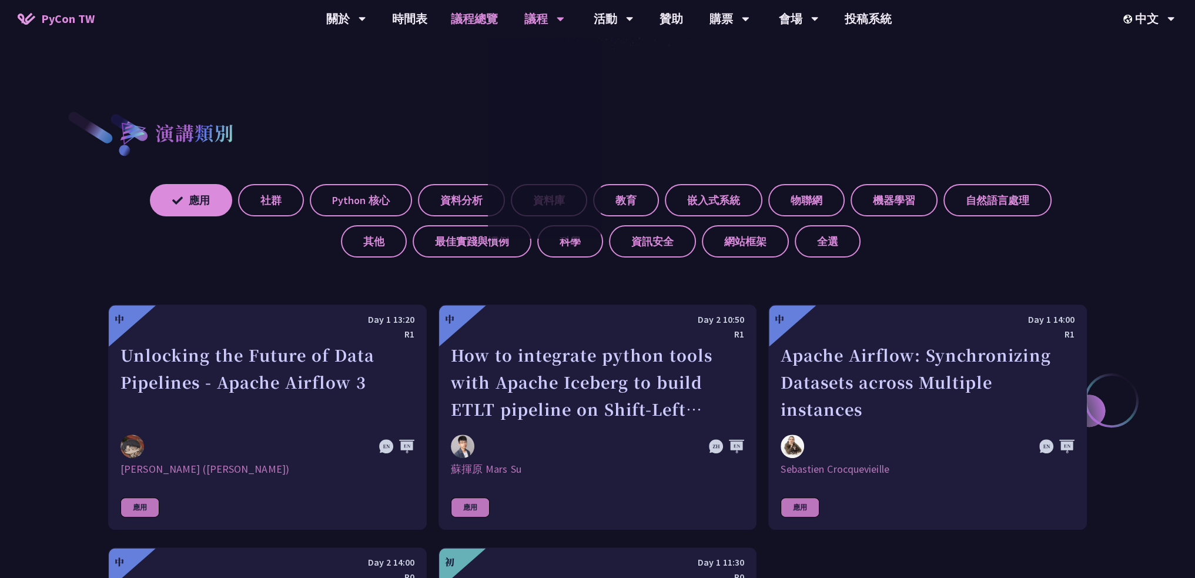
scroll to position [407, 0]
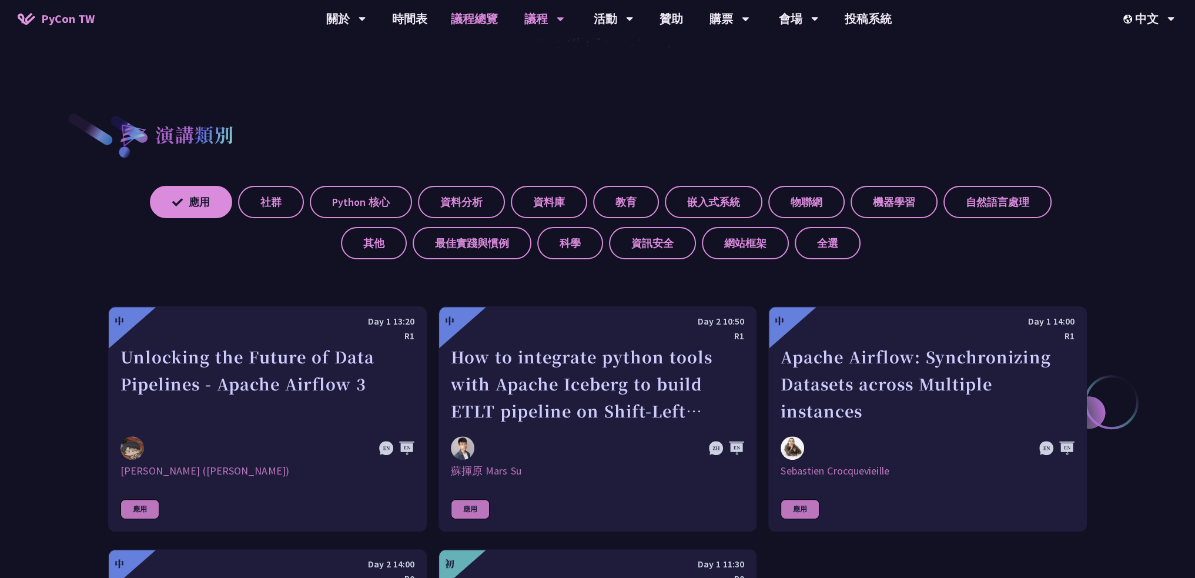
click at [480, 19] on link "議程總覽" at bounding box center [474, 19] width 71 height 38
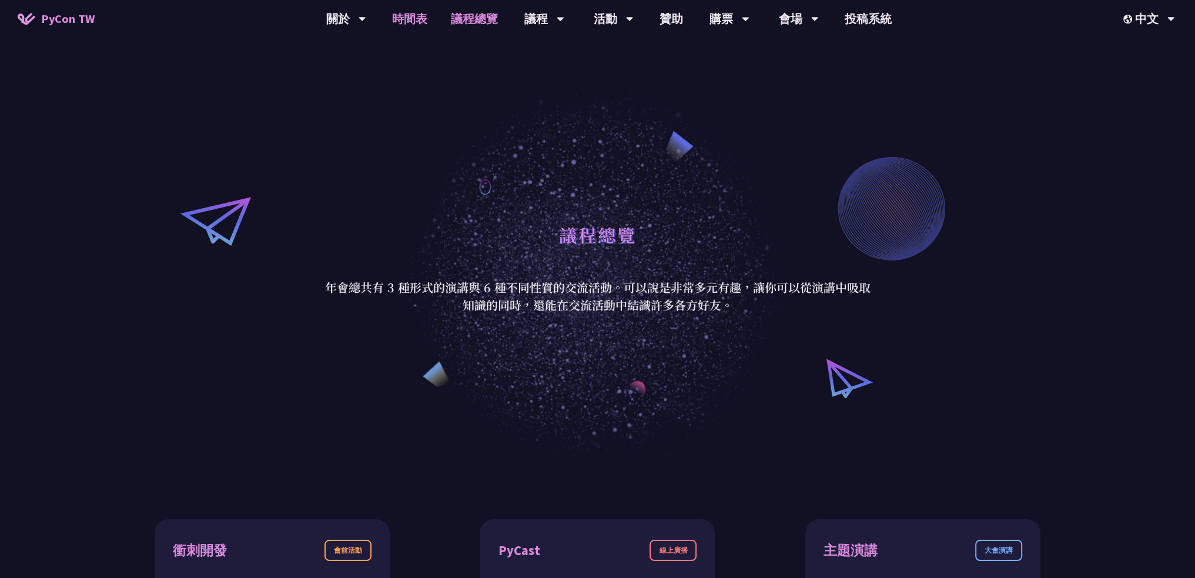
click at [400, 18] on link "時間表" at bounding box center [409, 19] width 59 height 38
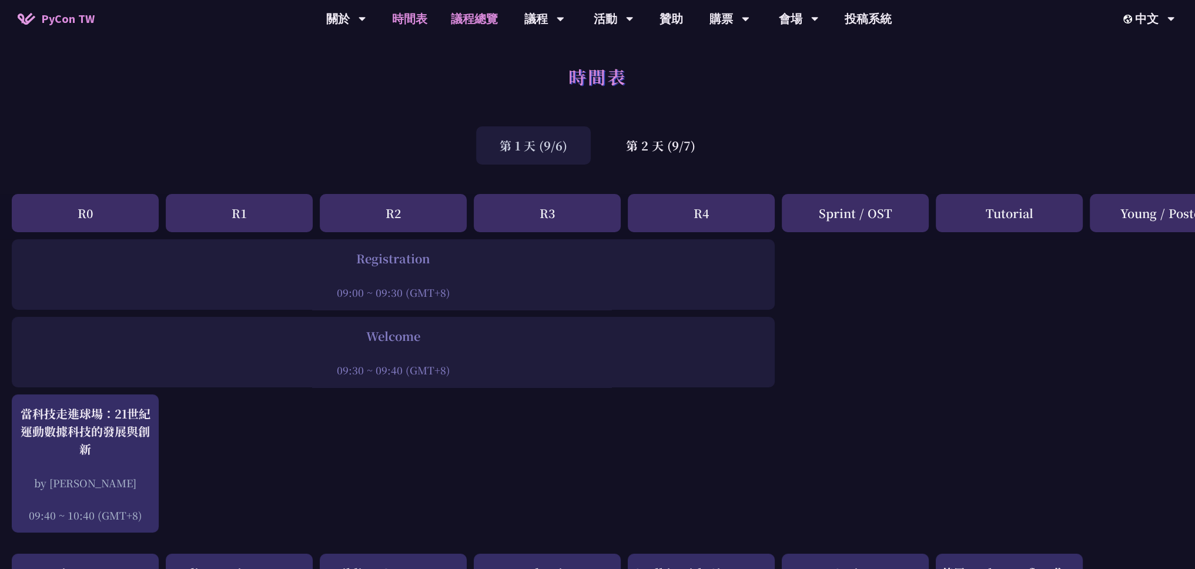
click at [463, 15] on link "議程總覽" at bounding box center [474, 19] width 71 height 38
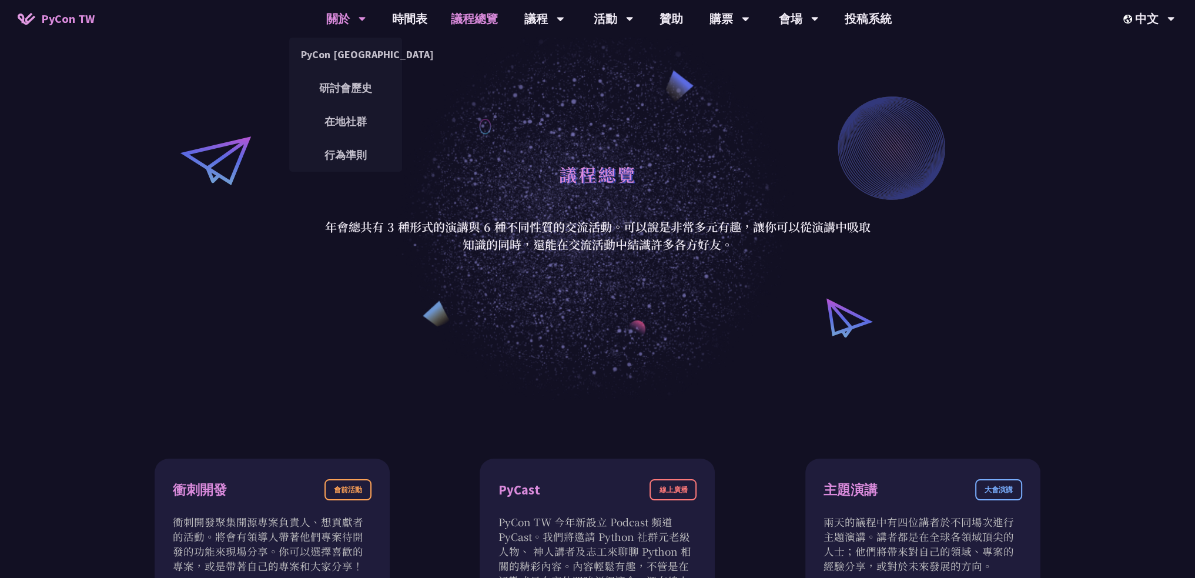
scroll to position [60, 0]
click at [352, 19] on div "關於" at bounding box center [346, 19] width 40 height 38
click at [359, 154] on link "行為準則" at bounding box center [345, 155] width 113 height 28
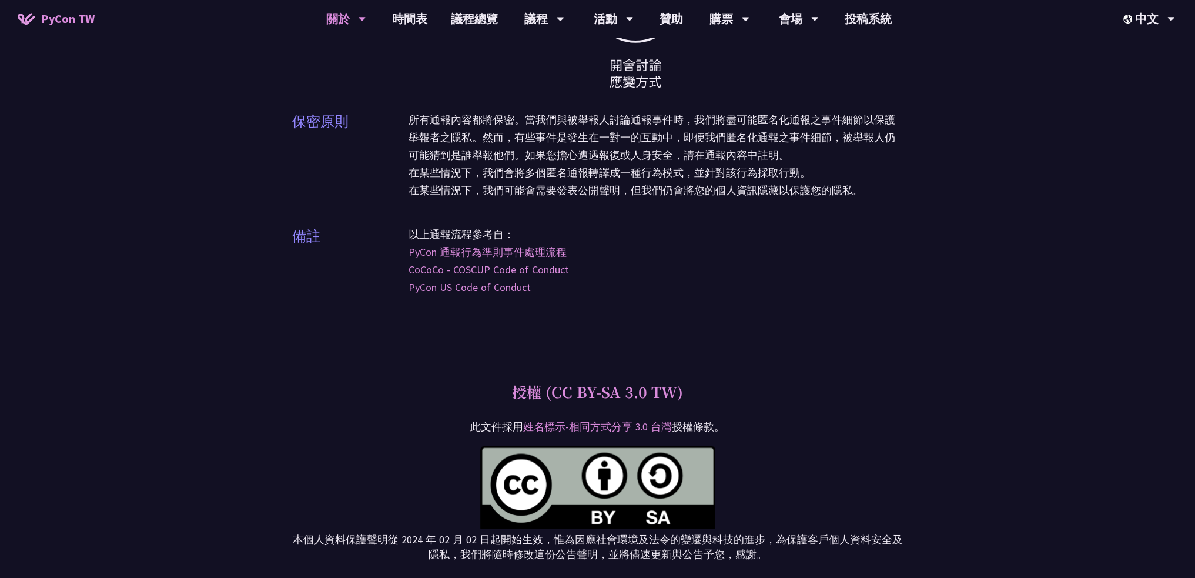
scroll to position [3411, 0]
click at [335, 164] on div "保密原則" at bounding box center [320, 159] width 56 height 97
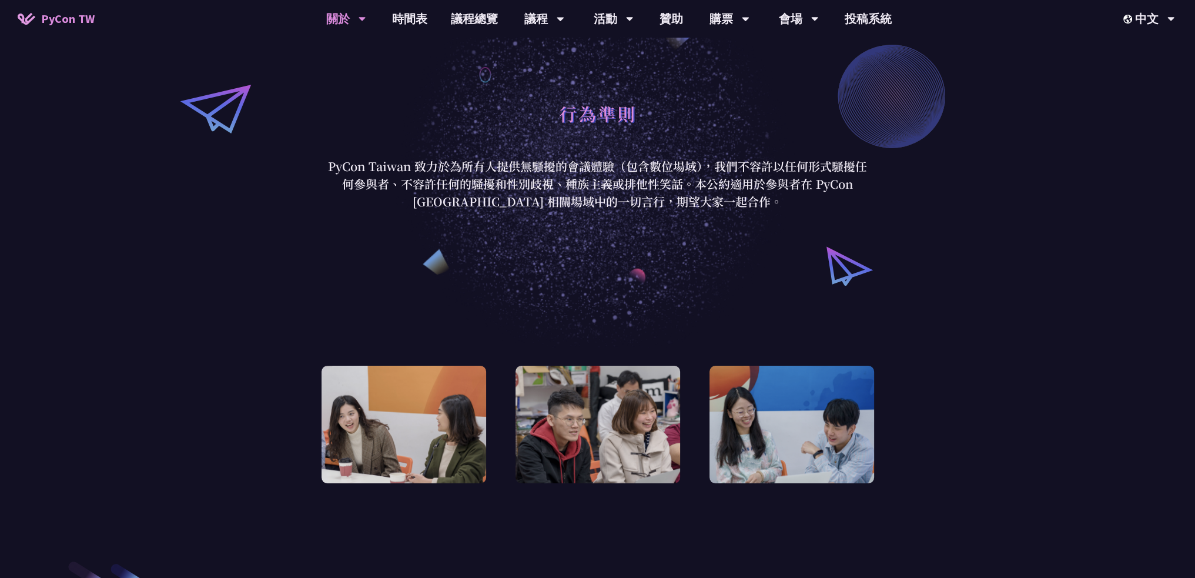
scroll to position [0, 0]
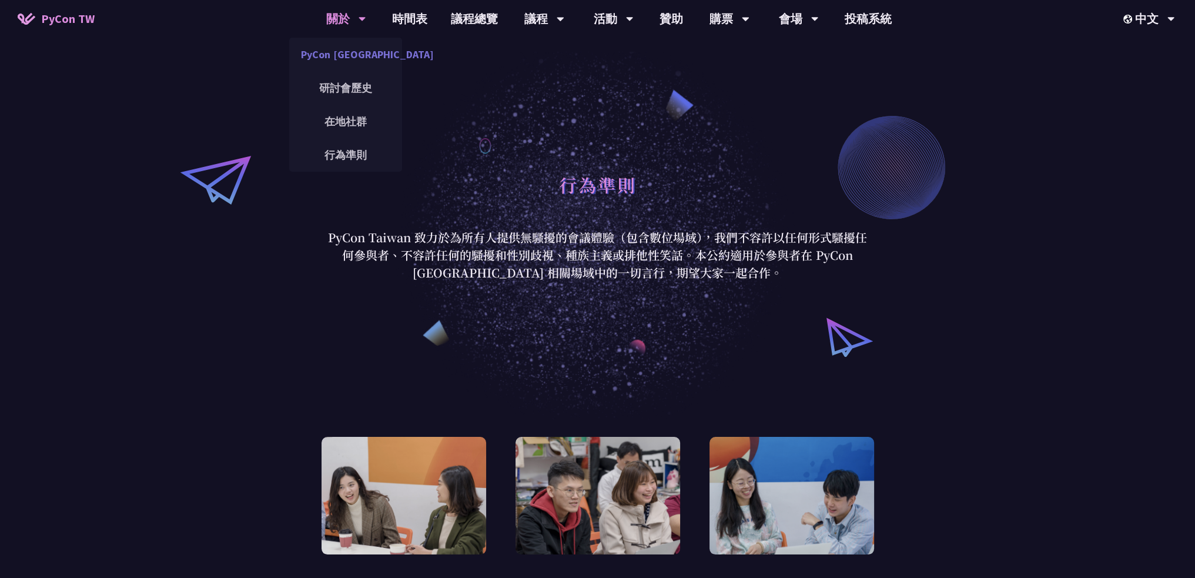
click at [348, 53] on link "PyCon [GEOGRAPHIC_DATA]" at bounding box center [345, 55] width 113 height 28
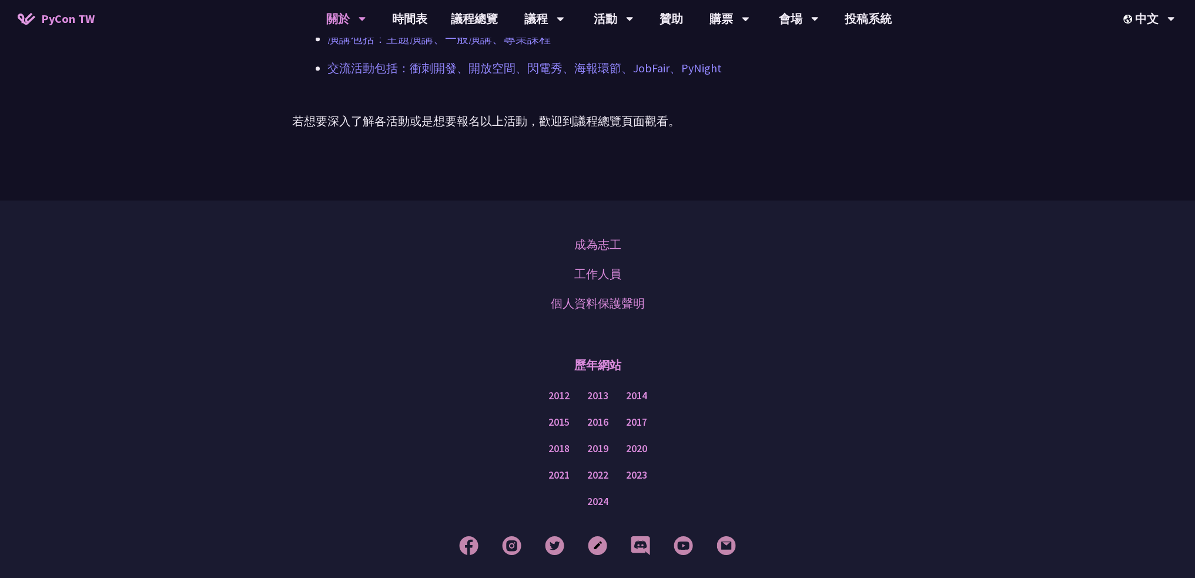
scroll to position [956, 0]
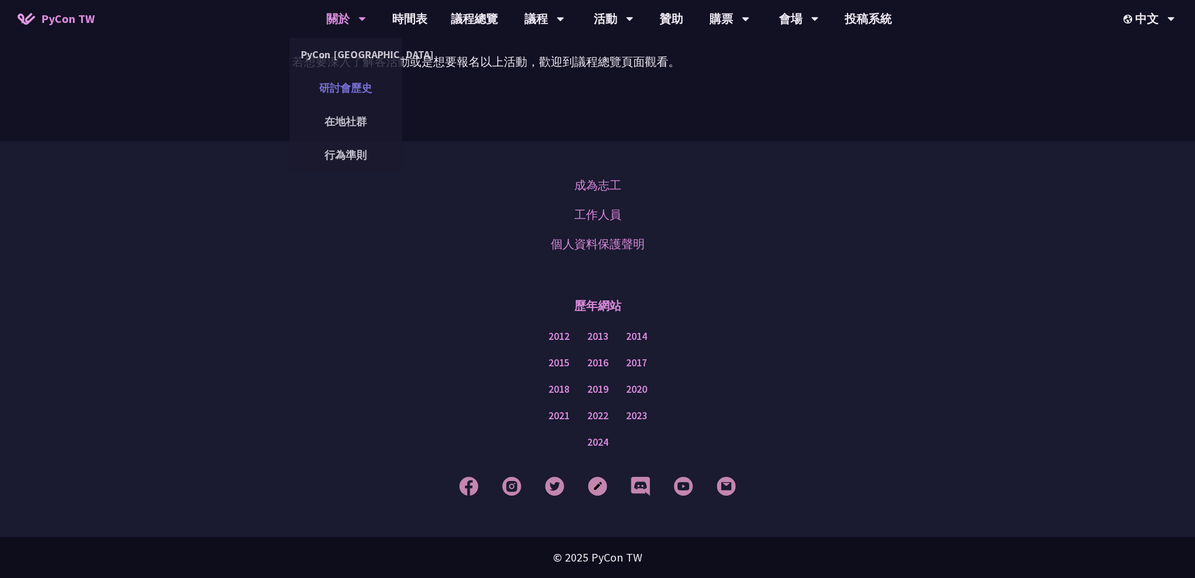
click at [343, 89] on link "研討會歷史" at bounding box center [345, 88] width 113 height 28
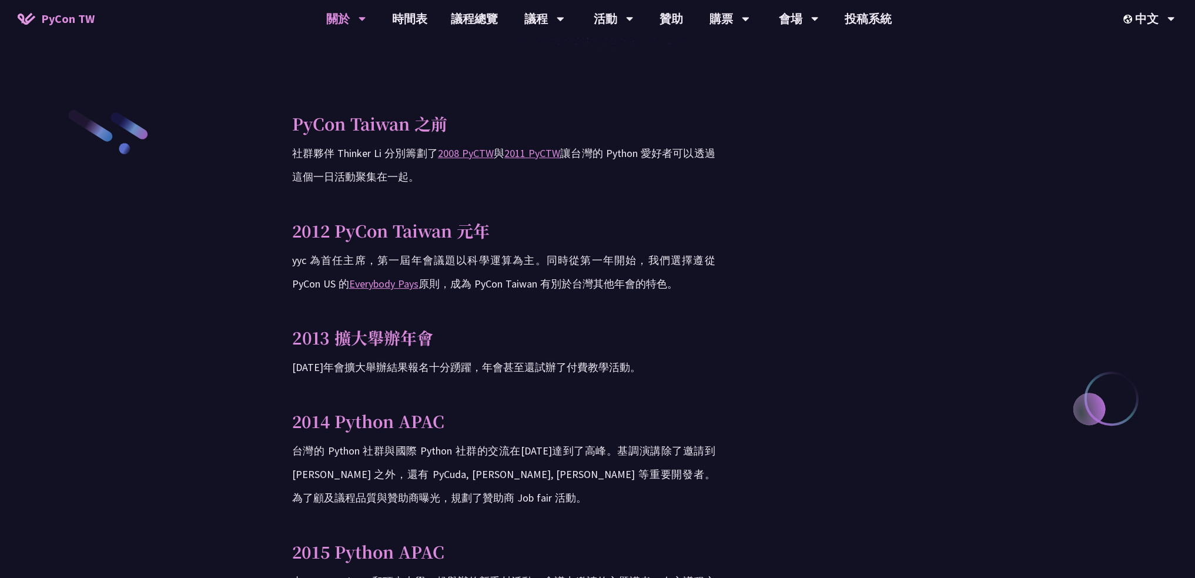
scroll to position [411, 0]
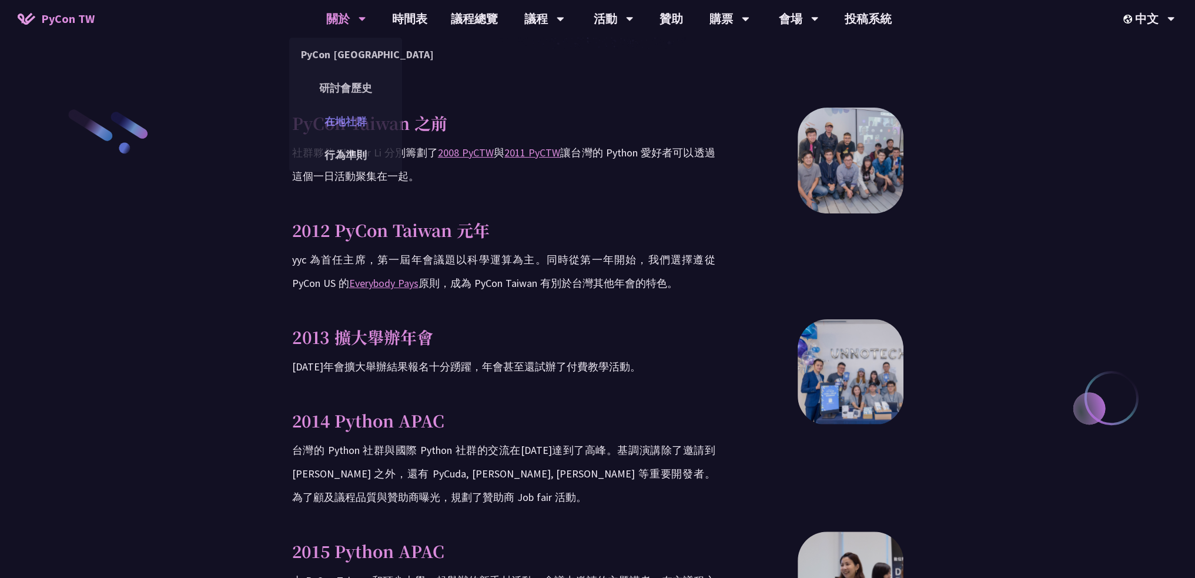
click at [353, 122] on link "在地社群" at bounding box center [345, 122] width 113 height 28
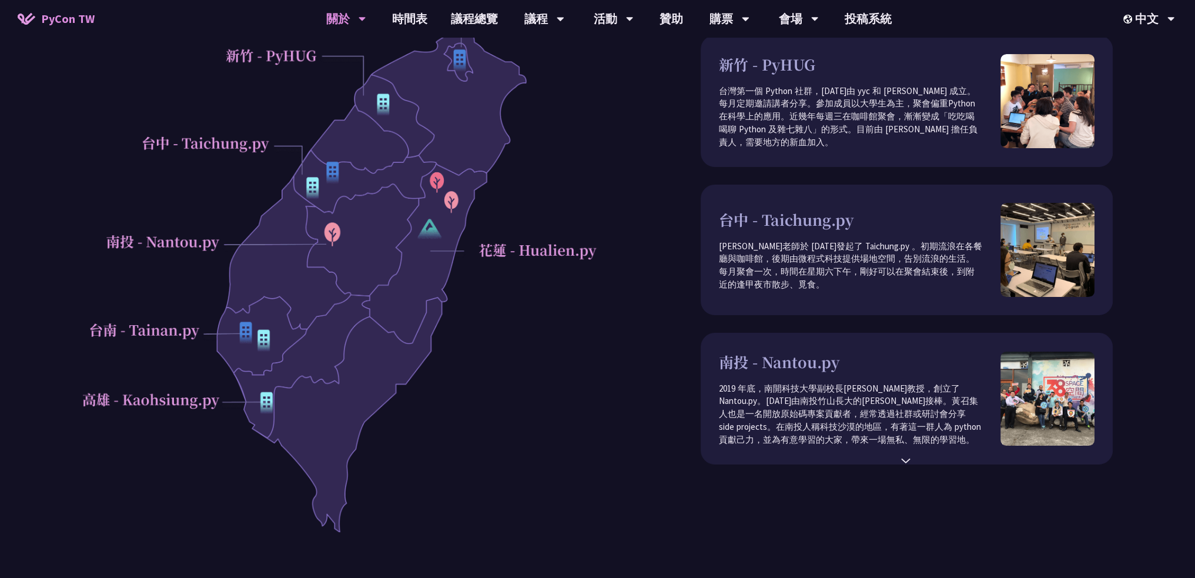
scroll to position [235, 0]
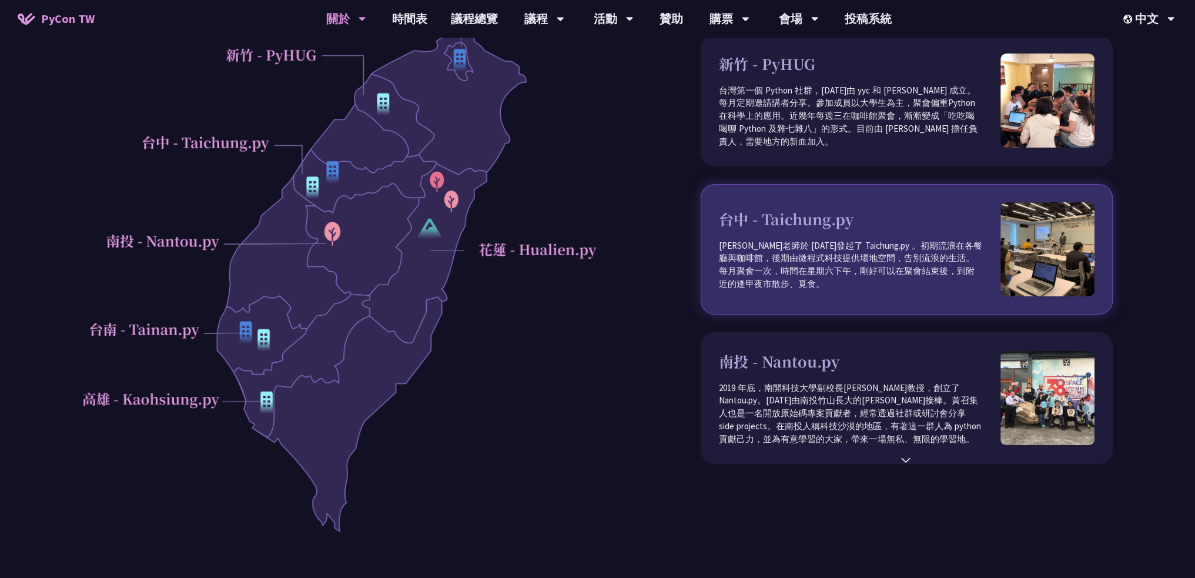
click at [819, 251] on p "唐元亮老師於 2014 年發起了 Taichung.py 。初期流浪在各餐廳與咖啡館，後期由微程式科技提供場地空間，告別流浪的生活。每月聚會一次，時間在星期六…" at bounding box center [860, 265] width 282 height 52
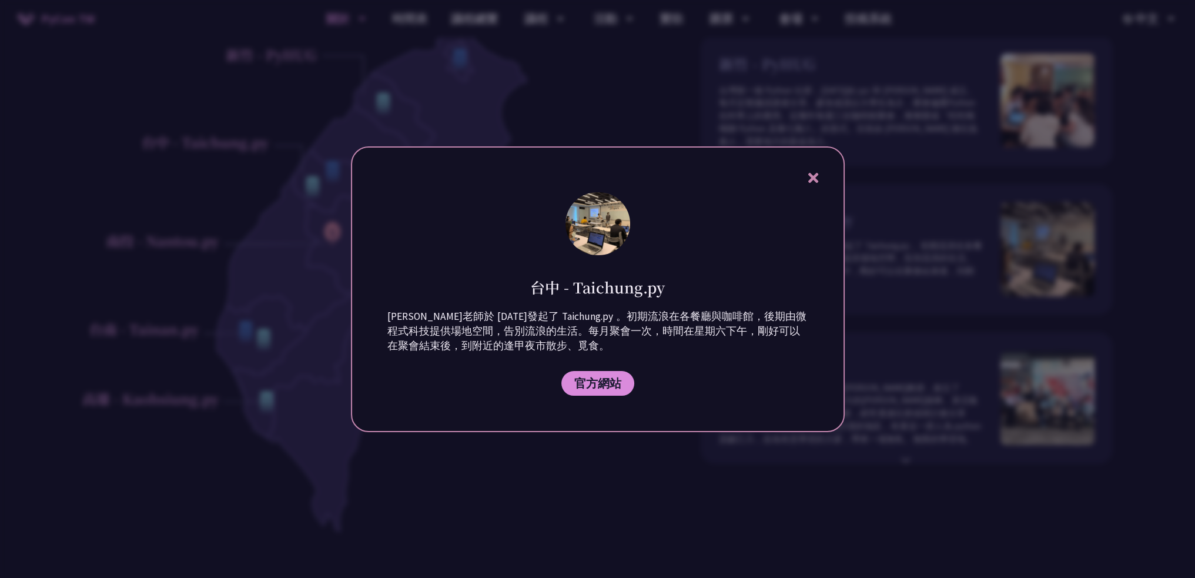
click at [902, 126] on div at bounding box center [597, 289] width 1195 height 578
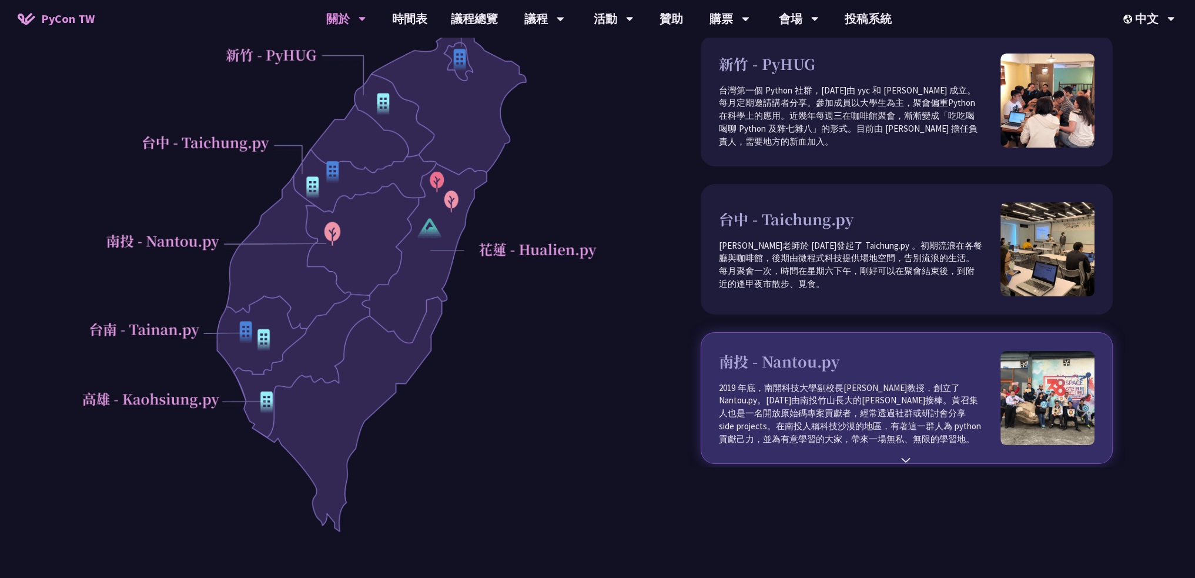
click at [915, 460] on div "南投 - Nantou.py 2019 年底，南開科技大學副校長林正敏教授，創立了 Nantou.py。2024 年由南投竹山長大的黃俊毓接棒。黃召集人也是一…" at bounding box center [907, 398] width 412 height 132
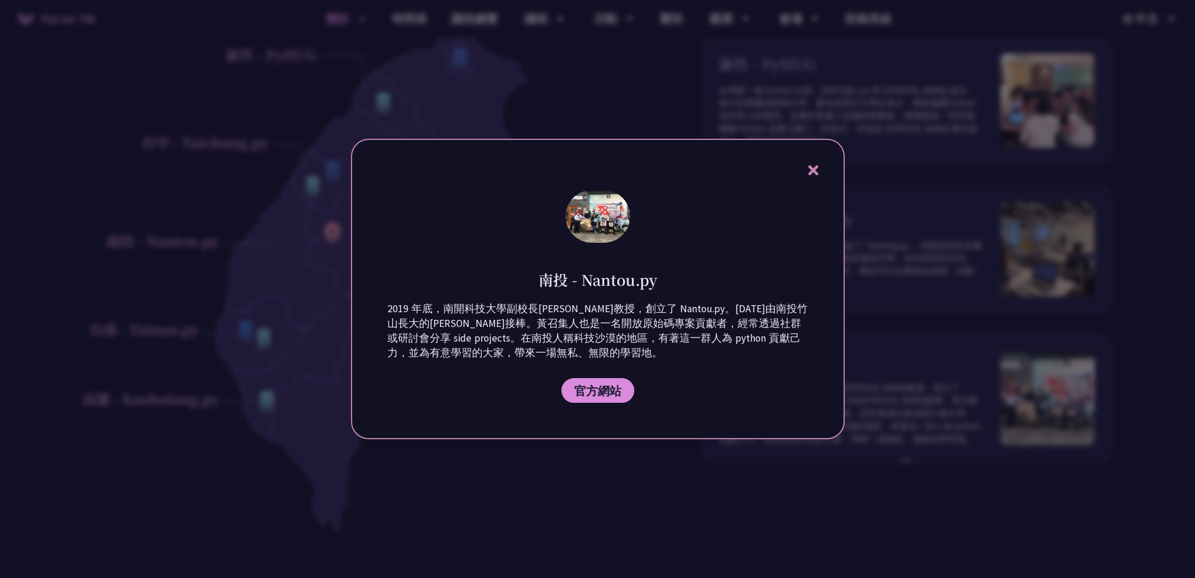
click at [866, 447] on div at bounding box center [597, 289] width 1195 height 578
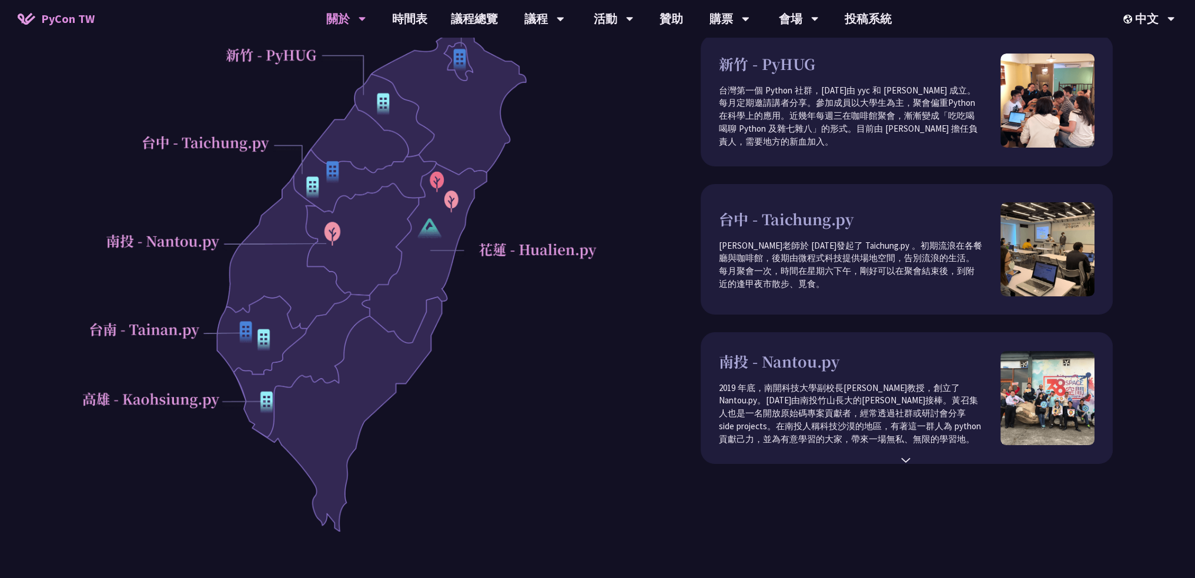
click at [892, 474] on div "在臺灣，除了參與每年的 PyCon TW，還可以加入許多在地的社群認識更多的 Pythonistas，一起討論我們共通的語言為 Python 貢獻己力。PyC…" at bounding box center [597, 219] width 1030 height 669
click at [896, 471] on div "在臺灣，除了參與每年的 PyCon TW，還可以加入許多在地的社群認識更多的 Pythonistas，一起討論我們共通的語言為 Python 貢獻己力。PyC…" at bounding box center [597, 219] width 1030 height 669
click at [908, 467] on div "⌃" at bounding box center [906, 457] width 12 height 21
click at [905, 472] on div "⌃" at bounding box center [906, 464] width 12 height 21
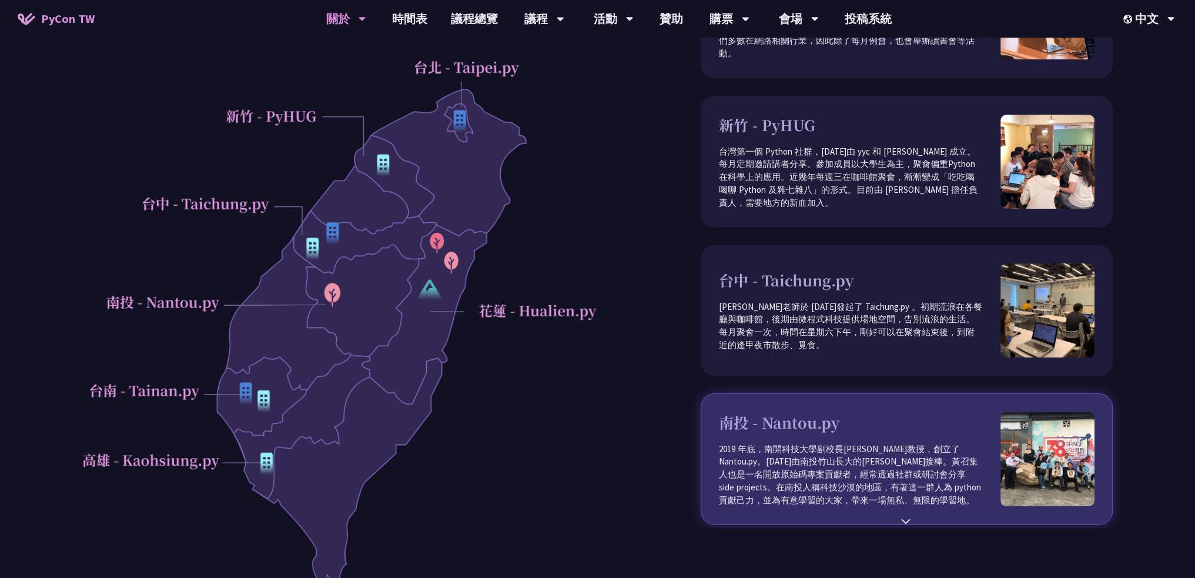
scroll to position [0, 0]
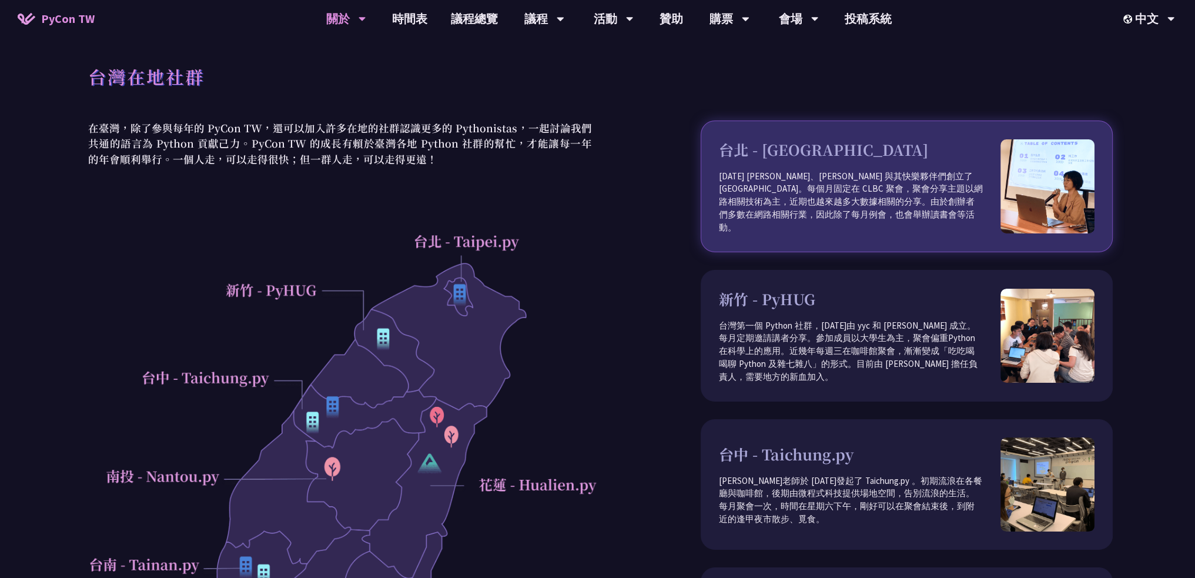
click at [771, 212] on p "2012 年 Keith、Tim 與其快樂夥伴們創立了 Taipei.py。每個月固定在 CLBC 聚會，聚會分享主題以網路相關技術為主，近期也越來越多大數據…" at bounding box center [860, 202] width 282 height 65
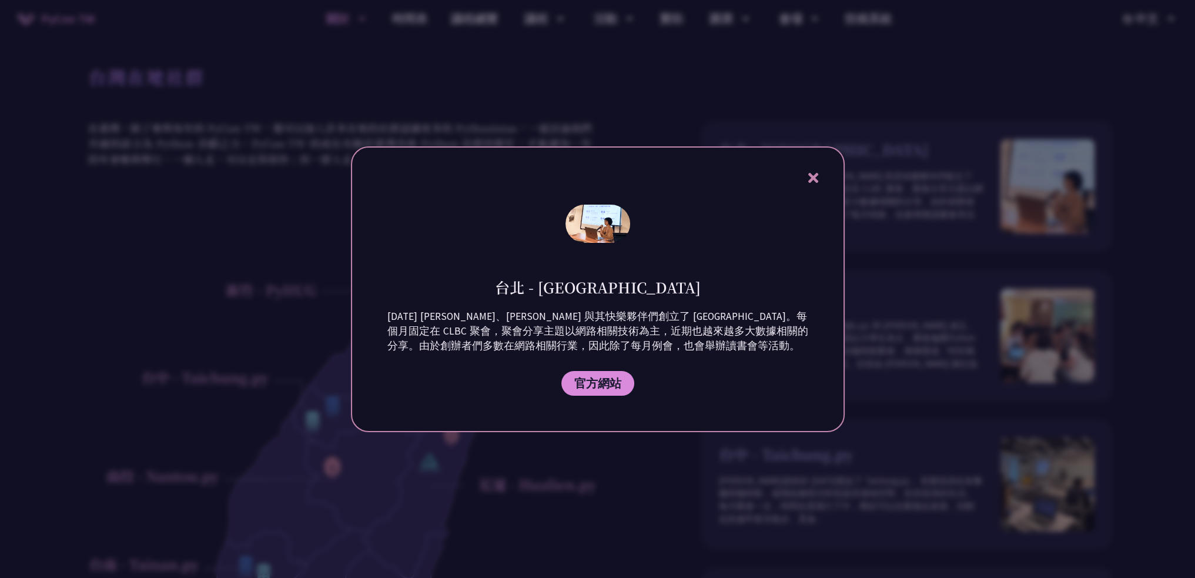
click at [568, 495] on div at bounding box center [597, 289] width 1195 height 578
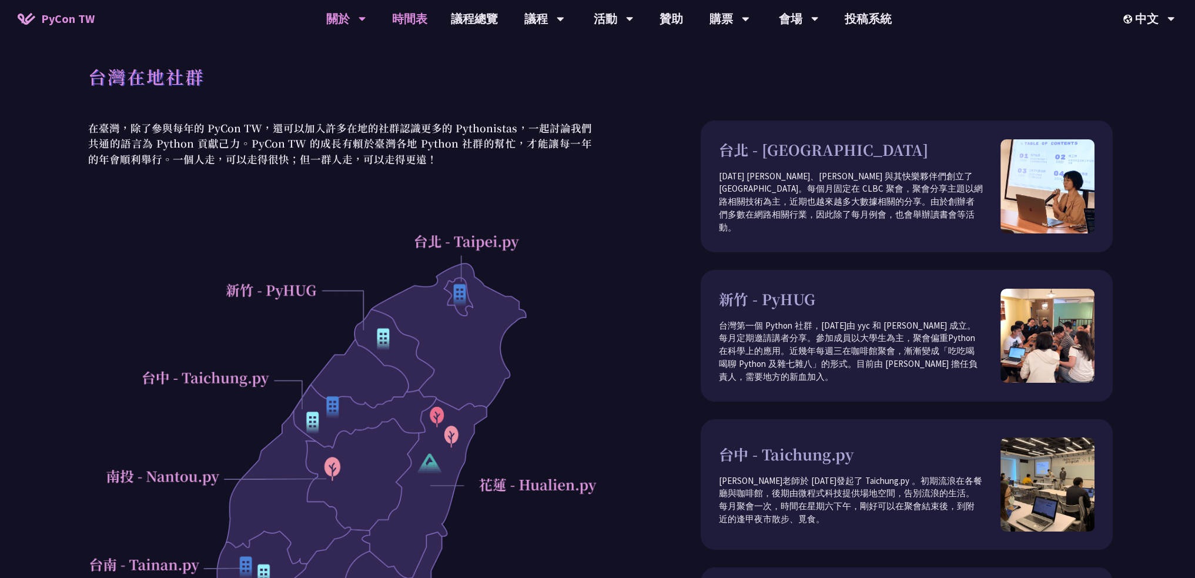
click at [406, 25] on link "時間表" at bounding box center [409, 19] width 59 height 38
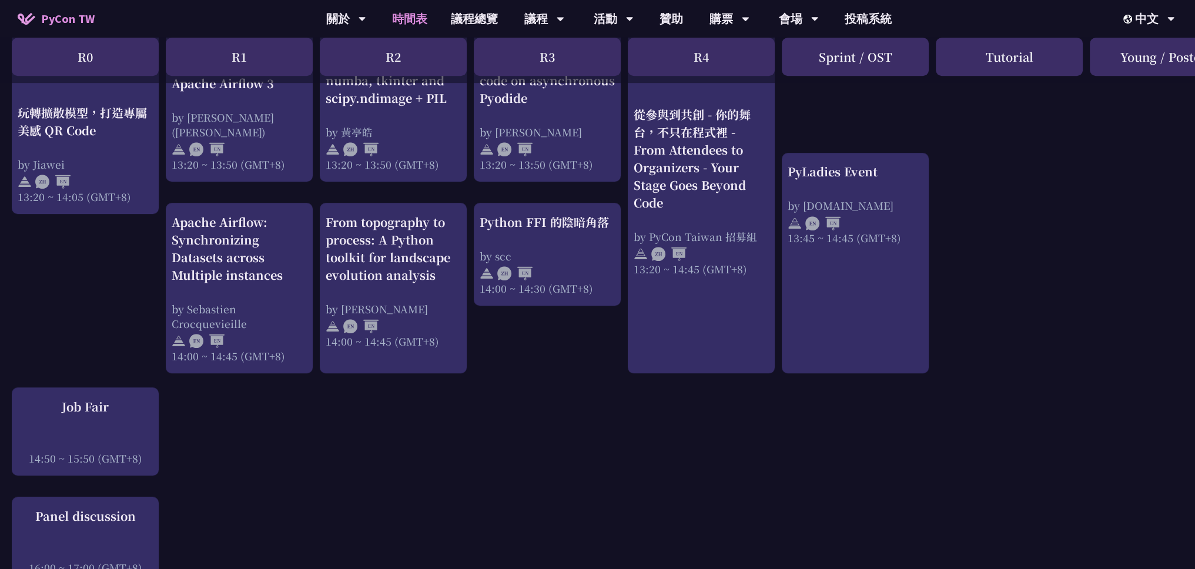
scroll to position [1105, 0]
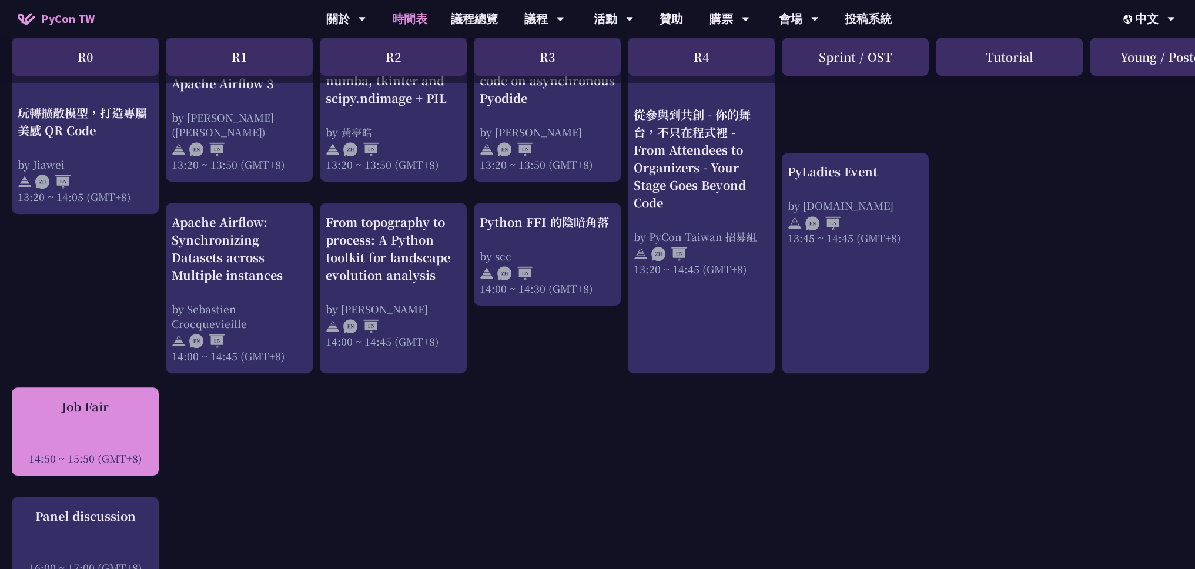
click at [113, 437] on div at bounding box center [85, 442] width 135 height 18
click at [56, 428] on div "Job Fair 14:50 ~ 15:50 (GMT+8)" at bounding box center [85, 432] width 135 height 68
drag, startPoint x: 1, startPoint y: 397, endPoint x: 99, endPoint y: 413, distance: 98.9
click at [99, 413] on div "An Introduction to the GIL for Python Beginners: Disabling It in Python 3.13 an…" at bounding box center [624, 83] width 1248 height 1898
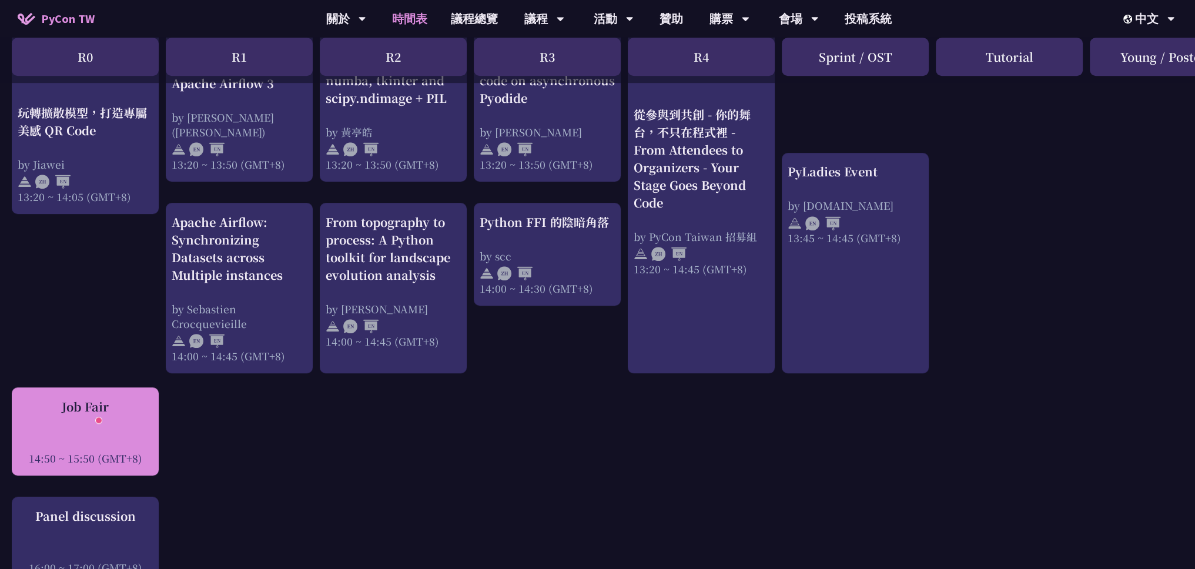
click at [112, 404] on div "Job Fair" at bounding box center [85, 407] width 135 height 18
drag, startPoint x: 115, startPoint y: 409, endPoint x: 51, endPoint y: 404, distance: 64.8
click at [51, 404] on div "Job Fair" at bounding box center [85, 407] width 135 height 18
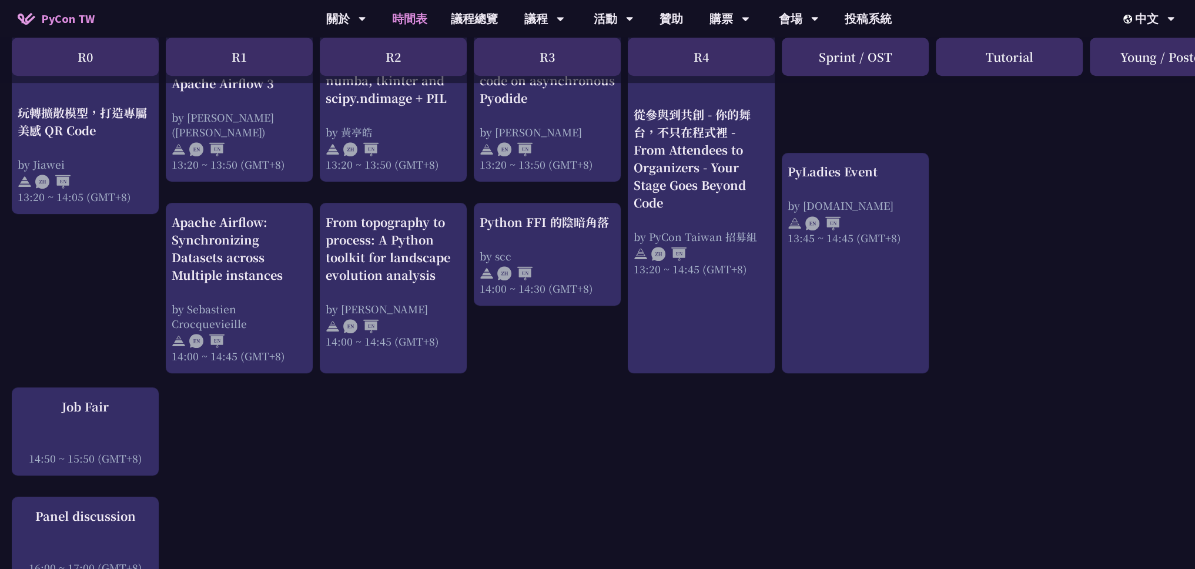
drag, startPoint x: 299, startPoint y: 413, endPoint x: 310, endPoint y: 400, distance: 17.5
click at [298, 411] on div "An Introduction to the GIL for Python Beginners: Disabling It in Python 3.13 an…" at bounding box center [624, 83] width 1248 height 1898
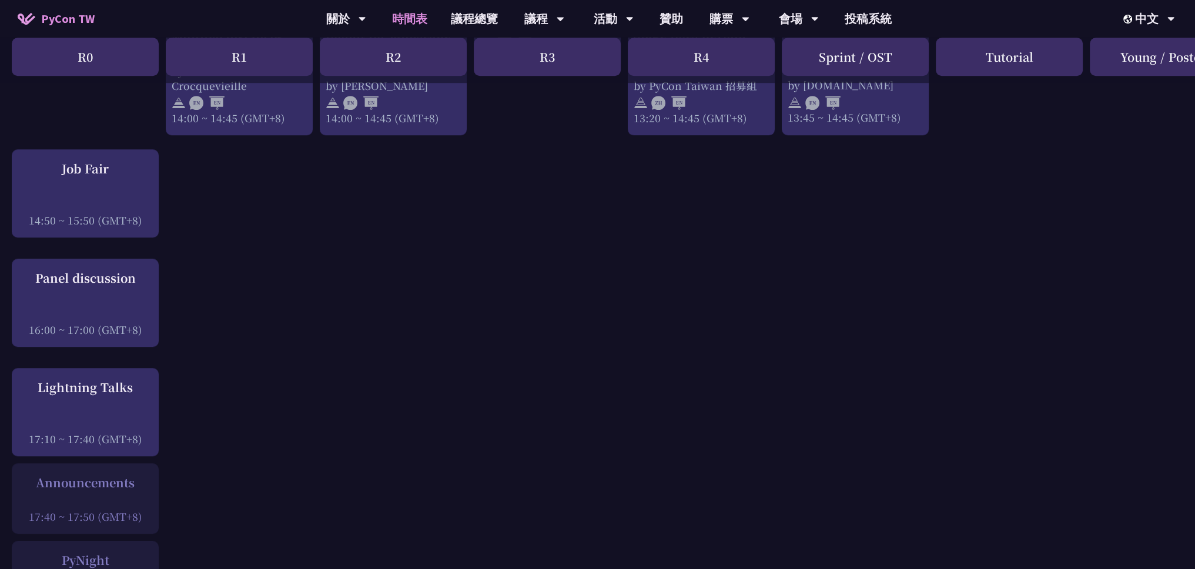
scroll to position [1341, 0]
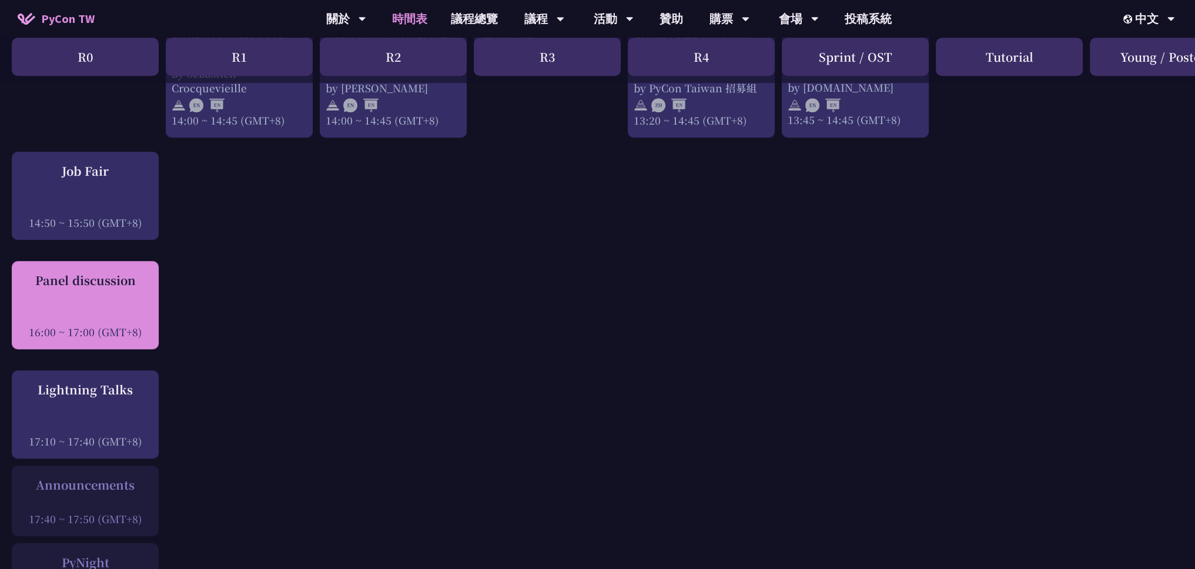
click at [107, 326] on div "16:00 ~ 17:00 (GMT+8)" at bounding box center [85, 331] width 135 height 15
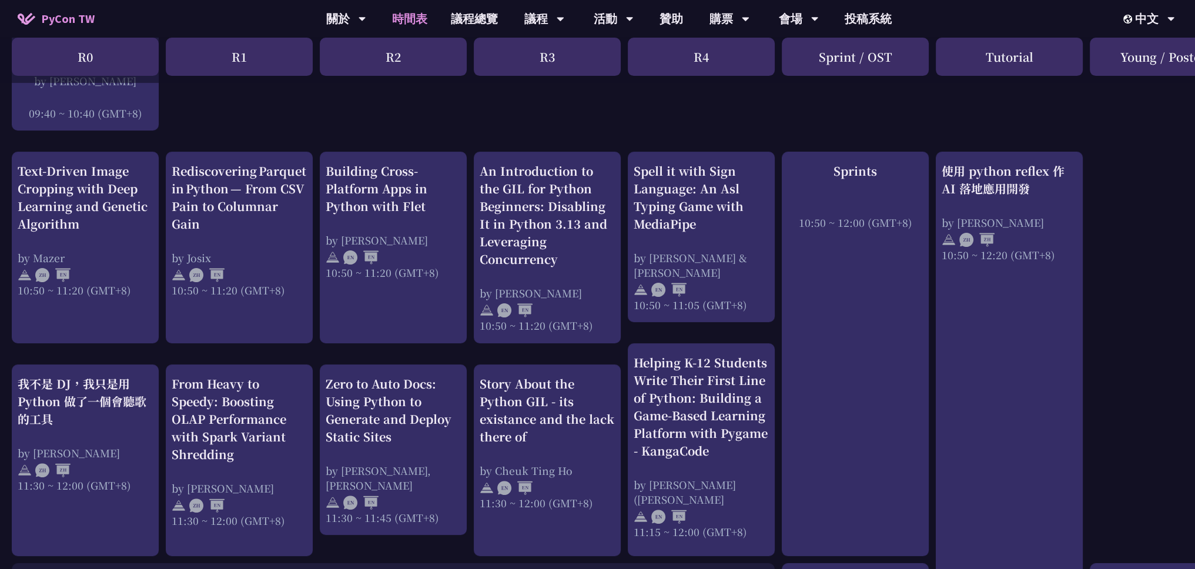
scroll to position [374, 0]
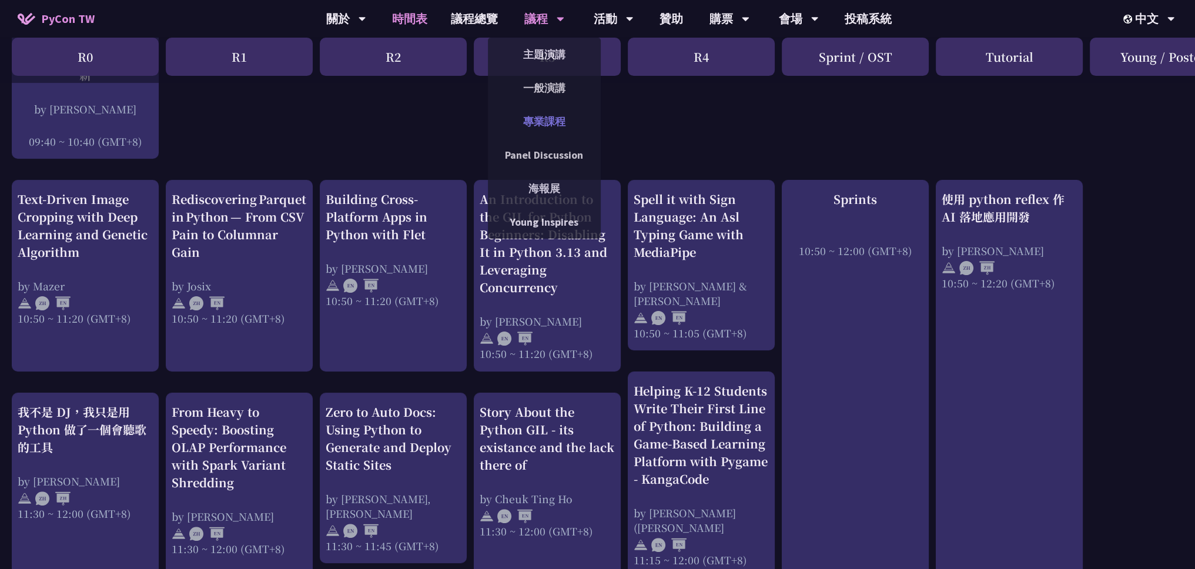
click at [551, 120] on link "專業課程" at bounding box center [544, 122] width 113 height 28
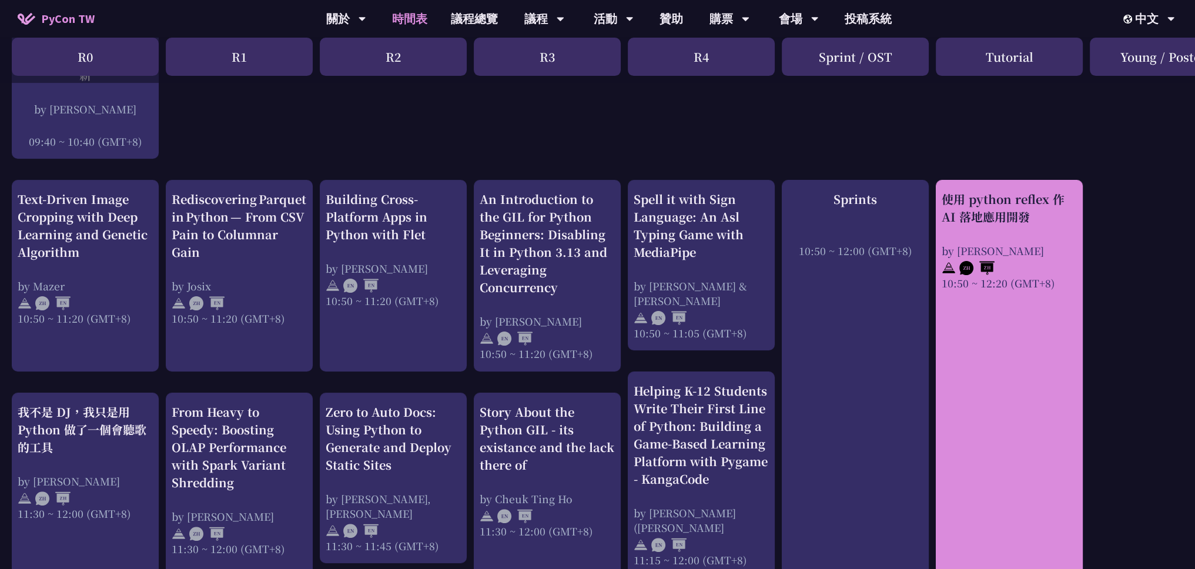
click at [1032, 223] on div "使用 python reflex 作 AI 落地應用開發" at bounding box center [1009, 207] width 135 height 35
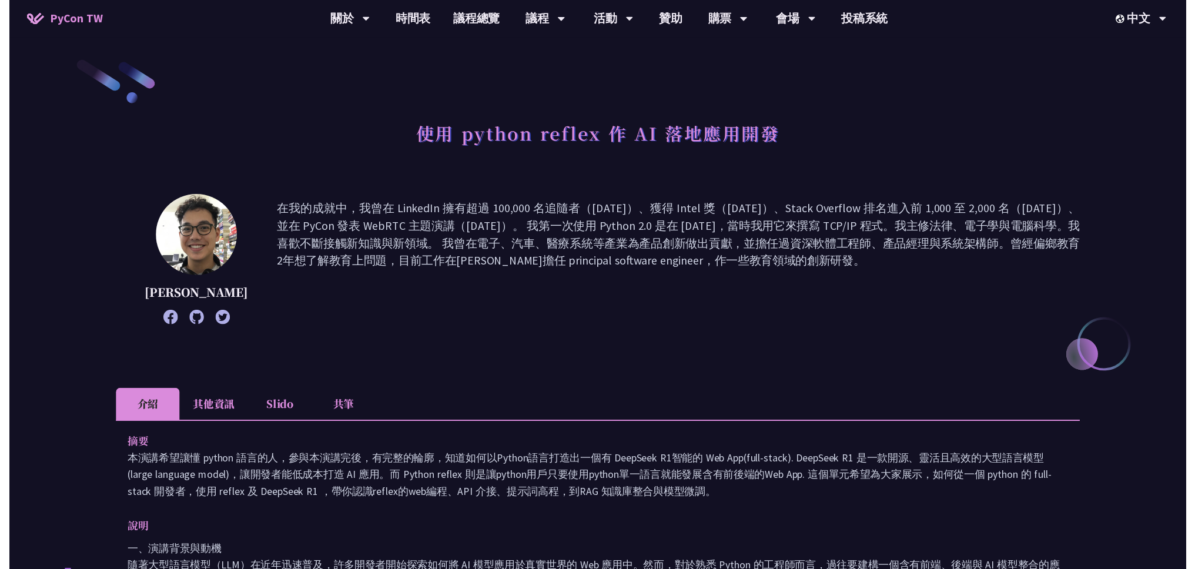
scroll to position [374, 0]
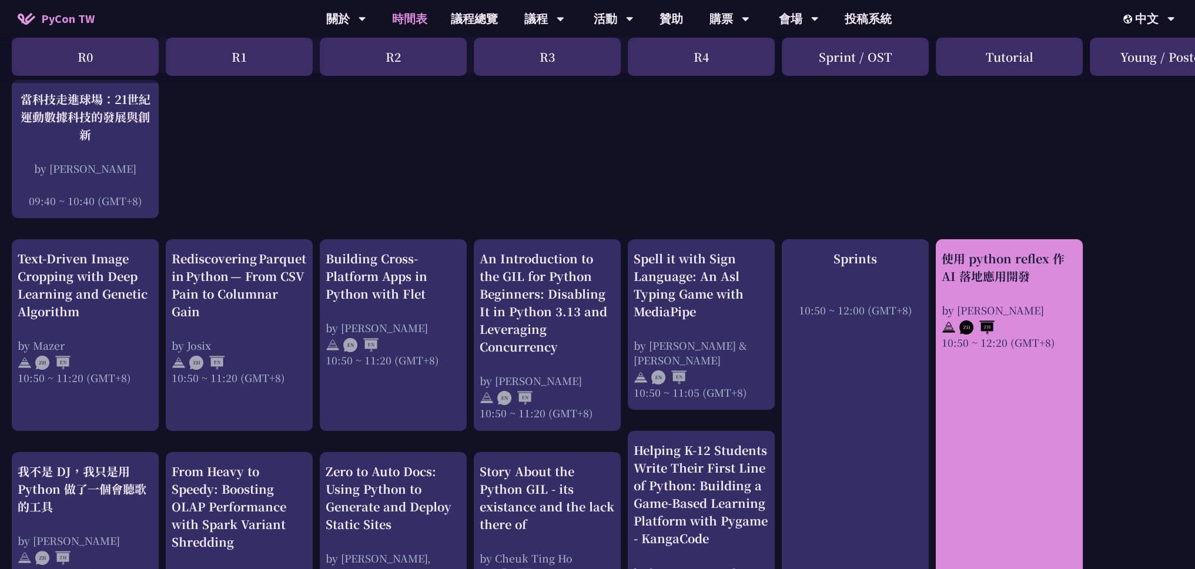
scroll to position [315, 0]
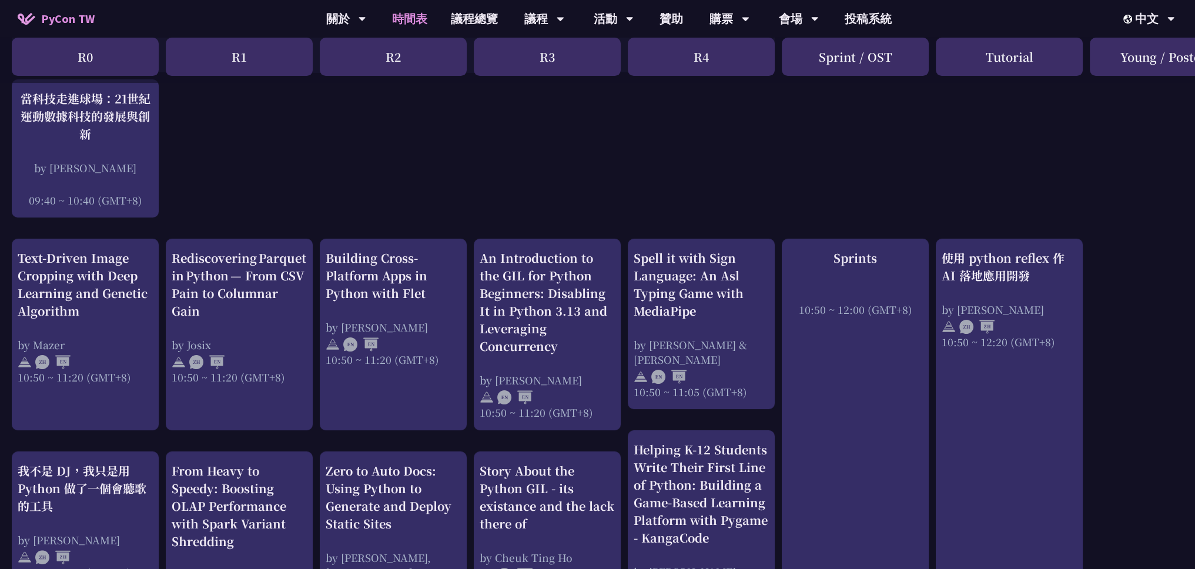
click at [993, 52] on div "Tutorial" at bounding box center [1009, 57] width 147 height 38
copy div "Tutorial"
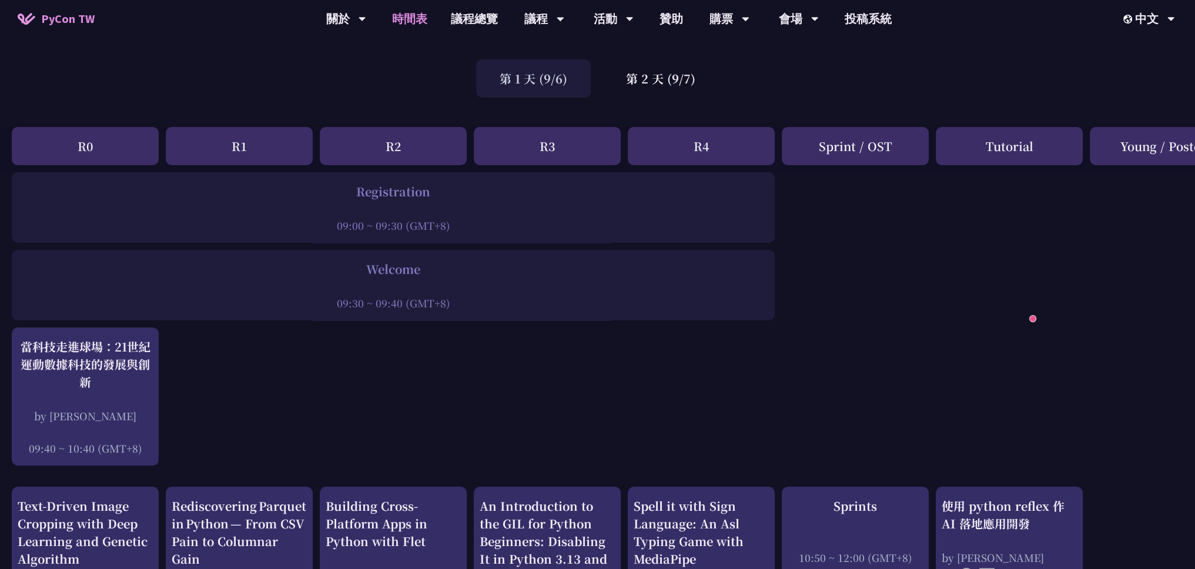
scroll to position [0, 0]
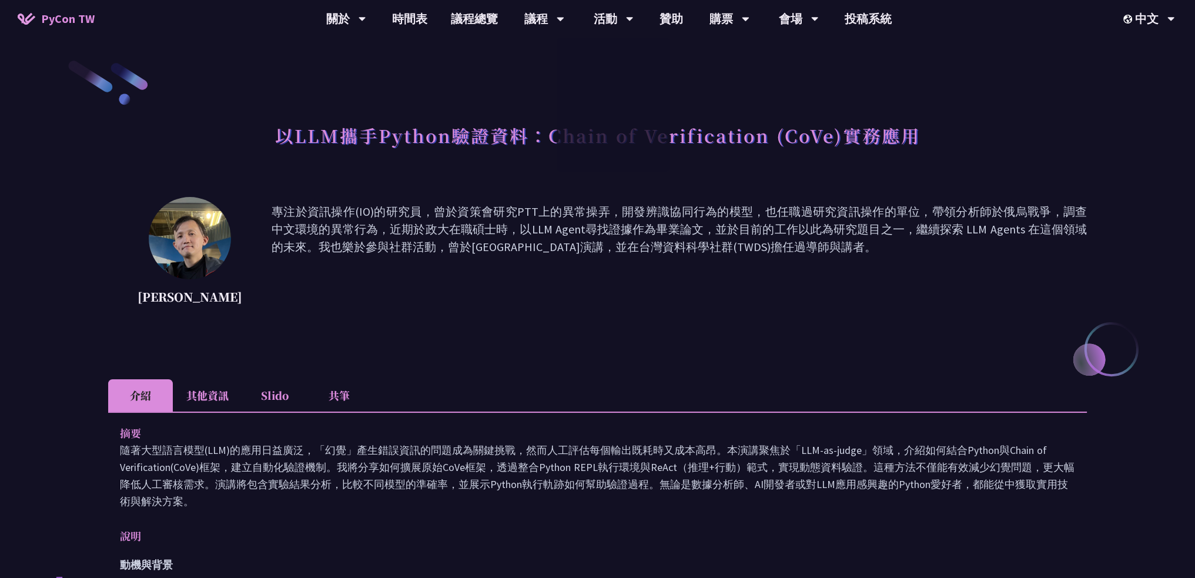
click at [202, 397] on li "其他資訊" at bounding box center [207, 395] width 69 height 32
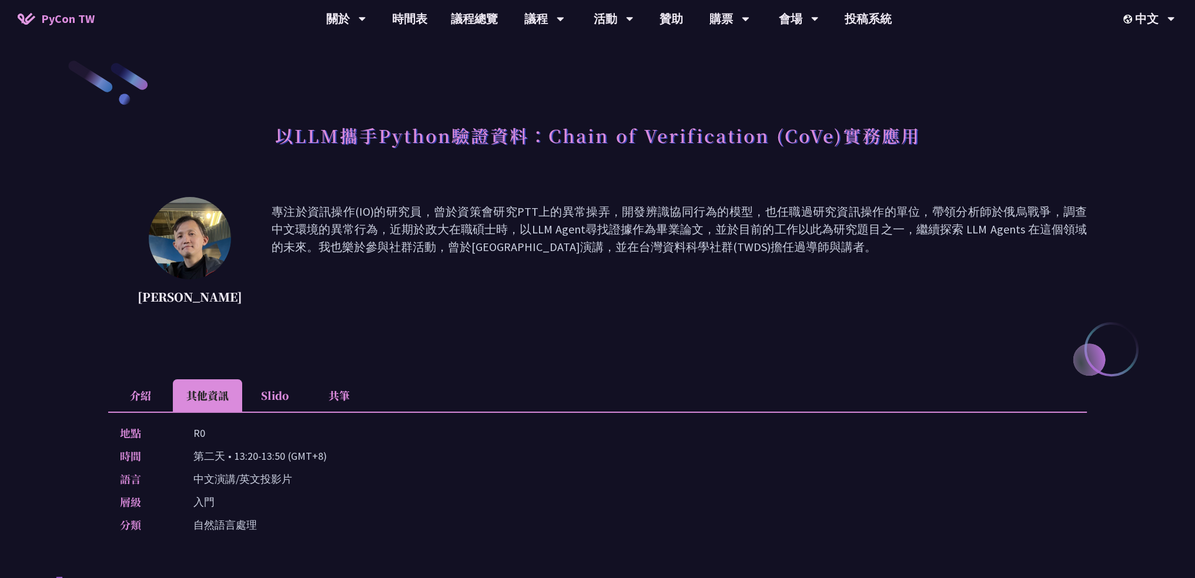
click at [130, 393] on li "介紹" at bounding box center [140, 395] width 65 height 32
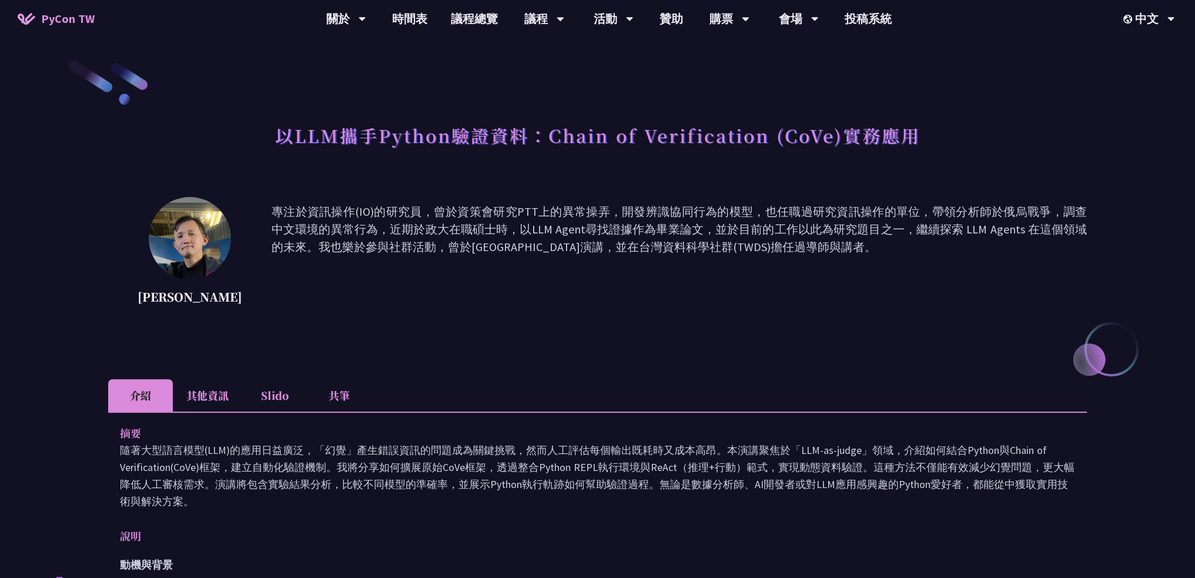
click at [199, 401] on li "其他資訊" at bounding box center [207, 395] width 69 height 32
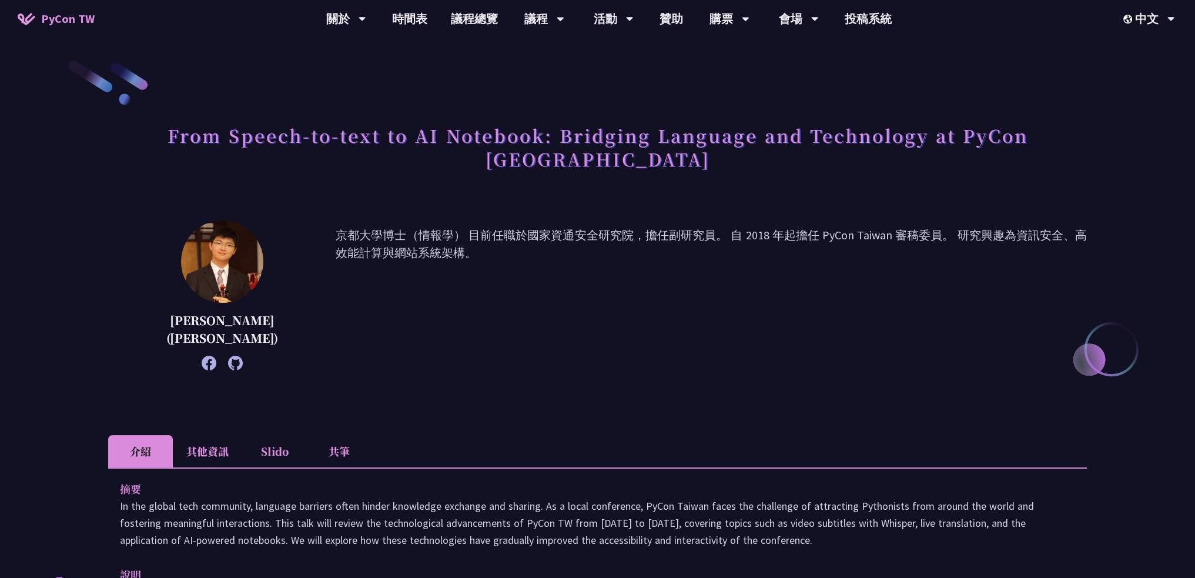
click at [197, 435] on li "其他資訊" at bounding box center [207, 451] width 69 height 32
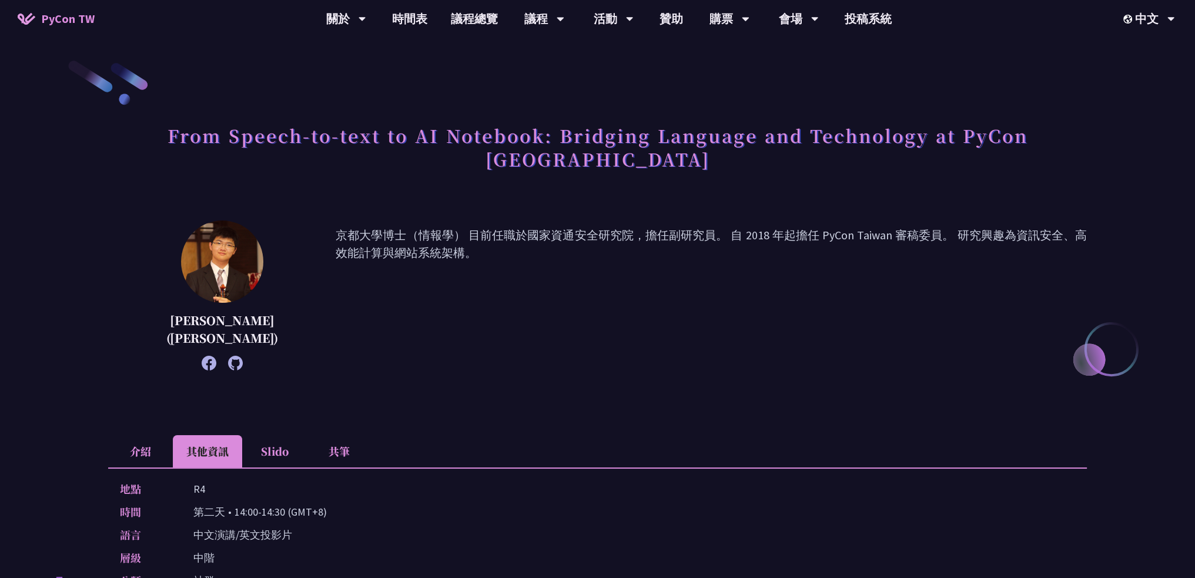
click at [259, 435] on li "Slido" at bounding box center [274, 451] width 65 height 32
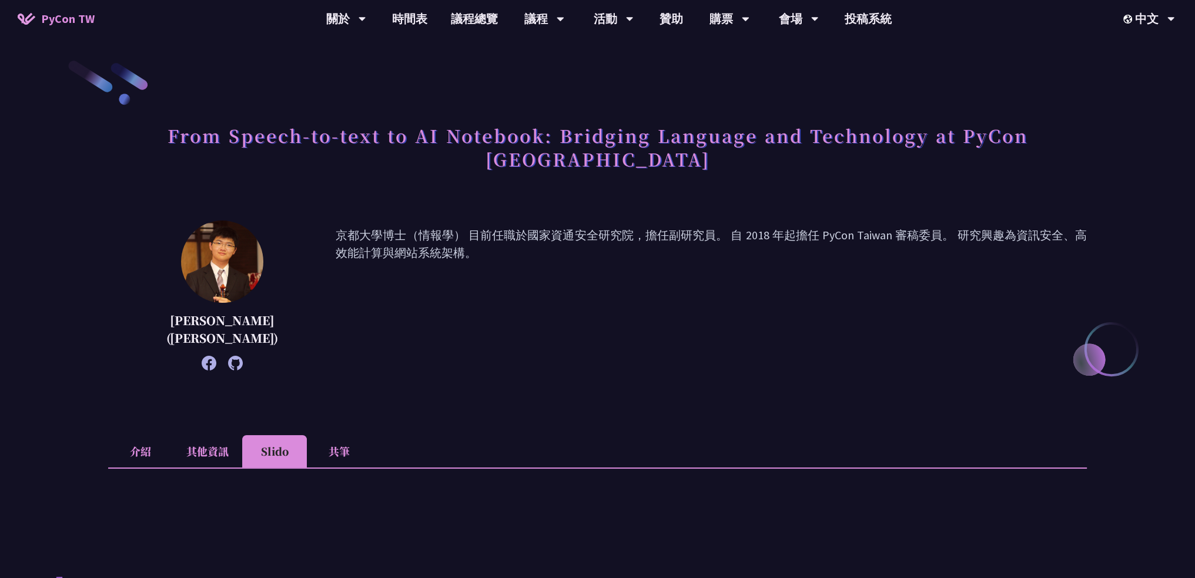
click at [318, 435] on li "共筆" at bounding box center [339, 451] width 65 height 32
click at [135, 435] on li "介紹" at bounding box center [140, 451] width 65 height 32
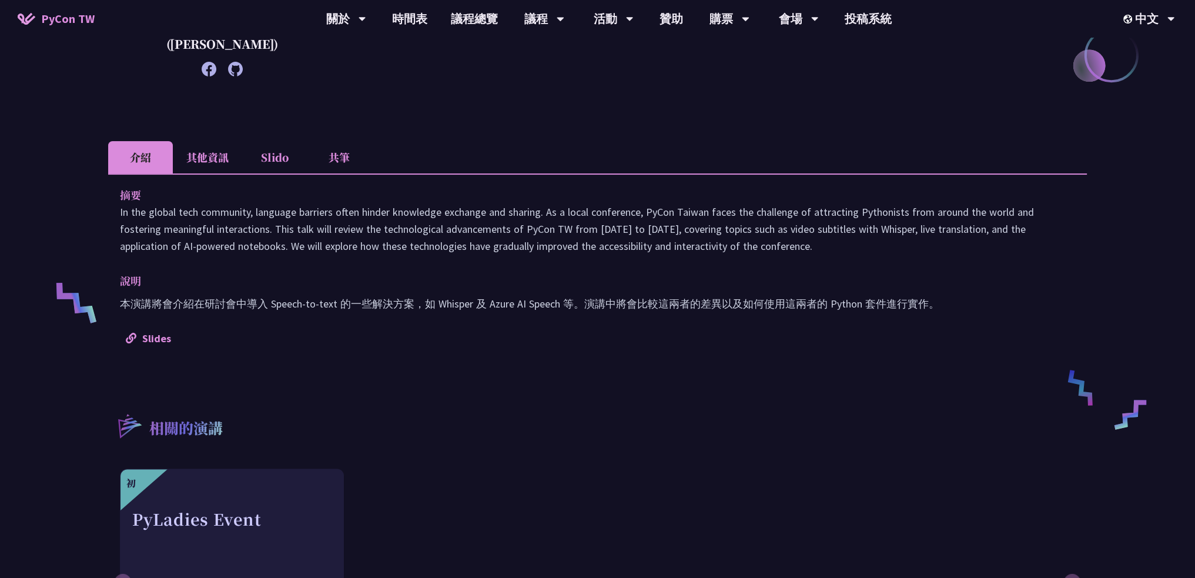
scroll to position [293, 0]
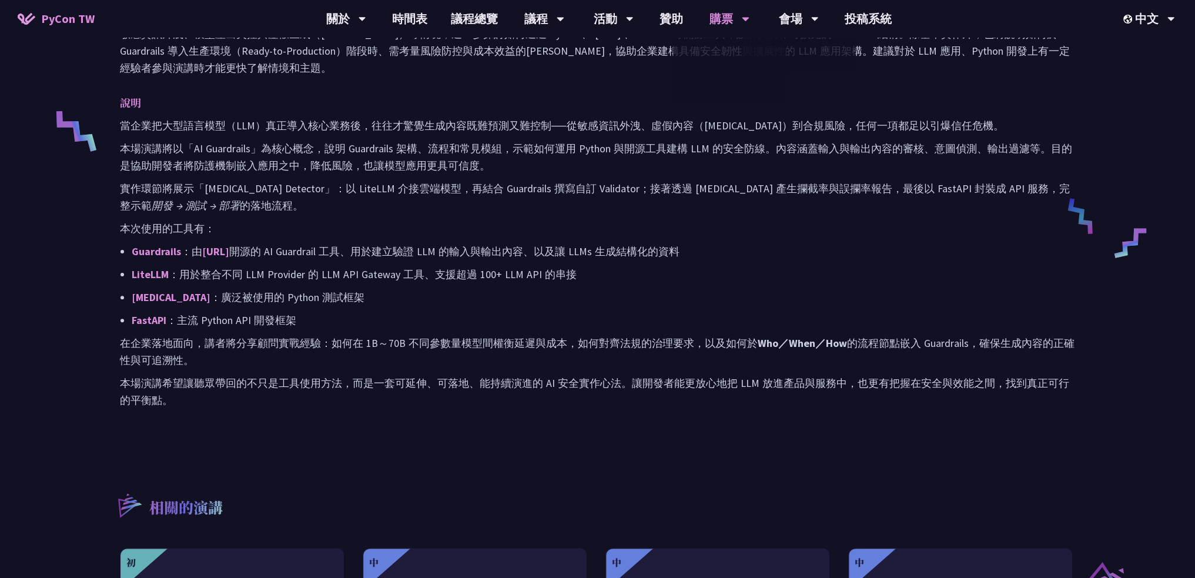
scroll to position [471, 0]
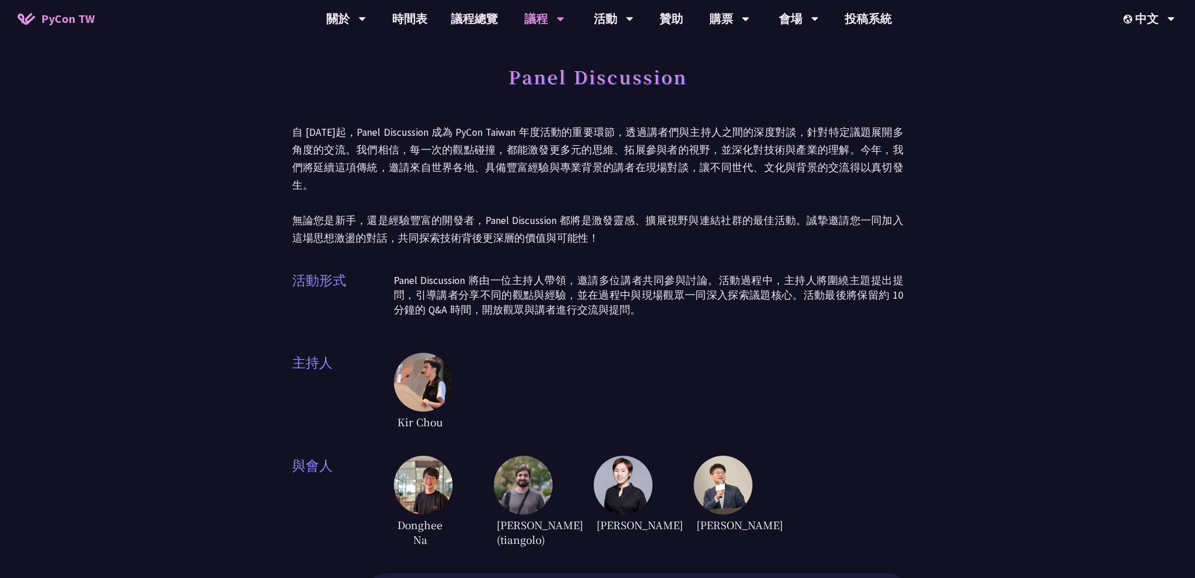
click at [531, 76] on h1 "Panel Discussion" at bounding box center [597, 76] width 179 height 35
copy div "Panel Discussion"
click at [919, 413] on div "Panel Discussion 自 2023 年起，Panel Discussion 成為 PyCon Taiwan 年度活動的重要環節，透過講者們與主持人…" at bounding box center [597, 478] width 1195 height 957
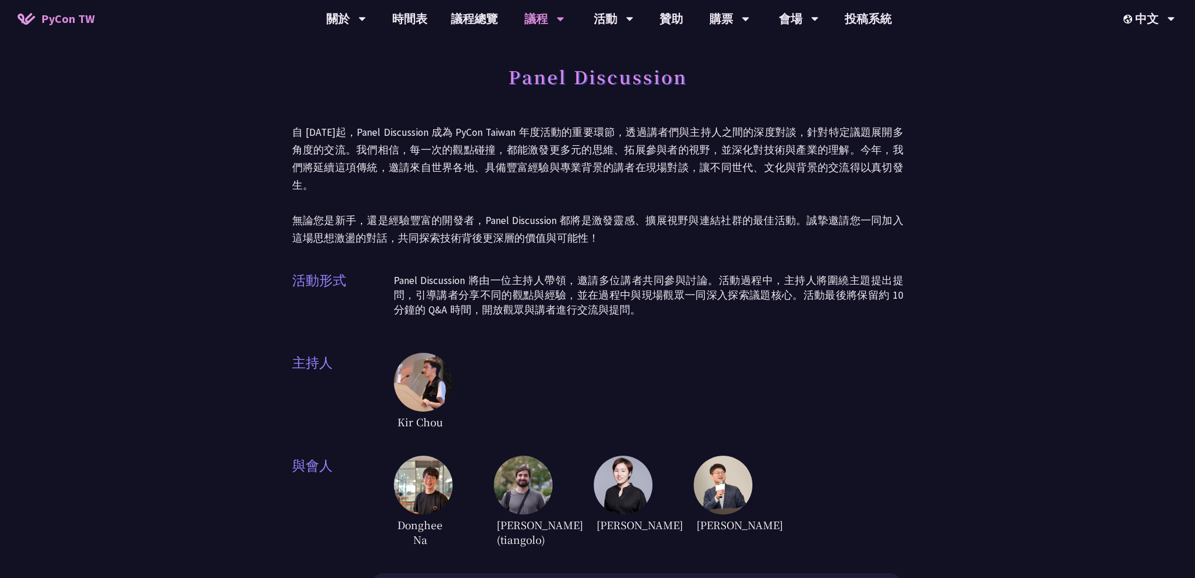
click at [737, 286] on p "Panel Discussion 將由一位主持人帶領，邀請多位講者共同參與討論。活動過程中，主持人將圍繞主題提出提問，引導講者分享不同的觀點與經驗，並在過程中…" at bounding box center [649, 295] width 510 height 44
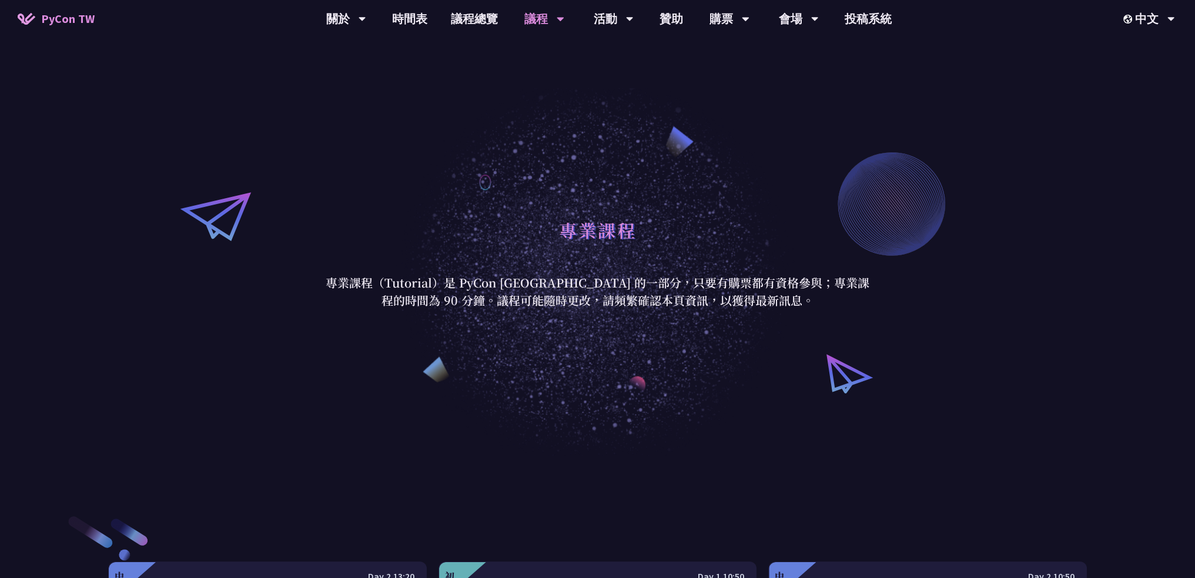
scroll to position [4, 0]
